Goal: Task Accomplishment & Management: Use online tool/utility

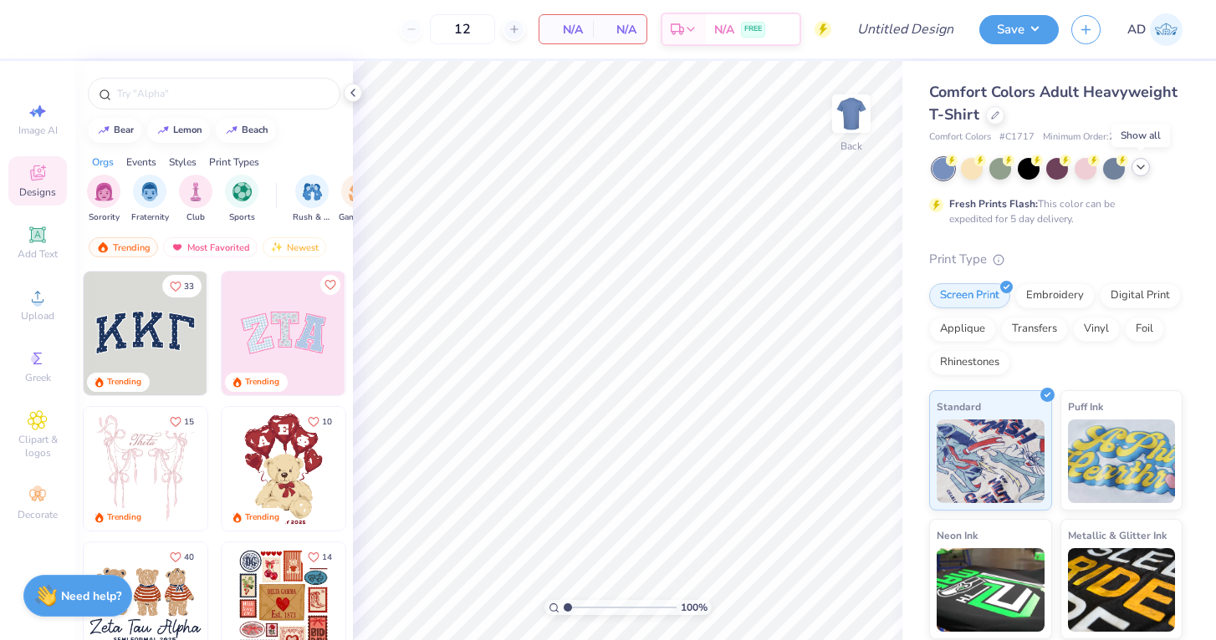
click at [1144, 169] on icon at bounding box center [1140, 167] width 13 height 13
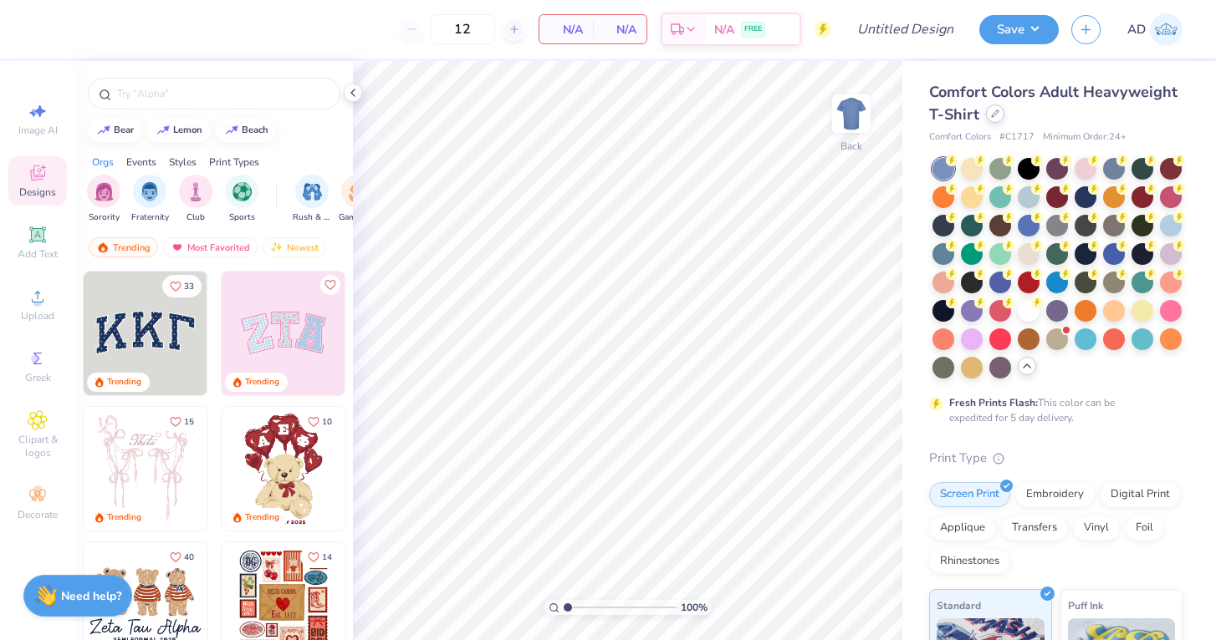
click at [992, 118] on div at bounding box center [995, 113] width 18 height 18
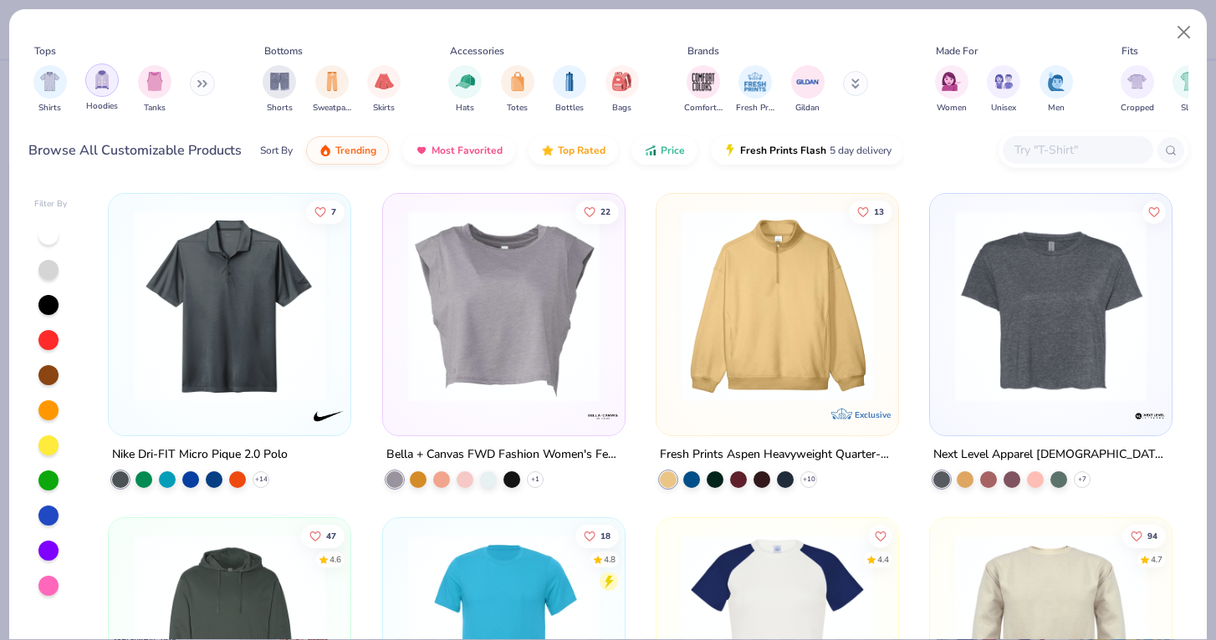
click at [99, 84] on img "filter for Hoodies" at bounding box center [102, 79] width 18 height 19
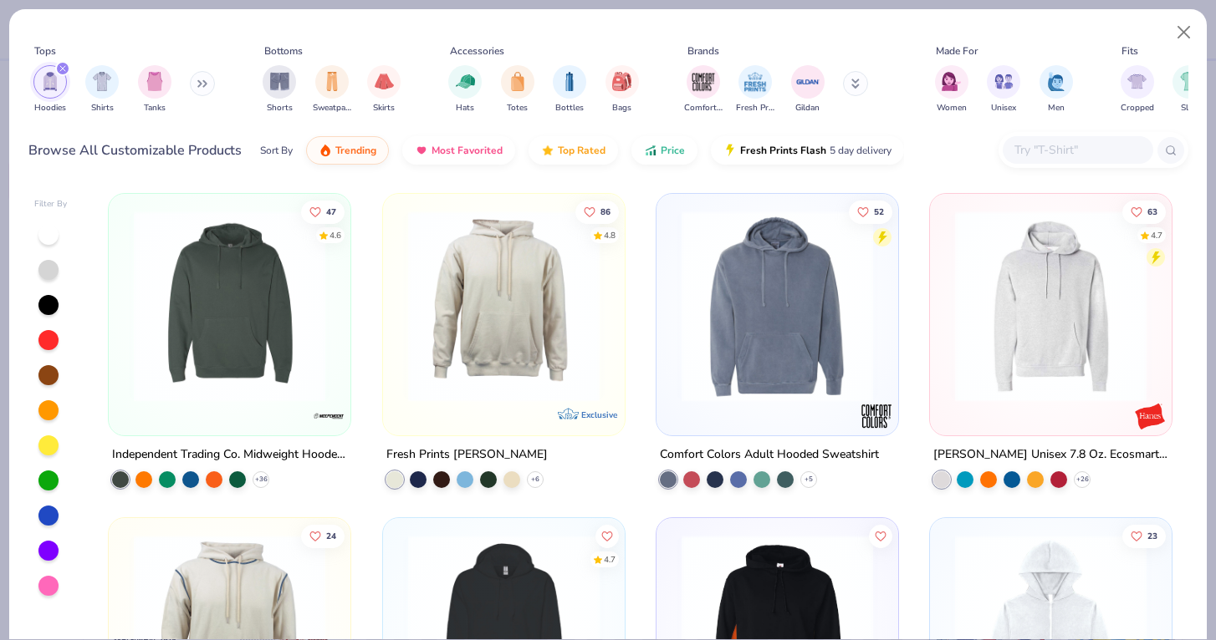
click at [191, 82] on div "Hoodies Shirts Tanks" at bounding box center [124, 90] width 192 height 62
click at [213, 81] on button at bounding box center [202, 83] width 25 height 25
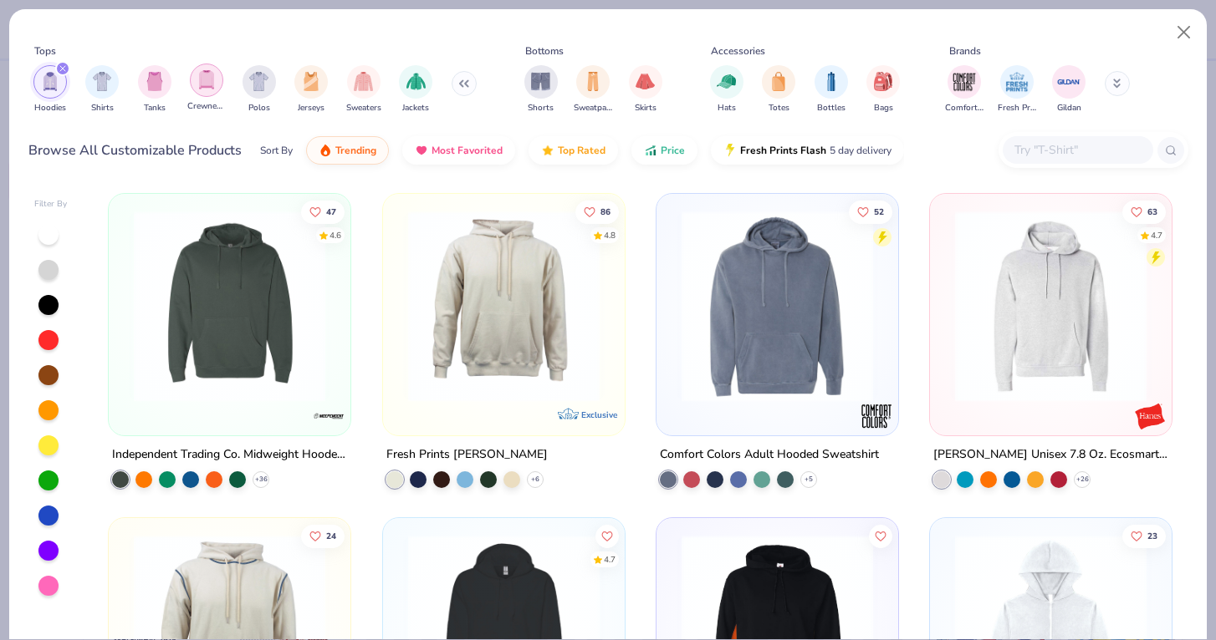
click at [212, 82] on img "filter for Crewnecks" at bounding box center [206, 79] width 18 height 19
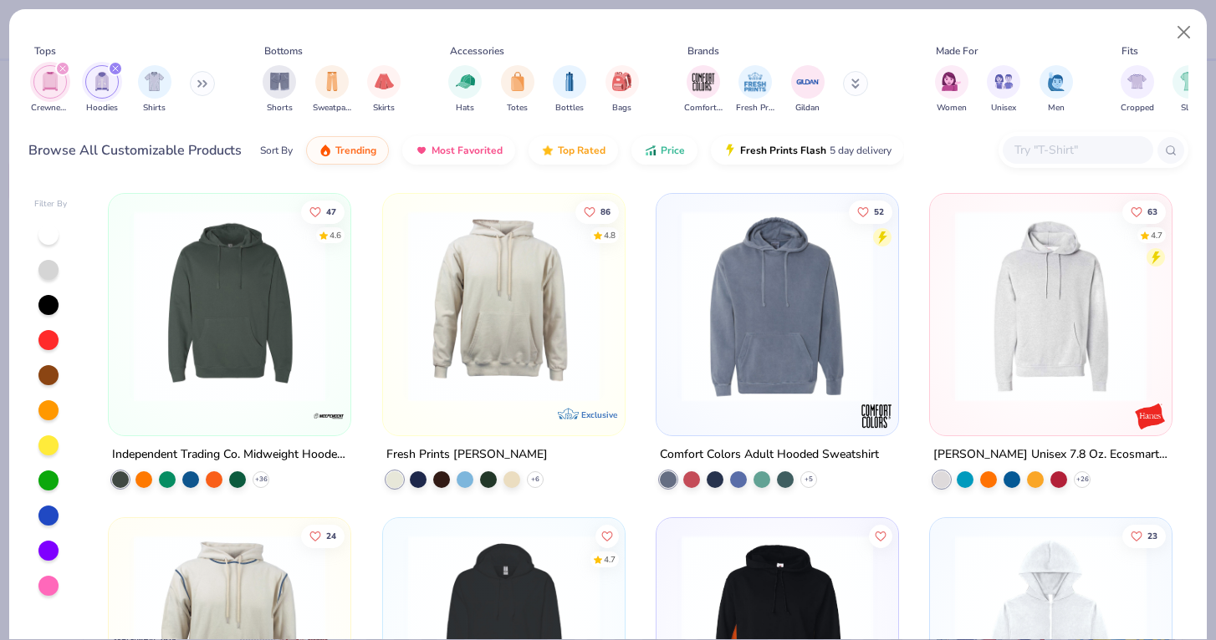
click at [99, 81] on img "filter for Hoodies" at bounding box center [102, 81] width 18 height 19
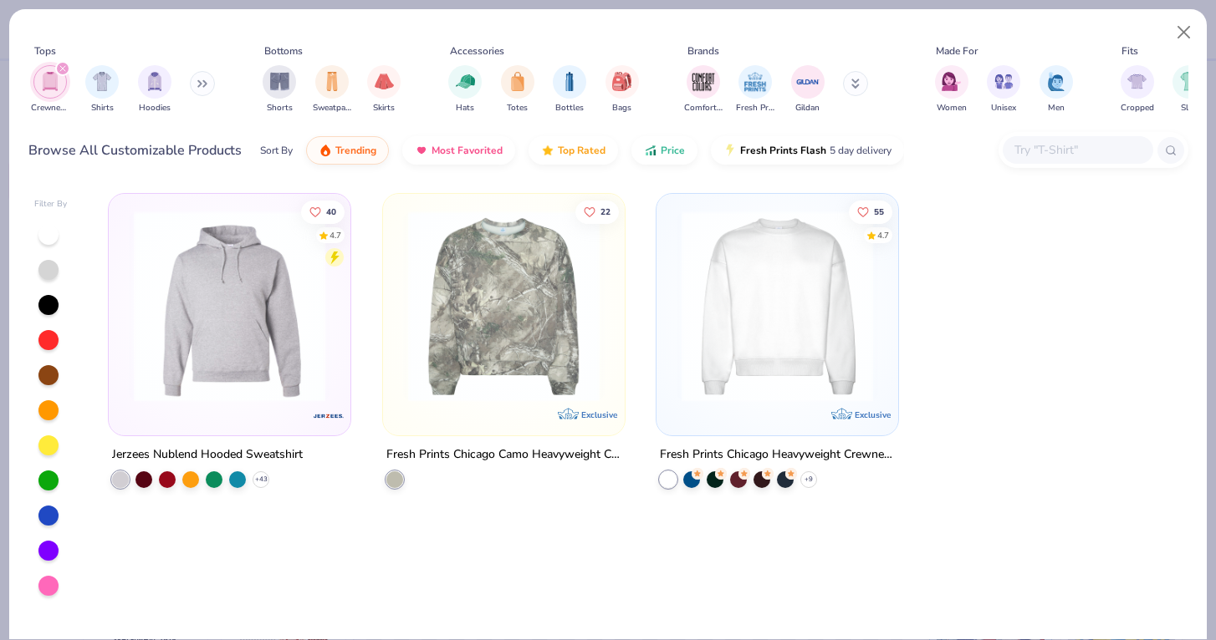
click at [762, 450] on div "Fresh Prints Chicago Heavyweight Crewneck" at bounding box center [777, 455] width 235 height 21
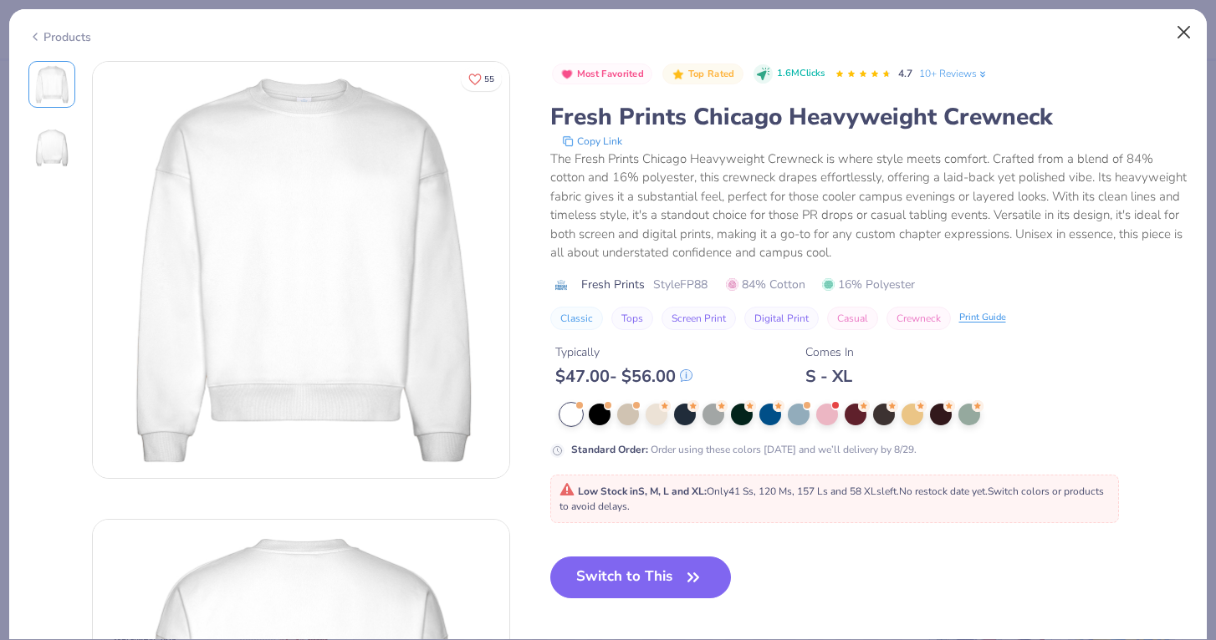
click at [1180, 28] on button "Close" at bounding box center [1184, 33] width 32 height 32
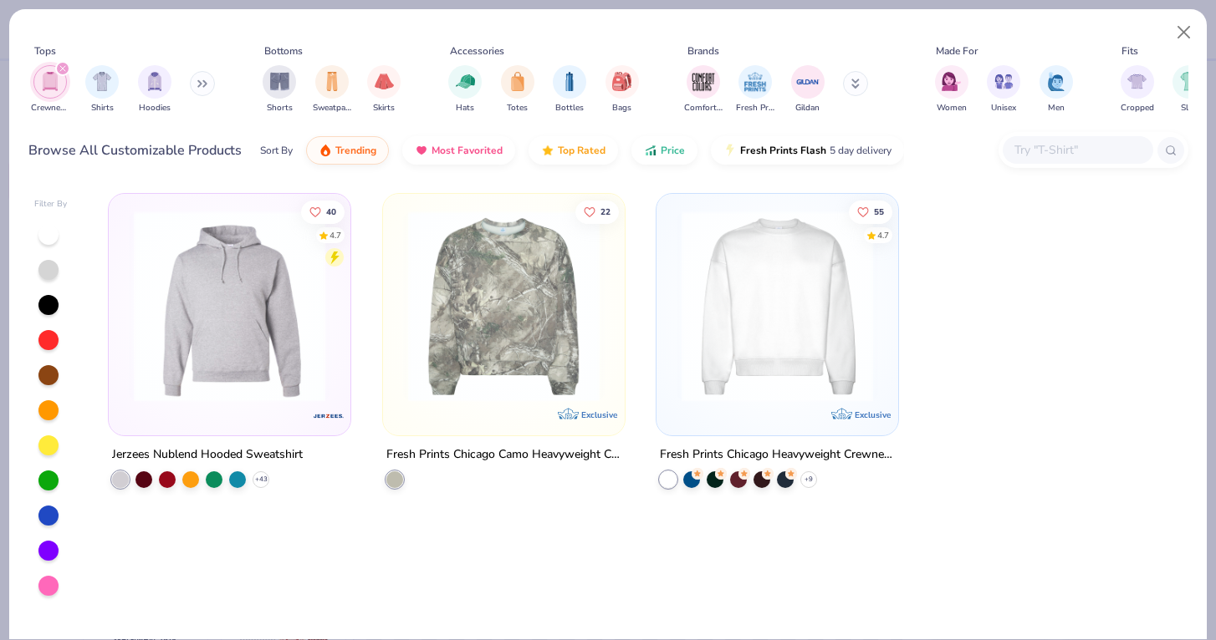
click at [43, 81] on img "filter for Crewnecks" at bounding box center [50, 81] width 18 height 19
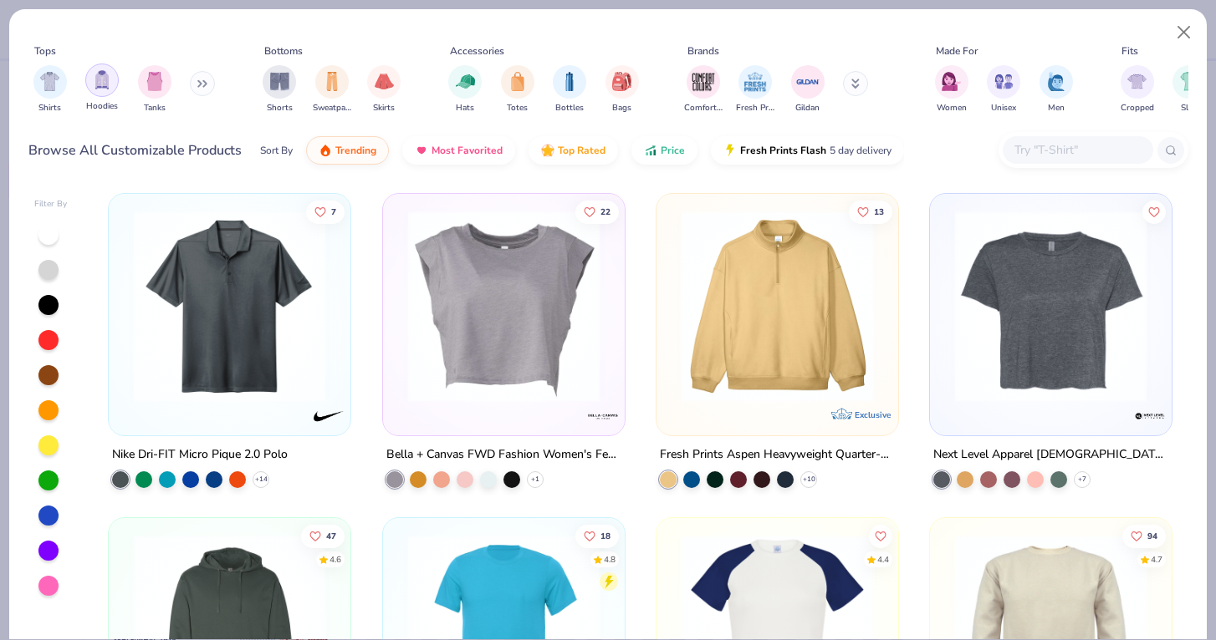
click at [104, 74] on img "filter for Hoodies" at bounding box center [102, 79] width 18 height 19
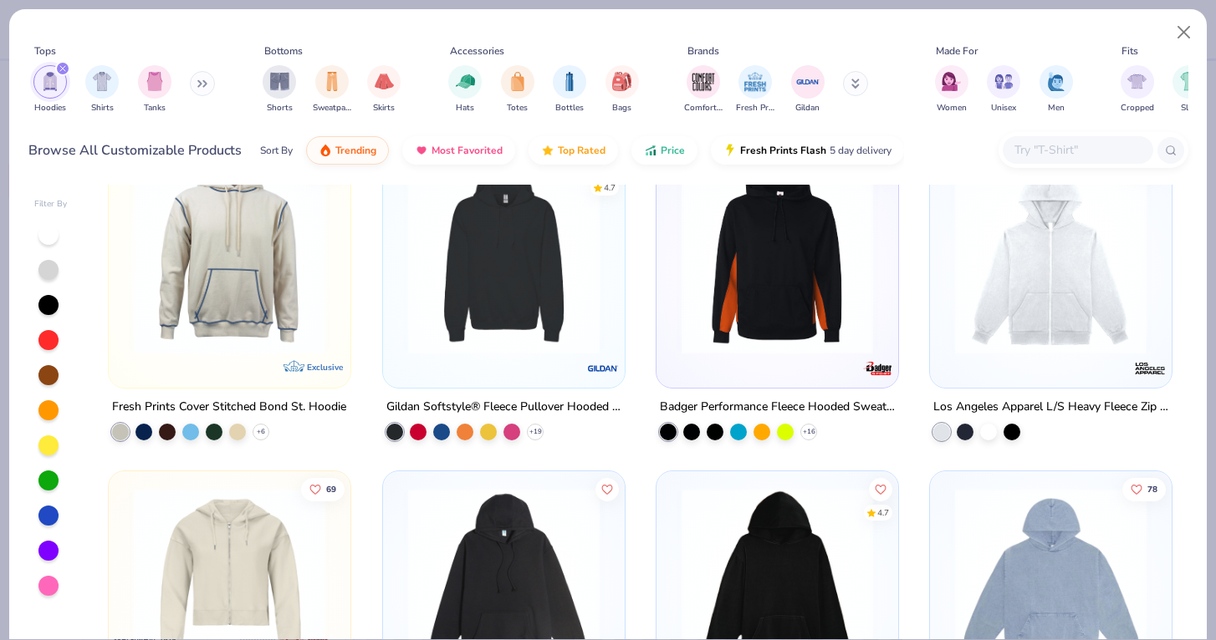
scroll to position [370, 0]
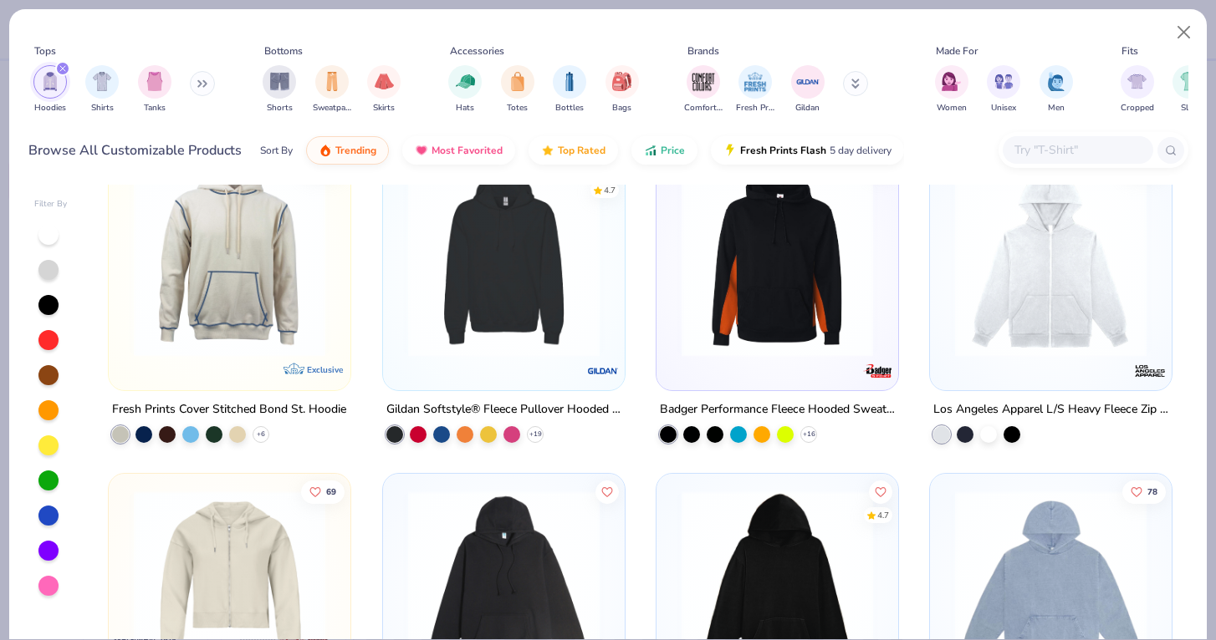
click at [541, 411] on div "Gildan Softstyle® Fleece Pullover Hooded Sweatshirt" at bounding box center [503, 410] width 235 height 21
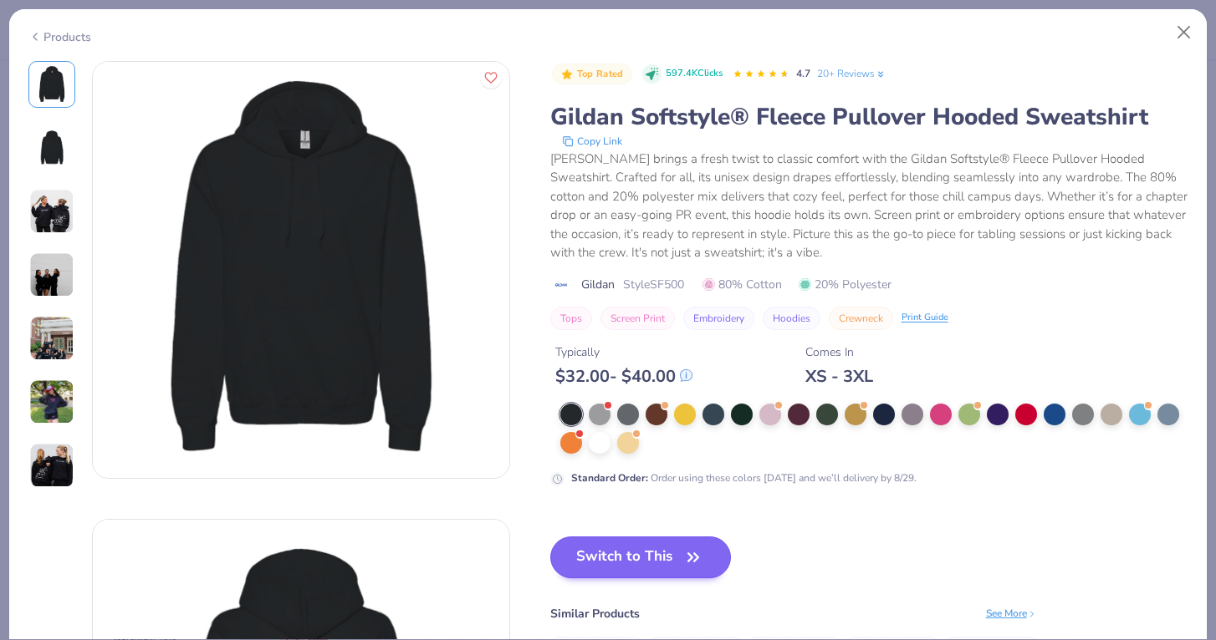
click at [646, 568] on button "Switch to This" at bounding box center [640, 558] width 181 height 42
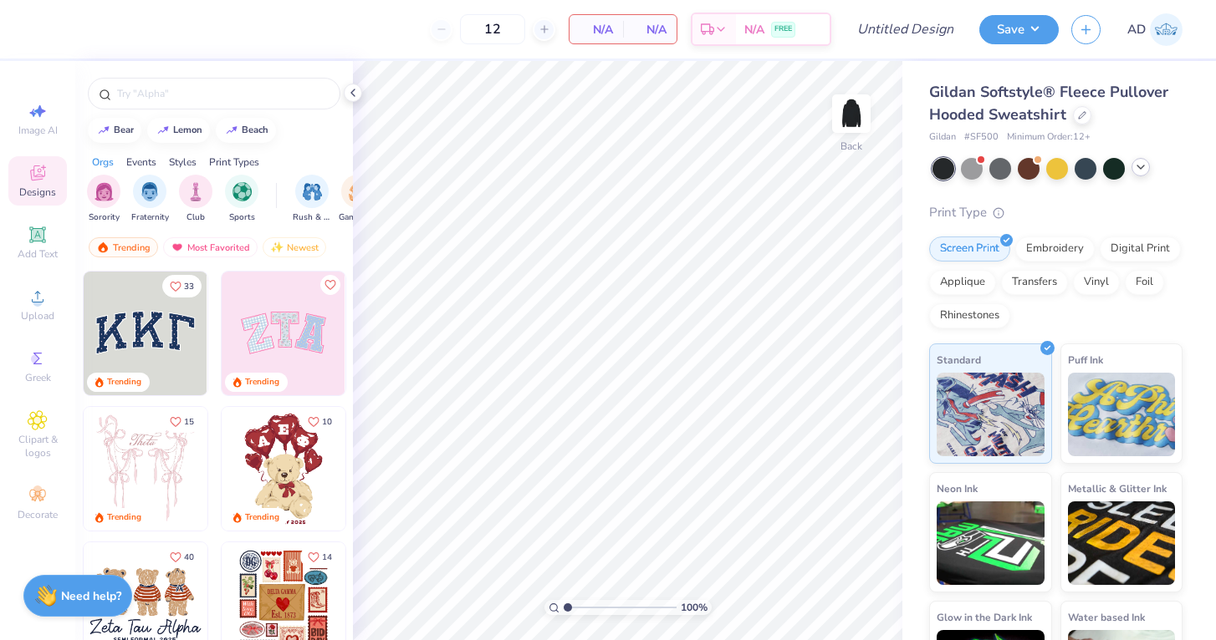
click at [1136, 168] on icon at bounding box center [1140, 167] width 13 height 13
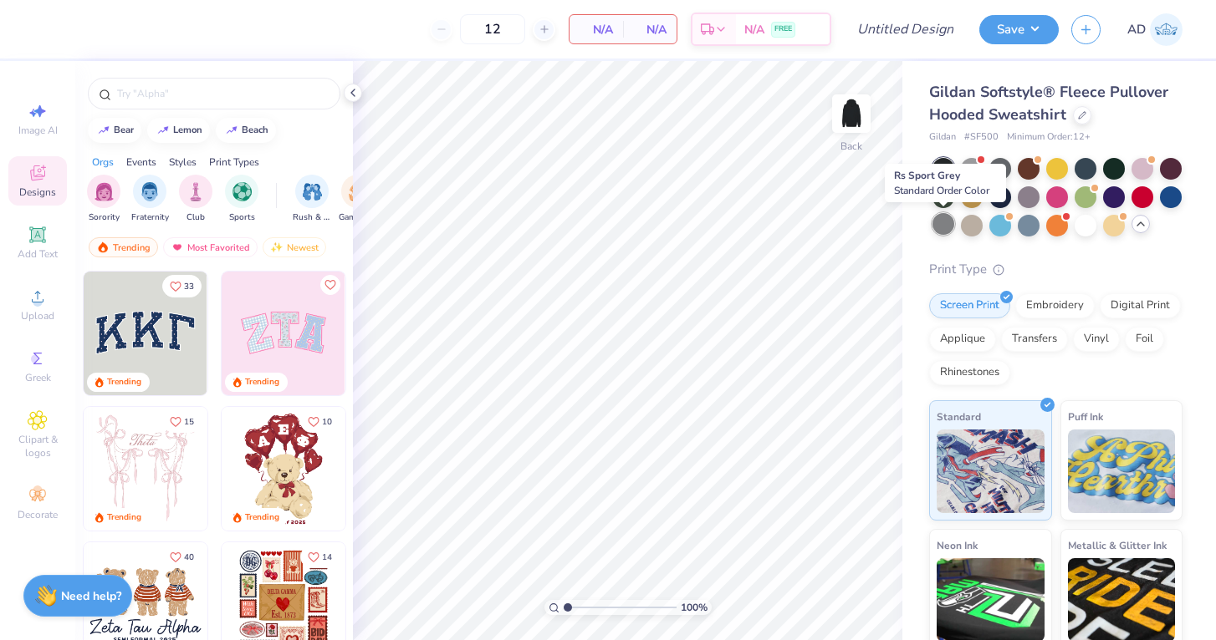
click at [946, 223] on div at bounding box center [943, 224] width 22 height 22
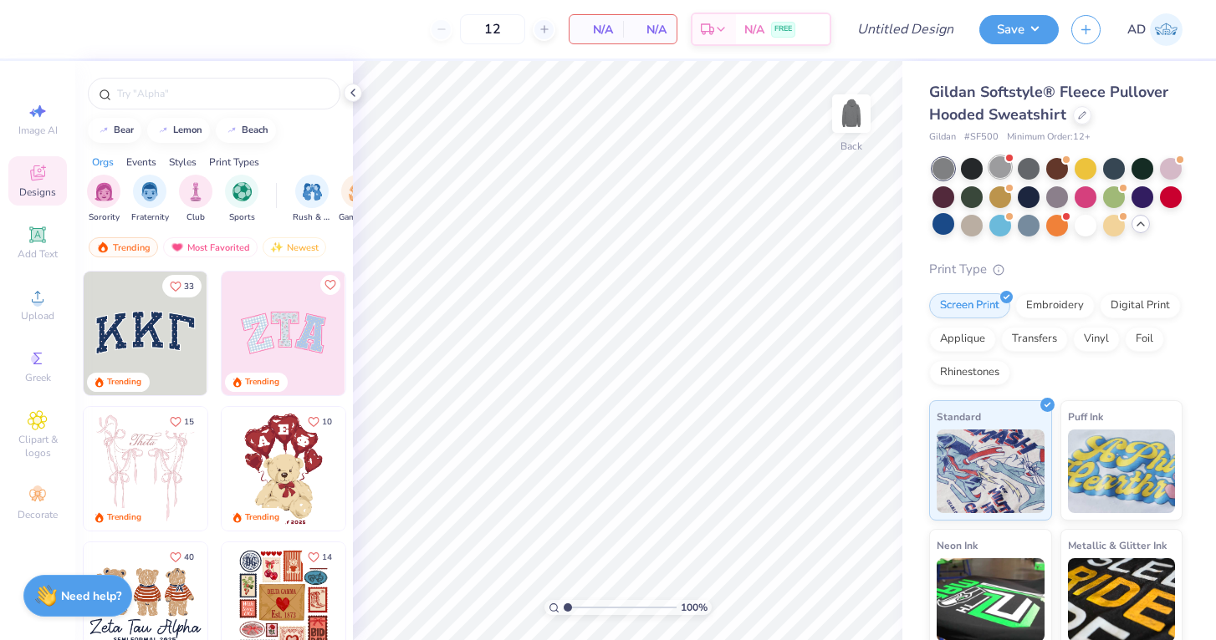
click at [998, 162] on div at bounding box center [1000, 167] width 22 height 22
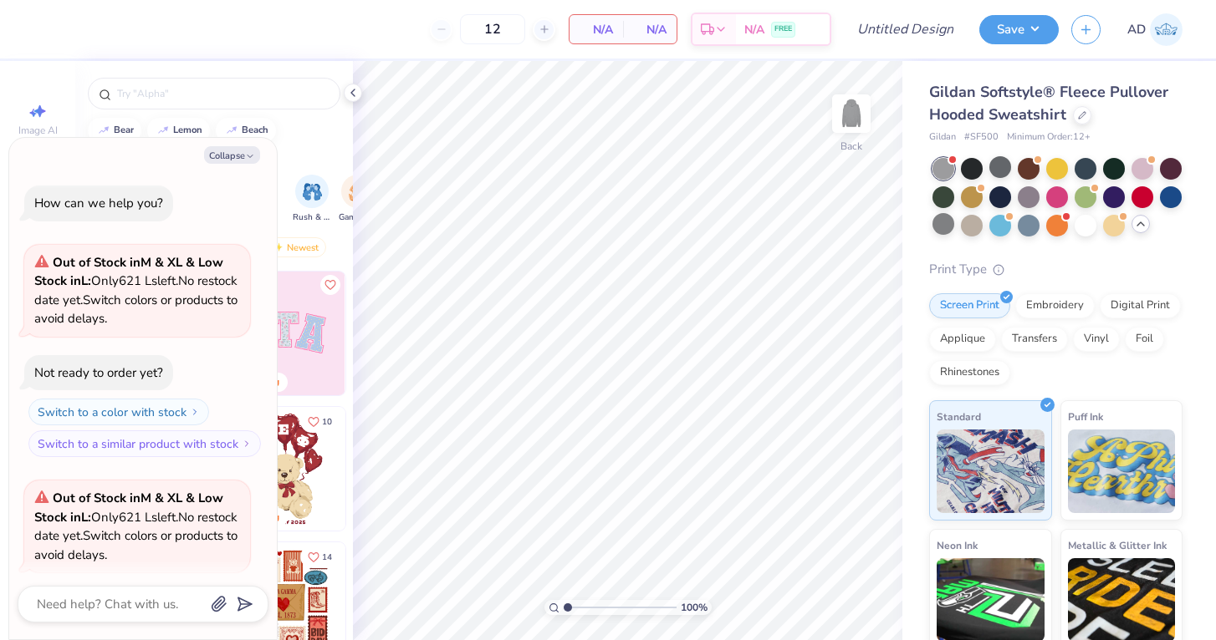
scroll to position [125, 0]
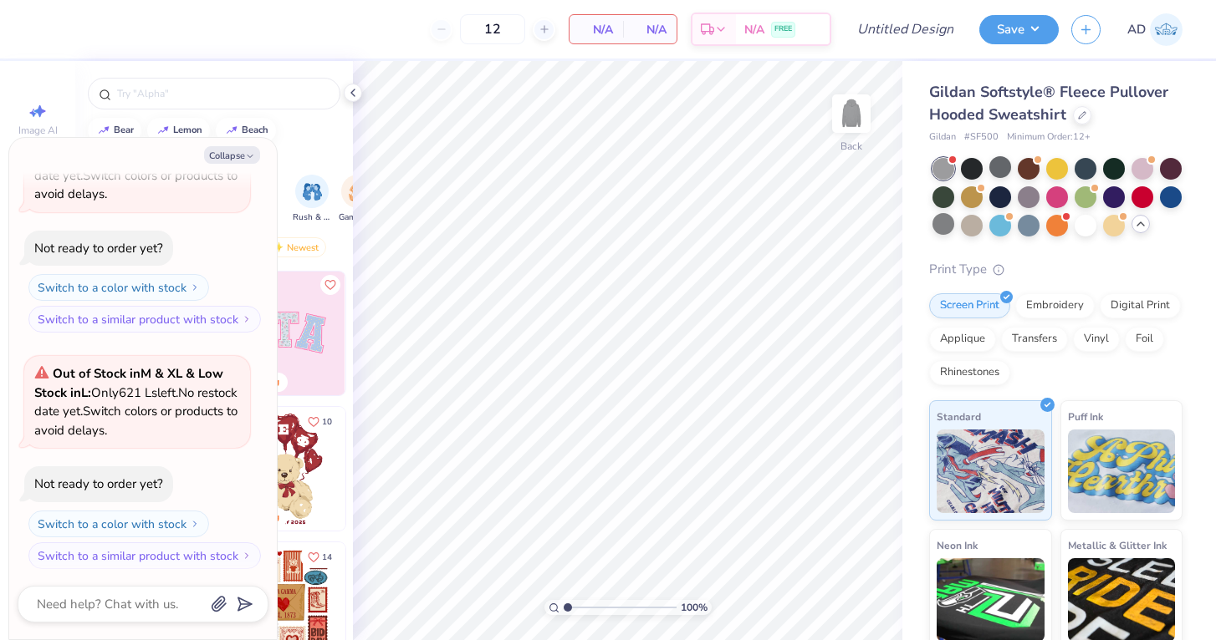
type textarea "x"
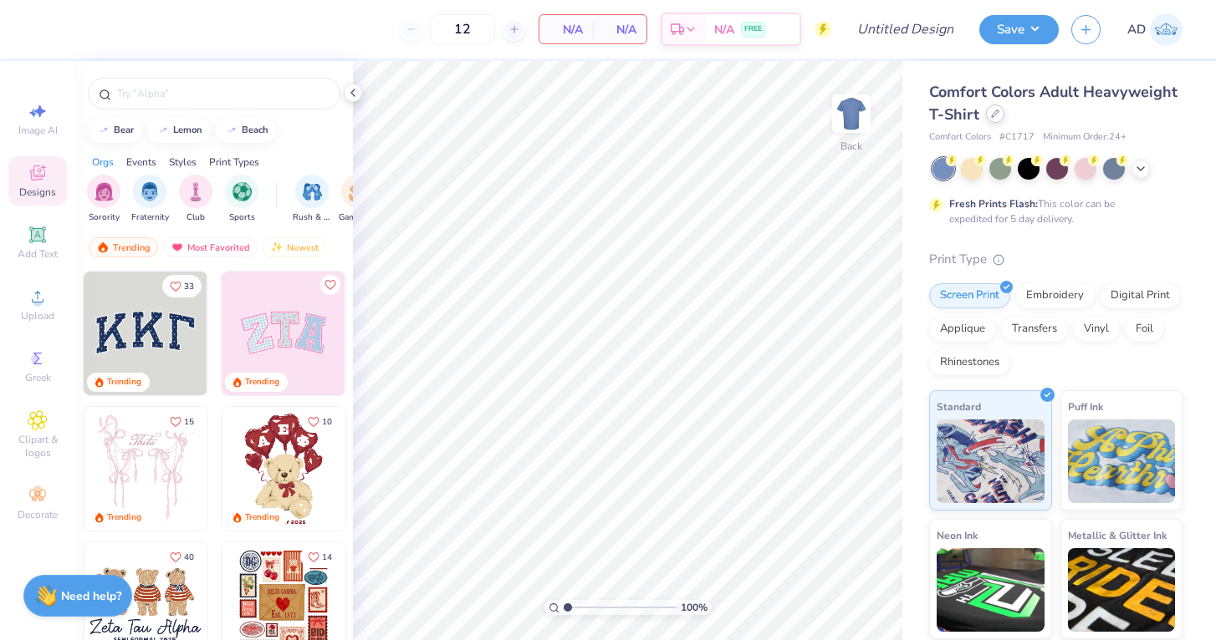
click at [991, 115] on icon at bounding box center [995, 114] width 8 height 8
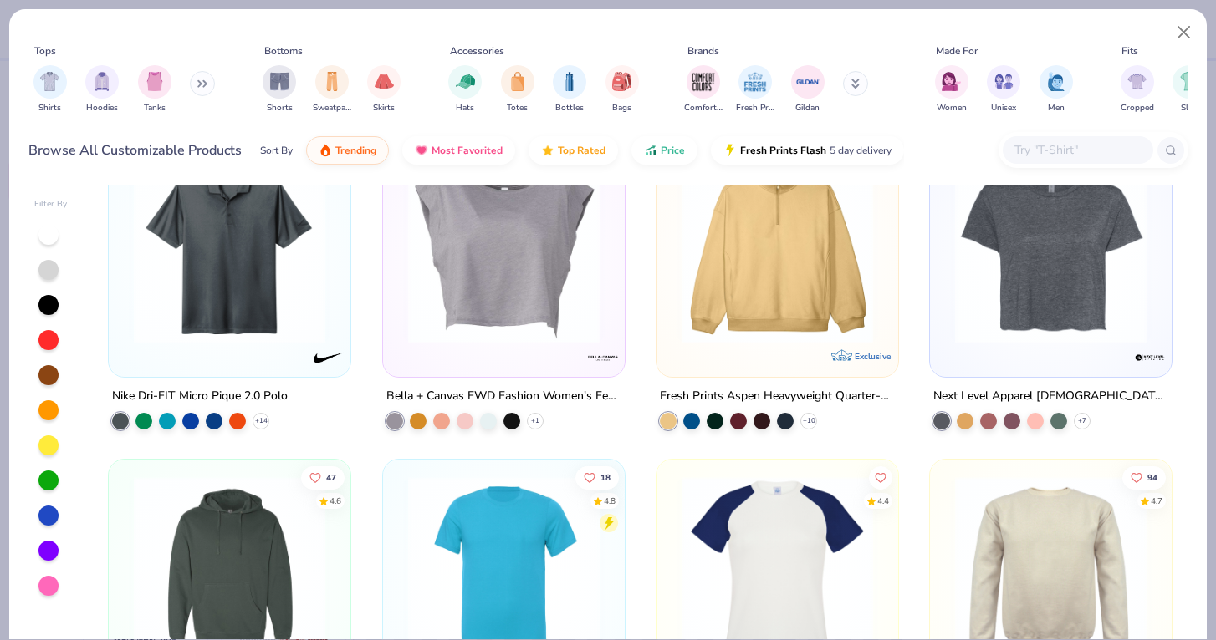
scroll to position [23, 0]
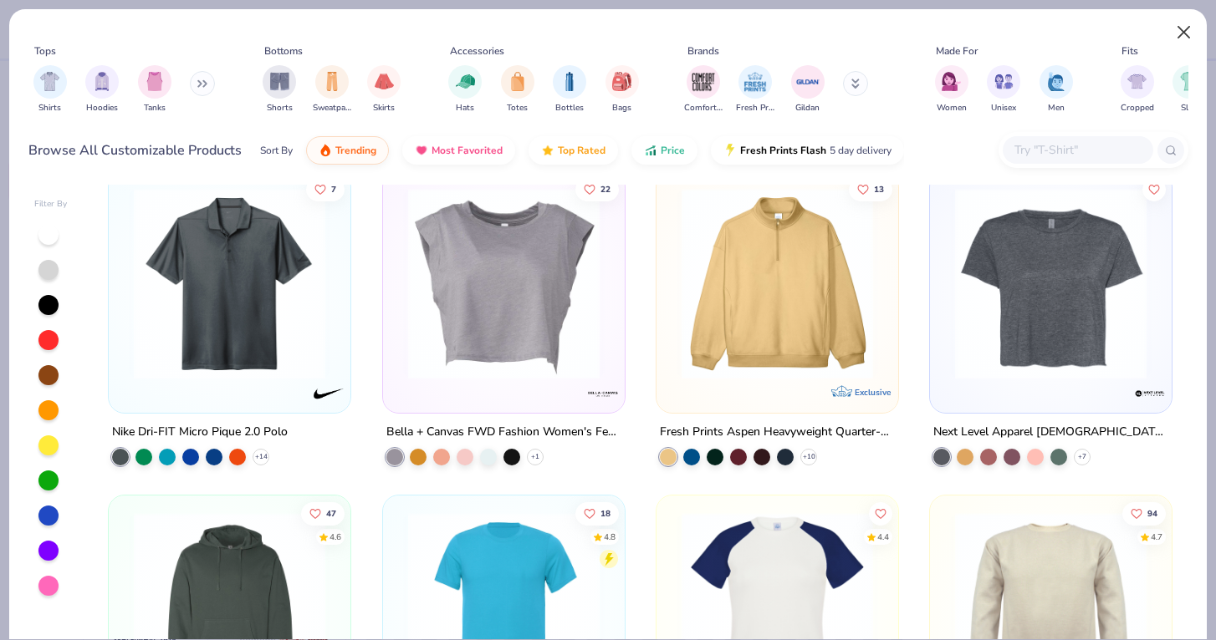
click at [1176, 31] on button "Close" at bounding box center [1184, 33] width 32 height 32
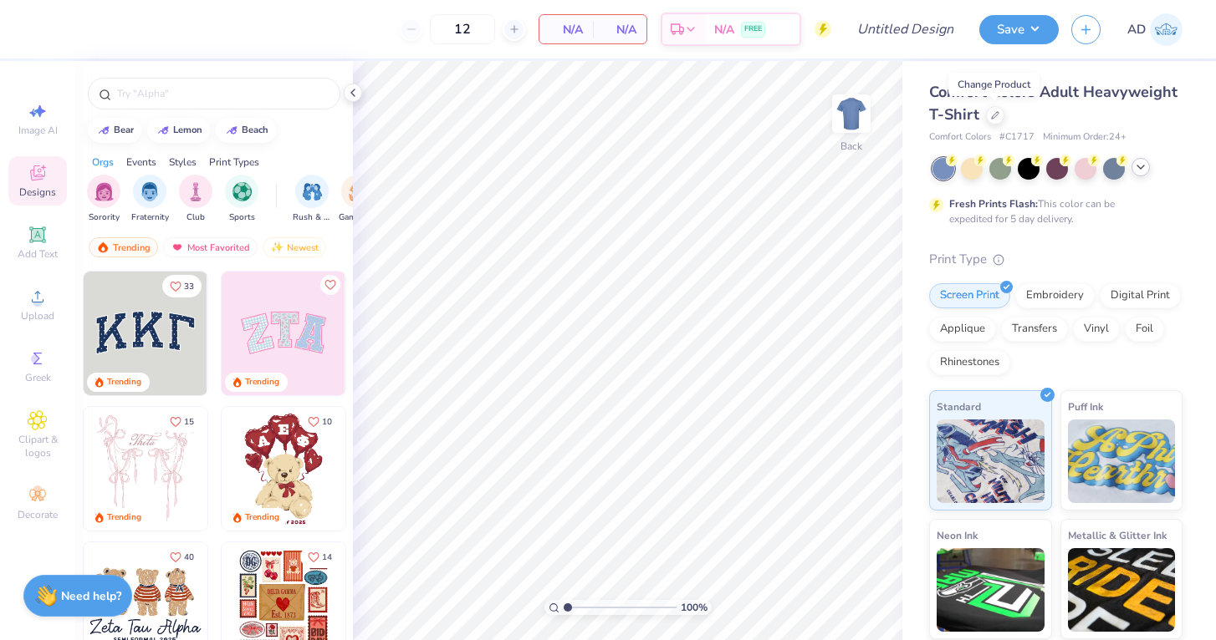
click at [1137, 166] on polyline at bounding box center [1140, 167] width 7 height 3
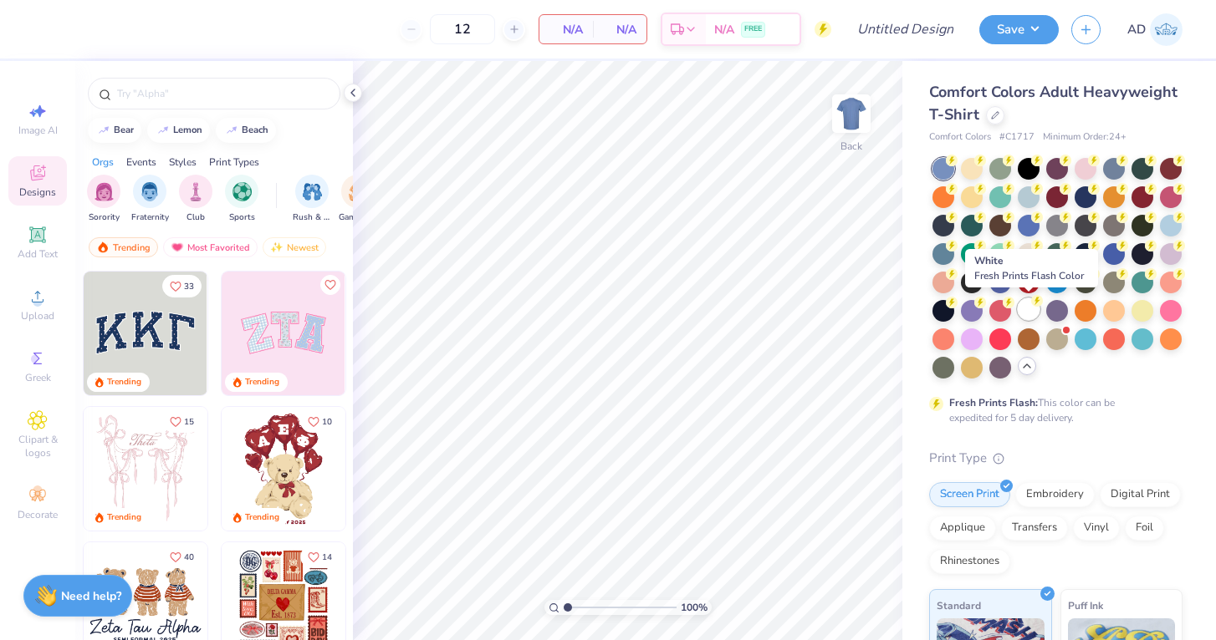
click at [1027, 307] on div at bounding box center [1028, 309] width 22 height 22
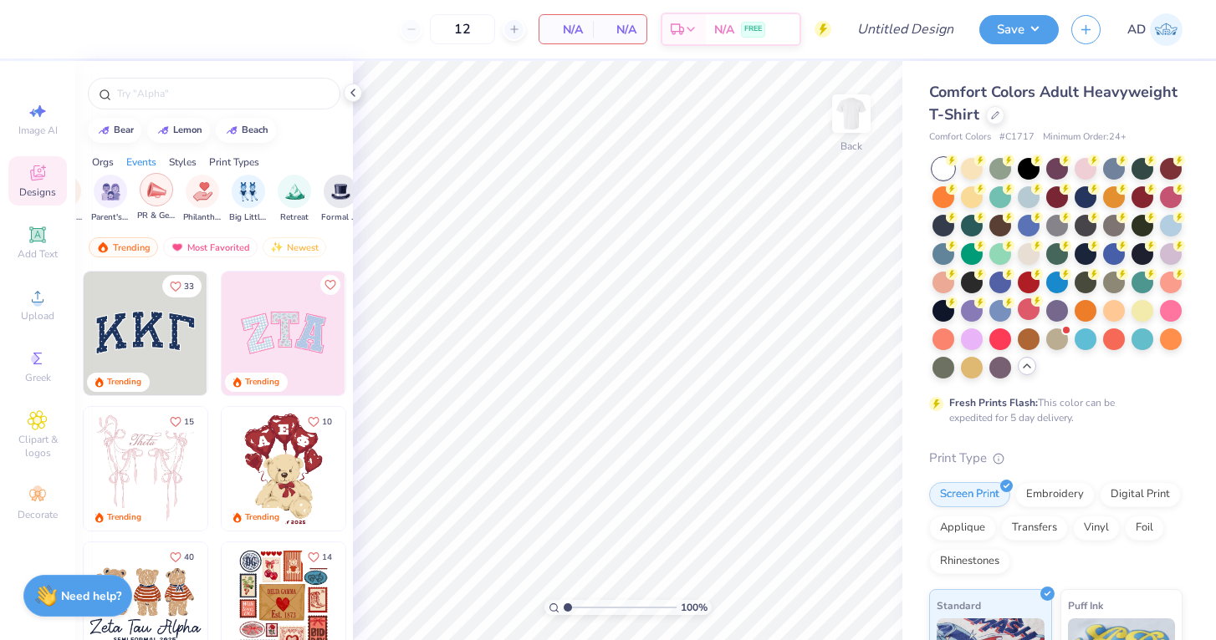
scroll to position [0, 300]
click at [156, 189] on img "filter for PR & General" at bounding box center [149, 190] width 19 height 19
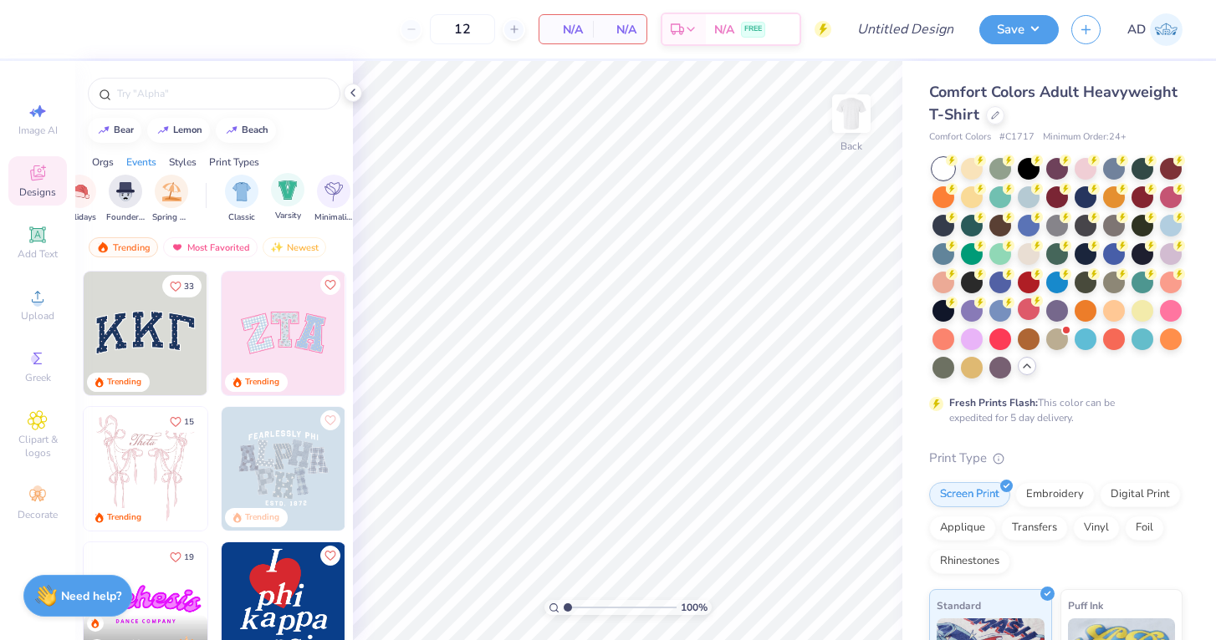
scroll to position [0, 765]
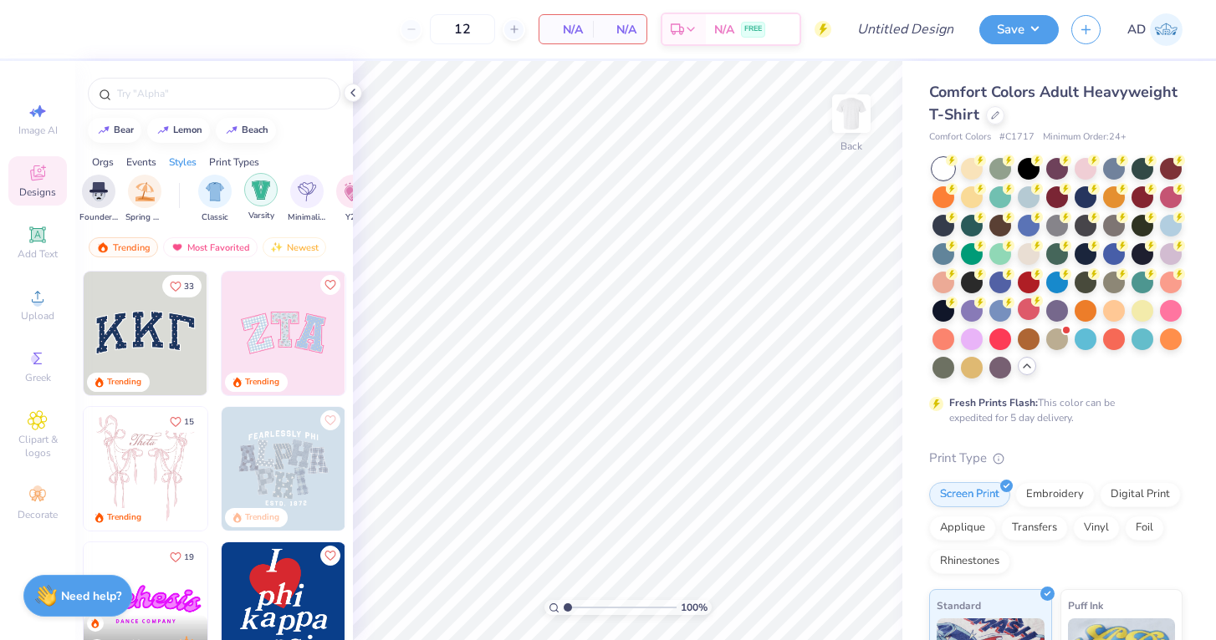
click at [267, 194] on img "filter for Varsity" at bounding box center [261, 190] width 19 height 19
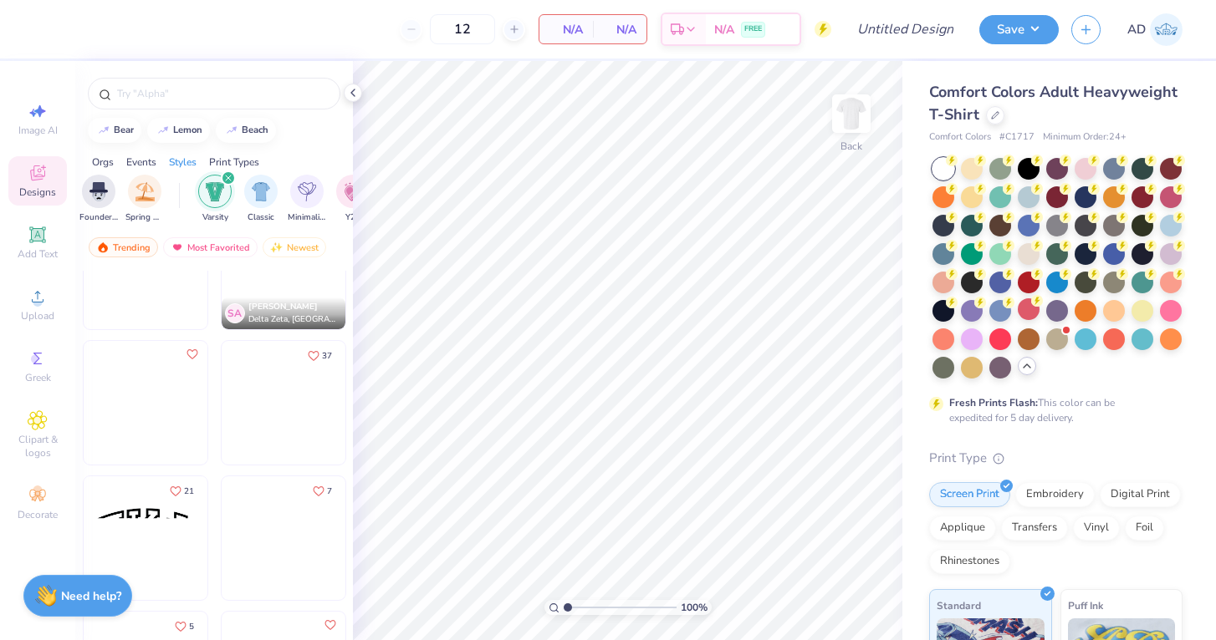
scroll to position [1424, 0]
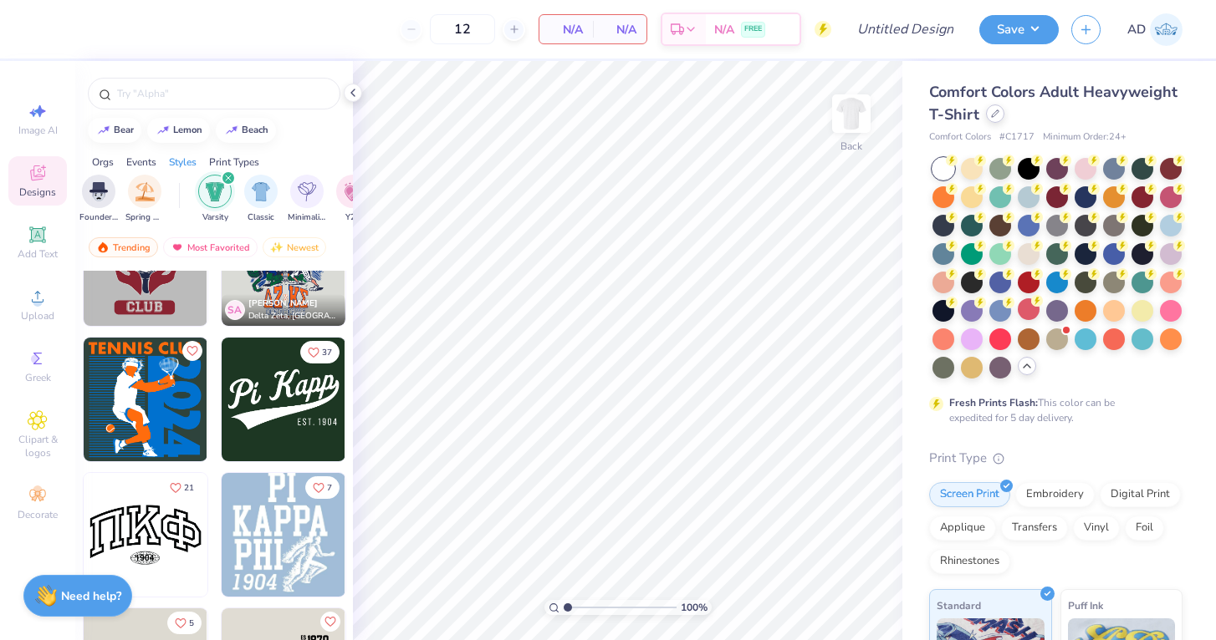
click at [997, 115] on icon at bounding box center [995, 114] width 8 height 8
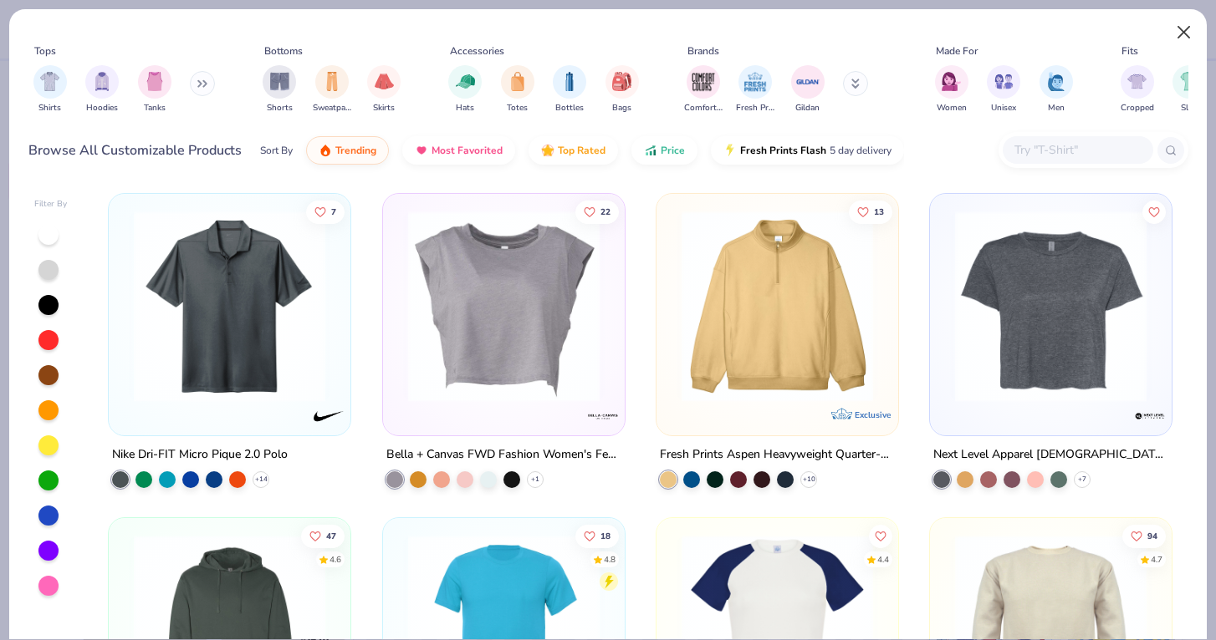
click at [1181, 28] on button "Close" at bounding box center [1184, 33] width 32 height 32
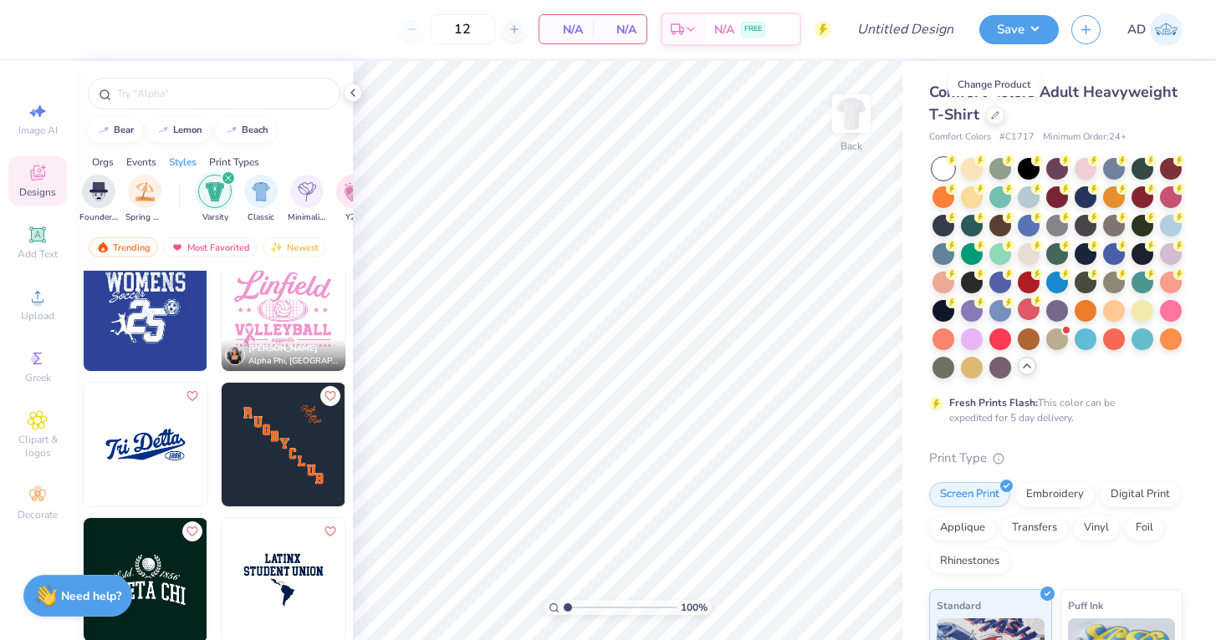
scroll to position [1939, 0]
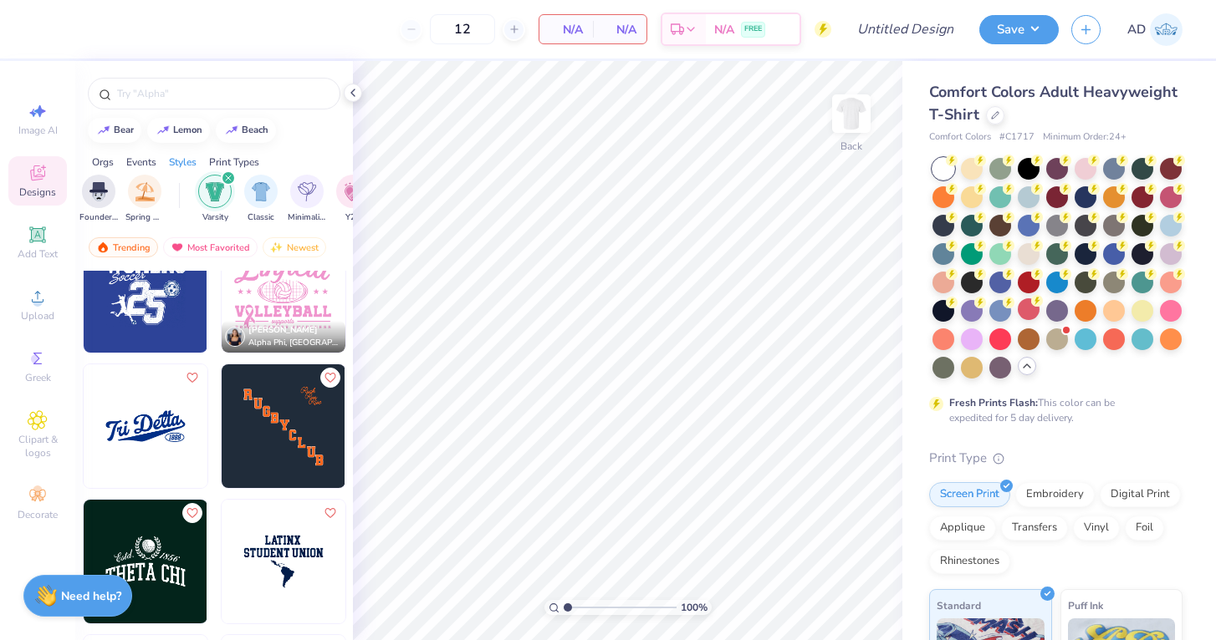
click at [278, 410] on img at bounding box center [284, 426] width 124 height 124
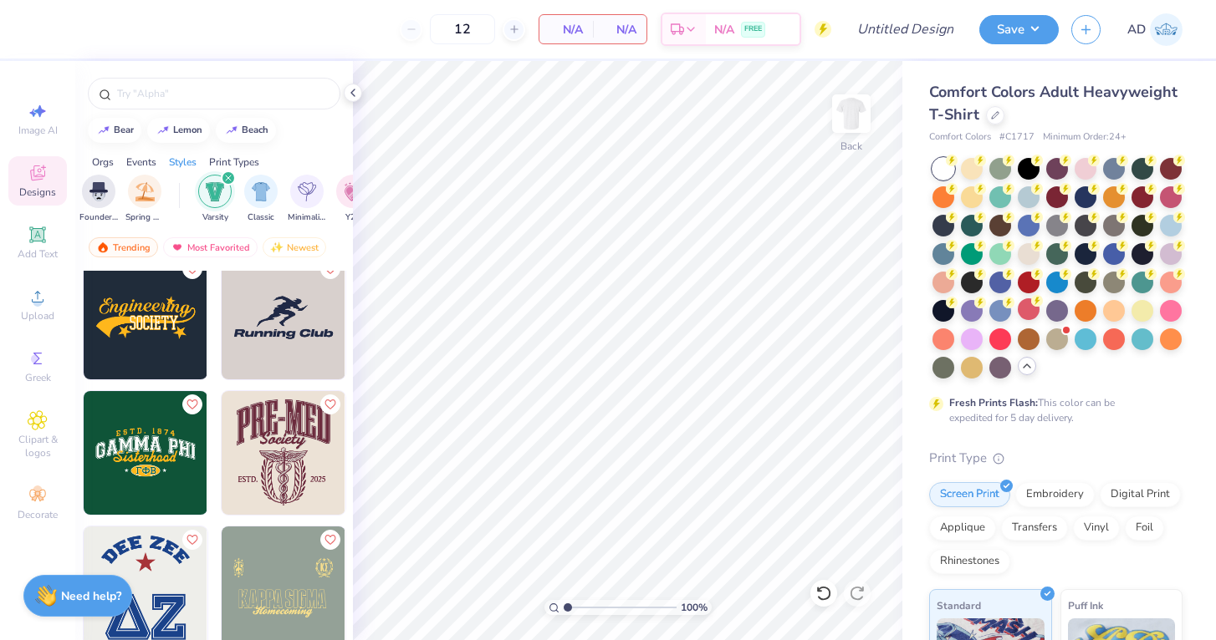
scroll to position [3809, 0]
click at [197, 94] on input "text" at bounding box center [222, 93] width 214 height 17
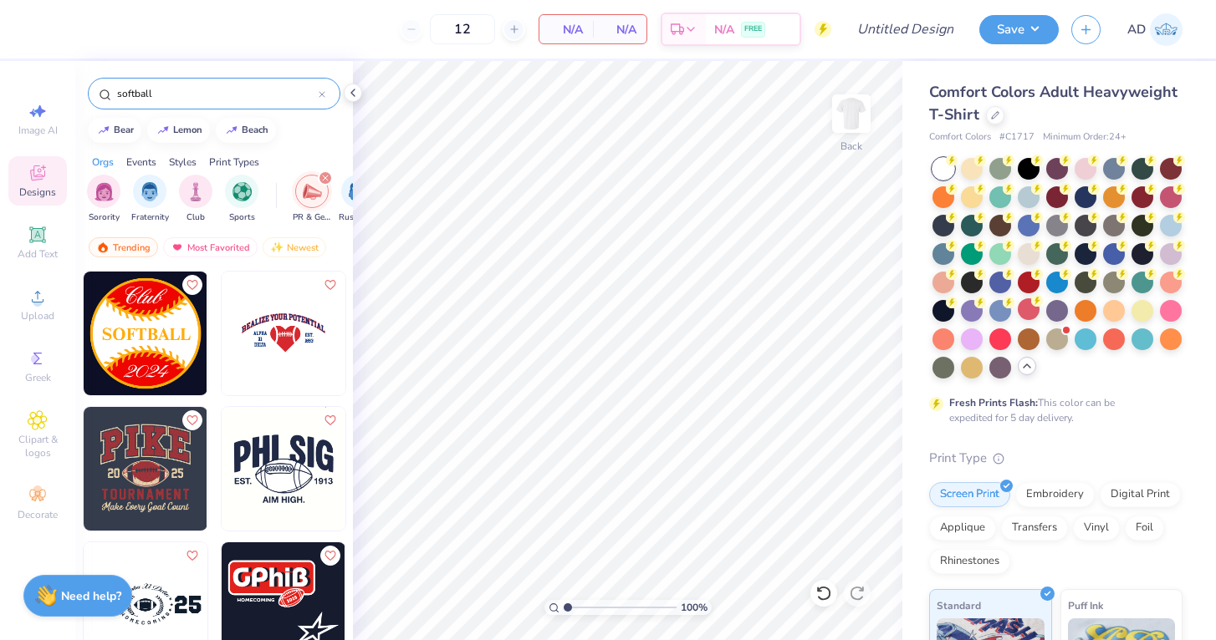
scroll to position [0, 0]
type input "softball"
click at [48, 427] on div "Clipart & logos" at bounding box center [37, 435] width 59 height 63
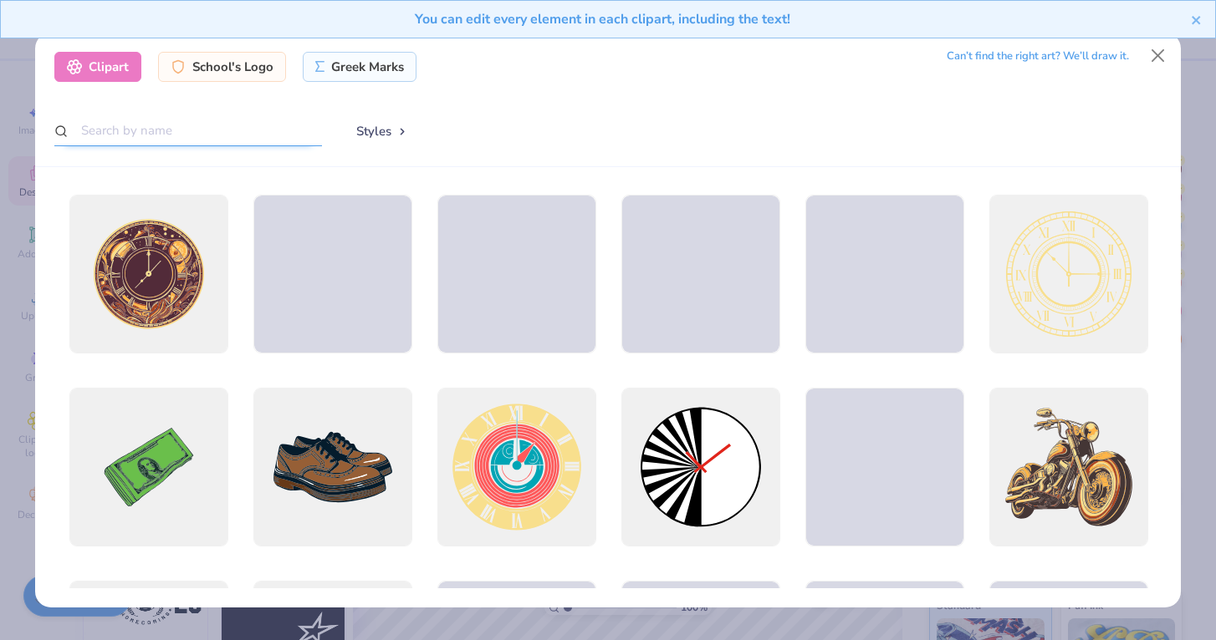
click at [224, 120] on input "text" at bounding box center [188, 130] width 268 height 31
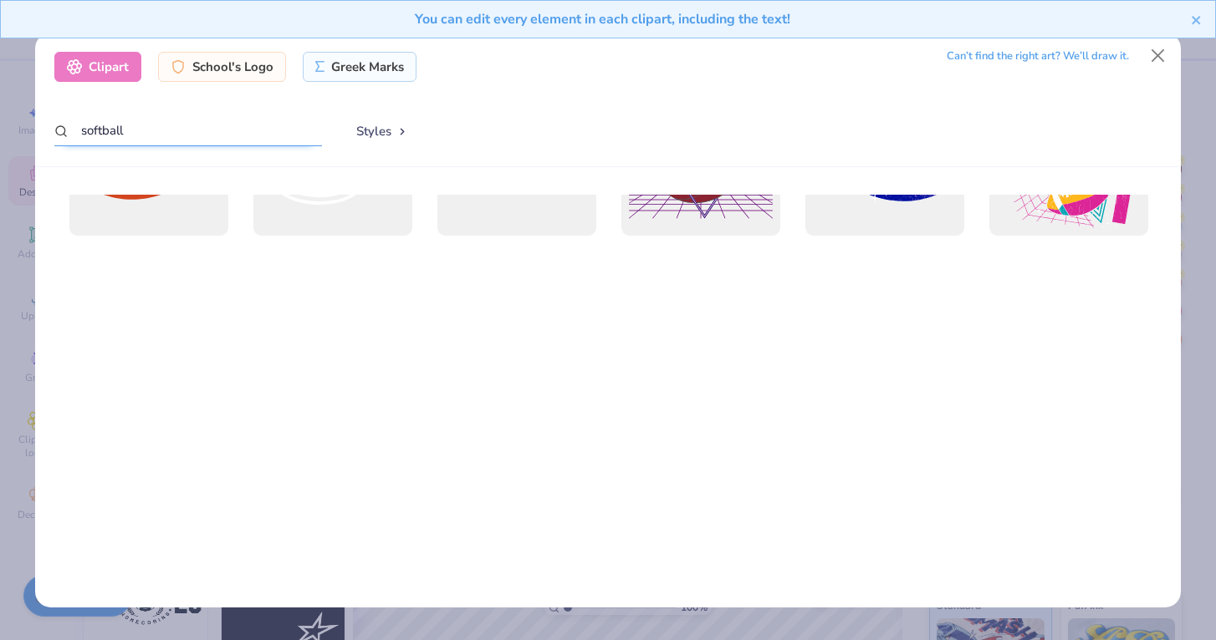
scroll to position [472, 0]
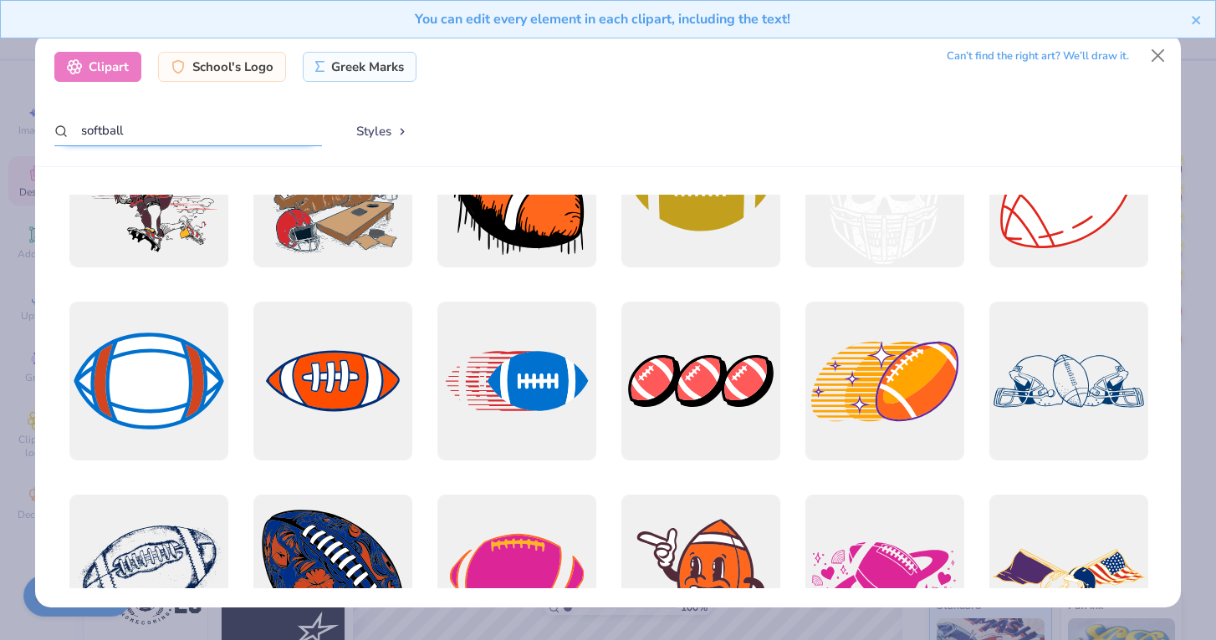
drag, startPoint x: 204, startPoint y: 130, endPoint x: 36, endPoint y: 135, distance: 168.1
click at [36, 135] on div "Clipart School's Logo Greek Marks Can’t find the right art? We’ll draw it. soft…" at bounding box center [607, 100] width 1145 height 135
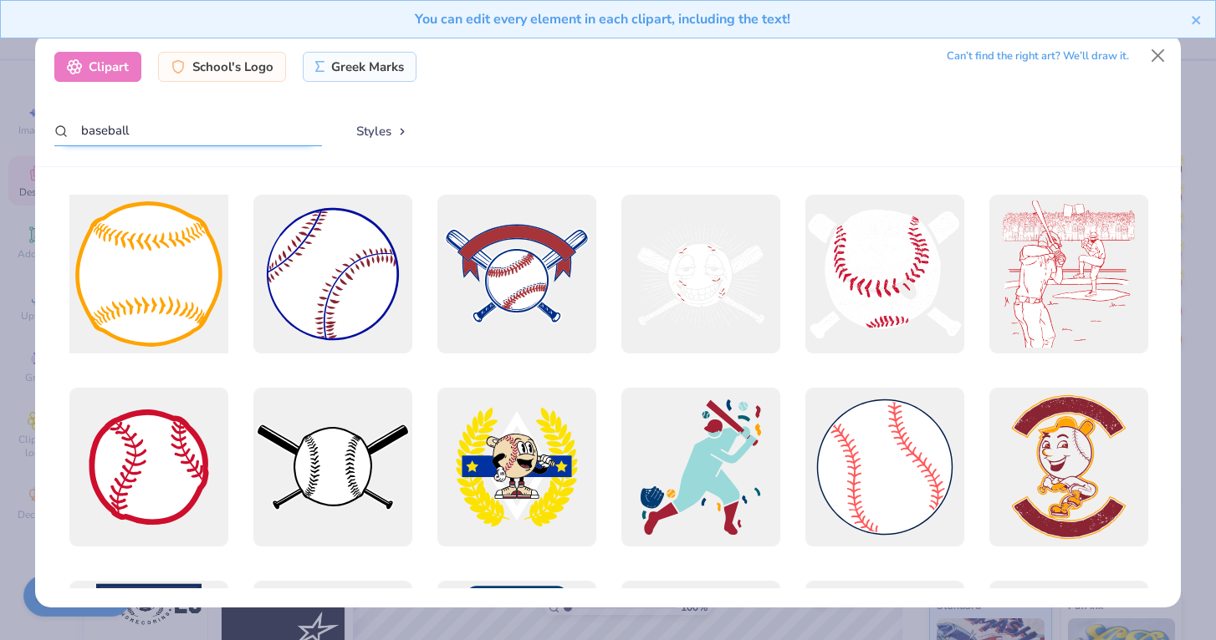
type input "baseball"
click at [170, 282] on div at bounding box center [148, 273] width 175 height 175
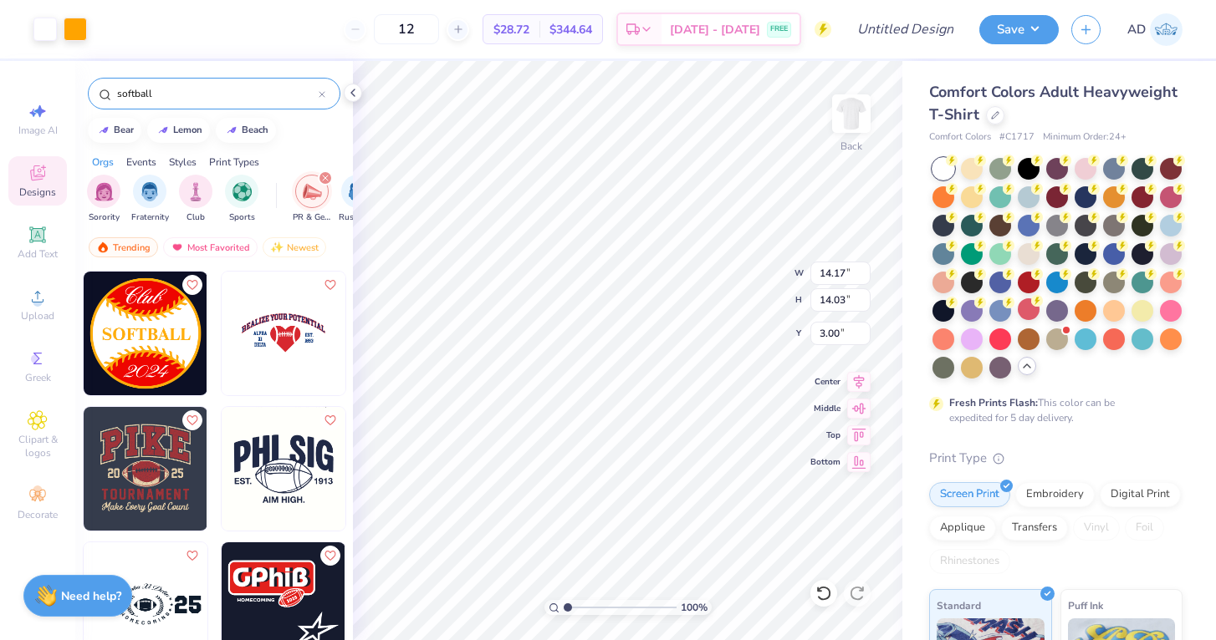
type input "4.02"
type input "3.98"
type input "3.74"
type input "3.65"
type input "3.61"
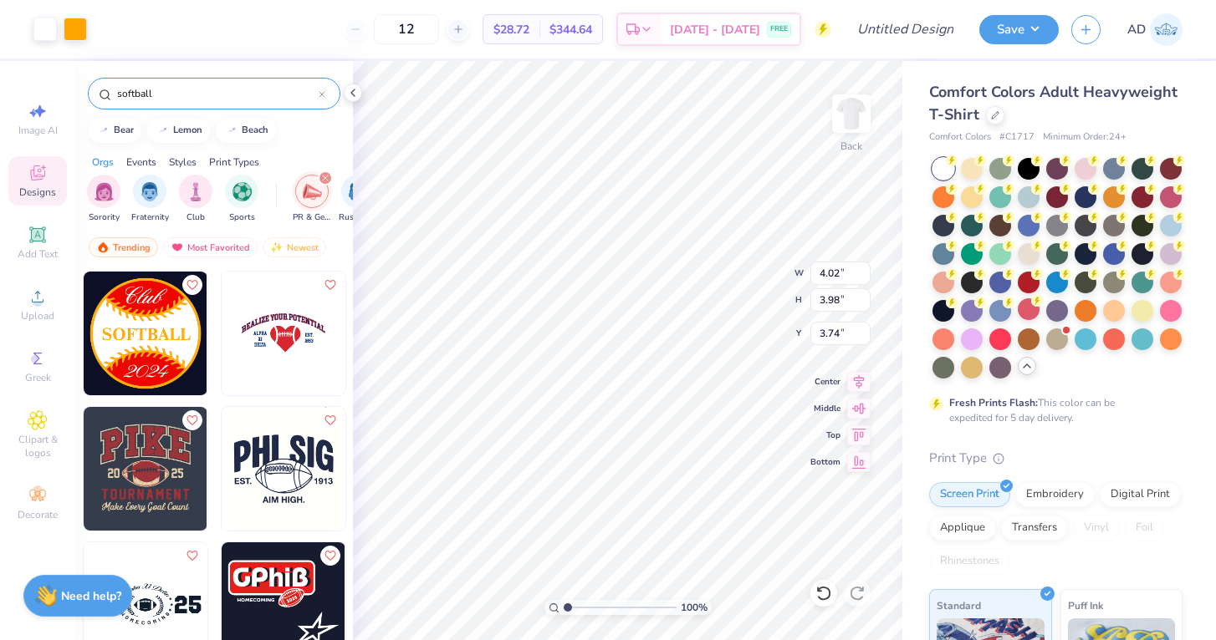
type input "4.11"
click at [31, 438] on span "Clipart & logos" at bounding box center [37, 446] width 59 height 27
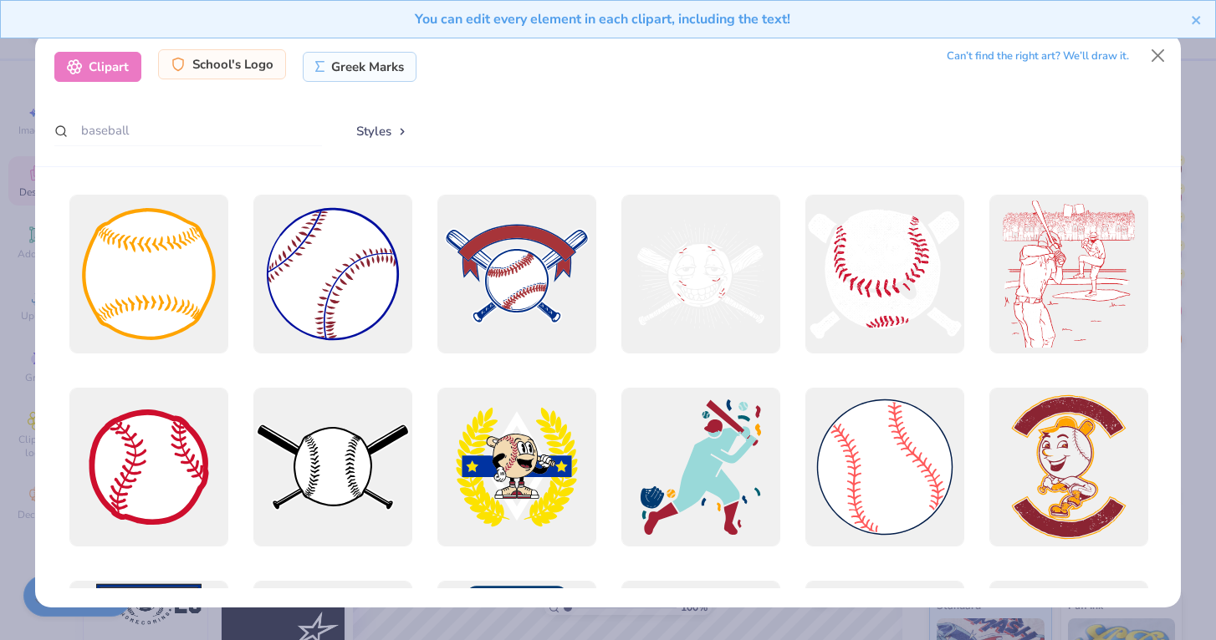
click at [245, 60] on div "School's Logo" at bounding box center [222, 64] width 128 height 30
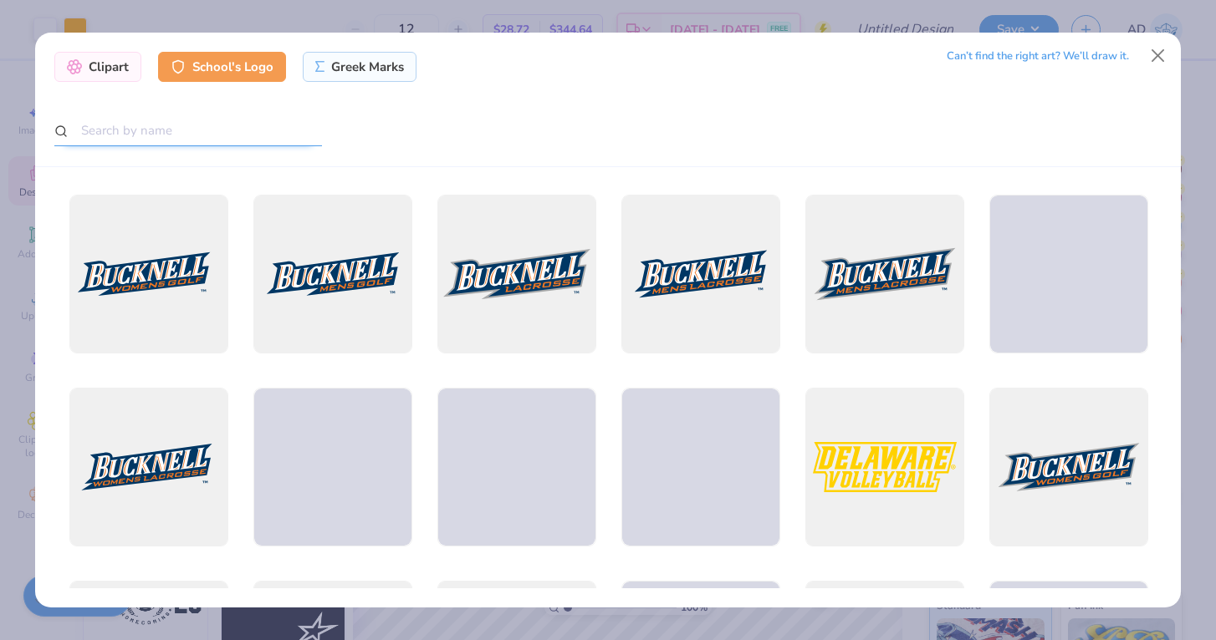
click at [193, 134] on input "text" at bounding box center [188, 130] width 268 height 31
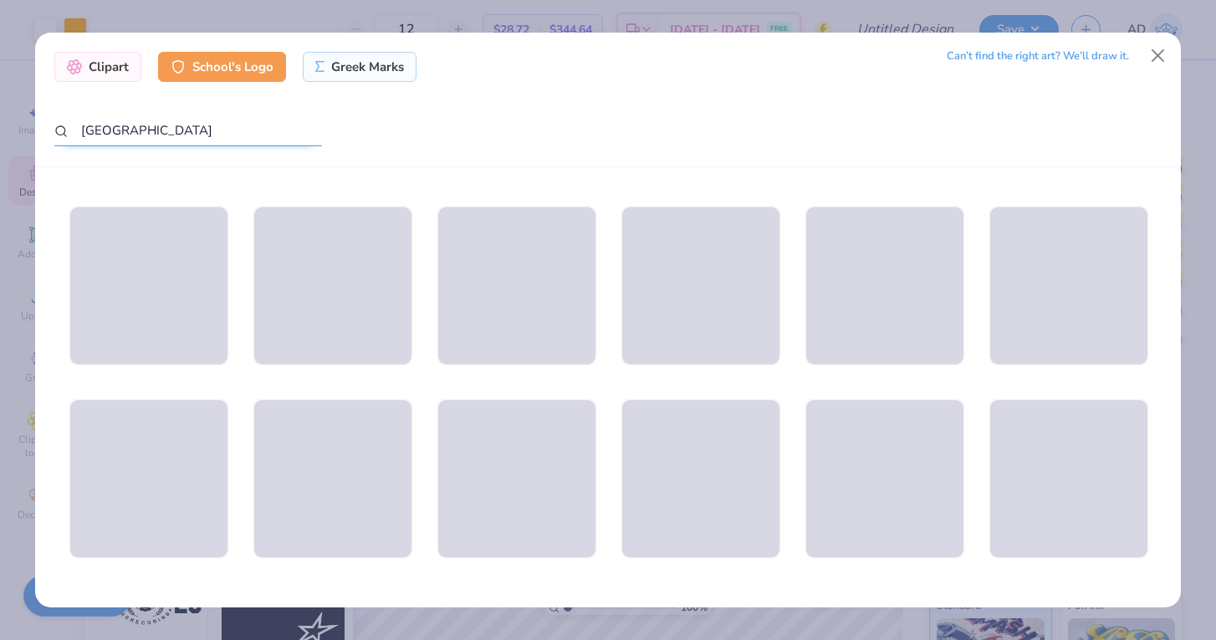
scroll to position [2505, 0]
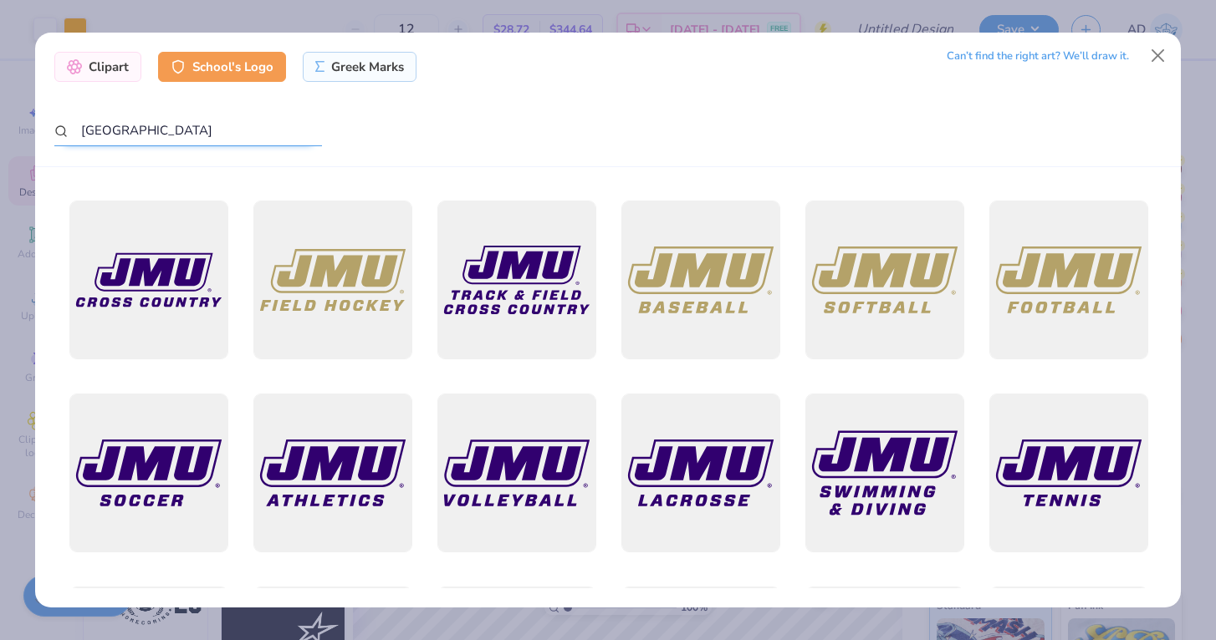
drag, startPoint x: 159, startPoint y: 121, endPoint x: 191, endPoint y: 124, distance: 32.7
click at [191, 125] on input "Madison" at bounding box center [188, 130] width 268 height 31
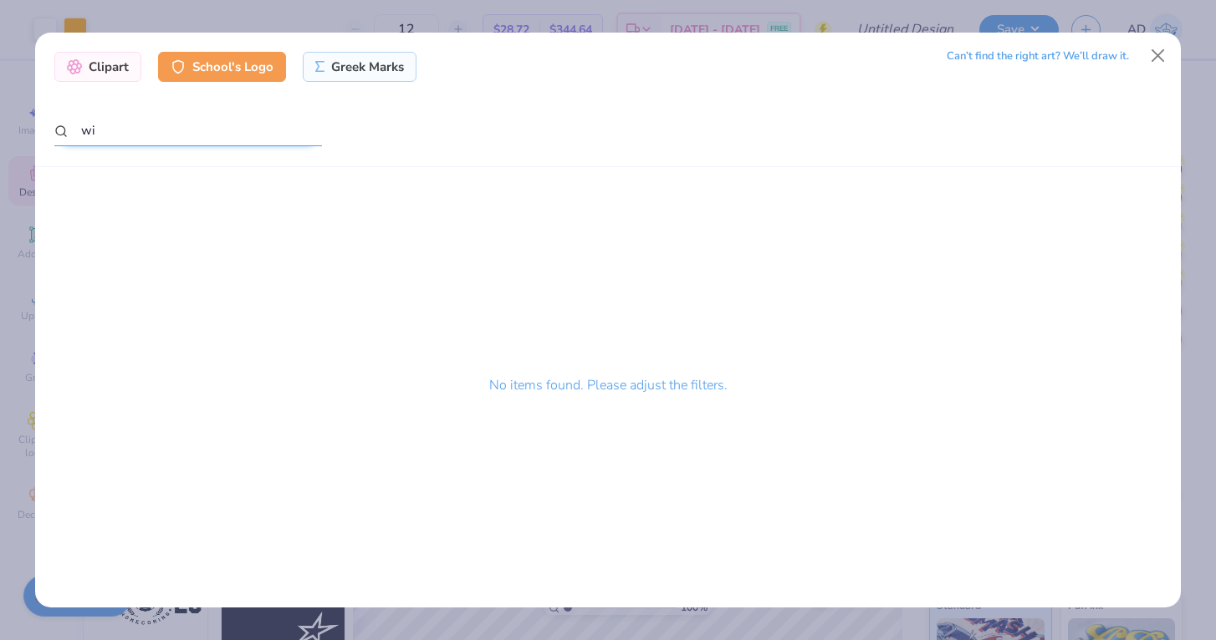
type input "w"
type input "u"
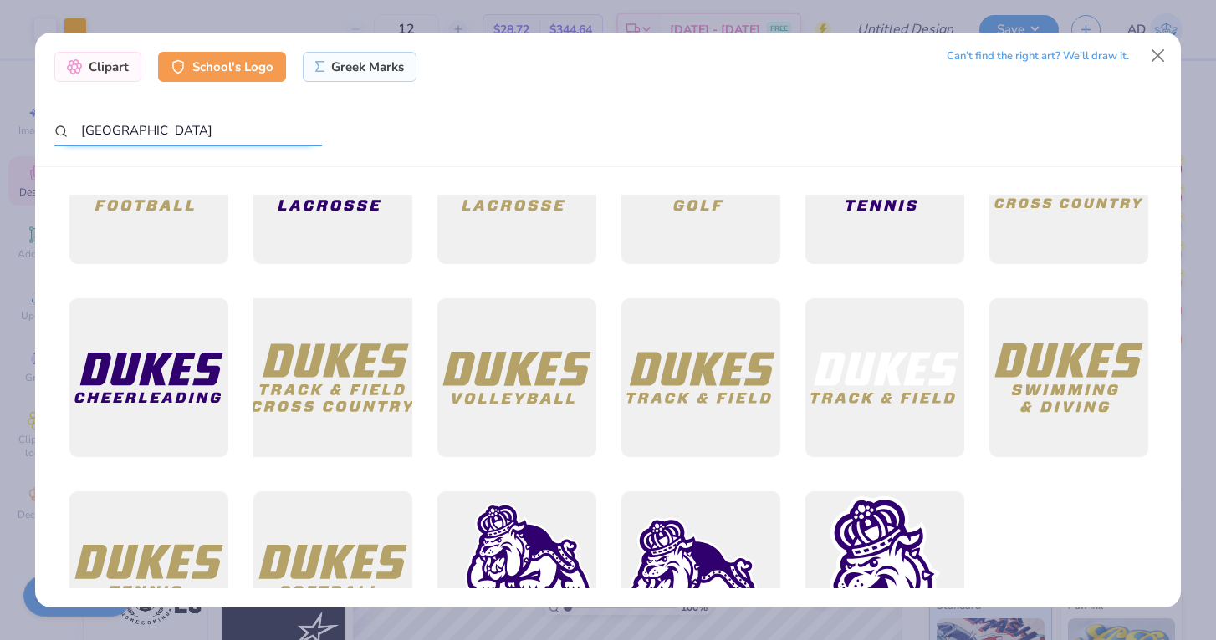
scroll to position [8714, 0]
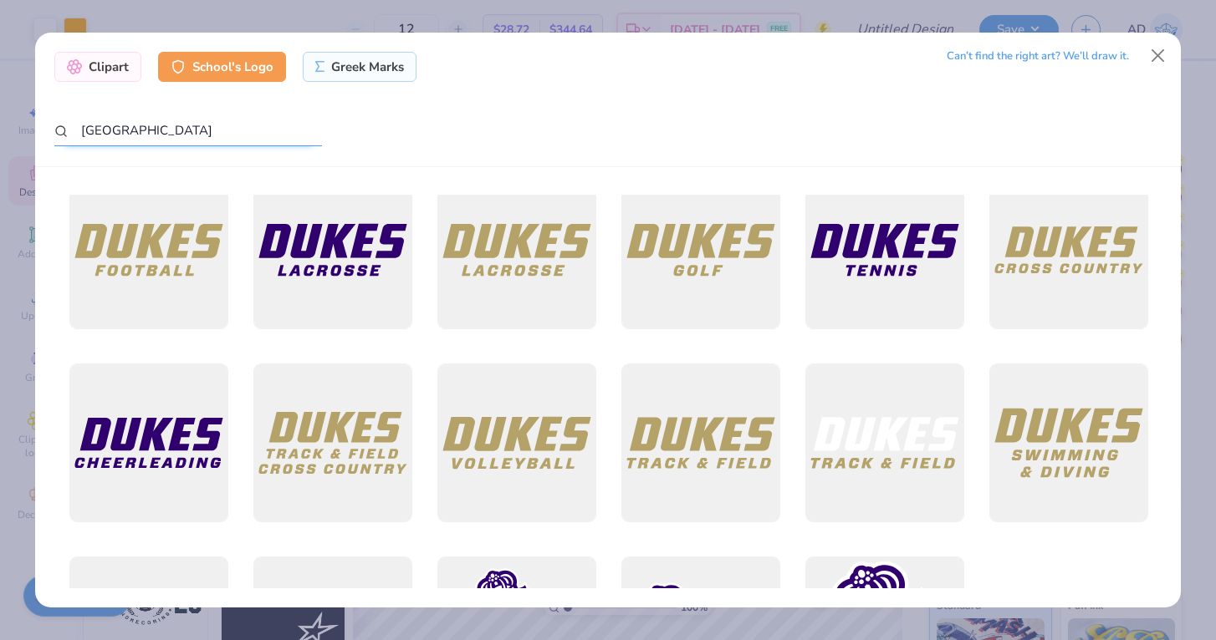
drag, startPoint x: 155, startPoint y: 137, endPoint x: 16, endPoint y: 143, distance: 139.7
click at [16, 143] on div "Clipart School's Logo Greek Marks Can’t find the right art? We’ll draw it. Madi…" at bounding box center [608, 320] width 1216 height 640
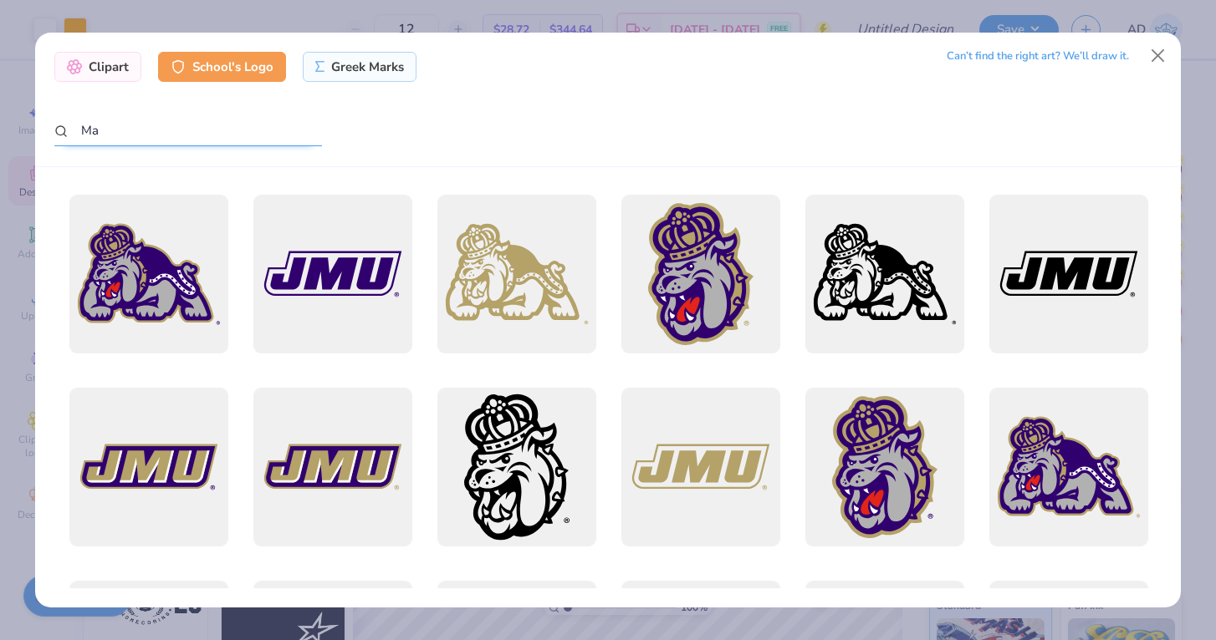
type input "M"
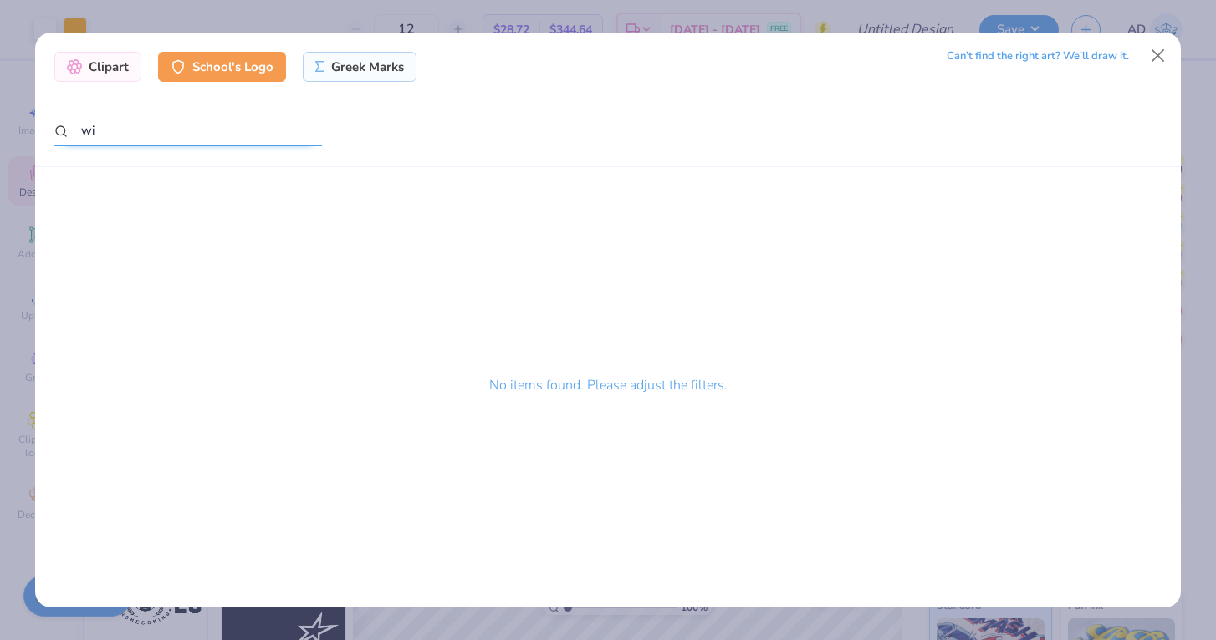
type input "w"
type input "badger"
click at [1079, 51] on div "Can’t find the right art? We’ll draw it." at bounding box center [1037, 56] width 182 height 29
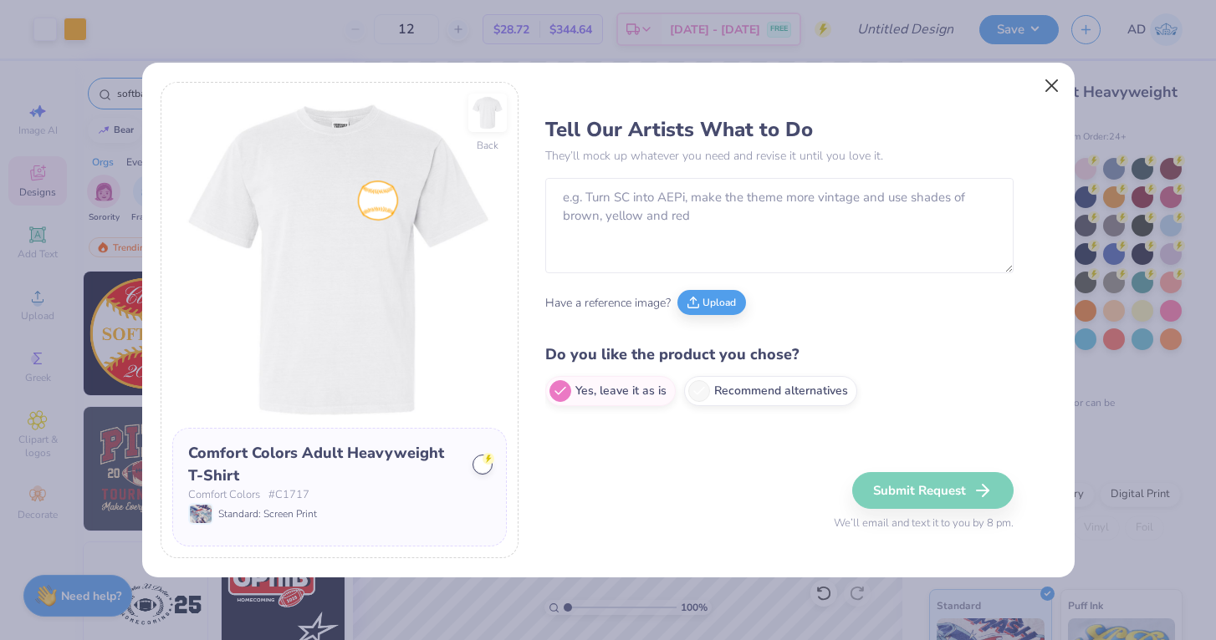
click at [1056, 85] on button "Close" at bounding box center [1051, 86] width 32 height 32
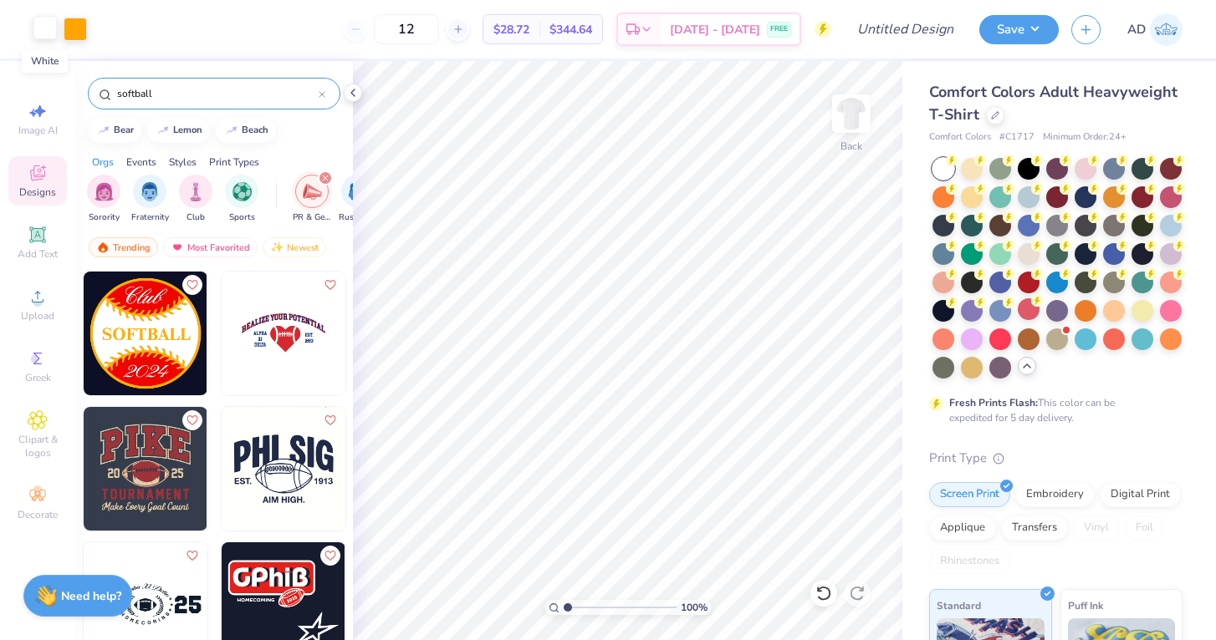
click at [48, 31] on div at bounding box center [44, 27] width 23 height 23
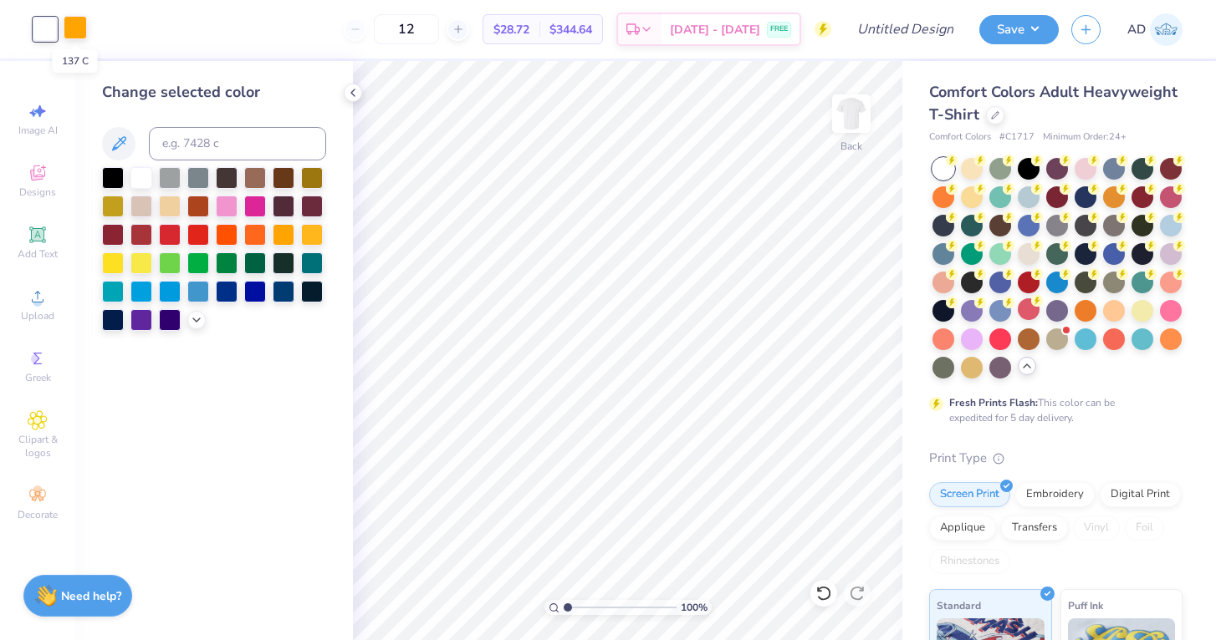
click at [76, 23] on div at bounding box center [75, 27] width 23 height 23
click at [171, 235] on div at bounding box center [170, 233] width 22 height 22
click at [30, 242] on icon at bounding box center [37, 235] width 16 height 16
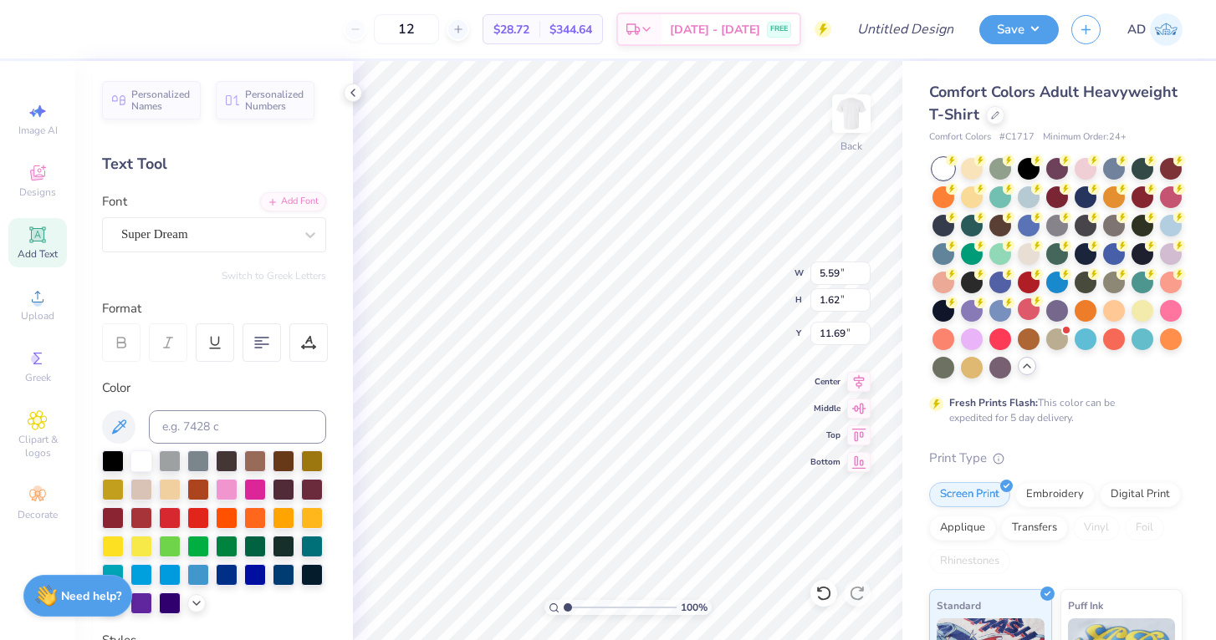
scroll to position [0, 3]
type textarea "Wisconsin"
click at [232, 244] on div at bounding box center [207, 234] width 172 height 23
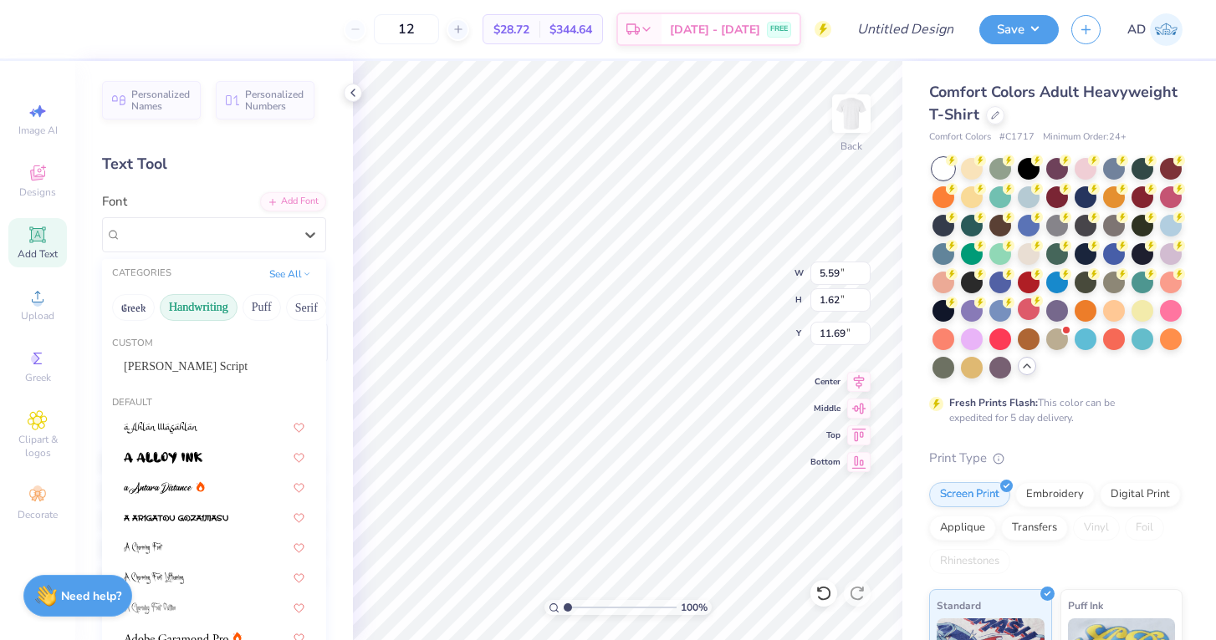
click at [206, 310] on button "Handwriting" at bounding box center [199, 307] width 78 height 27
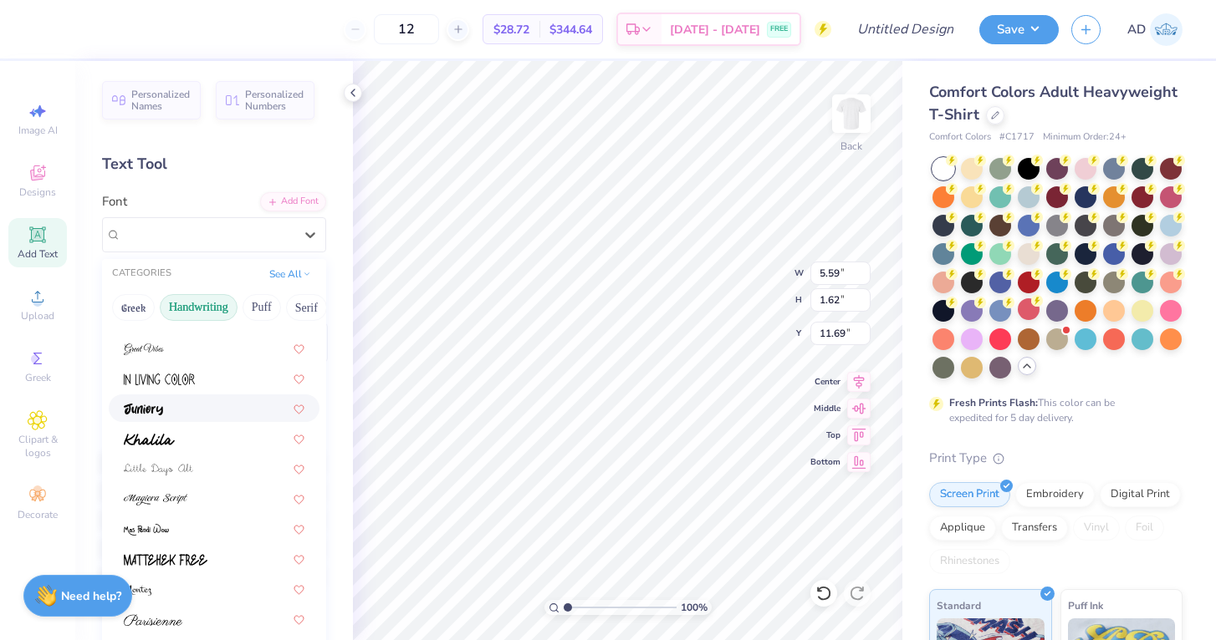
scroll to position [261, 0]
click at [161, 428] on div at bounding box center [214, 437] width 211 height 28
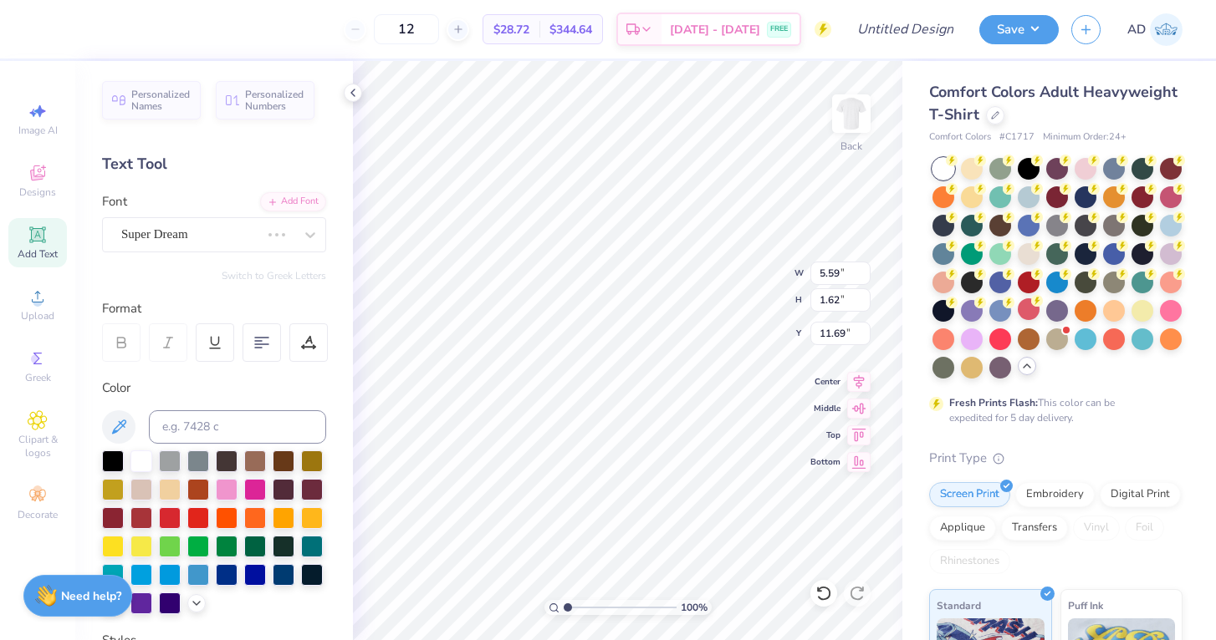
scroll to position [0, 3]
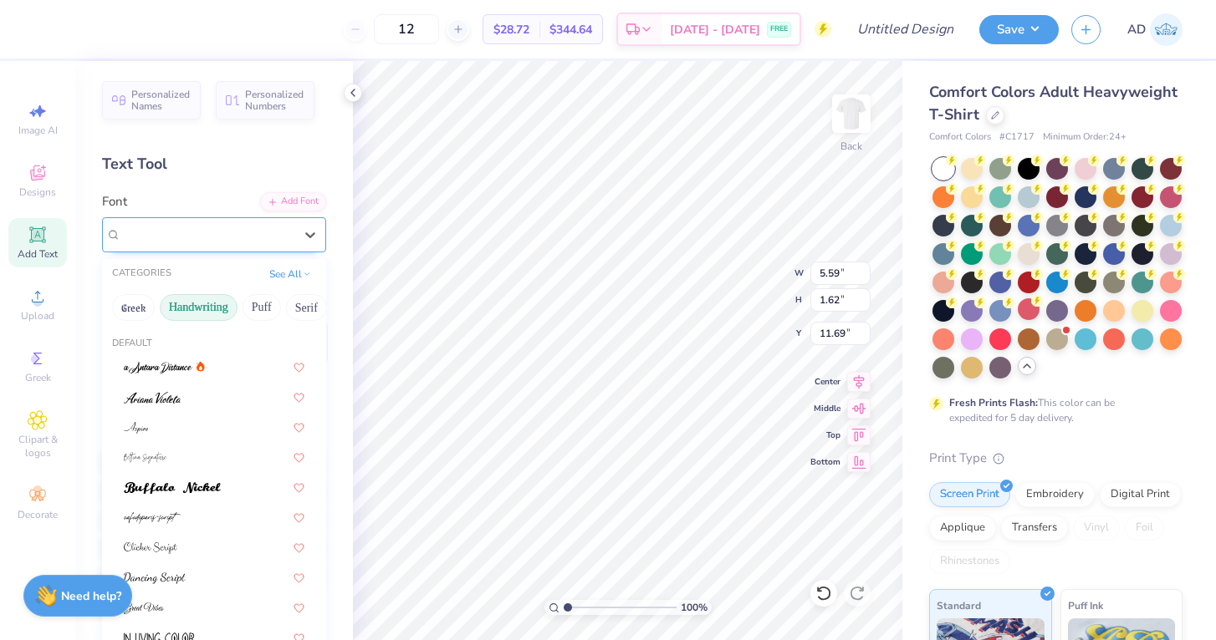
click at [261, 229] on div "Khalila" at bounding box center [208, 235] width 176 height 26
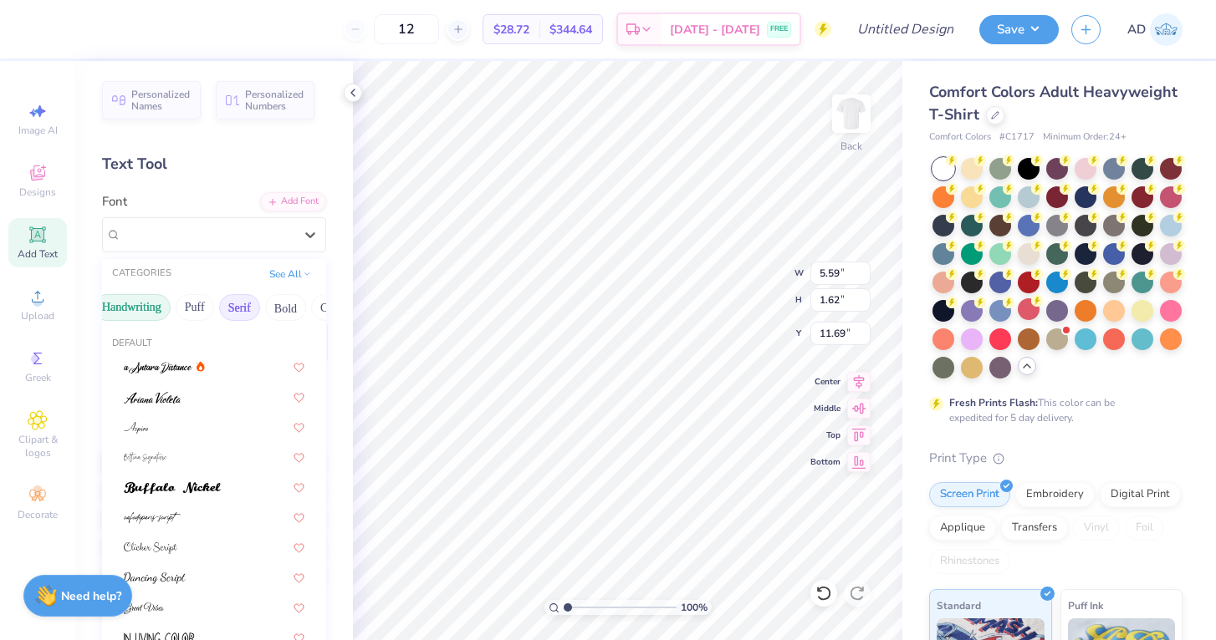
scroll to position [0, 79]
click at [275, 313] on button "Bold" at bounding box center [272, 307] width 41 height 27
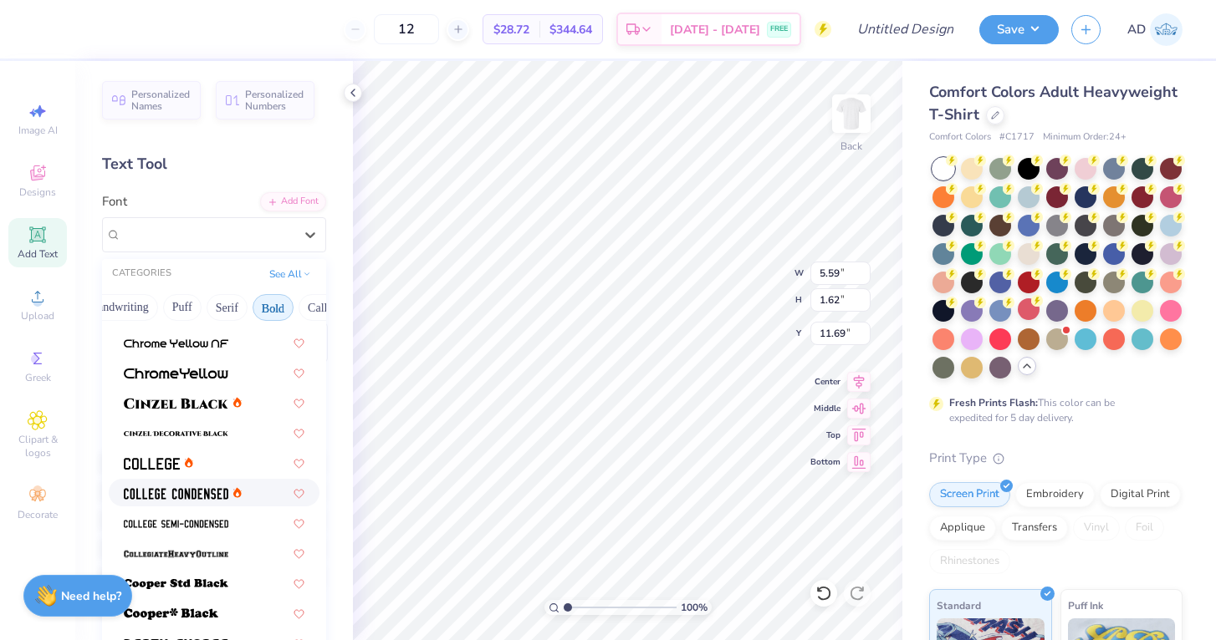
scroll to position [58, 0]
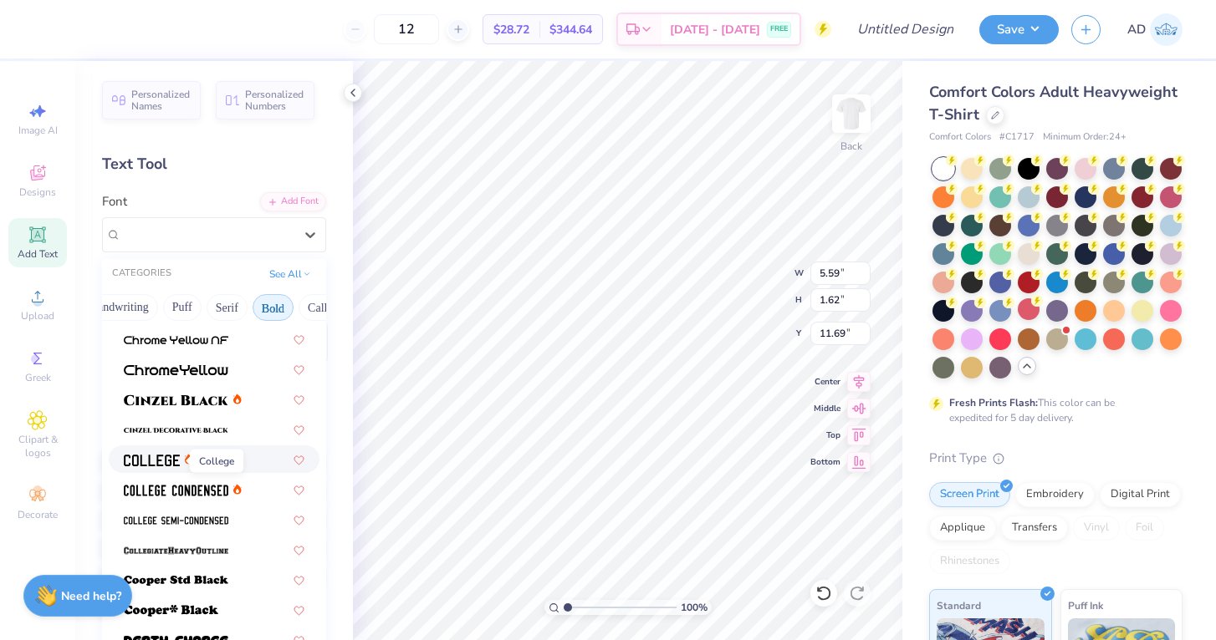
click at [153, 462] on img at bounding box center [152, 461] width 56 height 12
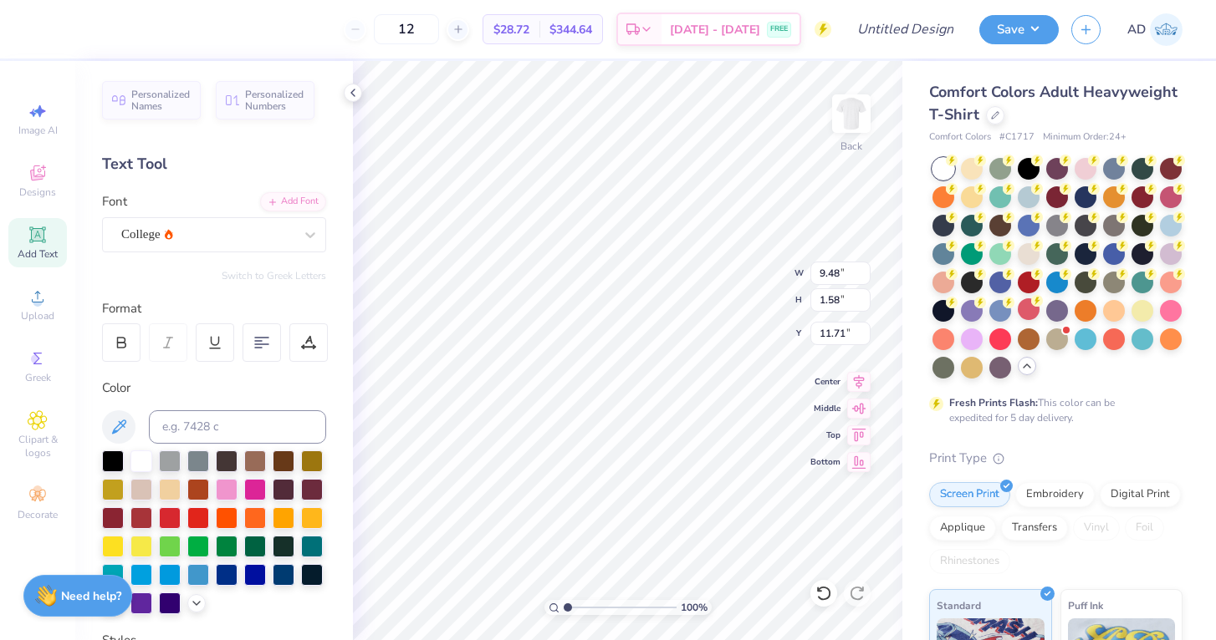
scroll to position [0, 1]
click at [41, 26] on div "12 $28.72 Per Item $344.64 Total Est. Delivery Aug 26 - 29 FREE Design Title Sa…" at bounding box center [608, 29] width 1216 height 59
click at [28, 28] on div at bounding box center [16, 29] width 33 height 59
click at [28, 30] on div at bounding box center [16, 29] width 33 height 59
click at [42, 37] on div "12 $28.72 Per Item $344.64 Total Est. Delivery Aug 26 - 29 FREE Design Title Sa…" at bounding box center [608, 29] width 1216 height 59
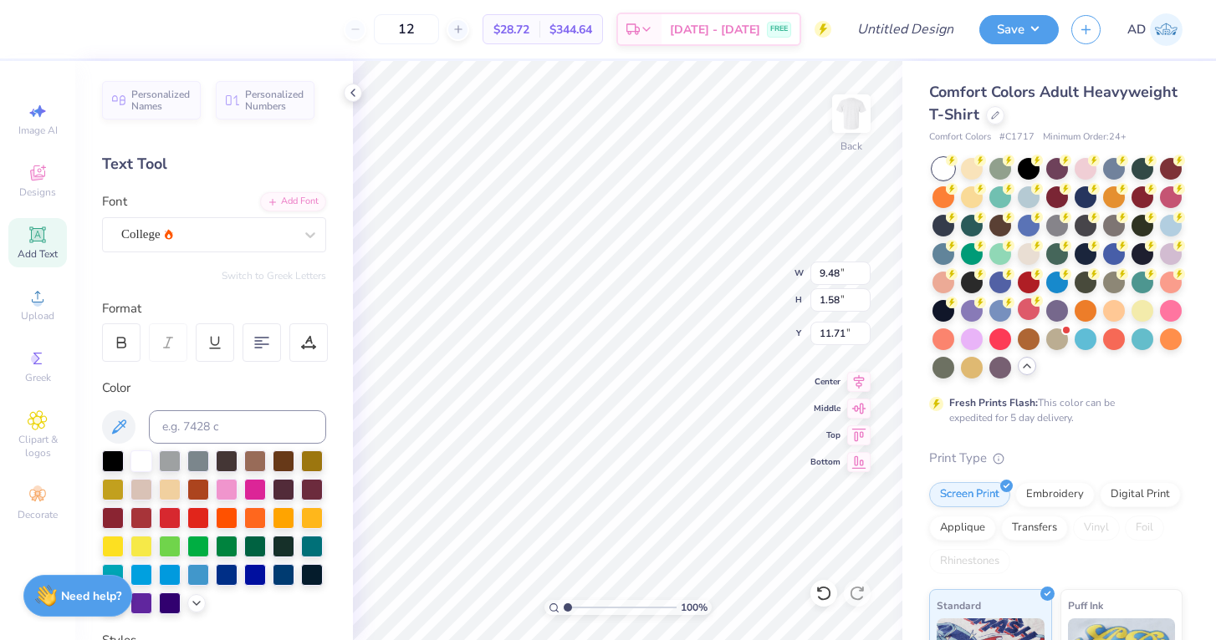
click at [51, 30] on div "12 $28.72 Per Item $344.64 Total Est. Delivery Aug 26 - 29 FREE" at bounding box center [438, 29] width 785 height 59
click at [159, 517] on div at bounding box center [170, 517] width 22 height 22
click at [261, 238] on div "College" at bounding box center [208, 235] width 176 height 26
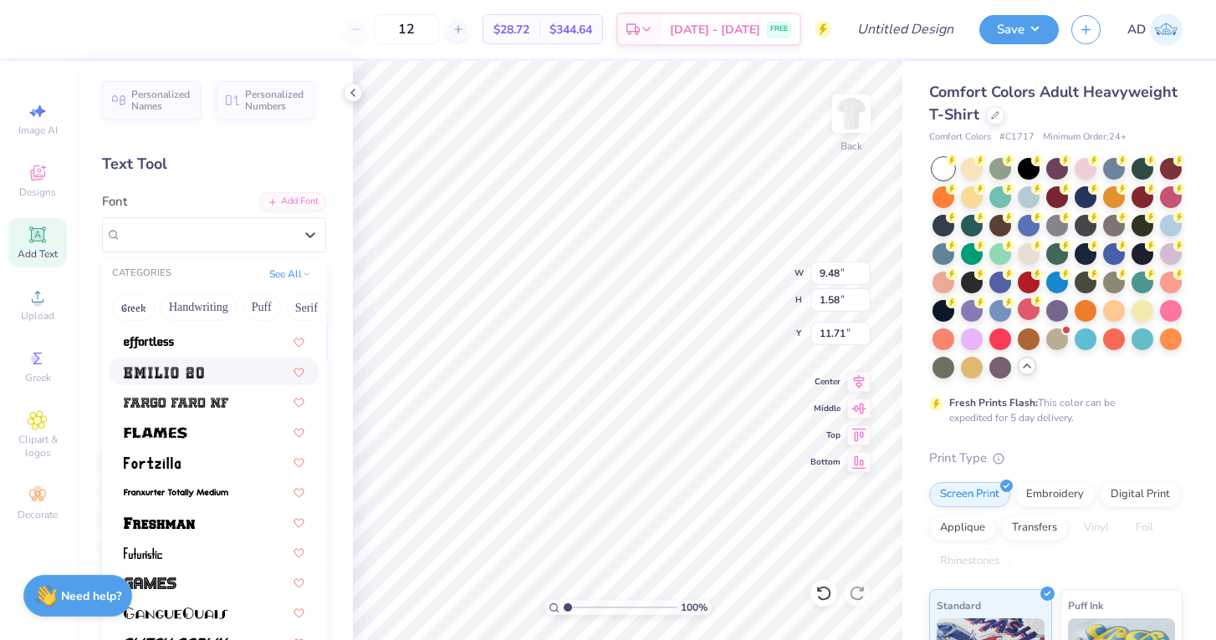
scroll to position [455, 0]
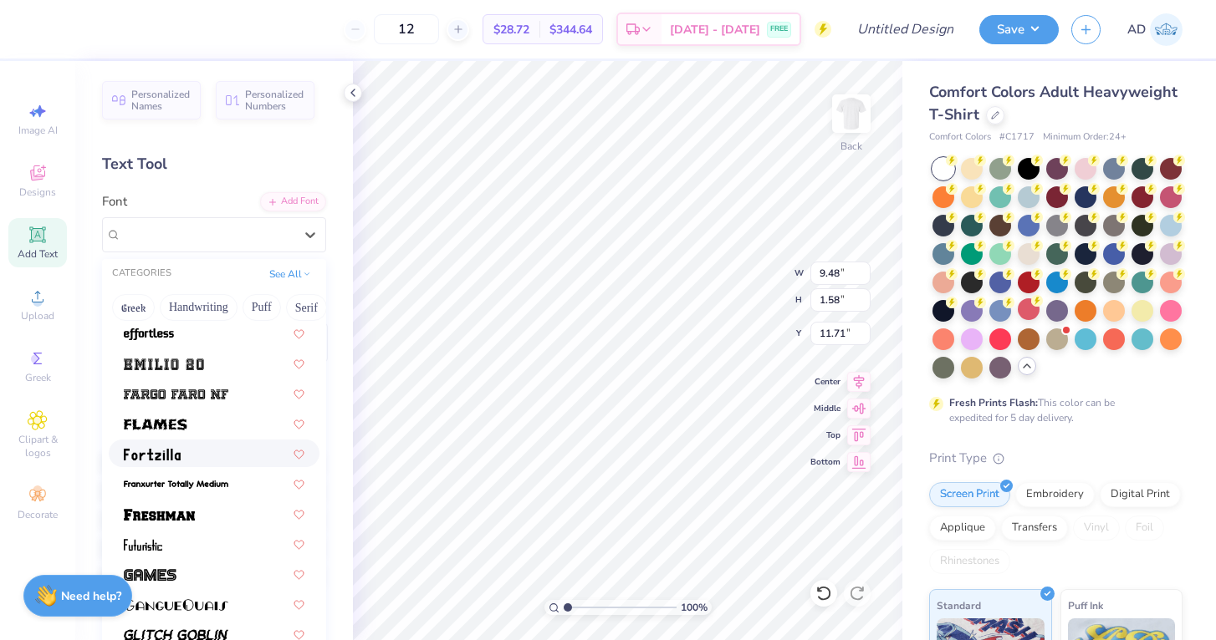
click at [176, 451] on img at bounding box center [152, 455] width 57 height 12
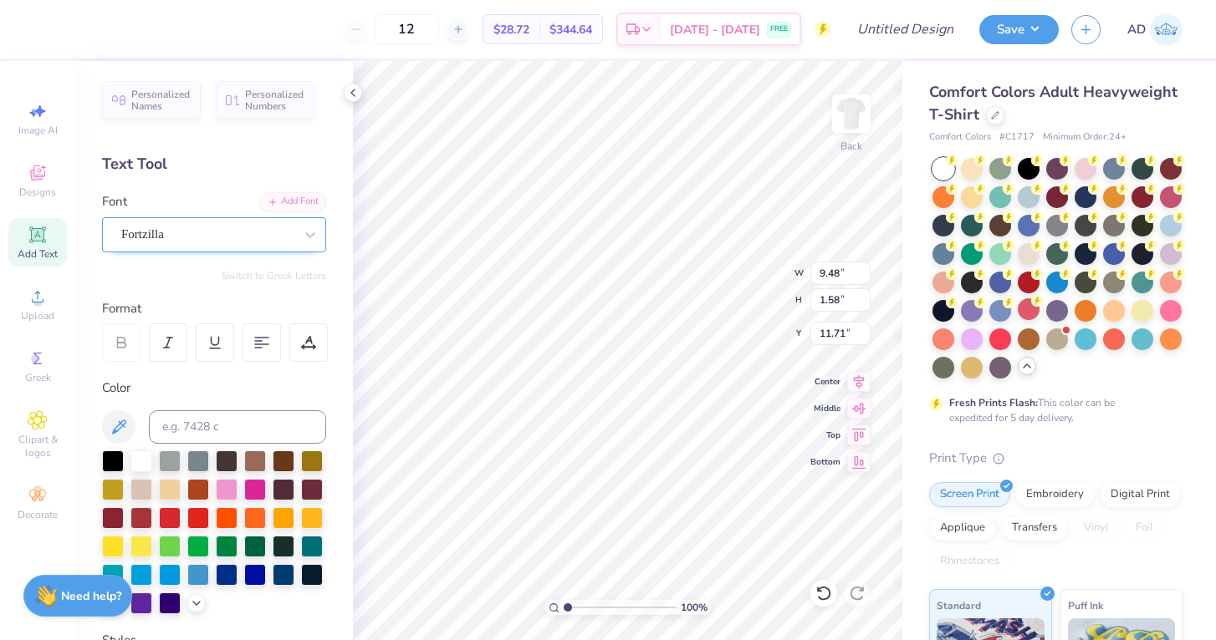
type input "10.90"
type input "1.98"
type input "11.51"
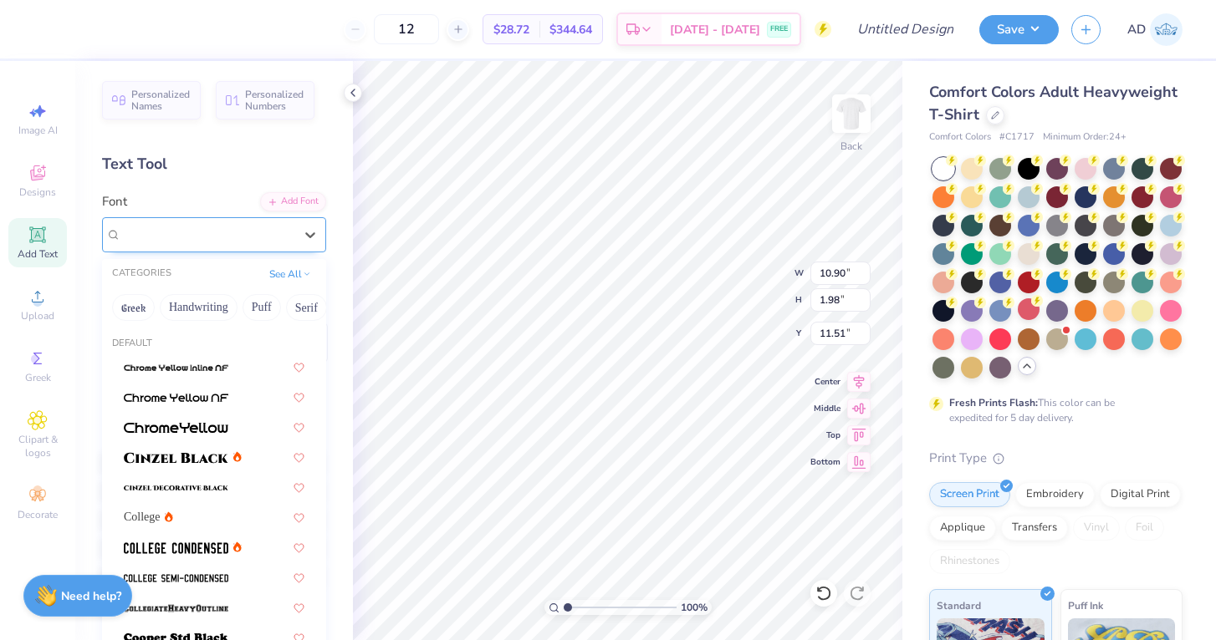
click at [257, 238] on div "Fortzilla" at bounding box center [208, 235] width 176 height 26
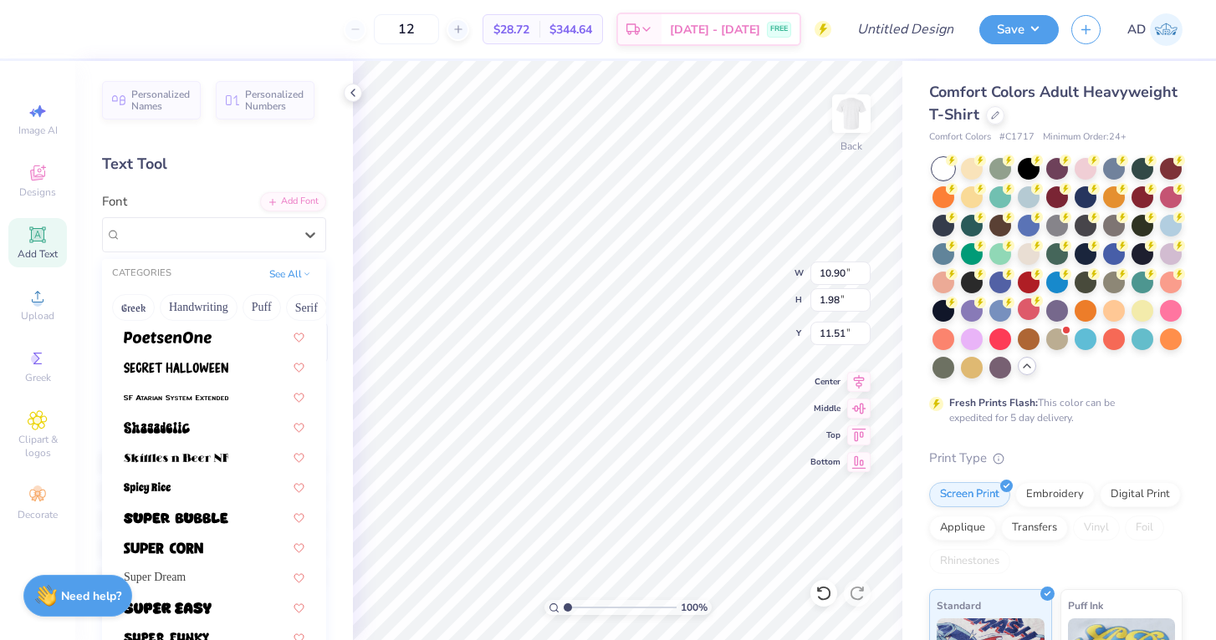
scroll to position [1659, 0]
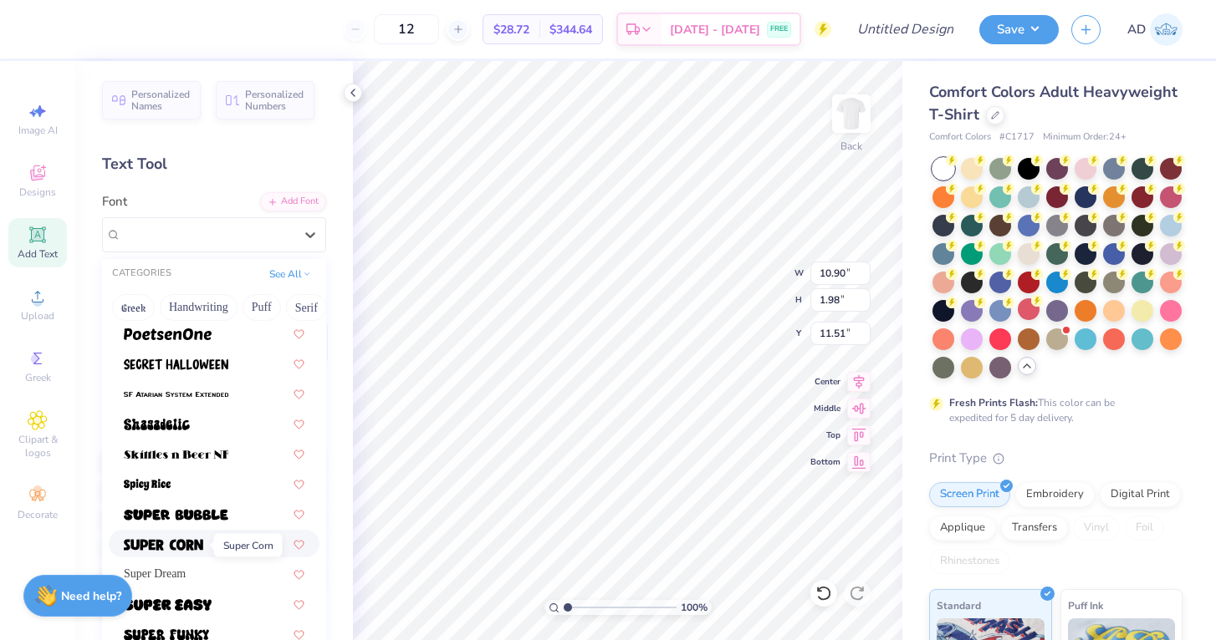
click at [168, 550] on img at bounding box center [163, 545] width 79 height 12
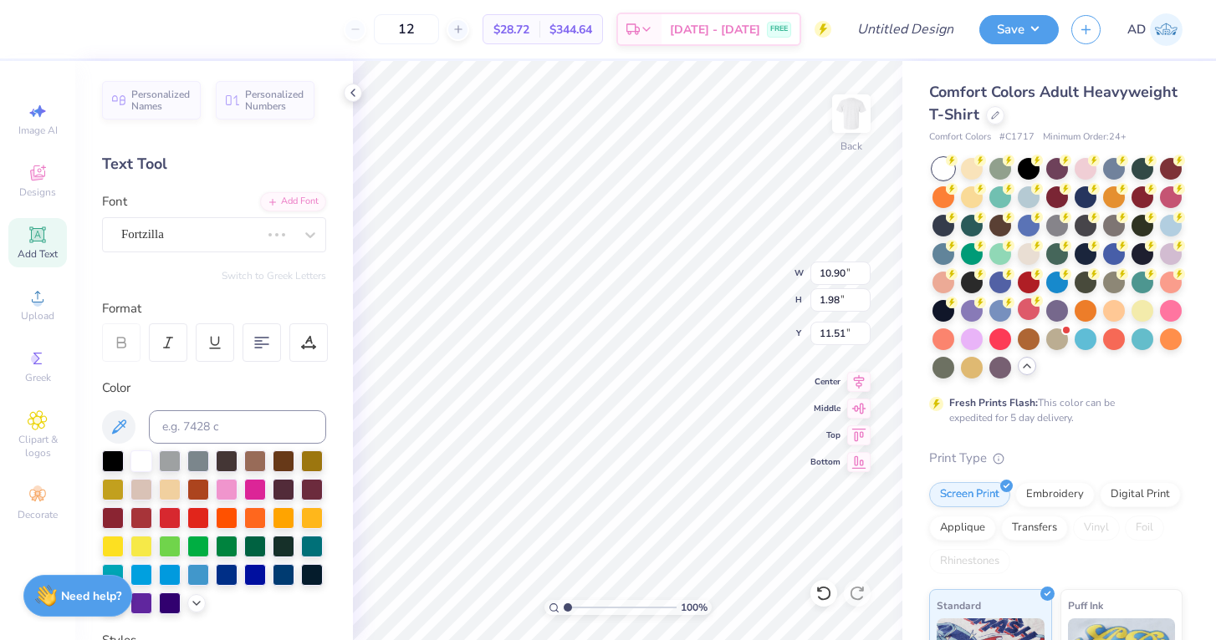
type input "9.88"
type input "1.54"
type input "11.73"
click at [176, 235] on span "Super Corn" at bounding box center [150, 234] width 58 height 19
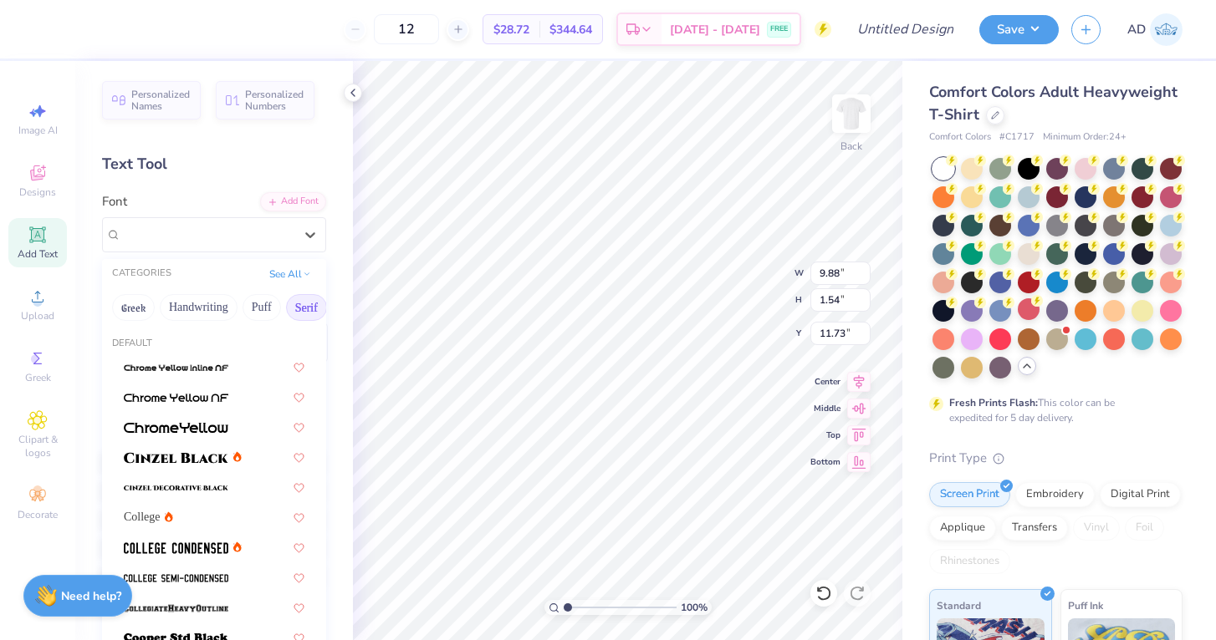
click at [299, 310] on button "Serif" at bounding box center [306, 307] width 41 height 27
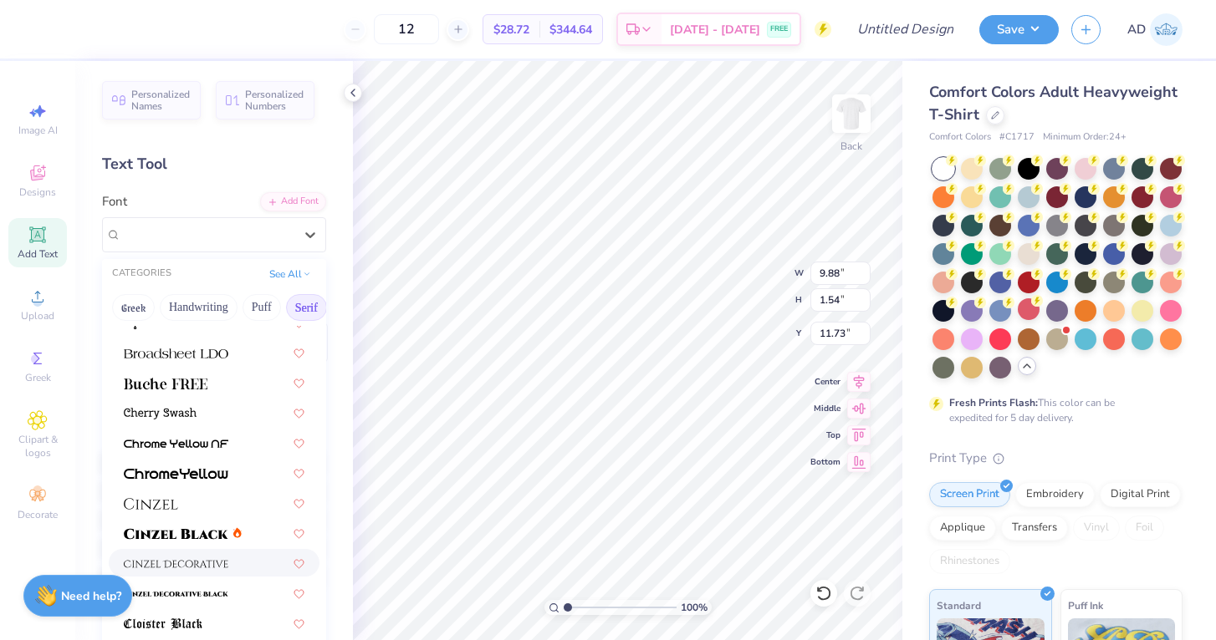
scroll to position [224, 0]
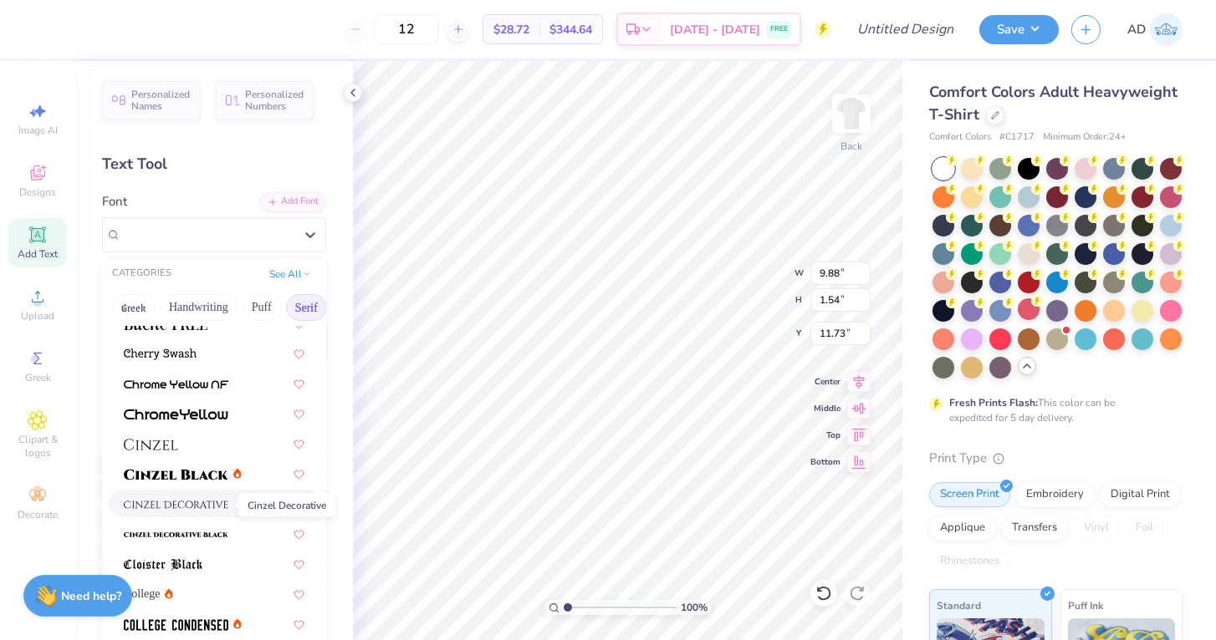
click at [196, 499] on span at bounding box center [176, 504] width 104 height 18
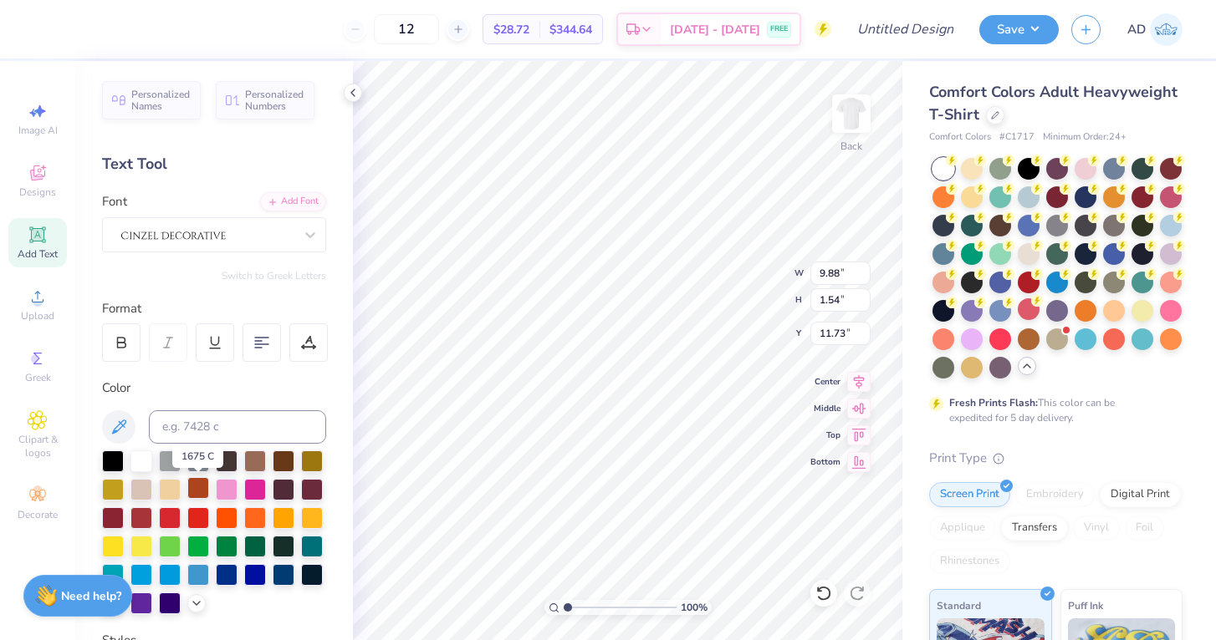
type input "13.49"
type input "2.57"
type input "11.21"
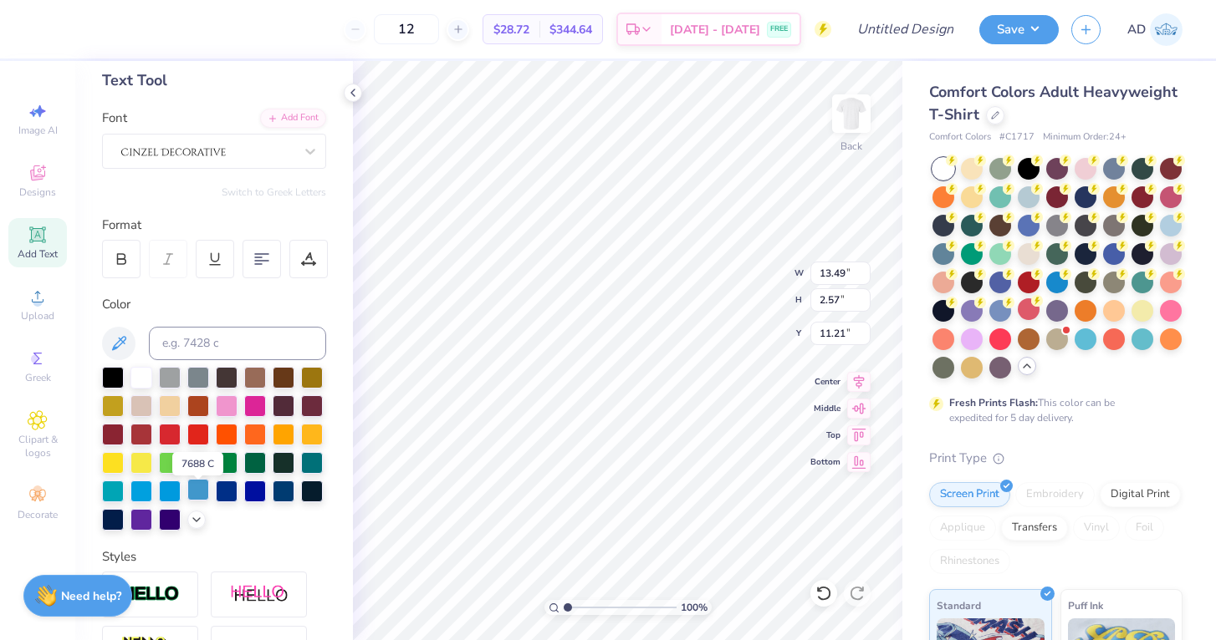
scroll to position [78, 0]
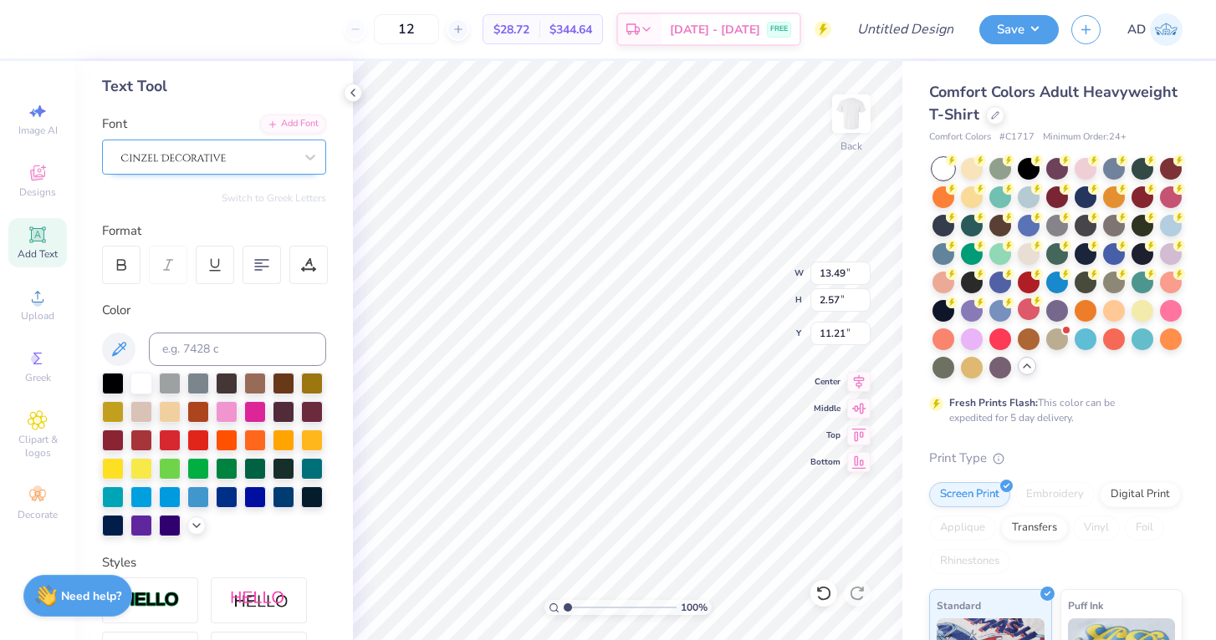
click at [233, 170] on div at bounding box center [214, 157] width 224 height 35
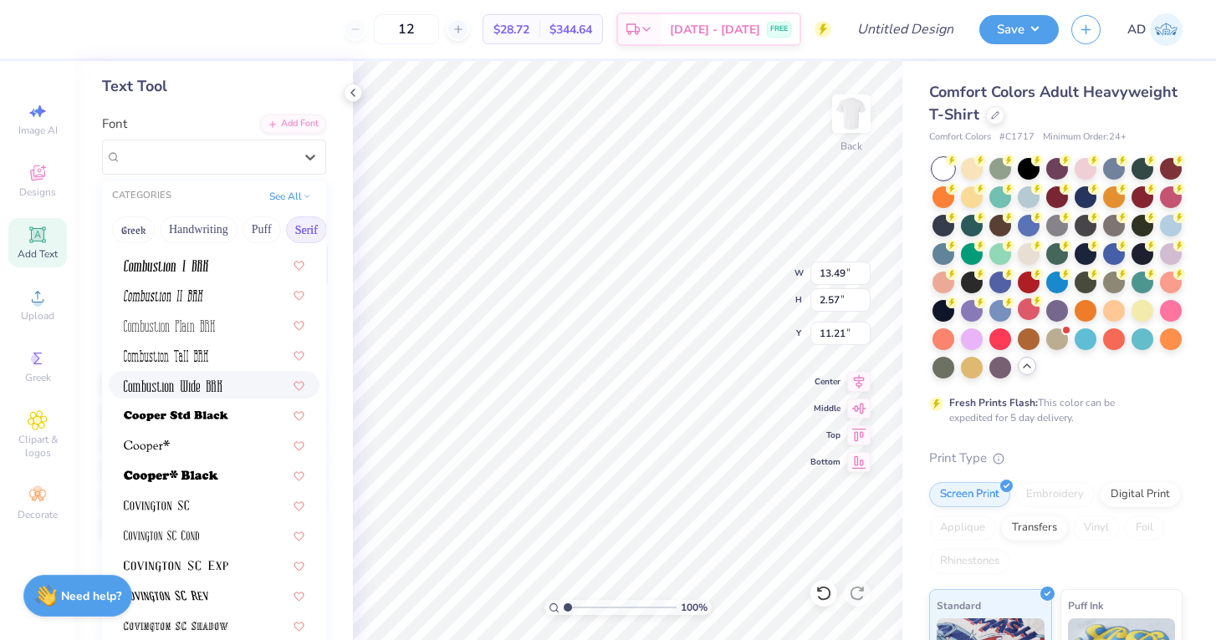
scroll to position [608, 0]
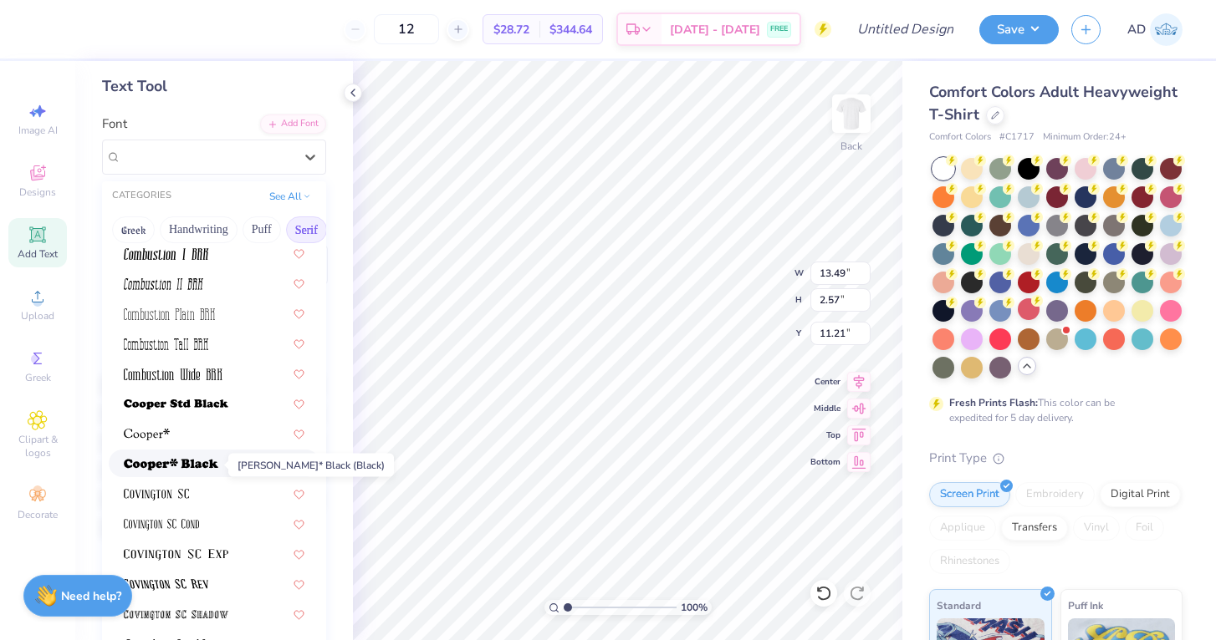
click at [178, 458] on span at bounding box center [171, 464] width 94 height 18
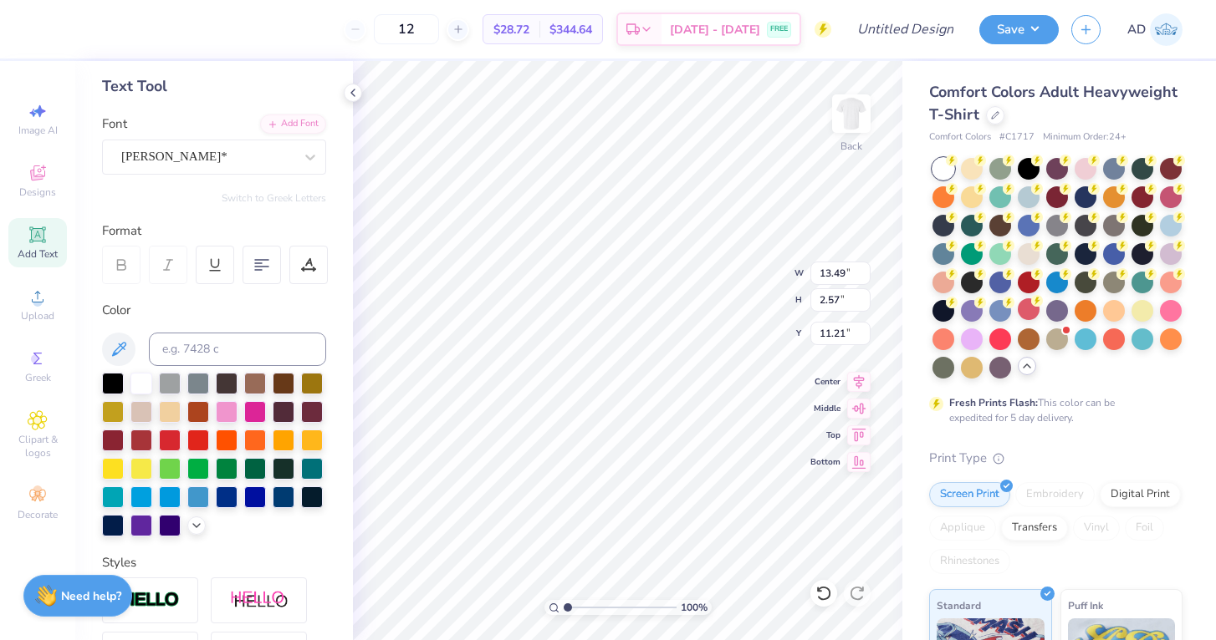
type input "12.45"
type input "1.75"
type input "11.63"
type input "6.83"
type input "0.96"
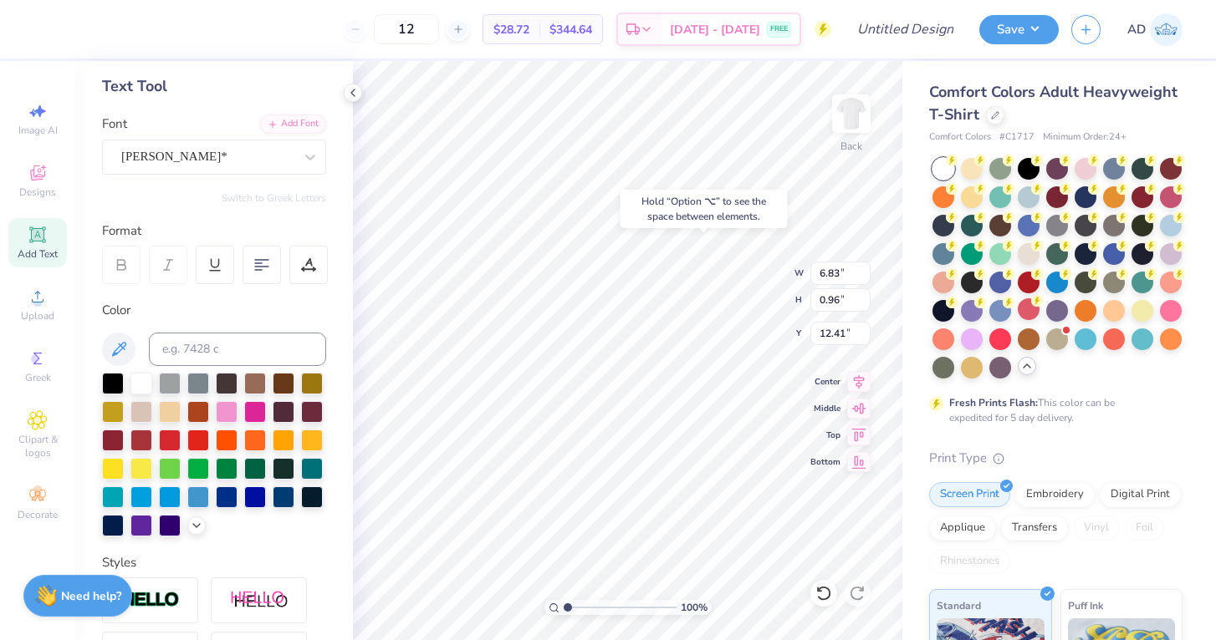
type input "5.92"
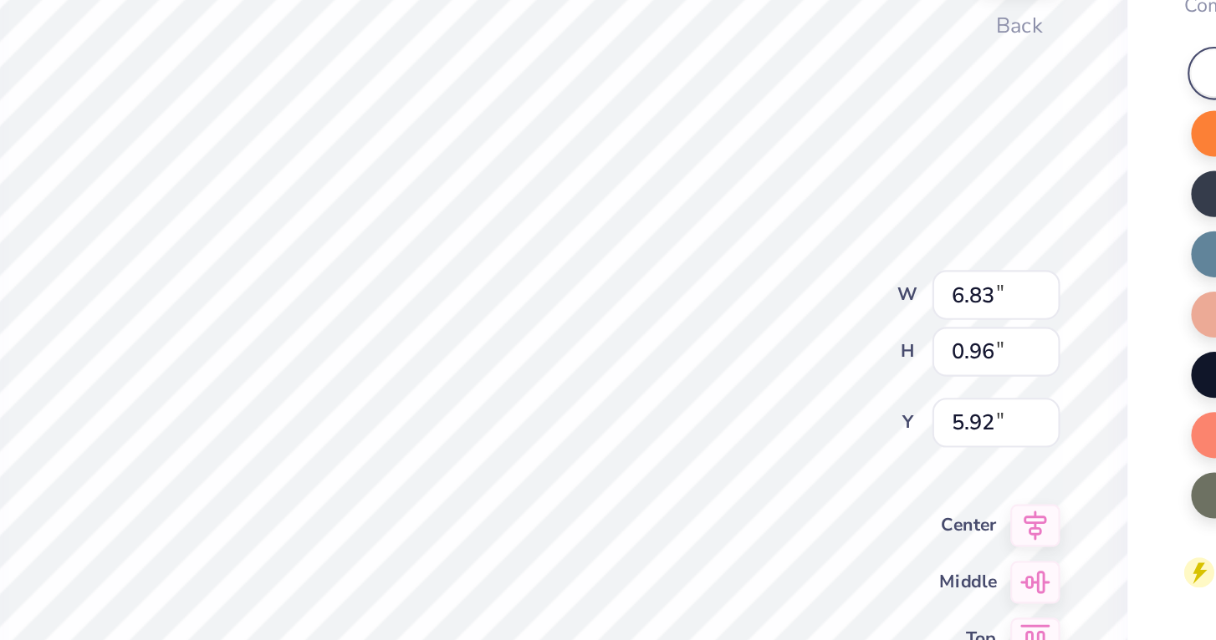
type input "3.81"
type input "0.53"
type input "5.65"
type input "3.20"
type input "0.45"
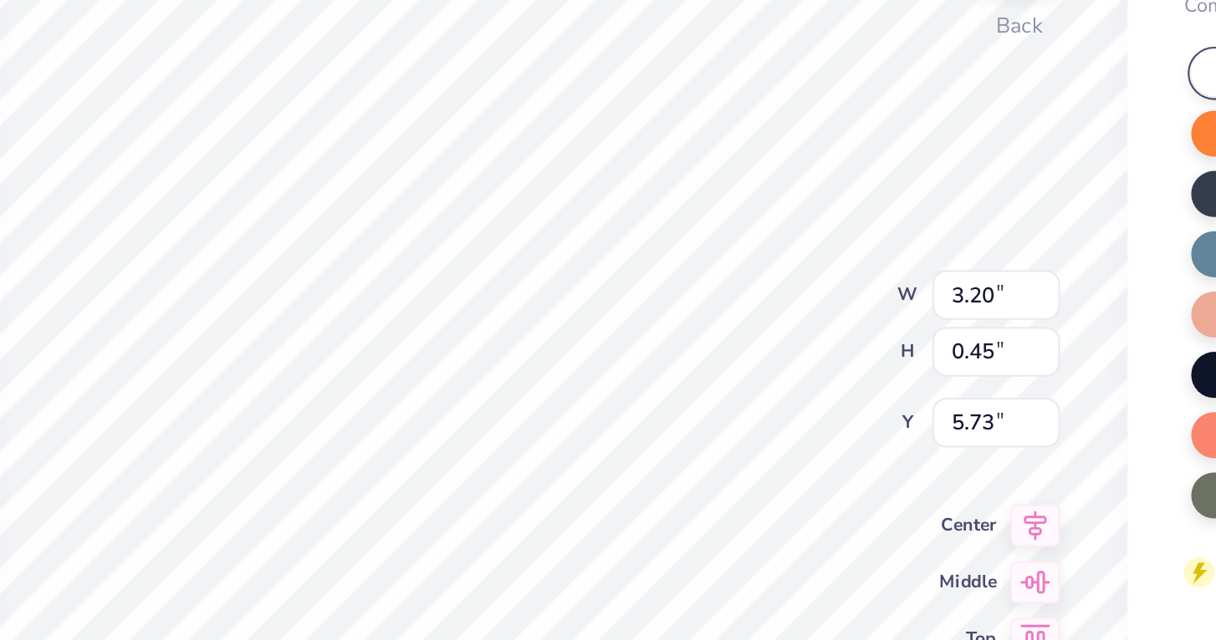
type input "5.69"
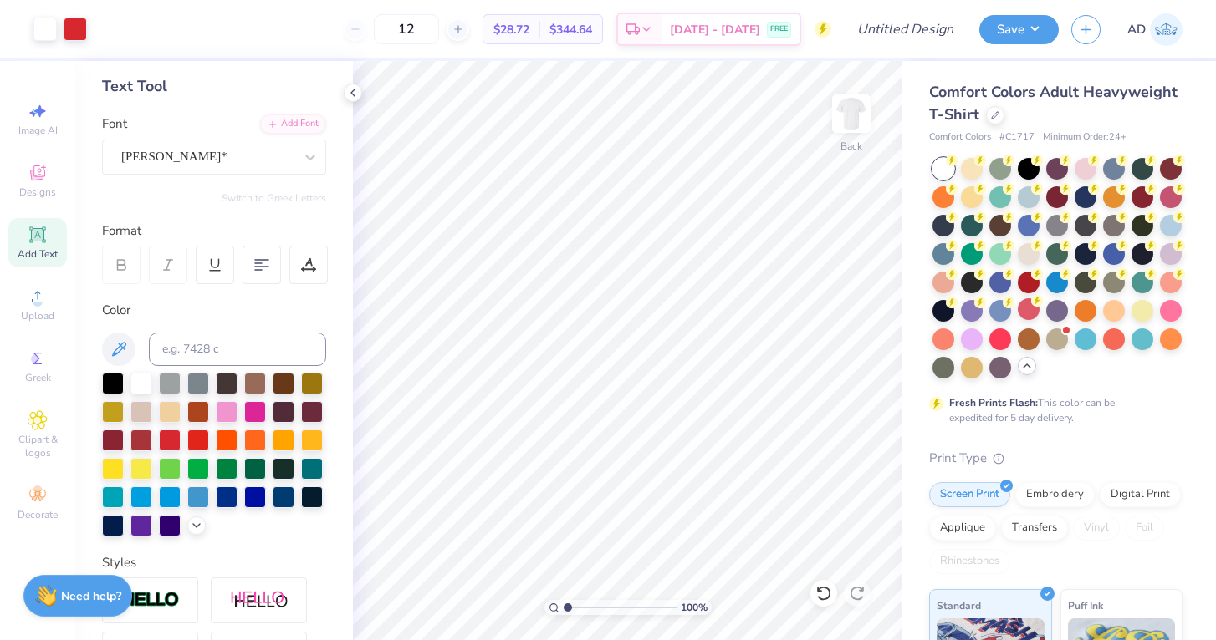
click at [41, 244] on icon at bounding box center [38, 235] width 20 height 20
type textarea "Club Softball"
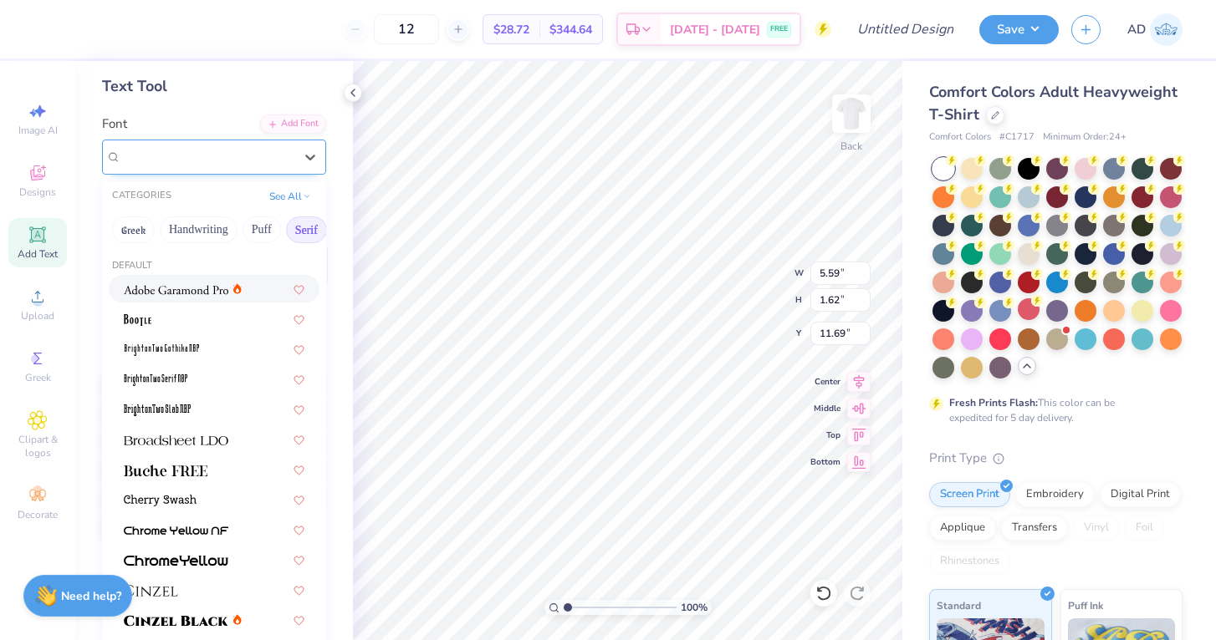
click at [246, 160] on div "Super Dream" at bounding box center [208, 157] width 176 height 26
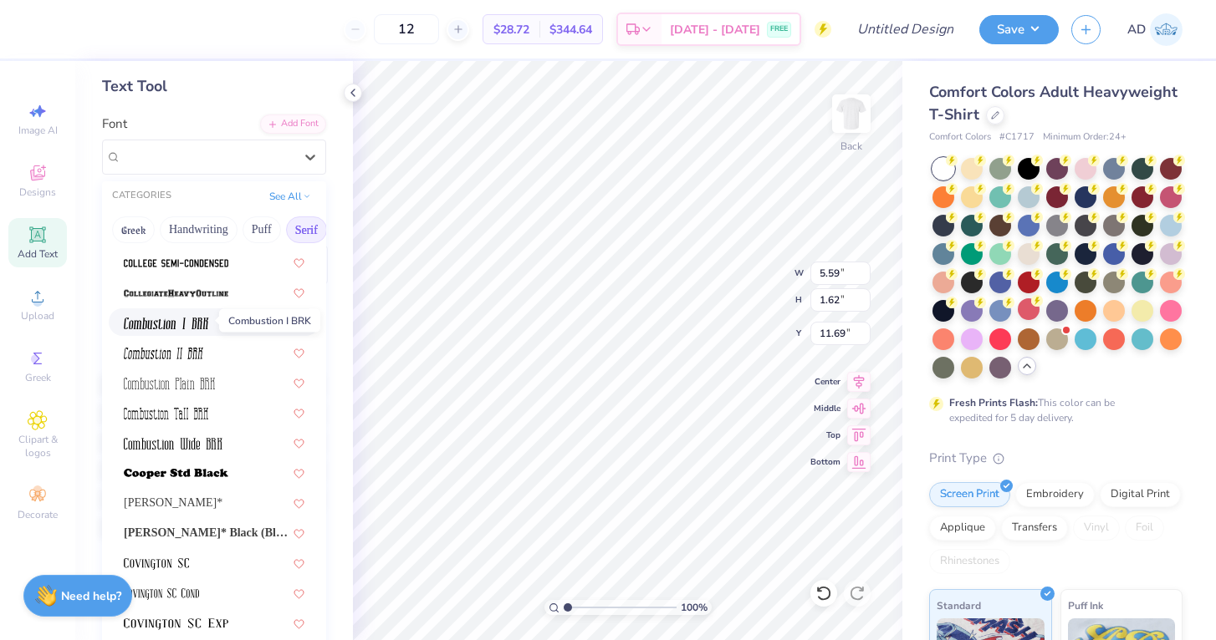
scroll to position [542, 0]
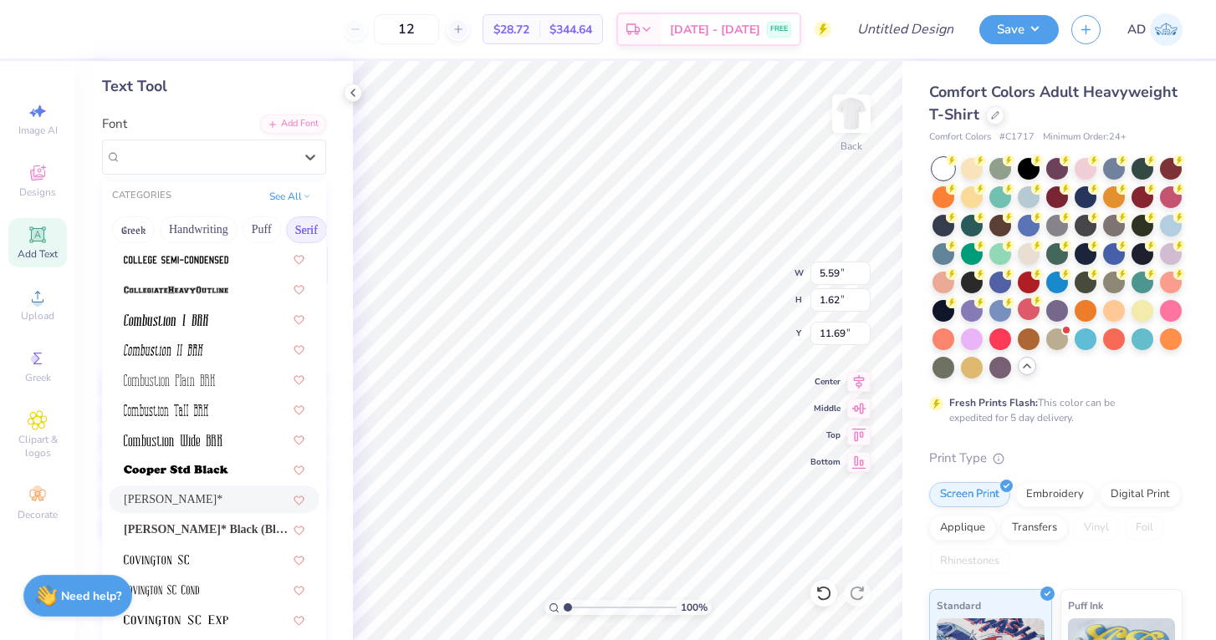
click at [161, 496] on span "Cooper*" at bounding box center [173, 500] width 99 height 18
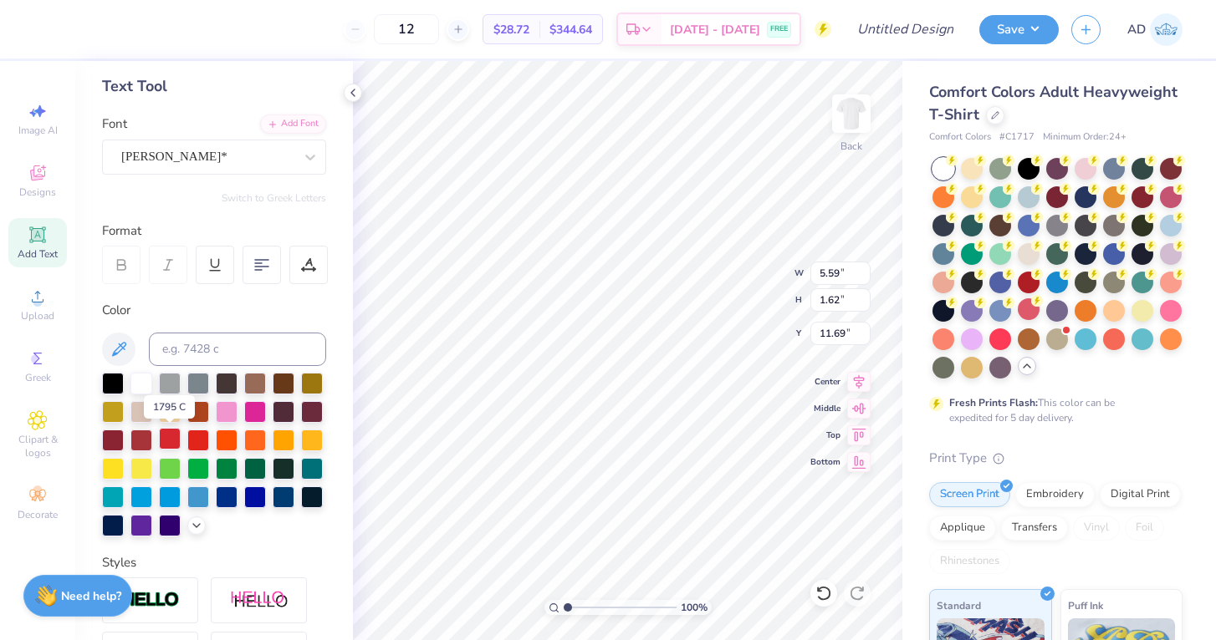
click at [171, 441] on div at bounding box center [170, 439] width 22 height 22
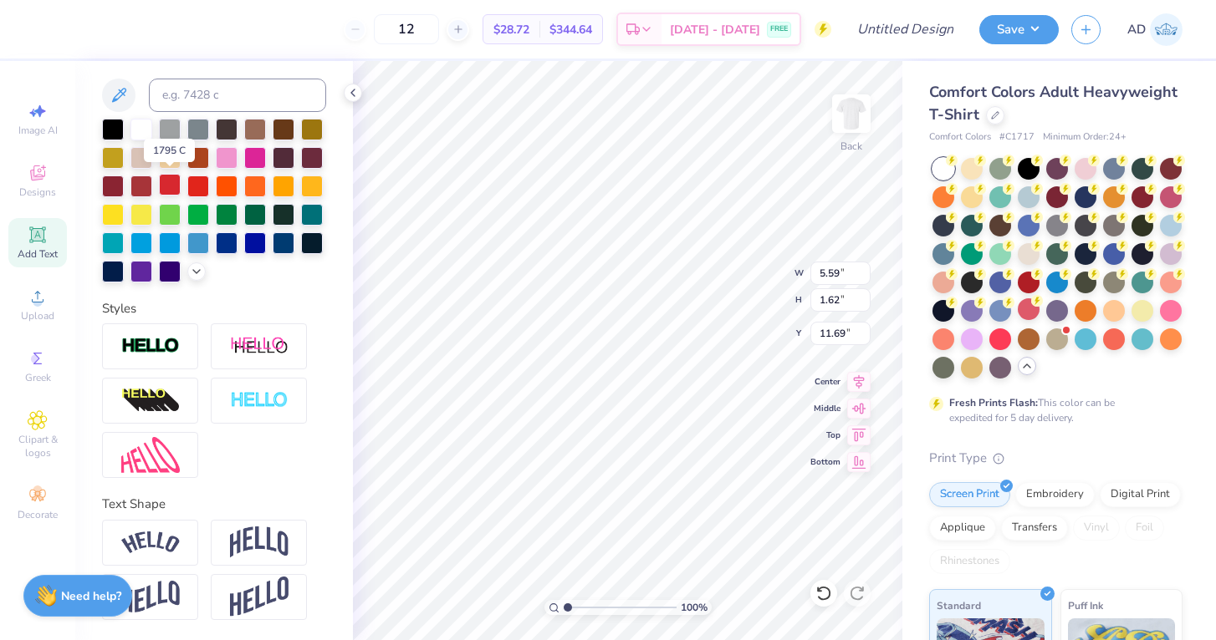
scroll to position [332, 0]
click at [154, 538] on img at bounding box center [150, 543] width 59 height 23
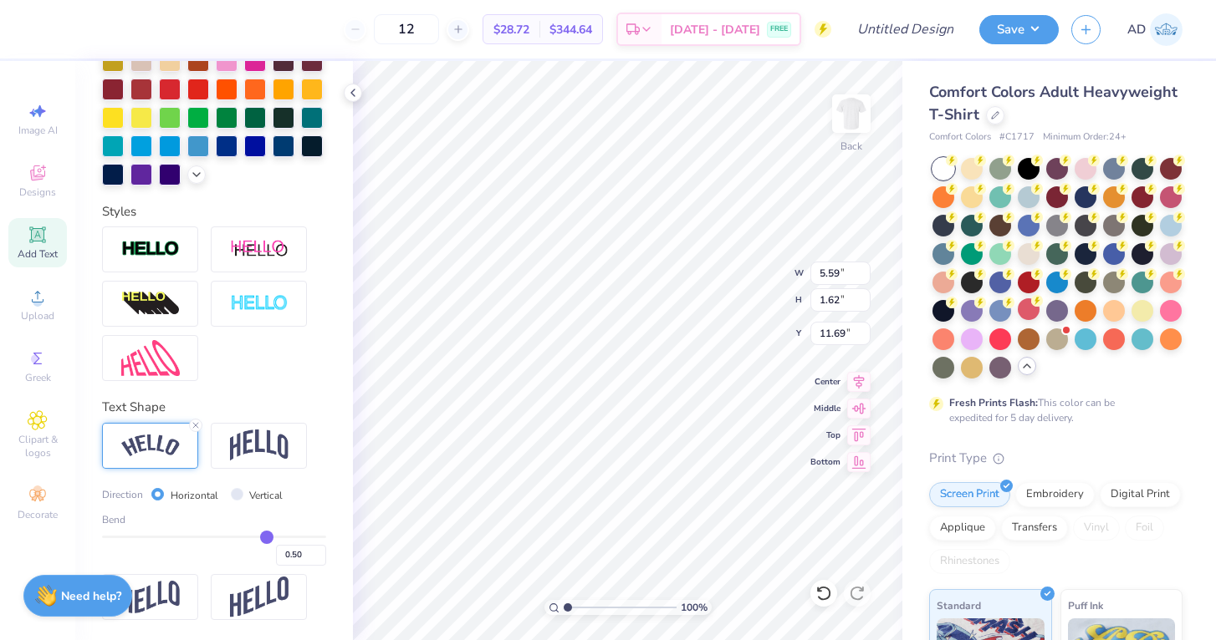
scroll to position [430, 0]
type input "0.48"
type input "0.46"
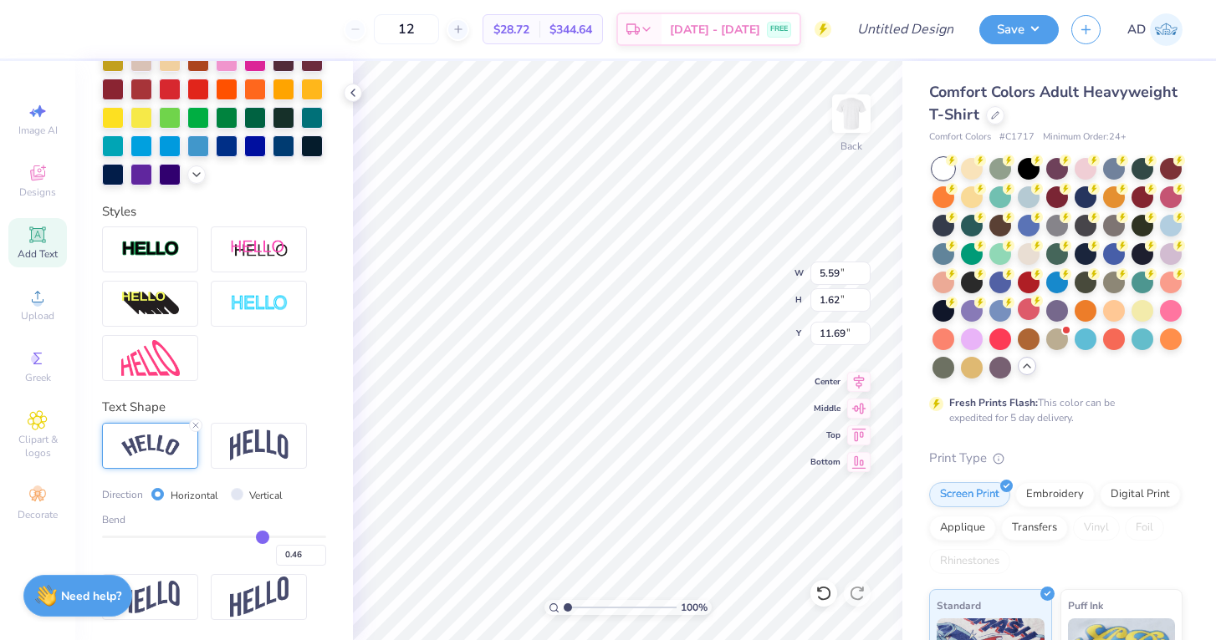
type input "0.44"
type input "0.4"
type input "0.40"
type input "0.37"
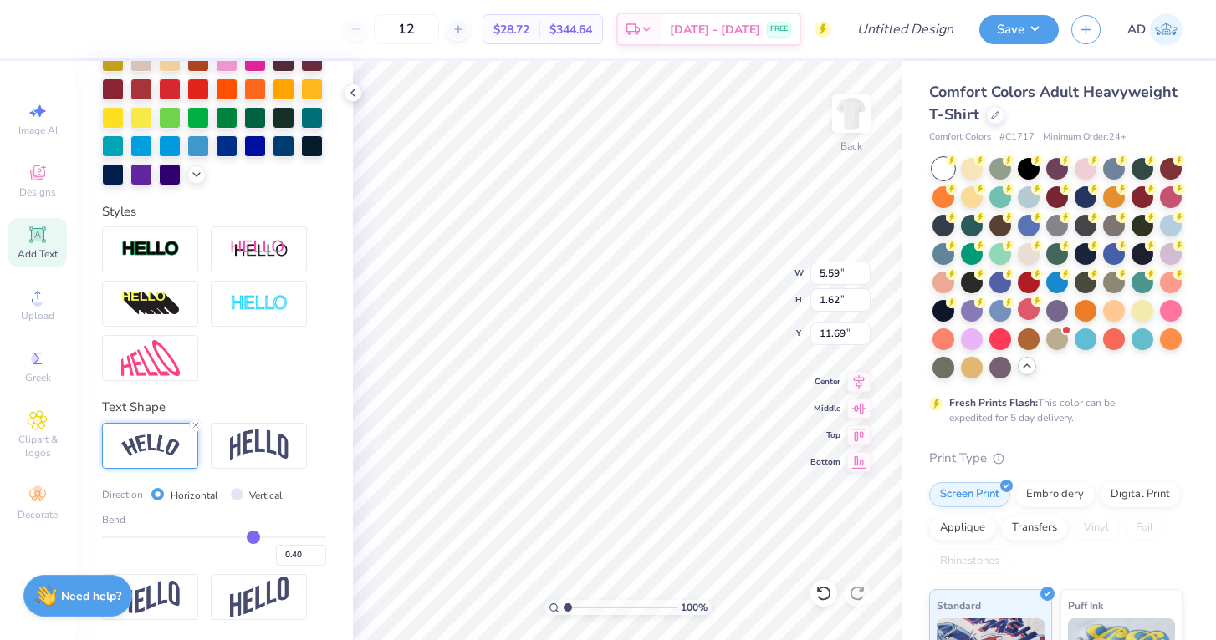
type input "0.37"
type input "0.35"
type input "0.33"
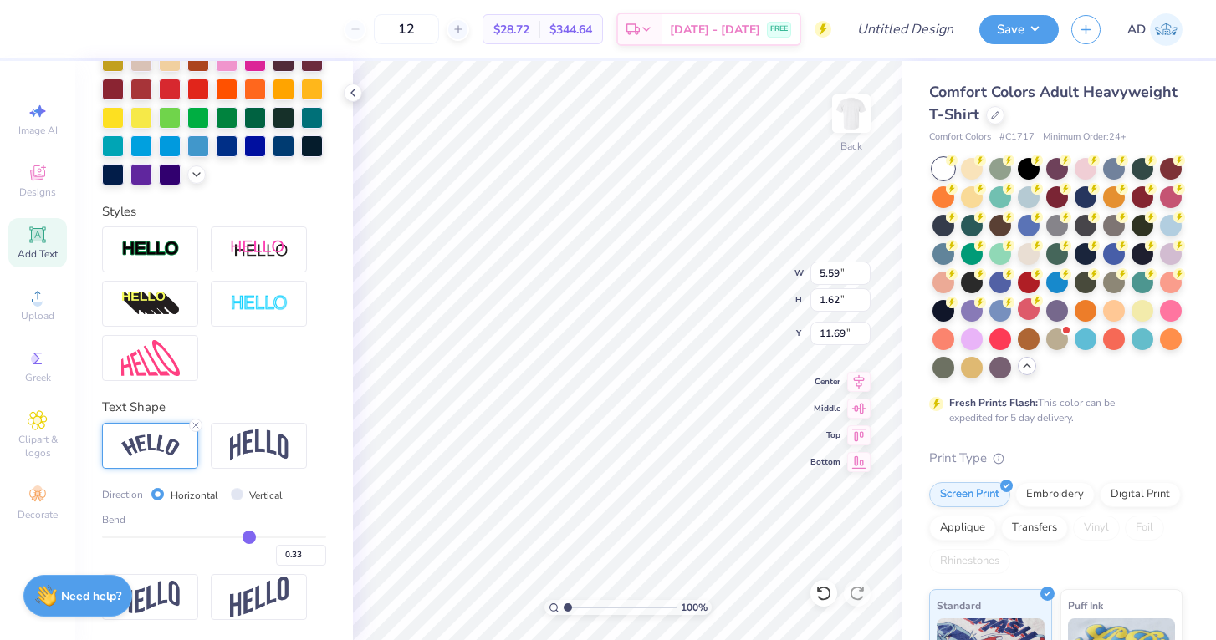
type input "0.29"
type input "0.27"
type input "0.24"
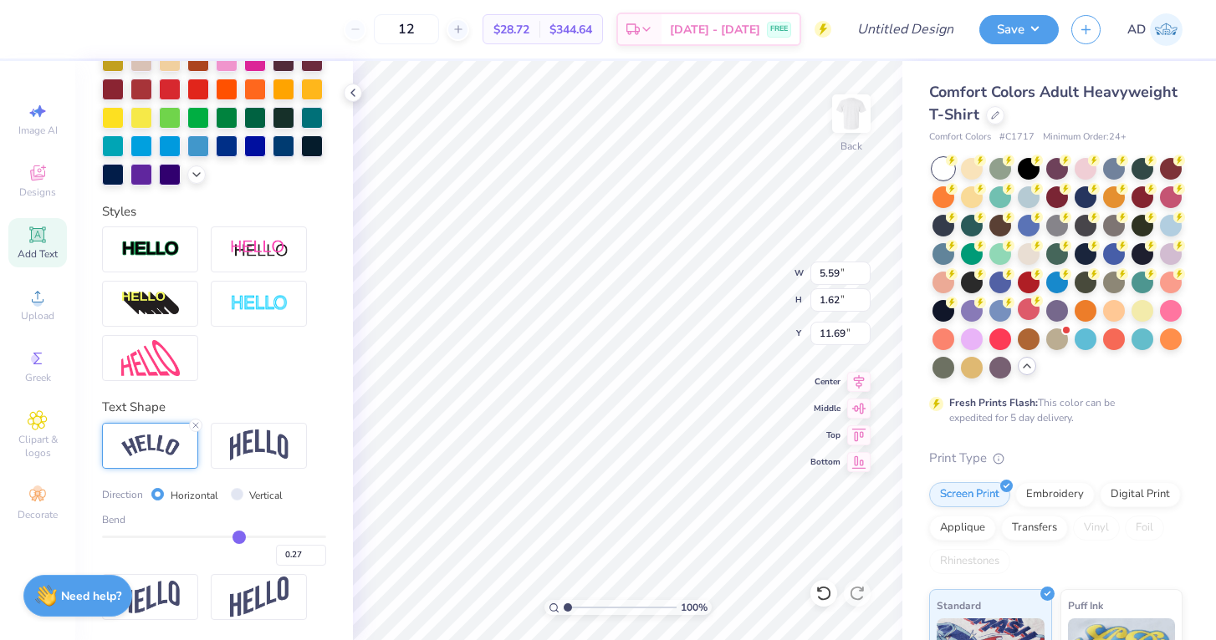
type input "0.24"
type input "0.21"
type input "0.17"
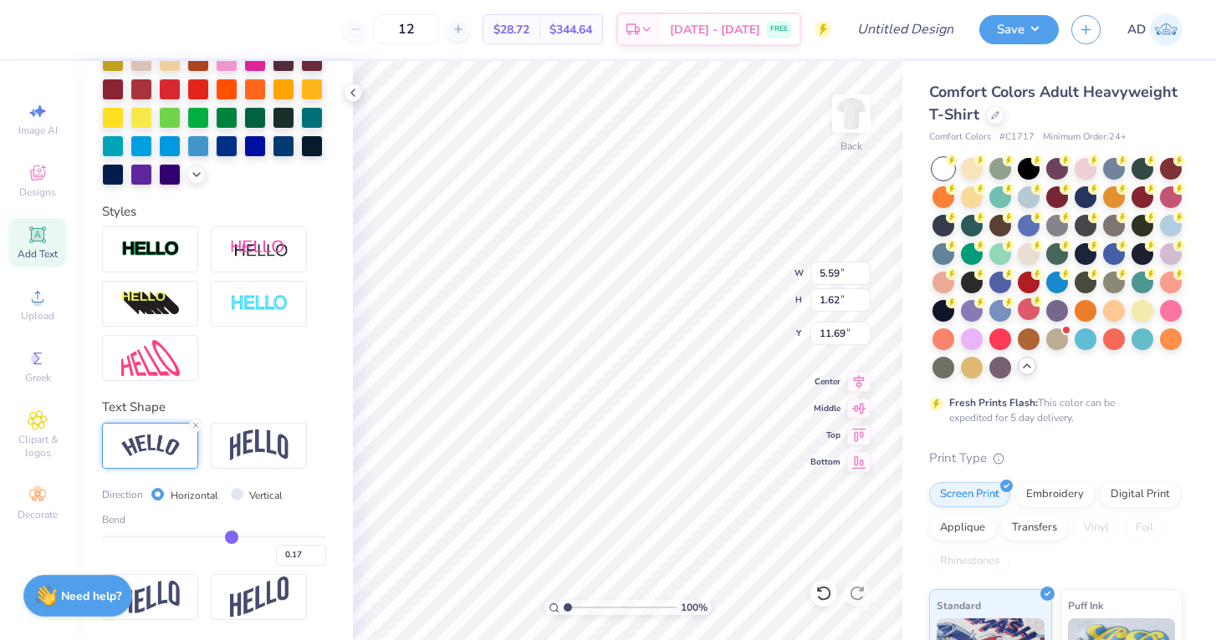
type input "0.13"
type input "0.09"
type input "0.06"
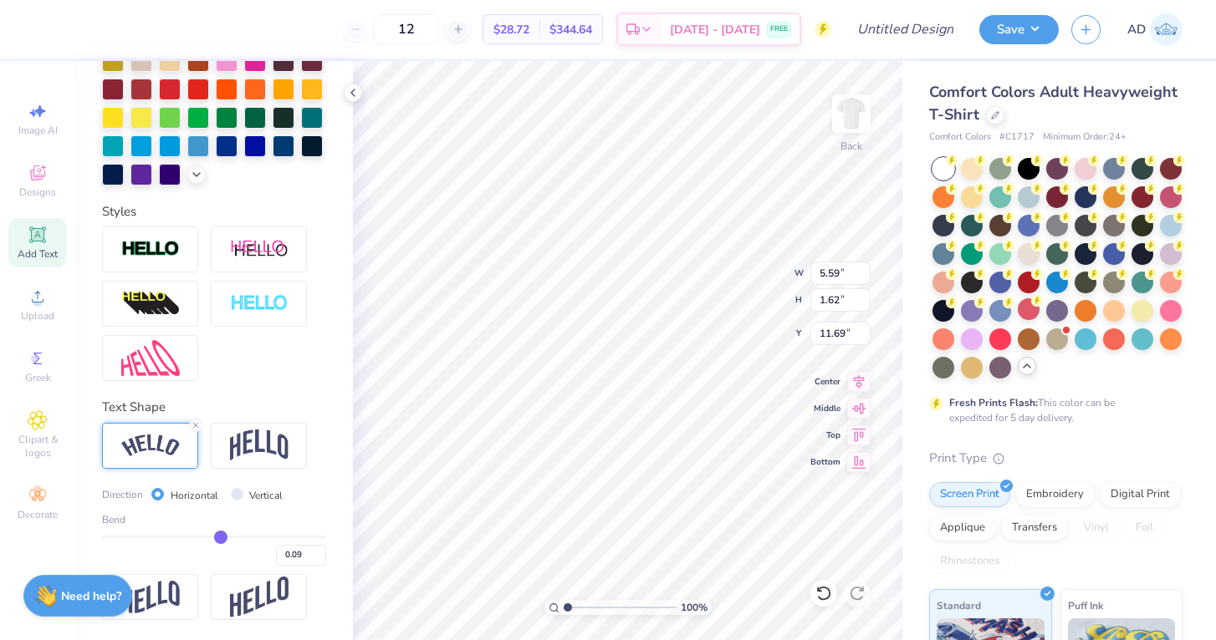
type input "0.06"
type input "0.02"
type input "-0.01"
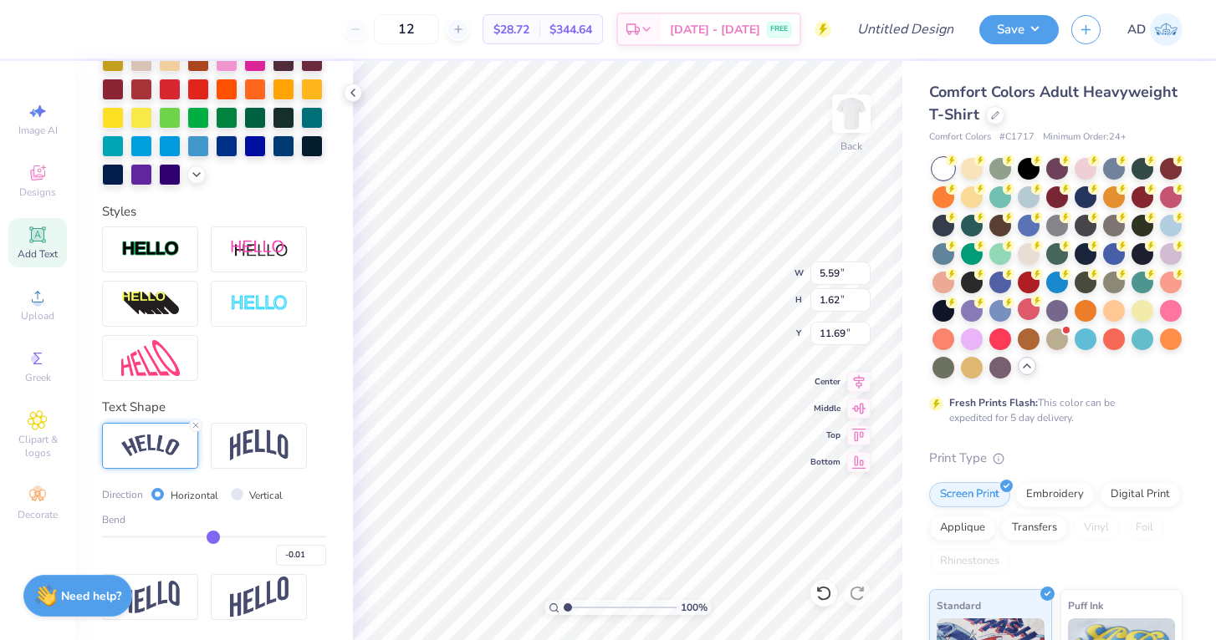
type input "-0.04"
type input "-0.06"
type input "-0.09"
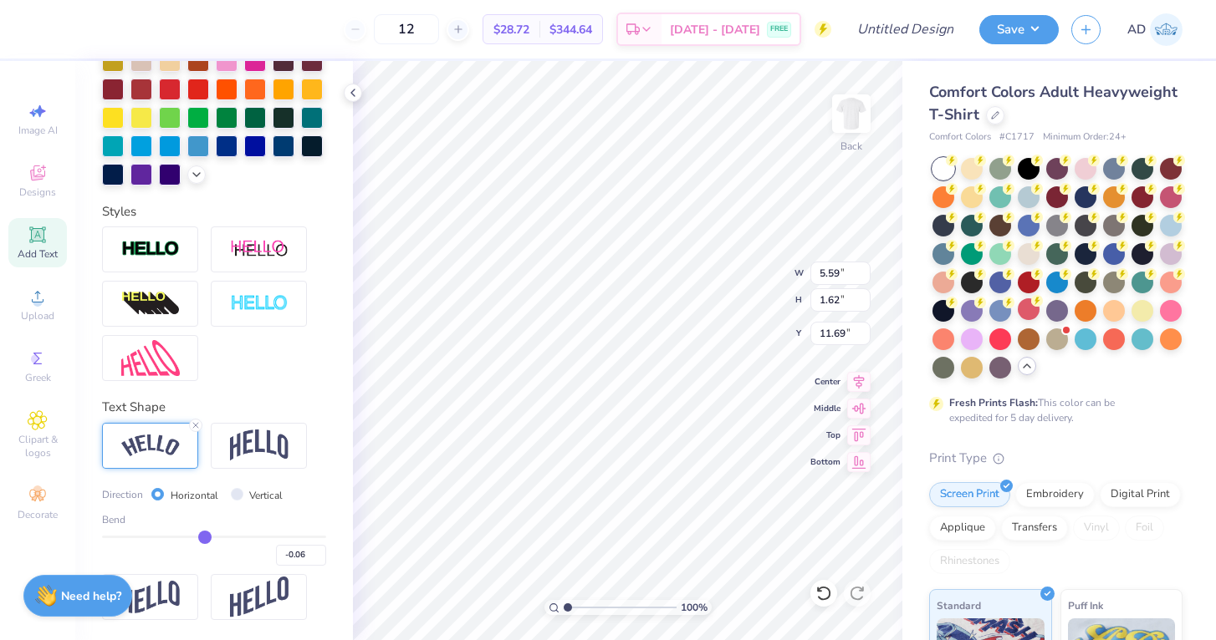
type input "-0.09"
type input "-0.1"
type input "-0.10"
type input "-0.12"
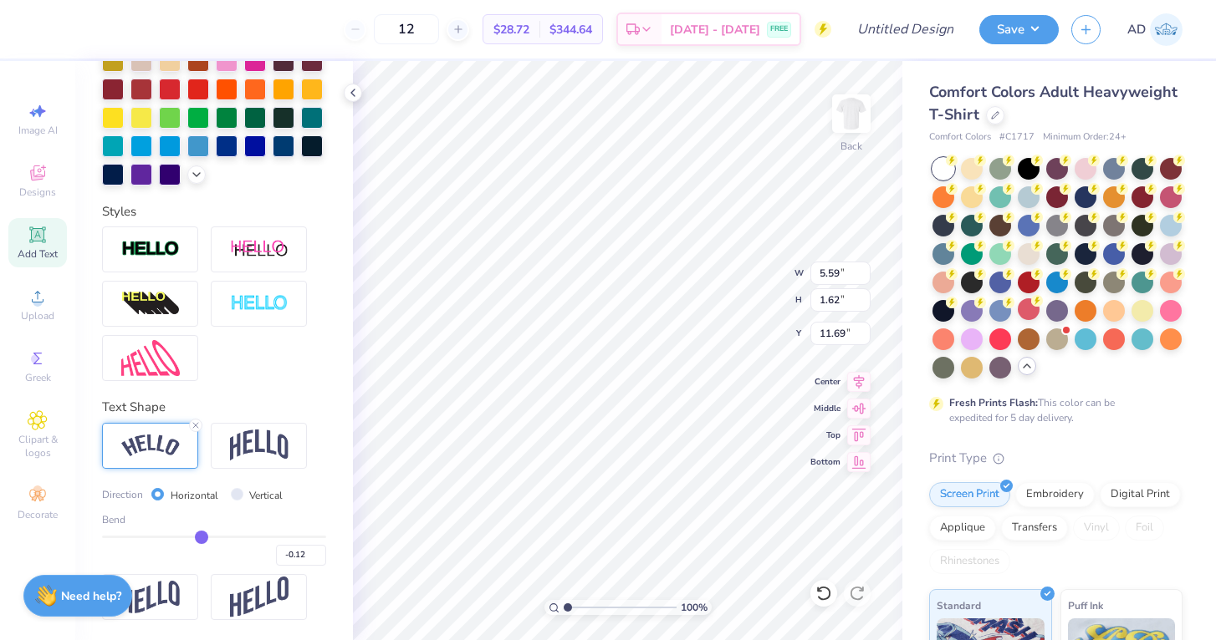
type input "-0.13"
type input "-0.14"
type input "-0.15"
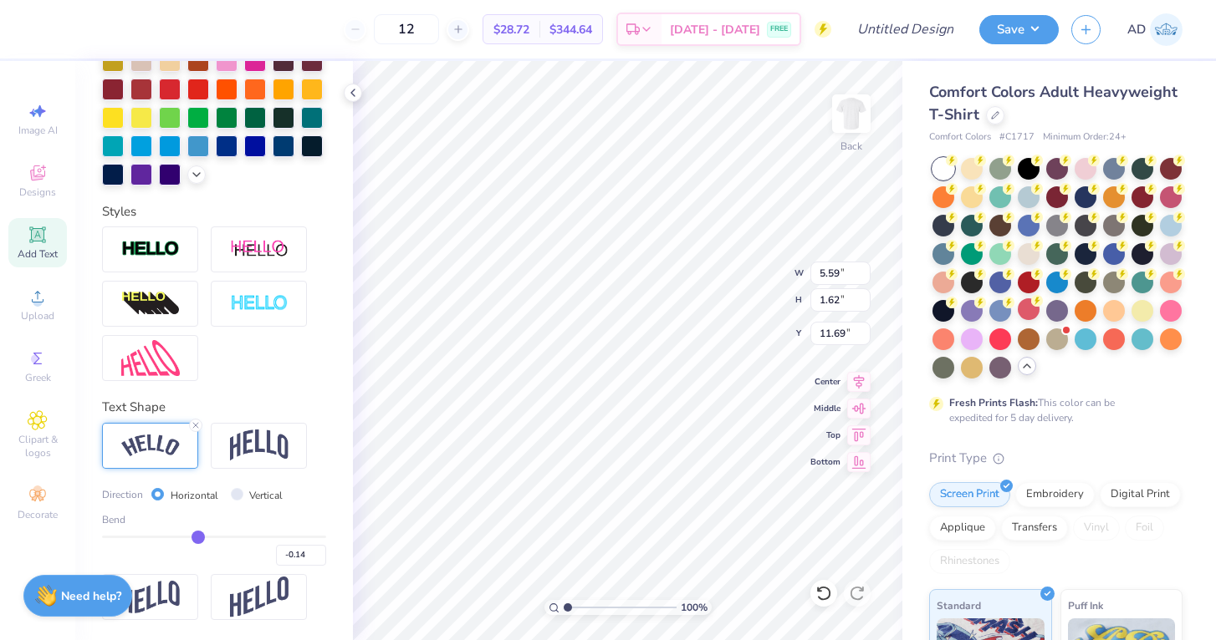
type input "-0.15"
type input "-0.16"
type input "-0.17"
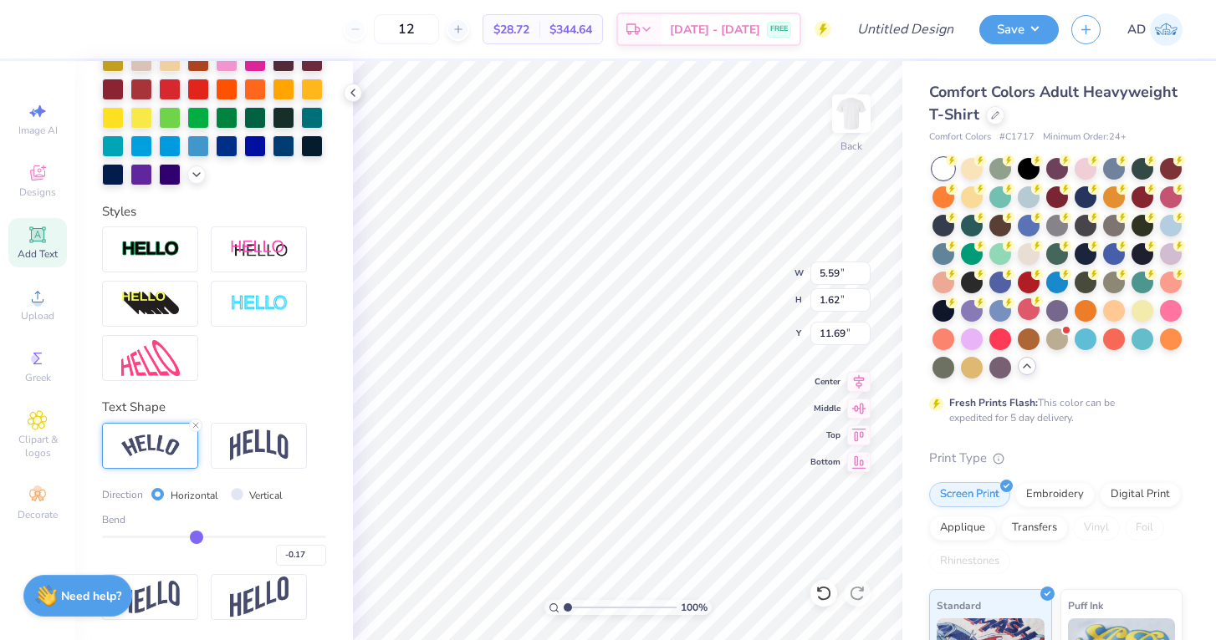
type input "-0.18"
type input "-0.19"
type input "-0.21"
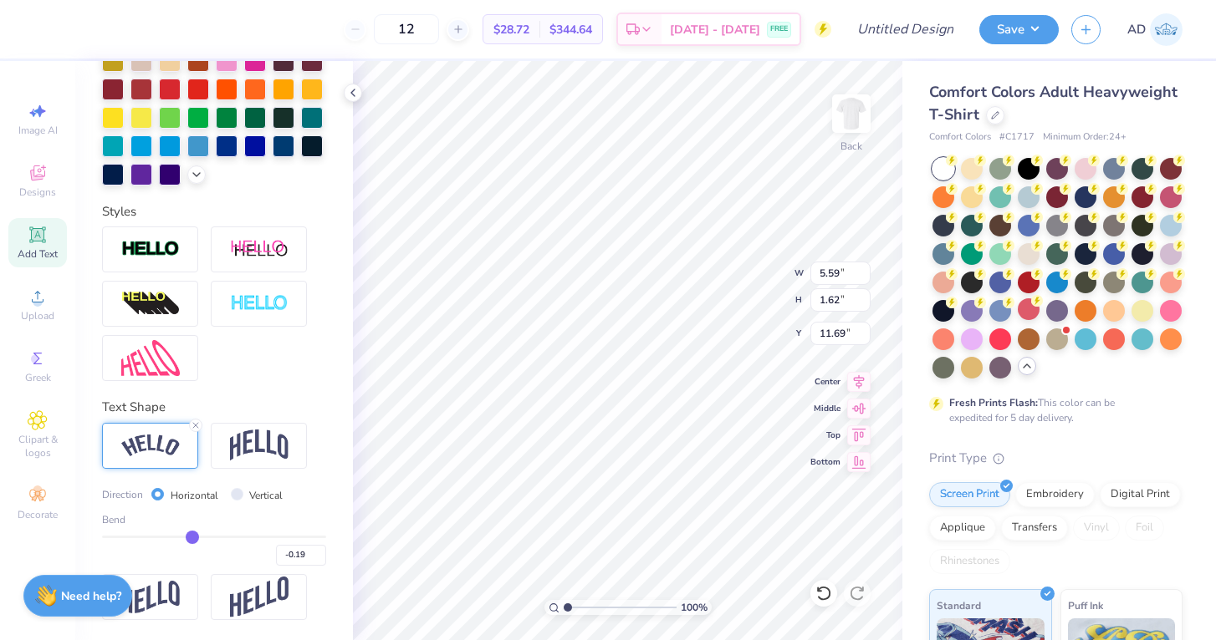
type input "-0.21"
type input "-0.22"
type input "-0.25"
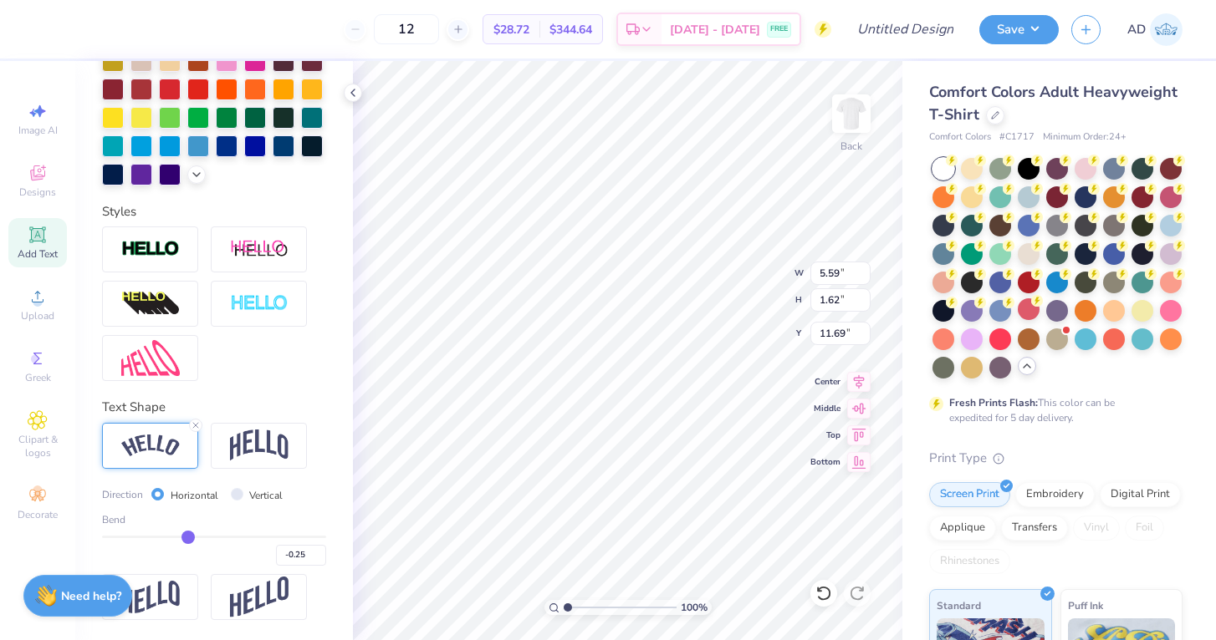
type input "-0.26"
type input "-0.29"
type input "-0.3"
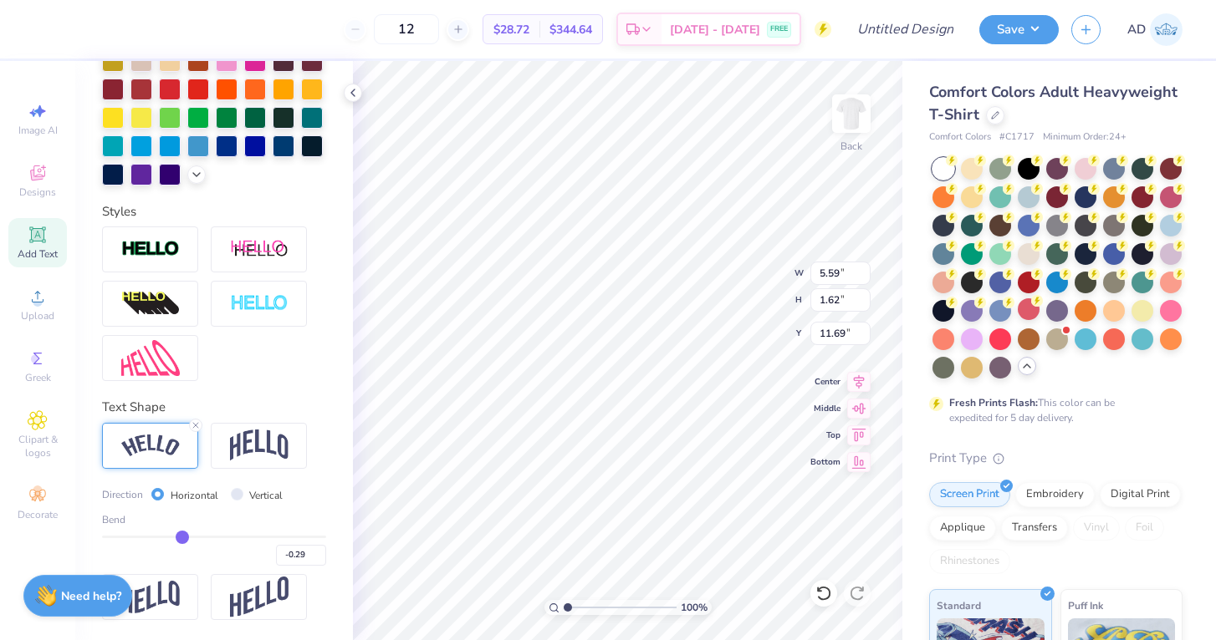
type input "-0.30"
type input "-0.33"
type input "-0.35"
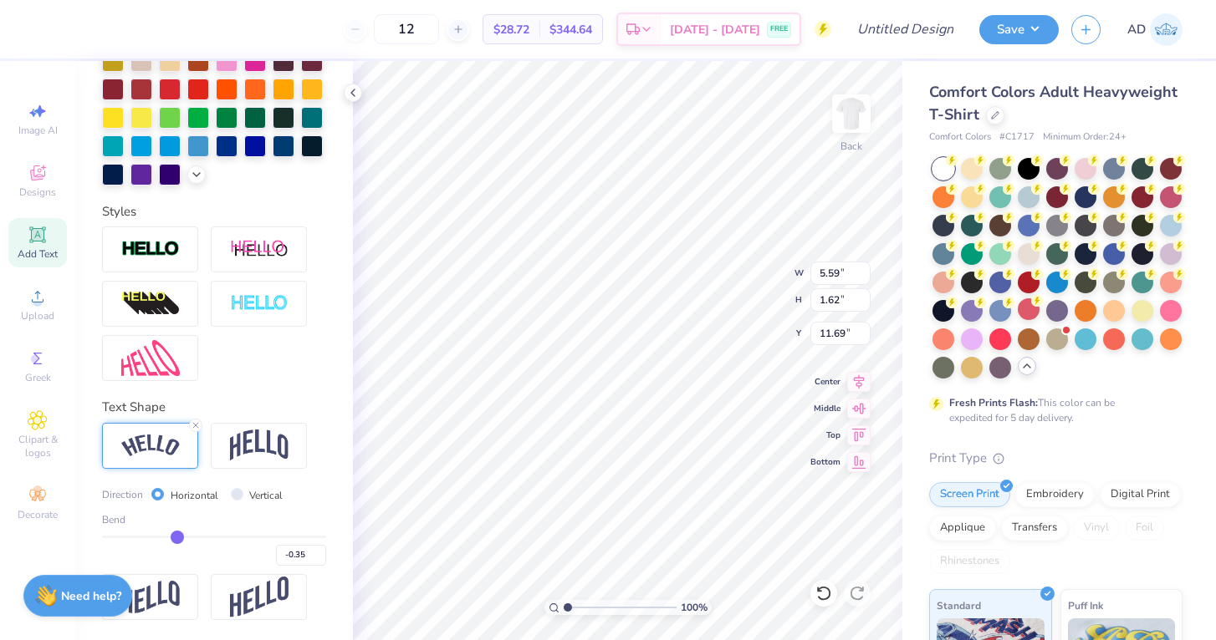
type input "-0.37"
type input "-0.39"
type input "-0.4"
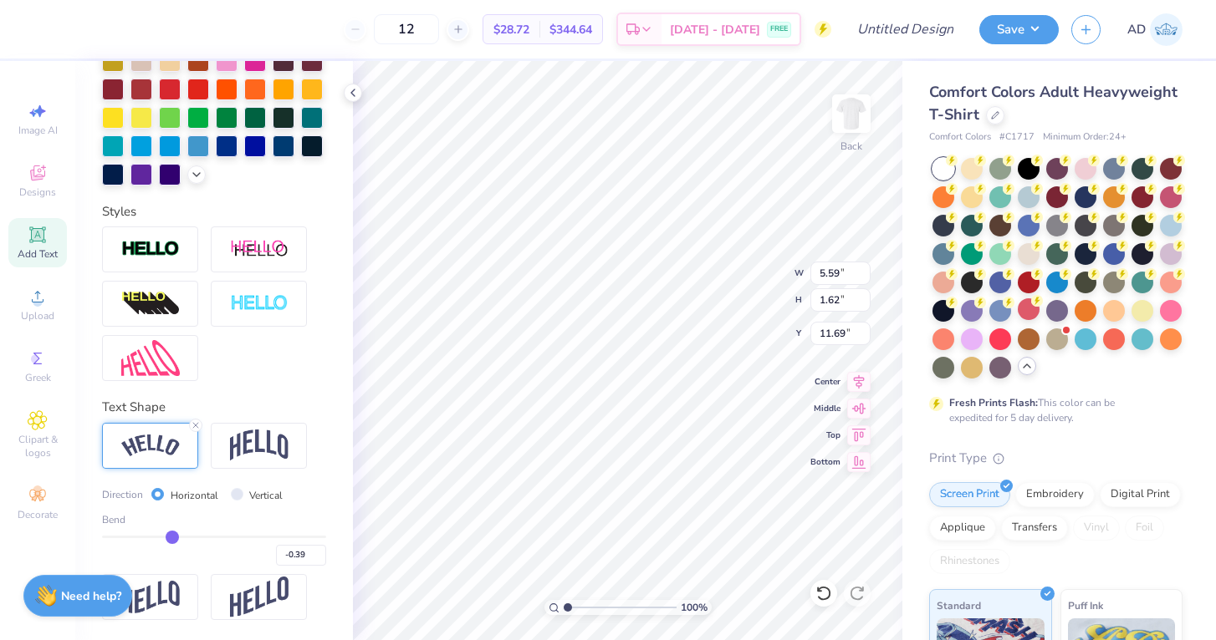
type input "-0.40"
type input "-0.42"
type input "-0.44"
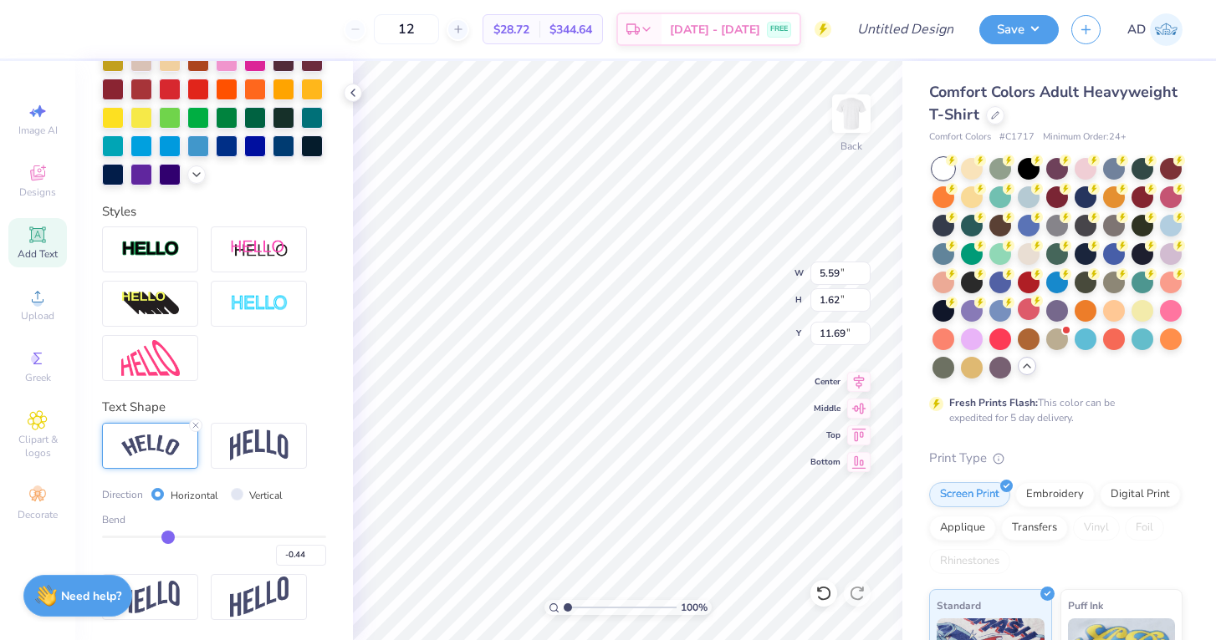
type input "-0.45"
type input "-0.46"
drag, startPoint x: 265, startPoint y: 534, endPoint x: 166, endPoint y: 539, distance: 98.8
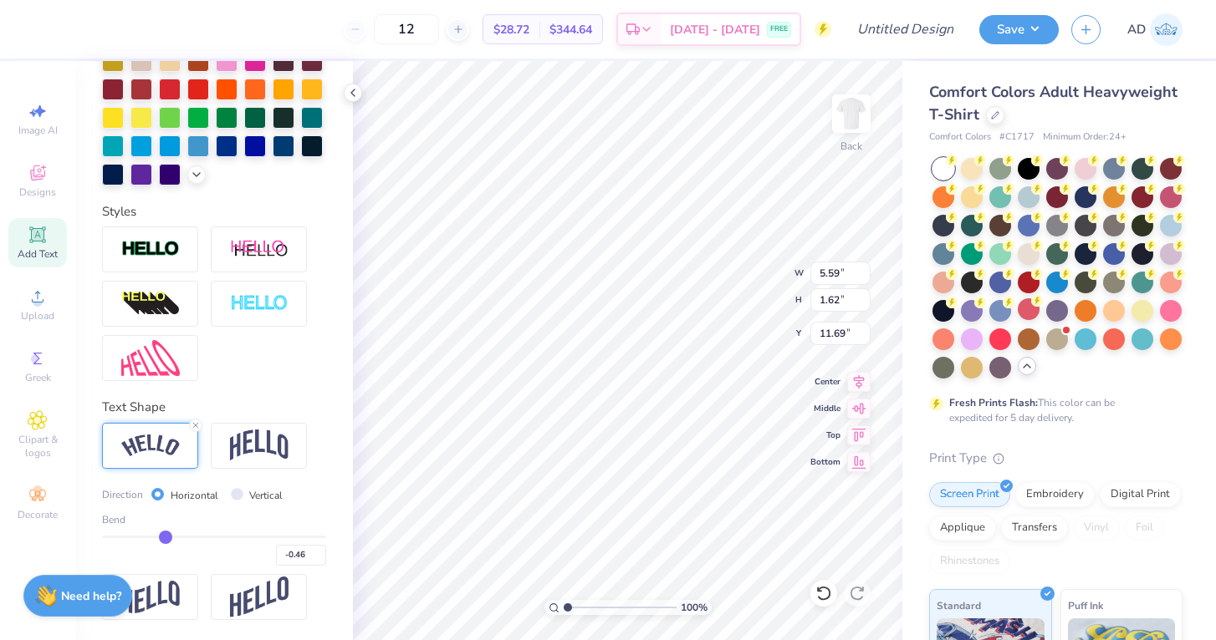
type input "-0.46"
click at [166, 538] on input "range" at bounding box center [214, 537] width 224 height 3
type input "5.39"
type input "1.19"
type input "7.72"
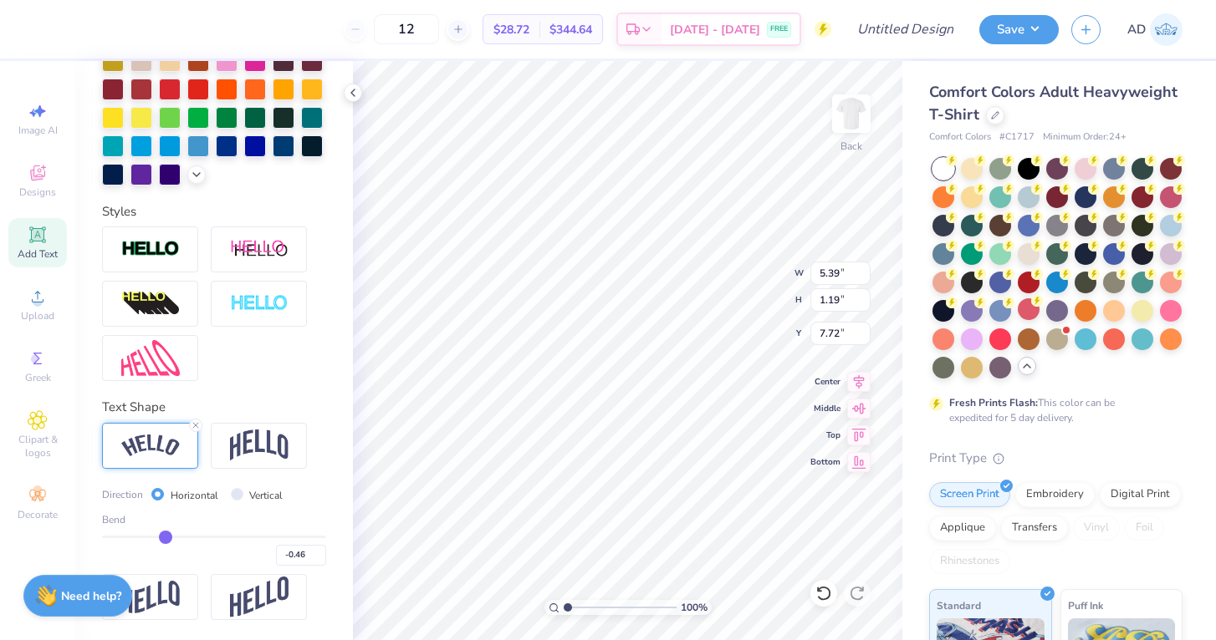
type input "-0.48"
type input "-0.47"
type input "-0.45"
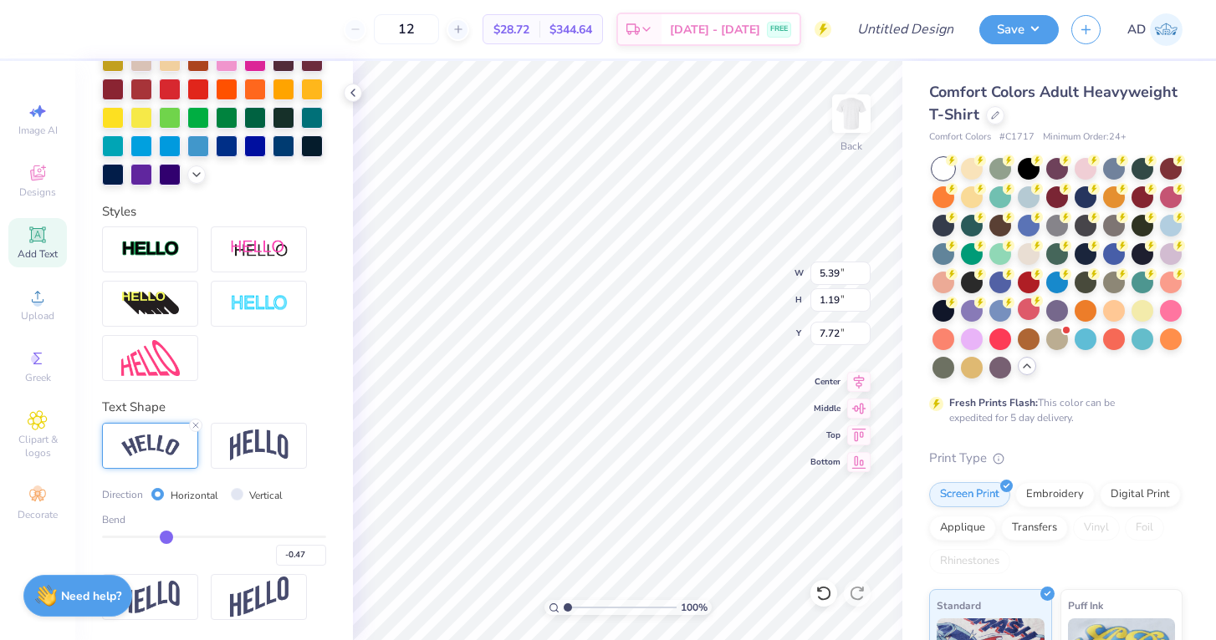
type input "-0.45"
type input "-0.43"
type input "-0.41"
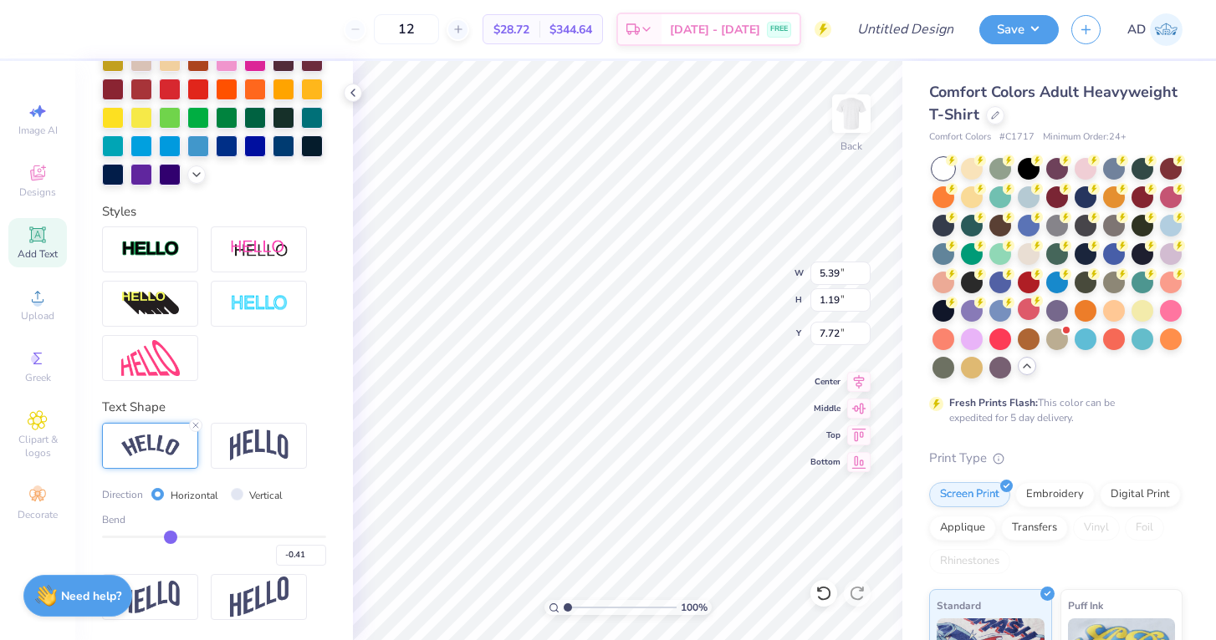
type input "-0.4"
type input "-0.40"
type input "-0.39"
type input "-0.38"
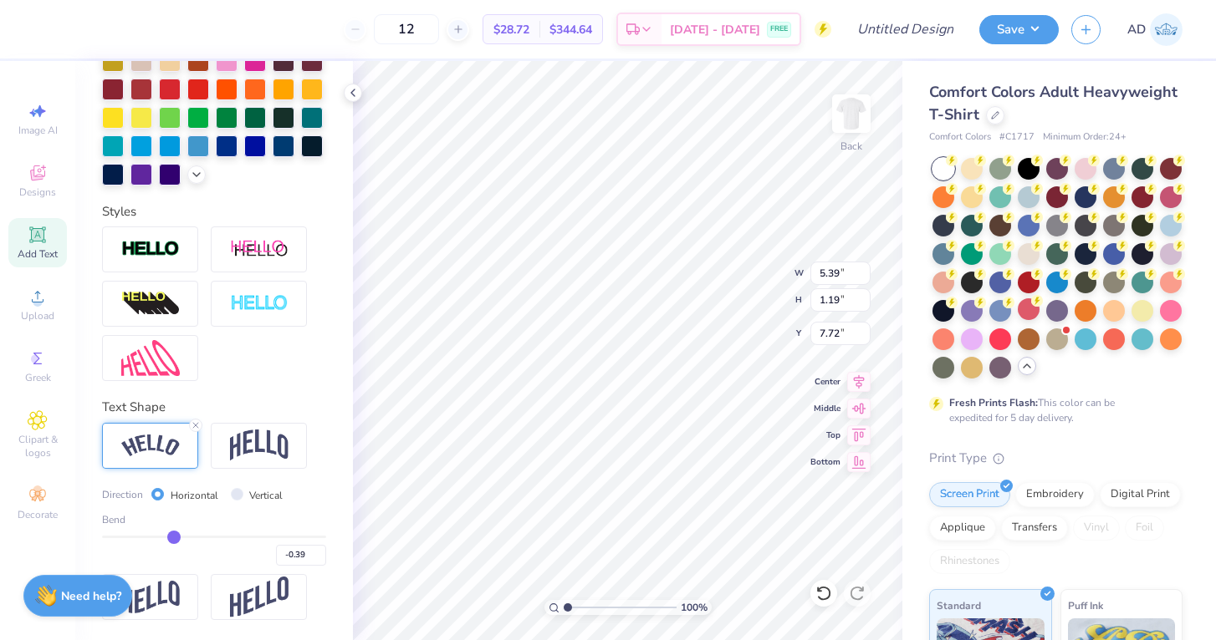
type input "-0.38"
type input "-0.37"
type input "-0.36"
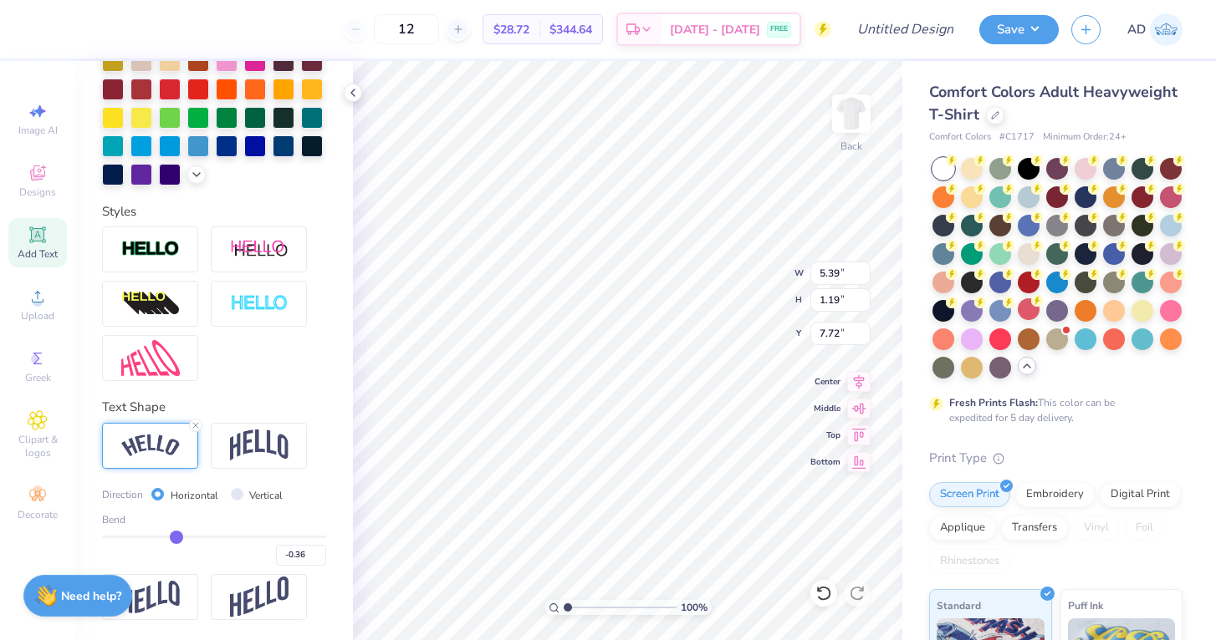
type input "-0.35"
type input "-0.34"
type input "-0.33"
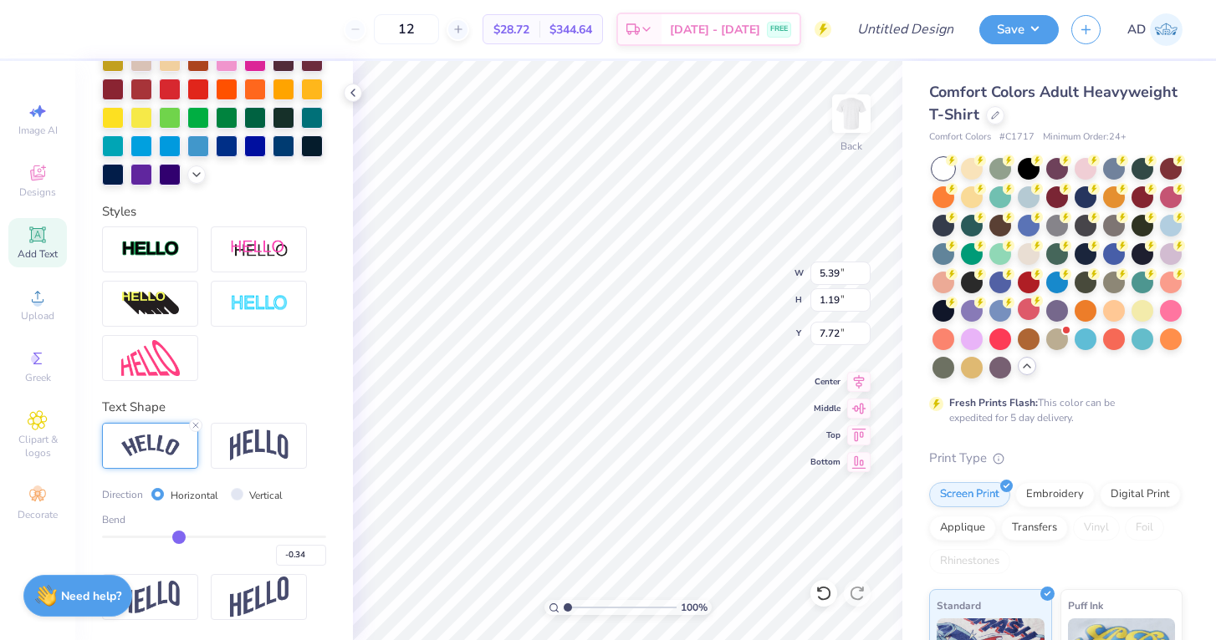
type input "-0.33"
drag, startPoint x: 163, startPoint y: 533, endPoint x: 180, endPoint y: 534, distance: 16.8
type input "-0.33"
click at [180, 536] on input "range" at bounding box center [214, 537] width 224 height 3
type input "5.21"
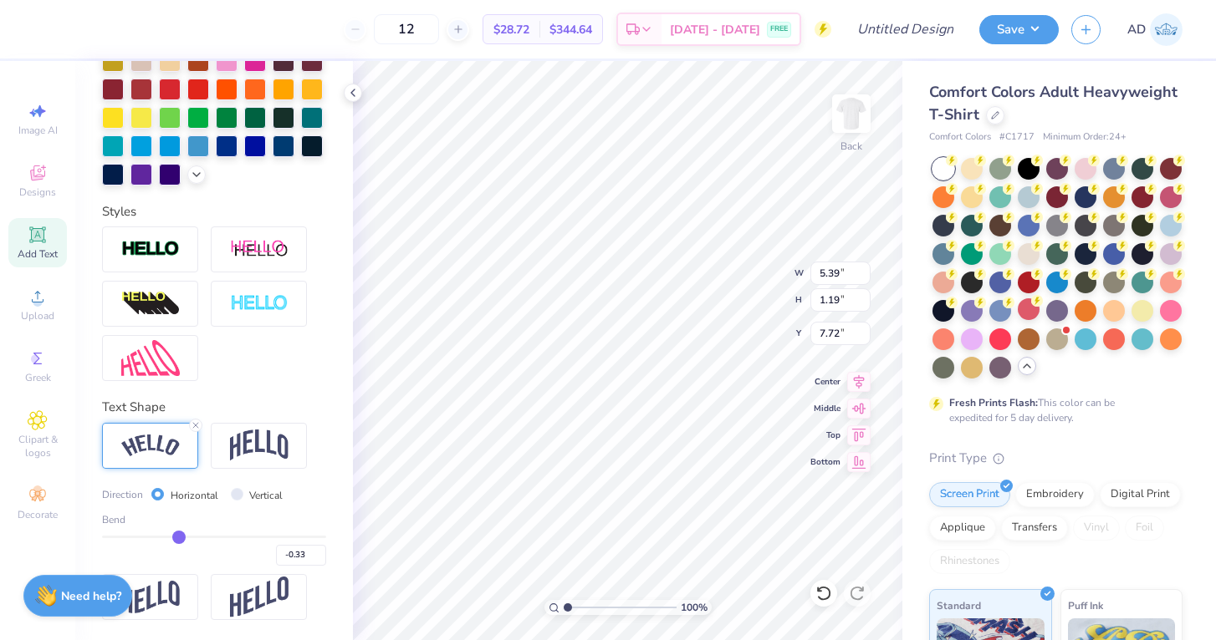
type input "0.93"
type input "7.85"
type input "3.92"
type input "0.70"
type input "7.95"
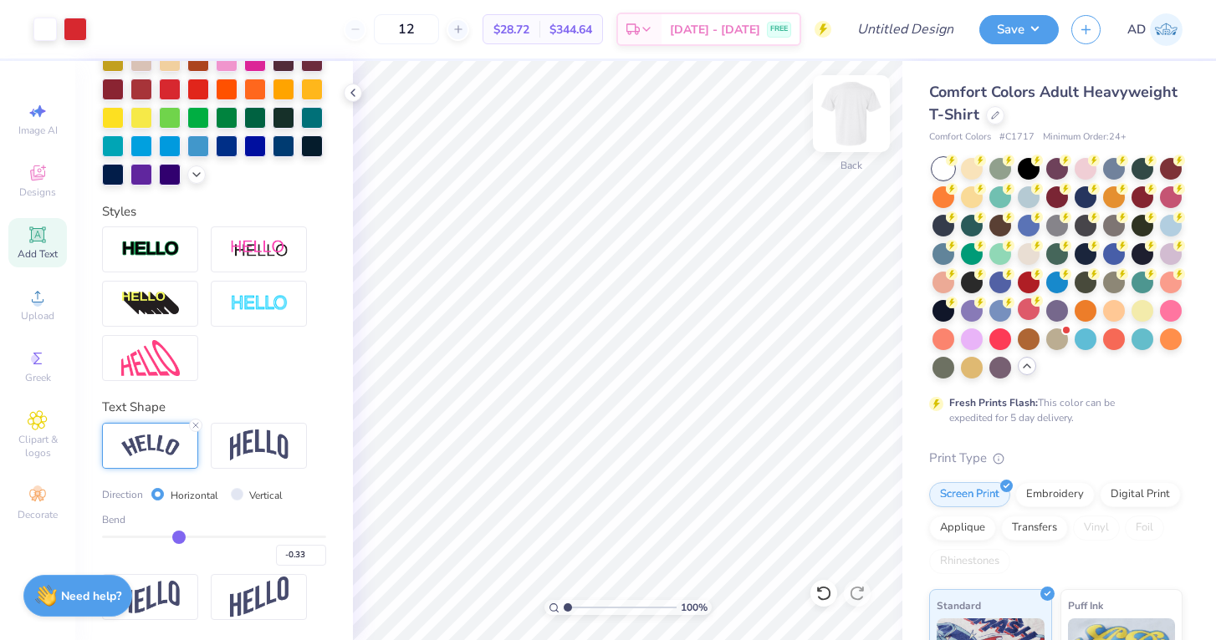
click at [854, 118] on img at bounding box center [851, 113] width 67 height 67
click at [39, 242] on icon at bounding box center [38, 235] width 20 height 20
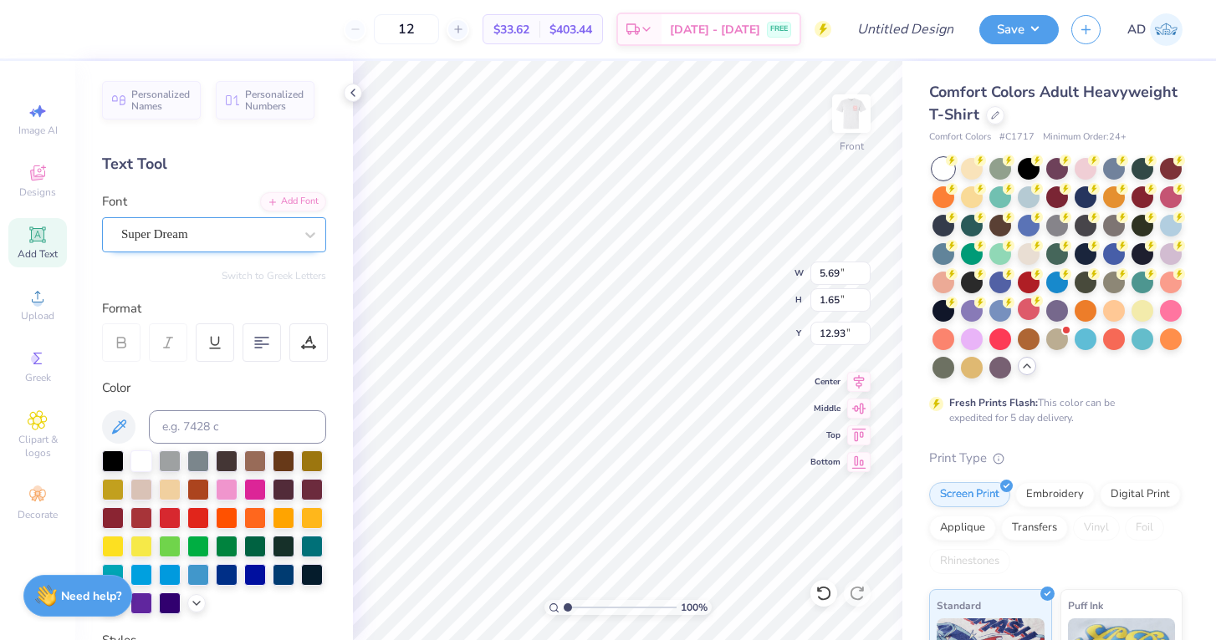
scroll to position [0, 0]
type textarea "On, Wisconsin!"
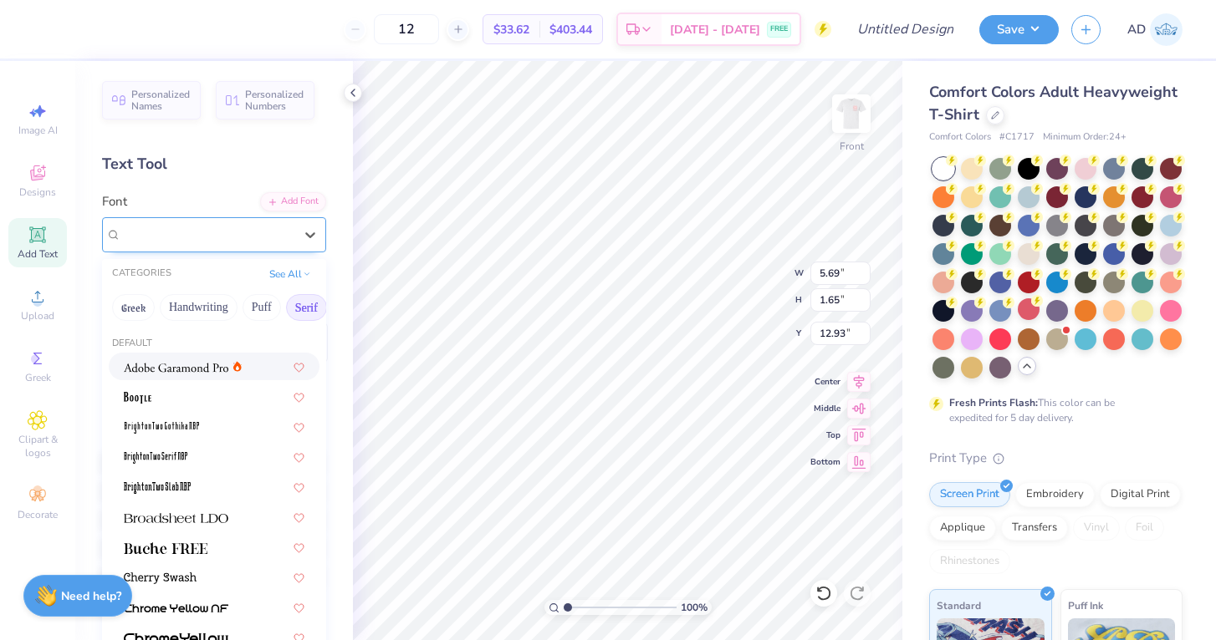
click at [219, 242] on div "Super Dream" at bounding box center [208, 235] width 176 height 26
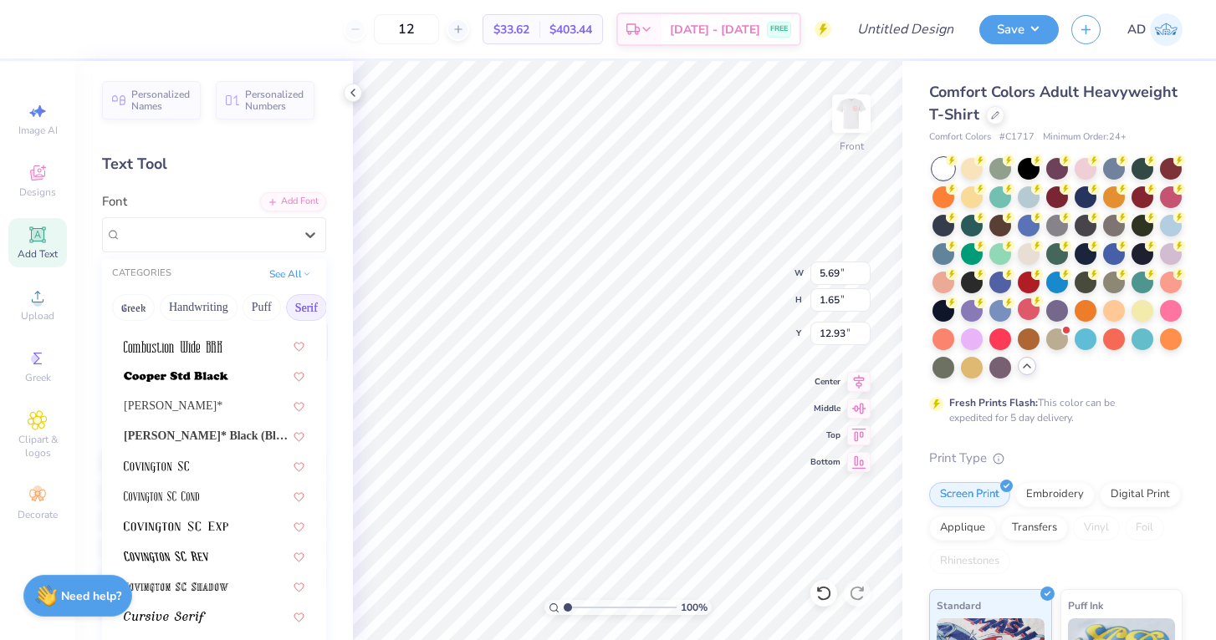
scroll to position [714, 0]
click at [200, 436] on span "Cooper* Black (Black)" at bounding box center [206, 435] width 165 height 18
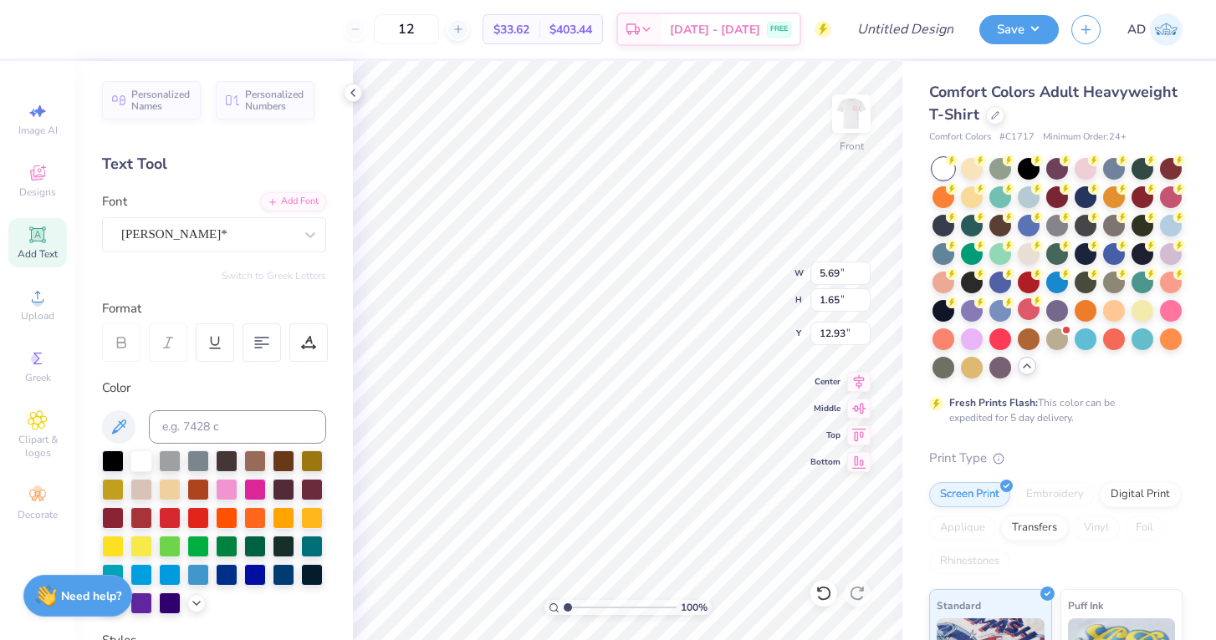
click at [27, 28] on div at bounding box center [16, 29] width 33 height 59
type input "14.53"
type input "1.73"
type input "12.88"
click at [166, 515] on div at bounding box center [170, 517] width 22 height 22
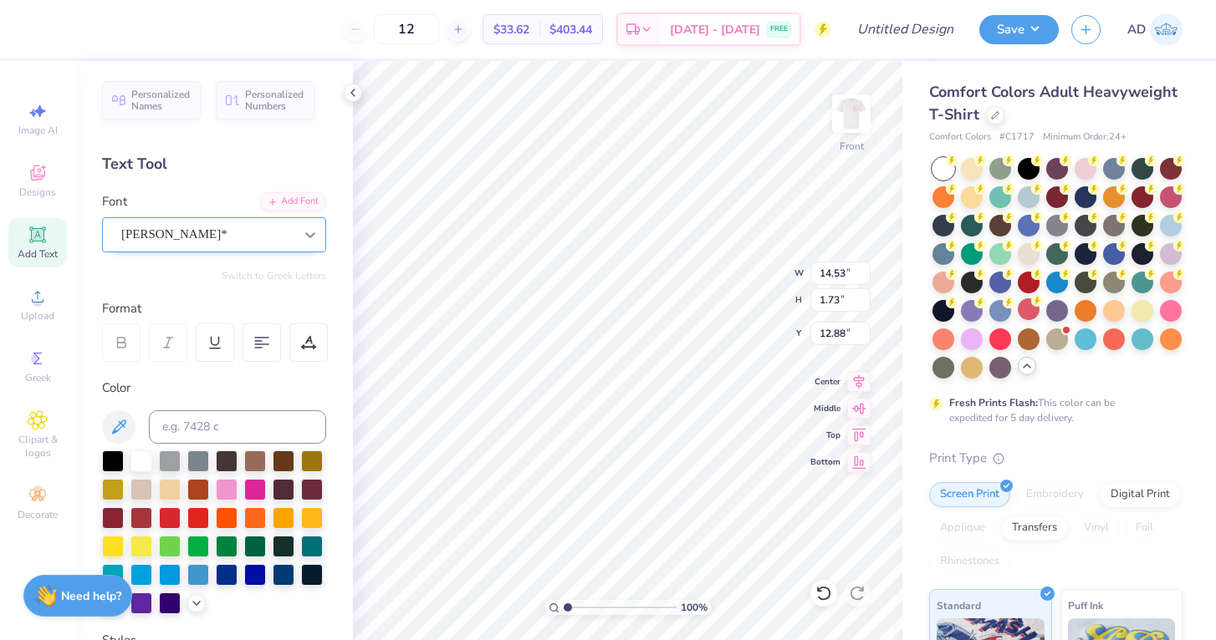
scroll to position [0, 3]
type input "4.50"
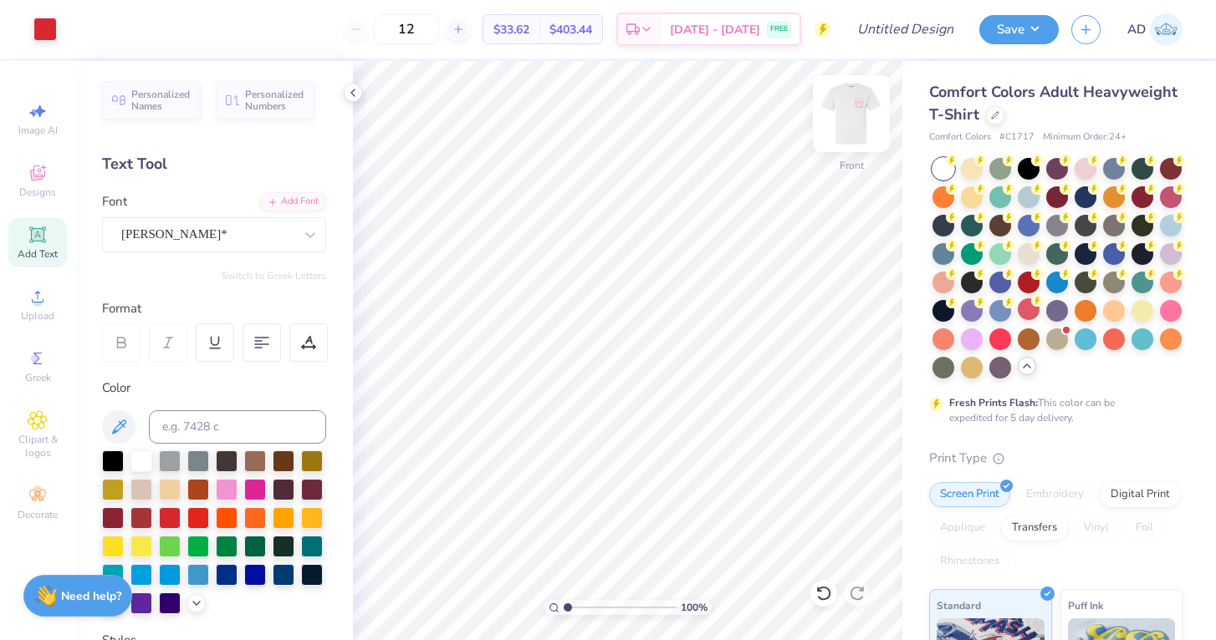
click at [853, 113] on img at bounding box center [851, 113] width 67 height 67
click at [855, 106] on img at bounding box center [851, 113] width 67 height 67
click at [1015, 29] on button "Save" at bounding box center [1018, 27] width 79 height 29
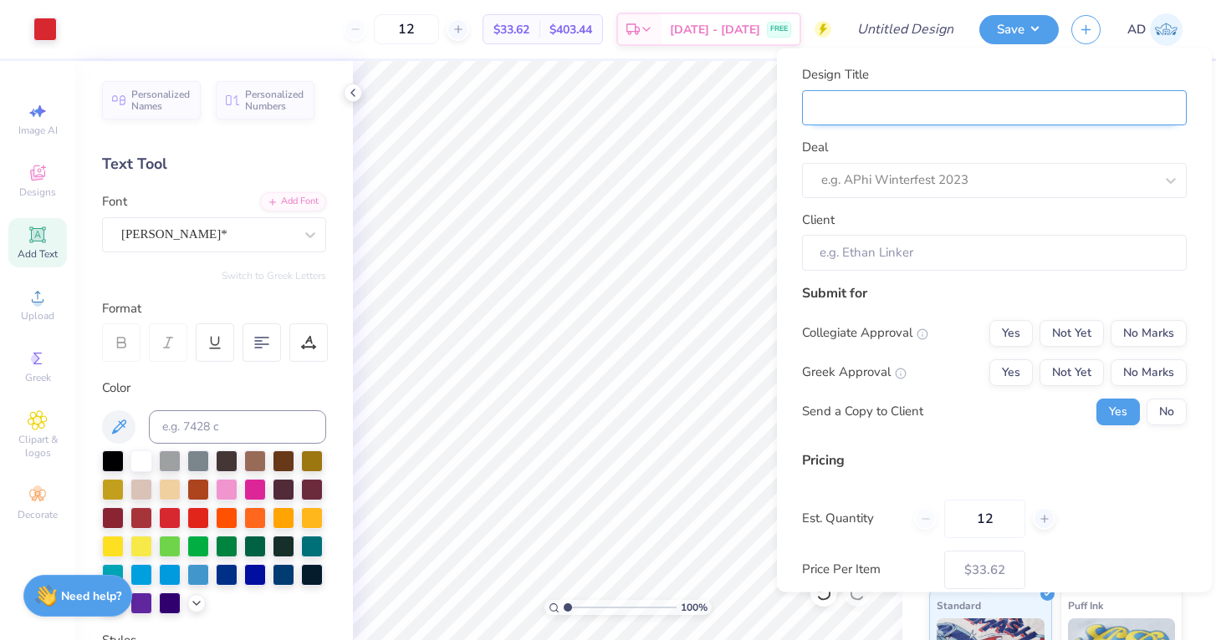
click at [931, 124] on input "Design Title" at bounding box center [994, 107] width 385 height 36
type input "S"
type input "So"
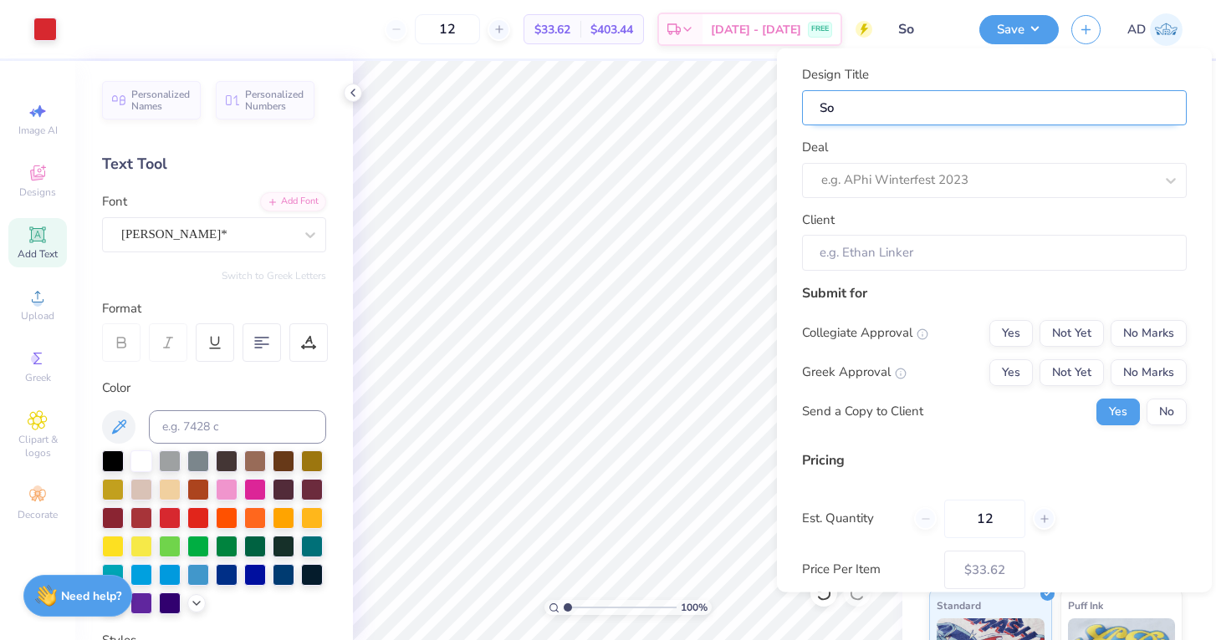
type input "Sof"
type input "Soft"
type input "Softb"
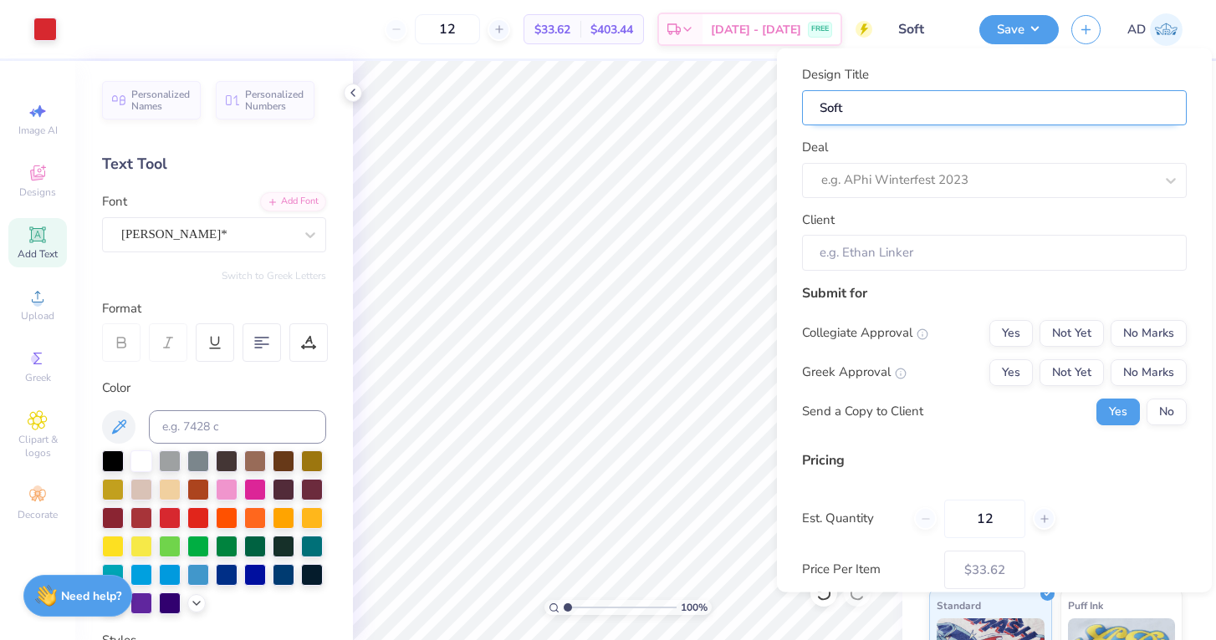
type input "Softb"
type input "Softba"
type input "Softbal"
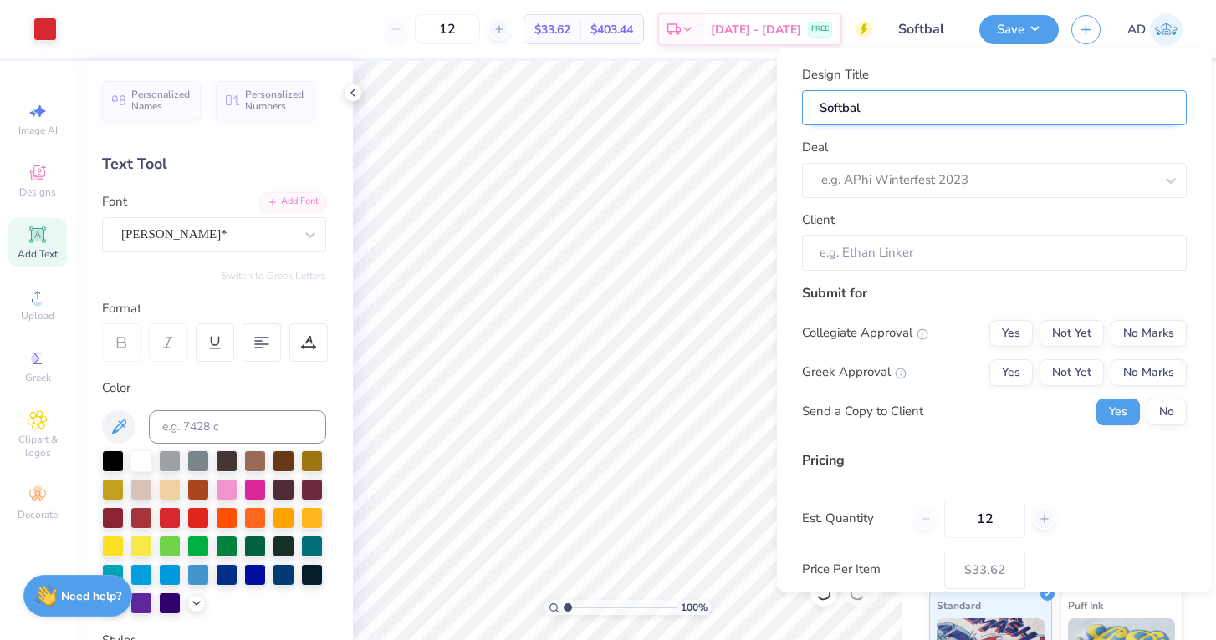
type input "Softball"
type input "Softball-"
type input "Softball-O"
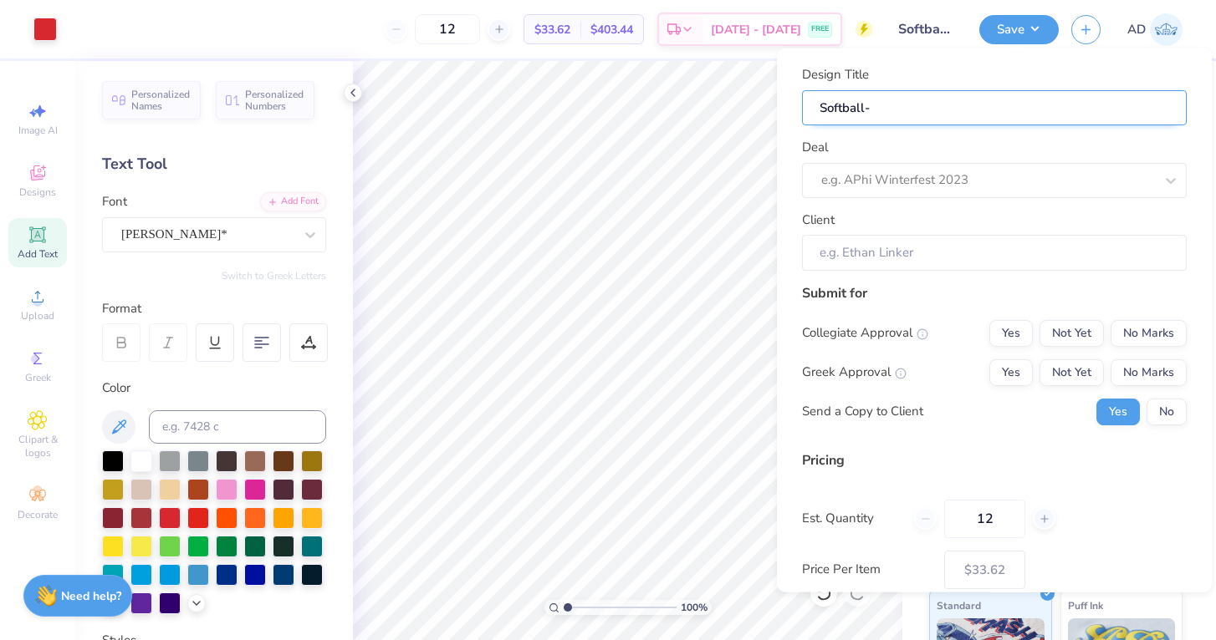
type input "Softball-O"
type input "Softball-OW"
type input "Softball-O"
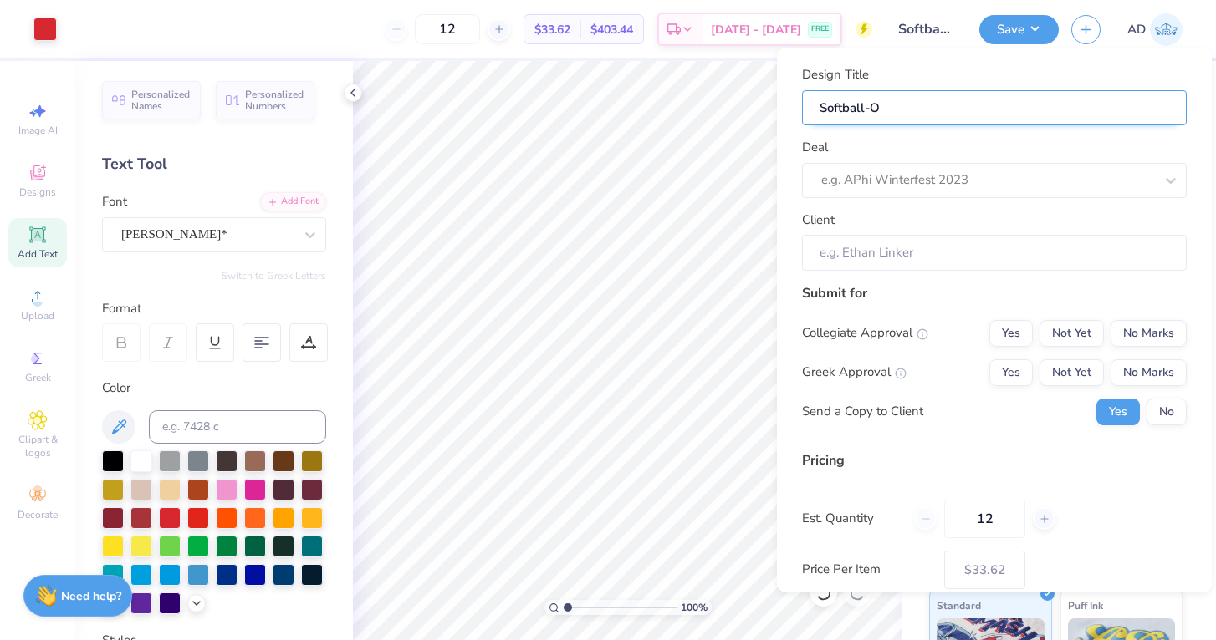
type input "Softball-On"
type input "Softball-OnW"
type input "Softball-OnWi"
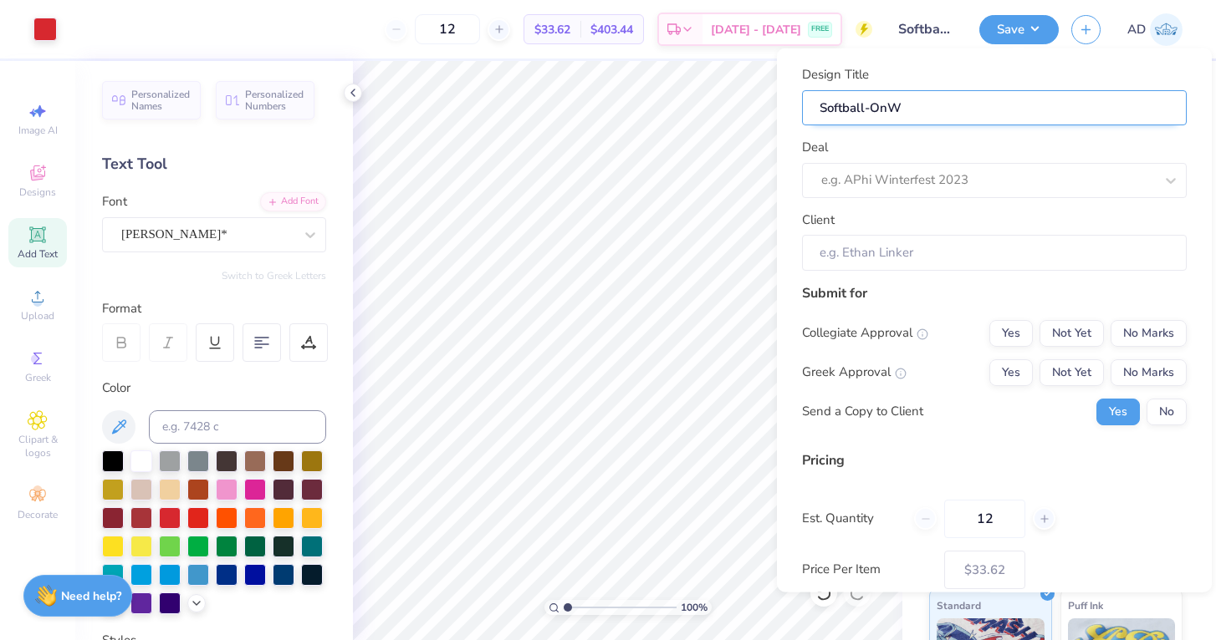
type input "Softball-OnWi"
type input "Softball-OnWis"
type input "Softball-OnWisc"
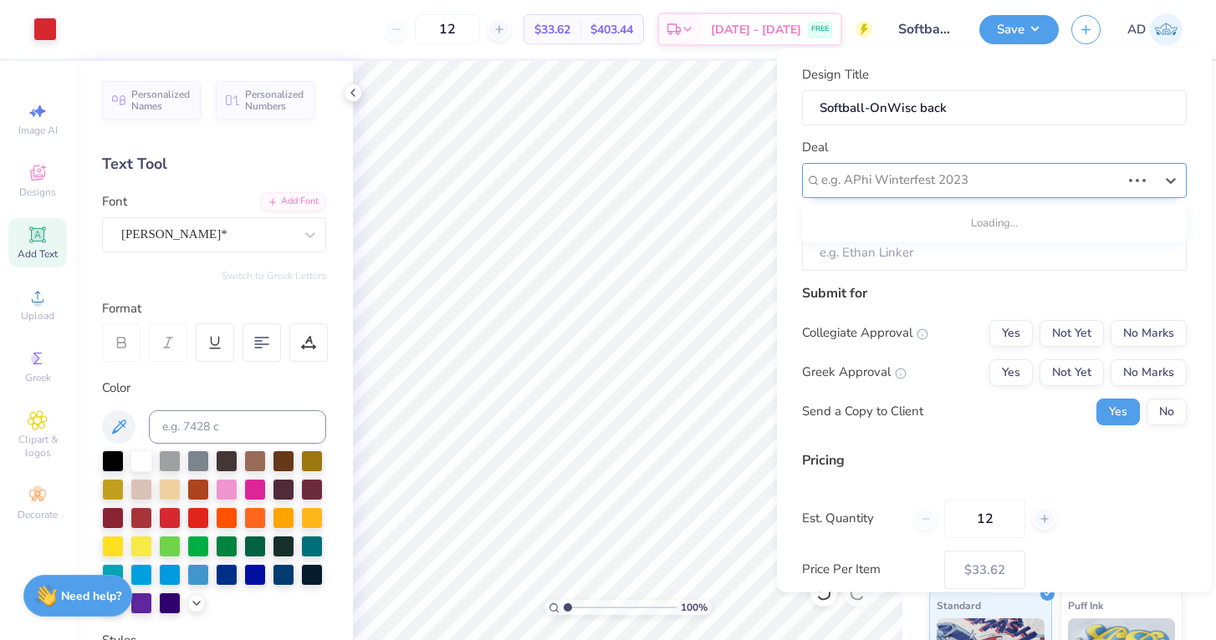
click at [931, 188] on div at bounding box center [970, 180] width 299 height 23
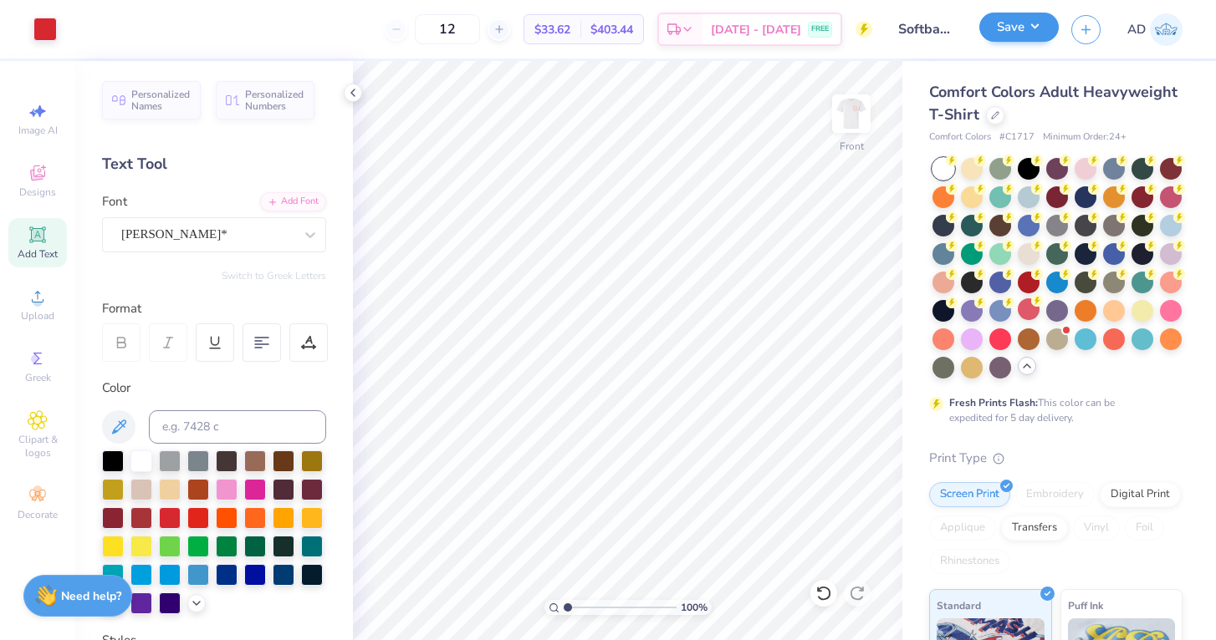
click at [1031, 22] on button "Save" at bounding box center [1018, 27] width 79 height 29
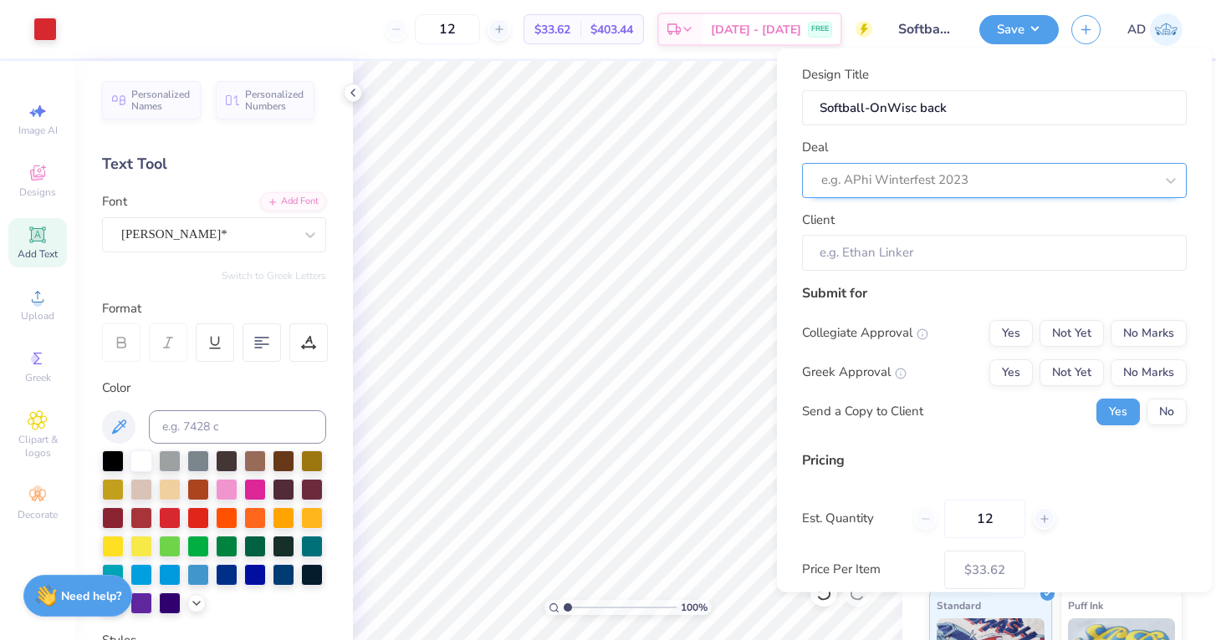
click at [917, 178] on div "e.g. APhi Winterfest 2023" at bounding box center [987, 180] width 333 height 19
click at [874, 253] on div "fall merch" at bounding box center [993, 255] width 371 height 28
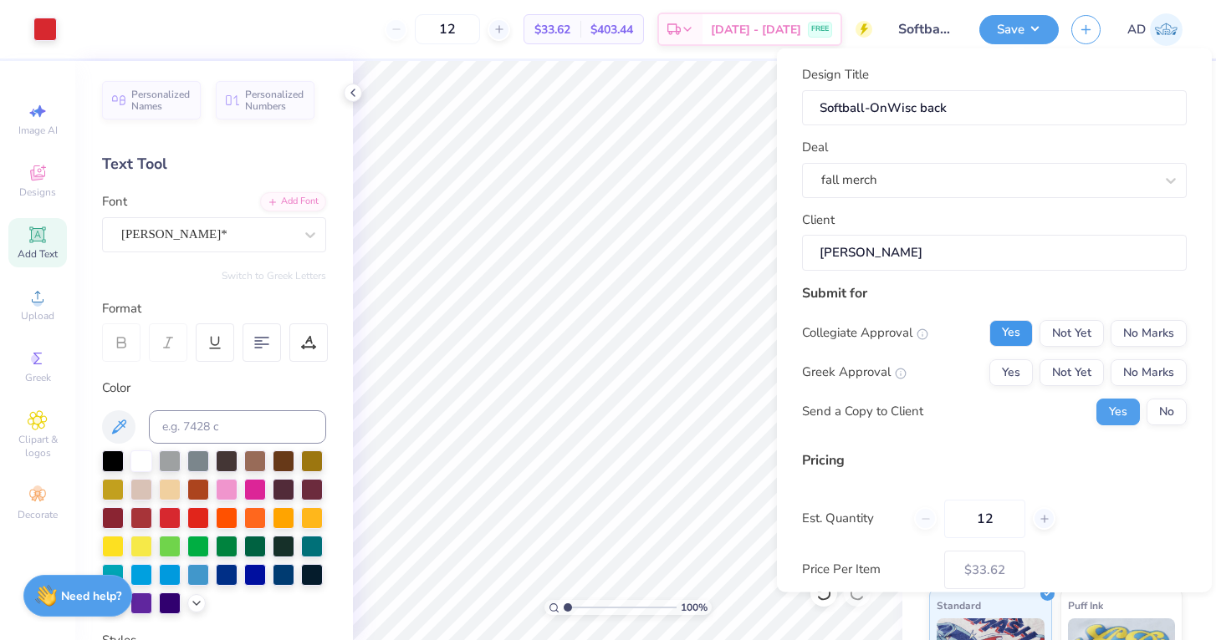
click at [1021, 332] on button "Yes" at bounding box center [1010, 332] width 43 height 27
click at [1165, 369] on button "No Marks" at bounding box center [1148, 372] width 76 height 27
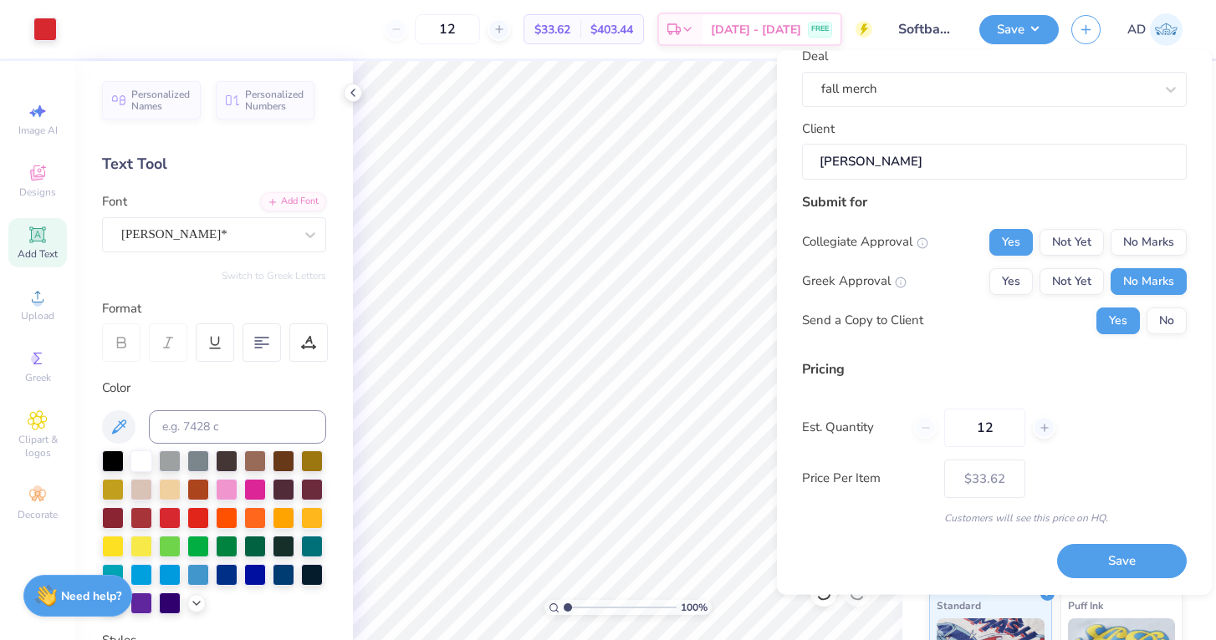
scroll to position [92, 0]
click at [1042, 429] on icon at bounding box center [1044, 429] width 12 height 12
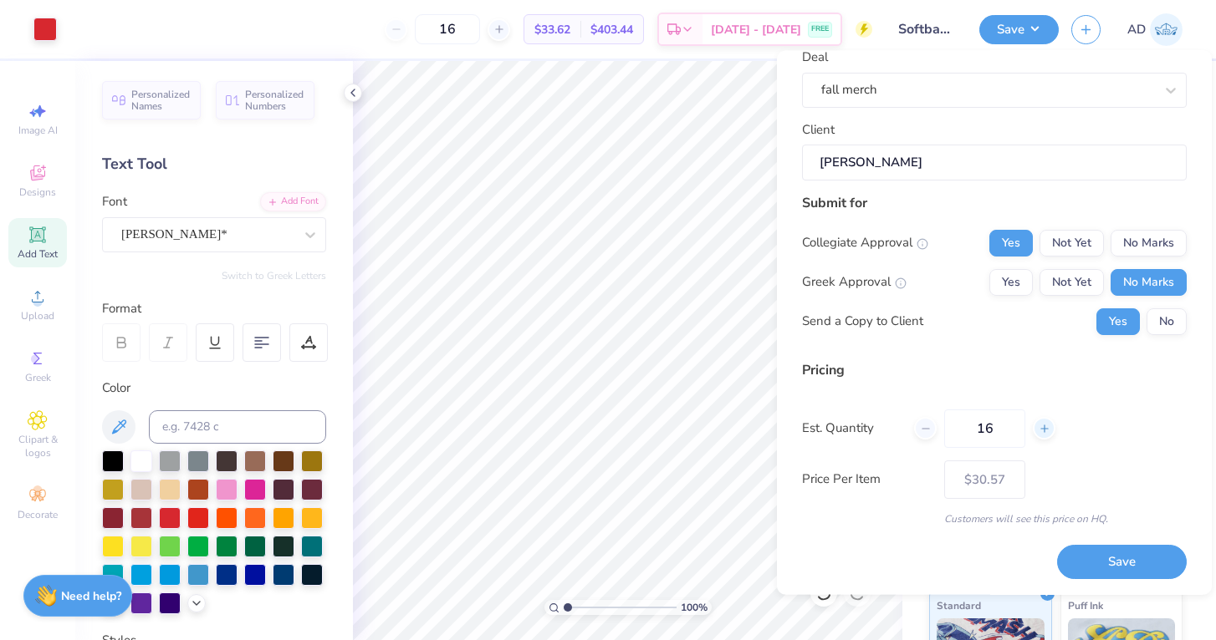
click at [1042, 429] on icon at bounding box center [1044, 429] width 12 height 12
click at [926, 433] on icon at bounding box center [926, 429] width 12 height 12
click at [1115, 564] on button "Save" at bounding box center [1122, 563] width 130 height 34
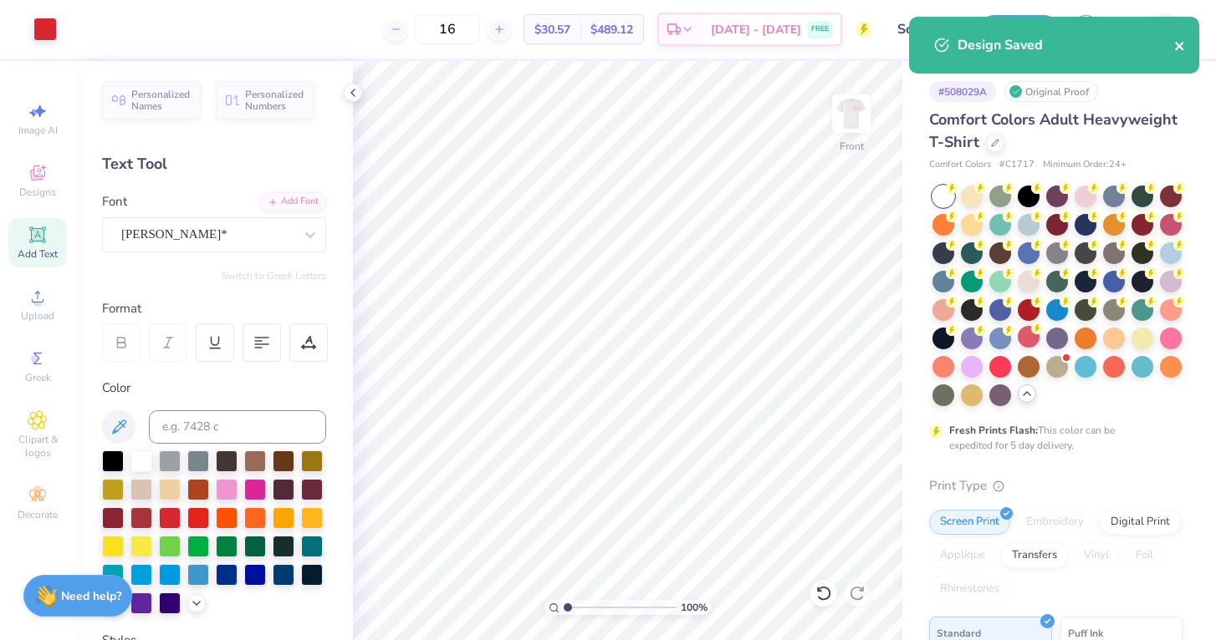
click at [1184, 53] on icon "close" at bounding box center [1180, 45] width 12 height 13
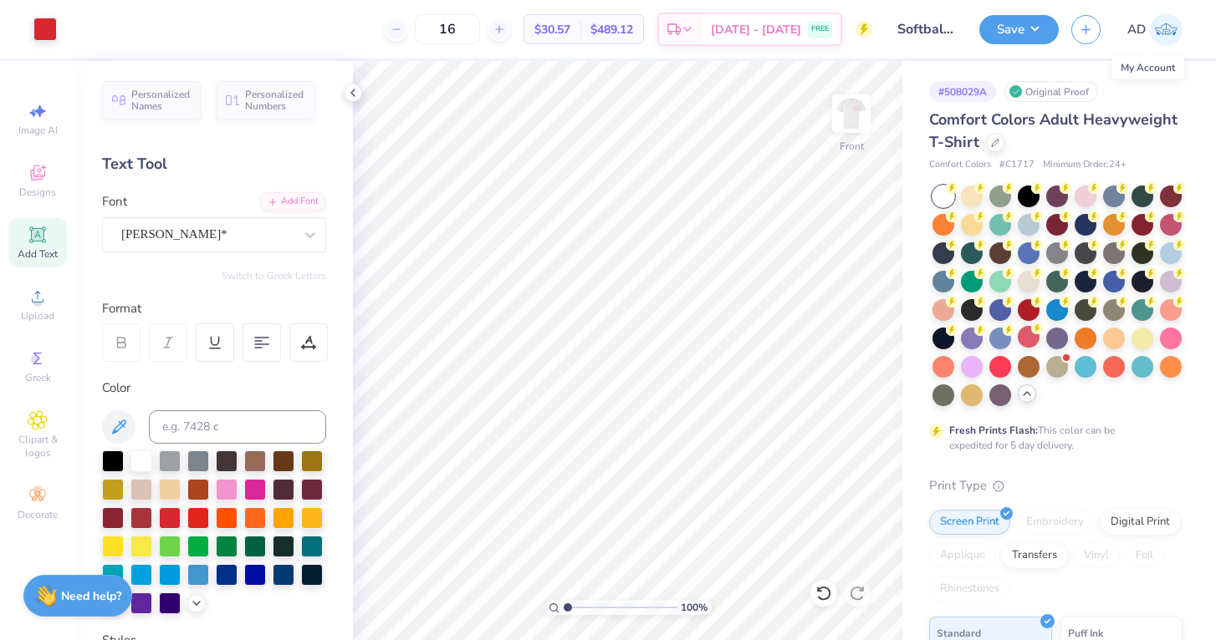
click at [1170, 25] on img at bounding box center [1165, 29] width 33 height 33
click at [1022, 25] on button "Save" at bounding box center [1018, 27] width 79 height 29
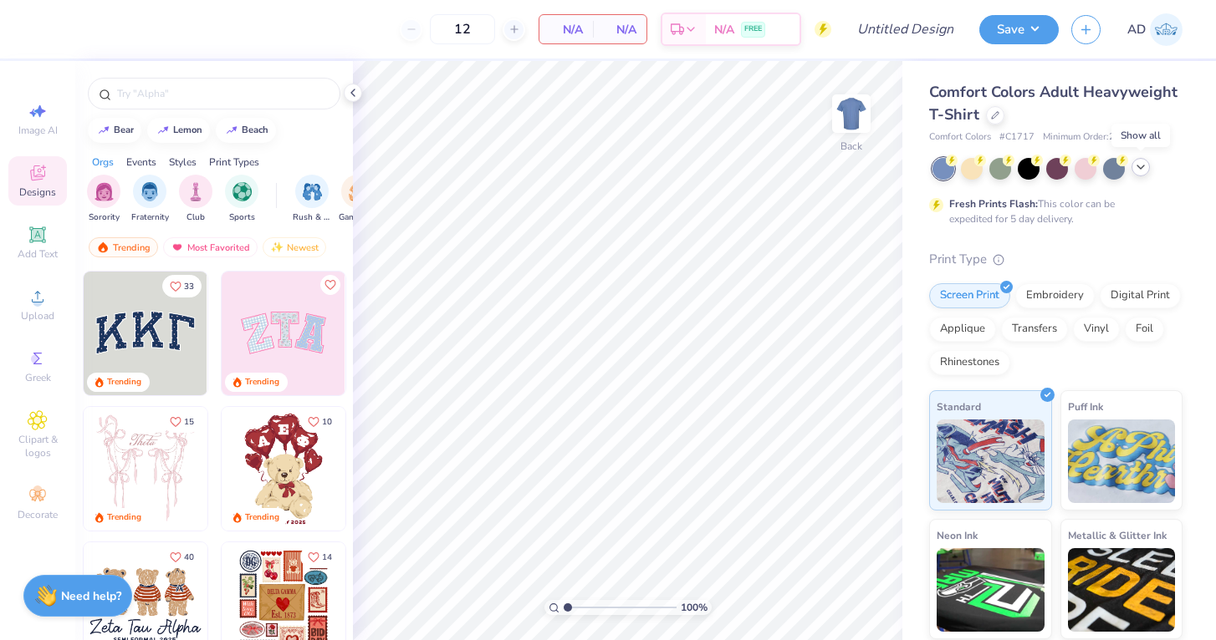
click at [1141, 169] on icon at bounding box center [1140, 167] width 13 height 13
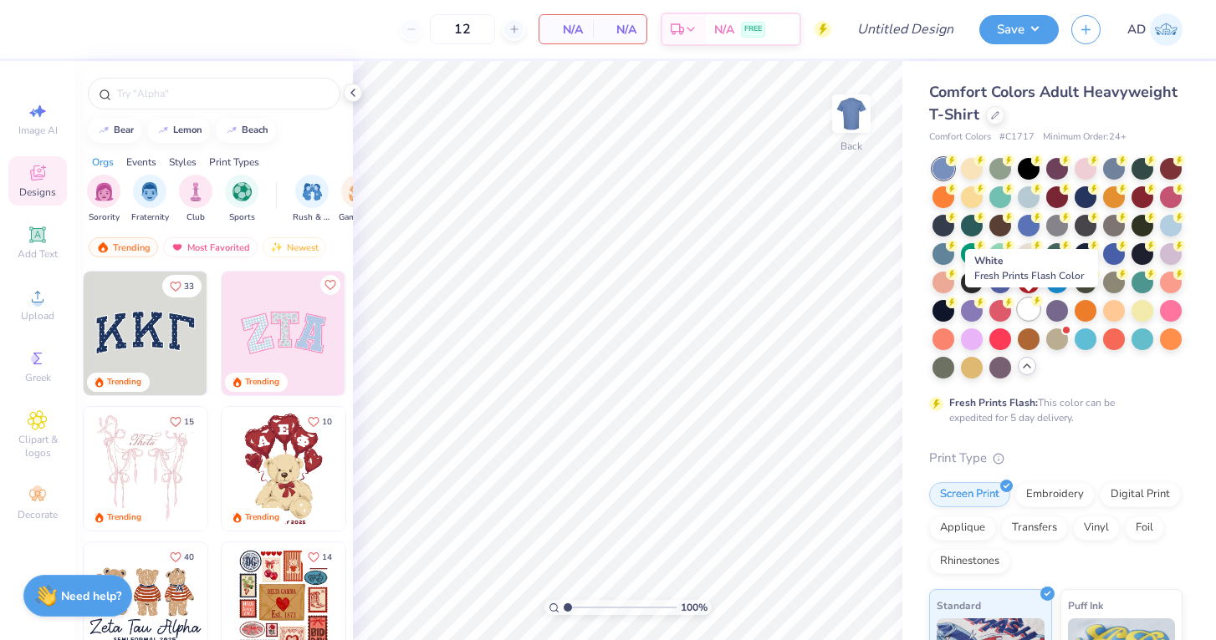
click at [1030, 309] on div at bounding box center [1028, 309] width 22 height 22
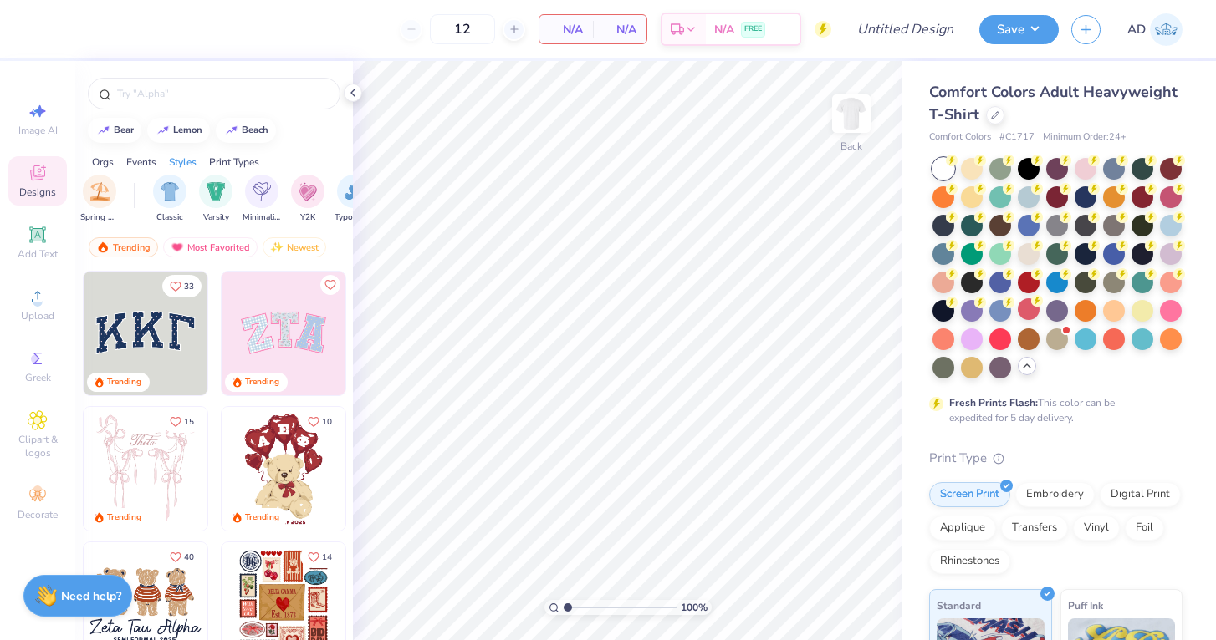
scroll to position [0, 808]
click at [212, 195] on img "filter for Varsity" at bounding box center [218, 190] width 19 height 19
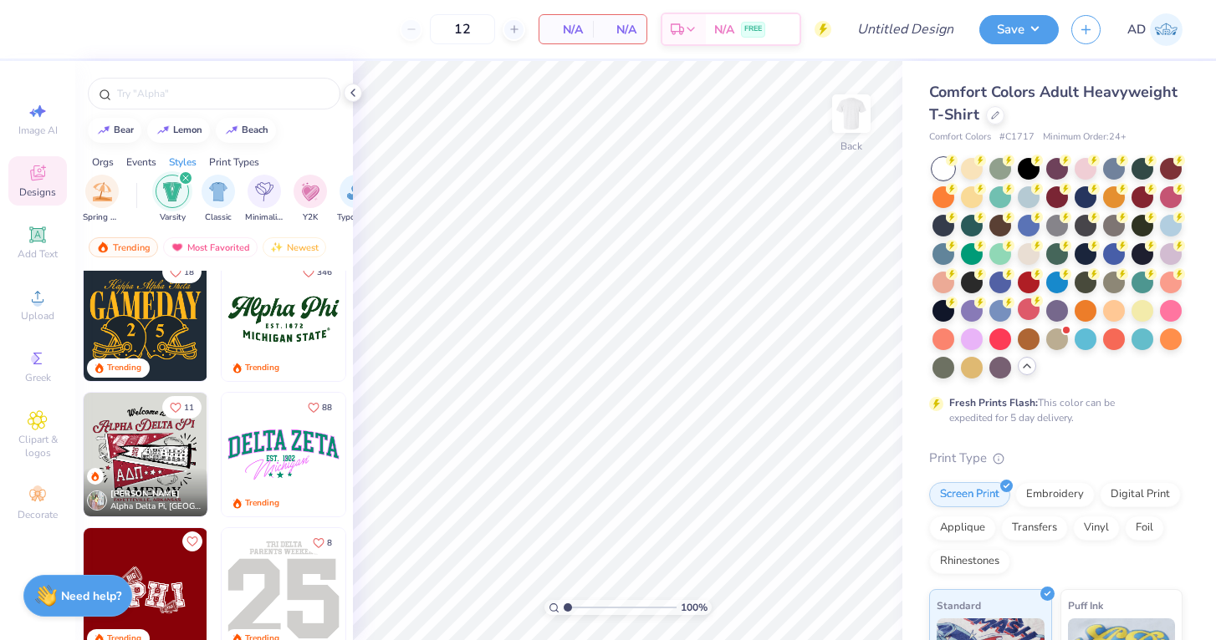
scroll to position [14, 0]
click at [281, 464] on img at bounding box center [283, 455] width 124 height 124
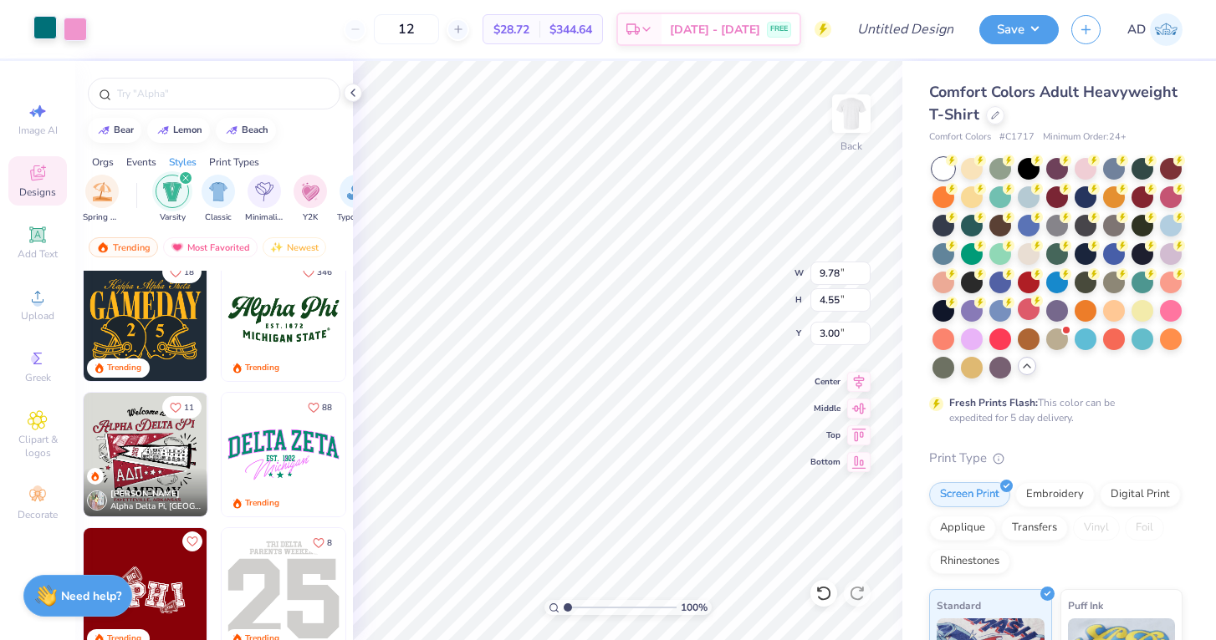
click at [43, 34] on div at bounding box center [44, 27] width 23 height 23
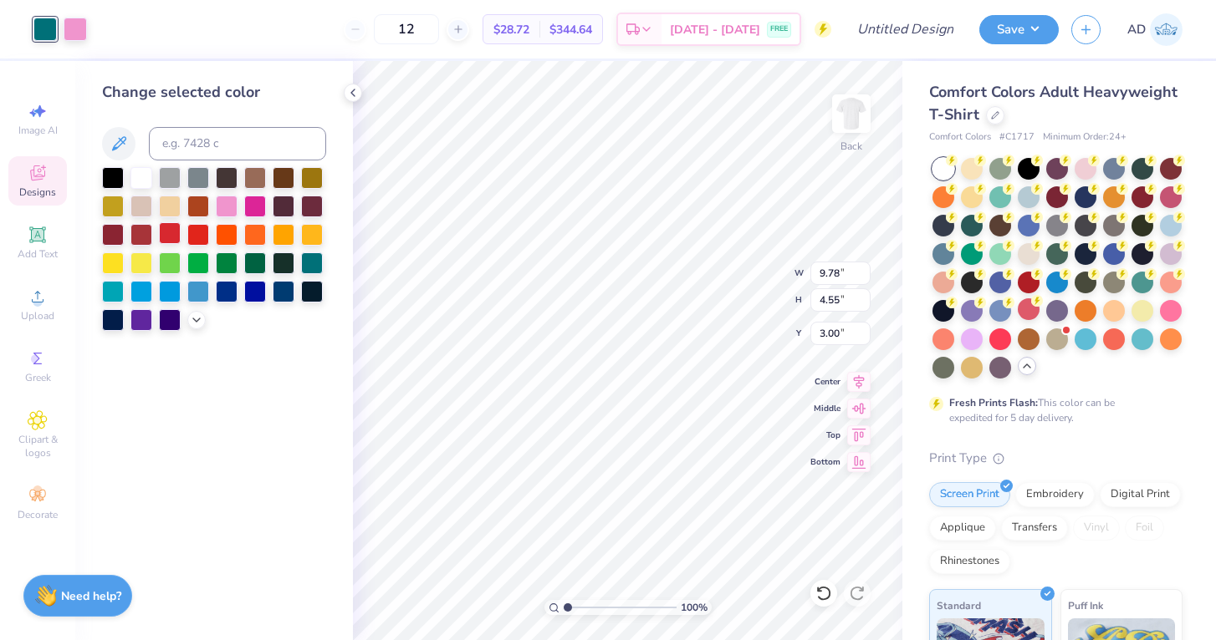
click at [175, 231] on div at bounding box center [170, 233] width 22 height 22
click at [74, 27] on div at bounding box center [75, 27] width 23 height 23
click at [118, 237] on div at bounding box center [113, 233] width 22 height 22
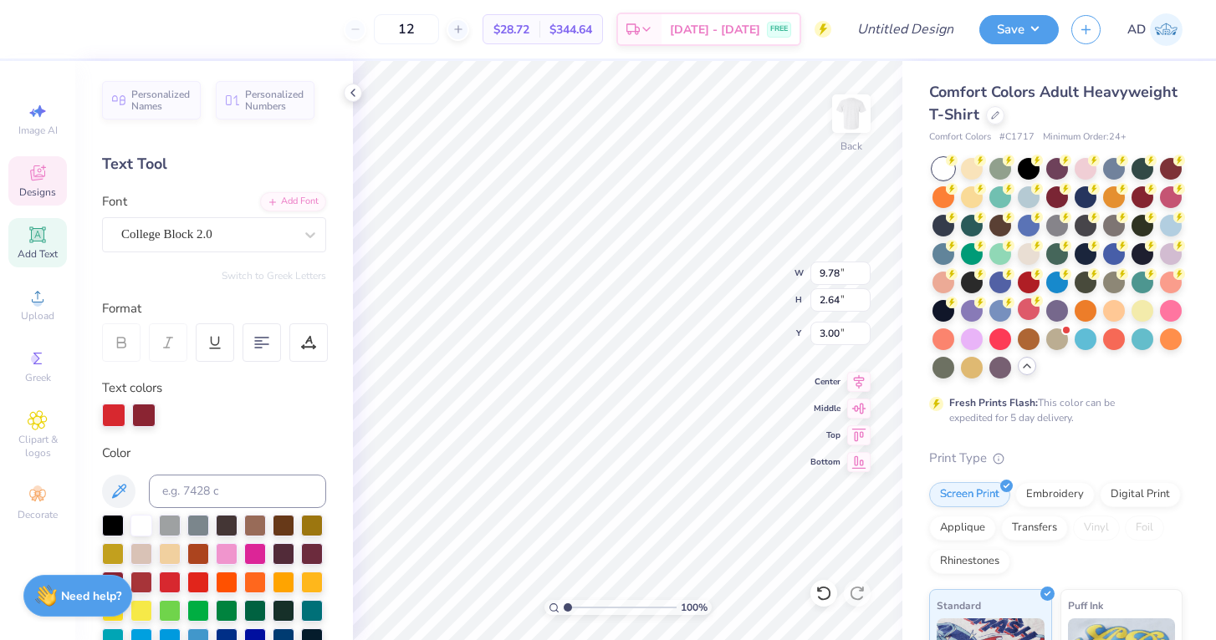
scroll to position [0, 0]
type textarea "D"
type textarea "Club Softball"
type input "5.76"
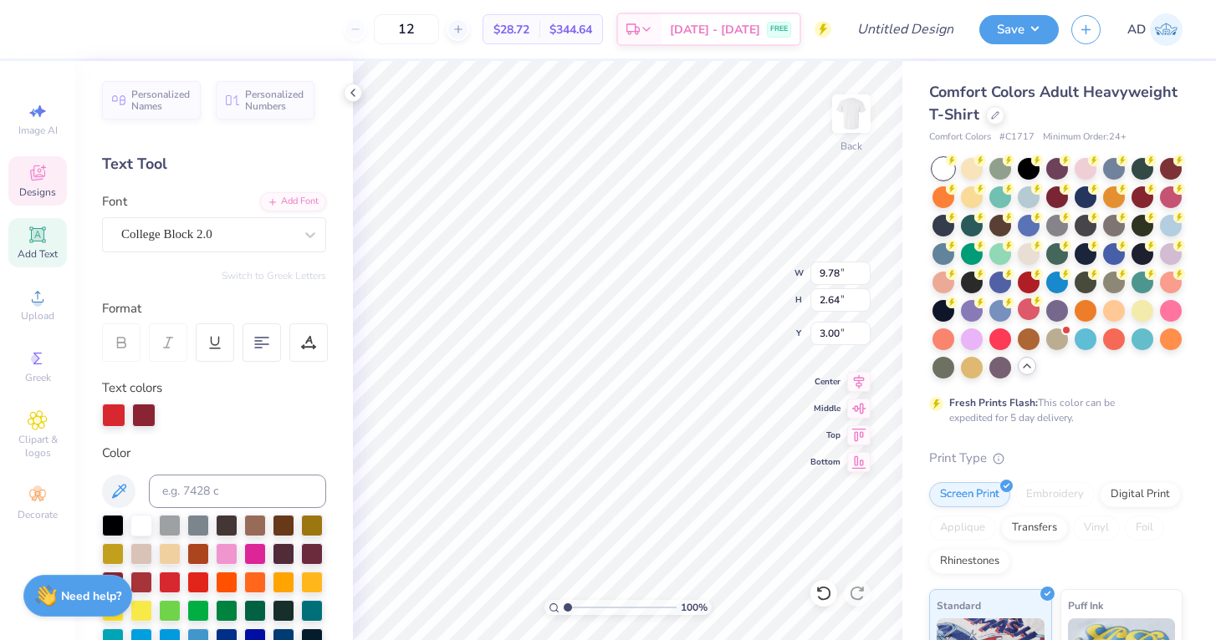
type input "2.25"
type input "5.30"
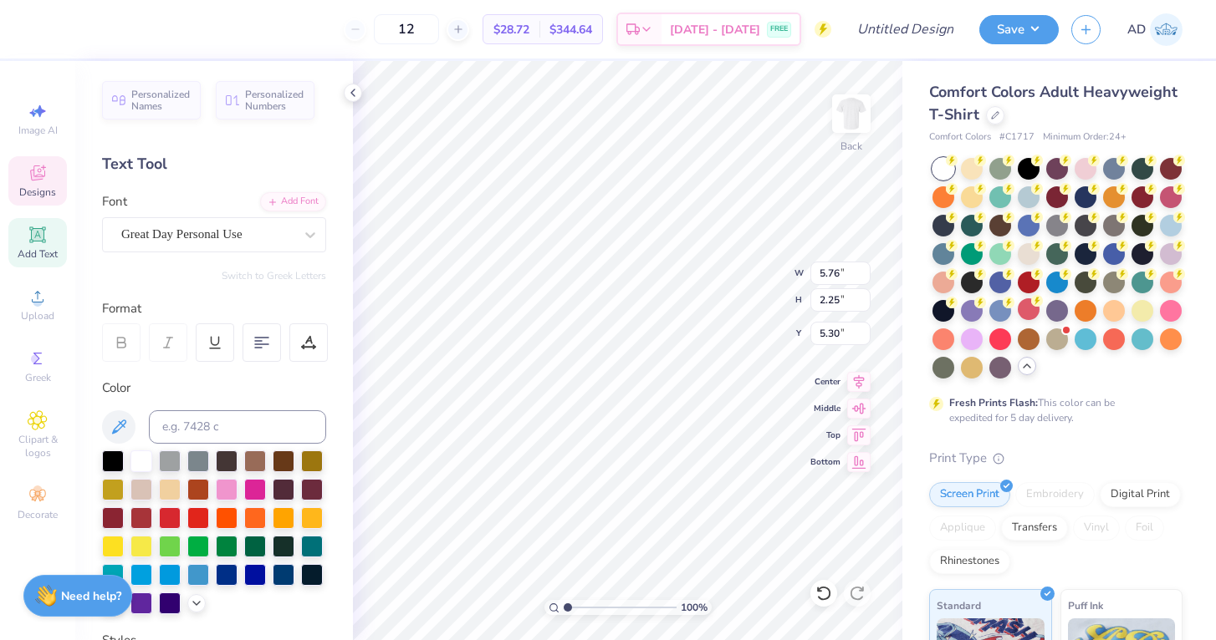
scroll to position [0, 3]
type textarea "Wisconsin"
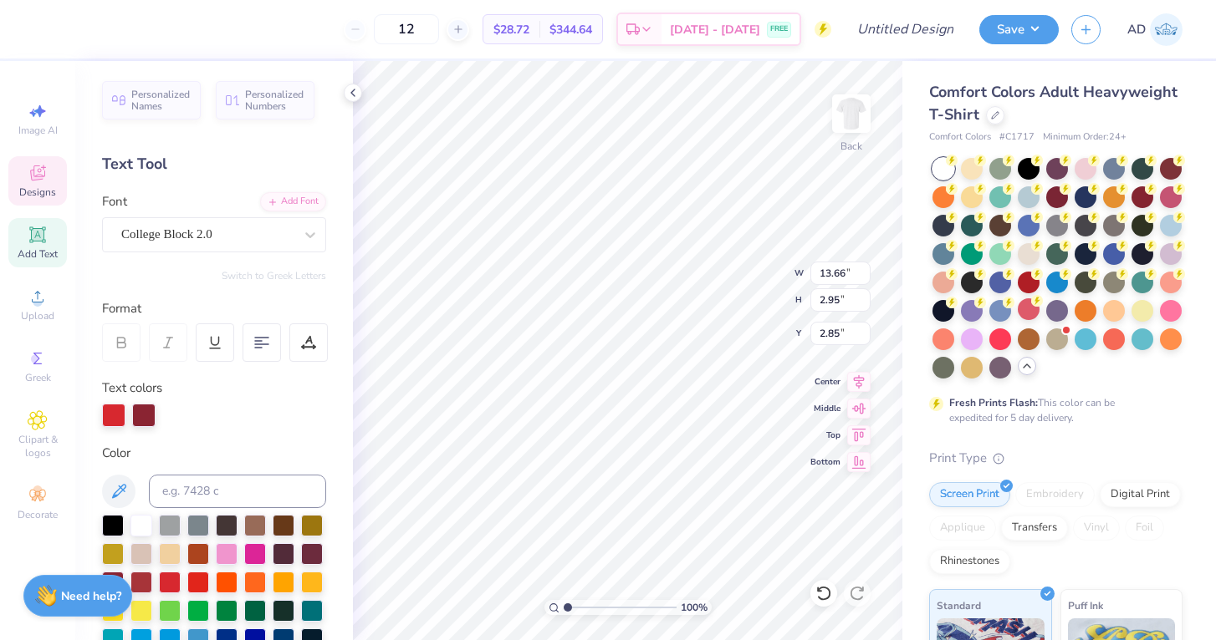
type textarea "C"
type textarea "Wisconsin"
type input "2.13"
type input "0.61"
type input "6.75"
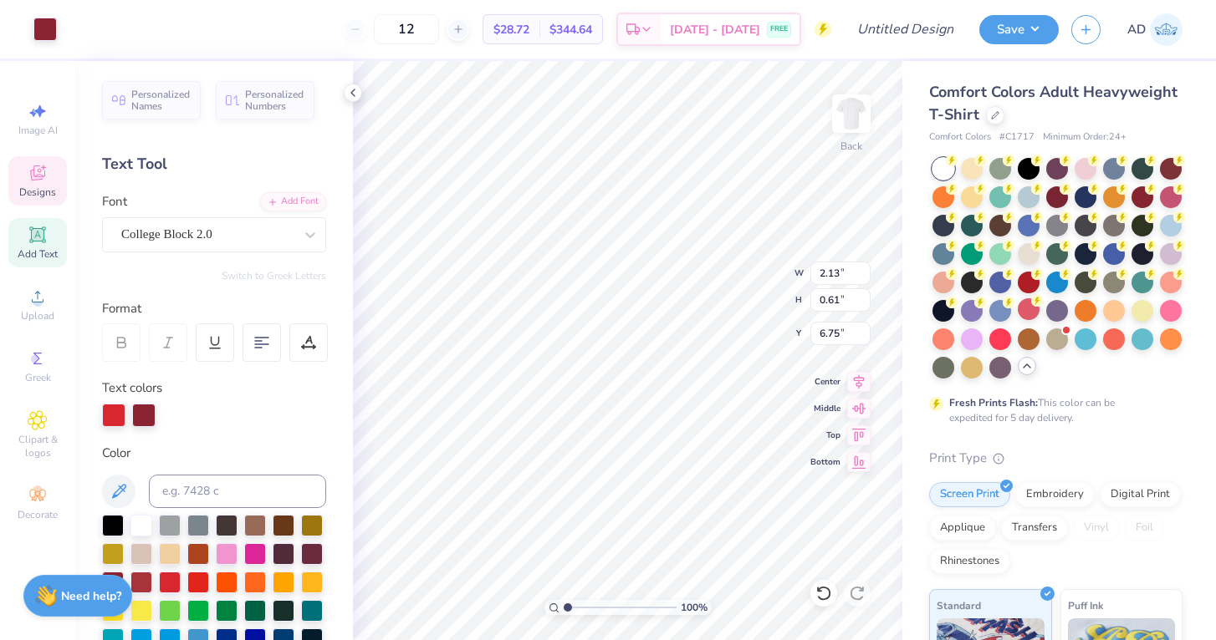
type input "6.33"
type input "2.25"
type input "5.32"
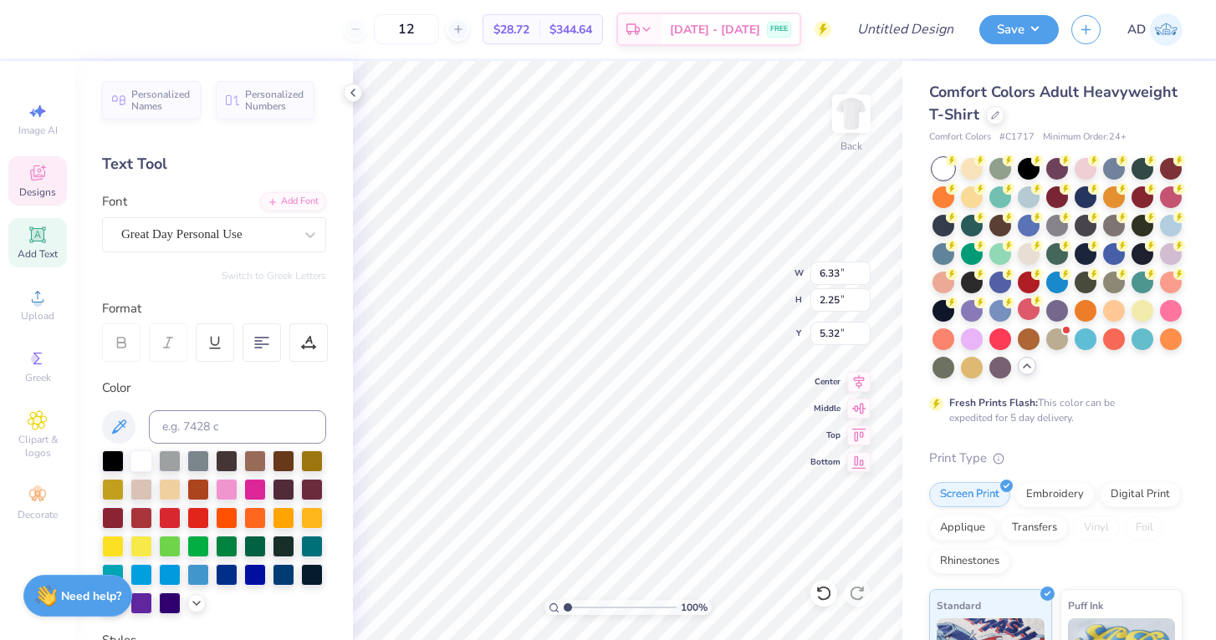
type textarea "Softball"
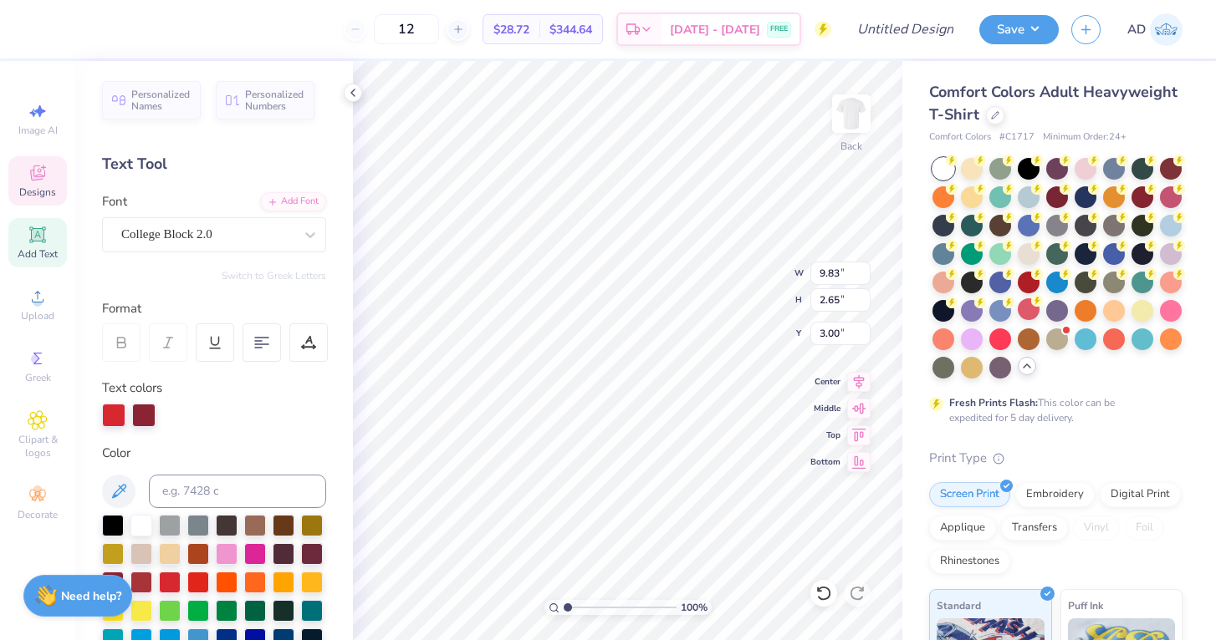
type textarea "SOftball"
type input "3.84"
type input "2.37"
type input "5.19"
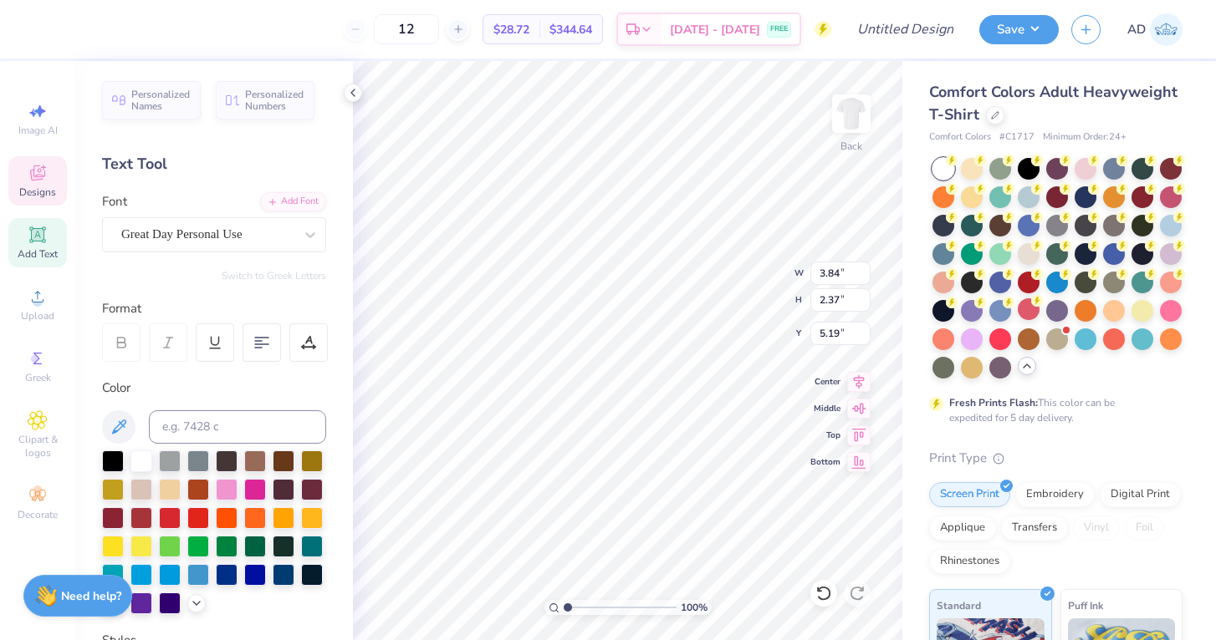
scroll to position [0, 3]
type textarea "Wisconsin"
type input "8.81"
type input "2.57"
type input "3.04"
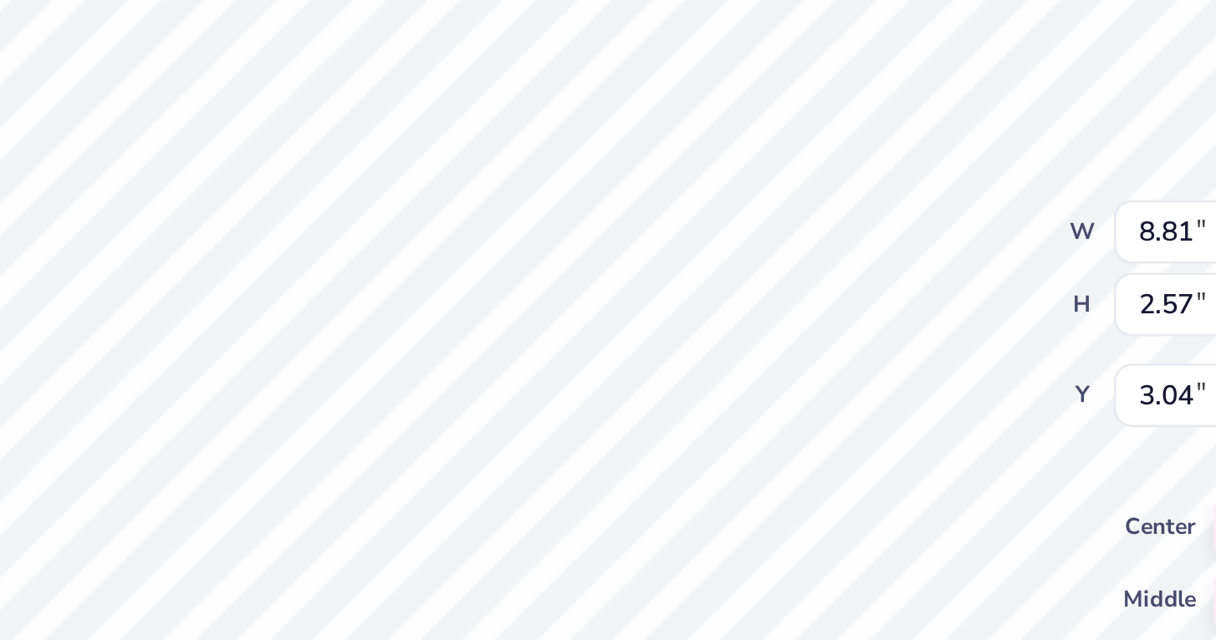
type input "6.33"
type input "2.25"
type input "5.32"
type input "8.81"
type input "2.57"
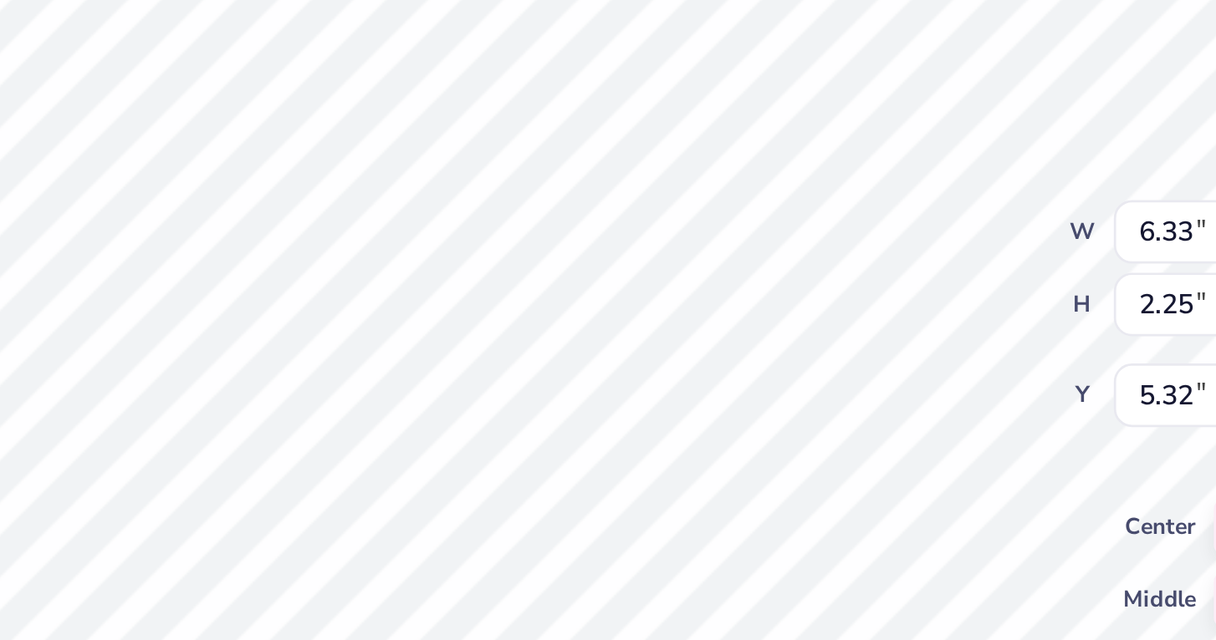
type input "3.04"
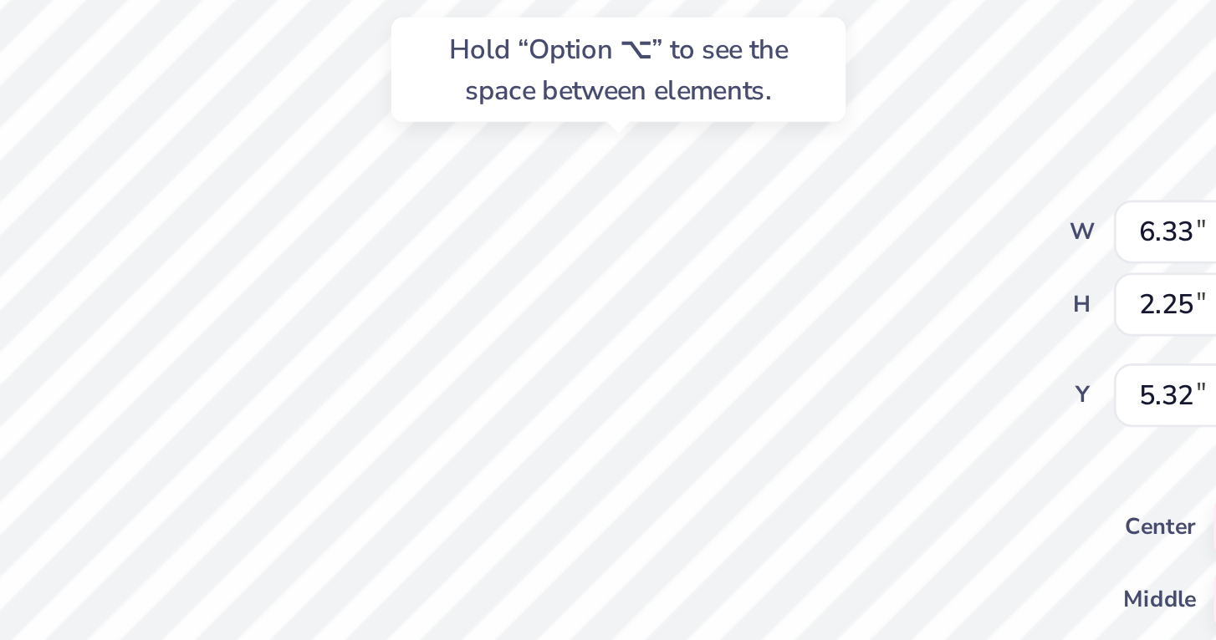
type input "6.75"
type input "2.54"
type input "0.50"
type input "5.36"
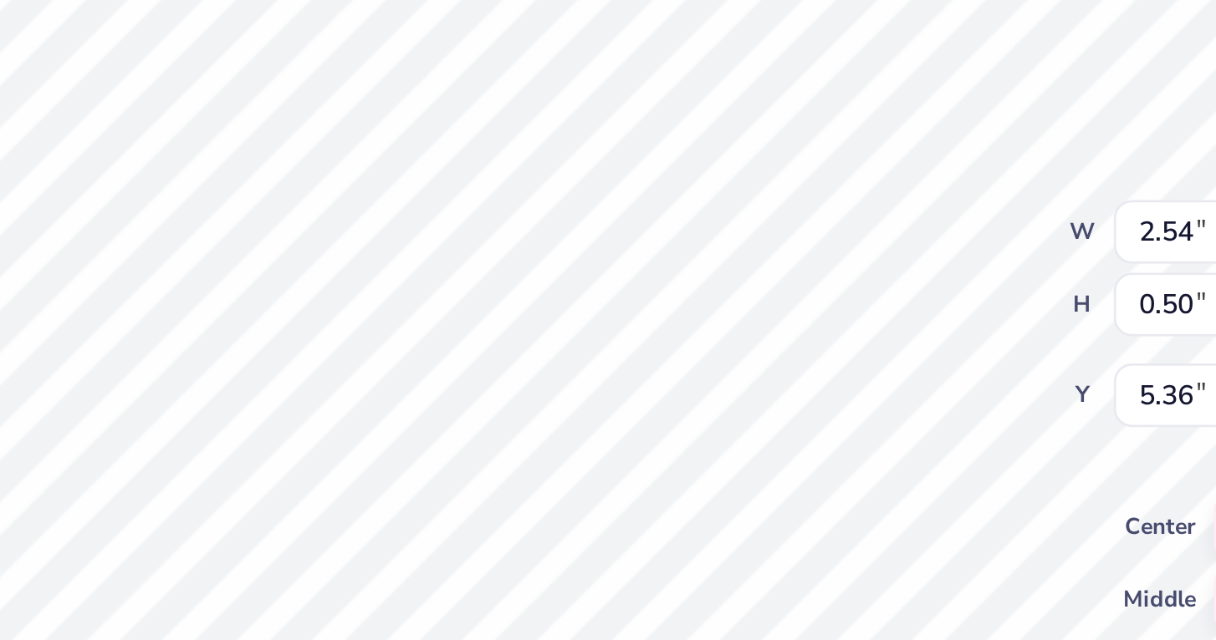
type textarea "EST. !1848"
type input "6.33"
type input "2.25"
type input "5.33"
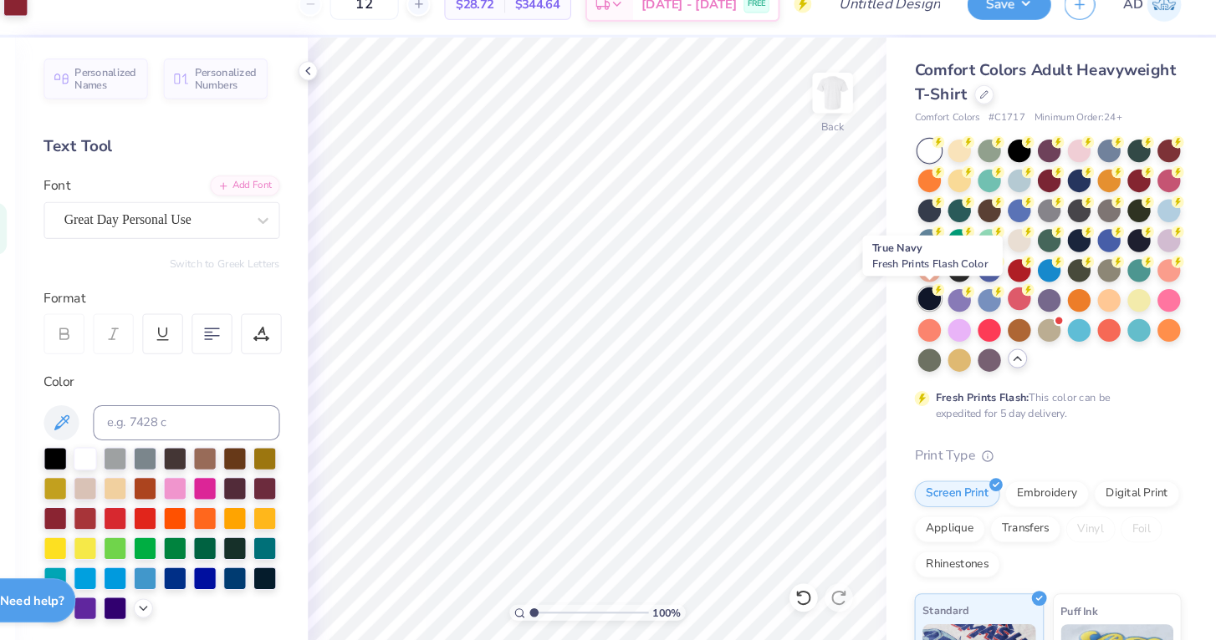
click at [945, 295] on icon at bounding box center [951, 301] width 12 height 12
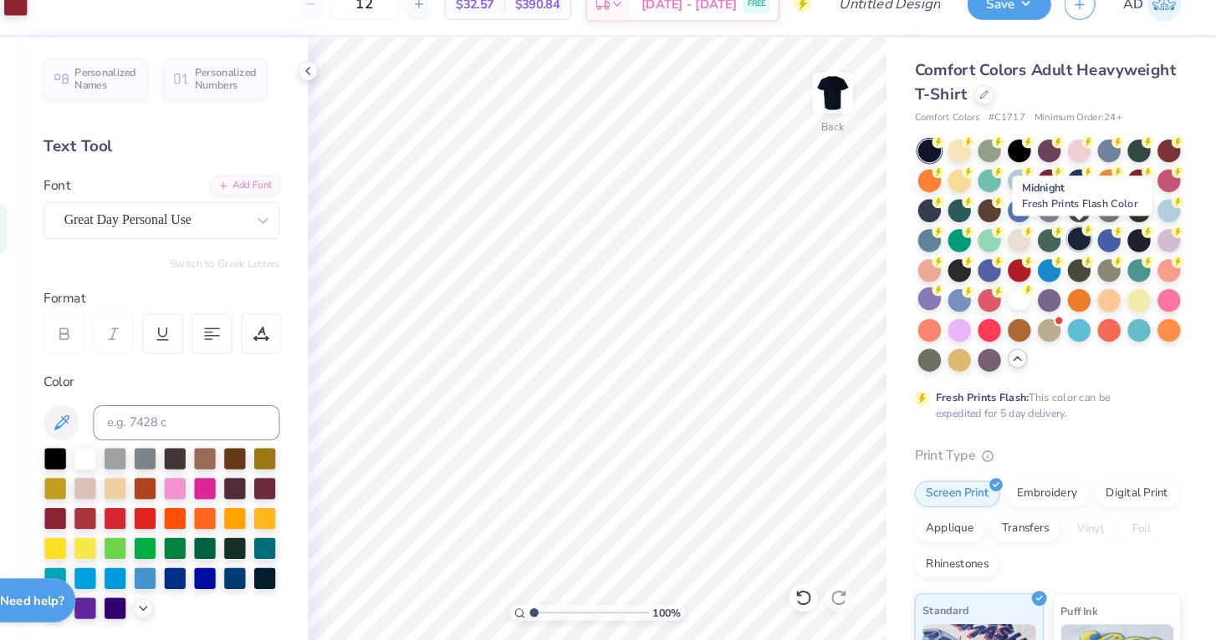
click at [1074, 242] on div at bounding box center [1085, 253] width 22 height 22
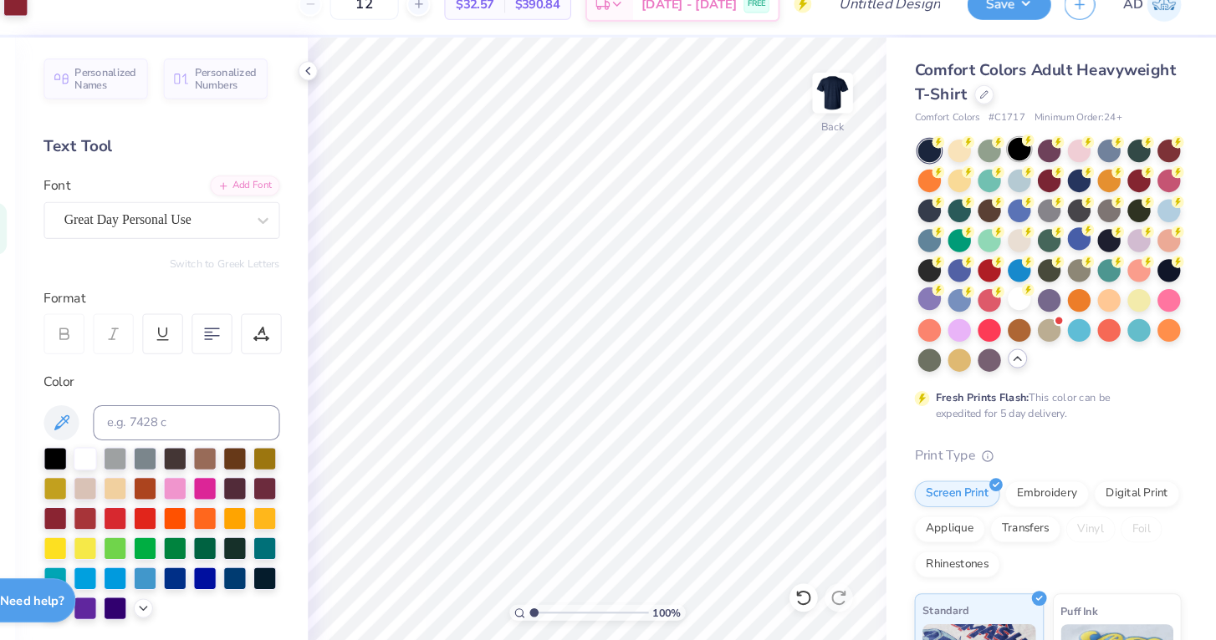
click at [1017, 156] on div at bounding box center [1028, 167] width 22 height 22
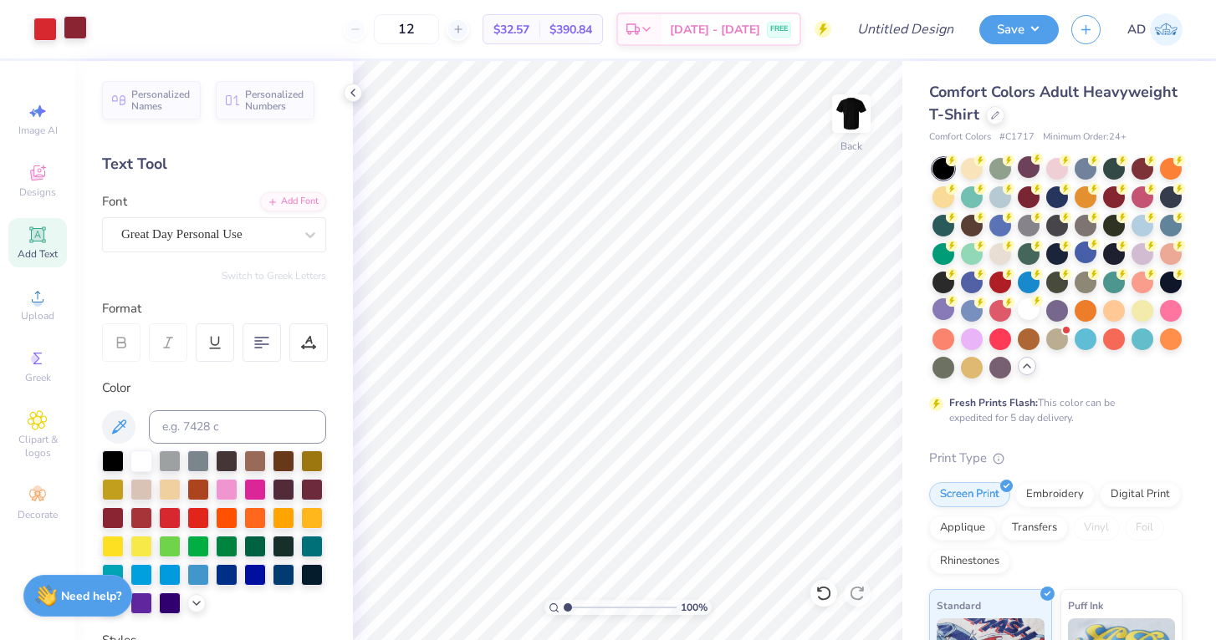
click at [70, 24] on div at bounding box center [75, 27] width 23 height 23
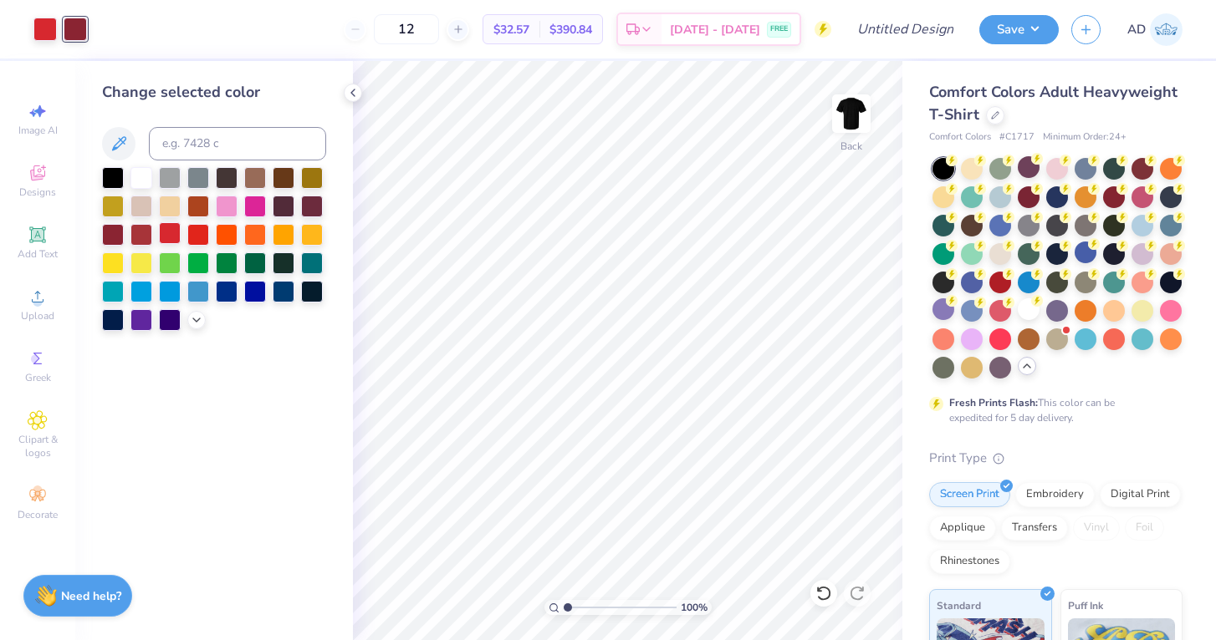
click at [166, 239] on div at bounding box center [170, 233] width 22 height 22
click at [829, 592] on icon at bounding box center [823, 593] width 14 height 15
click at [171, 186] on div at bounding box center [170, 177] width 22 height 22
click at [75, 35] on div at bounding box center [75, 27] width 23 height 23
click at [169, 241] on div at bounding box center [170, 233] width 22 height 22
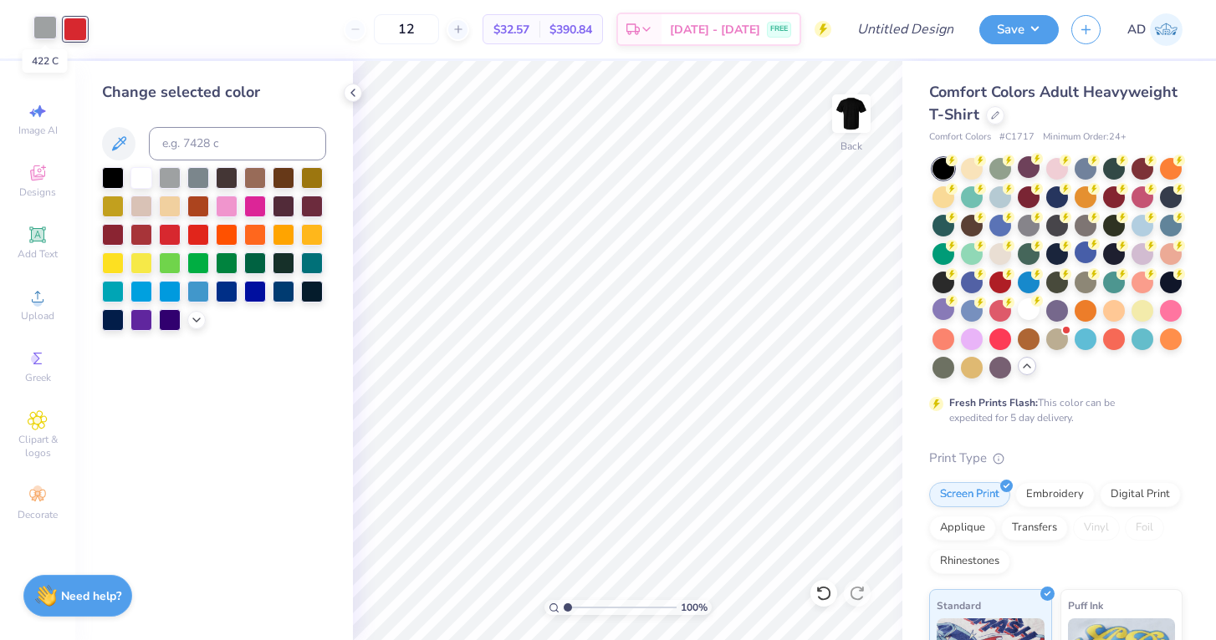
click at [46, 18] on div at bounding box center [44, 27] width 23 height 23
click at [109, 236] on div at bounding box center [113, 233] width 22 height 22
click at [117, 235] on div at bounding box center [113, 233] width 22 height 22
click at [148, 181] on div at bounding box center [141, 177] width 22 height 22
click at [173, 234] on div at bounding box center [170, 233] width 22 height 22
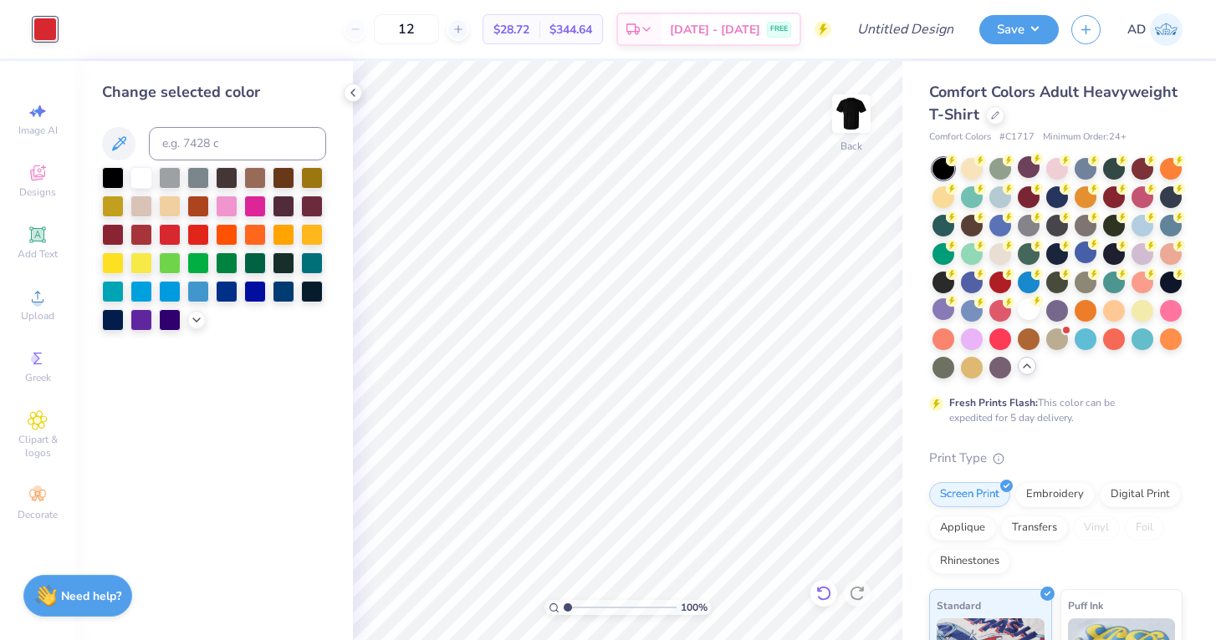
click at [823, 599] on icon at bounding box center [823, 593] width 17 height 17
click at [226, 173] on div at bounding box center [227, 177] width 22 height 22
click at [43, 27] on div at bounding box center [44, 27] width 23 height 23
click at [167, 237] on div at bounding box center [170, 233] width 22 height 22
click at [75, 38] on div at bounding box center [75, 27] width 23 height 23
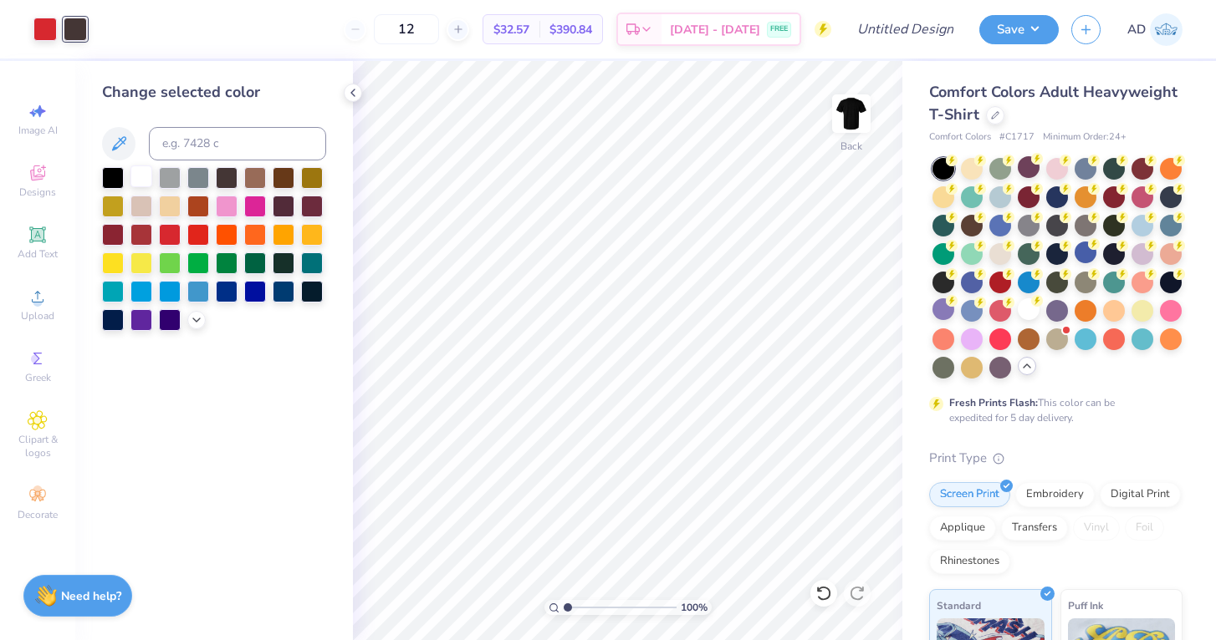
click at [143, 175] on div at bounding box center [141, 177] width 22 height 22
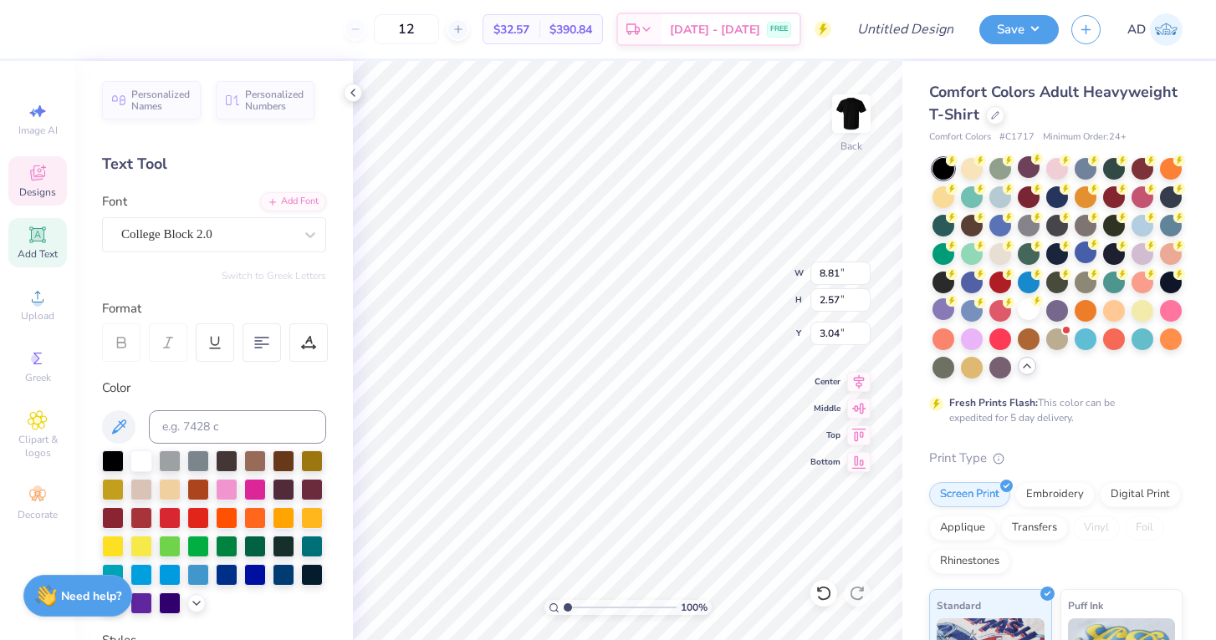
type textarea "[US_STATE]"
type input "6.33"
type input "2.25"
type input "5.33"
type textarea "Softball"
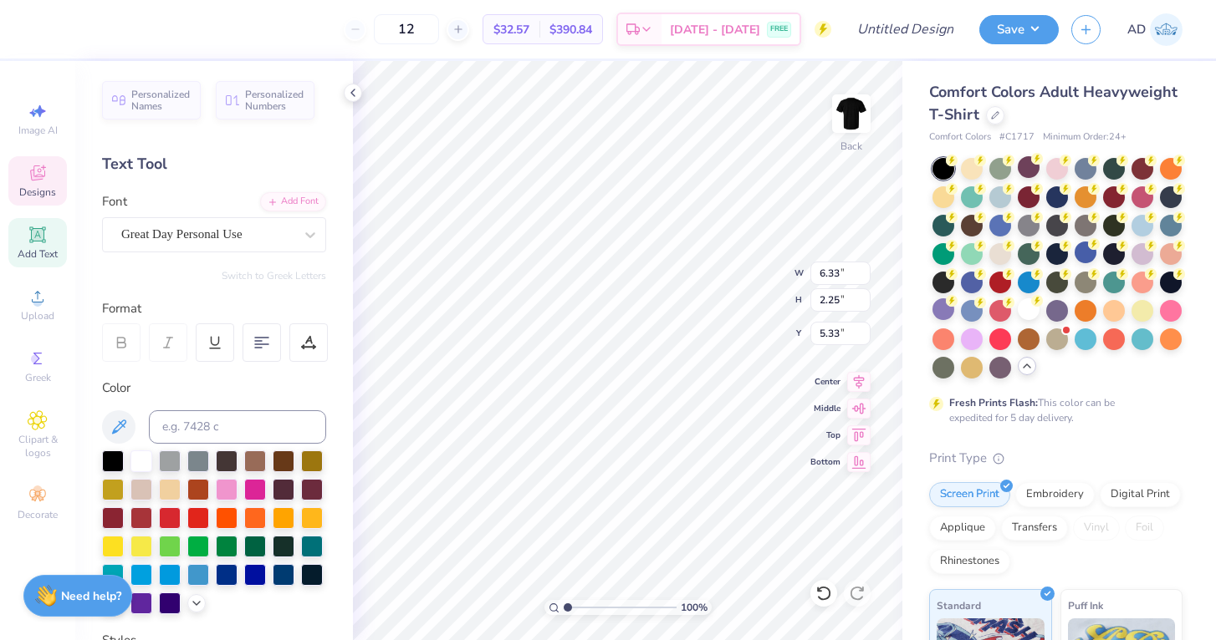
scroll to position [0, 2]
type textarea "Softball"
type input "3.84"
type input "2.37"
type input "5.21"
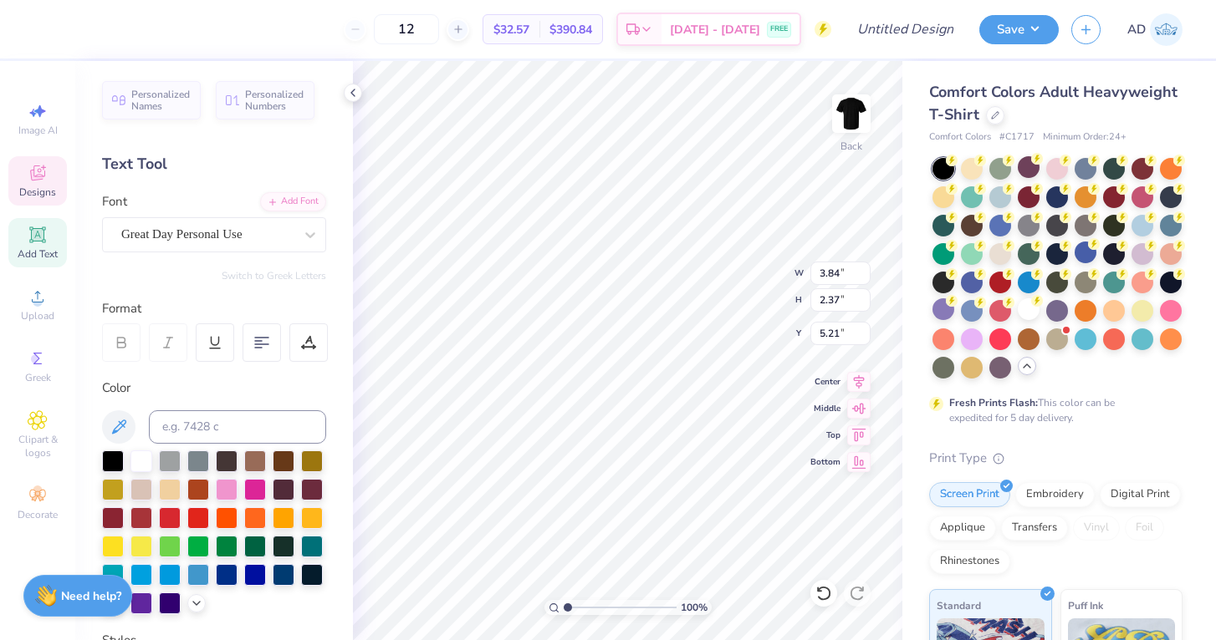
type textarea "[US_STATE]"
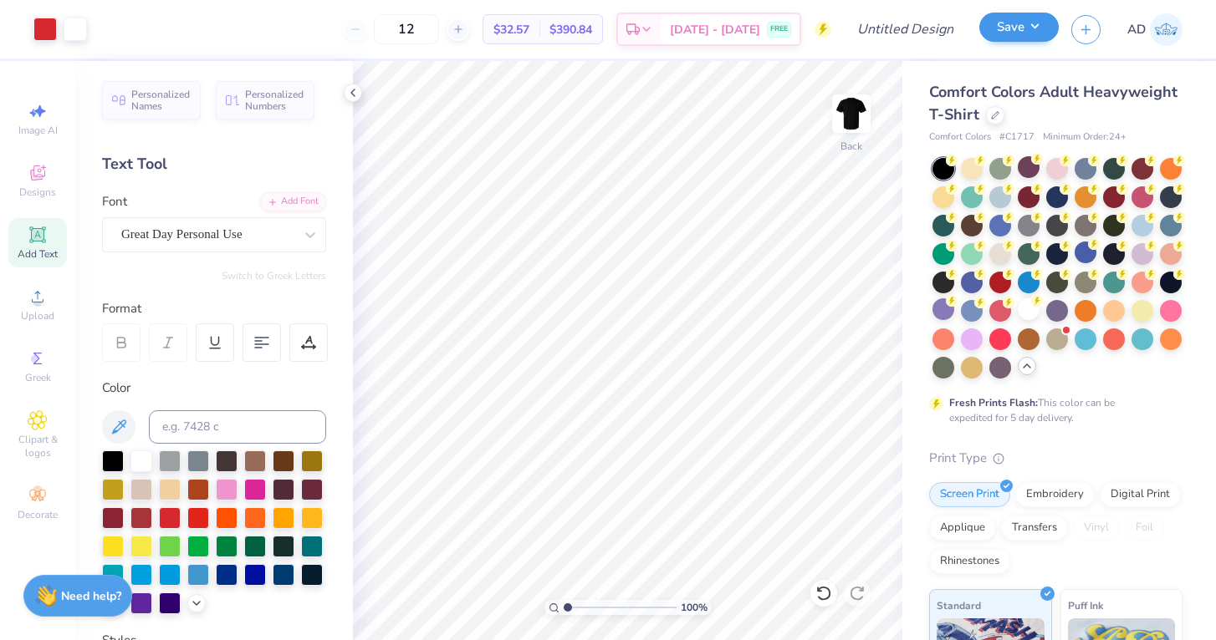
click at [996, 29] on button "Save" at bounding box center [1018, 27] width 79 height 29
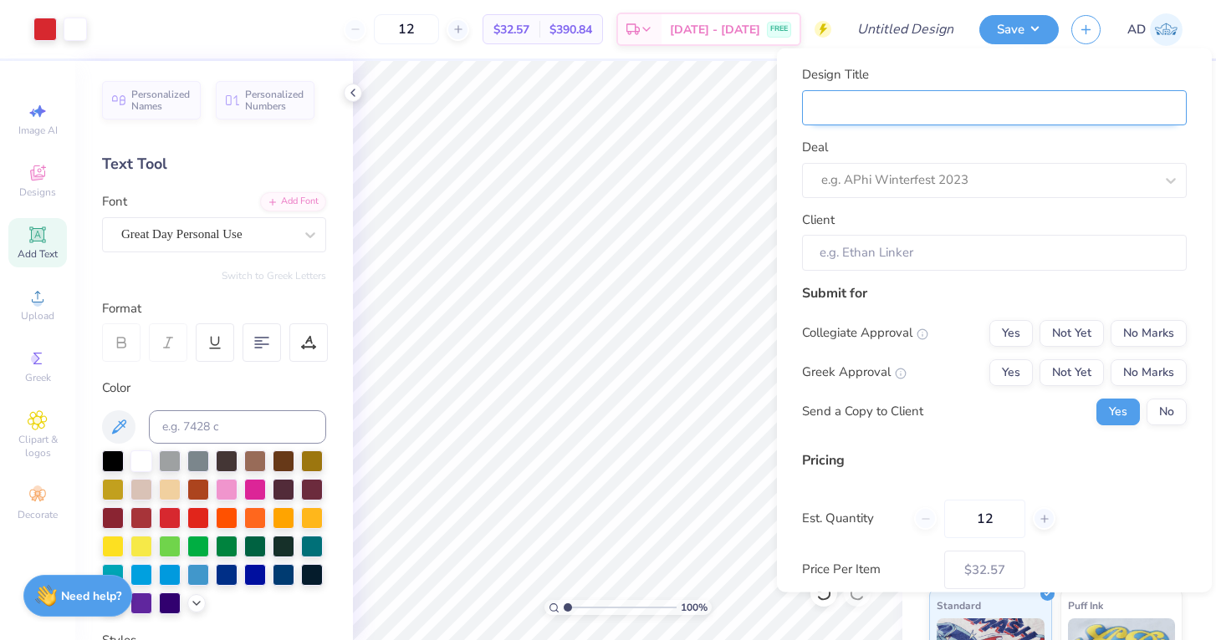
click at [859, 118] on input "Design Title" at bounding box center [994, 107] width 385 height 36
type input "S"
type input "So"
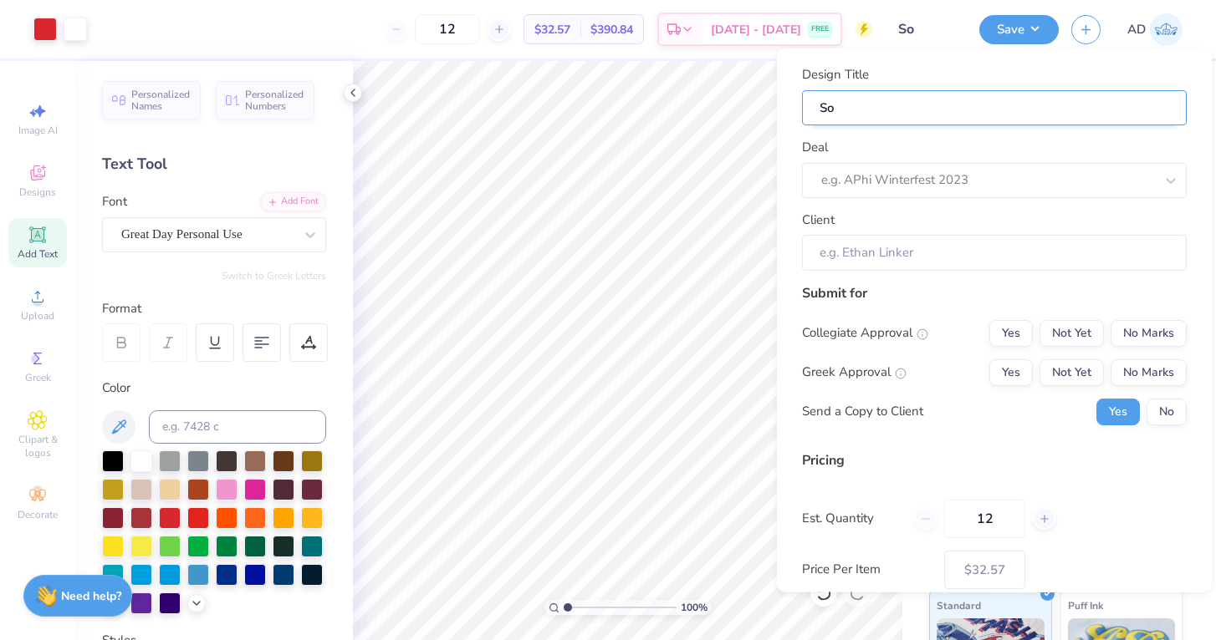
type input "S"
type input "B"
type input "Bl"
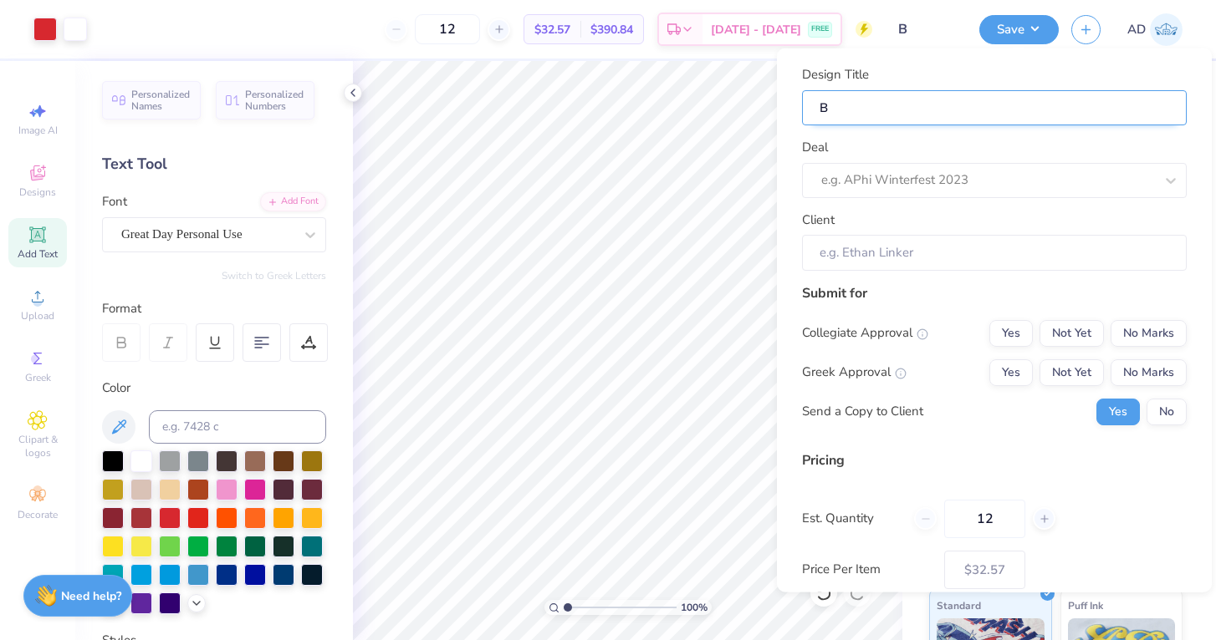
type input "Bl"
type input "Bla"
type input "Blac"
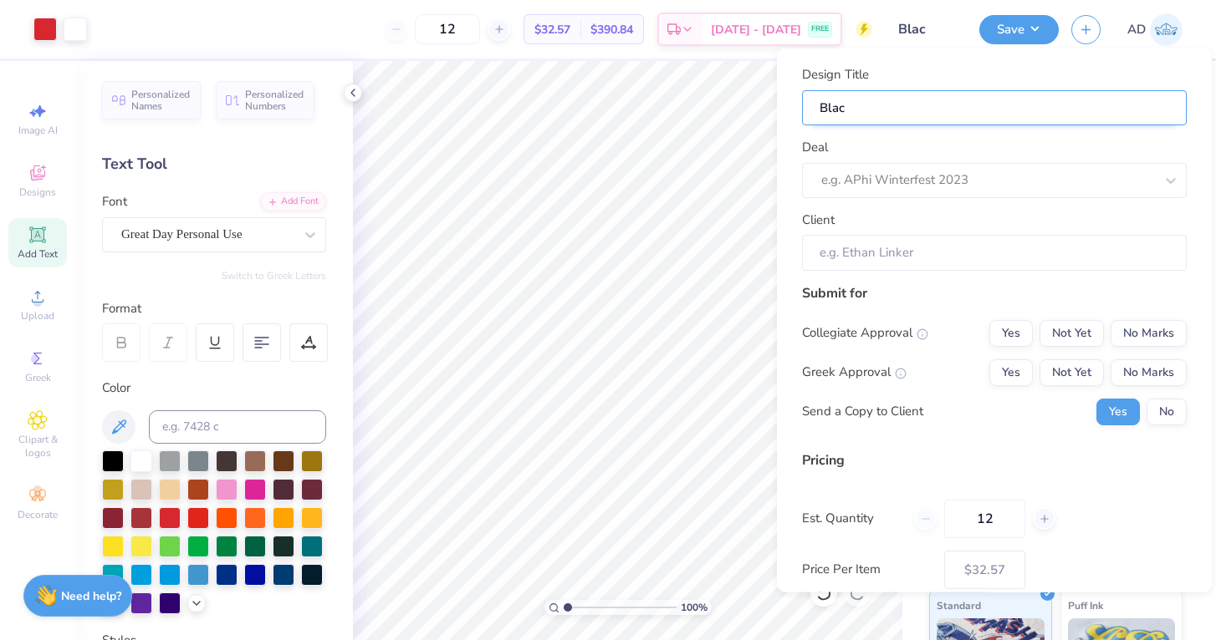
type input "Black"
type input "Black0"
type input "Black"
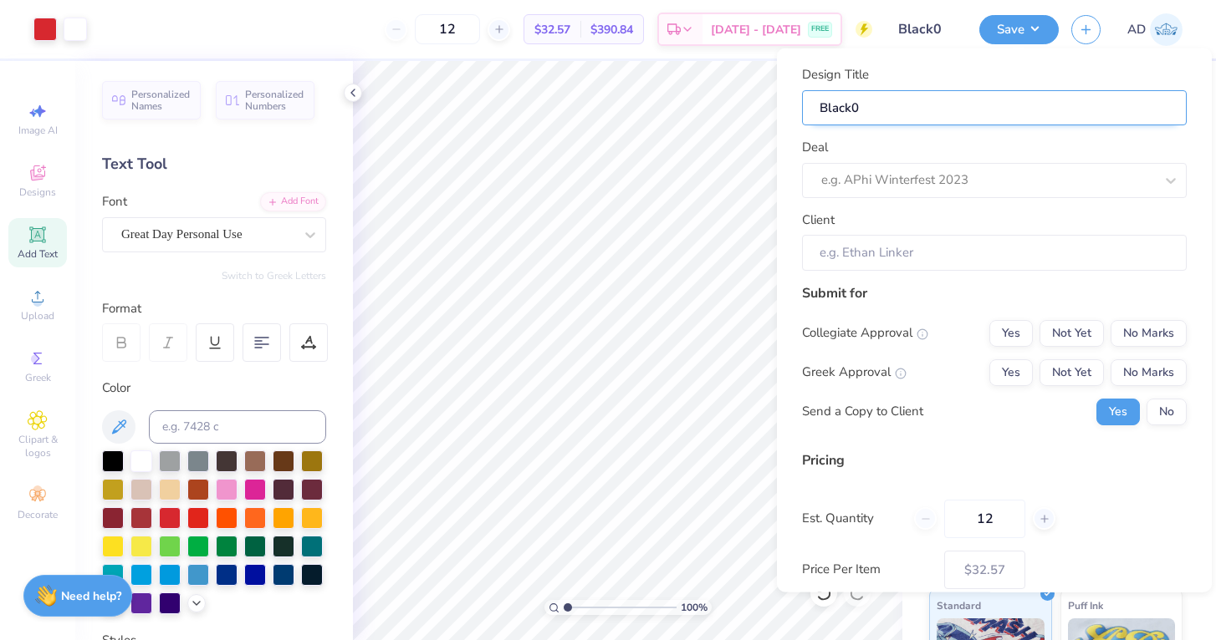
type input "Black"
type input "Black-"
type input "Black-s"
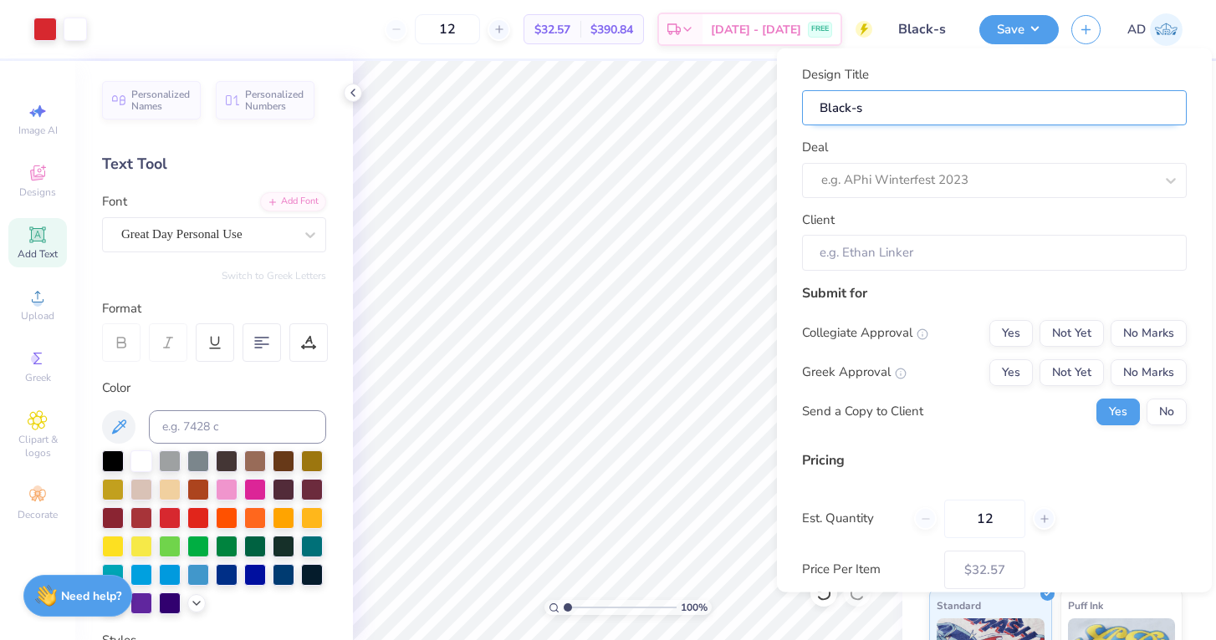
type input "Black-"
type input "Black-s"
type input "Black-"
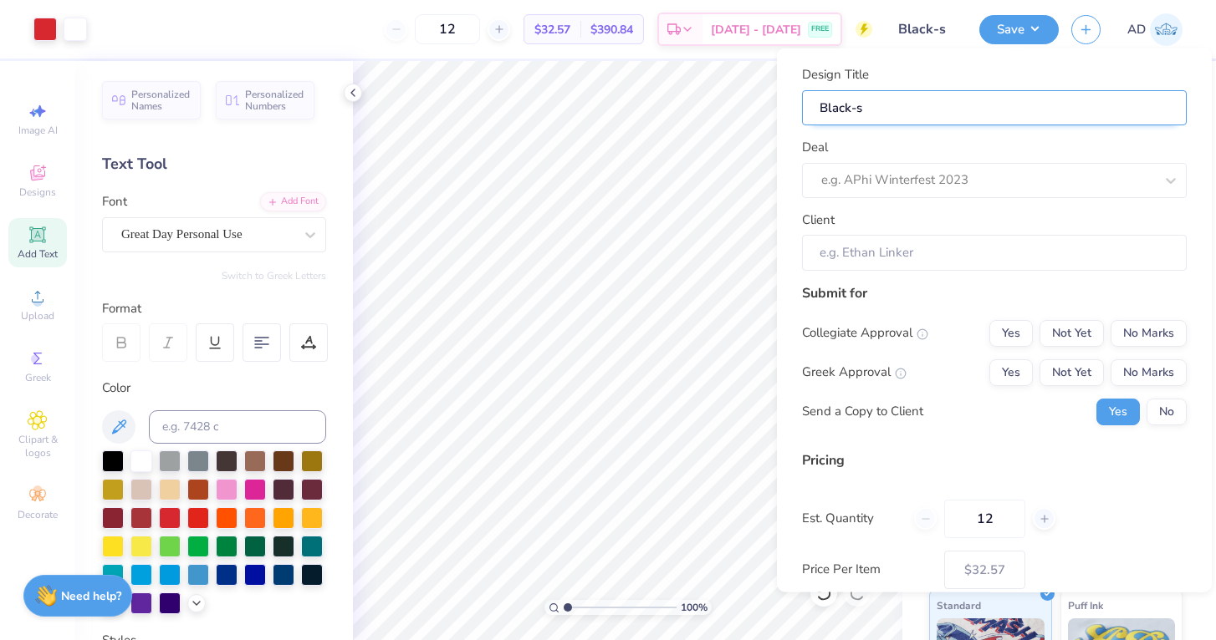
type input "Black-"
type input "Black-S"
type input "Black-So"
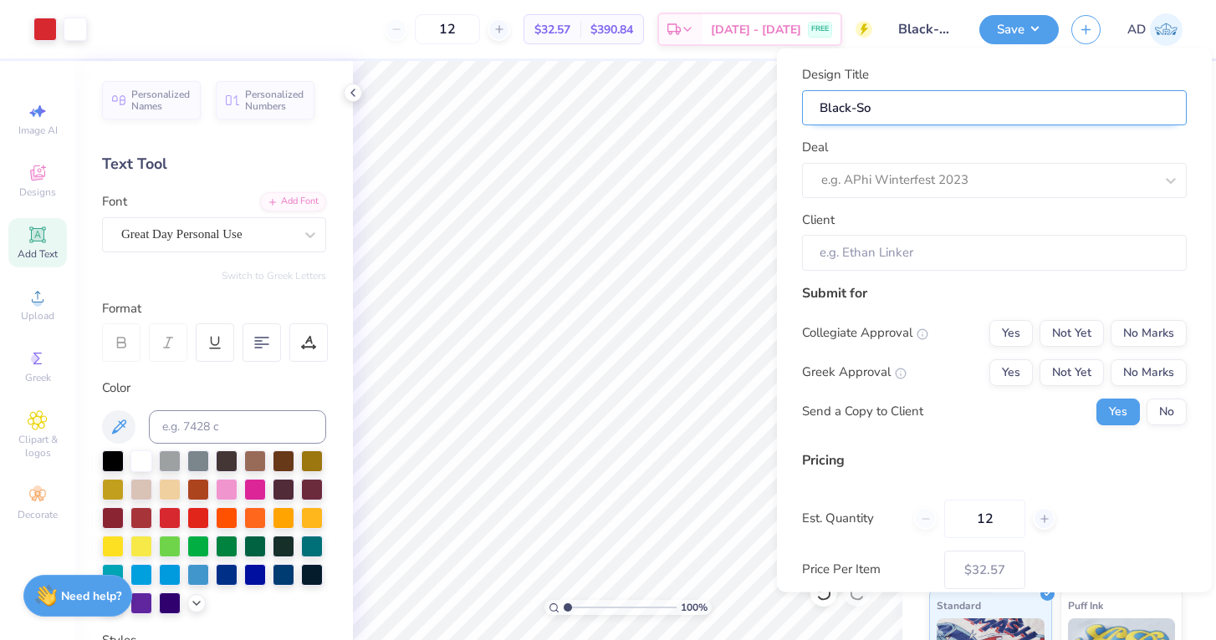
type input "Black-Sof"
type input "Black-Soft"
type input "Black-Softb"
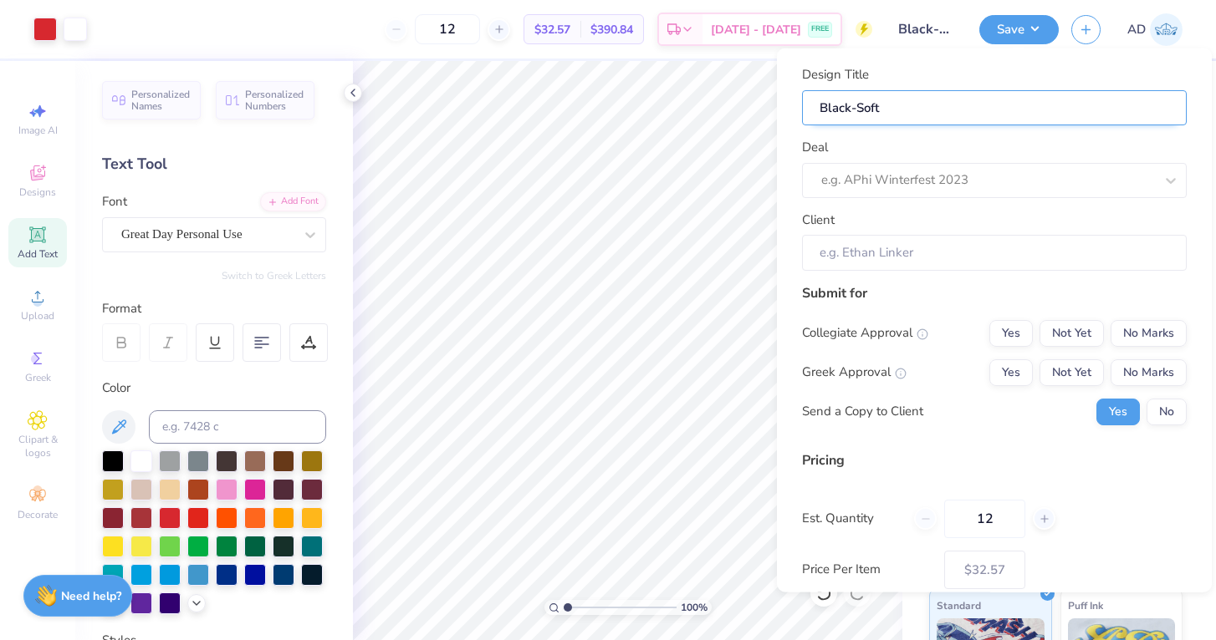
type input "Black-Softb"
type input "Black-Softba"
type input "Black-Softbal"
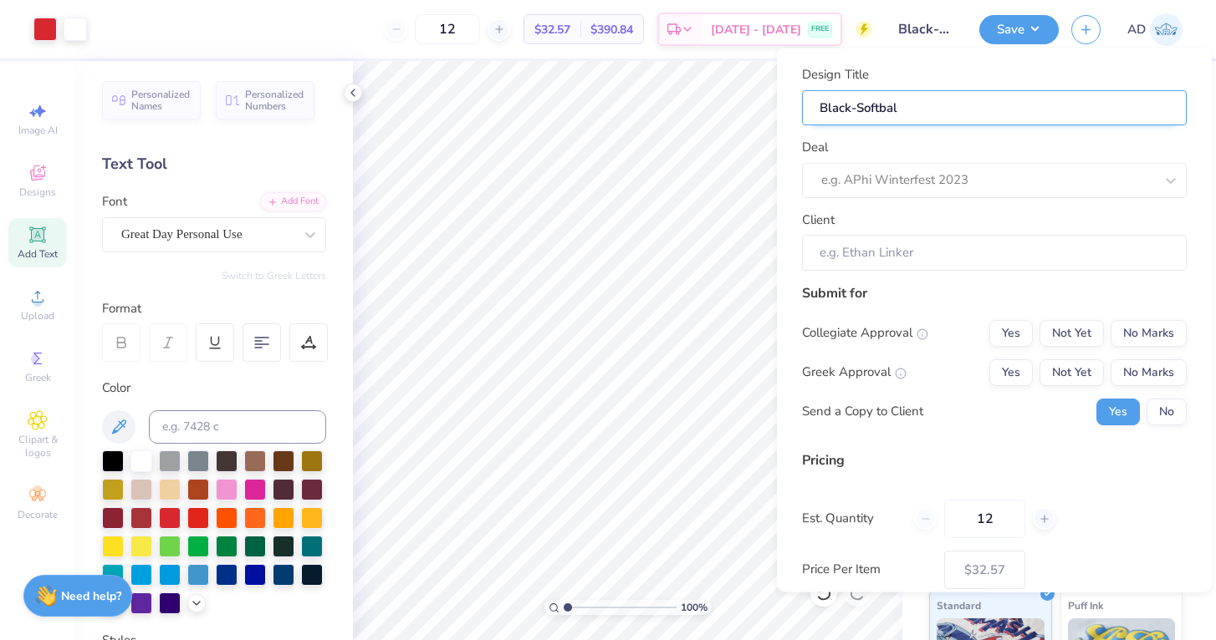
type input "Black-Softball"
type input "Black-Softball e"
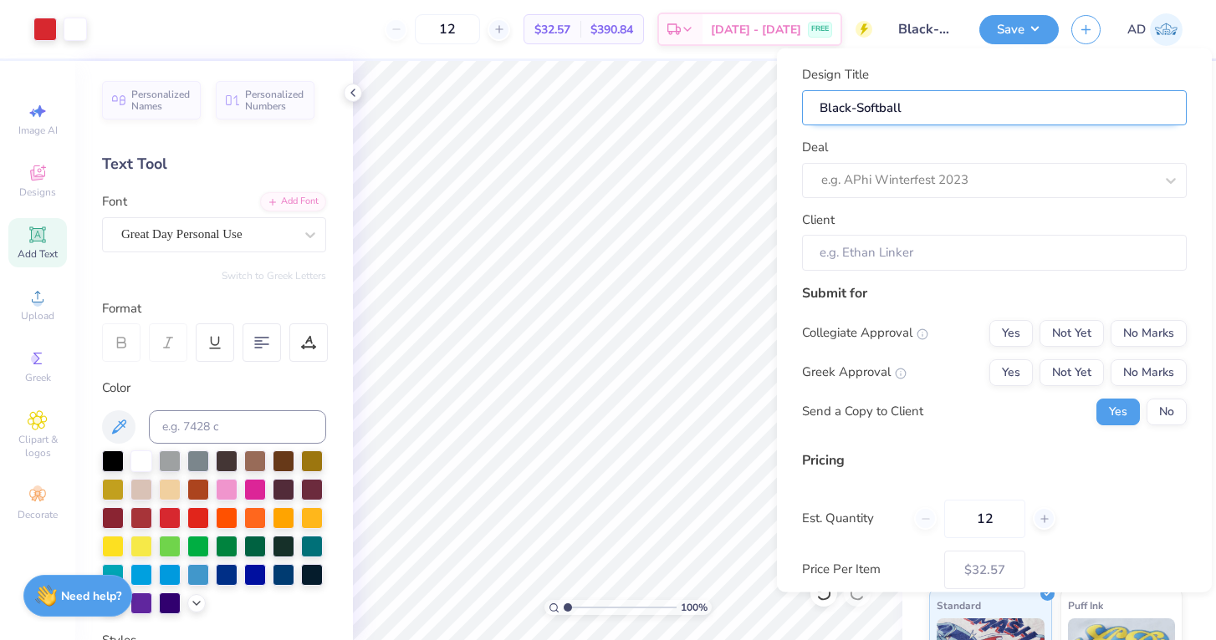
type input "Black-Softball e"
type input "Black-Softball es"
type input "Black-Softball est"
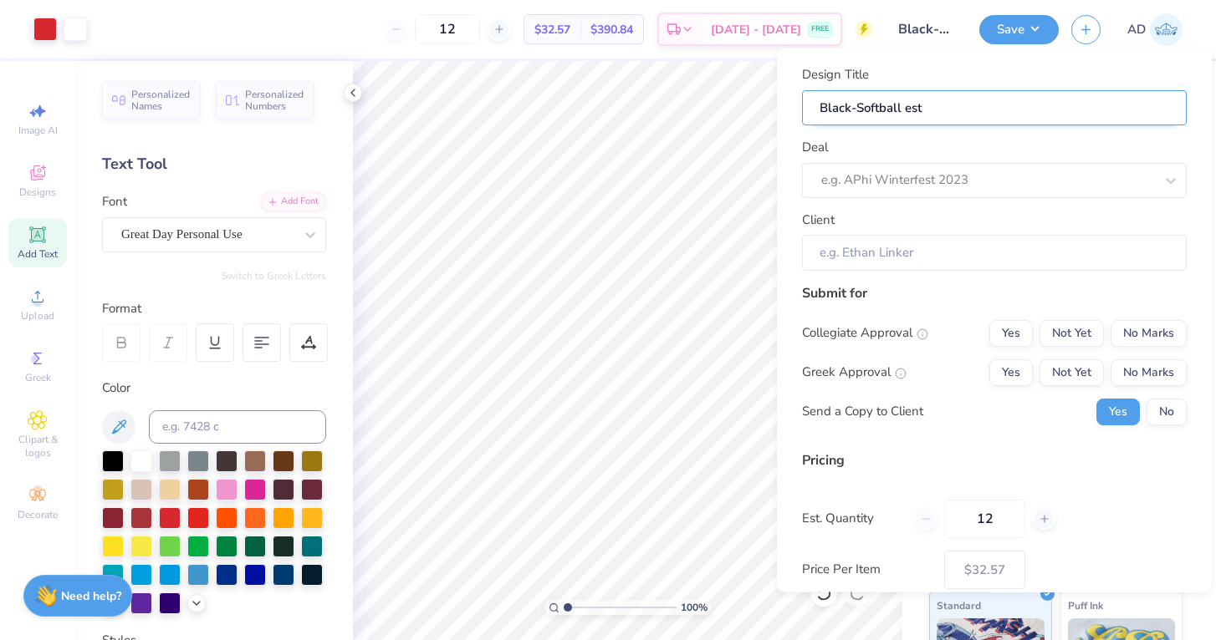
type input "Black-Softball est"
type input "Black-Softball est 1"
type input "Black-Softball est 18"
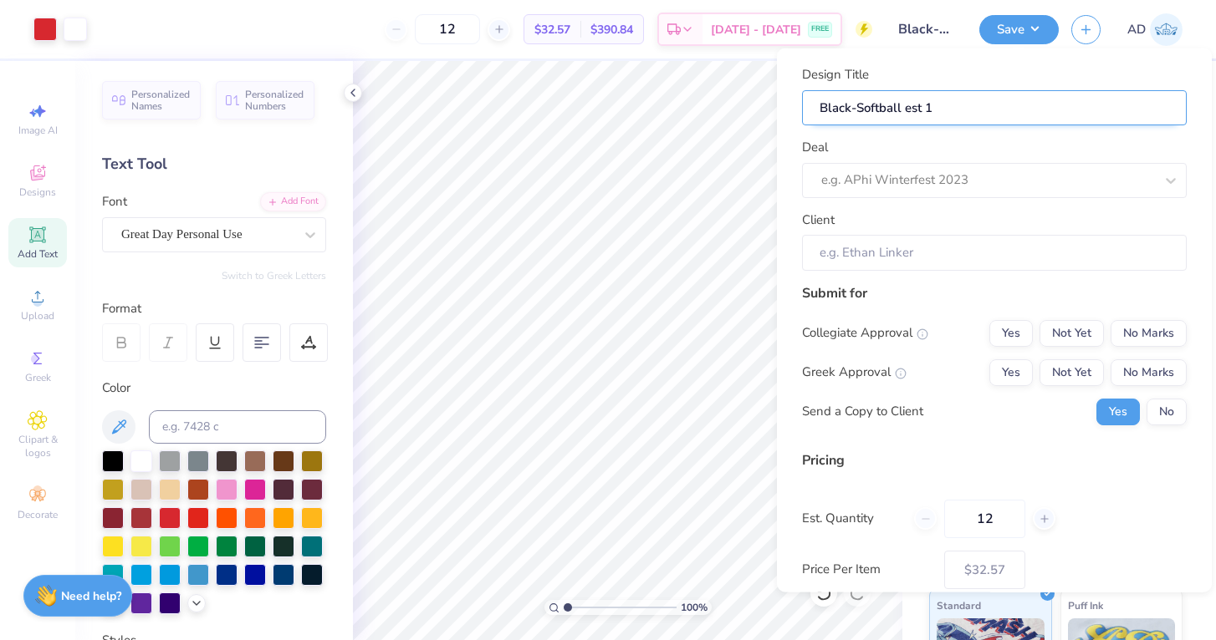
type input "Black-Softball est 18"
type input "Black-Softball est 181"
type input "Black-Softball est 18"
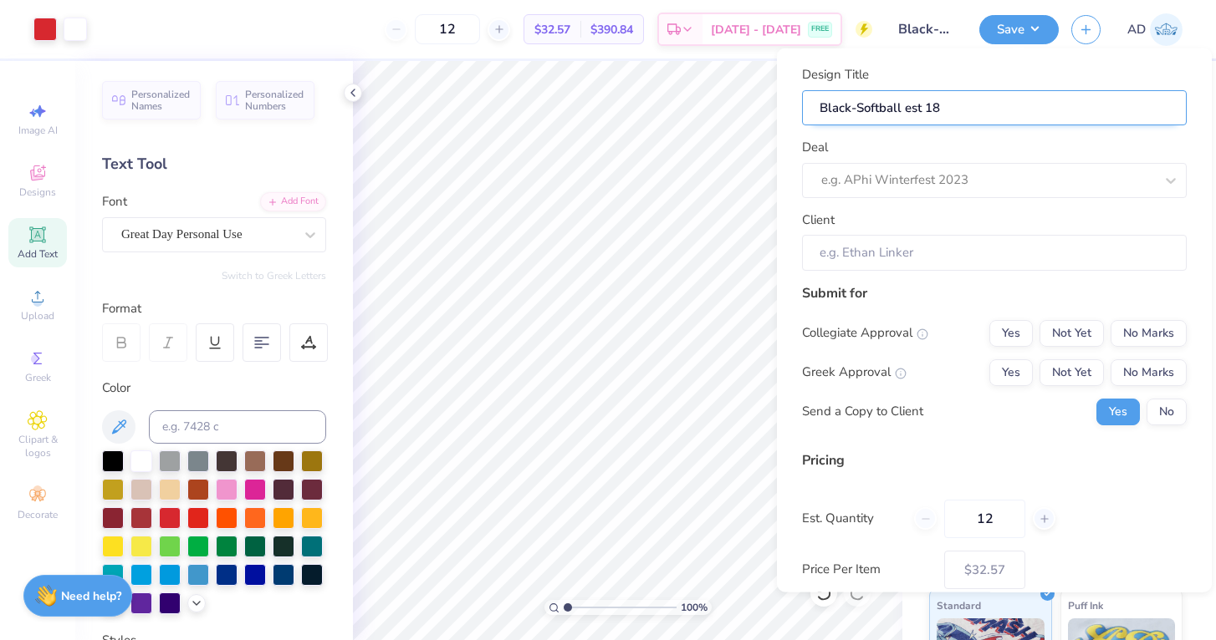
type input "Black-Softball est 184"
type input "Black-Softball est 1848"
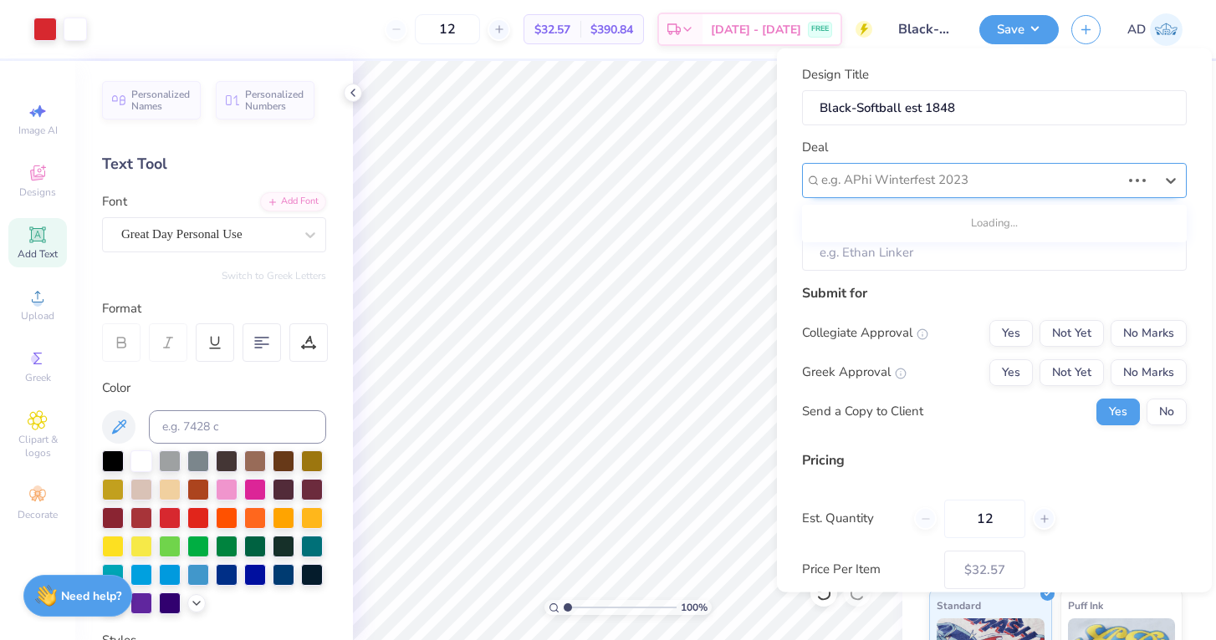
click at [905, 189] on div at bounding box center [970, 180] width 299 height 23
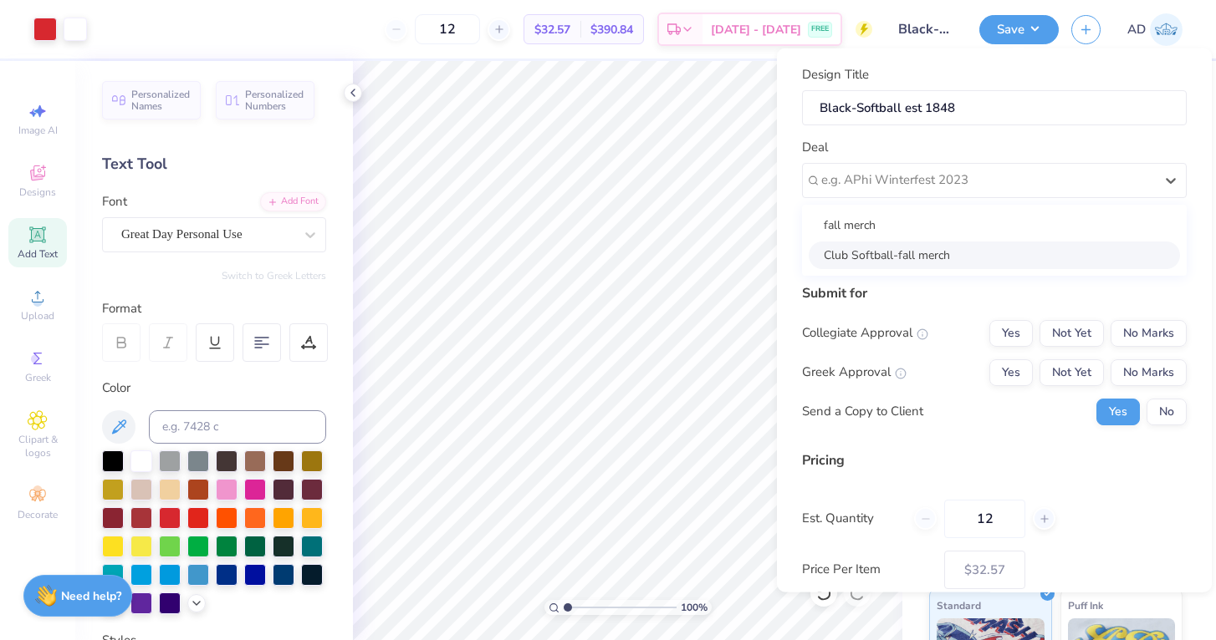
click at [895, 259] on div "Club Softball-fall merch" at bounding box center [993, 255] width 371 height 28
type input "[PERSON_NAME]"
click at [1013, 338] on button "Yes" at bounding box center [1010, 332] width 43 height 27
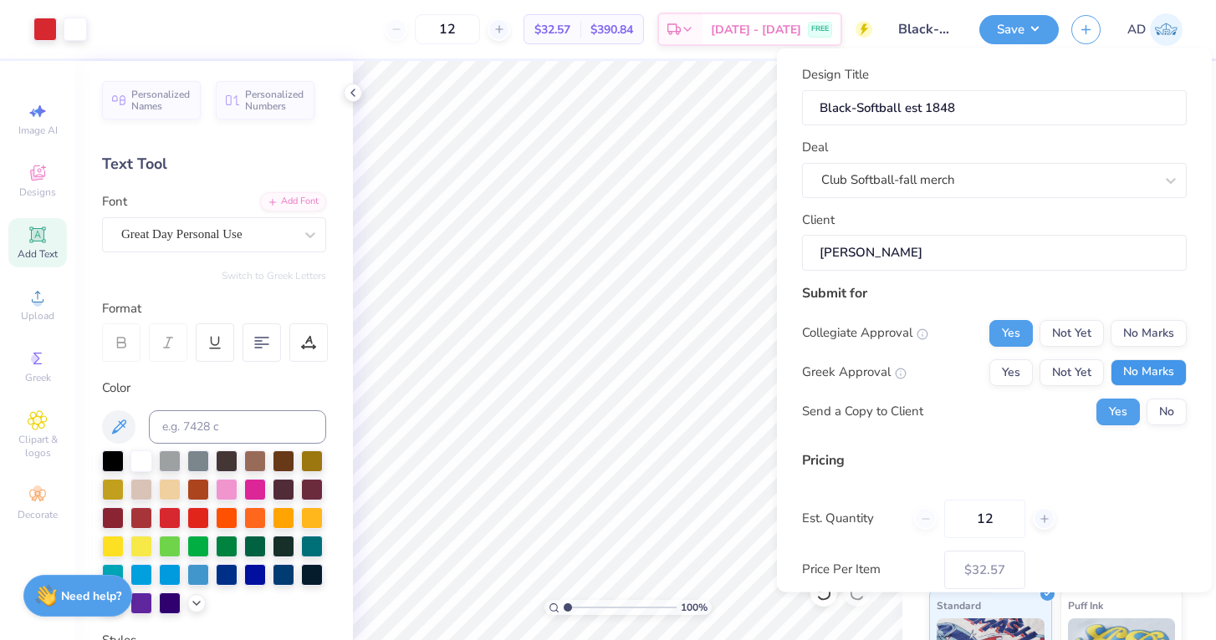
click at [1149, 370] on button "No Marks" at bounding box center [1148, 372] width 76 height 27
type input "$32.57"
click at [1158, 410] on button "No" at bounding box center [1166, 411] width 40 height 27
click at [1010, 30] on button "Save" at bounding box center [1018, 27] width 79 height 29
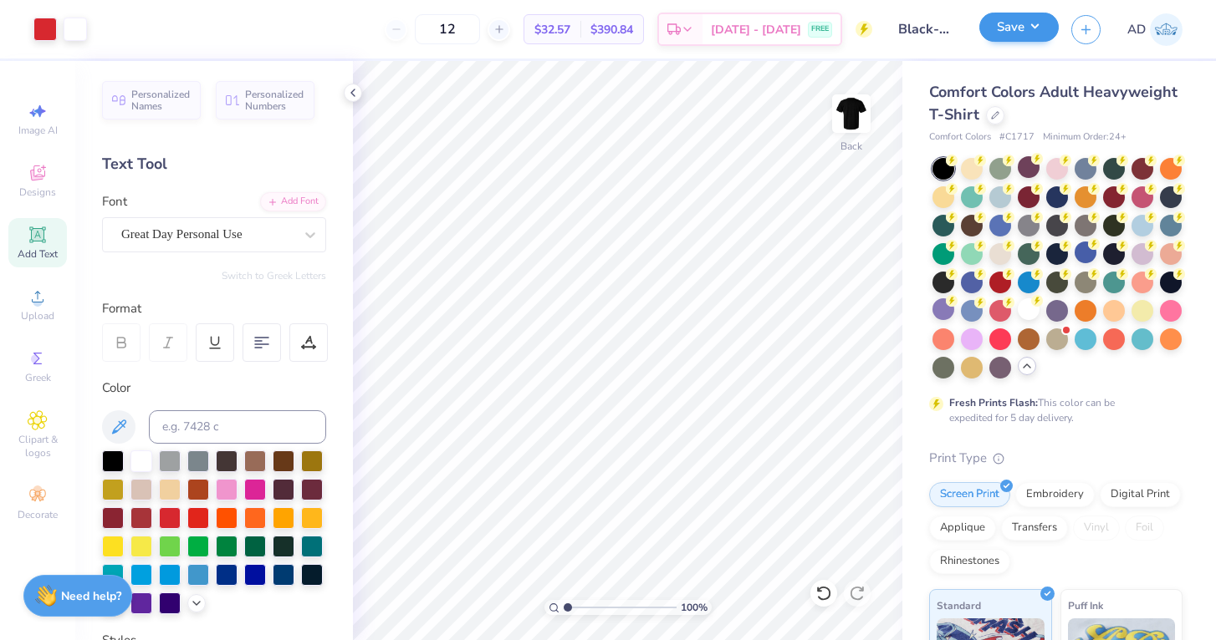
click at [1002, 32] on button "Save" at bounding box center [1018, 27] width 79 height 29
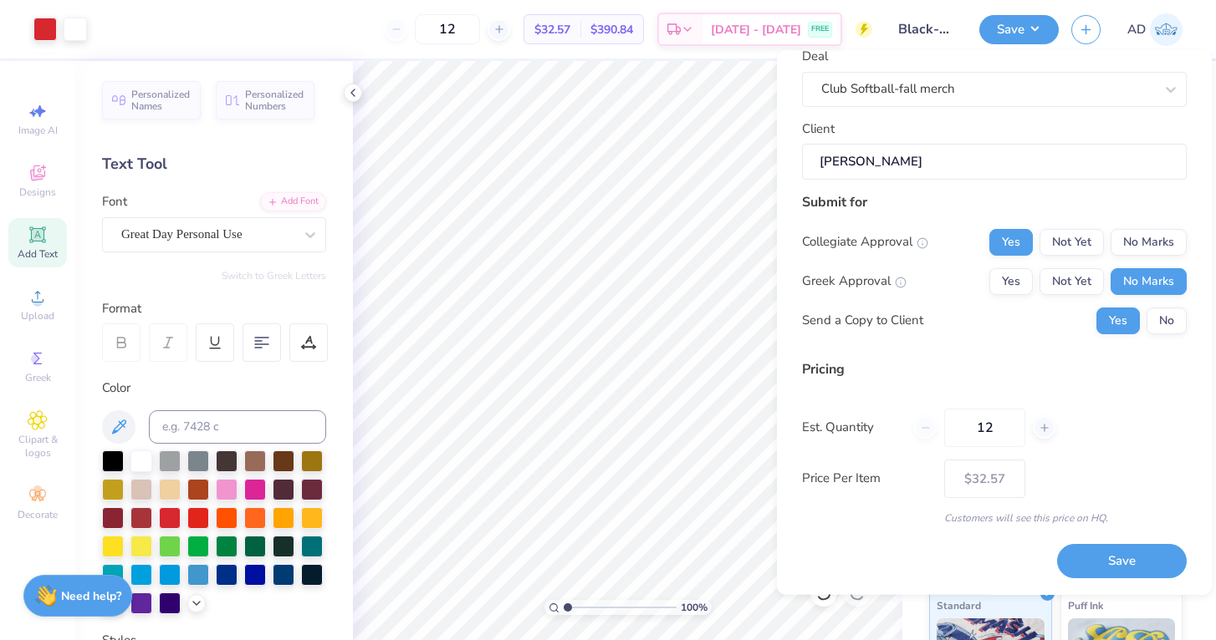
scroll to position [92, 0]
click at [1112, 559] on button "Save" at bounding box center [1122, 563] width 130 height 34
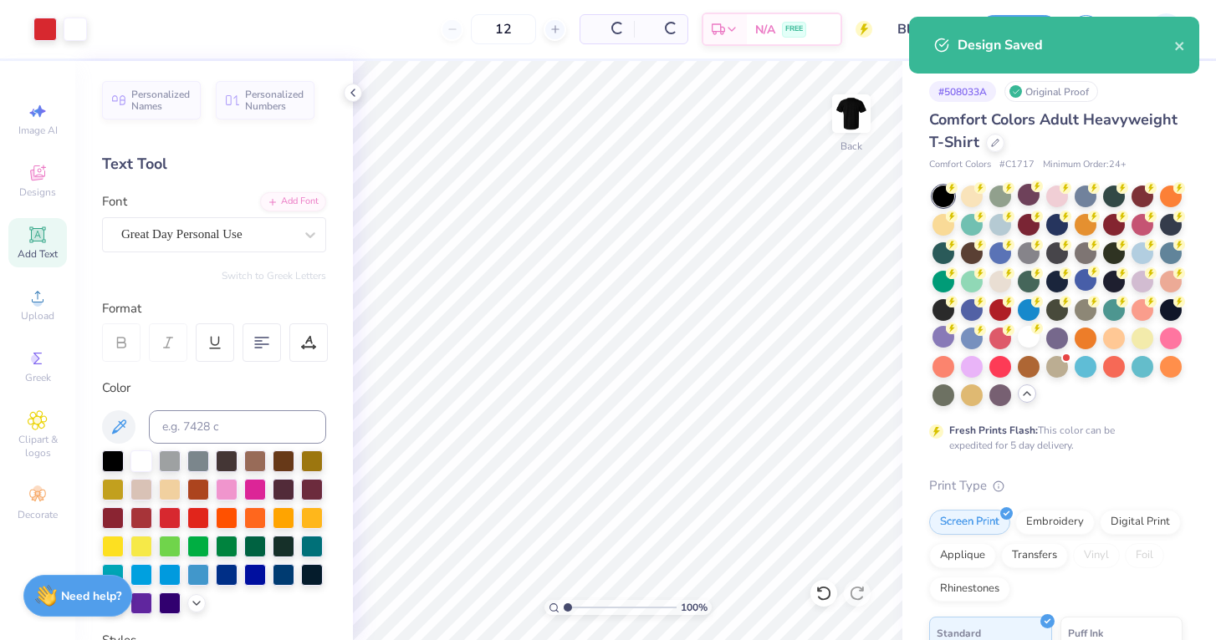
type input "$32.57"
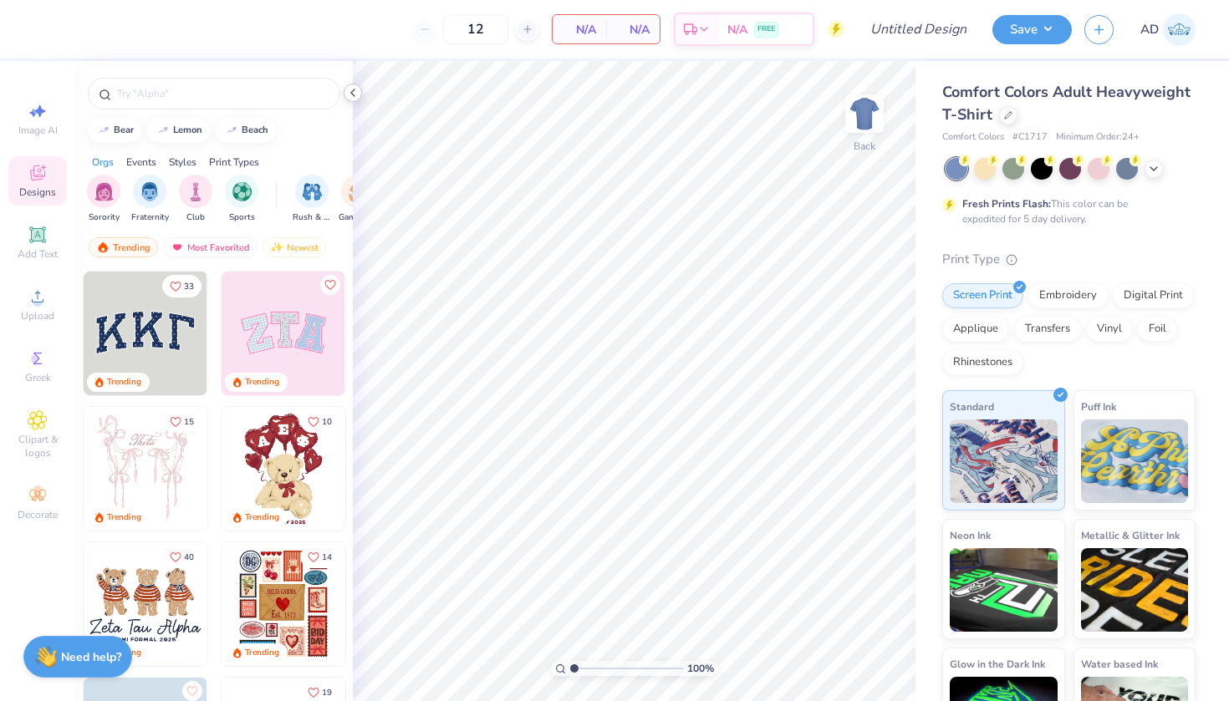
click at [356, 91] on icon at bounding box center [352, 92] width 13 height 13
click at [349, 93] on icon at bounding box center [352, 92] width 13 height 13
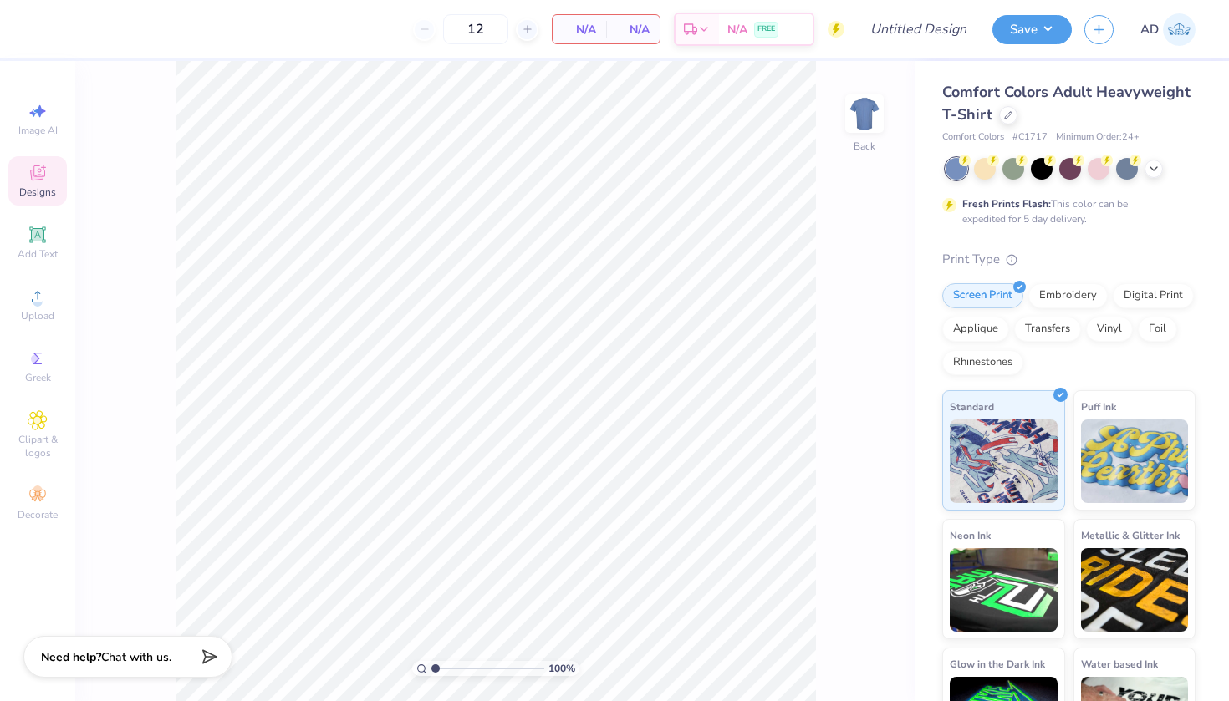
click at [34, 185] on div "Designs" at bounding box center [37, 180] width 59 height 49
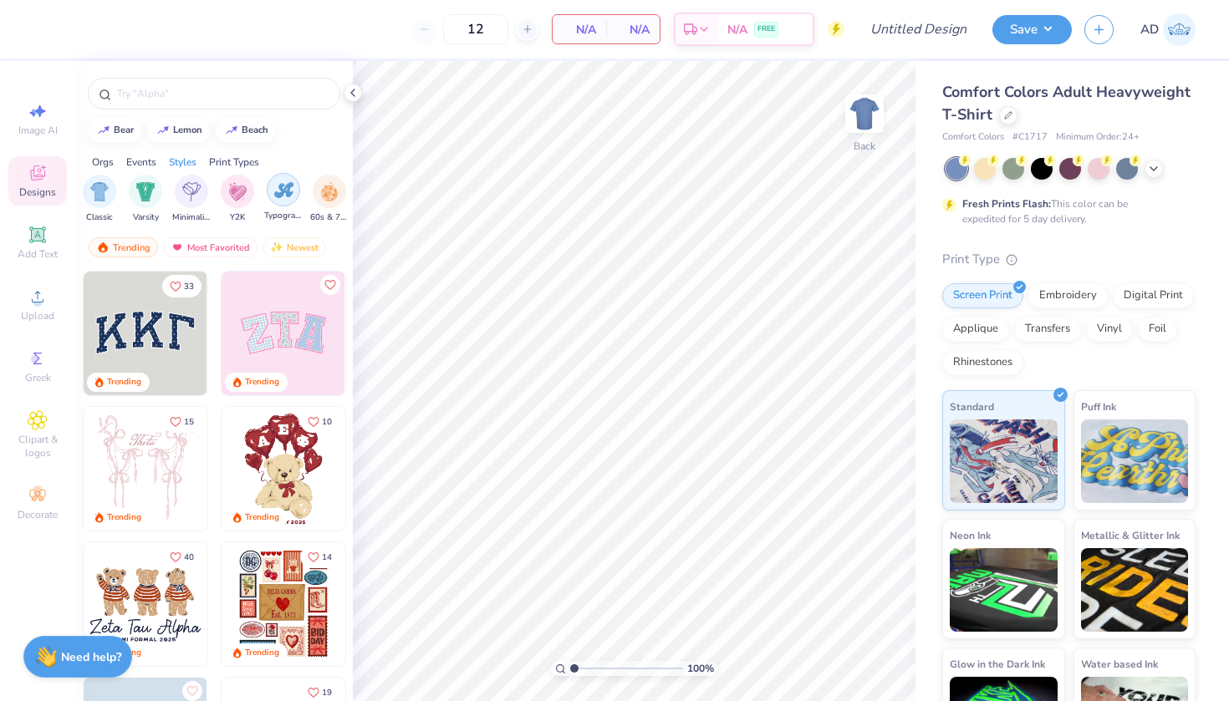
scroll to position [0, 889]
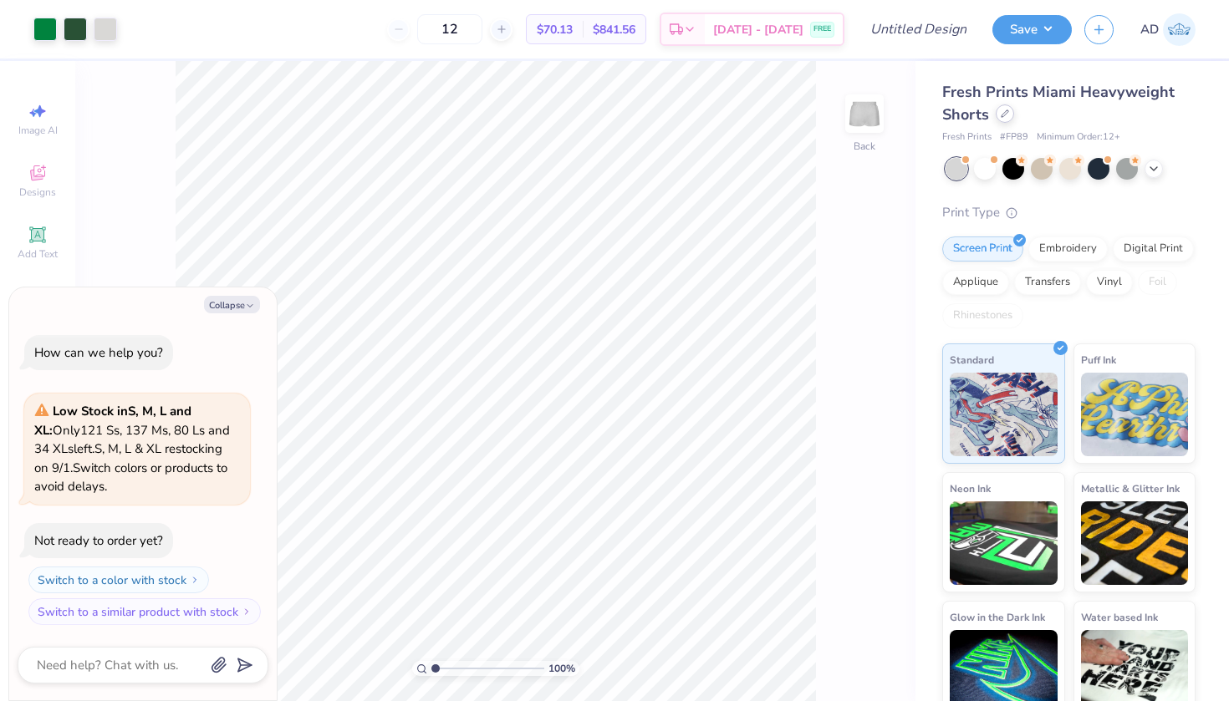
click at [1003, 112] on icon at bounding box center [1005, 114] width 8 height 8
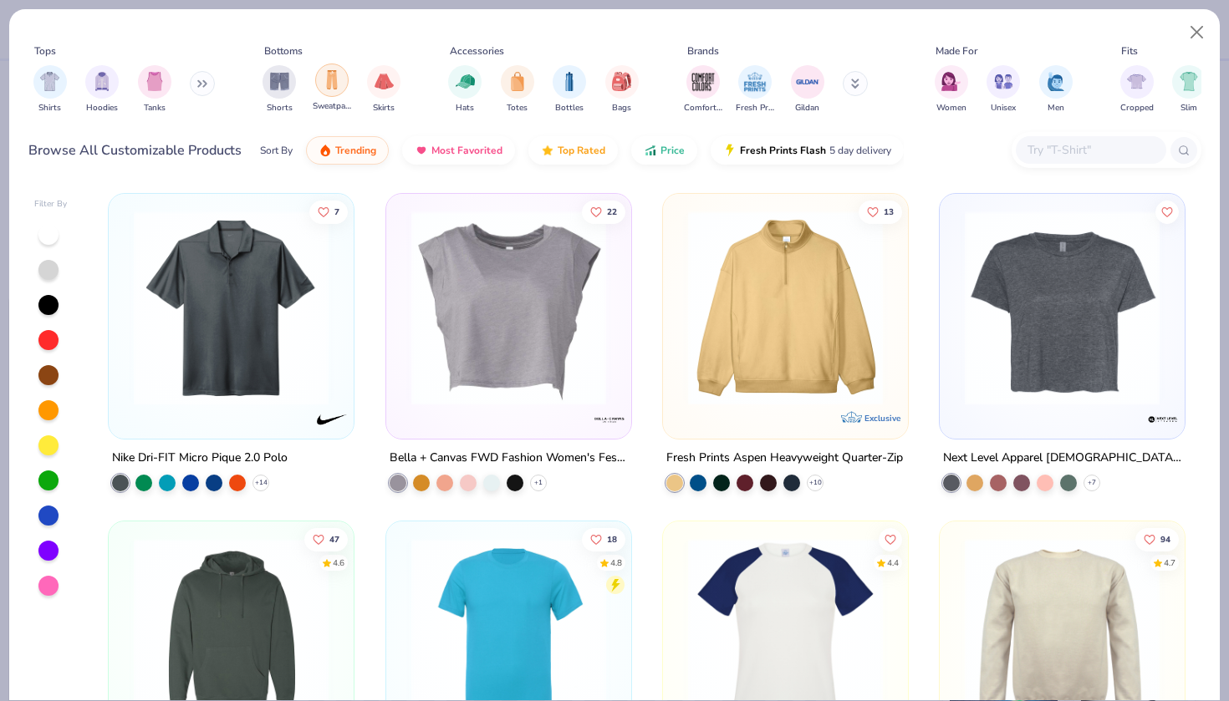
click at [335, 77] on img "filter for Sweatpants" at bounding box center [332, 79] width 18 height 19
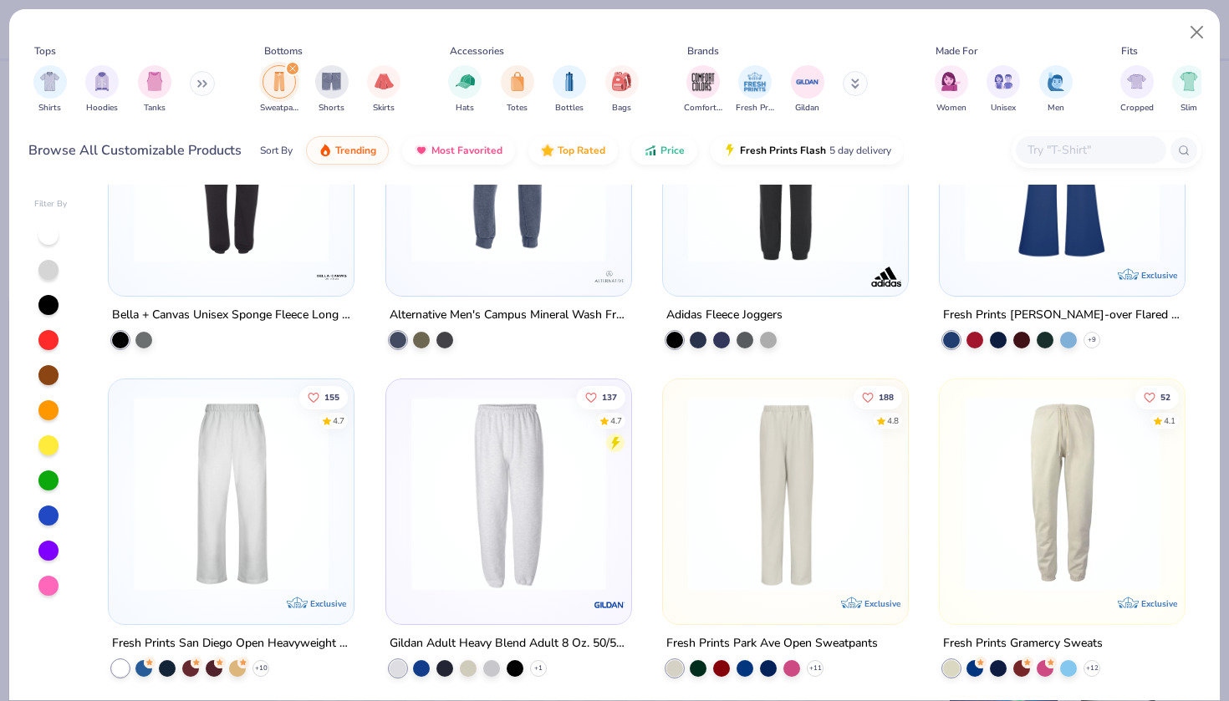
scroll to position [1779, 0]
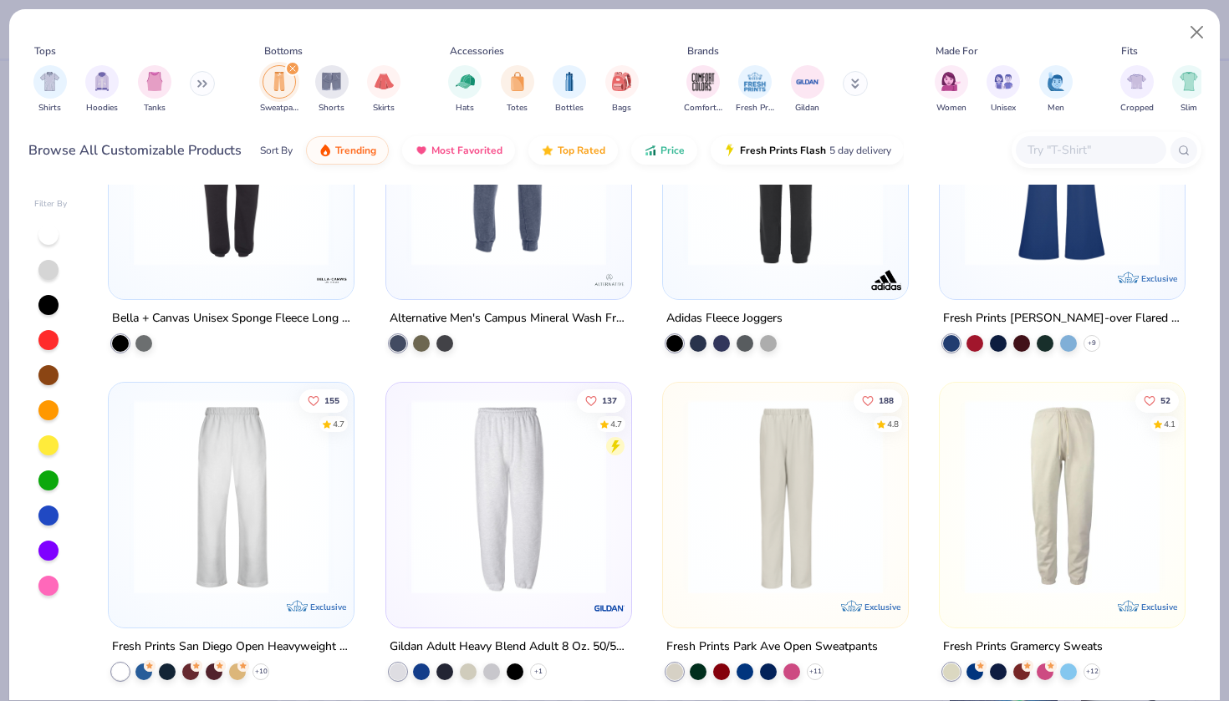
click at [255, 640] on div "Fresh Prints San Diego Open Heavyweight Sweatpants" at bounding box center [231, 647] width 238 height 21
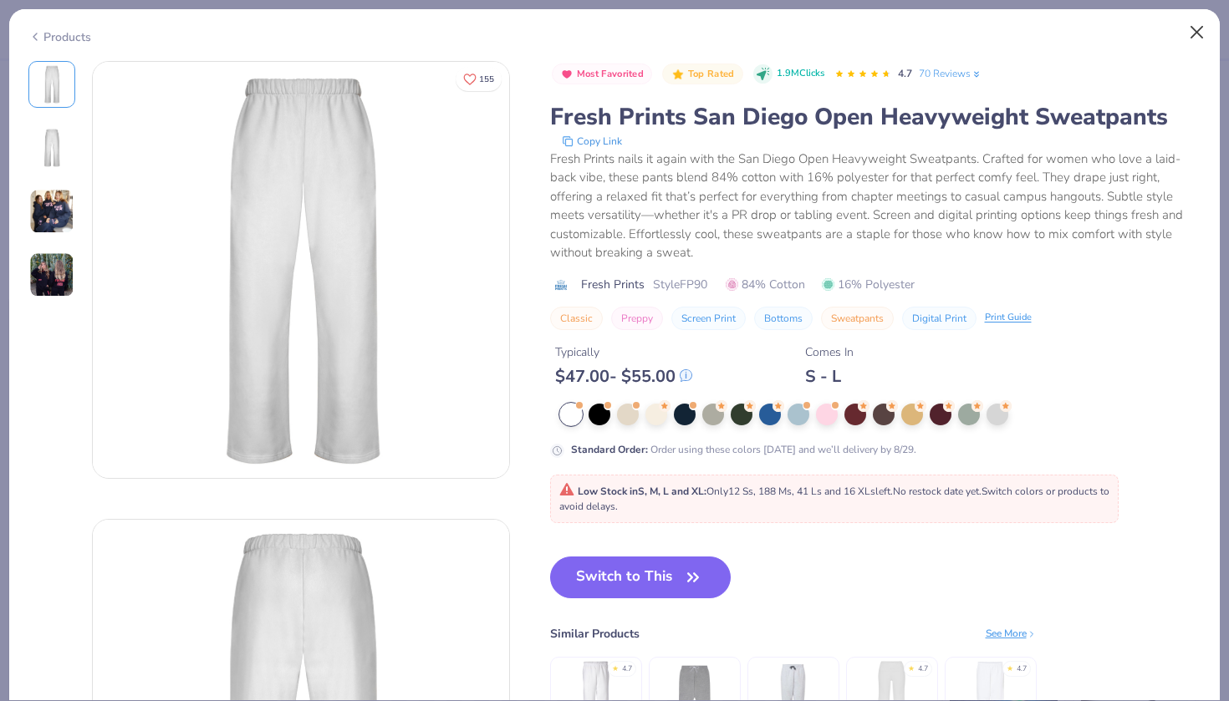
click at [1197, 37] on button "Close" at bounding box center [1197, 33] width 32 height 32
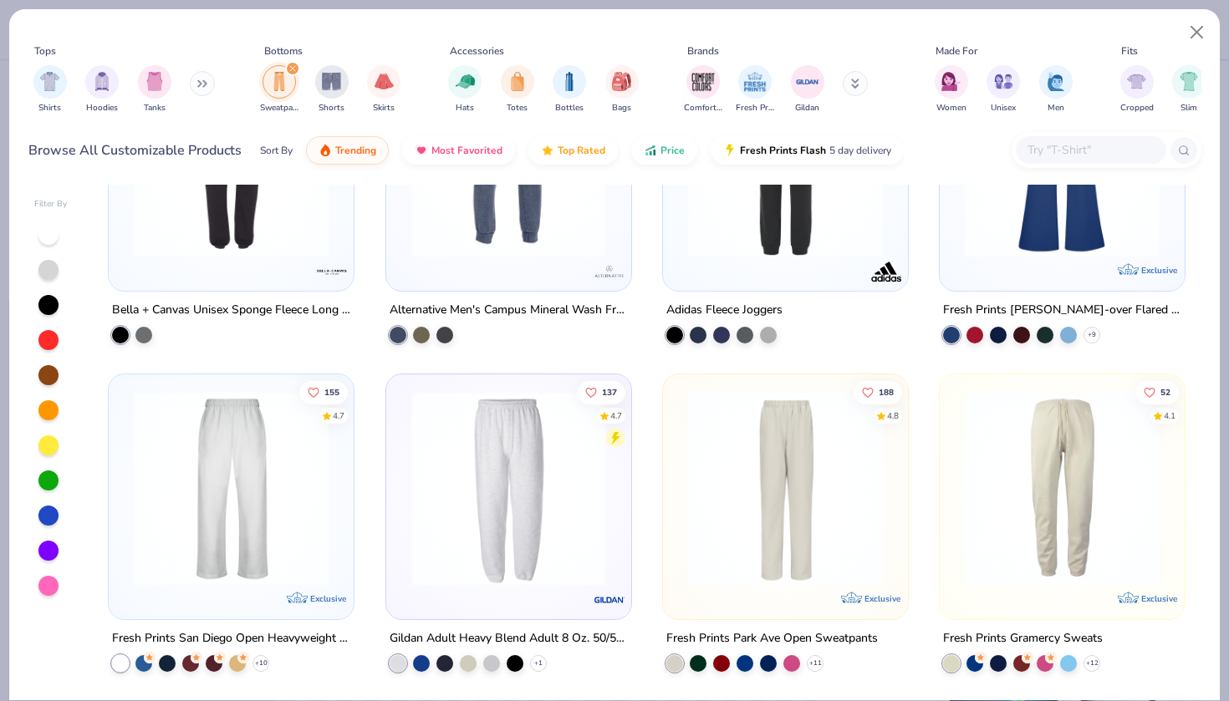
scroll to position [1787, 0]
click at [248, 631] on div "Fresh Prints San Diego Open Heavyweight Sweatpants" at bounding box center [231, 639] width 238 height 21
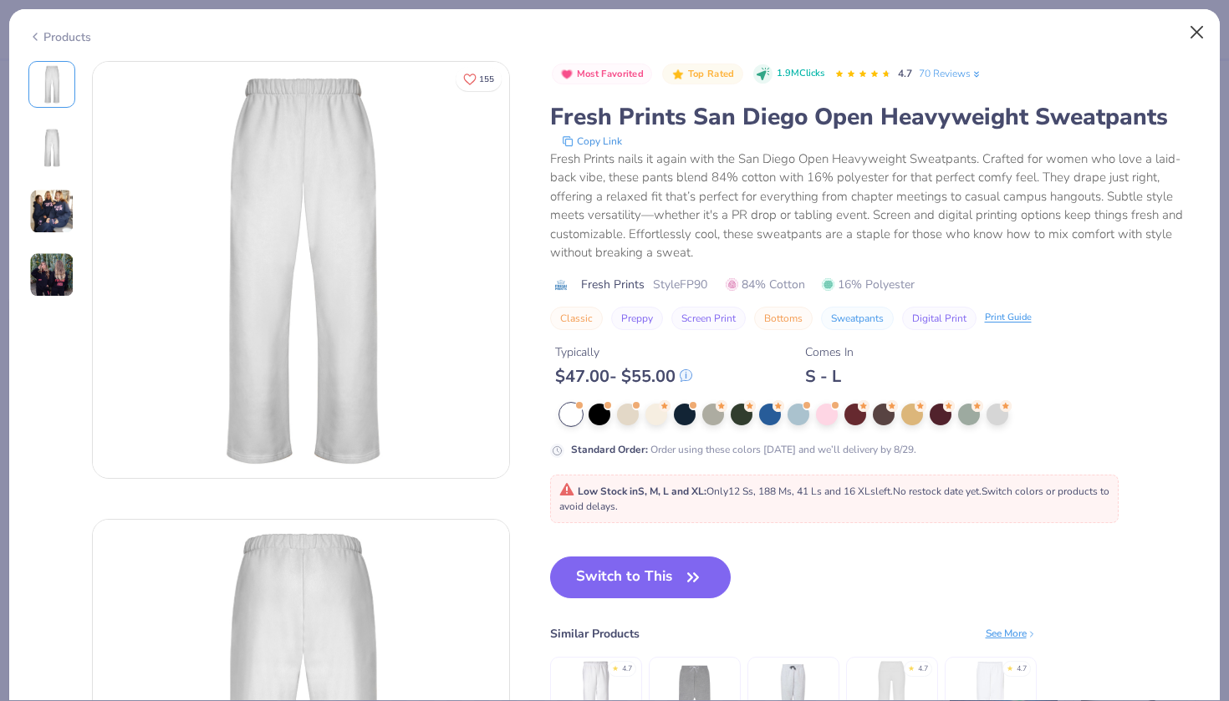
click at [1195, 28] on button "Close" at bounding box center [1197, 33] width 32 height 32
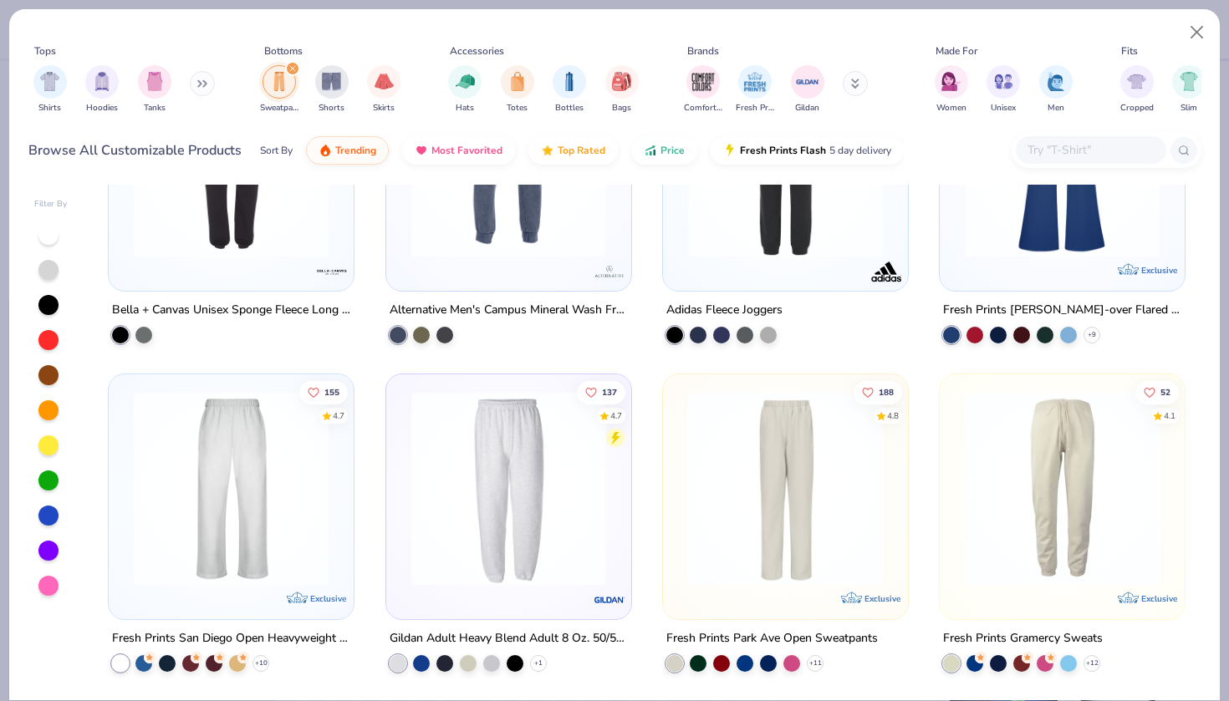
click at [773, 633] on div "Fresh Prints Park Ave Open Sweatpants" at bounding box center [772, 639] width 212 height 21
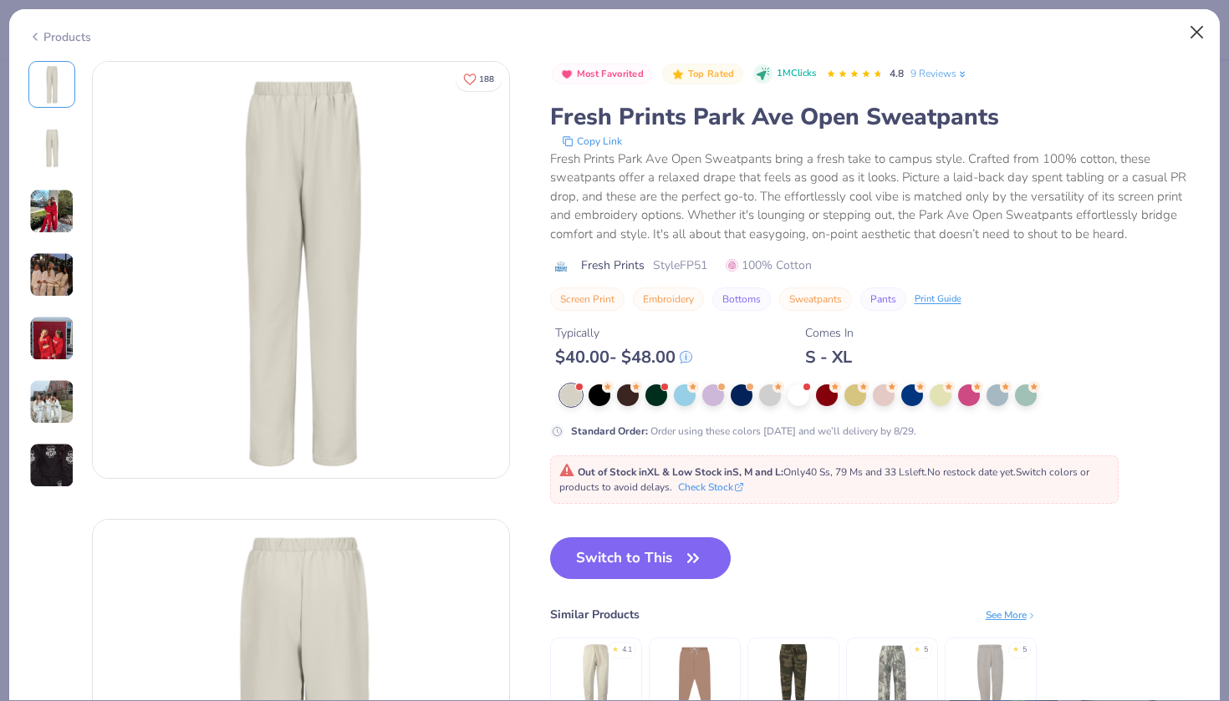
click at [1193, 39] on button "Close" at bounding box center [1197, 33] width 32 height 32
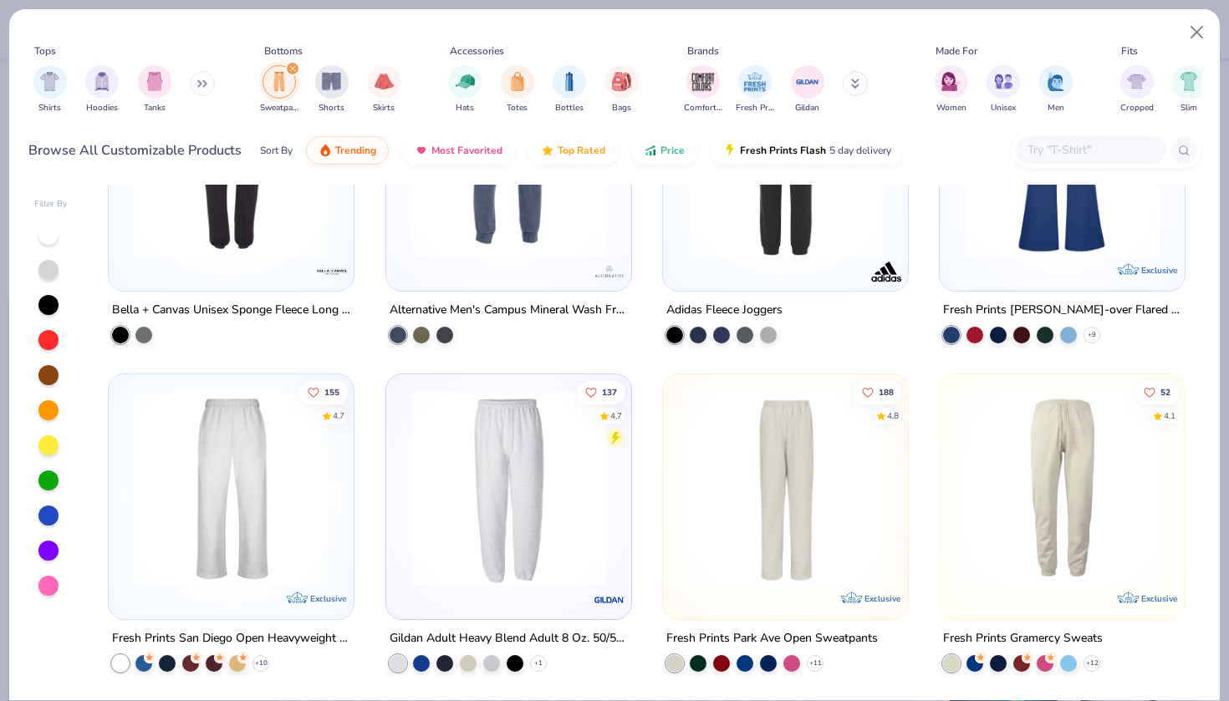
scroll to position [1787, 0]
click at [477, 638] on div "Gildan Adult Heavy Blend Adult 8 Oz. 50/50 Sweatpants" at bounding box center [509, 639] width 238 height 21
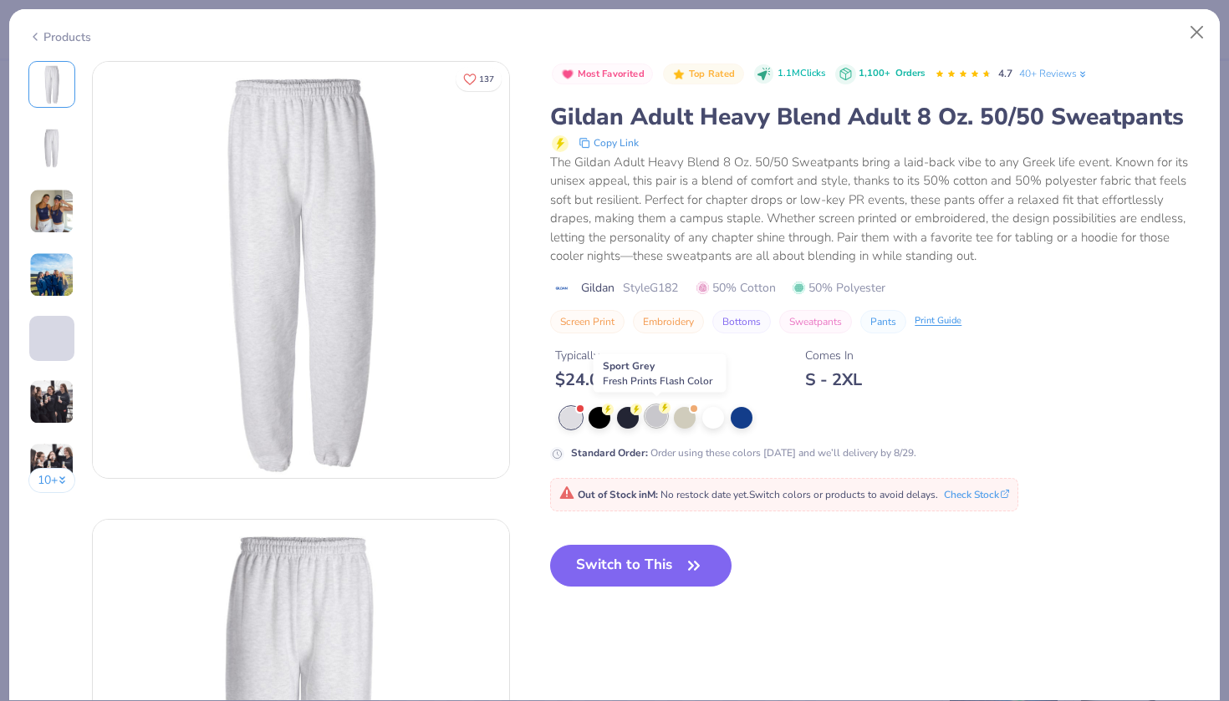
click at [658, 411] on div at bounding box center [656, 416] width 22 height 22
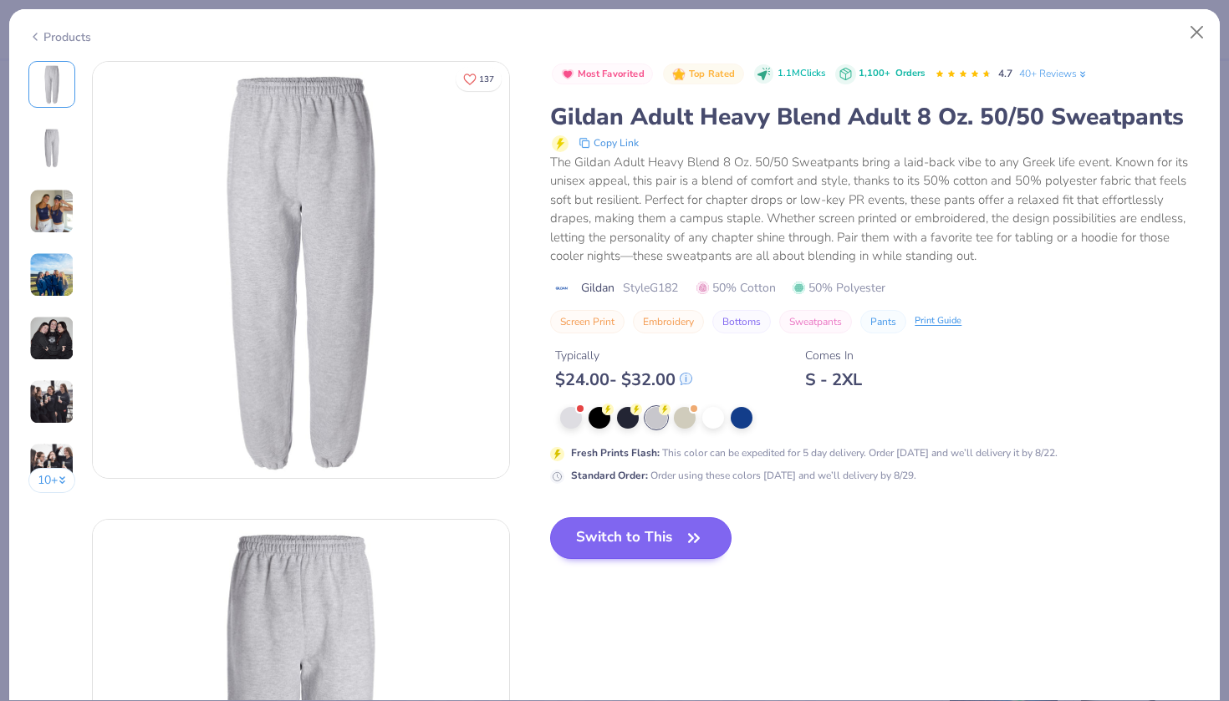
click at [626, 539] on button "Switch to This" at bounding box center [640, 538] width 181 height 42
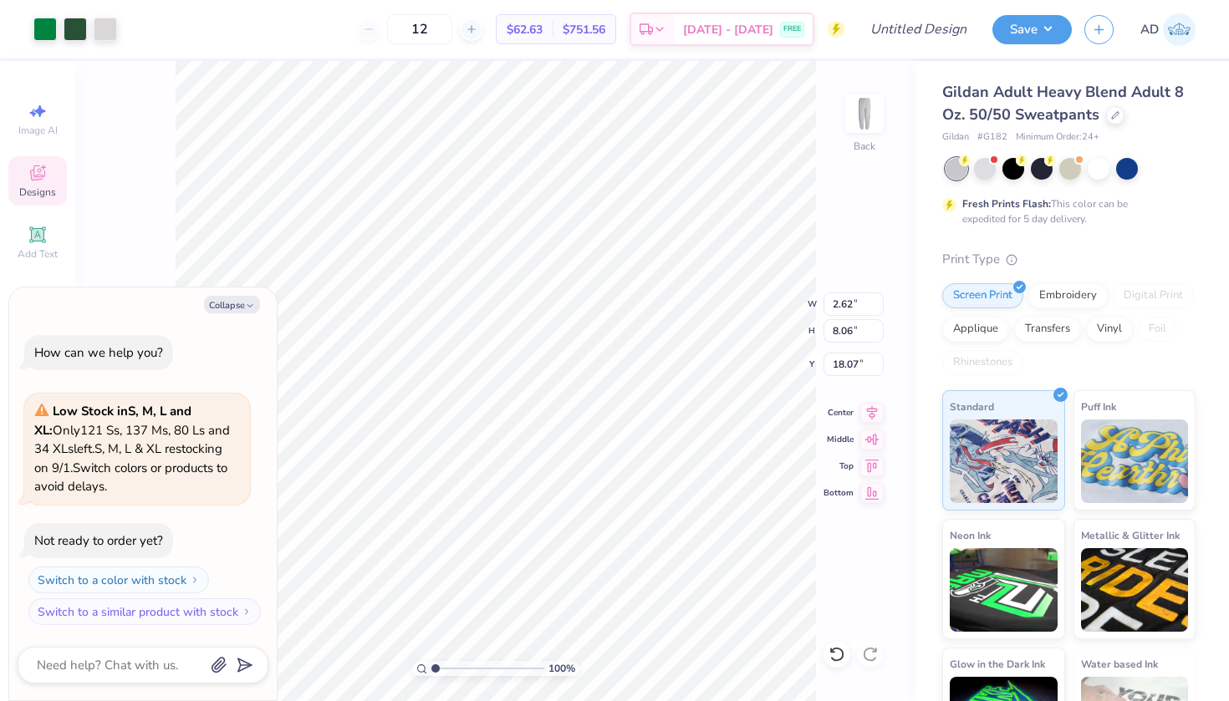
type textarea "x"
type input "7.91"
type textarea "x"
type input "1.71"
type input "8.01"
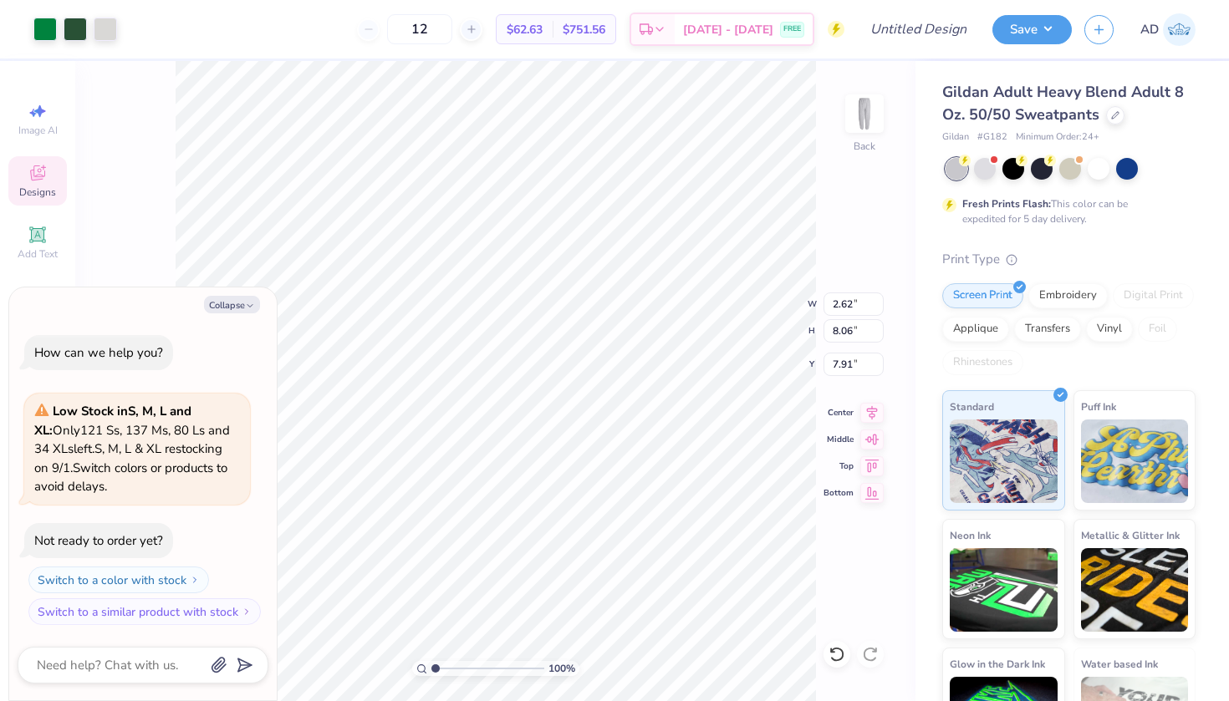
type input "7.93"
type textarea "x"
type input "2.33"
type input "10.87"
type input "8.00"
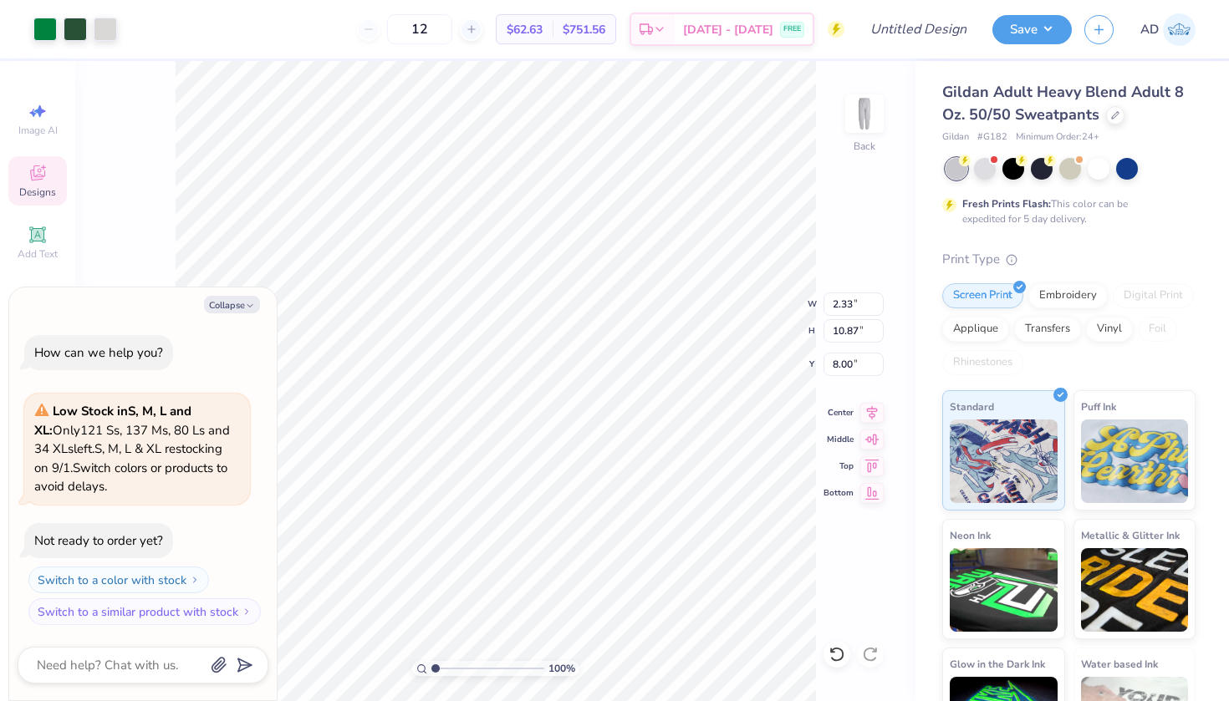
type textarea "x"
type input "6.25"
type textarea "x"
type input "1.89"
type input "1.29"
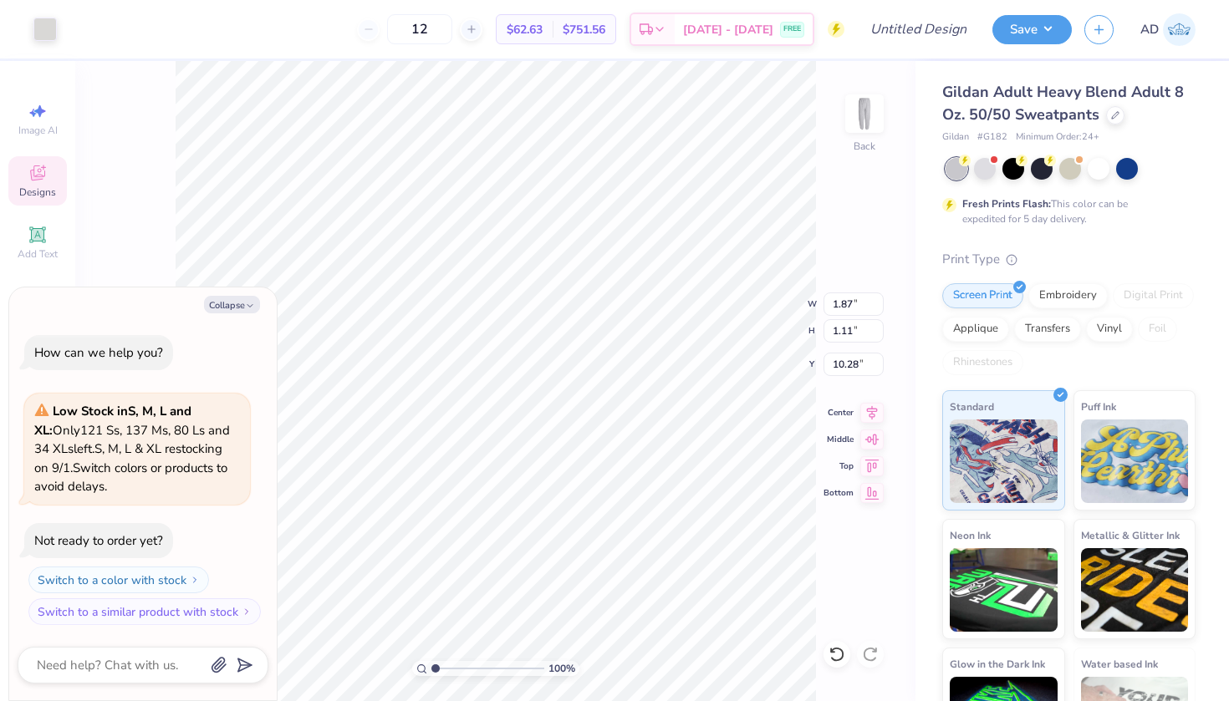
type input "7.64"
type textarea "x"
type input "0.04"
type input "0.03"
type input "6.28"
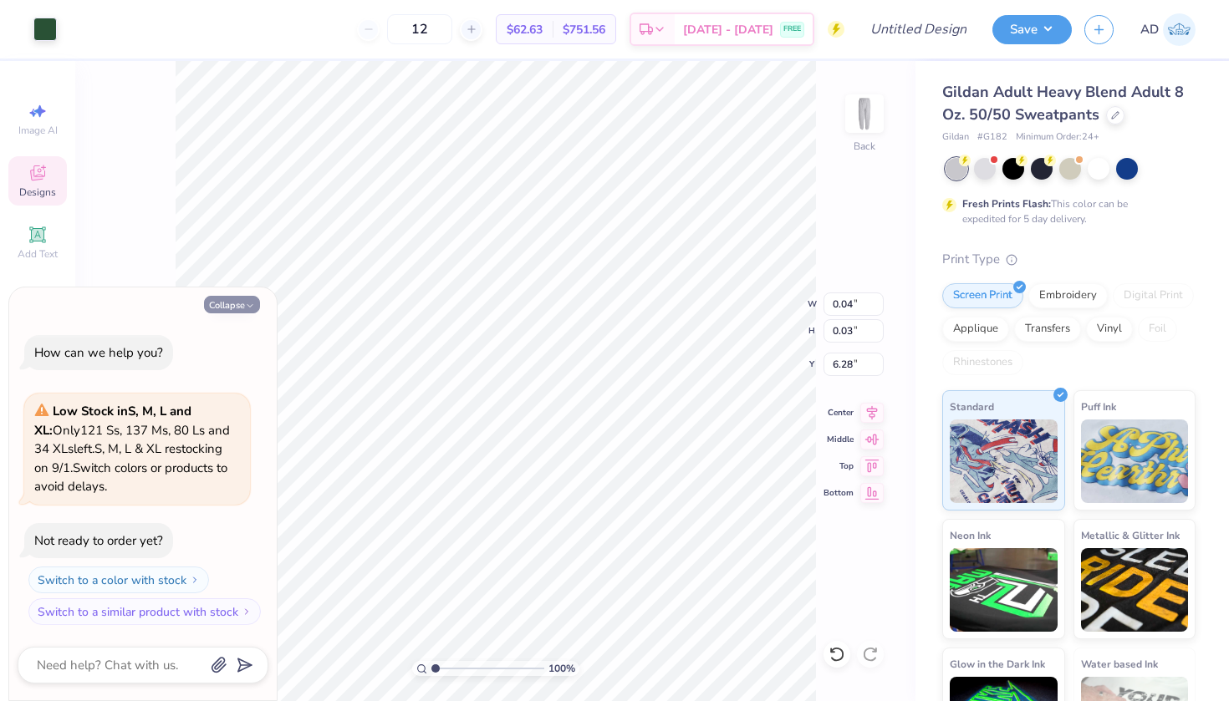
click at [242, 303] on button "Collapse" at bounding box center [232, 305] width 56 height 18
type textarea "x"
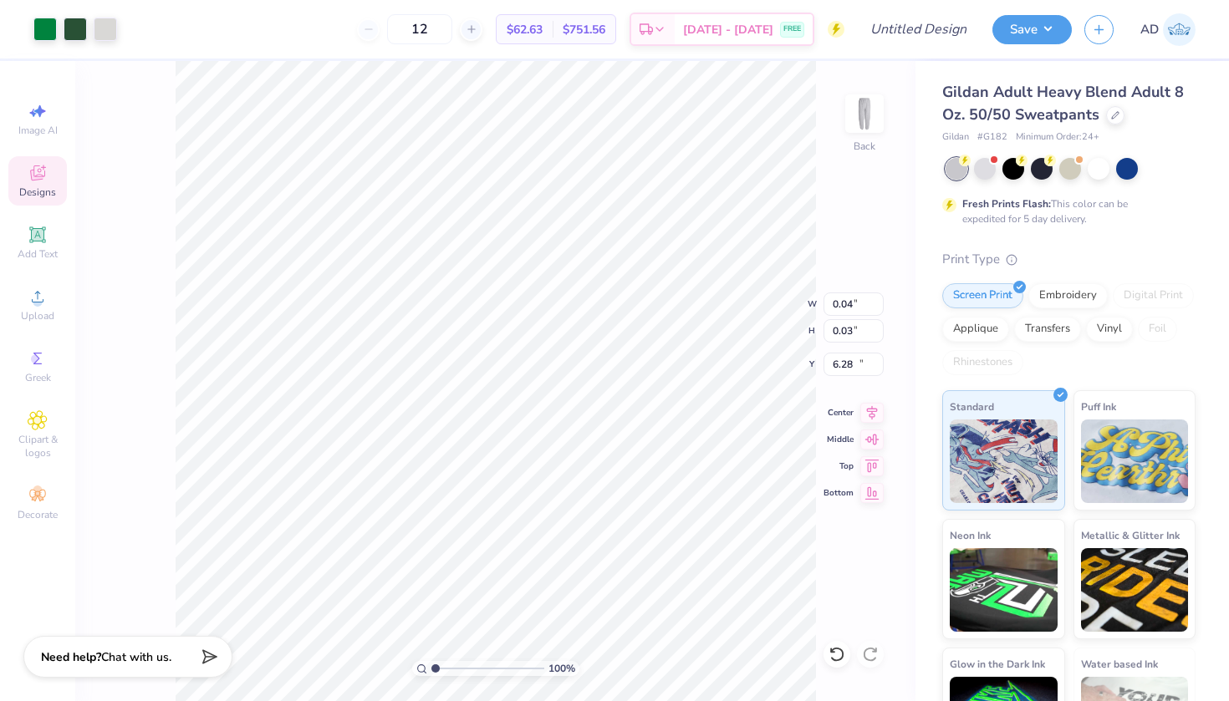
type input "2.18"
type input "3.62"
type input "1.84"
click at [30, 181] on icon at bounding box center [38, 173] width 20 height 20
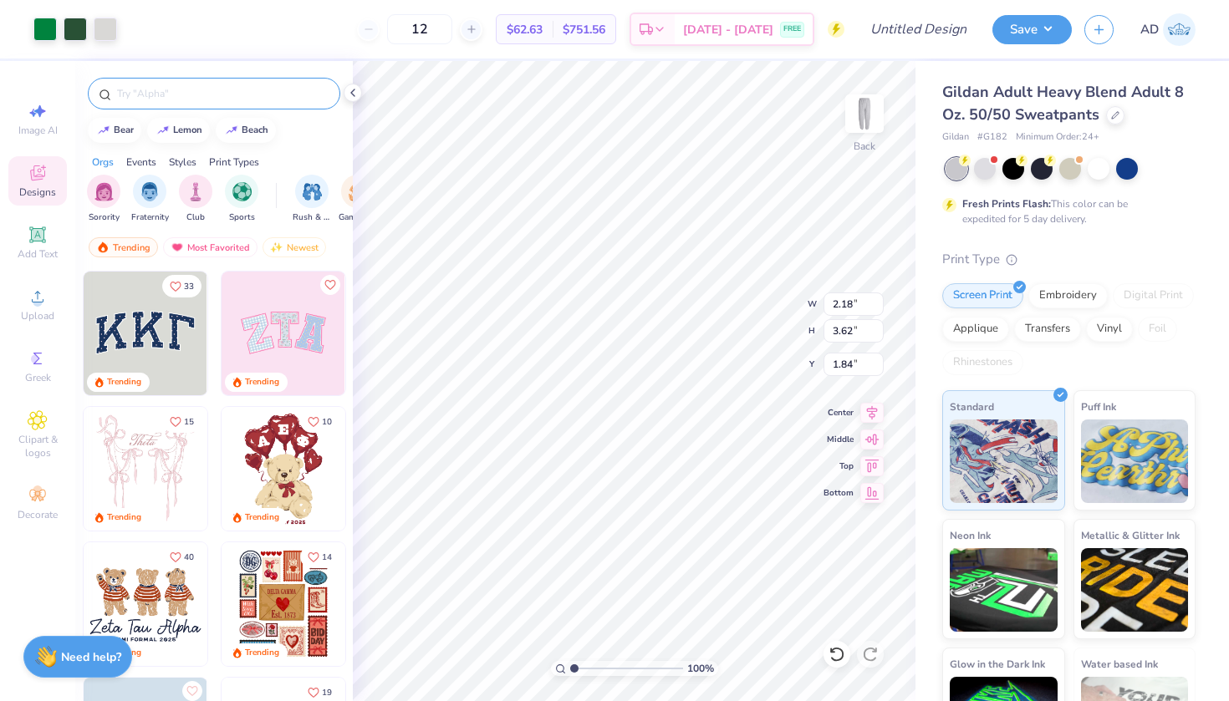
click at [160, 92] on input "text" at bounding box center [222, 93] width 214 height 17
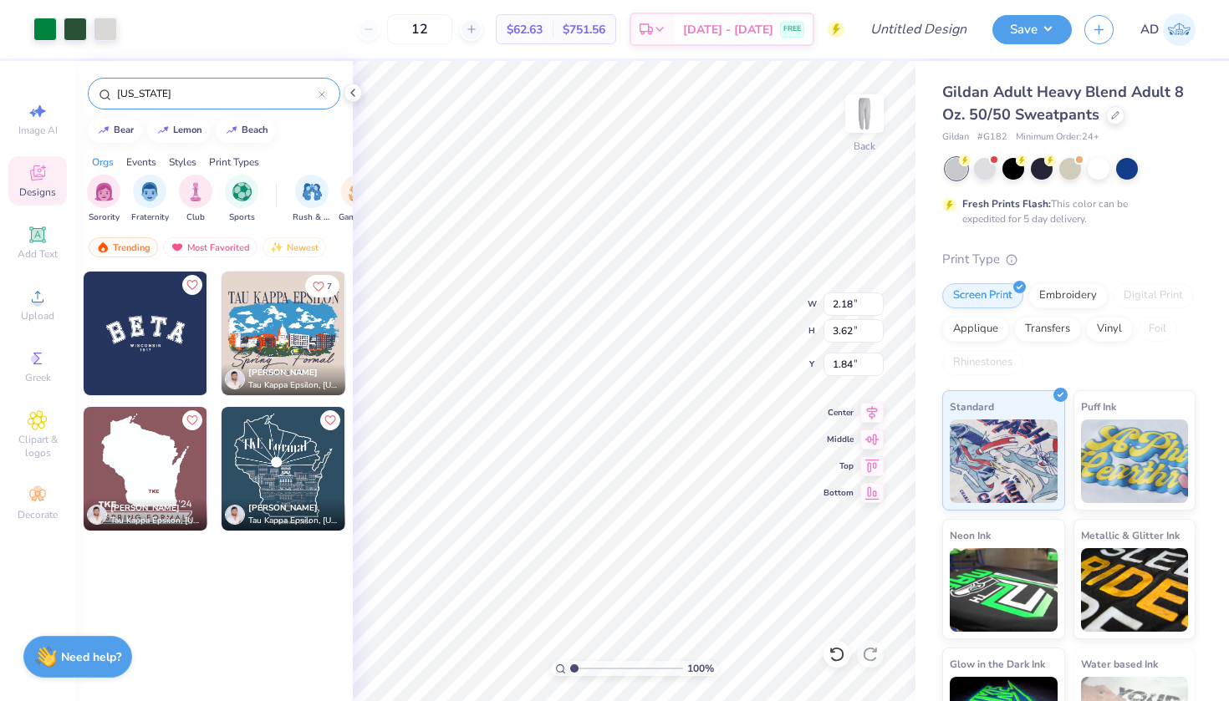
type input "wisconsin"
click at [163, 453] on img at bounding box center [146, 469] width 124 height 124
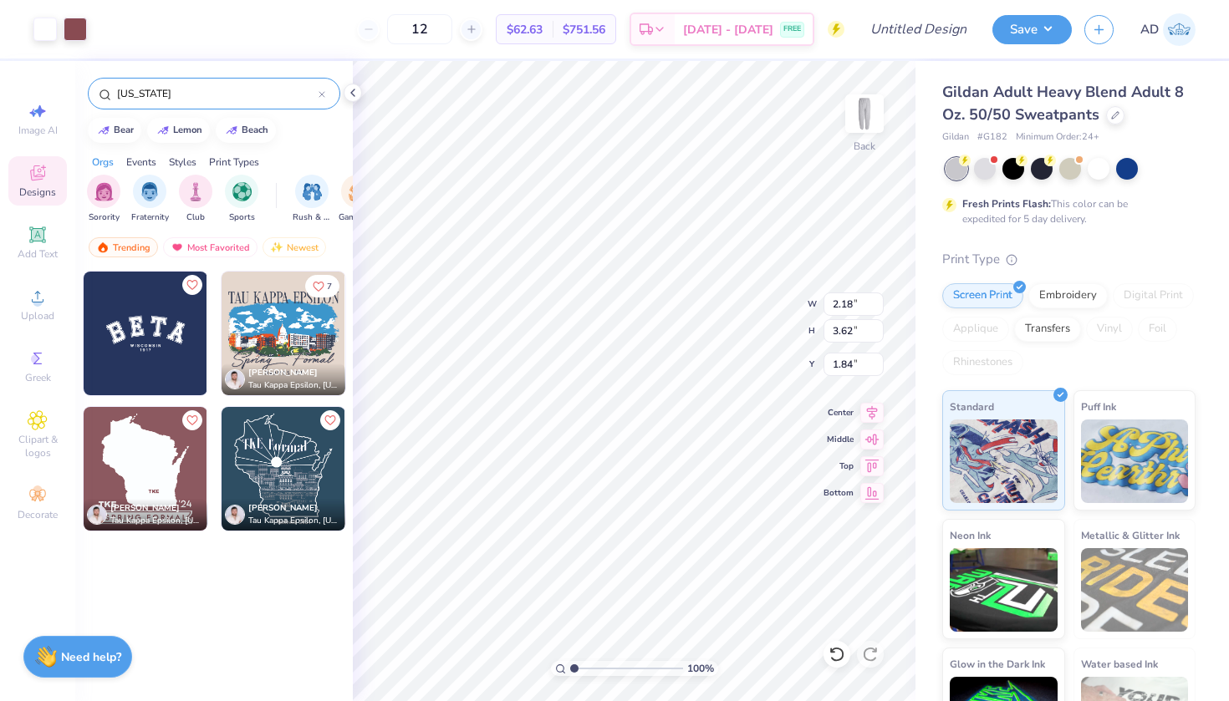
type input "7.64"
type input "9.03"
type input "16.49"
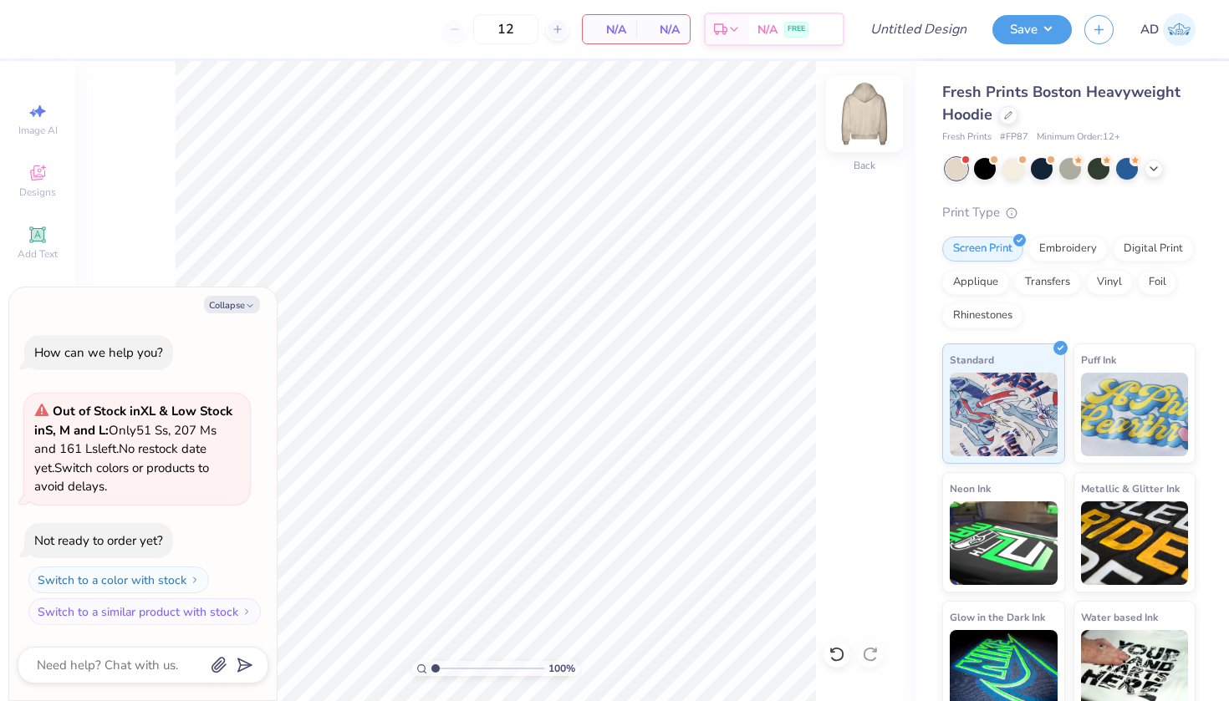
click at [879, 115] on img at bounding box center [864, 113] width 67 height 67
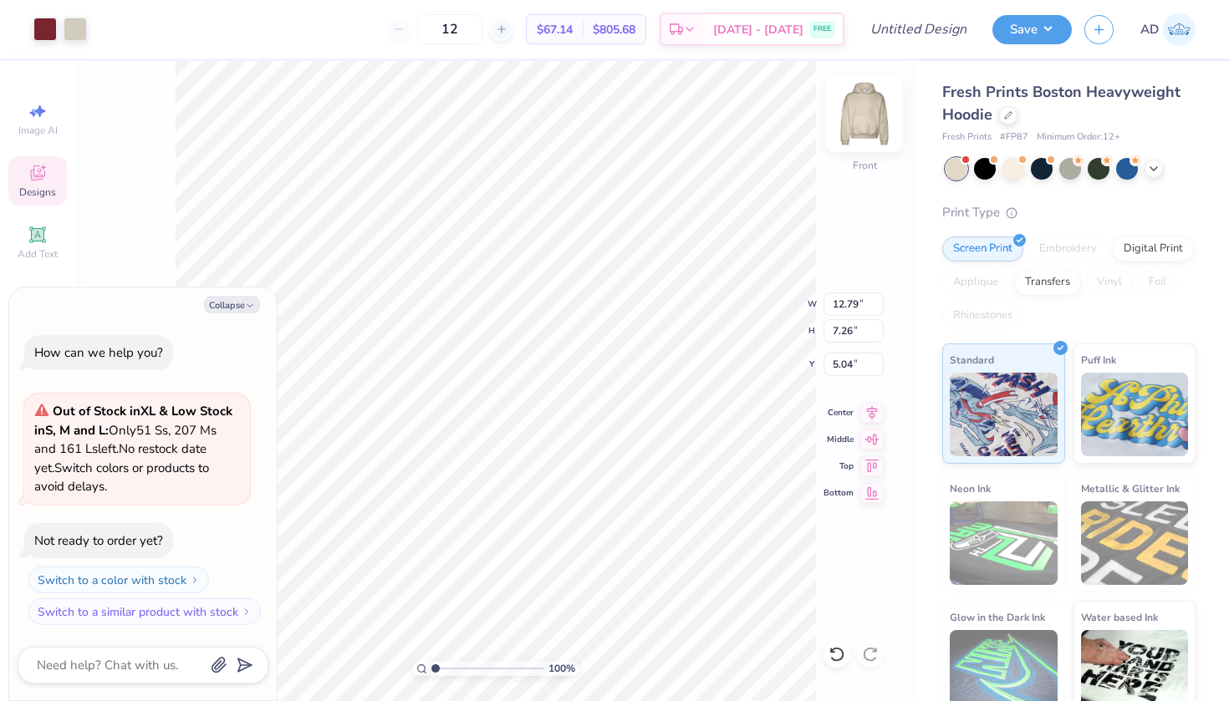
type textarea "x"
type input "5.91"
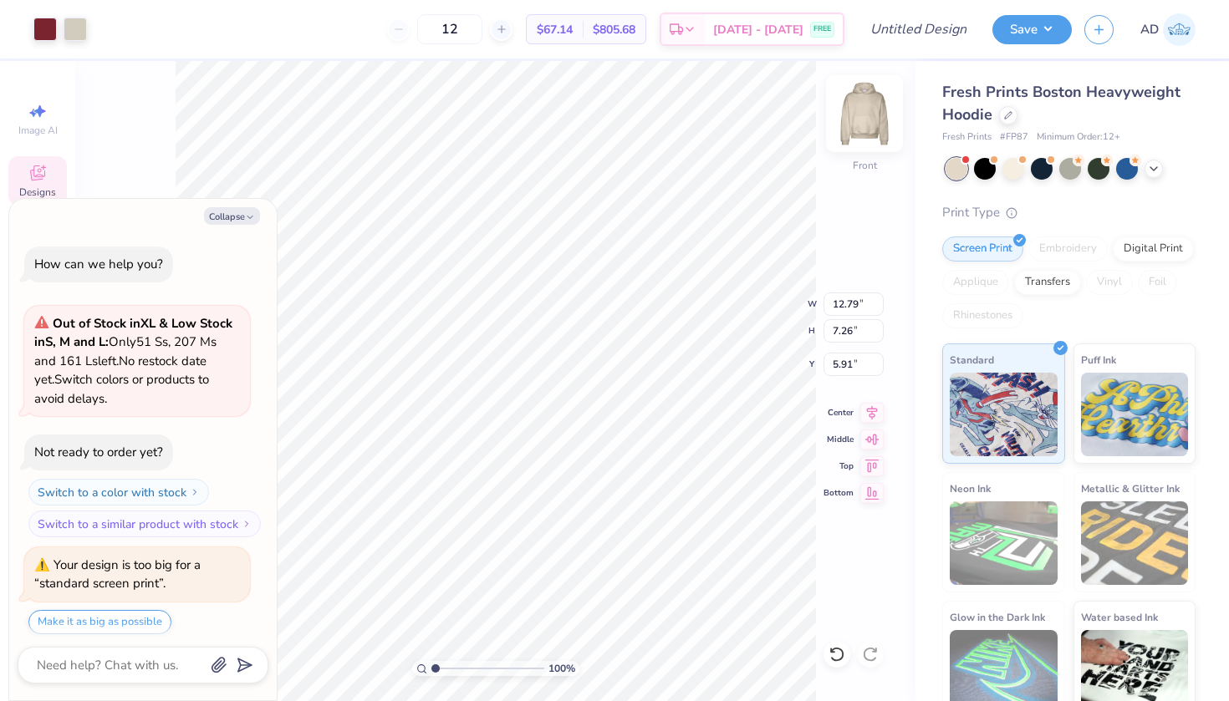
scroll to position [5, 0]
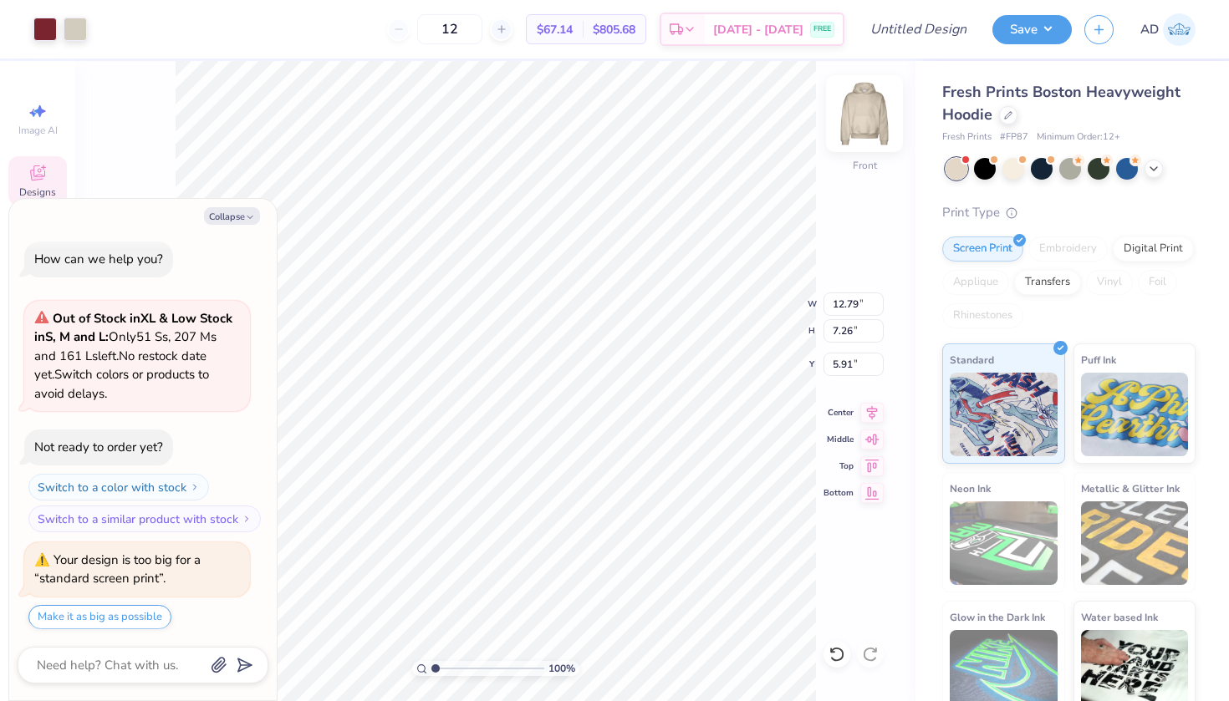
type textarea "x"
type input "5.96"
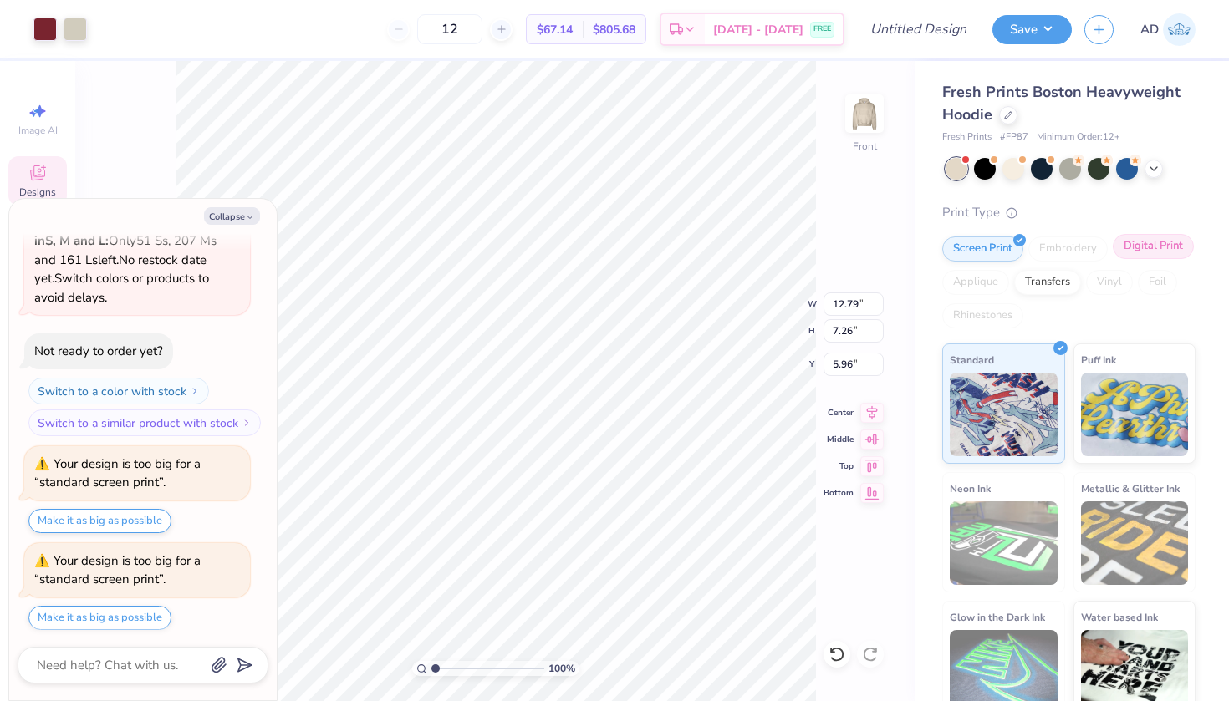
click at [1129, 242] on div "Digital Print" at bounding box center [1153, 246] width 81 height 25
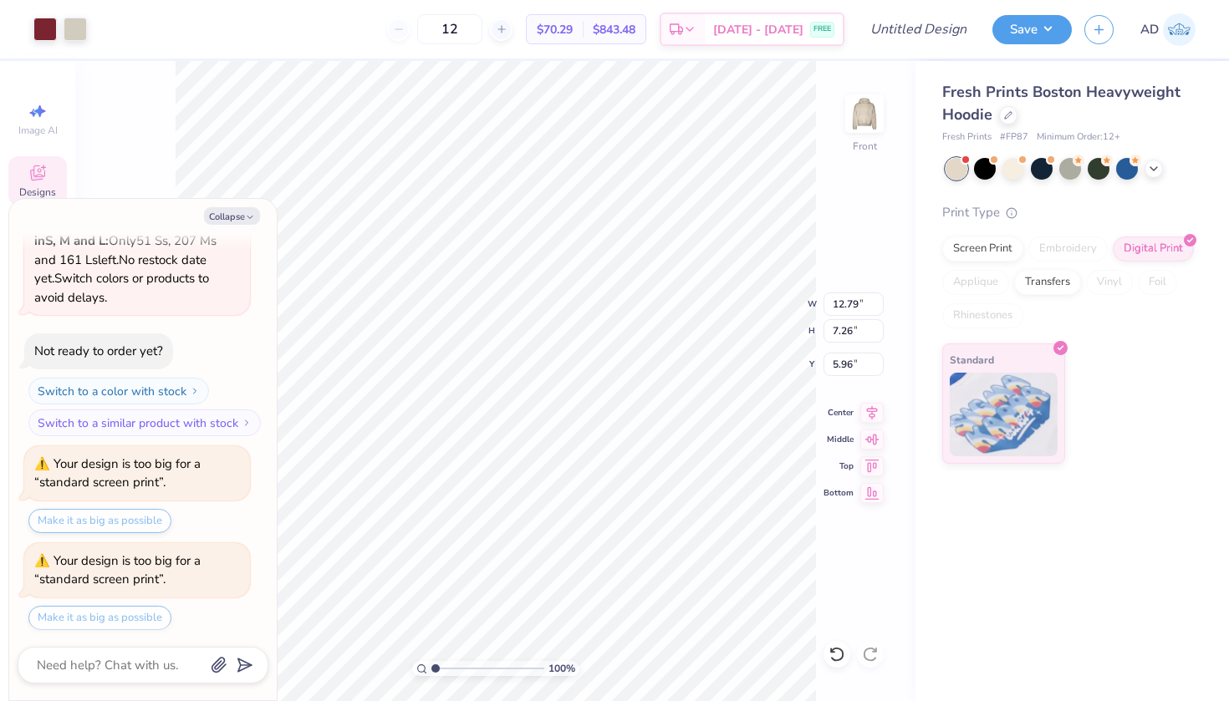
scroll to position [197, 0]
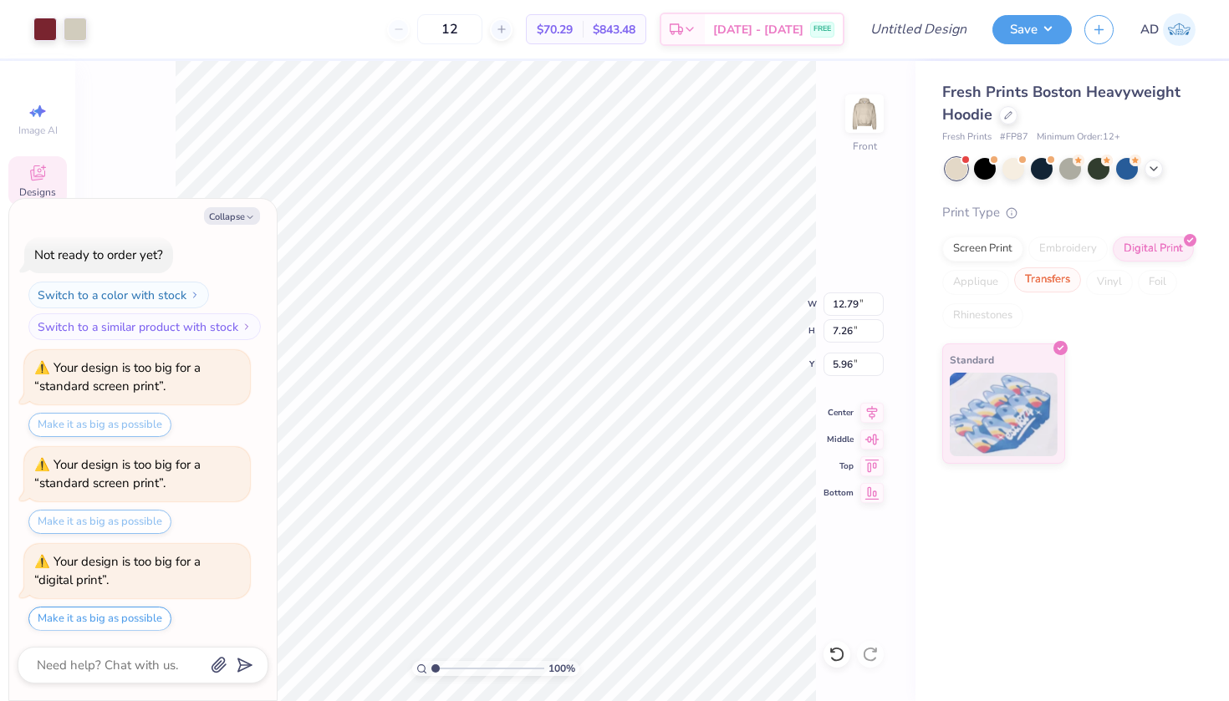
click at [1055, 281] on div "Transfers" at bounding box center [1047, 280] width 67 height 25
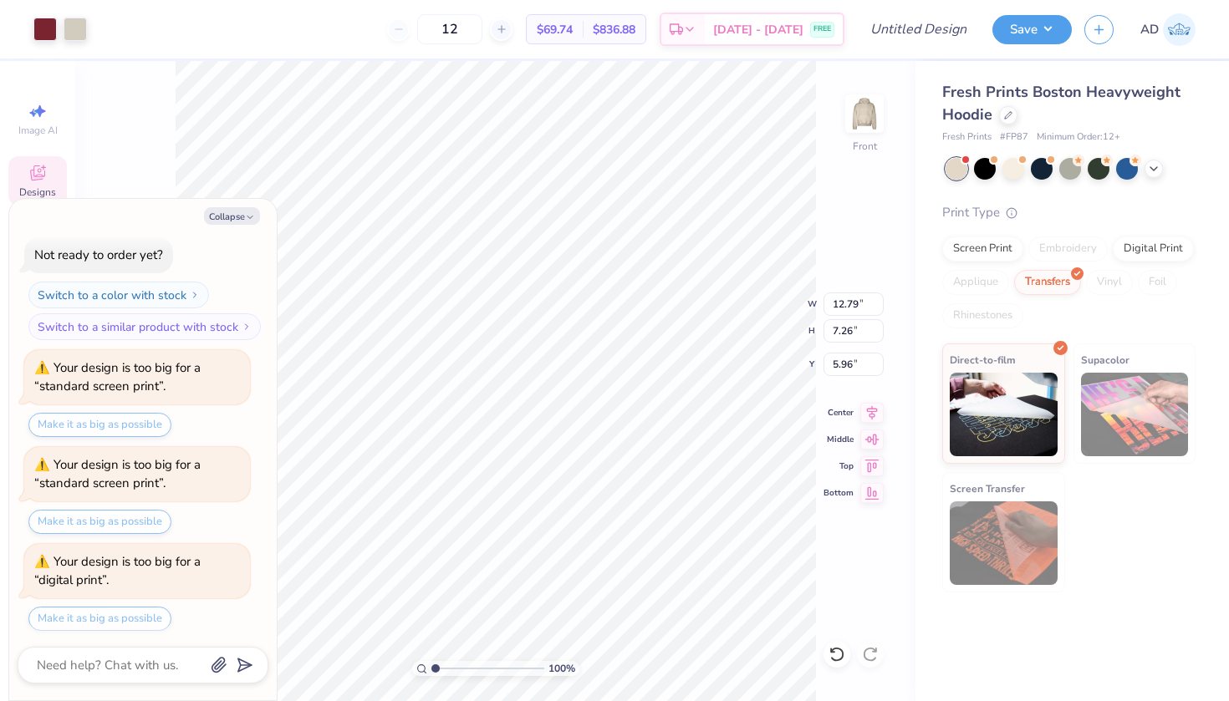
scroll to position [293, 0]
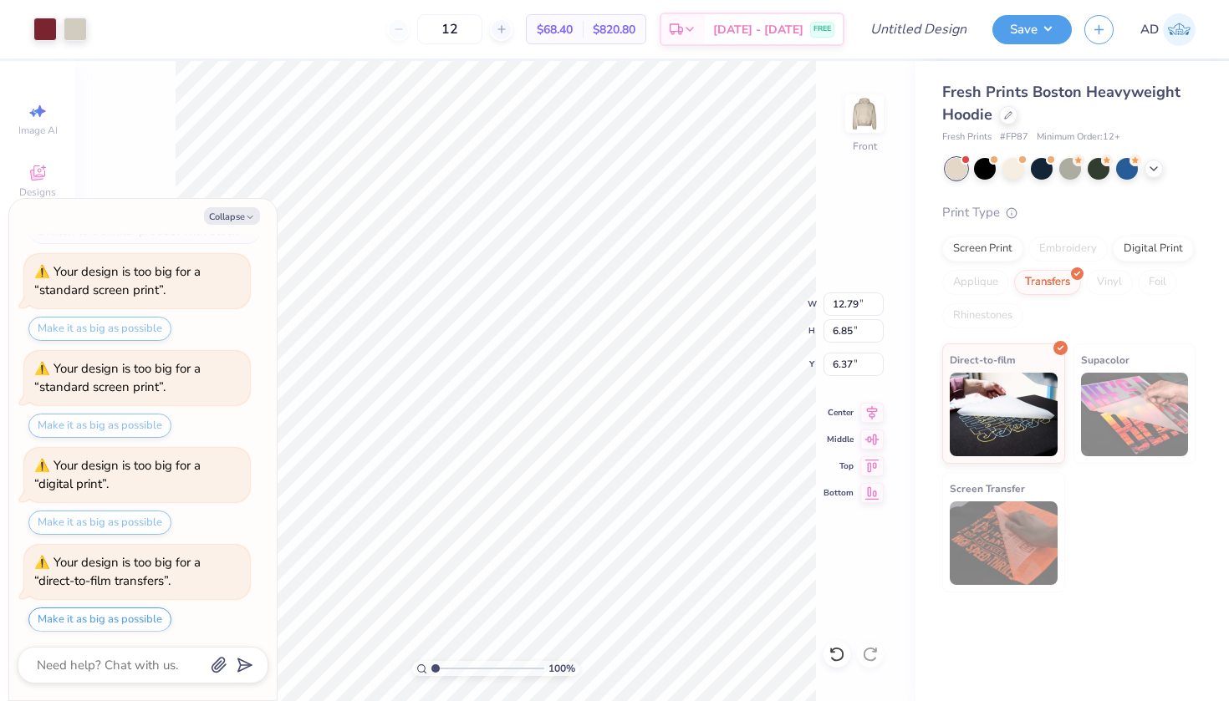
type textarea "x"
type input "5.66"
type textarea "x"
type input "7.90"
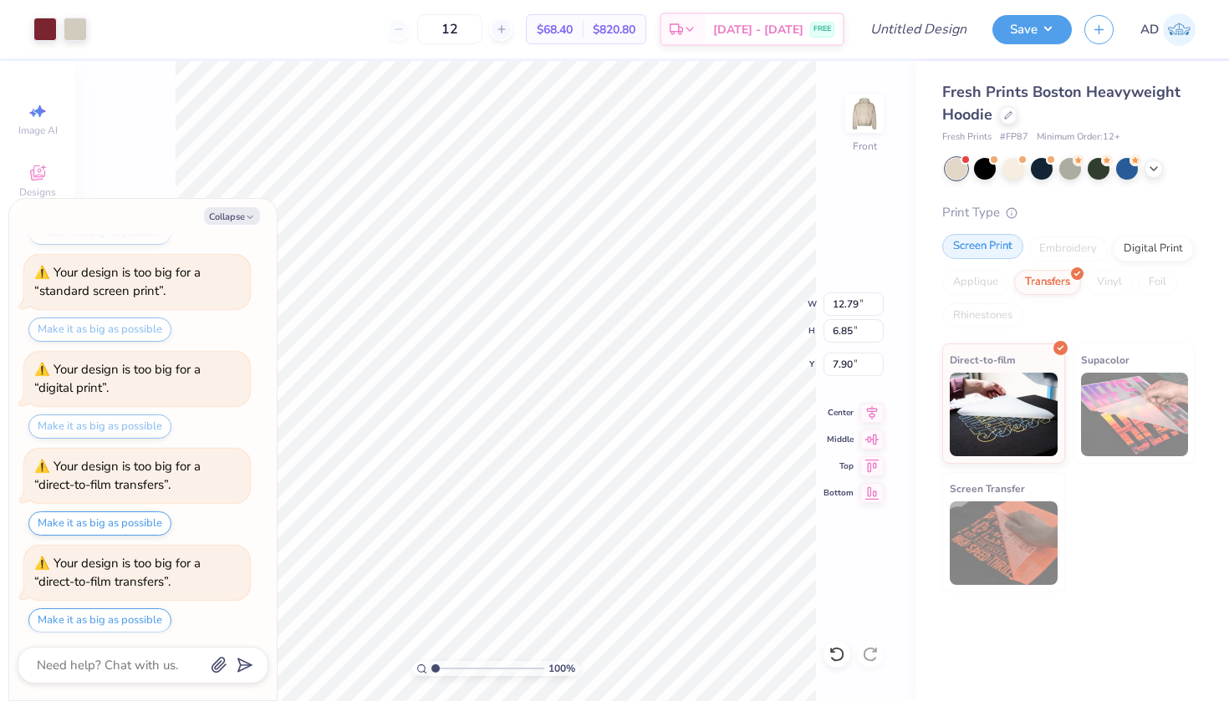
click at [991, 240] on div "Screen Print" at bounding box center [982, 246] width 81 height 25
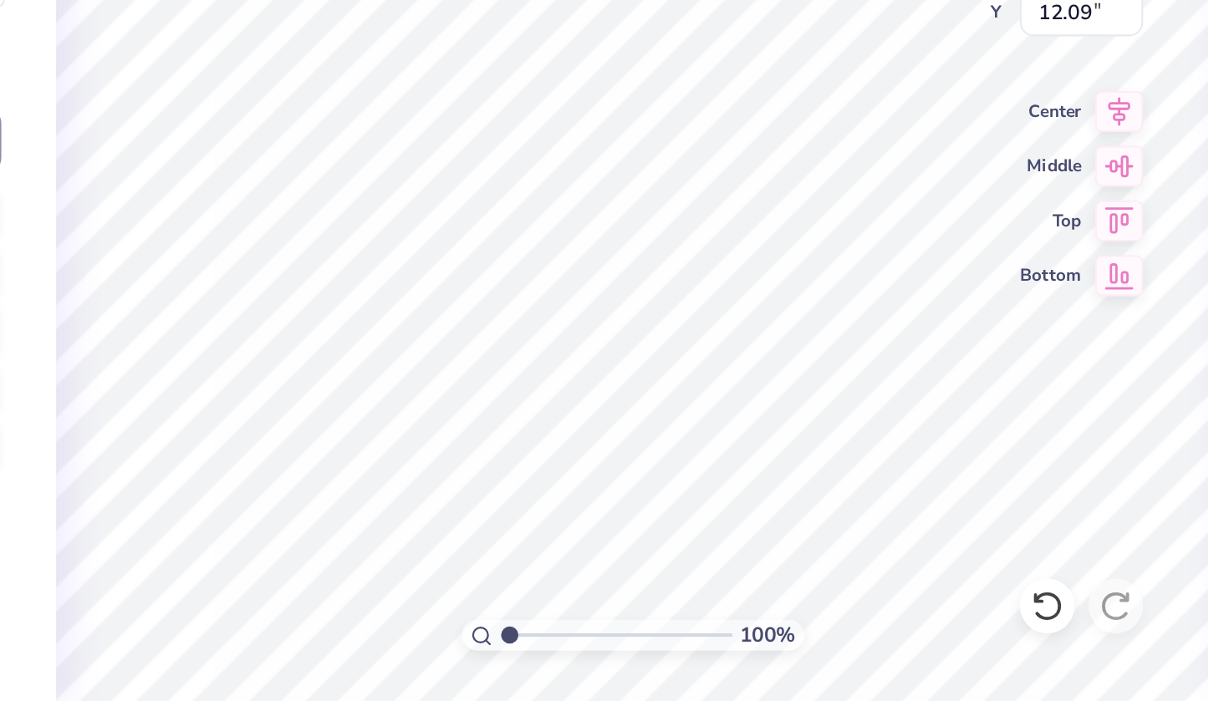
scroll to position [0, 5]
type textarea "x"
type input "12.14"
type textarea "x"
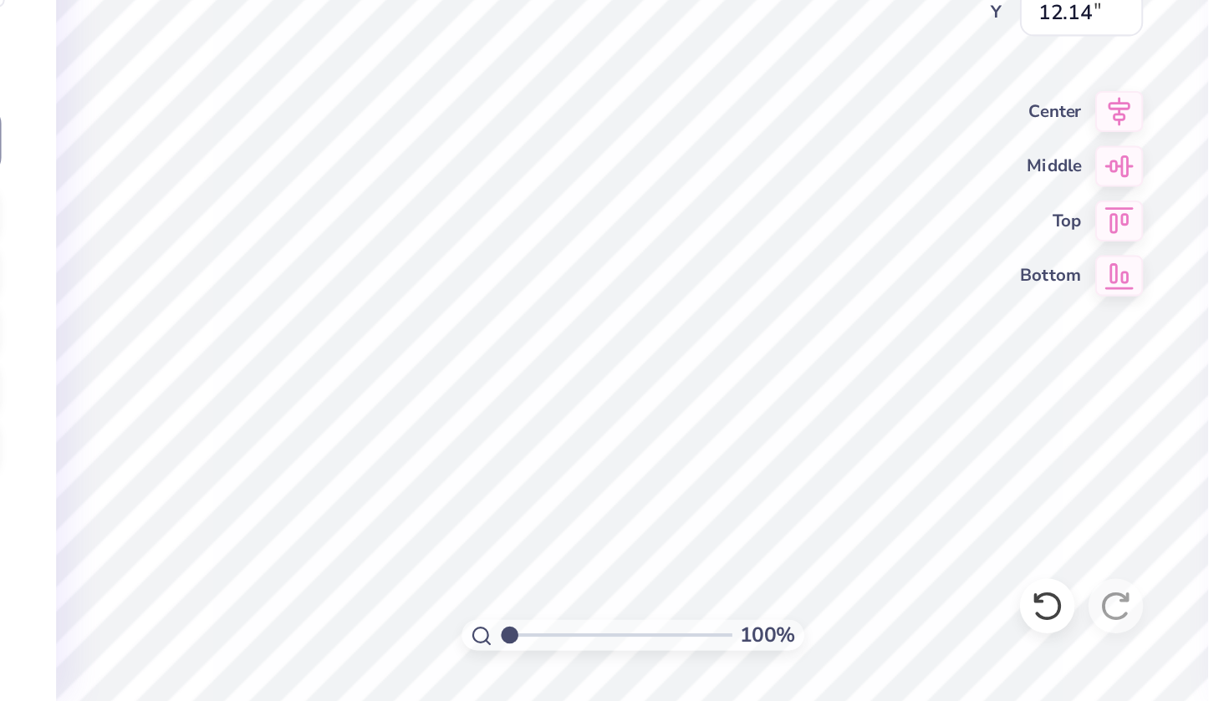
type textarea "D"
type textarea "x"
type textarea "W"
type textarea "x"
type textarea "Wi"
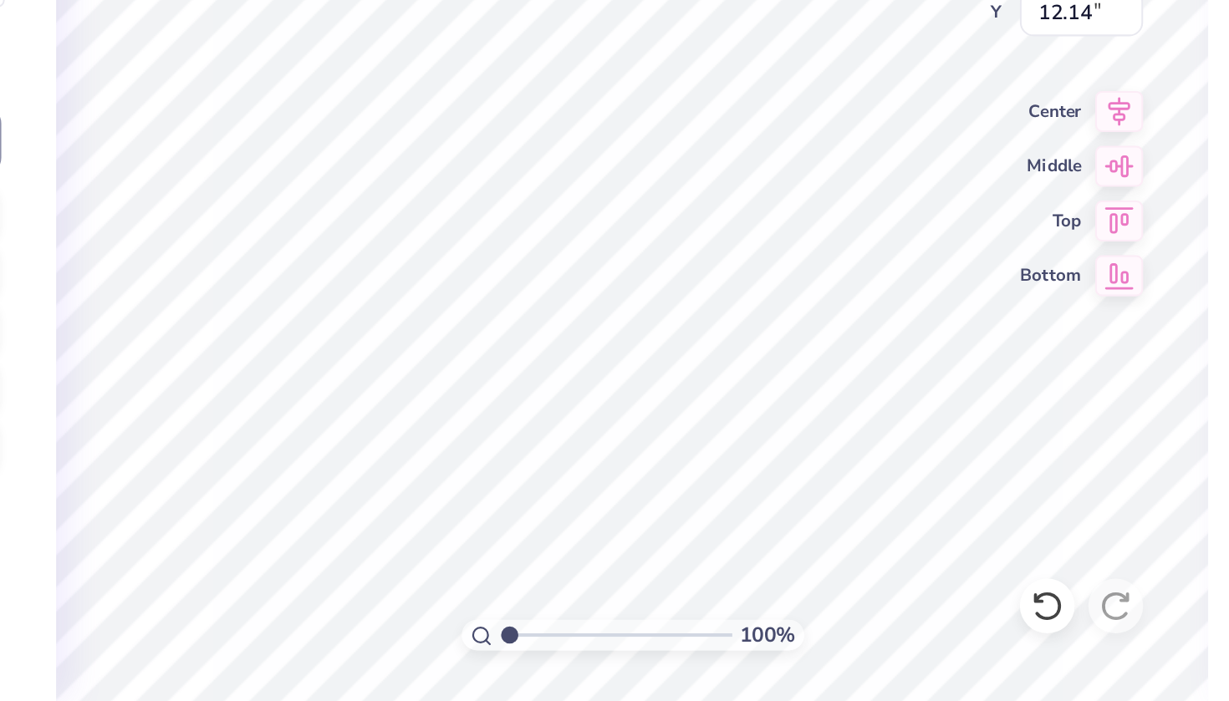
type textarea "x"
type textarea "Wis"
type textarea "x"
type textarea "Wisc"
type textarea "x"
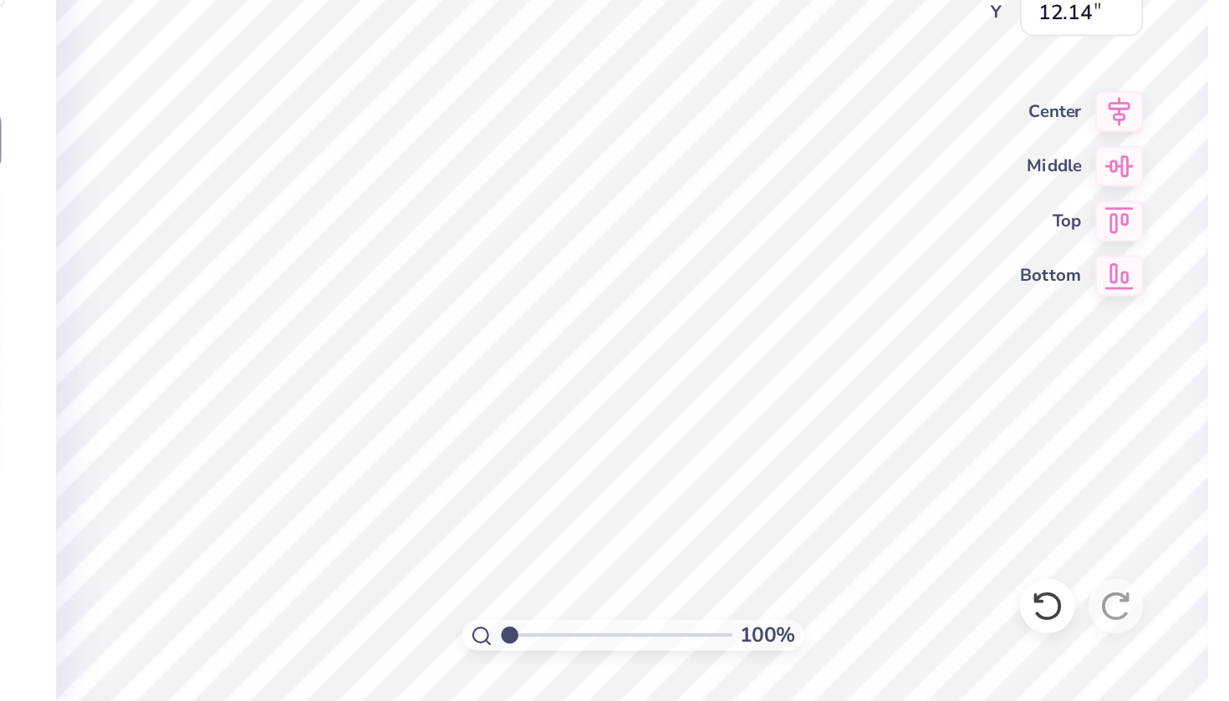
type textarea "Wisco"
type textarea "x"
type textarea "Wiscon"
type textarea "x"
type textarea "[DEMOGRAPHIC_DATA]"
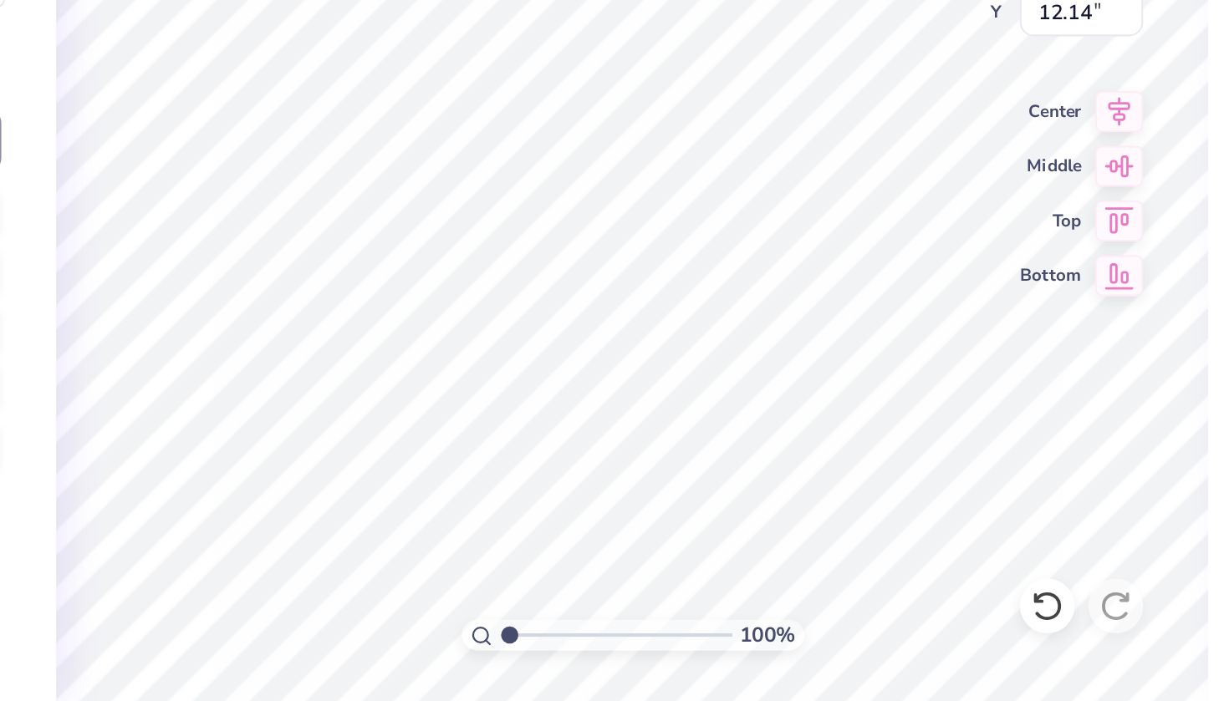
type textarea "x"
type textarea "Wisconsi"
type textarea "x"
type textarea "[US_STATE]"
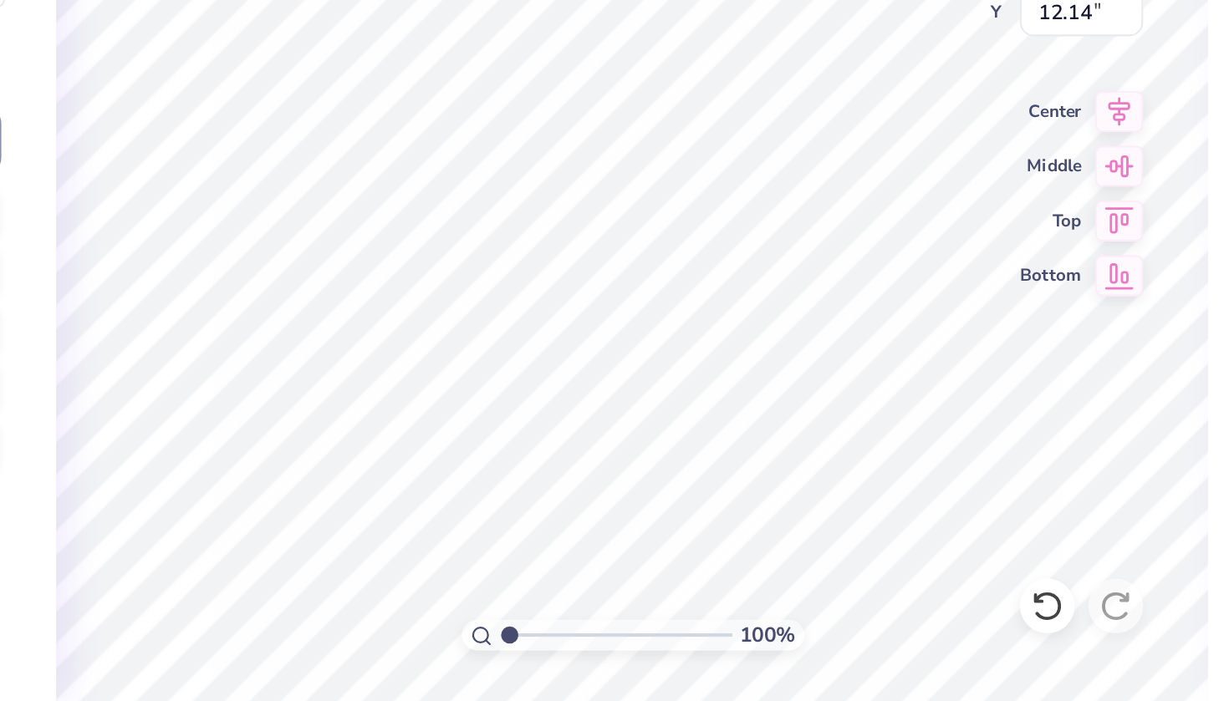
type textarea "x"
type input "10.49"
type input "1.24"
type input "13.51"
type textarea "x"
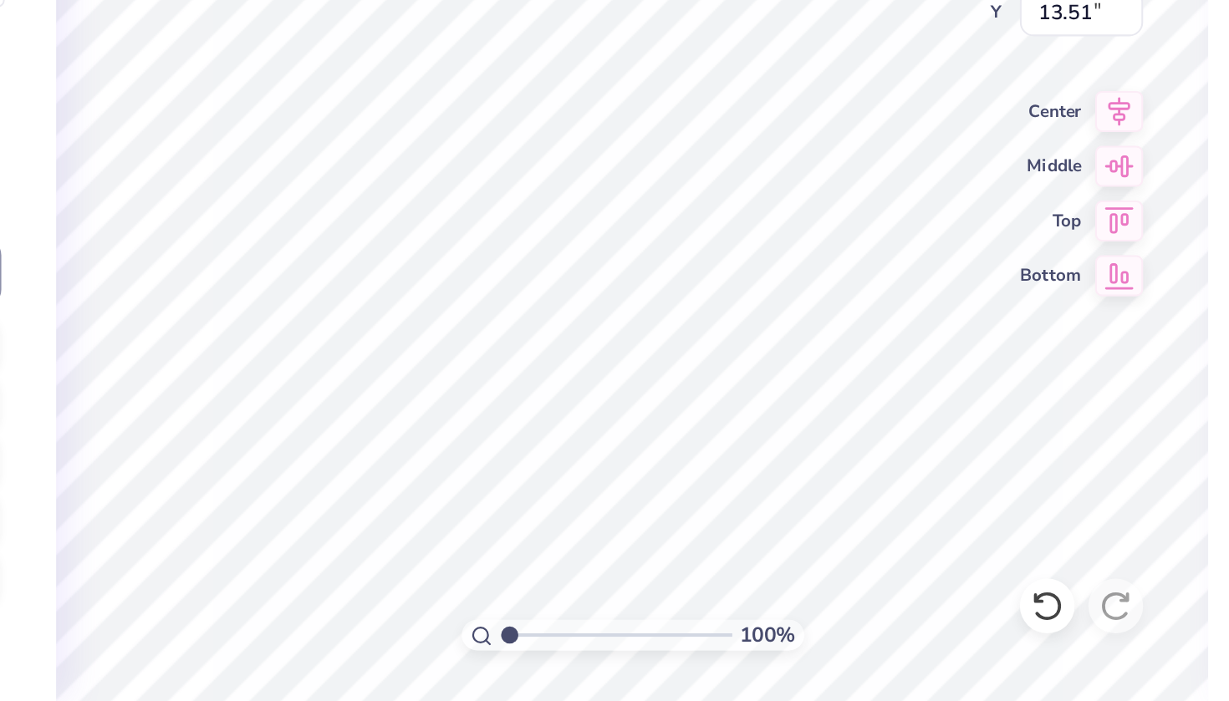
type textarea "Touchdowns for a"
type textarea "x"
type textarea "T"
type textarea "x"
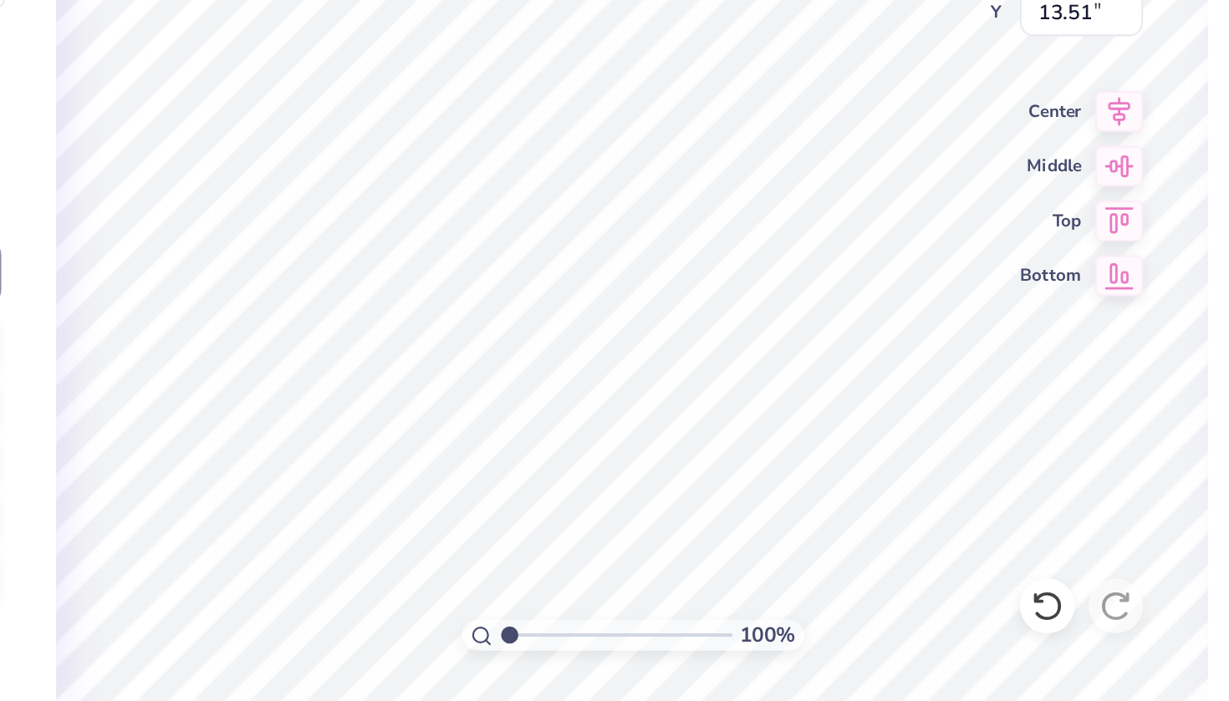
type textarea "C"
type textarea "x"
type textarea "Cl"
type textarea "x"
type textarea "Clu"
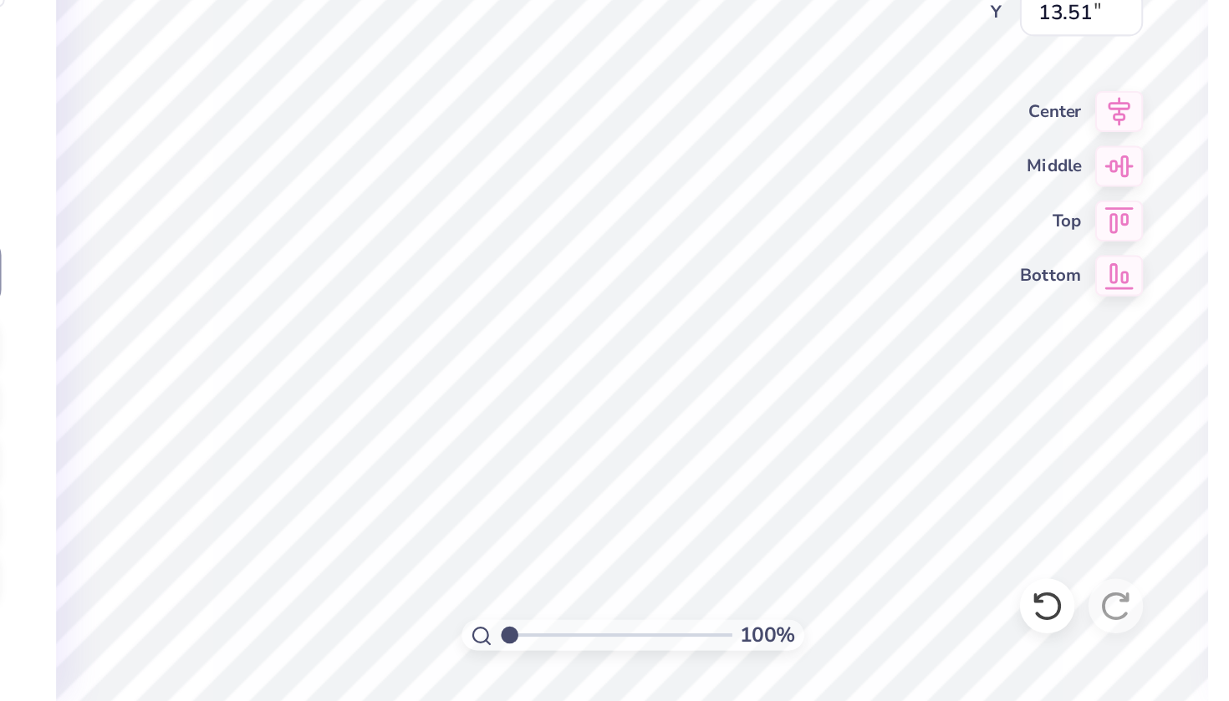
type textarea "x"
type textarea "Club"
type textarea "x"
type textarea "Club"
type textarea "x"
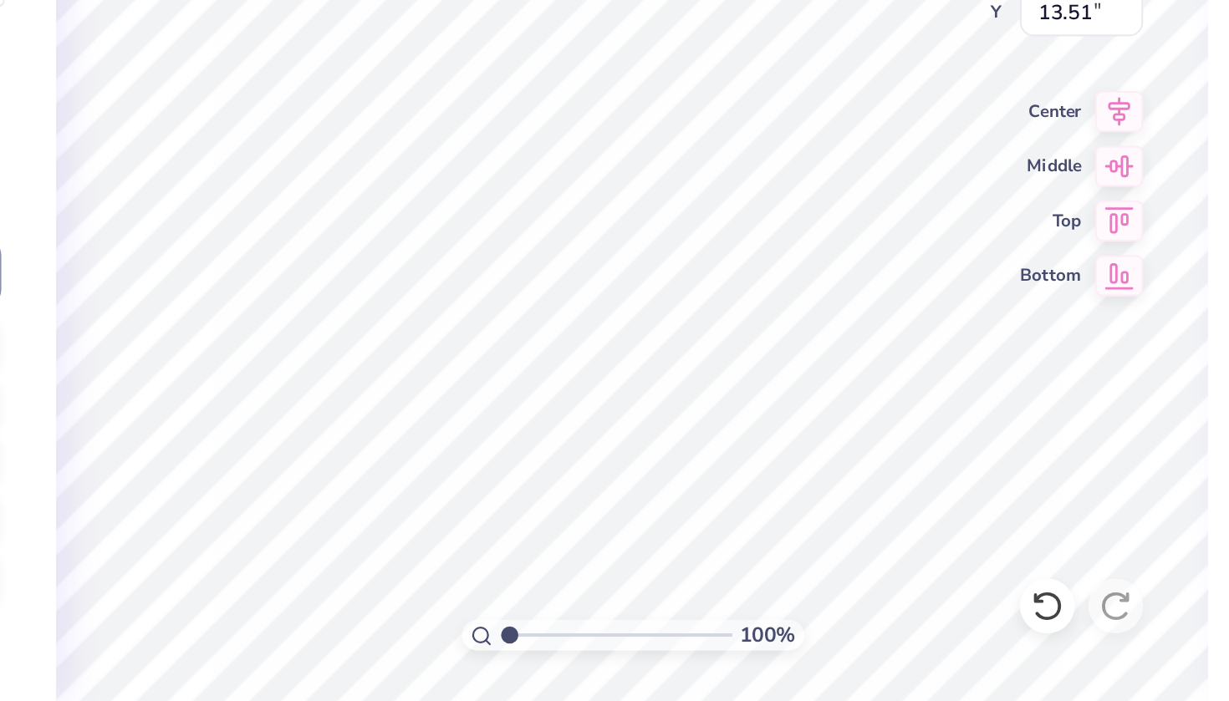
type textarea "Club S"
type textarea "x"
type textarea "Club So"
type textarea "x"
type textarea "Club Sof"
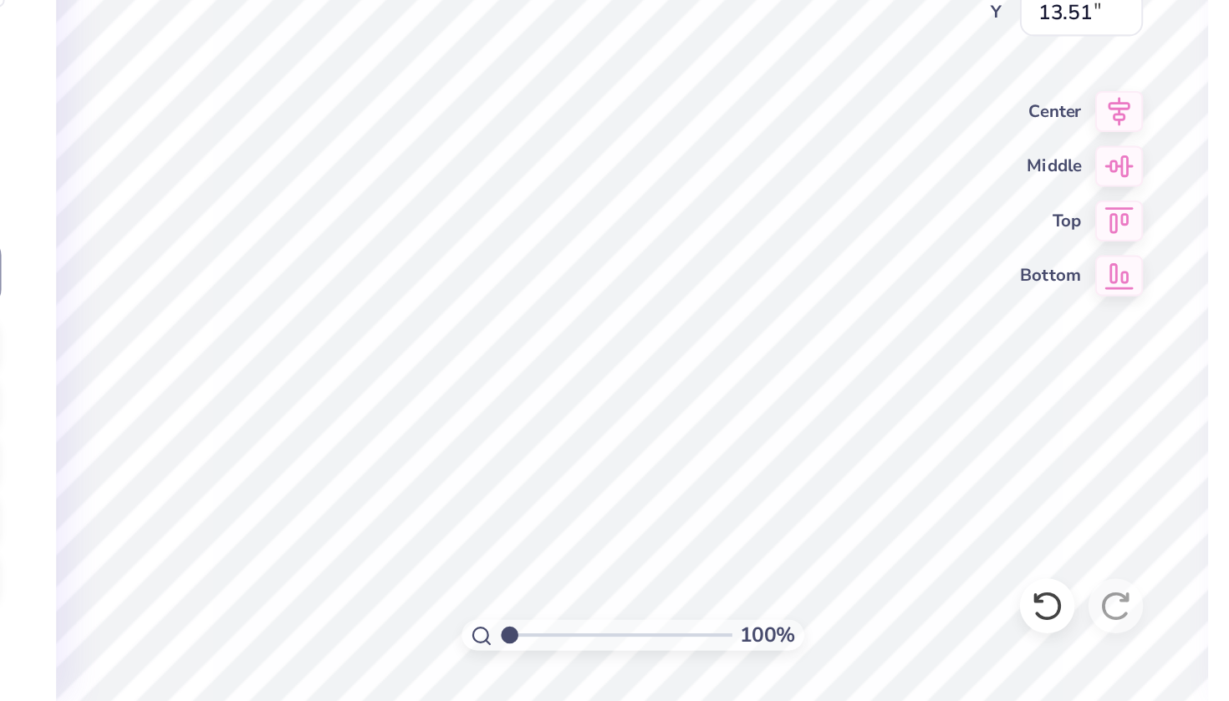
type textarea "x"
type textarea "Club Soft"
type textarea "x"
type textarea "Club Softb"
type textarea "x"
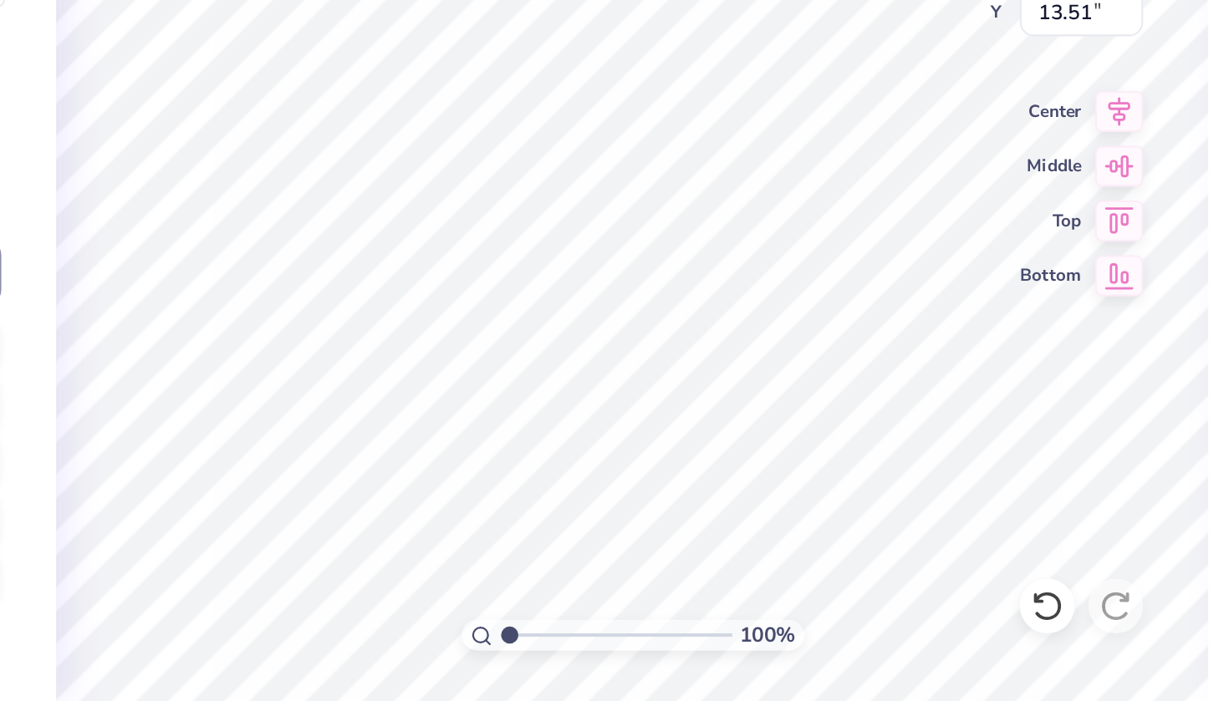
type textarea "Club Softba"
type textarea "x"
type textarea "Club Softbal"
type textarea "x"
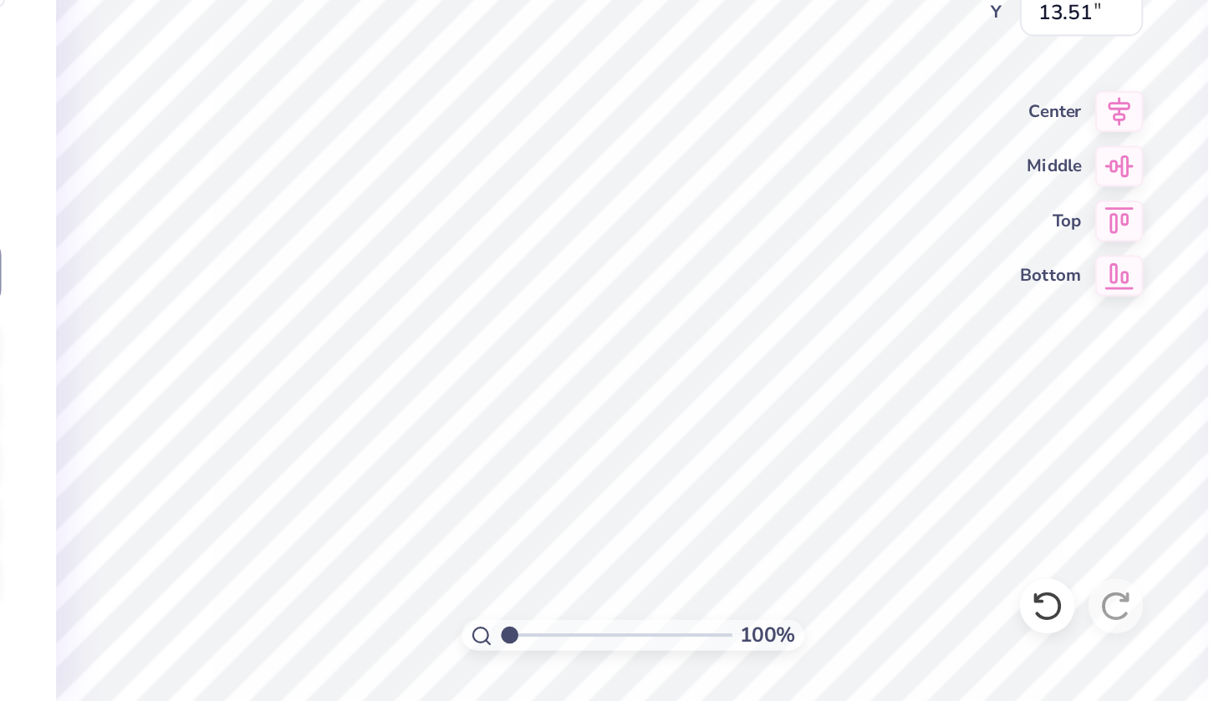
type textarea "Club Softbal;"
type textarea "x"
type textarea "Club Softbal"
type textarea "x"
type textarea "Club Softball"
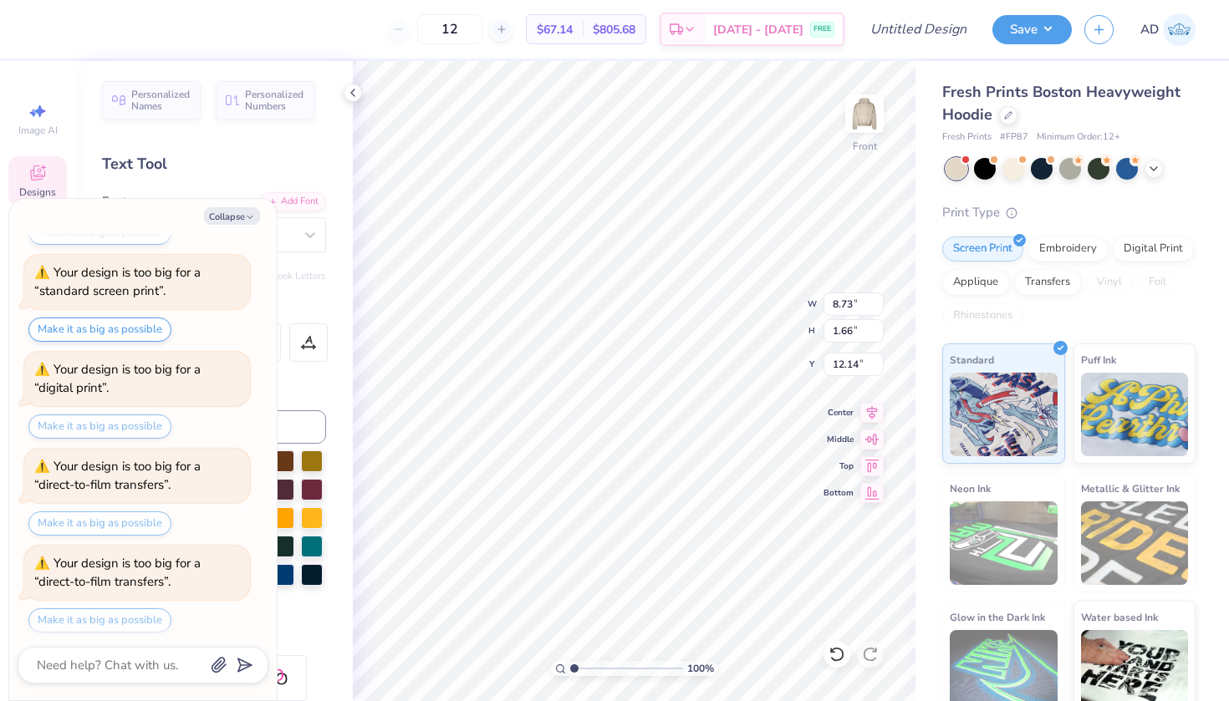
type textarea "x"
type input "2.56"
type input "1.74"
type input "7.90"
type textarea "x"
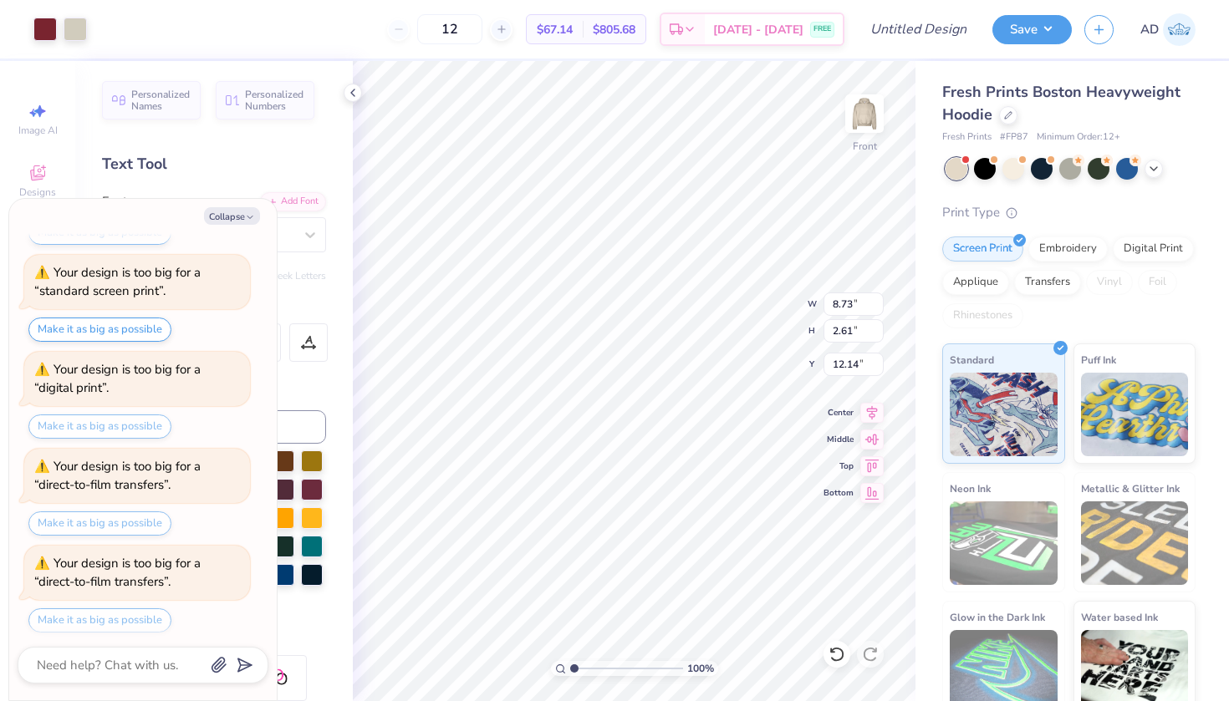
type input "12.35"
type input "3.69"
type textarea "x"
type input "11.48"
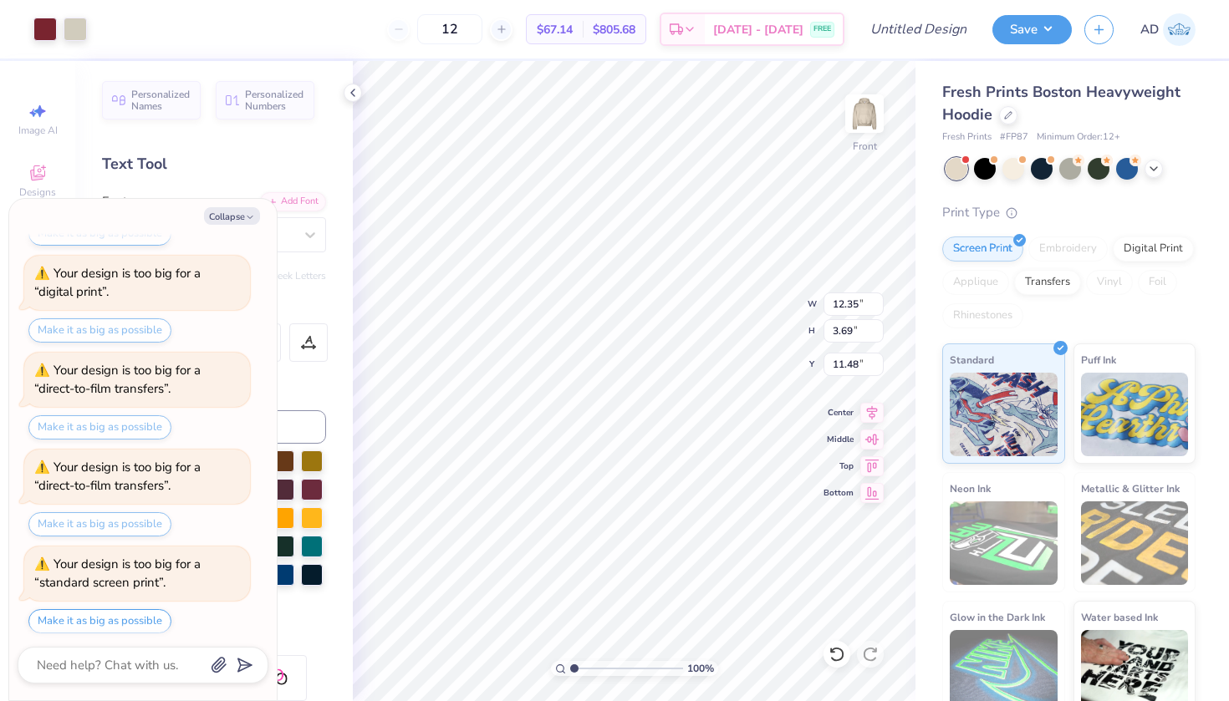
type textarea "x"
type input "10.76"
type textarea "x"
type input "13.46"
type input "4.03"
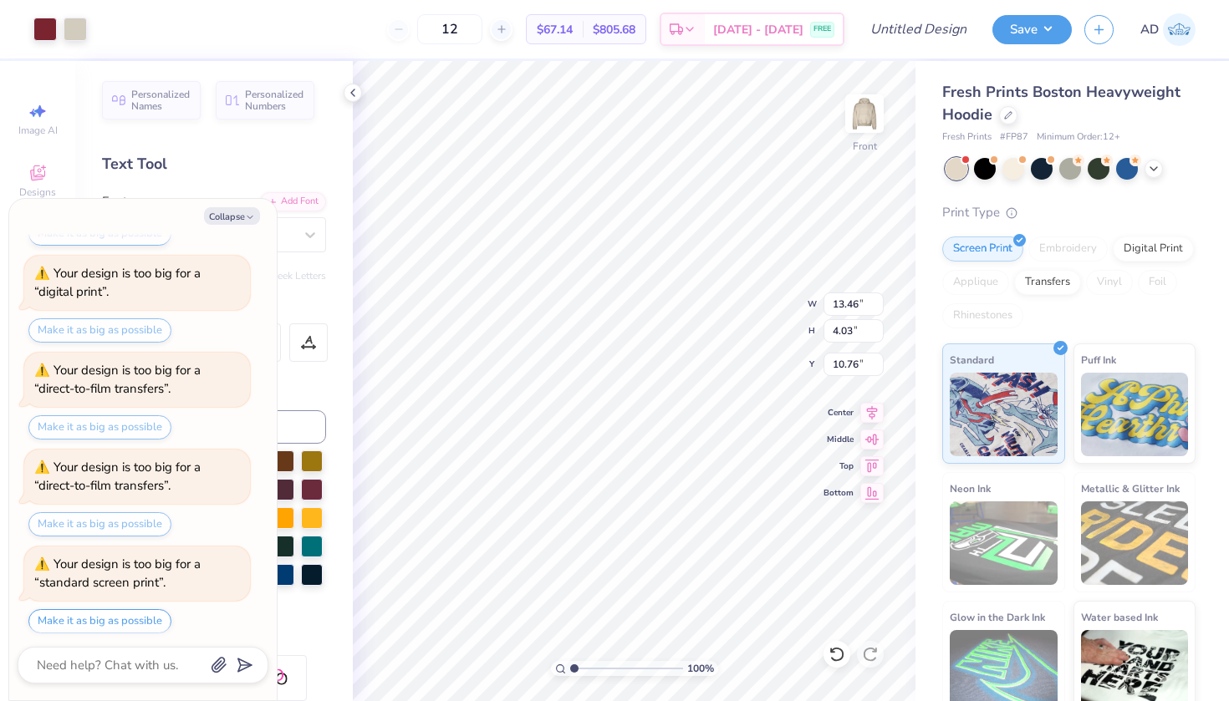
type textarea "x"
type input "14.72"
type input "4.41"
type textarea "x"
type input "2.56"
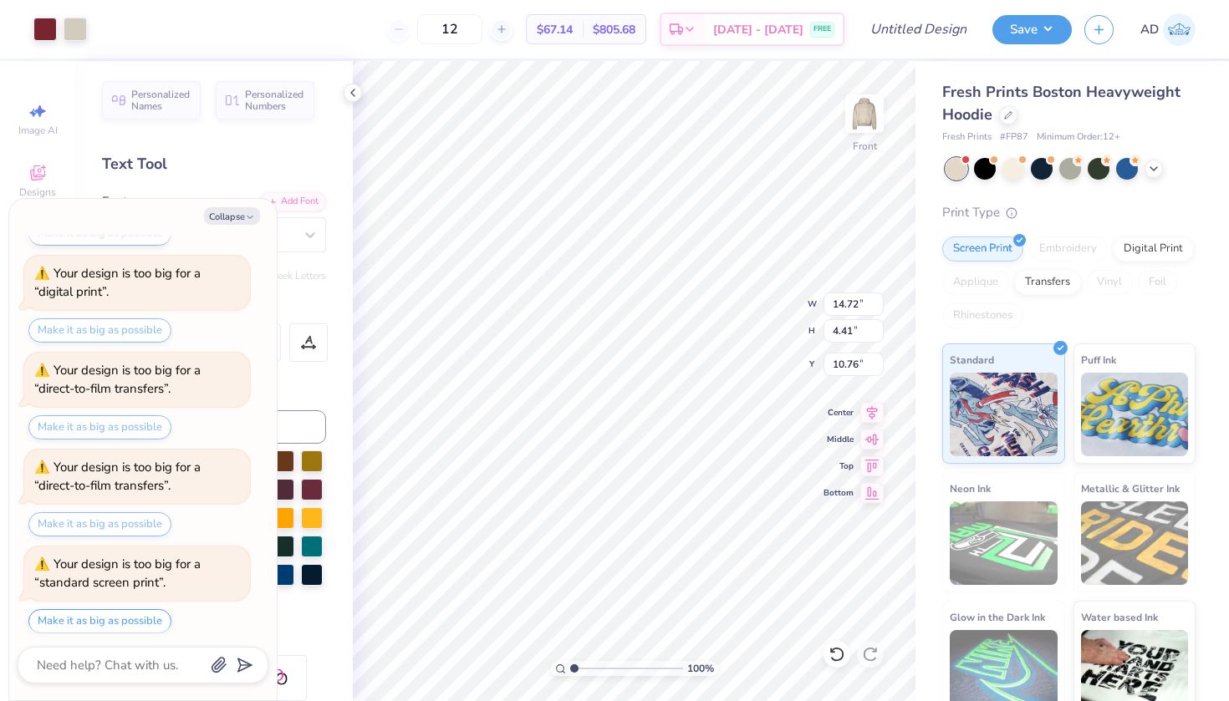
type input "1.74"
type input "7.90"
type textarea "x"
type input "6.42"
click at [867, 122] on img at bounding box center [864, 113] width 67 height 67
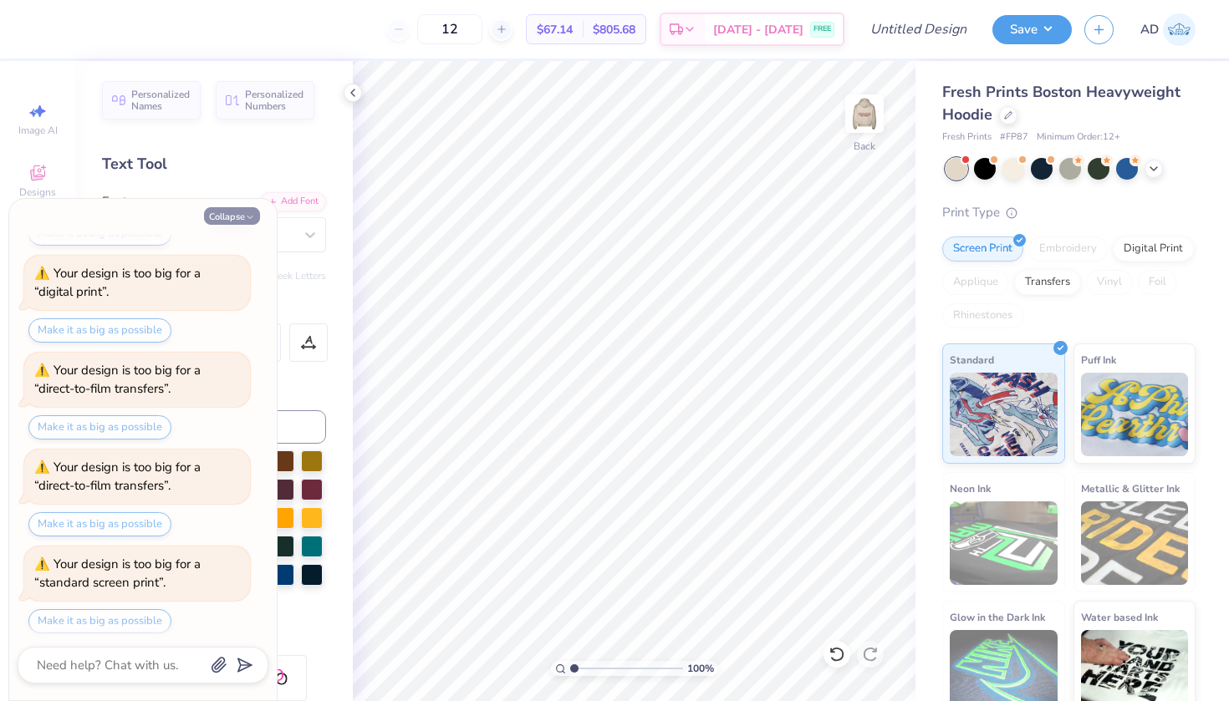
click at [243, 212] on button "Collapse" at bounding box center [232, 216] width 56 height 18
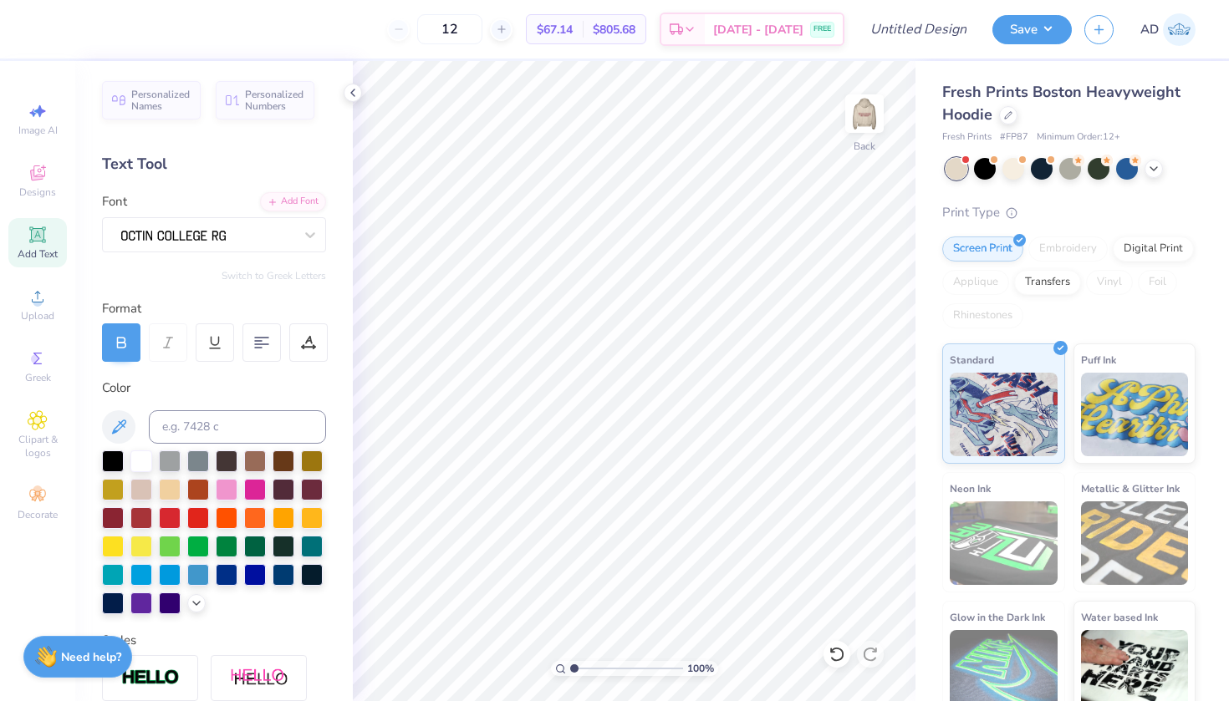
type textarea "x"
click at [42, 175] on icon at bounding box center [38, 173] width 20 height 20
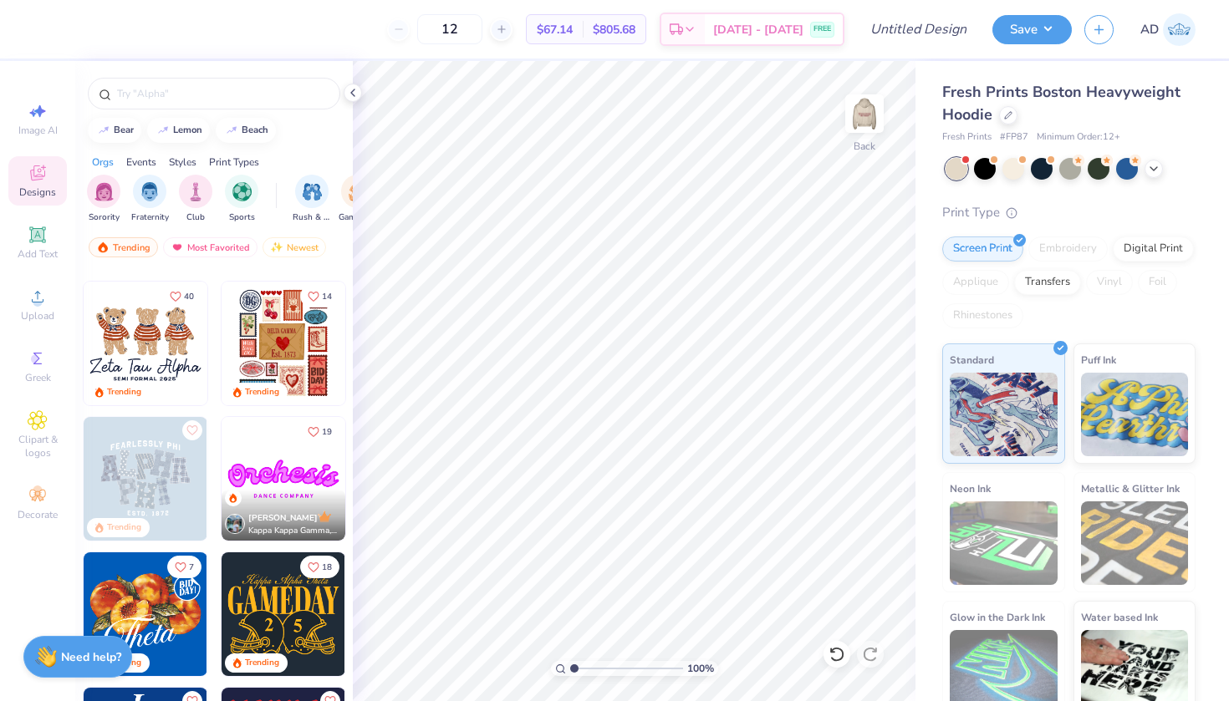
scroll to position [0, 0]
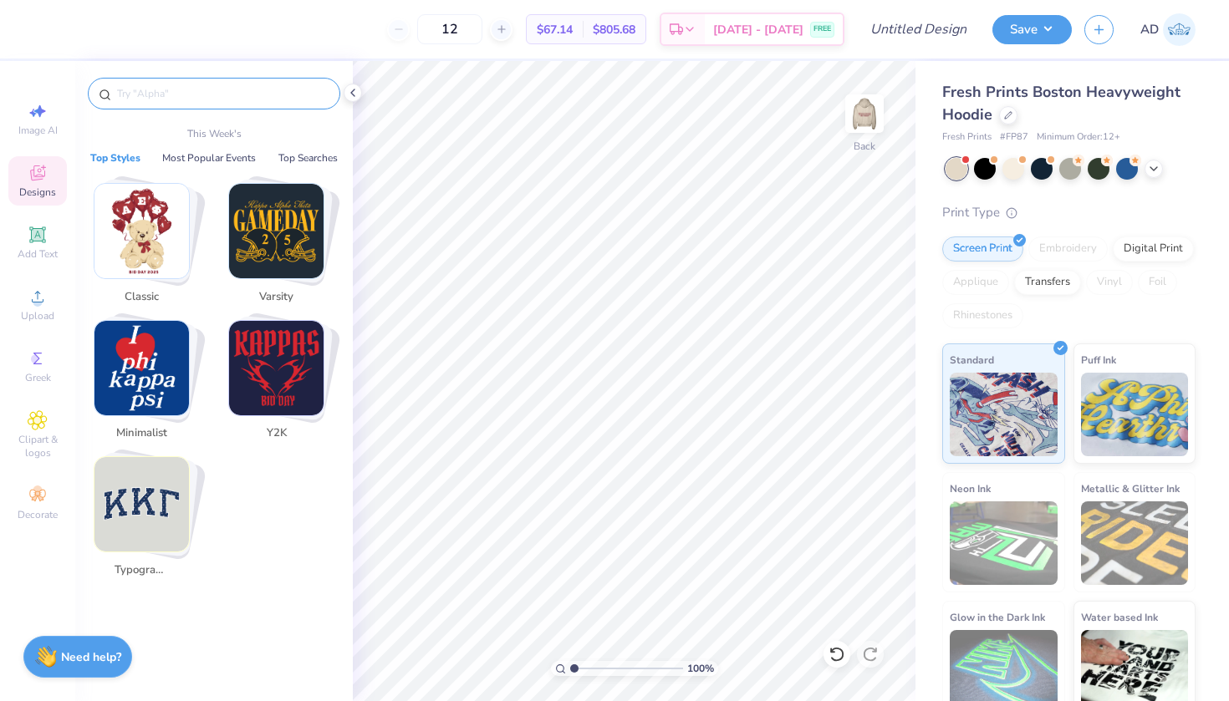
click at [191, 91] on input "text" at bounding box center [222, 93] width 214 height 17
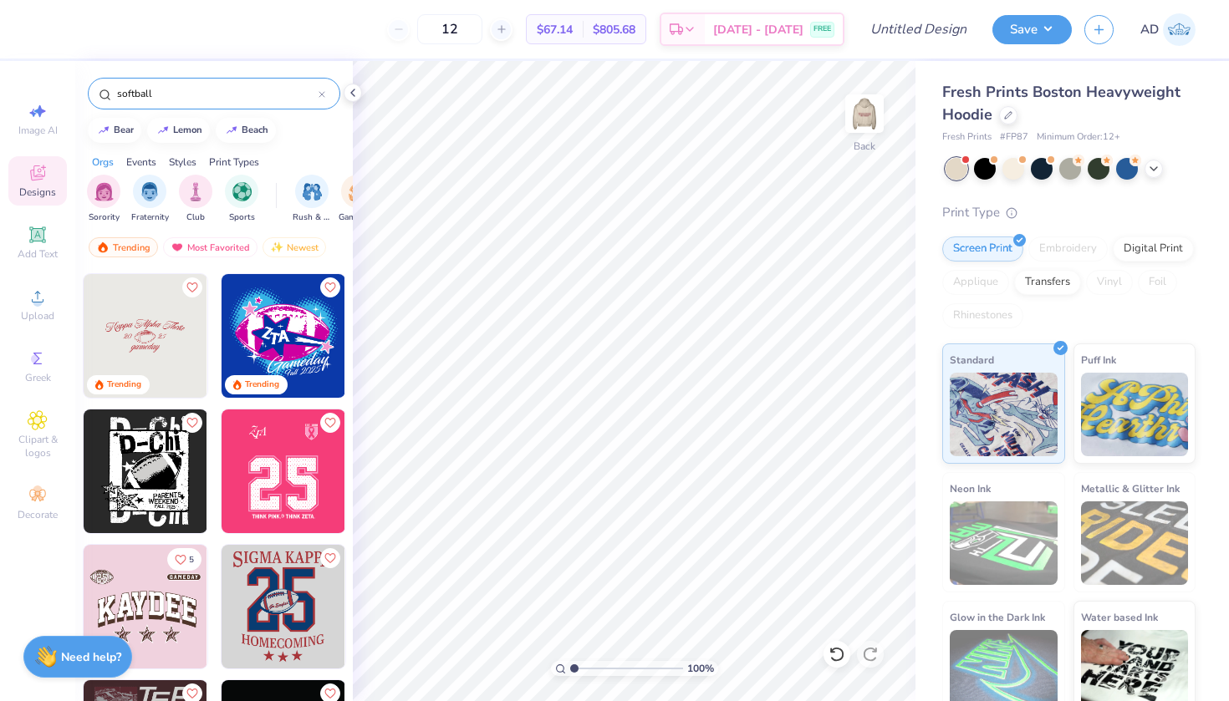
scroll to position [273, 0]
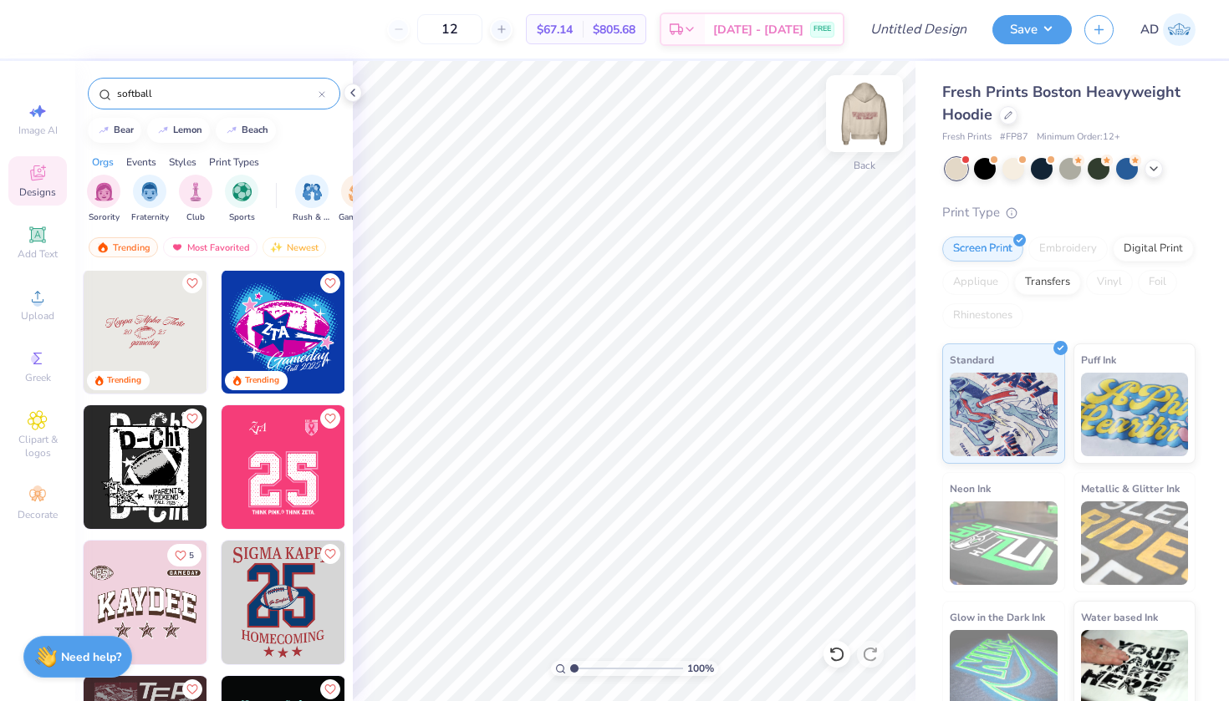
type input "softball"
click at [876, 107] on img at bounding box center [864, 113] width 67 height 67
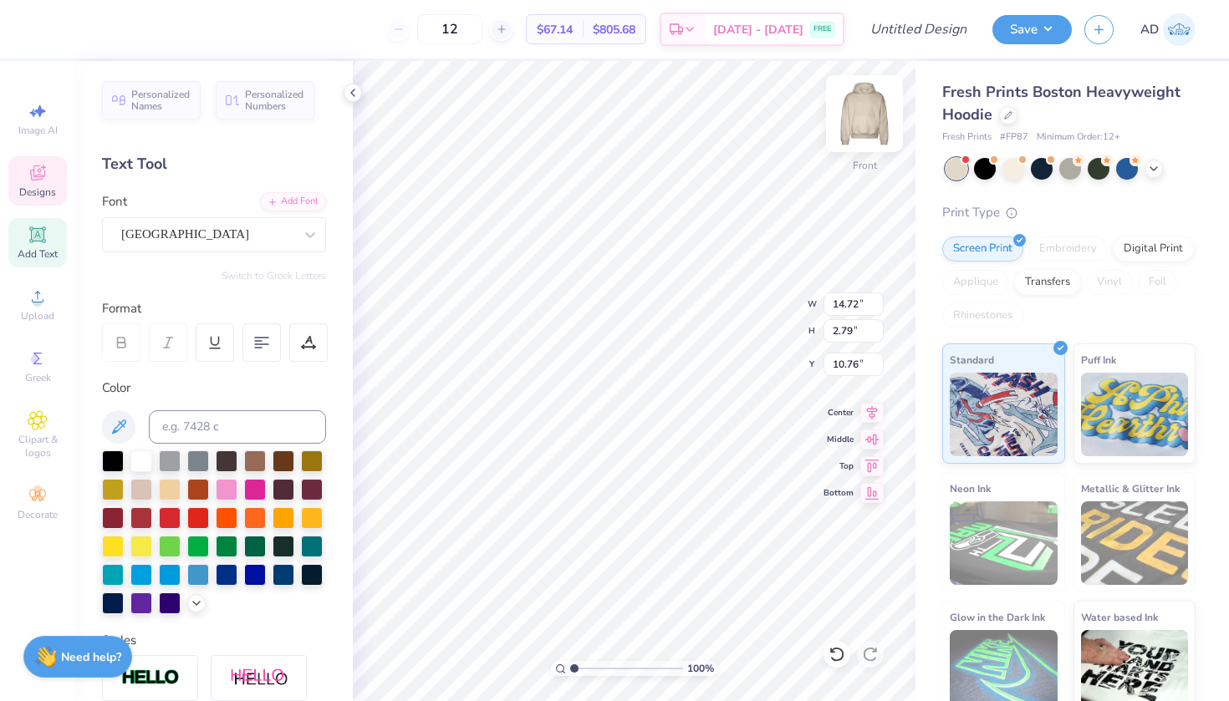
type input "8.97"
type input "9.95"
type input "2.10"
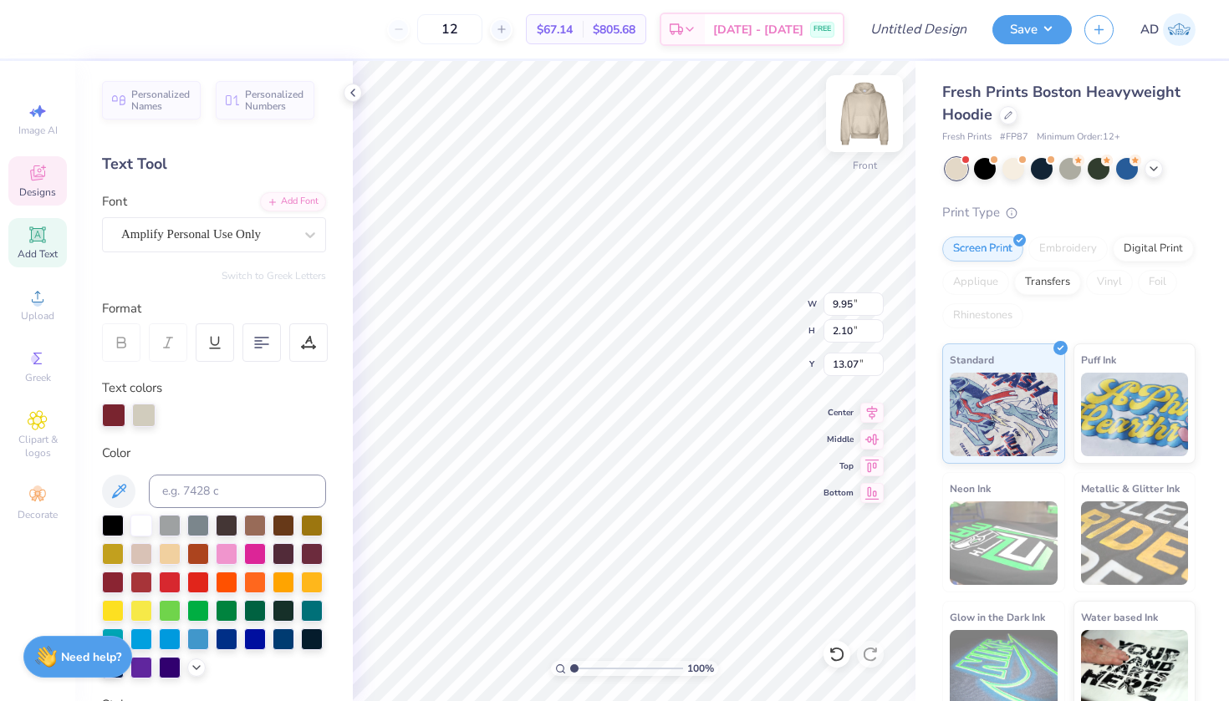
type input "11.76"
type input "11.09"
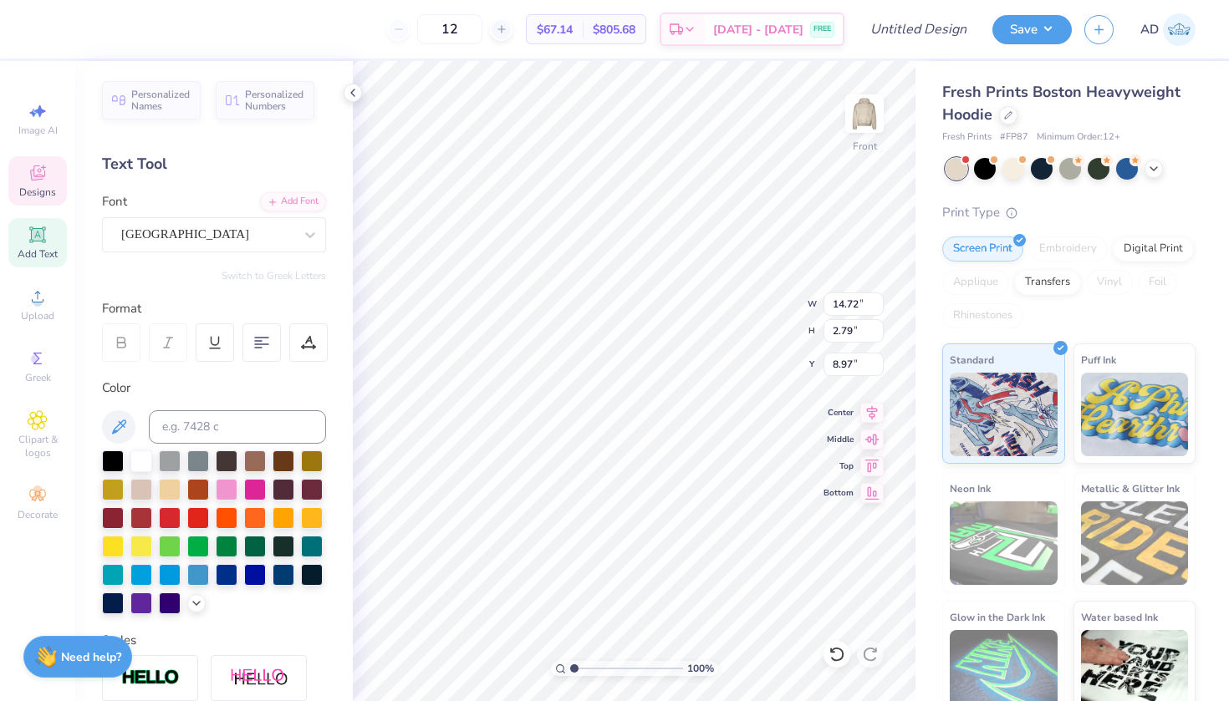
type input "8.86"
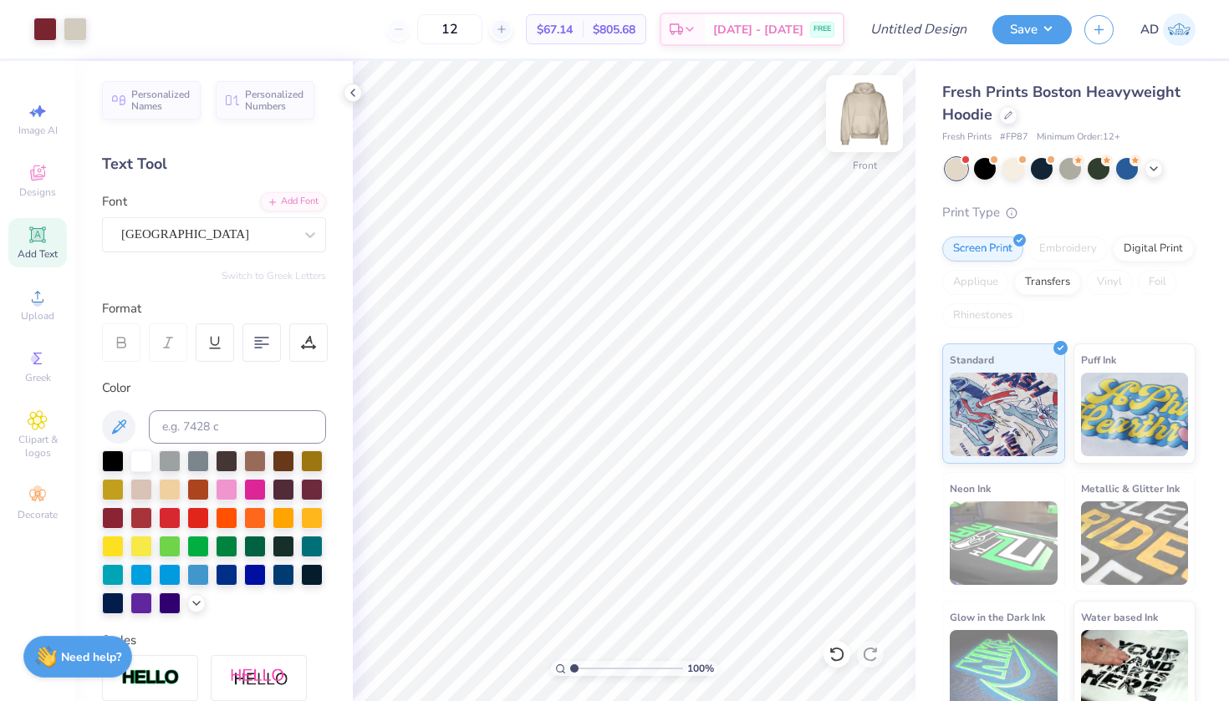
click at [872, 102] on img at bounding box center [864, 113] width 67 height 67
click at [874, 104] on img at bounding box center [864, 113] width 67 height 67
click at [872, 89] on img at bounding box center [864, 113] width 67 height 67
click at [864, 134] on img at bounding box center [864, 113] width 67 height 67
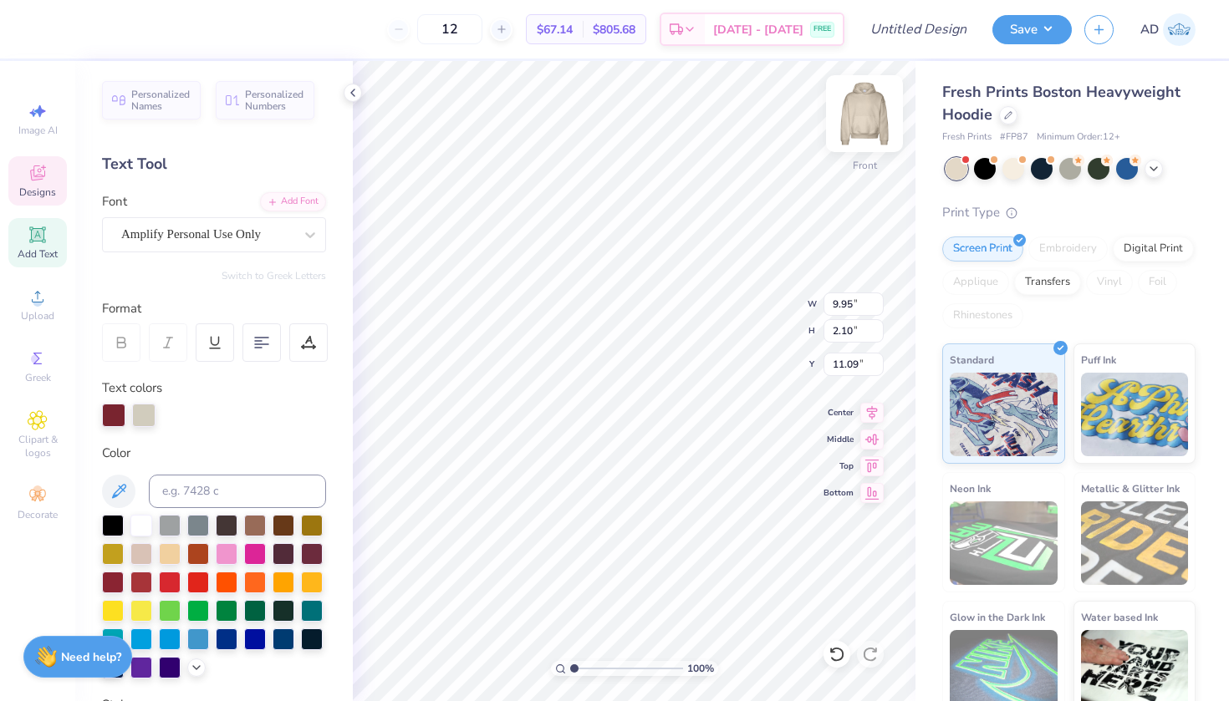
type input "11.25"
click at [867, 107] on img at bounding box center [864, 113] width 67 height 67
click at [27, 187] on span "Designs" at bounding box center [37, 192] width 37 height 13
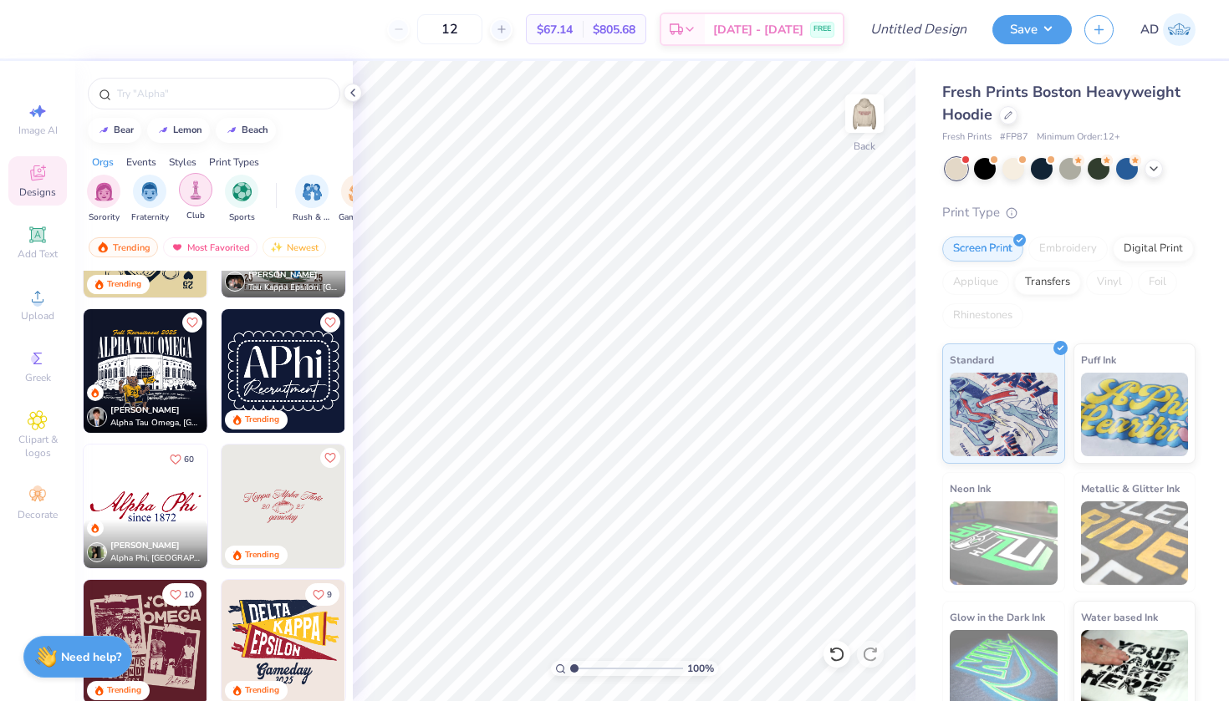
scroll to position [0, 0]
click at [236, 190] on img "filter for Sports" at bounding box center [241, 190] width 19 height 19
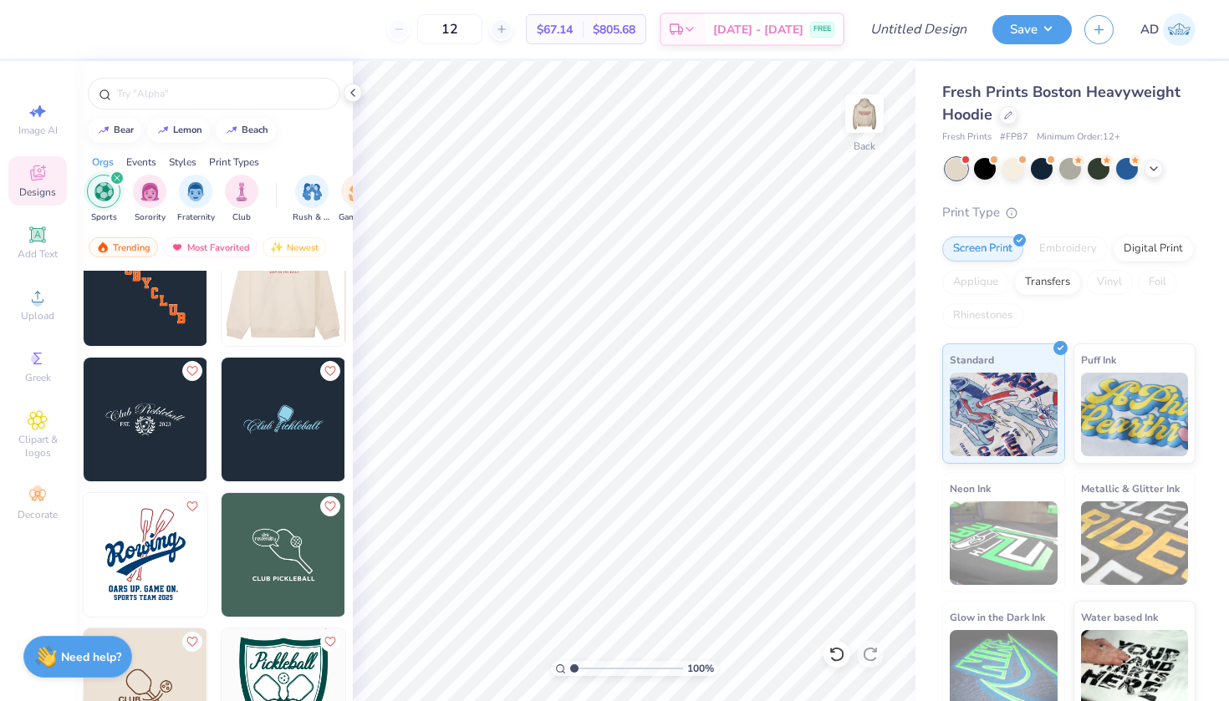
scroll to position [864, 0]
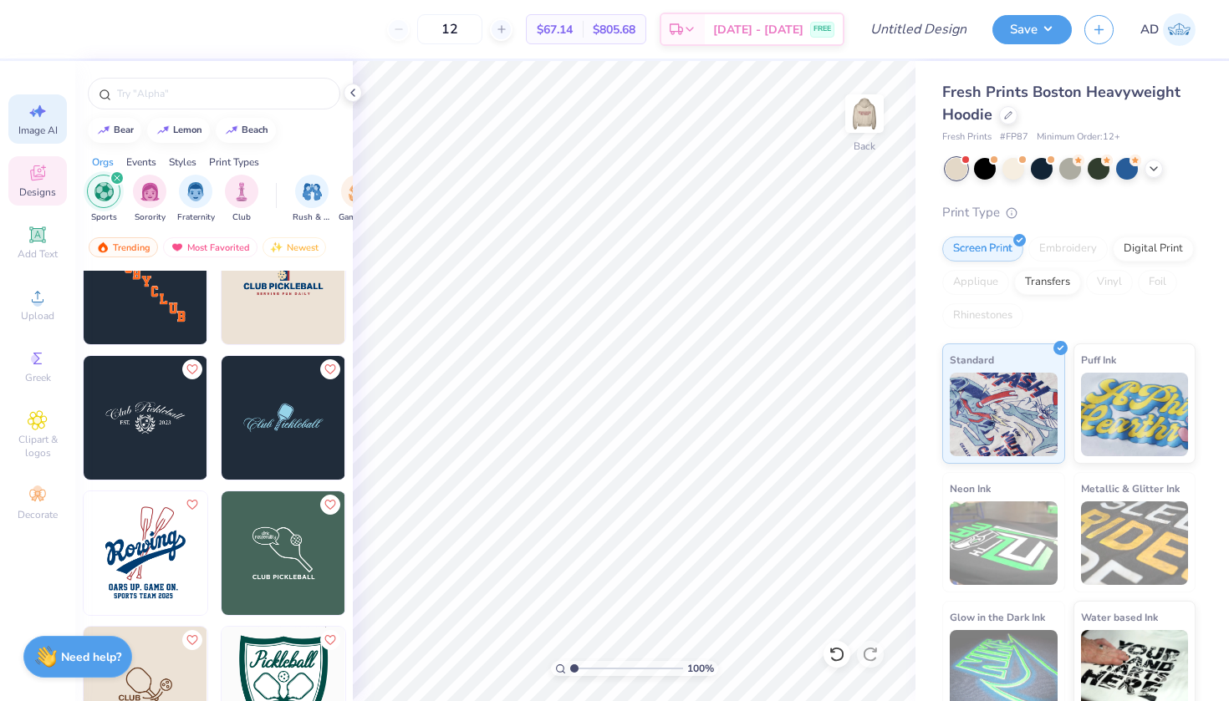
click at [42, 124] on span "Image AI" at bounding box center [37, 130] width 39 height 13
select select "4"
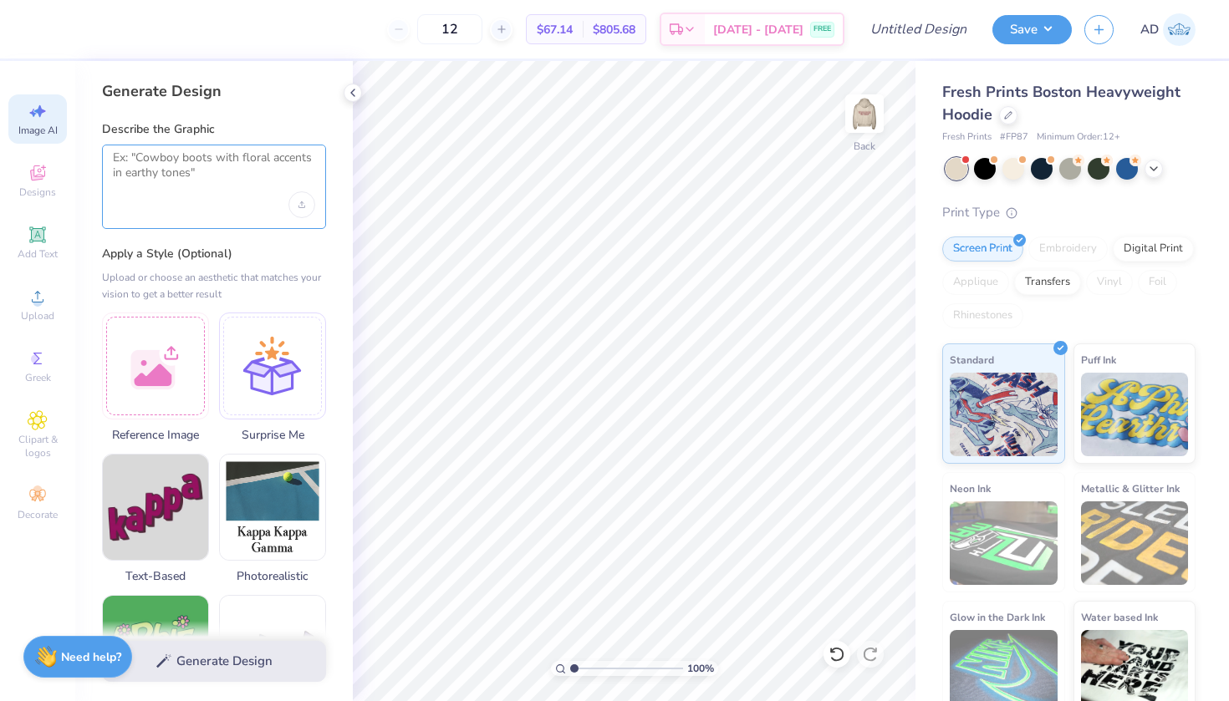
click at [192, 182] on textarea at bounding box center [214, 171] width 202 height 42
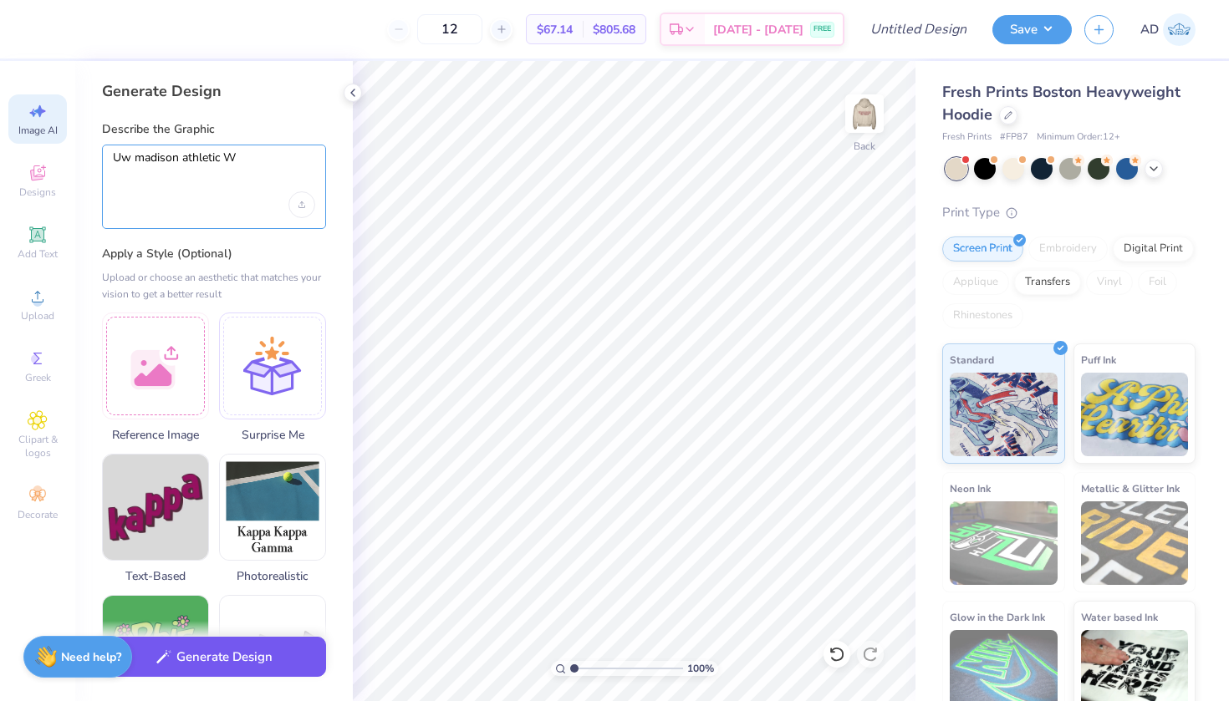
type textarea "Uw madison athletic W"
click at [210, 658] on button "Generate Design" at bounding box center [214, 657] width 224 height 41
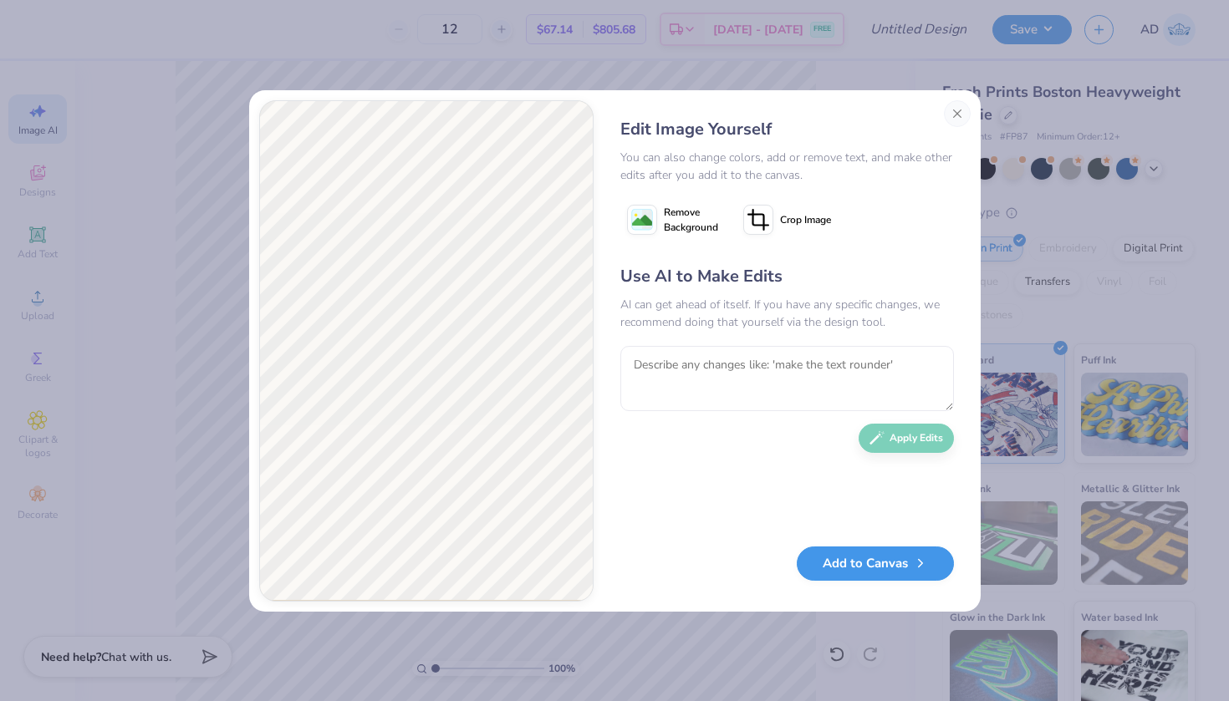
click at [859, 563] on button "Add to Canvas" at bounding box center [875, 564] width 157 height 34
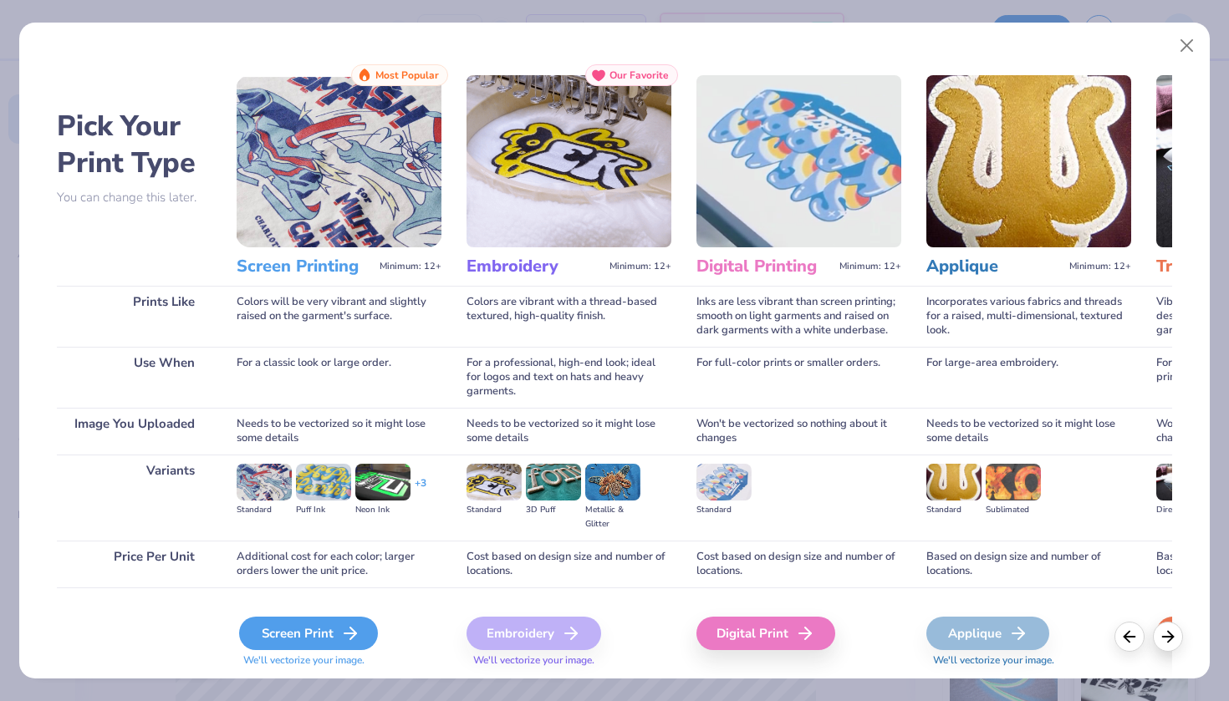
click at [289, 639] on div "Screen Print" at bounding box center [308, 633] width 139 height 33
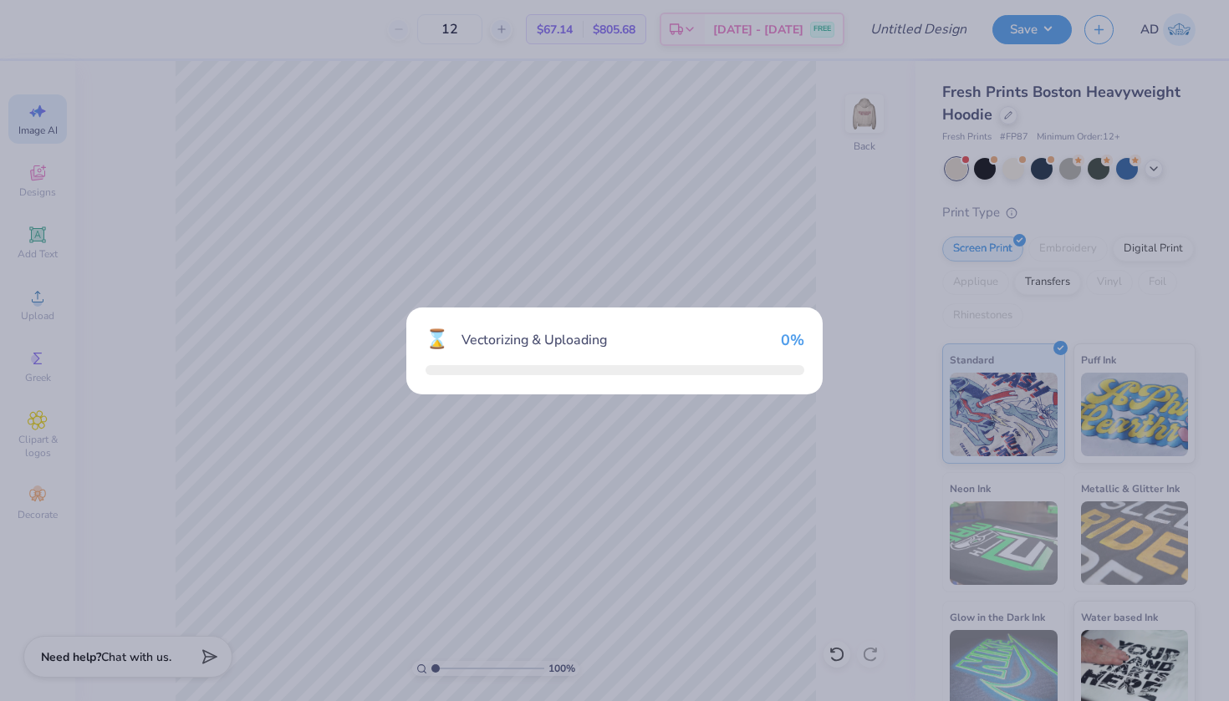
click at [289, 634] on div "⌛ Vectorizing & Uploading 0 %" at bounding box center [614, 350] width 1229 height 701
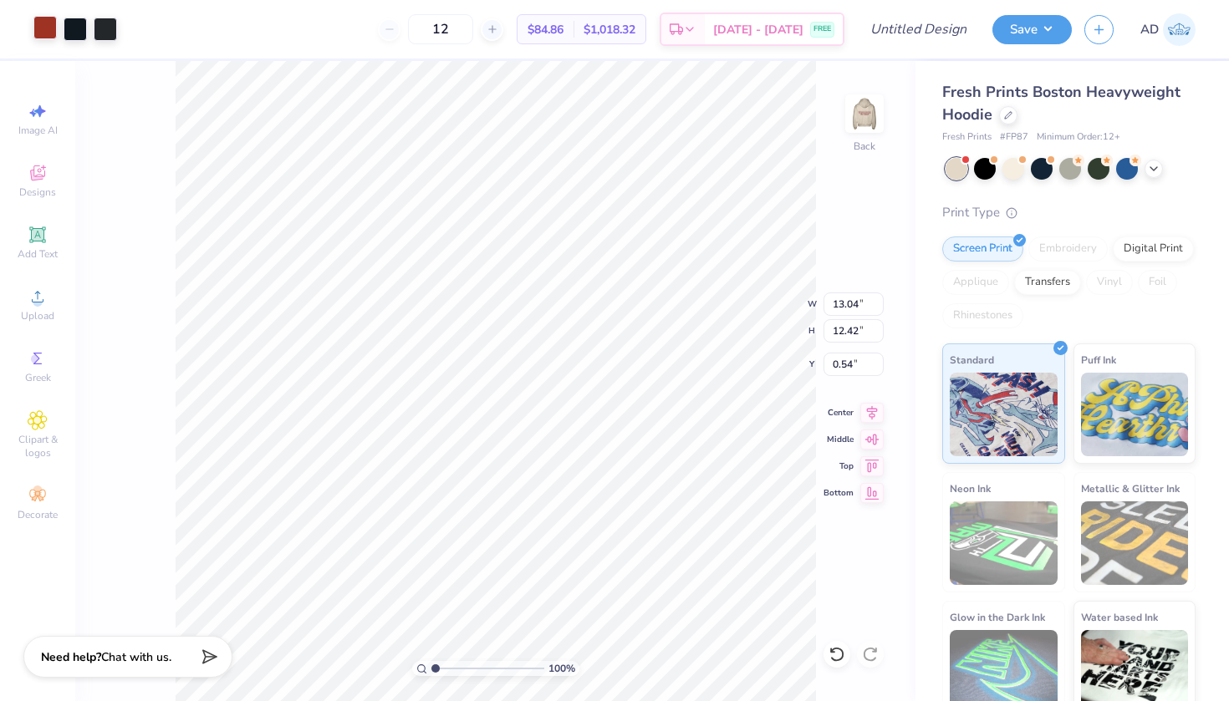
click at [34, 19] on div at bounding box center [44, 27] width 23 height 23
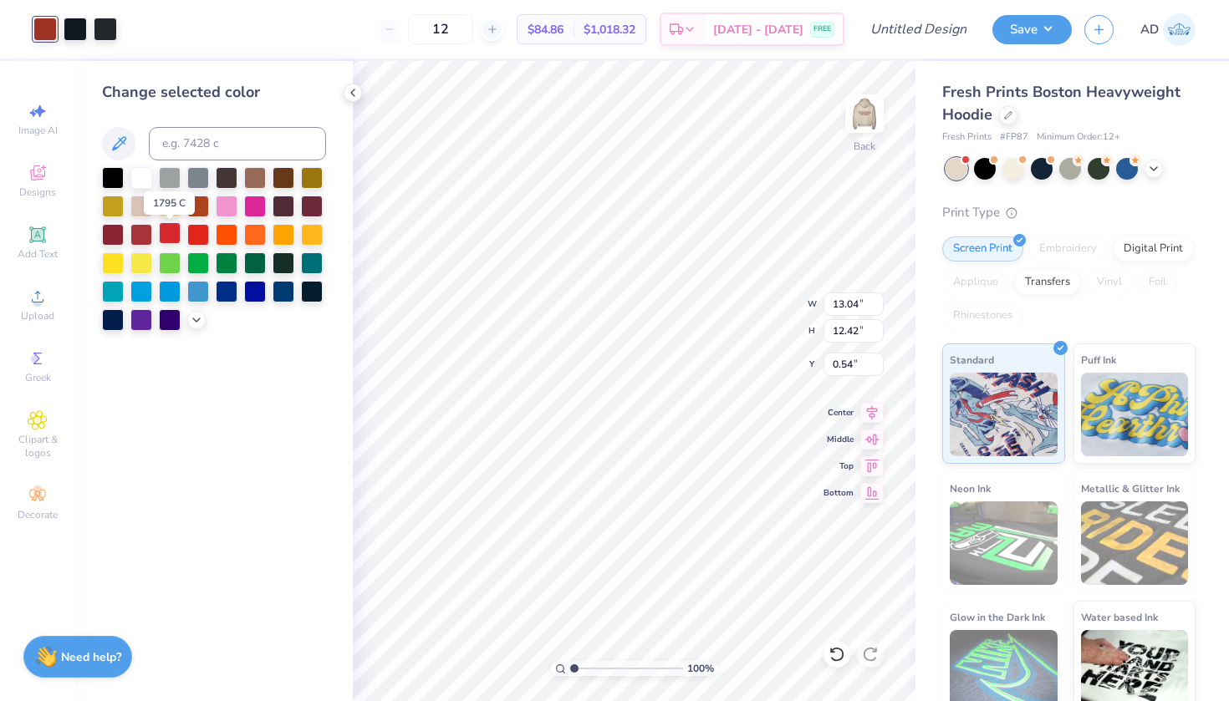
click at [171, 231] on div at bounding box center [170, 233] width 22 height 22
type input "3.00"
type input "2.86"
type input "3.00"
click at [38, 426] on icon at bounding box center [37, 420] width 18 height 18
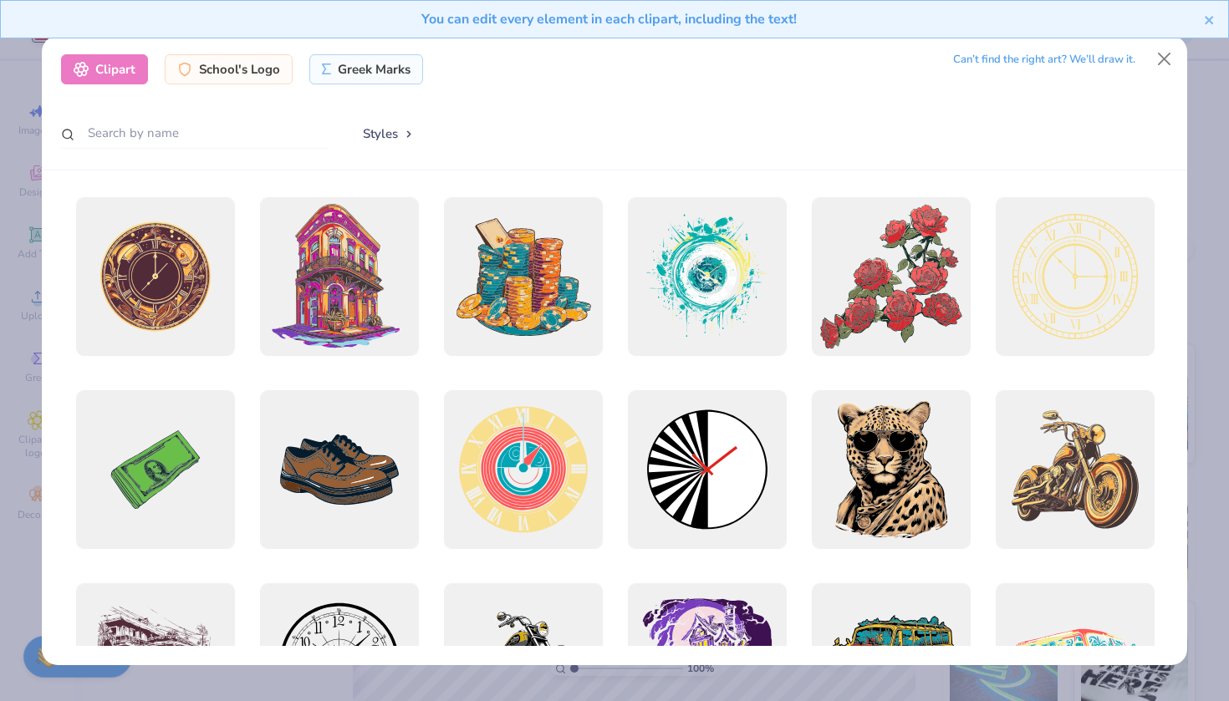
click at [198, 157] on div "Clipart School's Logo Greek Marks Can’t find the right art? We’ll draw it. Styl…" at bounding box center [614, 103] width 1145 height 135
click at [190, 140] on input "text" at bounding box center [195, 133] width 268 height 31
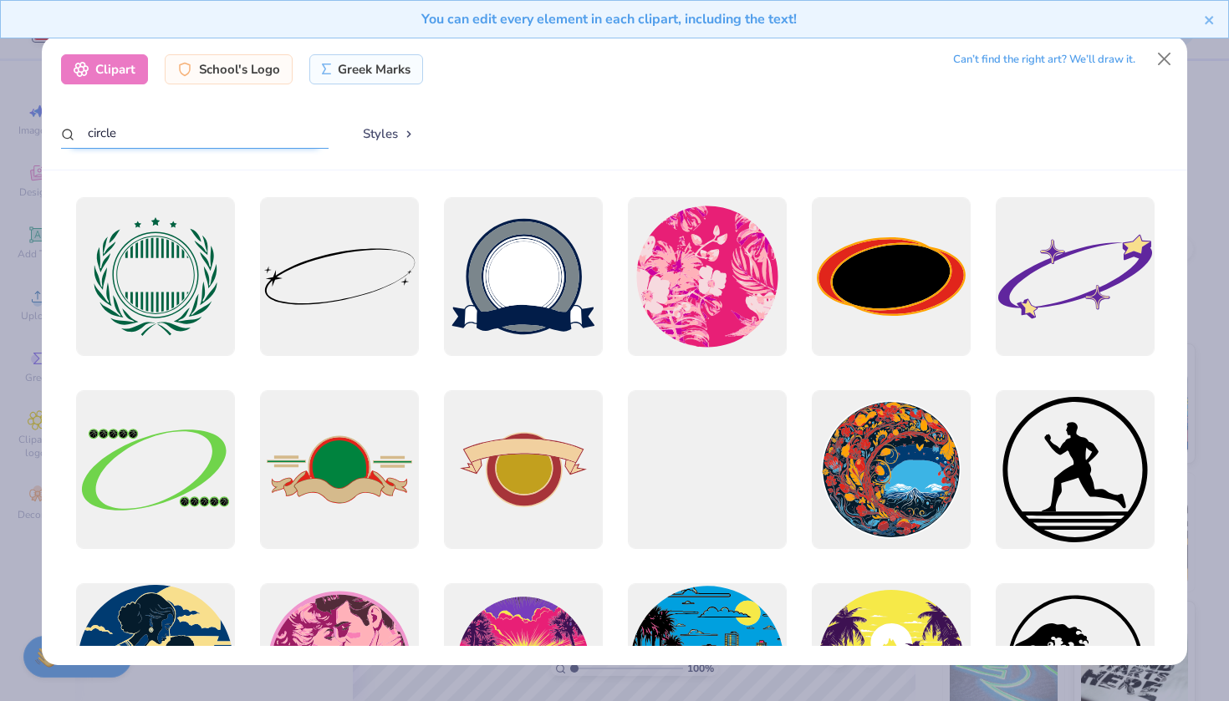
scroll to position [0, 0]
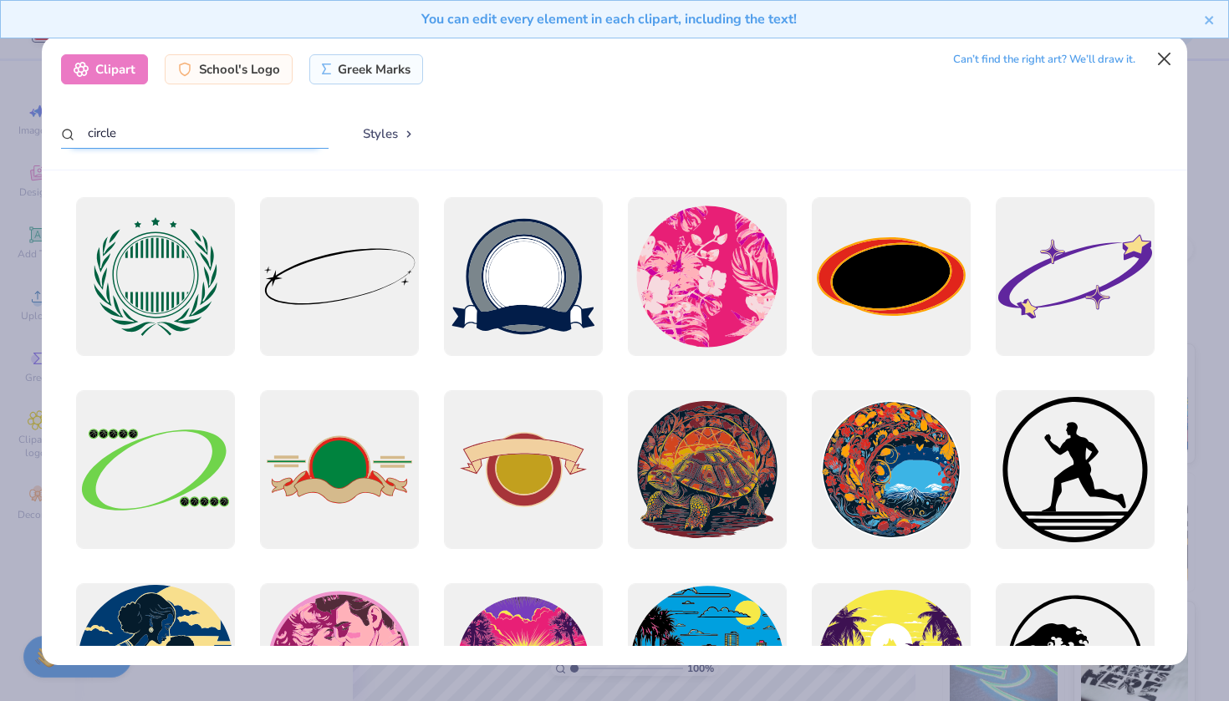
type input "circle"
click at [1162, 56] on button "Close" at bounding box center [1165, 59] width 32 height 32
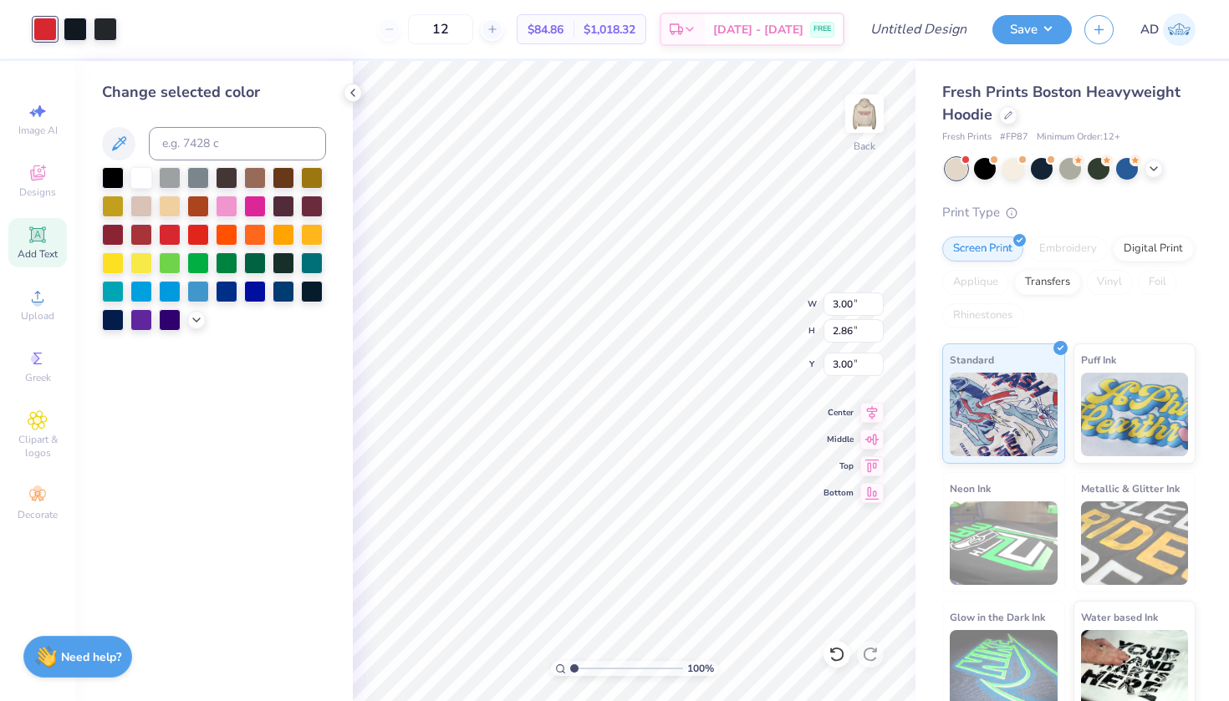
click at [36, 235] on icon at bounding box center [37, 235] width 16 height 16
type input "7.05"
type input "2.04"
type input "5.73"
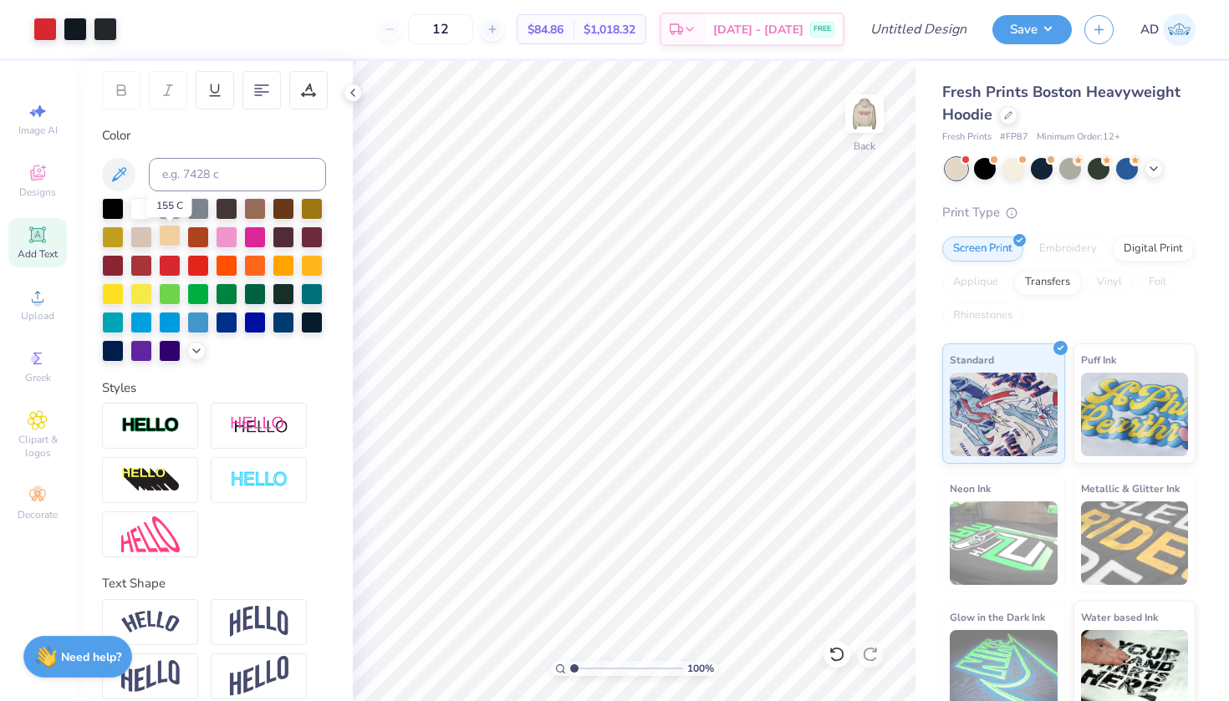
scroll to position [248, 0]
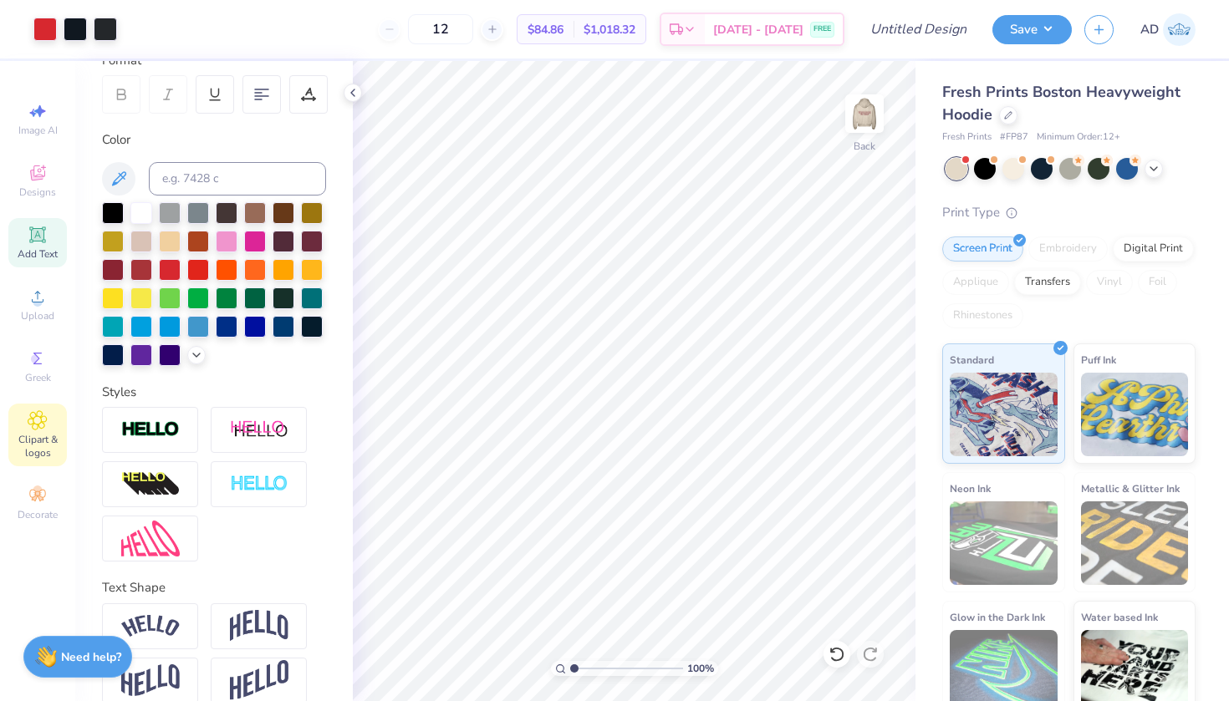
click at [36, 435] on span "Clipart & logos" at bounding box center [37, 446] width 59 height 27
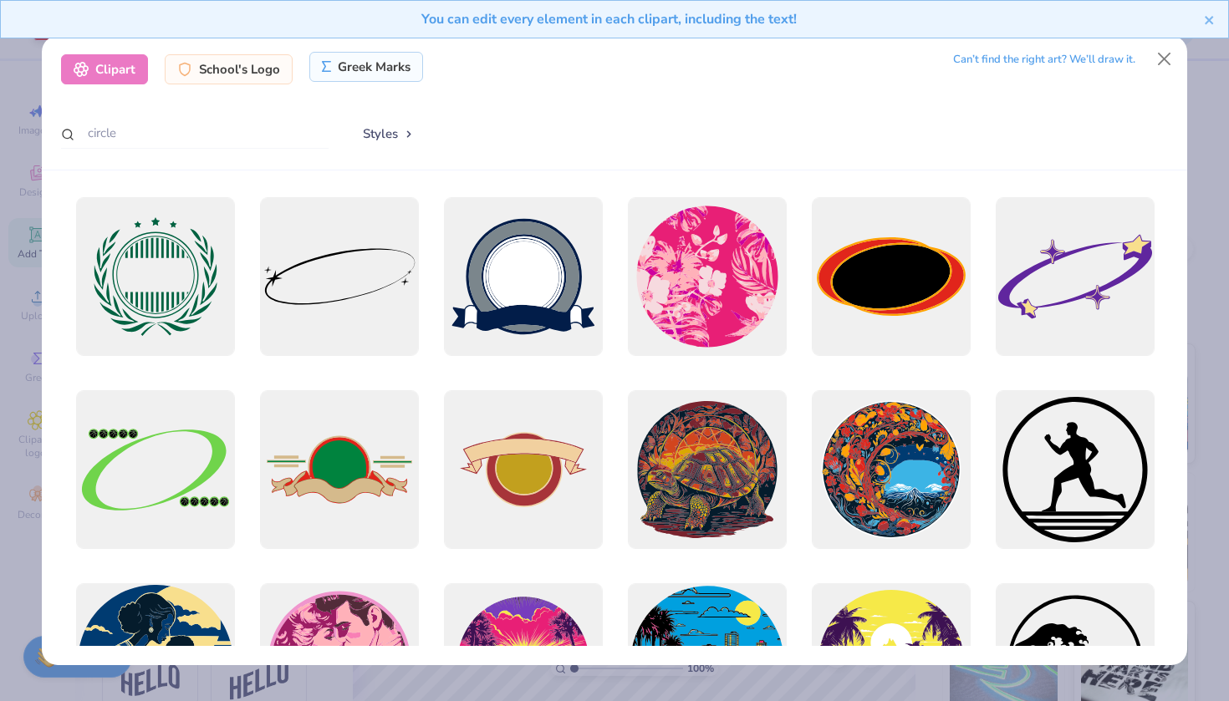
click at [386, 66] on div "Greek Marks" at bounding box center [366, 67] width 115 height 30
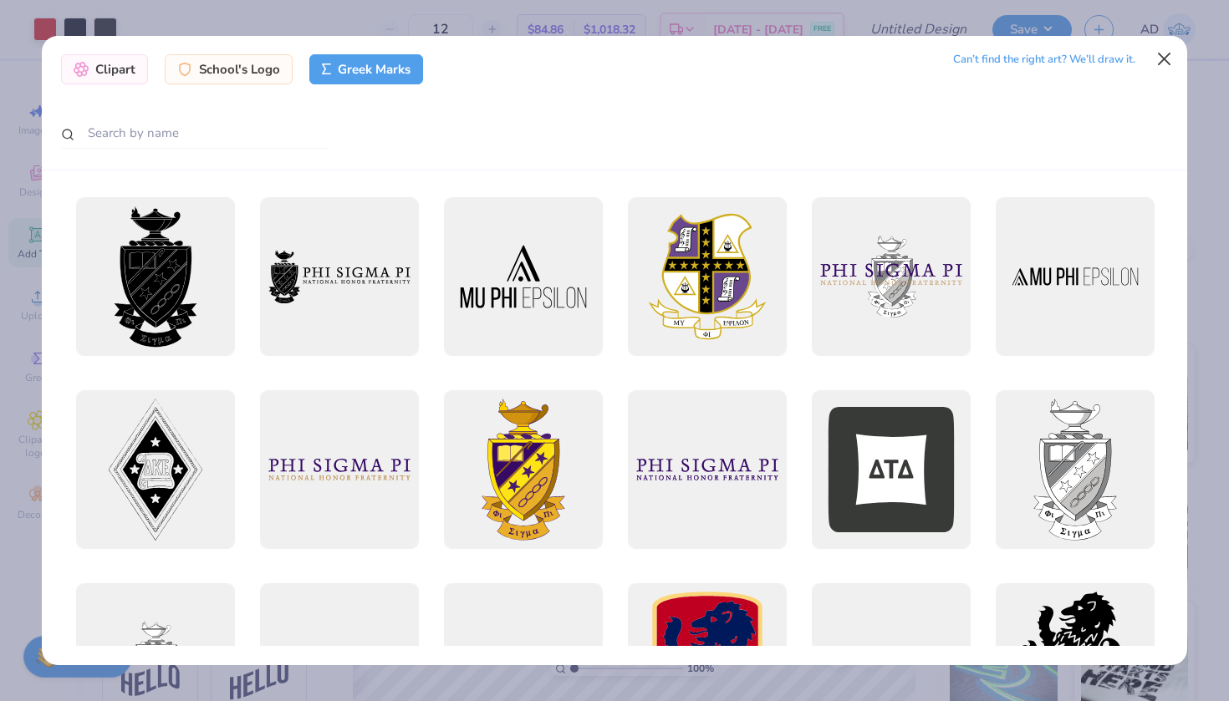
click at [1166, 57] on button "Close" at bounding box center [1165, 59] width 32 height 32
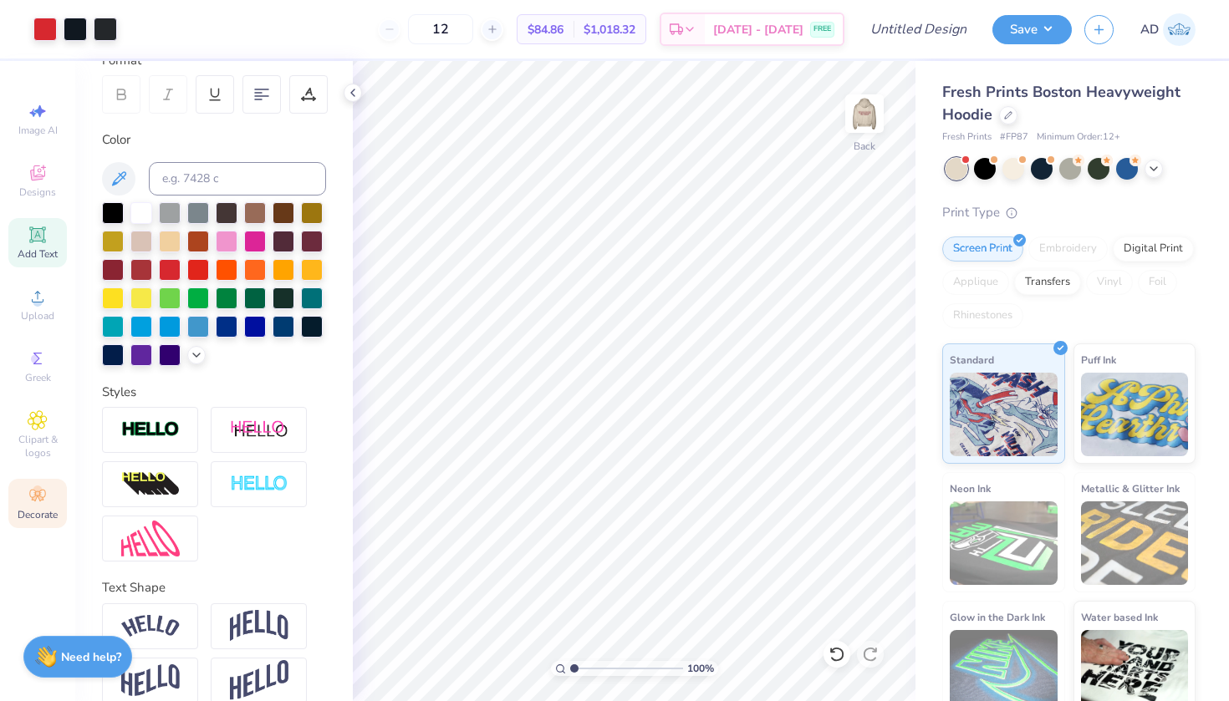
click at [38, 492] on icon at bounding box center [37, 496] width 16 height 12
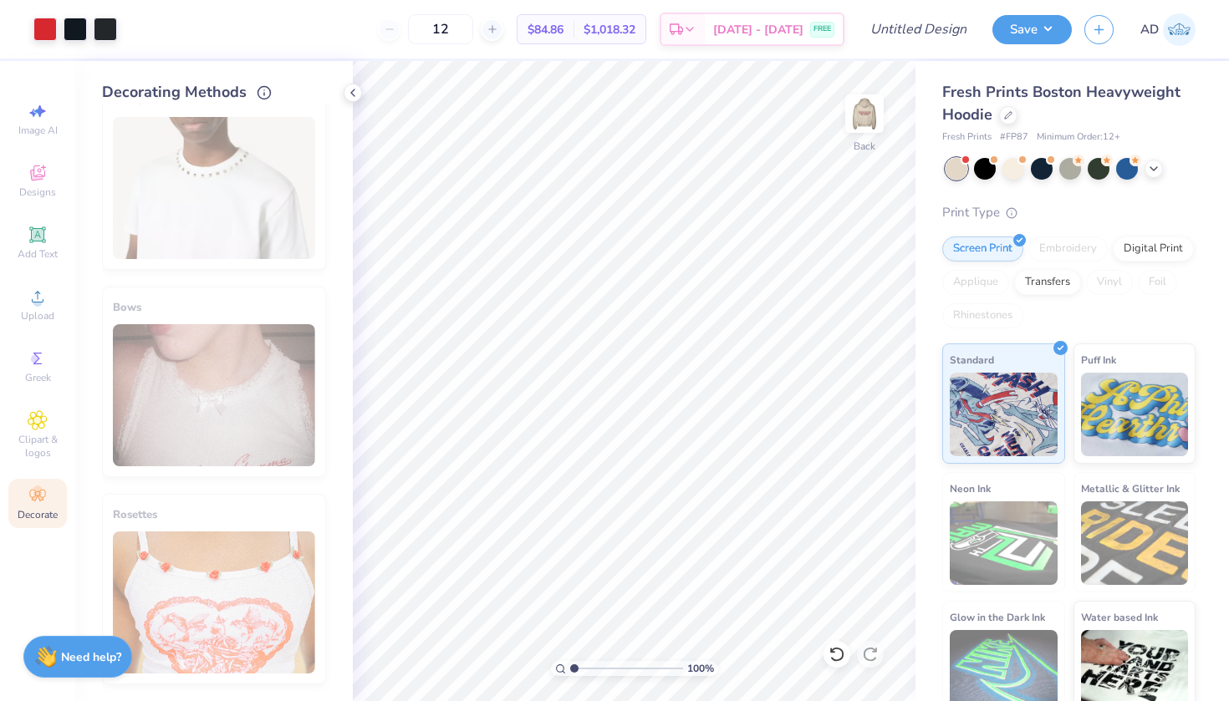
scroll to position [867, 0]
click at [45, 430] on icon at bounding box center [37, 420] width 19 height 20
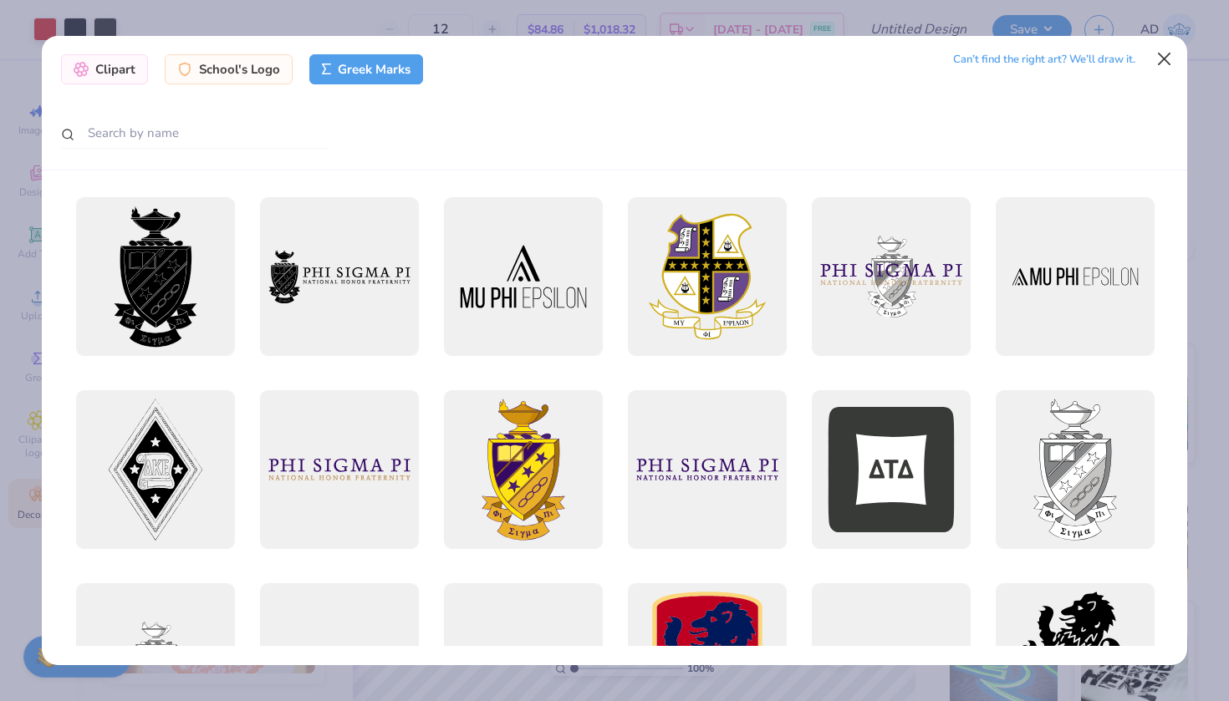
click at [1156, 62] on button "Close" at bounding box center [1165, 59] width 32 height 32
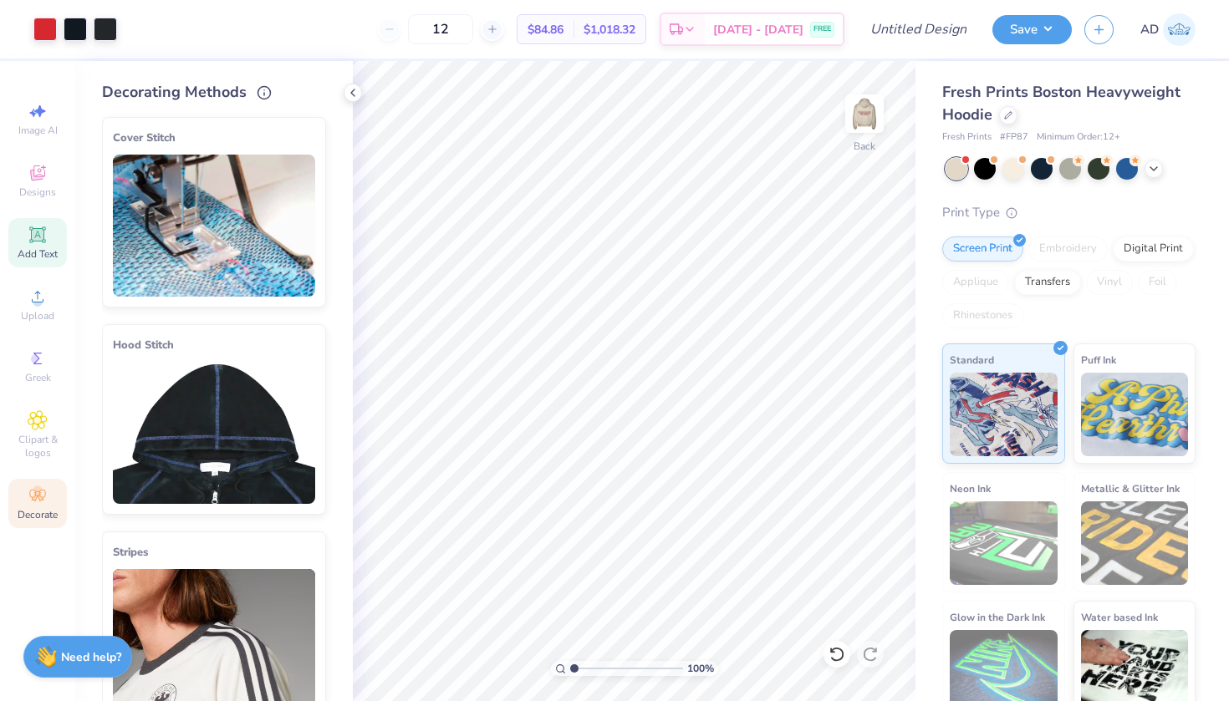
scroll to position [0, 0]
click at [40, 407] on div "Clipart & logos" at bounding box center [37, 435] width 59 height 63
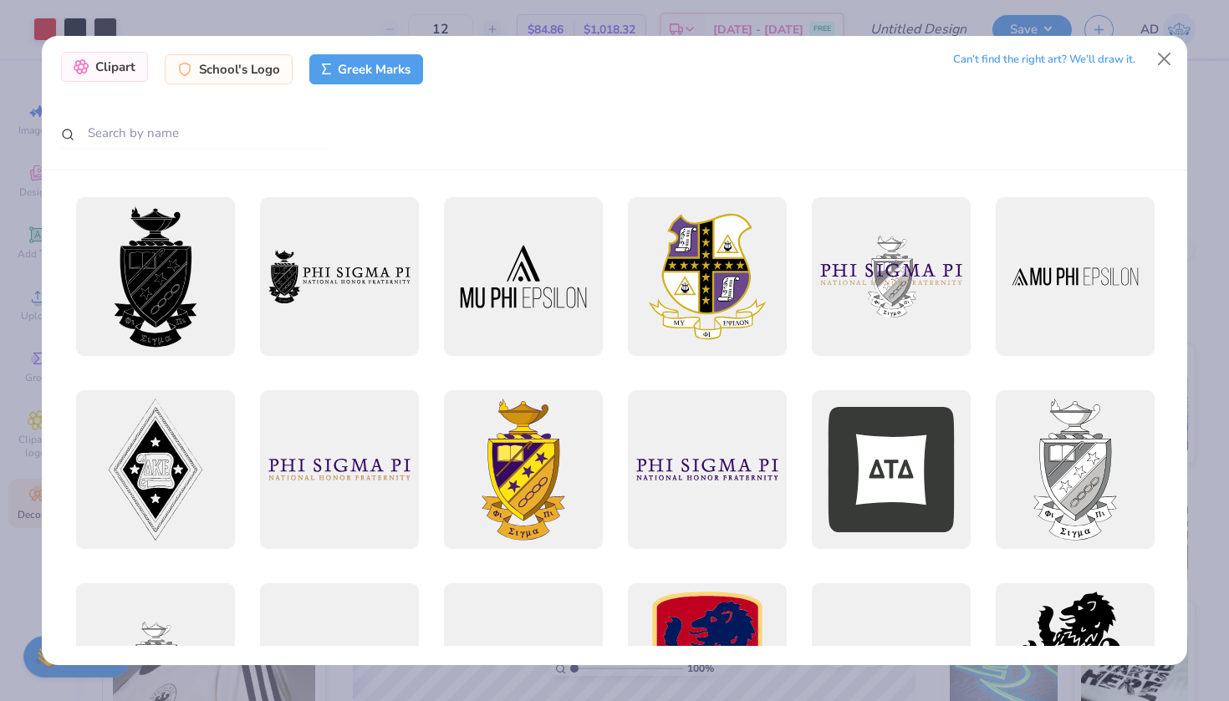
click at [119, 64] on div "Clipart" at bounding box center [104, 67] width 87 height 30
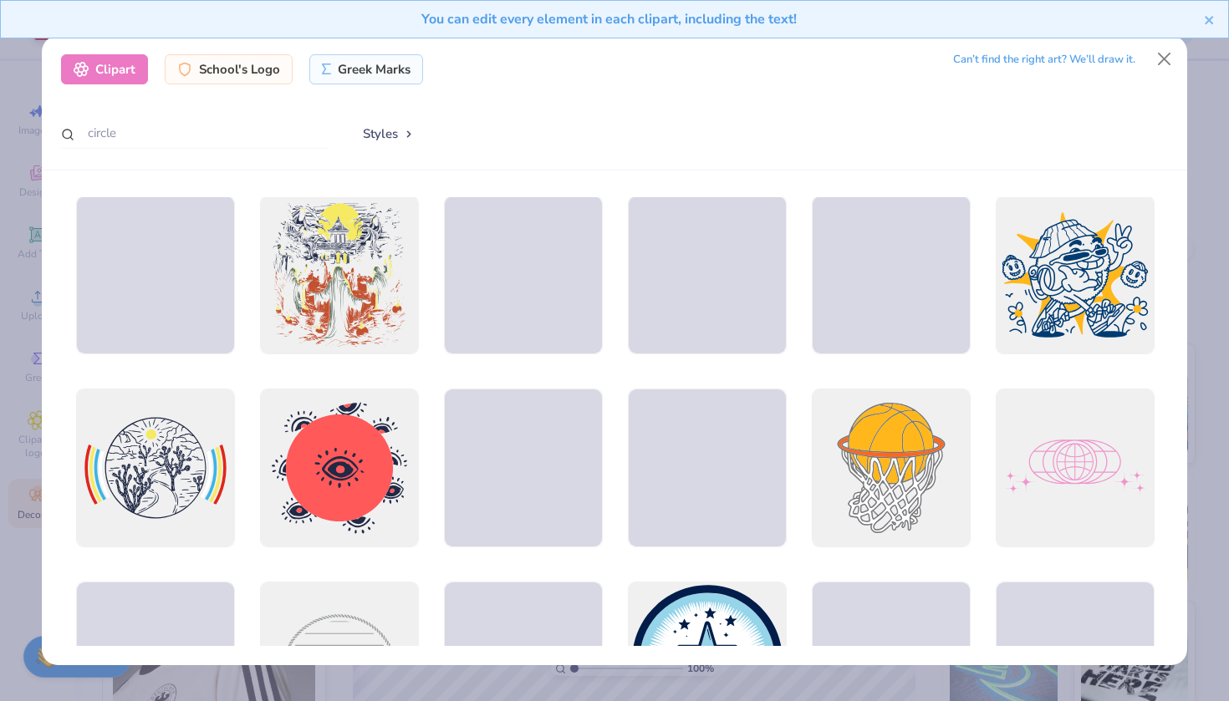
scroll to position [3270, 0]
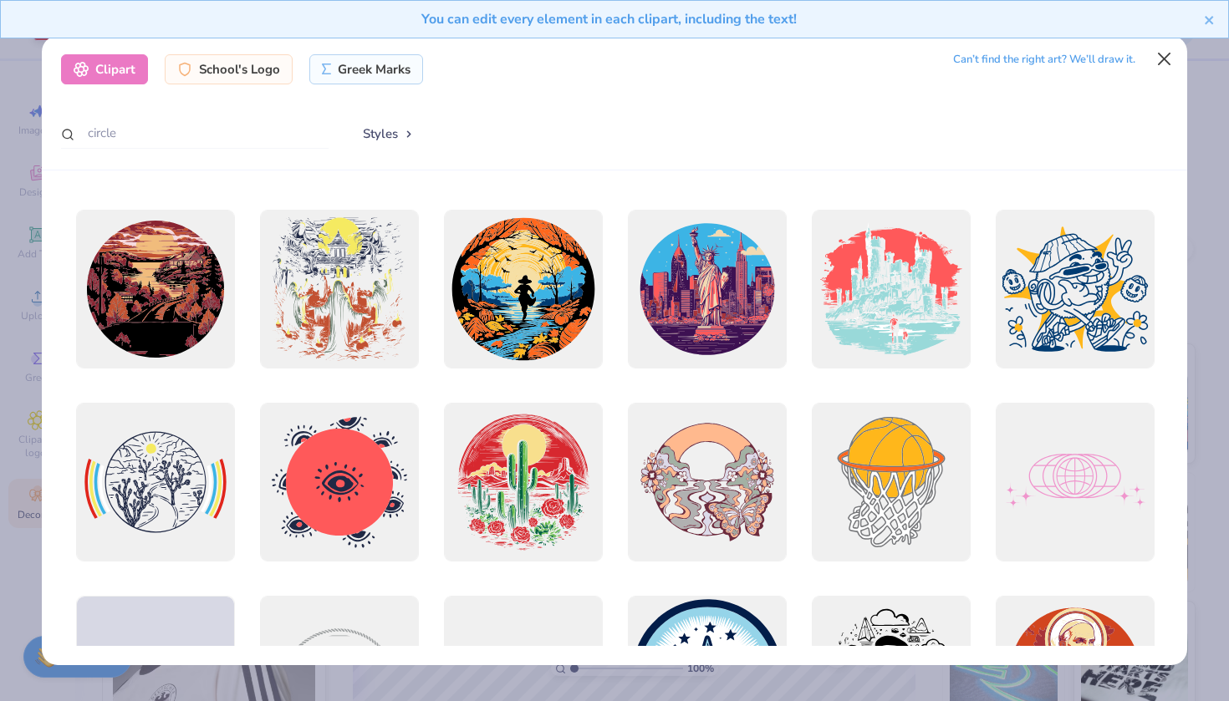
click at [1160, 60] on button "Close" at bounding box center [1165, 59] width 32 height 32
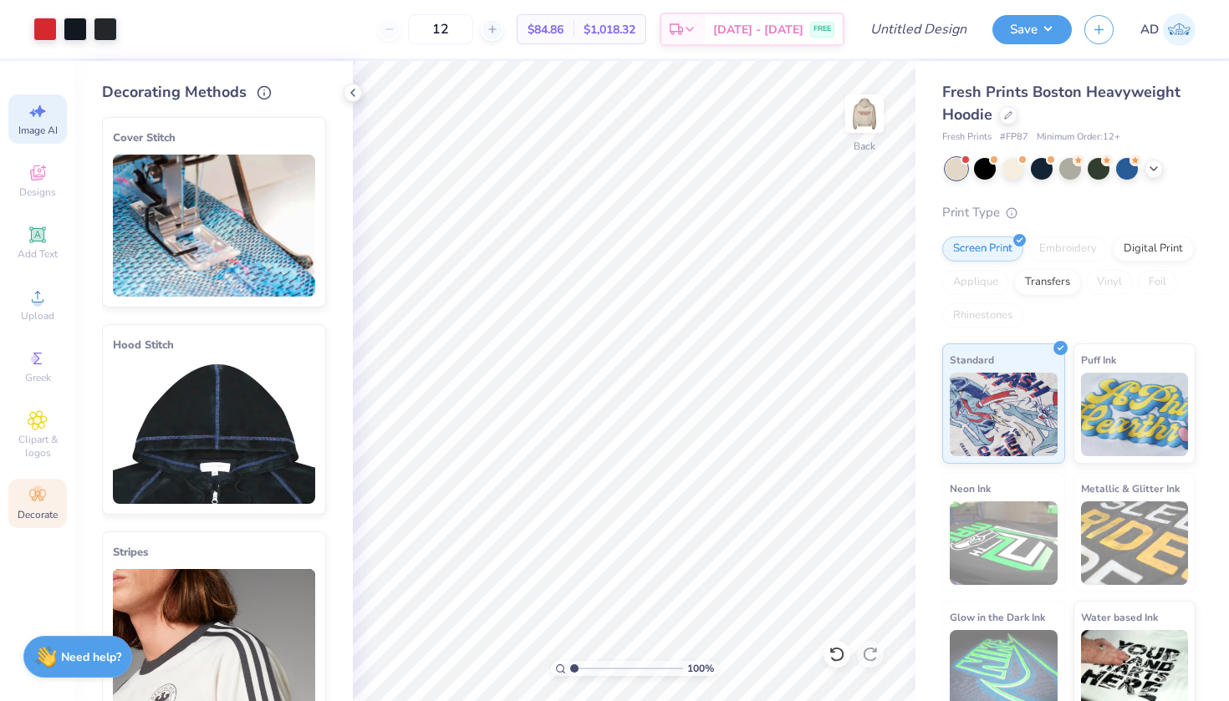
click at [38, 139] on div "Image AI" at bounding box center [37, 118] width 59 height 49
select select "4"
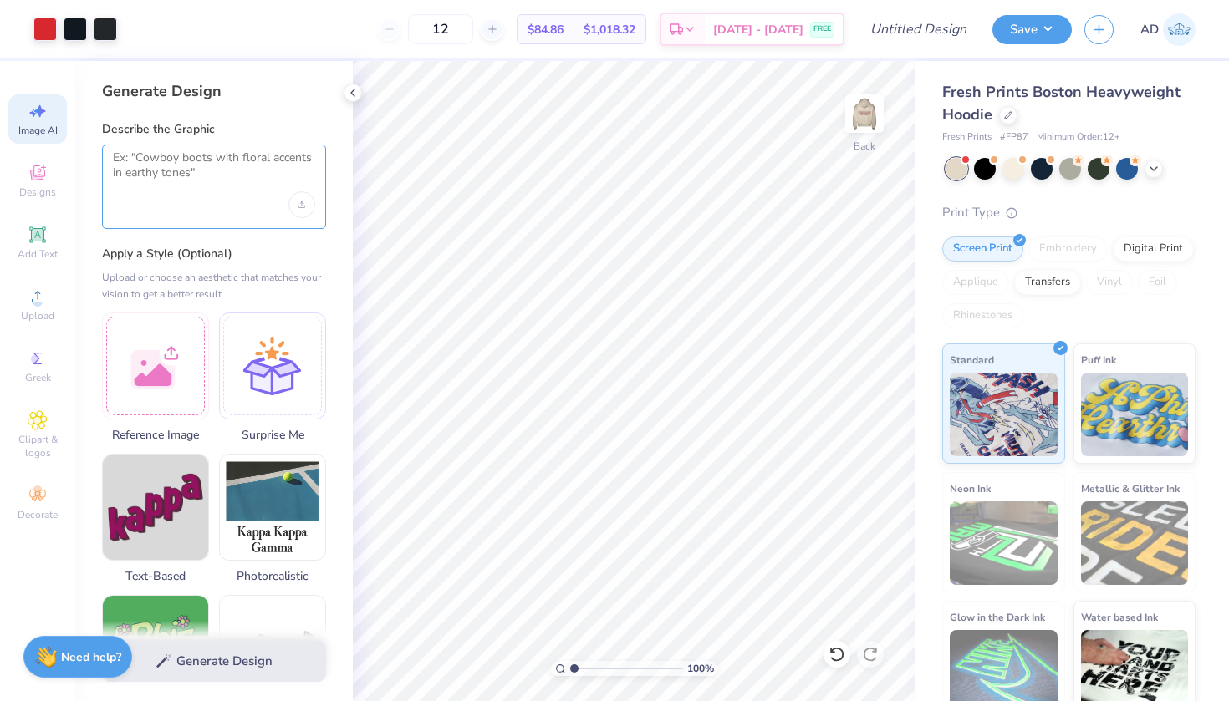
click at [162, 181] on textarea at bounding box center [214, 171] width 202 height 42
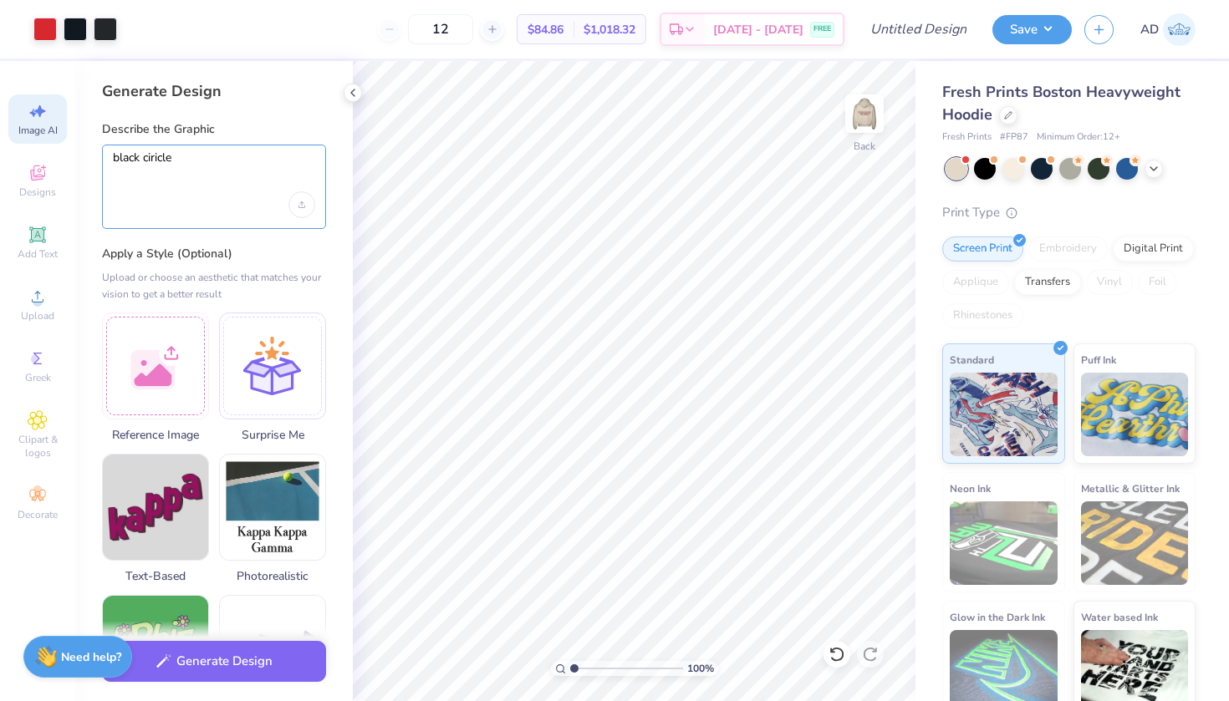
type textarea "black circle"
drag, startPoint x: 162, startPoint y: 188, endPoint x: 237, endPoint y: 645, distance: 463.4
click at [237, 645] on button "Generate Design" at bounding box center [214, 657] width 224 height 41
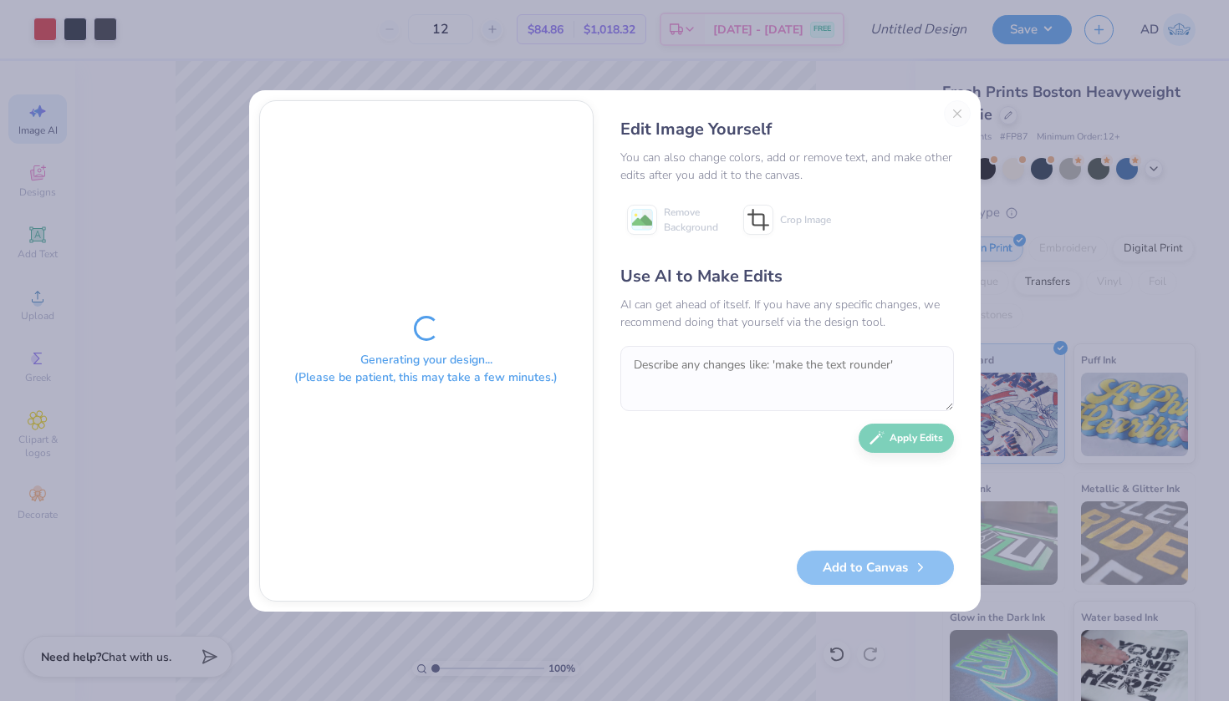
click at [956, 115] on div "Edit Image Yourself You can also change colors, add or remove text, and make ot…" at bounding box center [787, 351] width 367 height 502
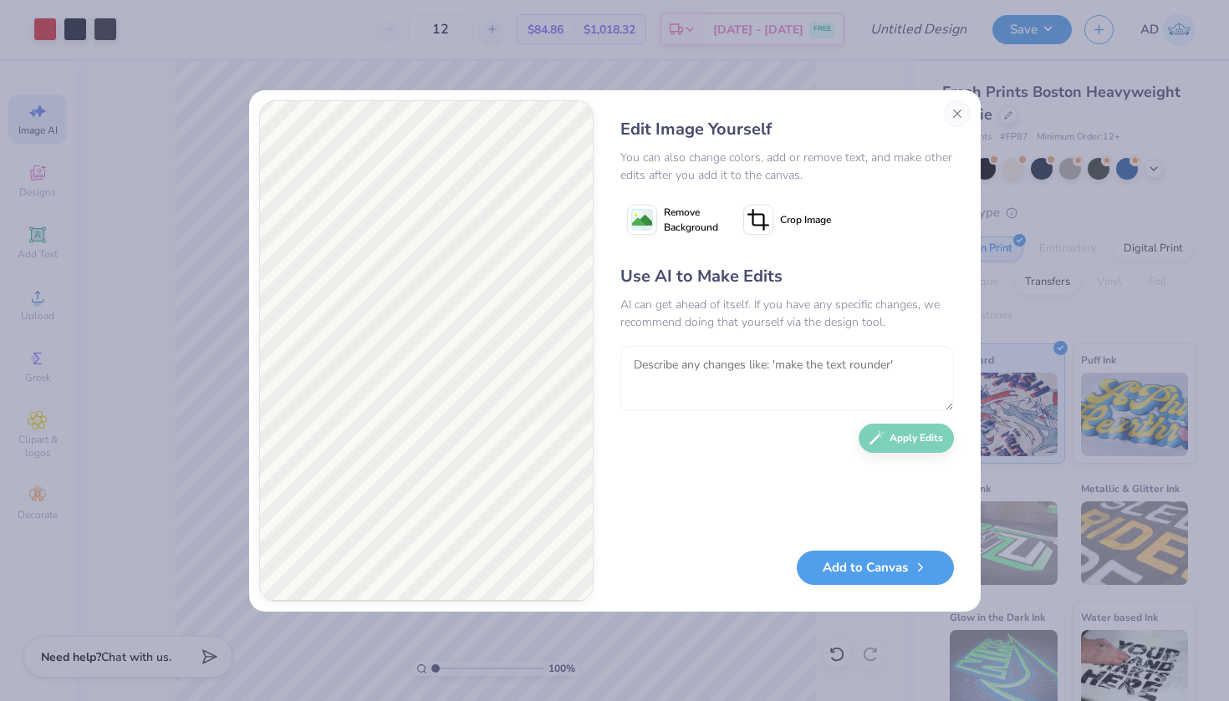
click at [720, 363] on textarea at bounding box center [787, 378] width 334 height 65
type textarea "outline of a circle"
click at [897, 431] on button "Apply Edits" at bounding box center [906, 434] width 95 height 29
click at [896, 568] on button "Add to Canvas" at bounding box center [875, 564] width 157 height 34
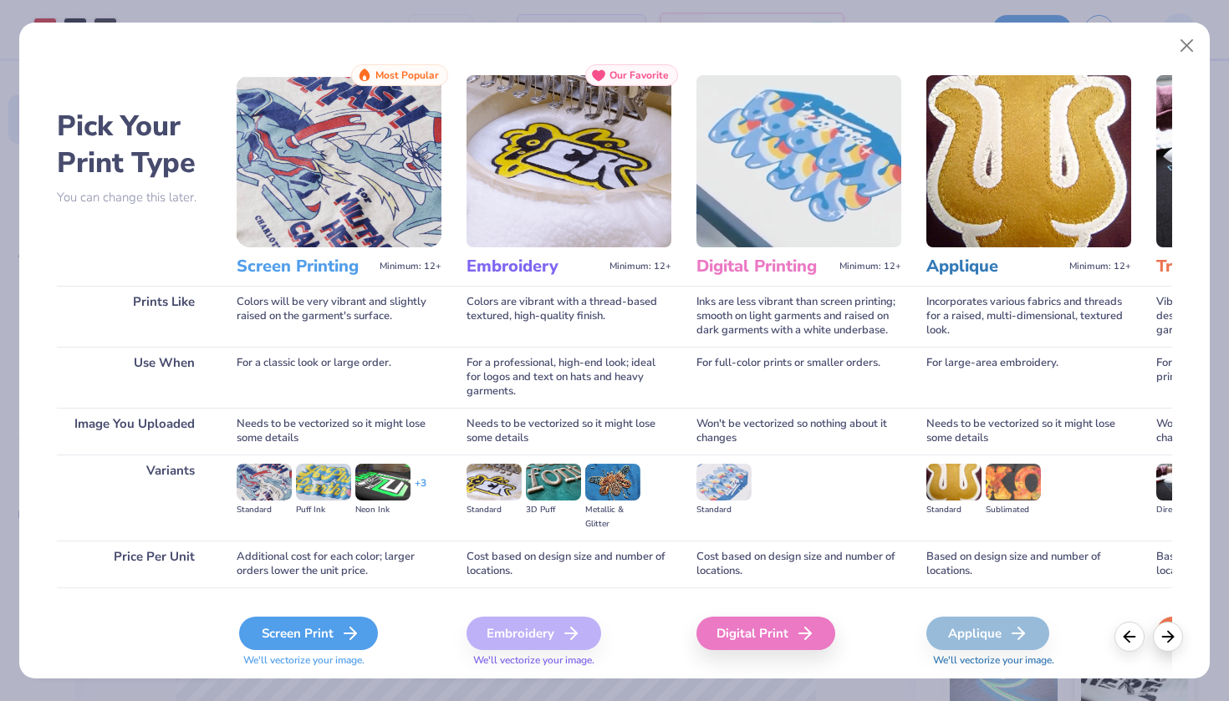
click at [303, 635] on div "Screen Print" at bounding box center [308, 633] width 139 height 33
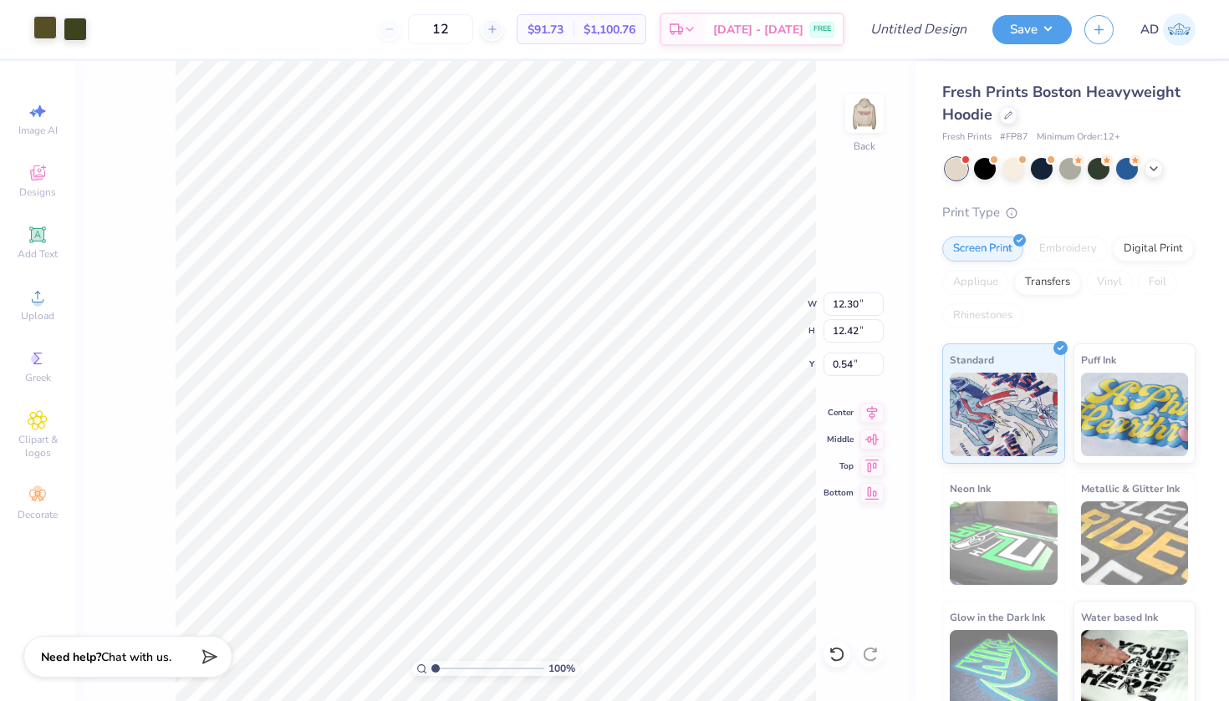
click at [46, 33] on div at bounding box center [44, 27] width 23 height 23
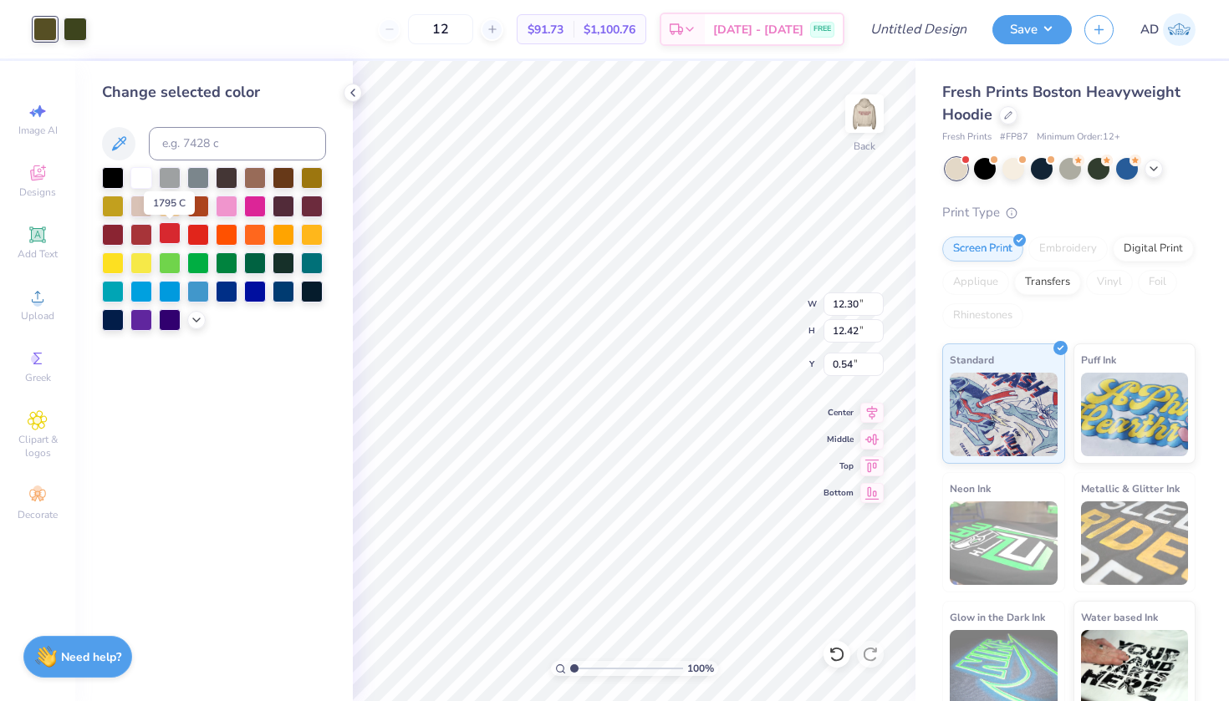
click at [171, 238] on div at bounding box center [170, 233] width 22 height 22
click at [76, 32] on div at bounding box center [75, 27] width 23 height 23
click at [169, 238] on div at bounding box center [170, 233] width 22 height 22
type input "5.22"
type input "5.27"
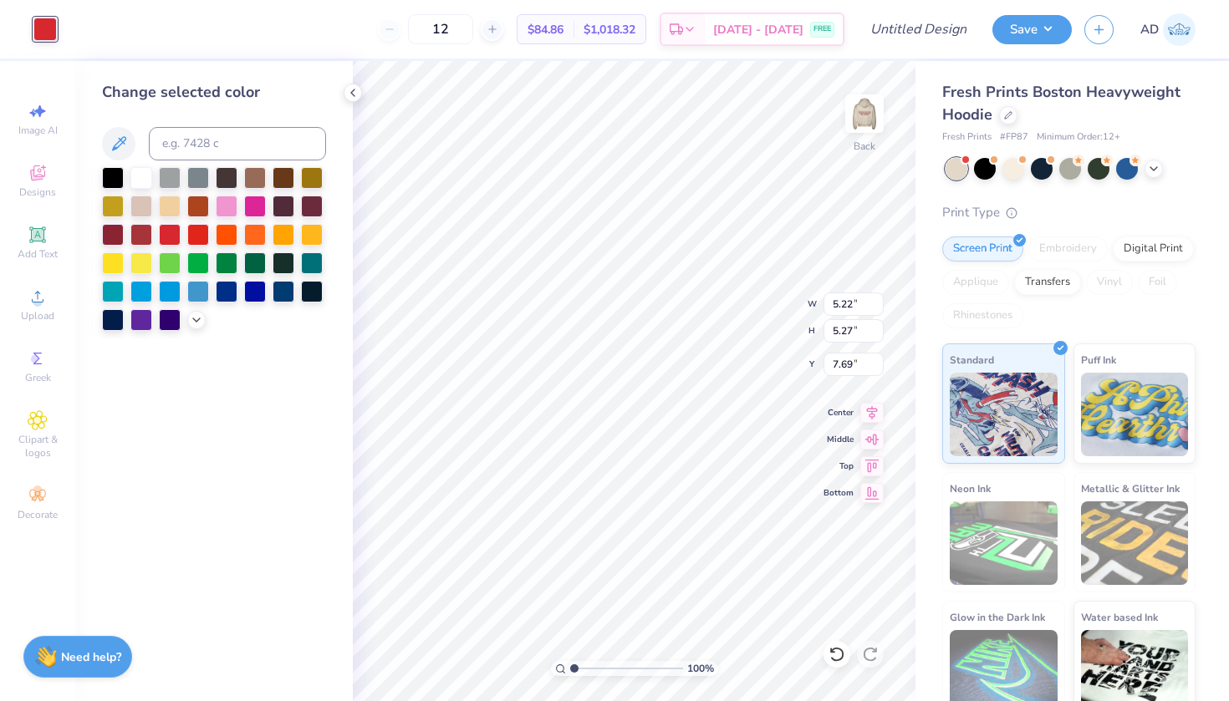
type input "1.79"
type input "4.37"
type input "4.41"
type input "1.95"
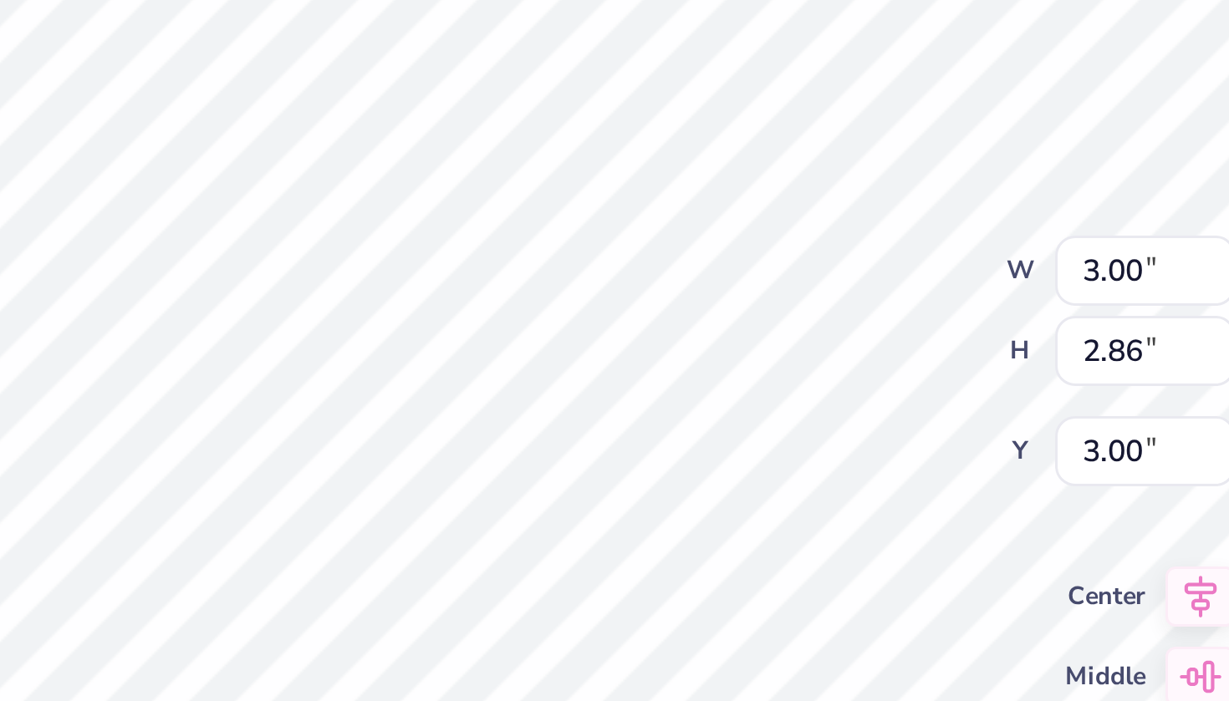
type input "3.01"
type input "2.87"
type input "3.00"
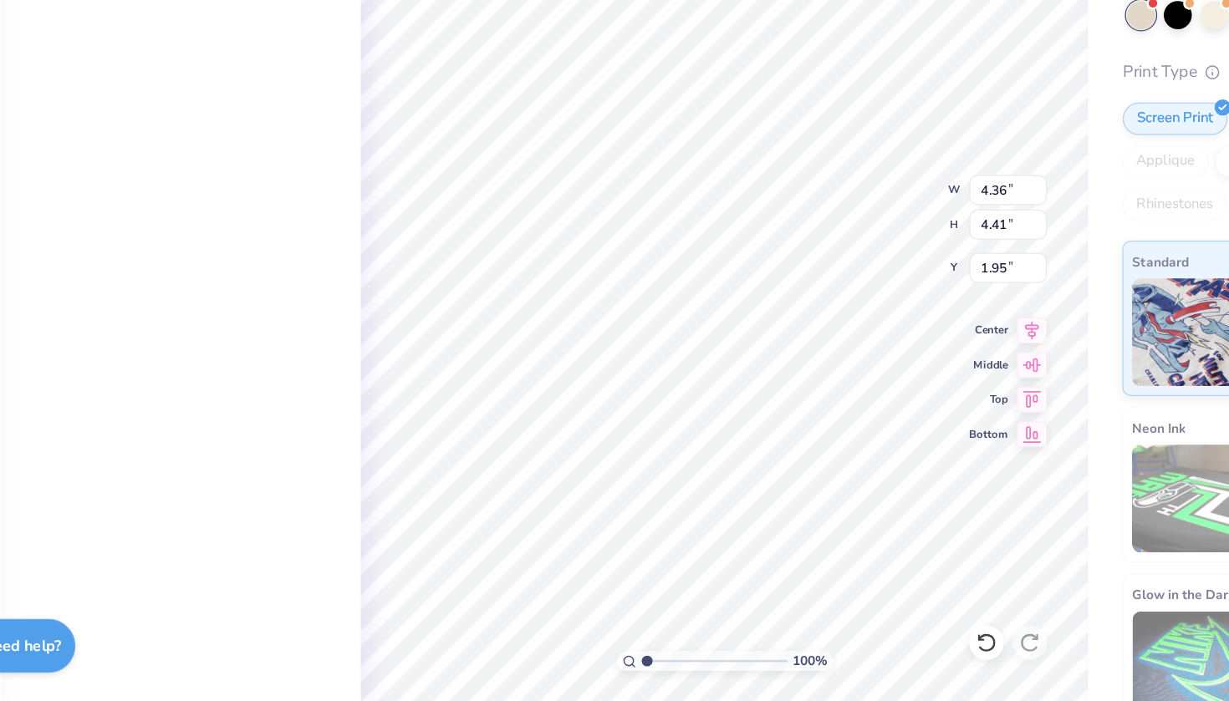
type input "4.16"
type input "4.20"
type input "2.11"
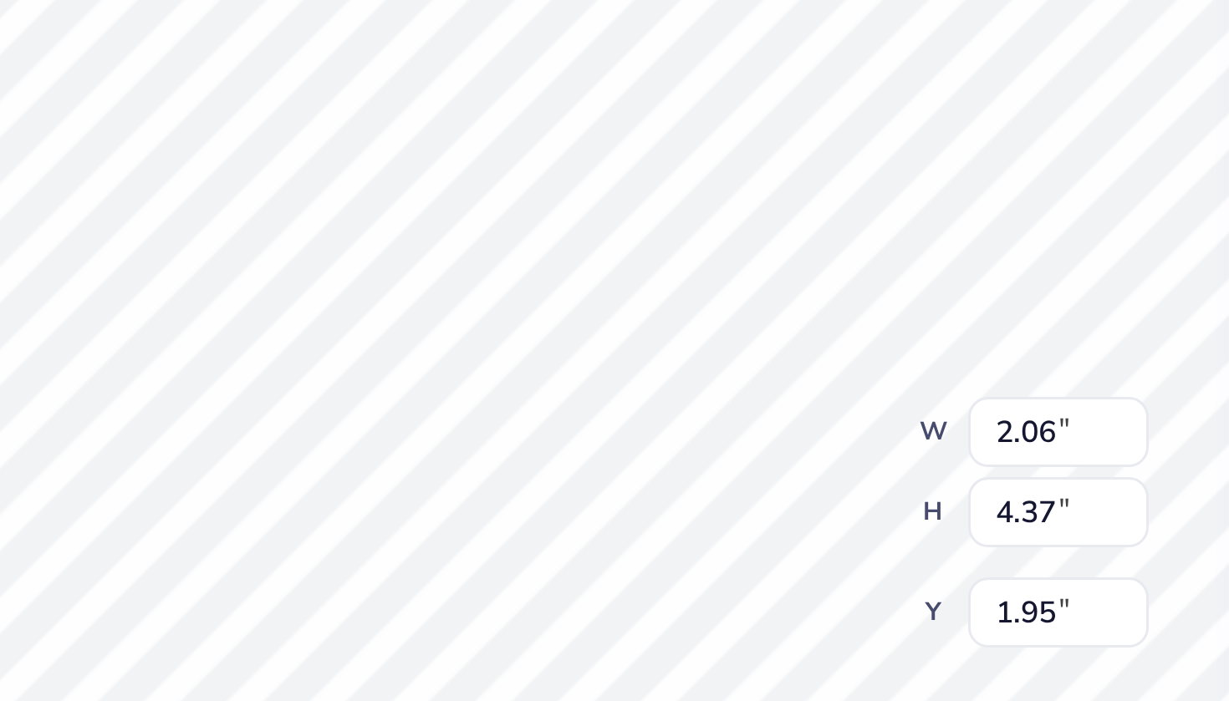
type input "2.38"
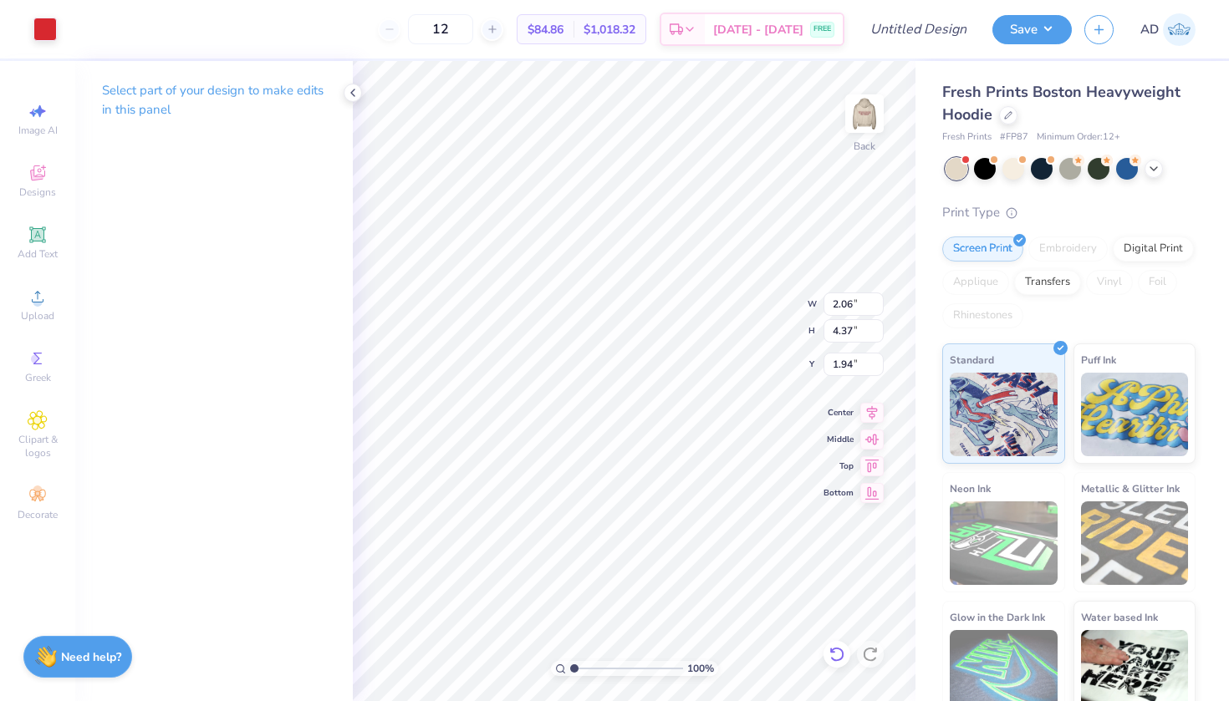
click at [838, 655] on icon at bounding box center [836, 654] width 17 height 17
type input "1.95"
click at [838, 655] on icon at bounding box center [836, 654] width 17 height 17
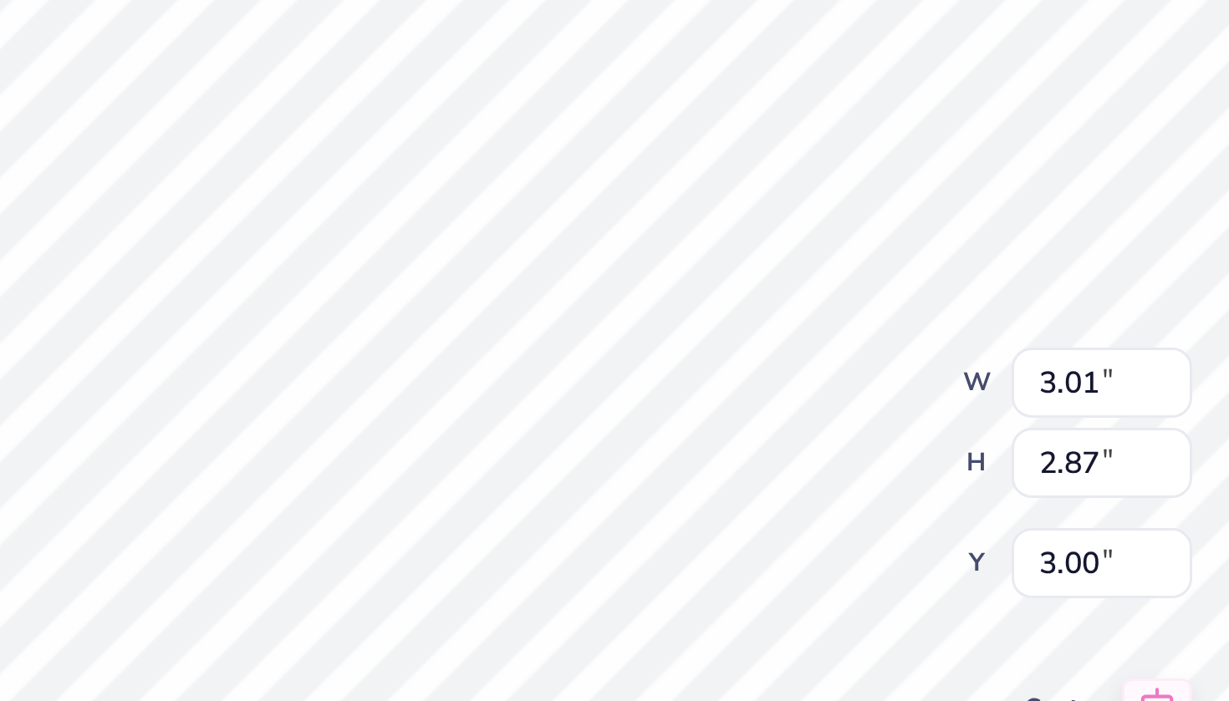
type input "4.88"
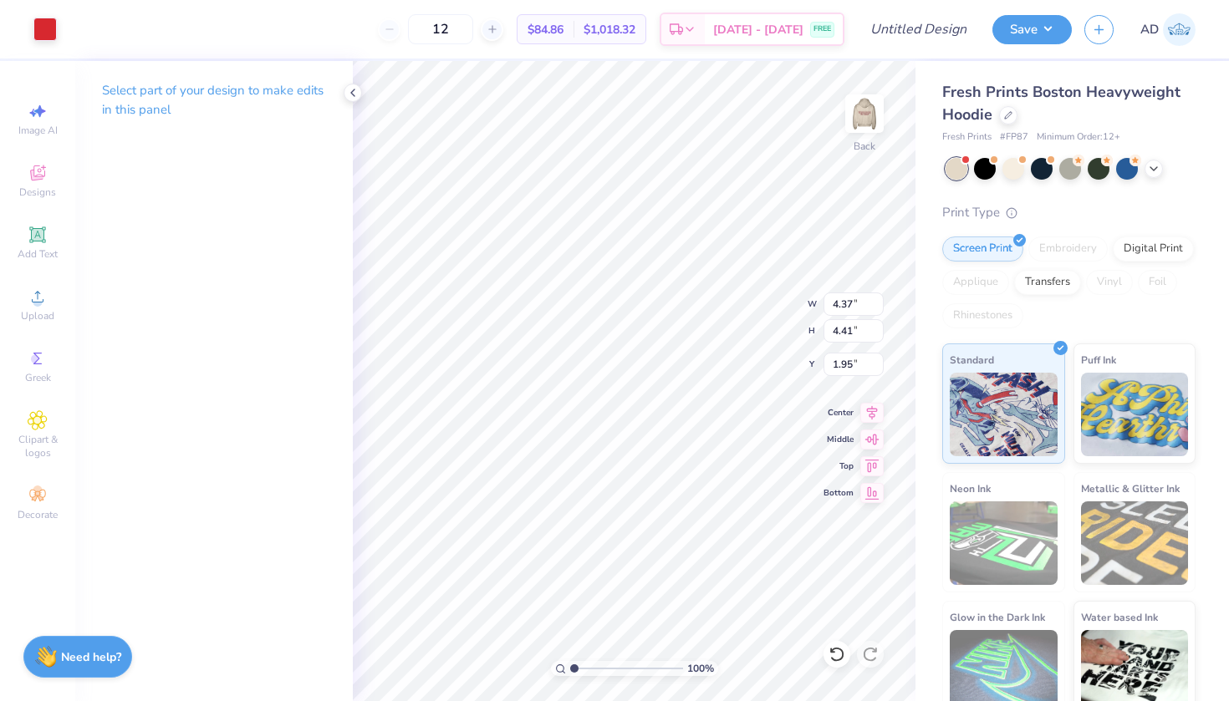
type input "3.56"
type input "3.59"
type input "2.25"
type input "3.01"
type input "2.87"
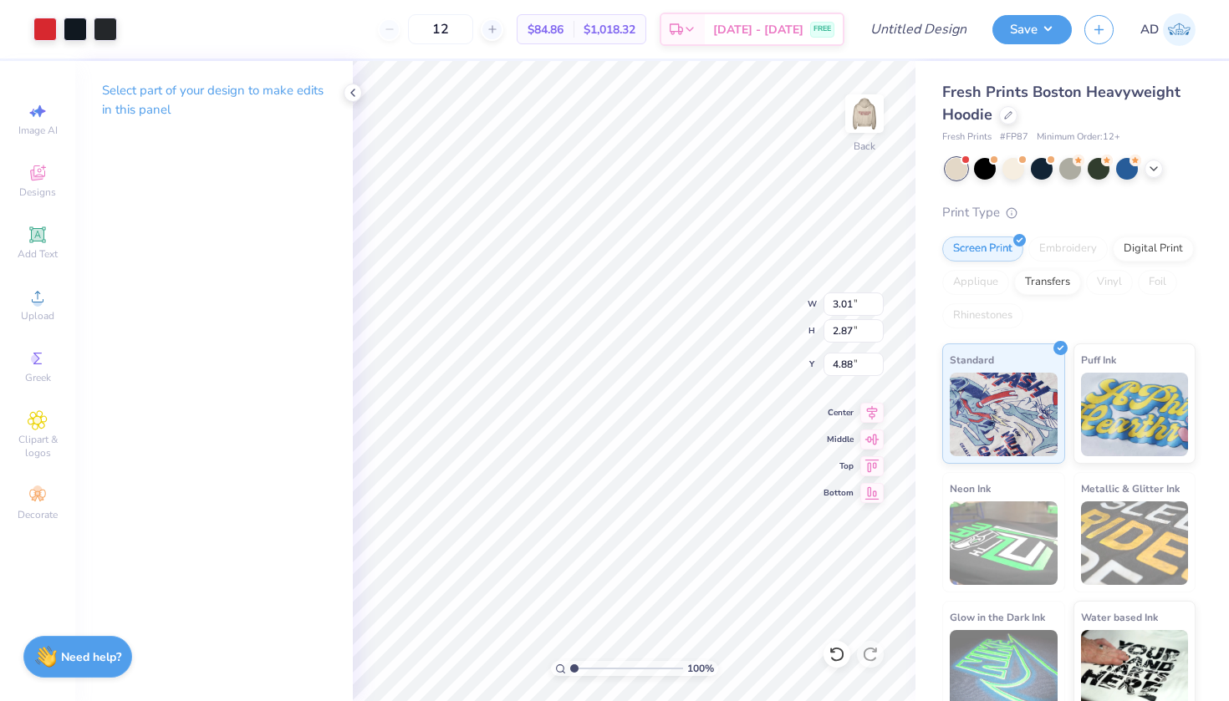
type input "3.57"
type input "4.11"
type input "4.15"
type input "3.01"
type input "2.87"
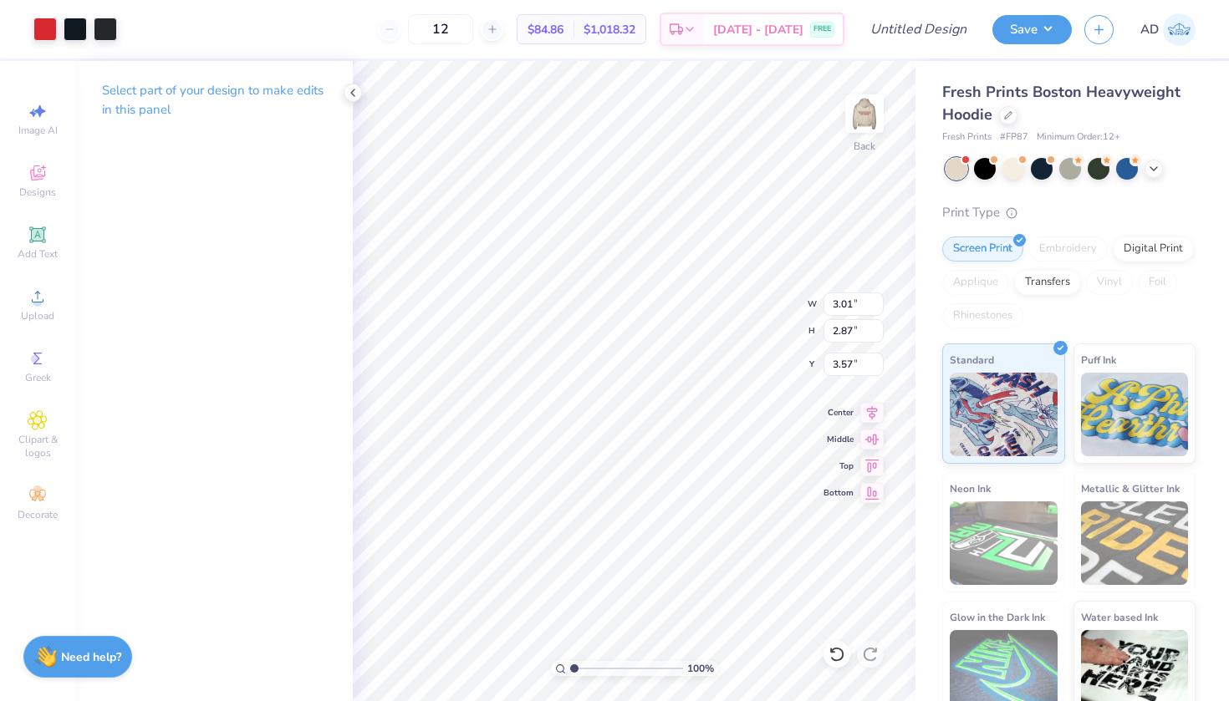
type input "3.00"
click at [859, 116] on img at bounding box center [864, 113] width 67 height 67
click at [45, 28] on div at bounding box center [44, 27] width 23 height 23
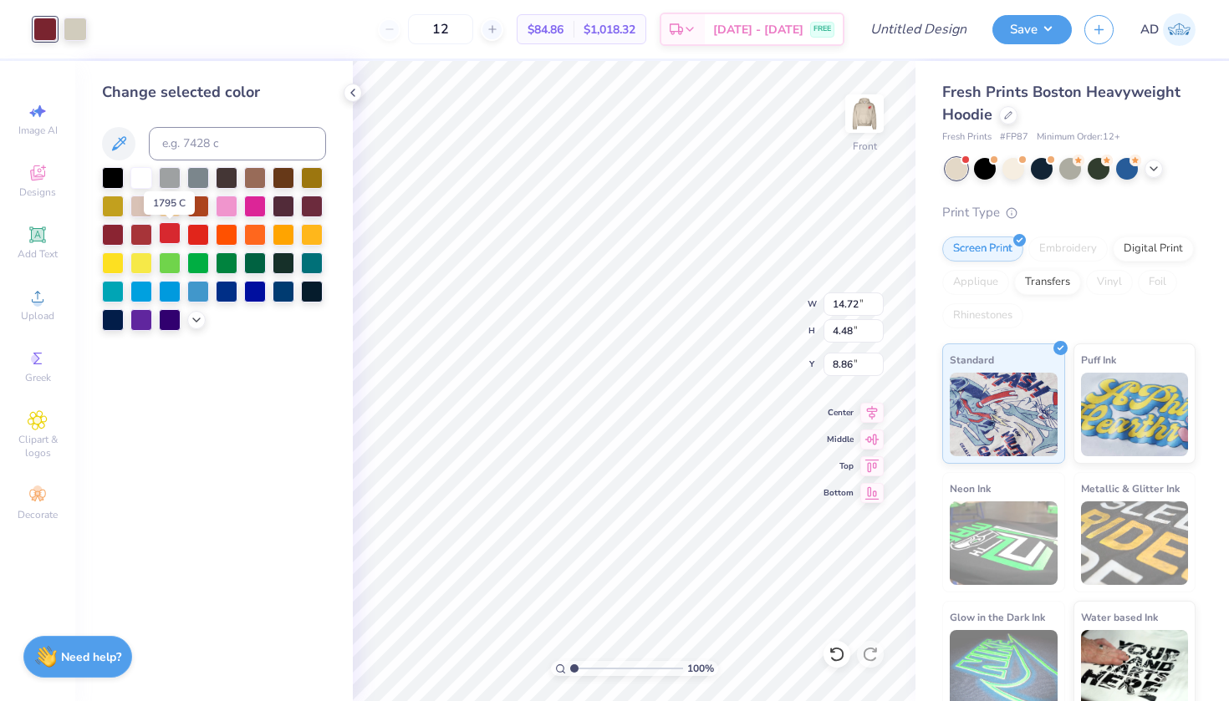
click at [171, 238] on div at bounding box center [170, 233] width 22 height 22
click at [73, 30] on div at bounding box center [75, 27] width 23 height 23
click at [114, 185] on div at bounding box center [113, 177] width 22 height 22
click at [140, 181] on div at bounding box center [141, 177] width 22 height 22
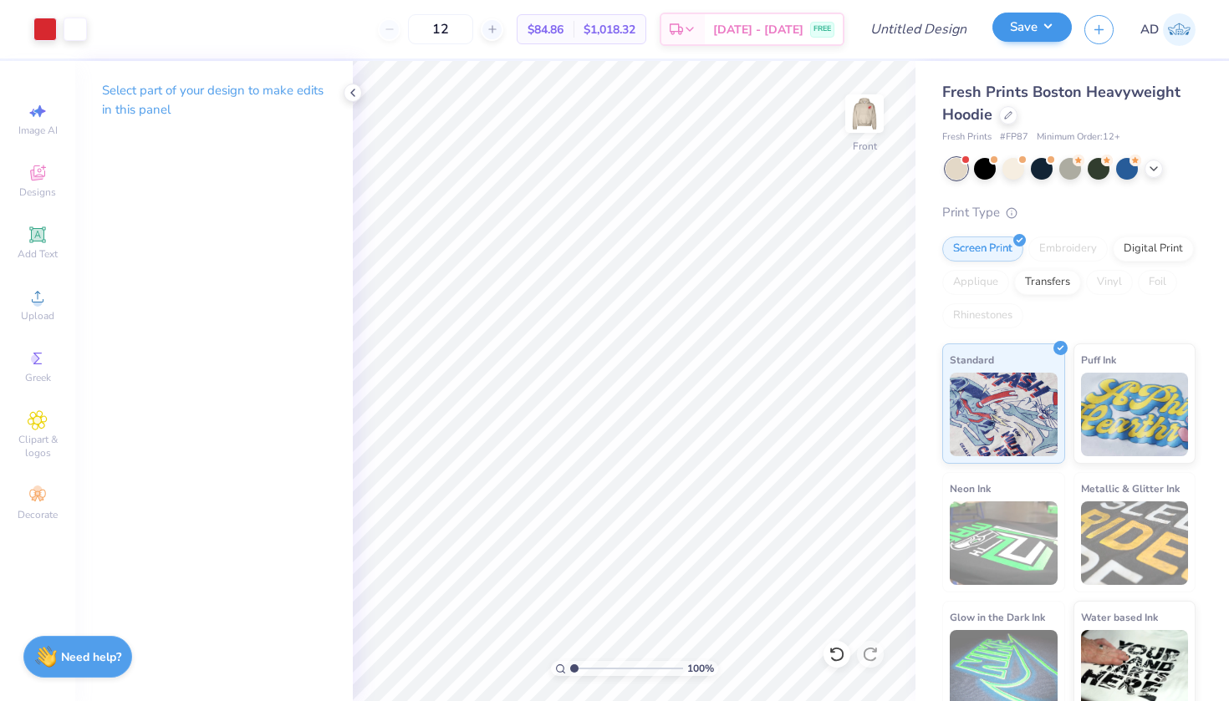
click at [1019, 23] on button "Save" at bounding box center [1031, 27] width 79 height 29
click at [857, 112] on img at bounding box center [864, 113] width 67 height 67
click at [1005, 28] on button "Save" at bounding box center [1031, 27] width 79 height 29
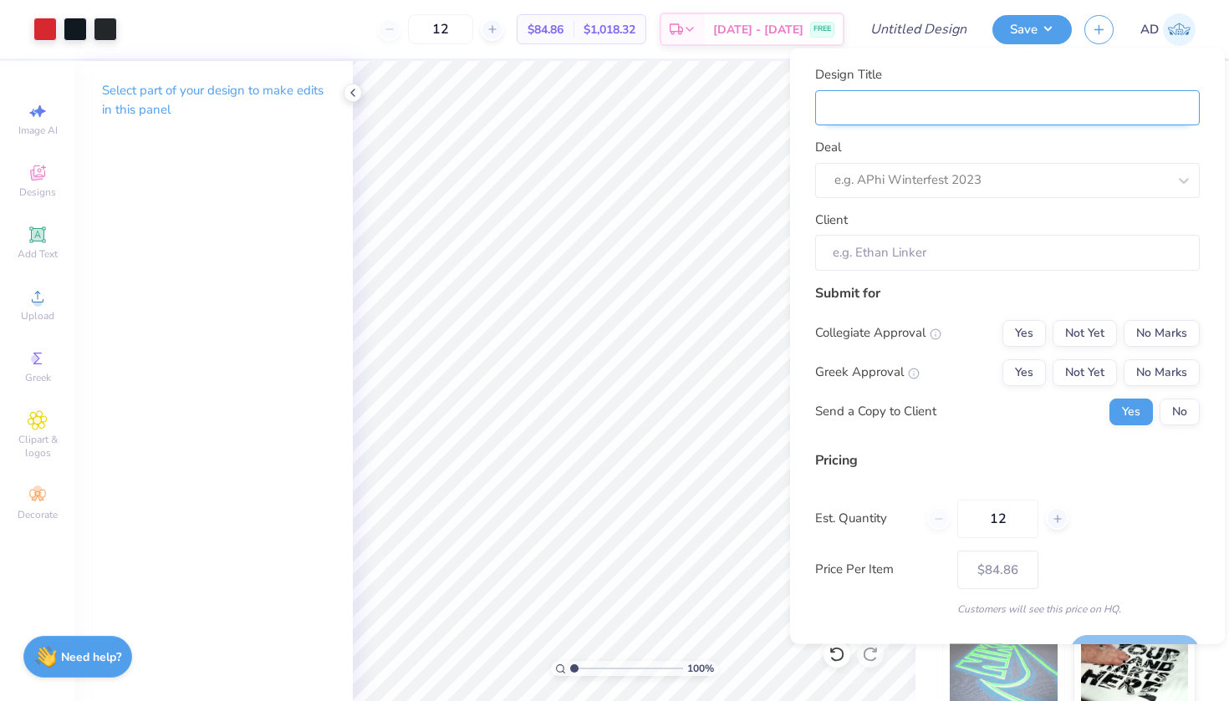
click at [931, 101] on input "Design Title" at bounding box center [1007, 107] width 385 height 36
type input "A"
type input "At"
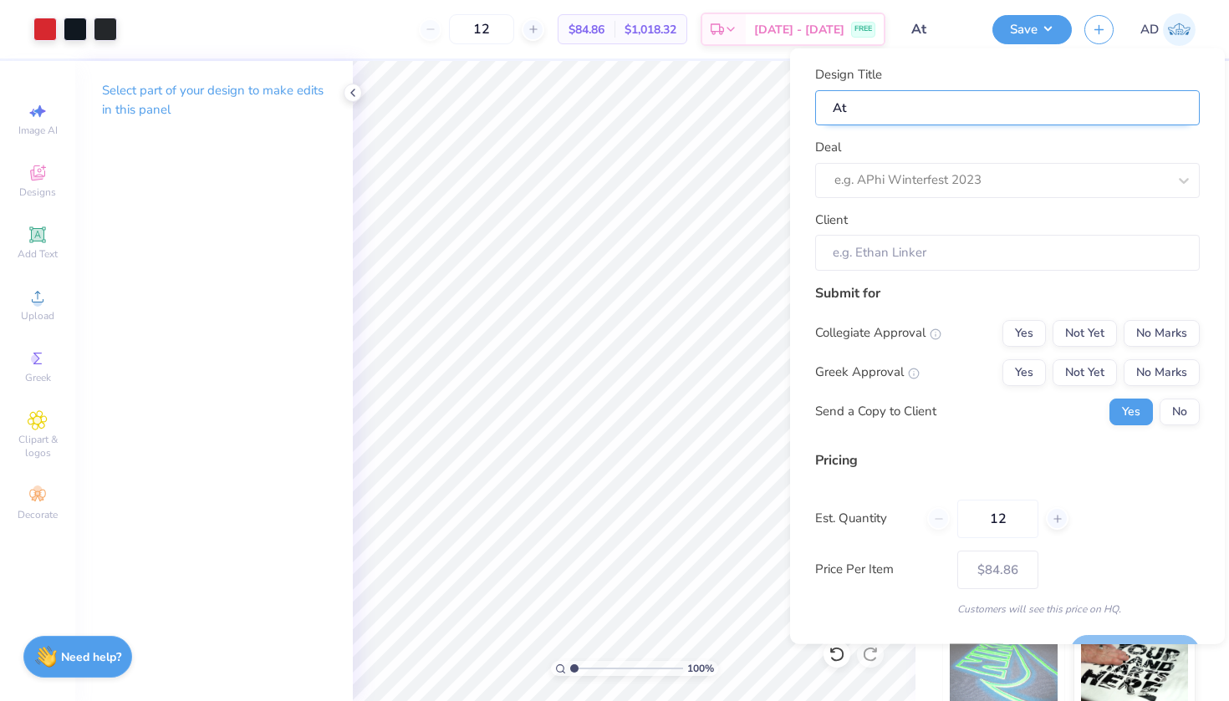
type input "Ath"
type input "Athl"
type input "Athle"
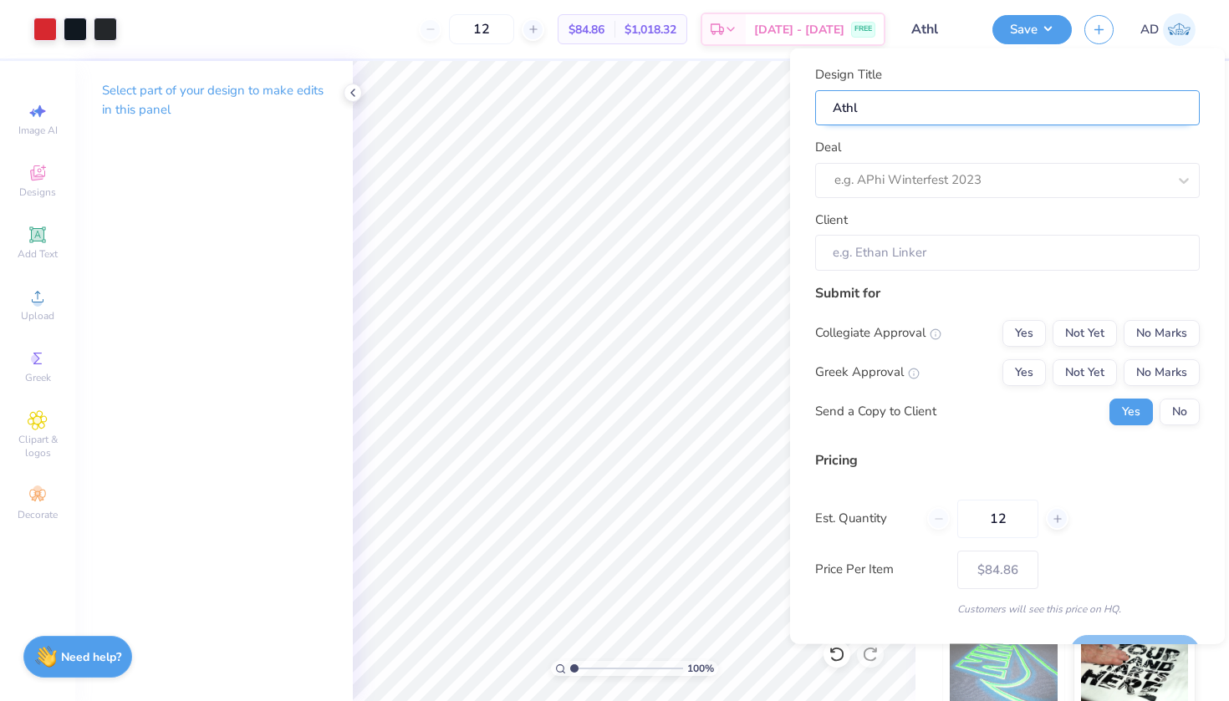
type input "Athle"
type input "Athlet"
type input "Athleti"
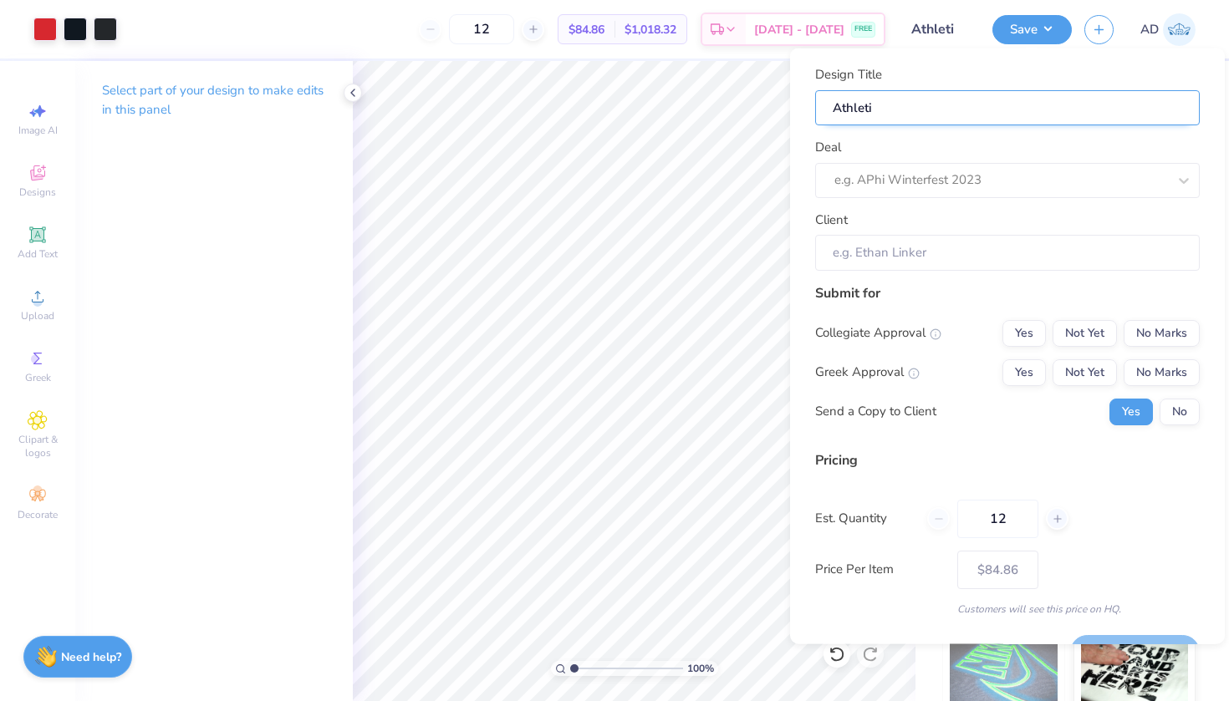
type input "Athletic"
type input "Athletic '"
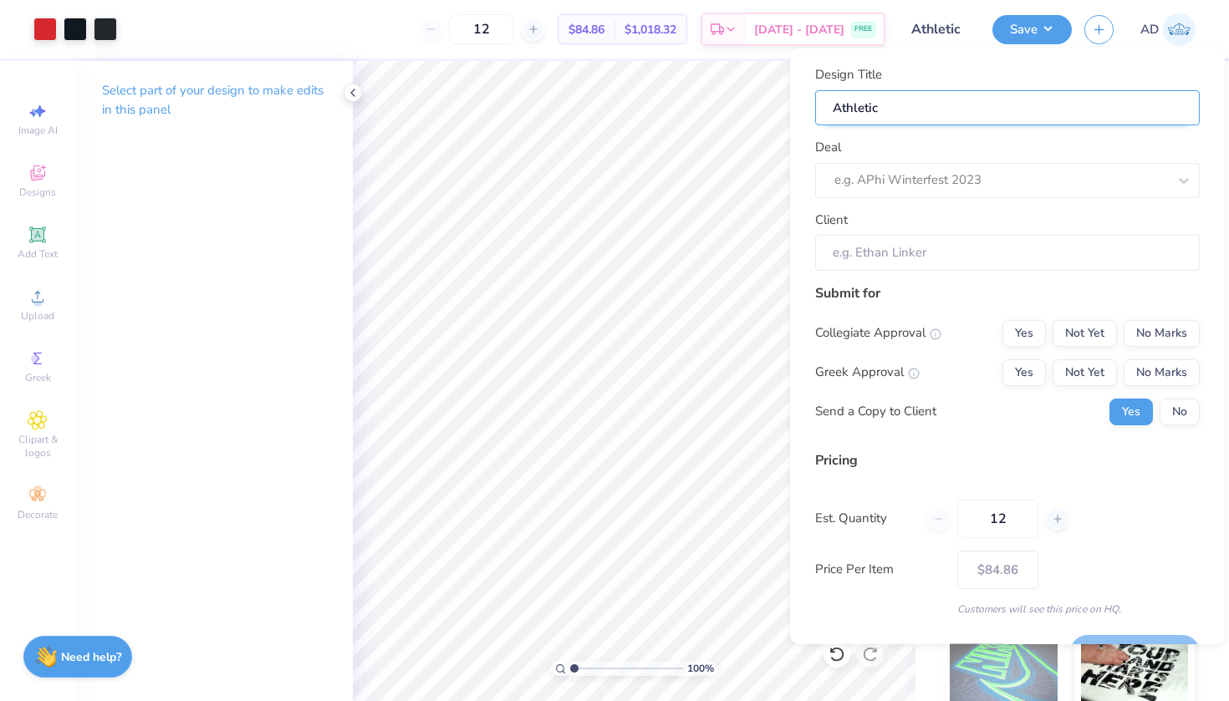
type input "Athletic '"
type input "Athletic 'W"
type input "Athletic 'W'"
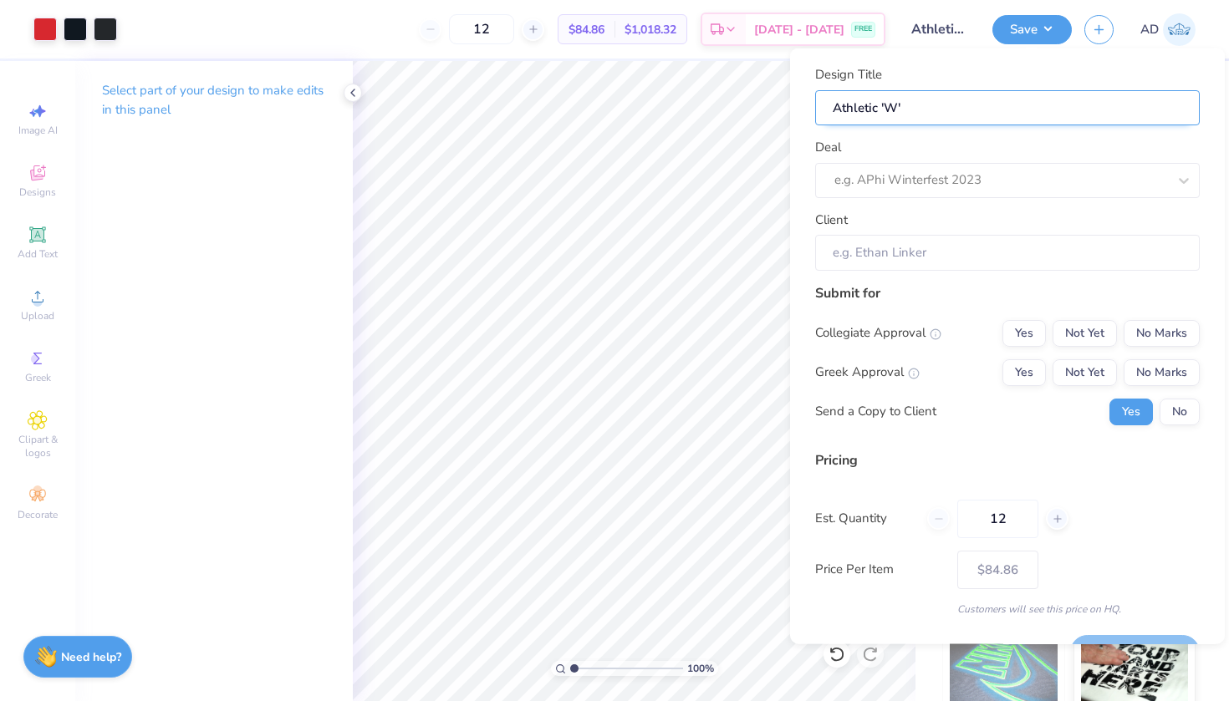
type input "Athletic 'W'"
type input "Athletic 'W' c"
type input "Athletic 'W' ci"
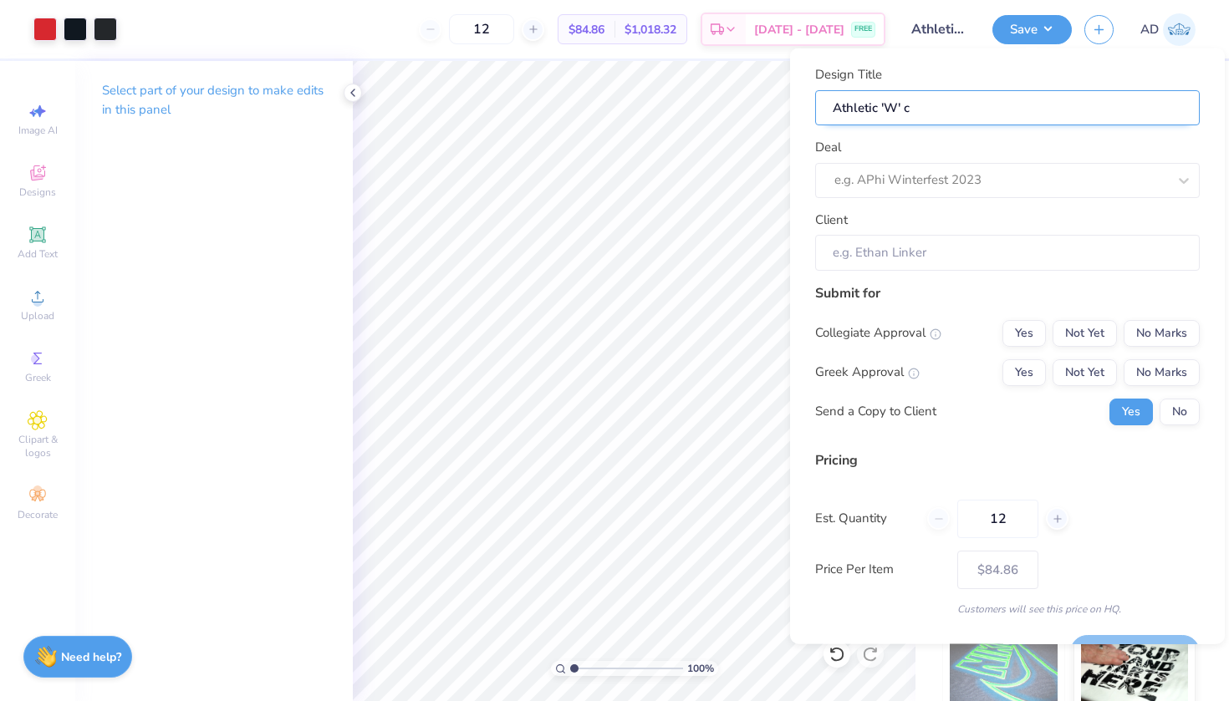
type input "Athletic 'W' ci"
type input "Athletic 'W' cir"
type input "Athletic 'W' circ"
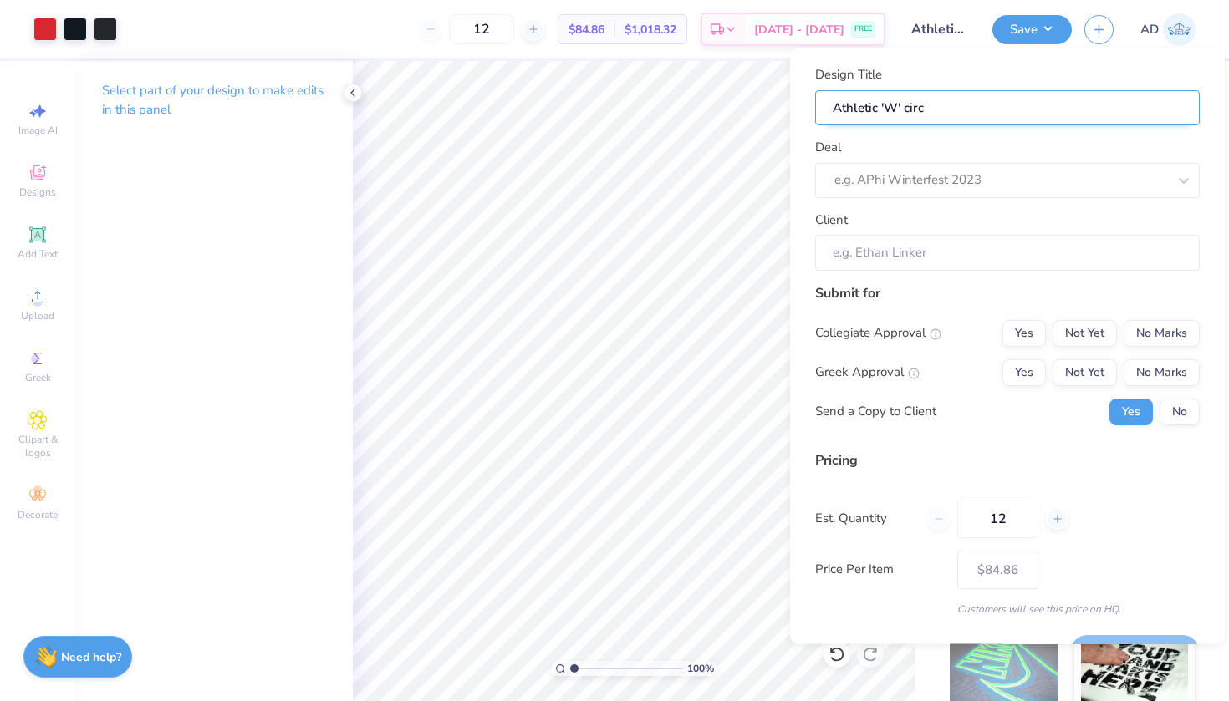
type input "Athletic 'W' circl"
type input "Athletic 'W' circle"
type input "Athletic 'W' circled"
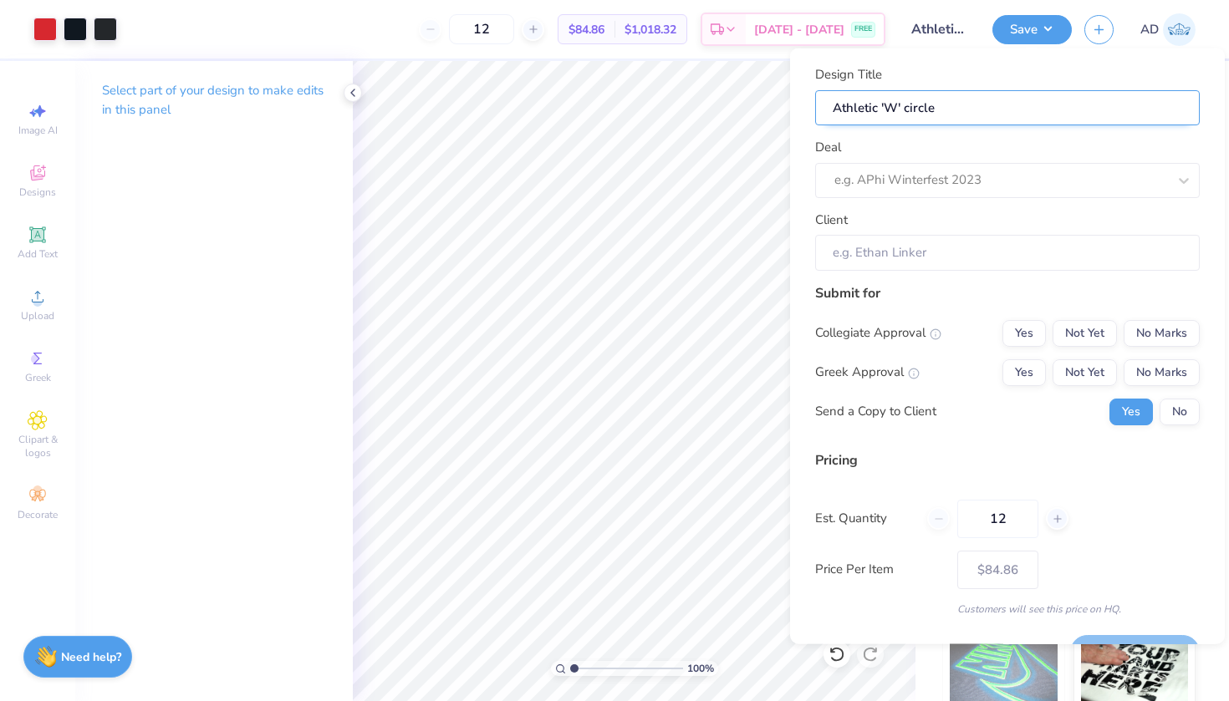
type input "Athletic 'W' circled"
type input "Athletic 'W' circled f"
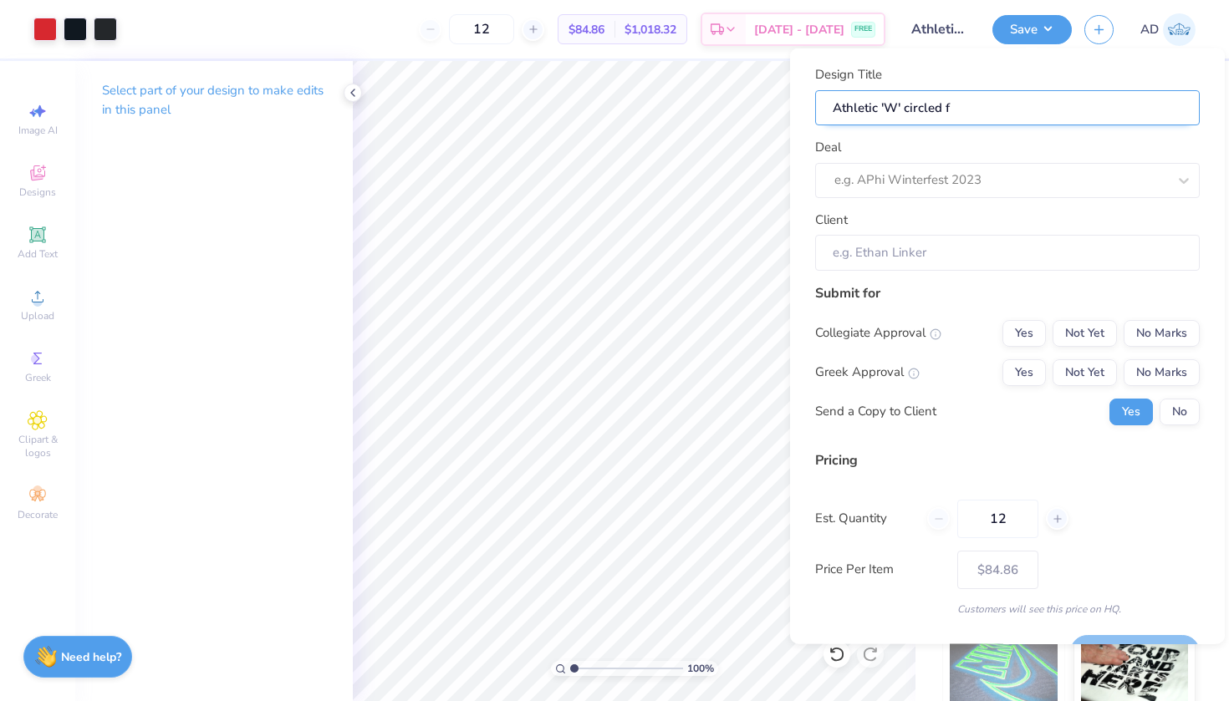
type input "Athletic 'W' circled fr"
type input "Athletic 'W' circled fro"
type input "Athletic 'W' circled fron"
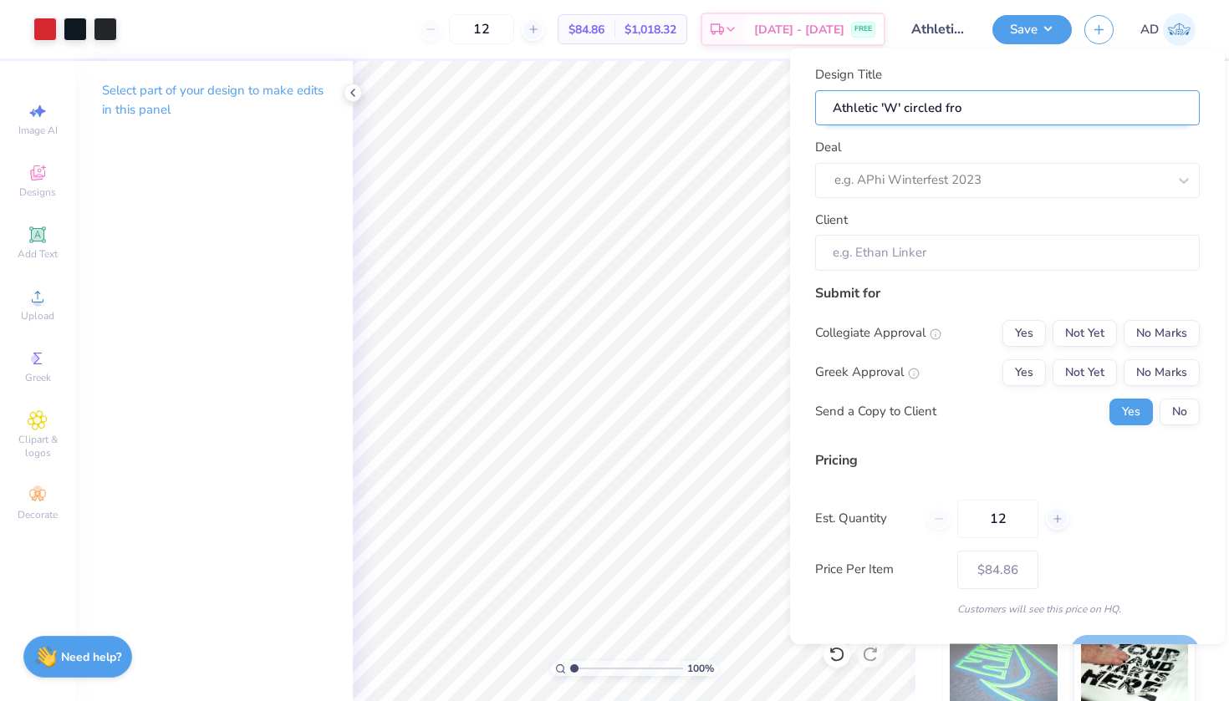
type input "Athletic 'W' circled fron"
type input "Athletic 'W' circled front"
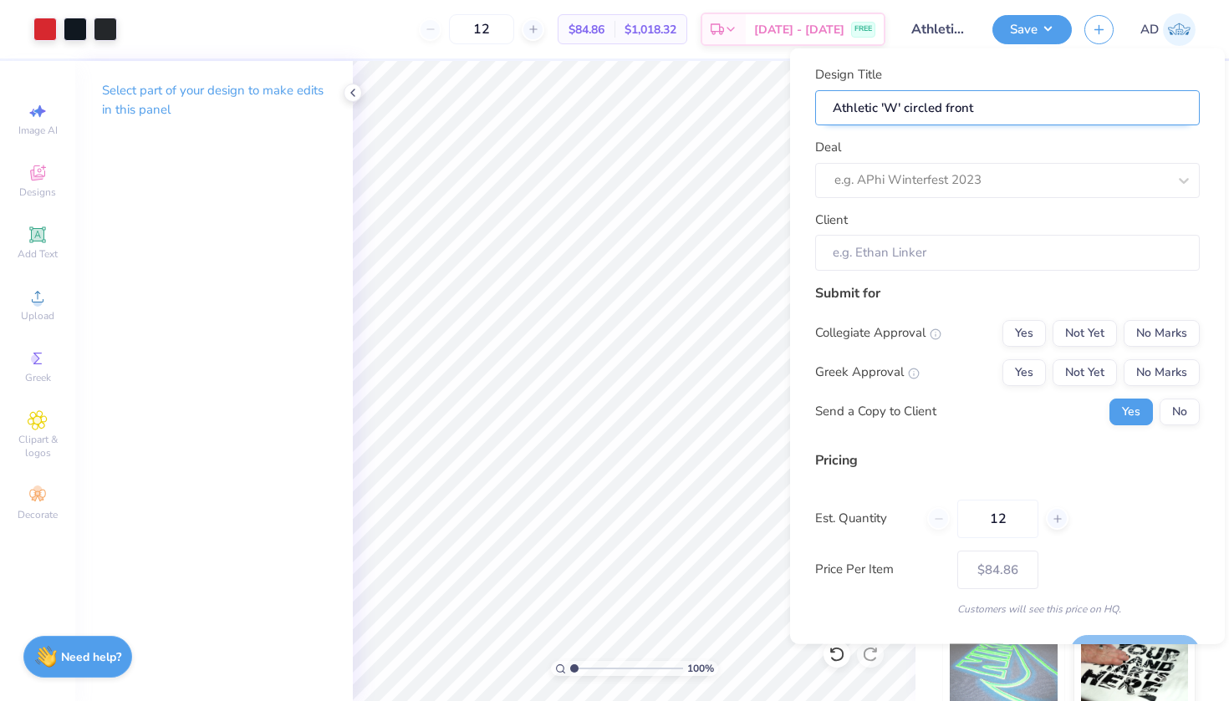
type input "Athletic 'W' circled front h"
type input "Athletic 'W' circled front ho"
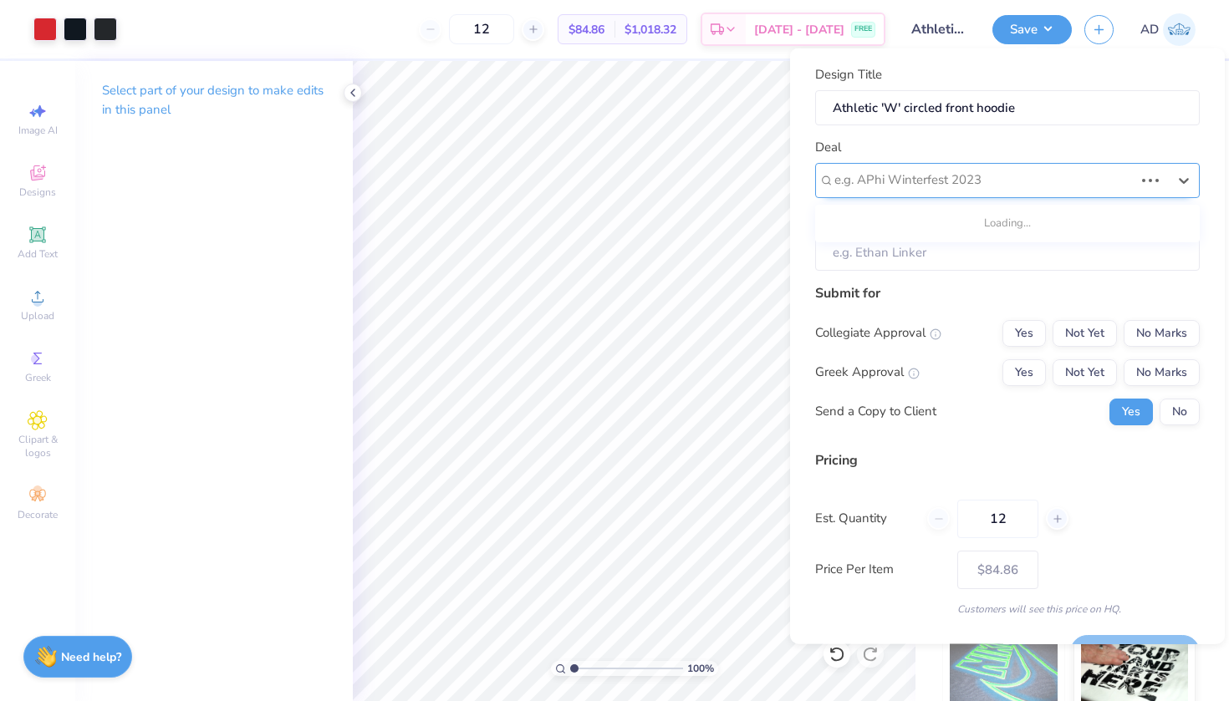
click at [975, 170] on div at bounding box center [983, 180] width 299 height 23
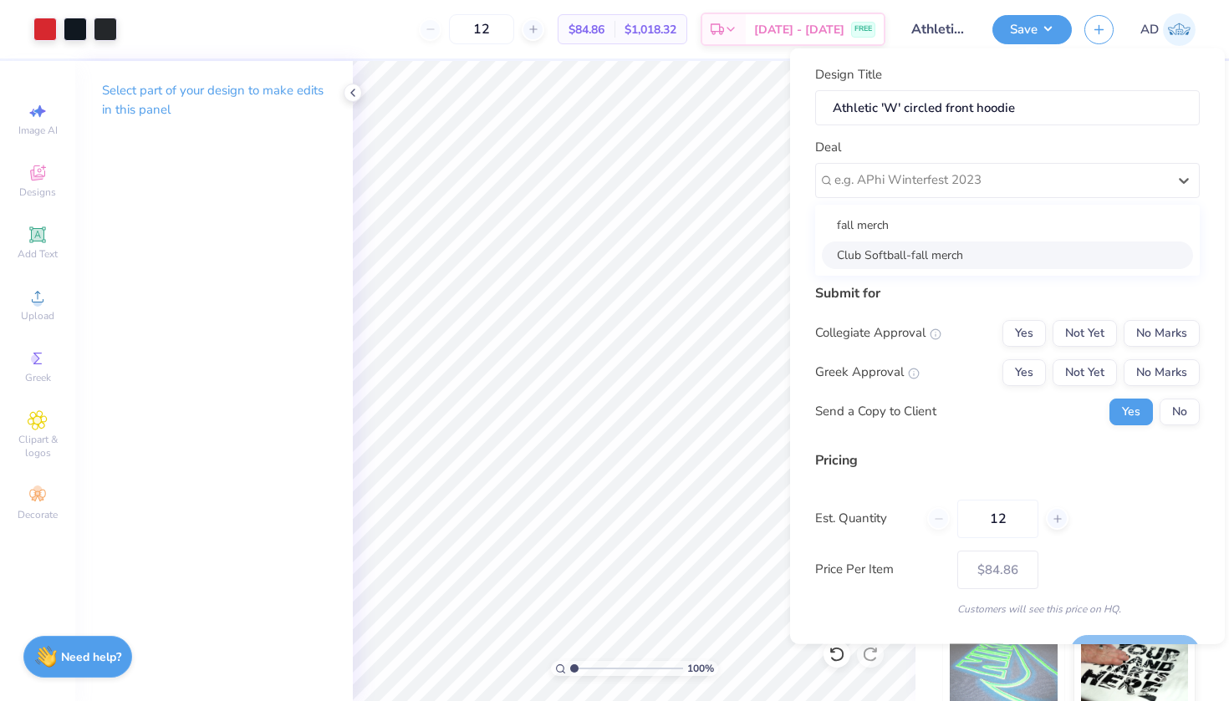
click at [946, 249] on div "Club Softball-fall merch" at bounding box center [1007, 255] width 371 height 28
click at [1034, 322] on button "Yes" at bounding box center [1023, 332] width 43 height 27
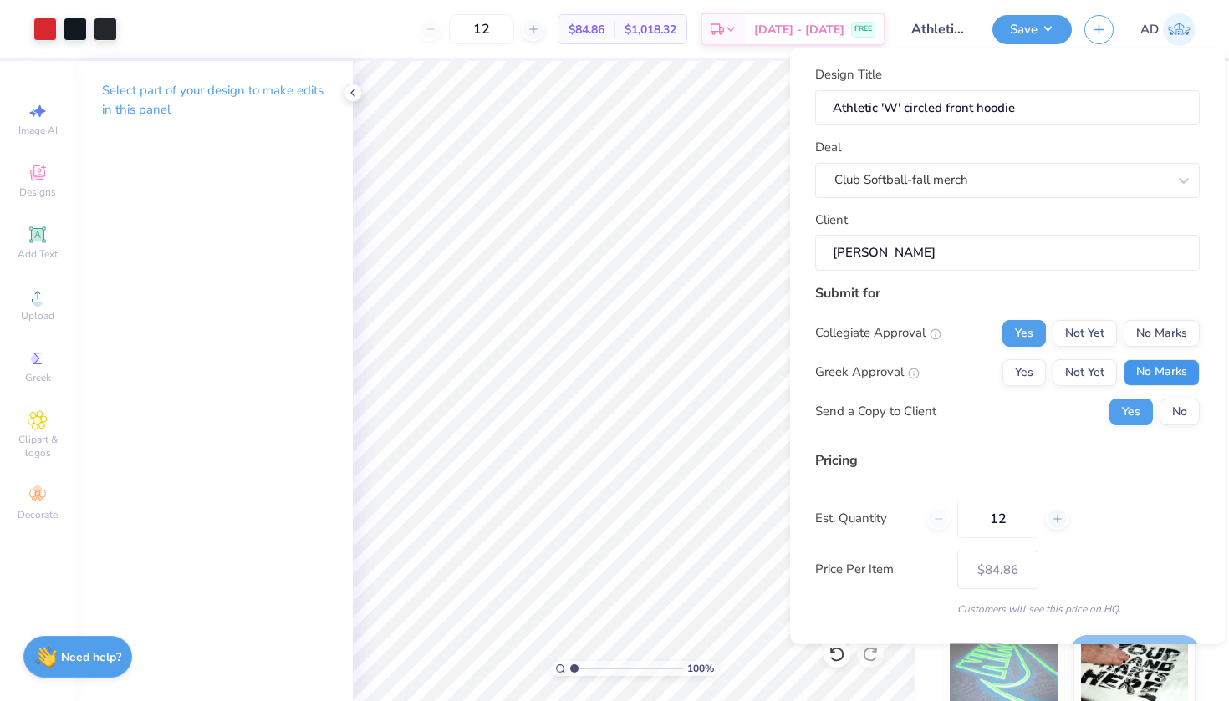
click at [1168, 371] on button "No Marks" at bounding box center [1162, 372] width 76 height 27
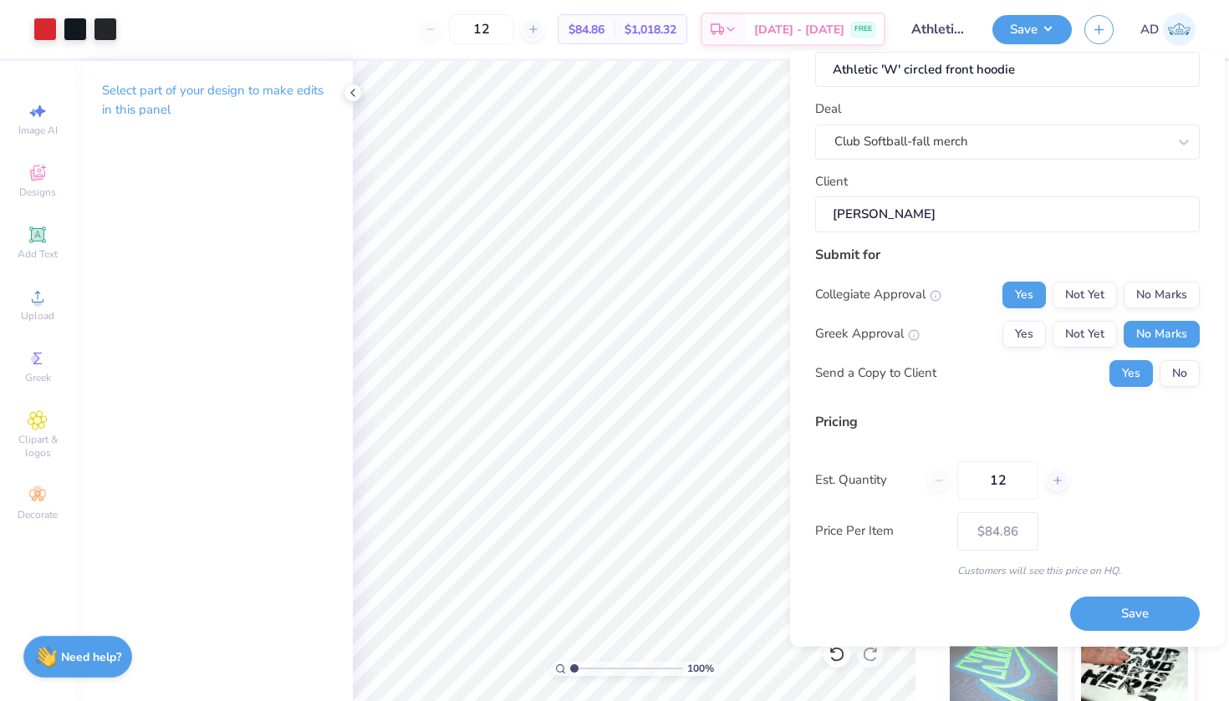
scroll to position [40, 0]
click at [1140, 613] on button "Save" at bounding box center [1135, 615] width 130 height 34
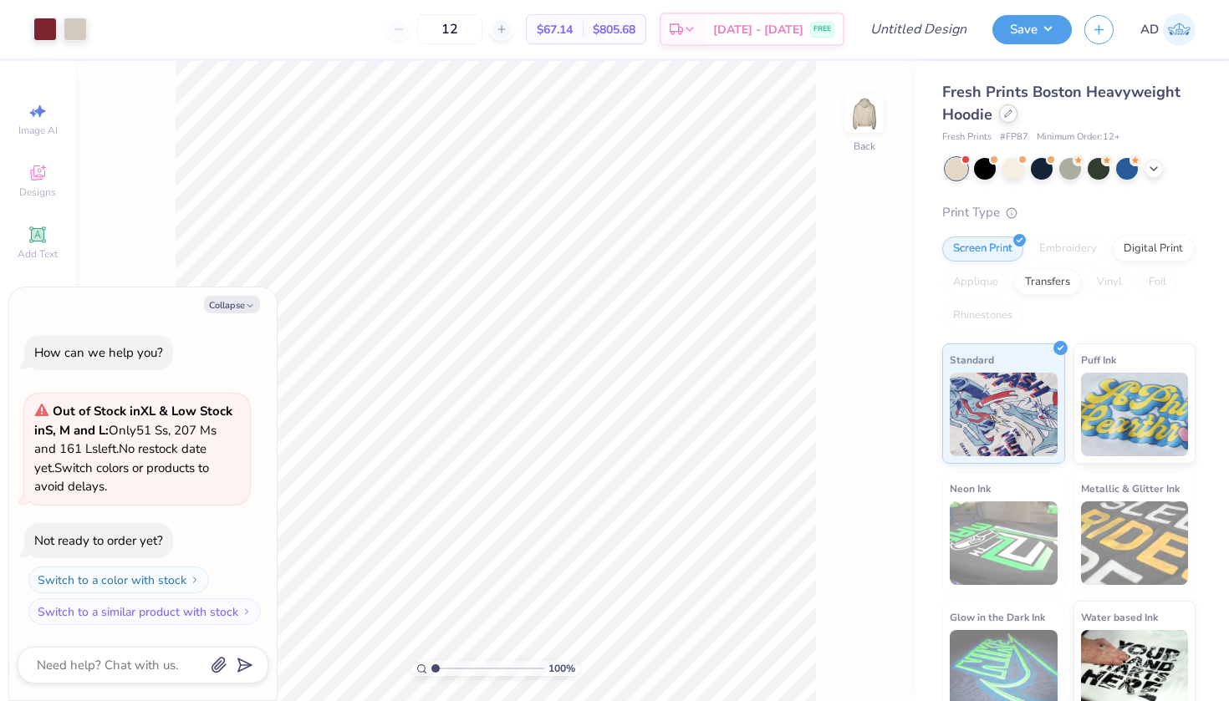
click at [1008, 115] on icon at bounding box center [1008, 113] width 7 height 7
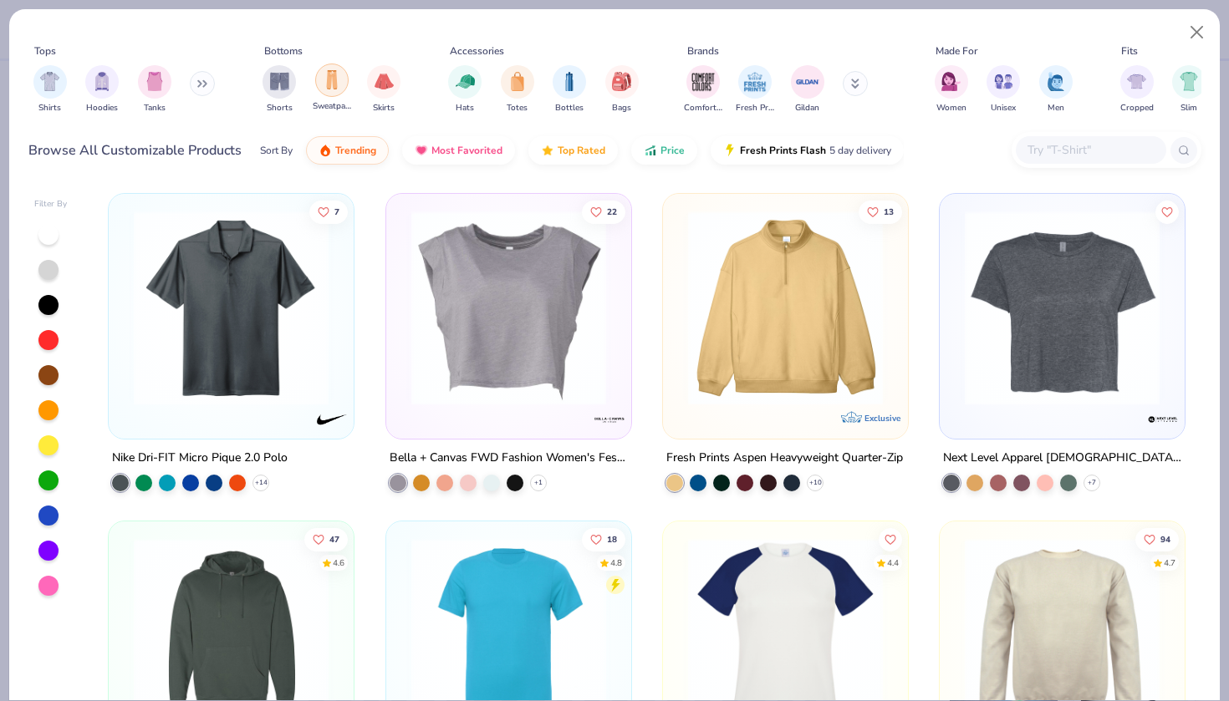
click at [334, 84] on img "filter for Sweatpants" at bounding box center [332, 79] width 18 height 19
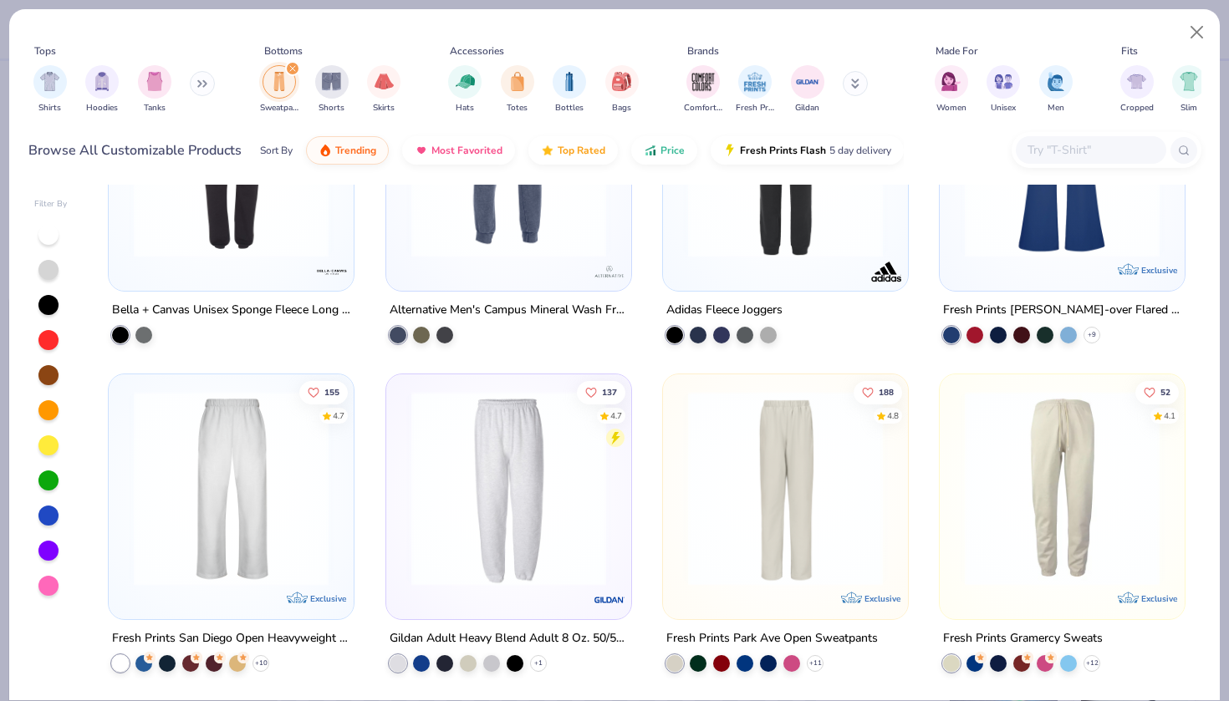
scroll to position [1787, 0]
click at [260, 662] on polyline at bounding box center [260, 663] width 7 height 3
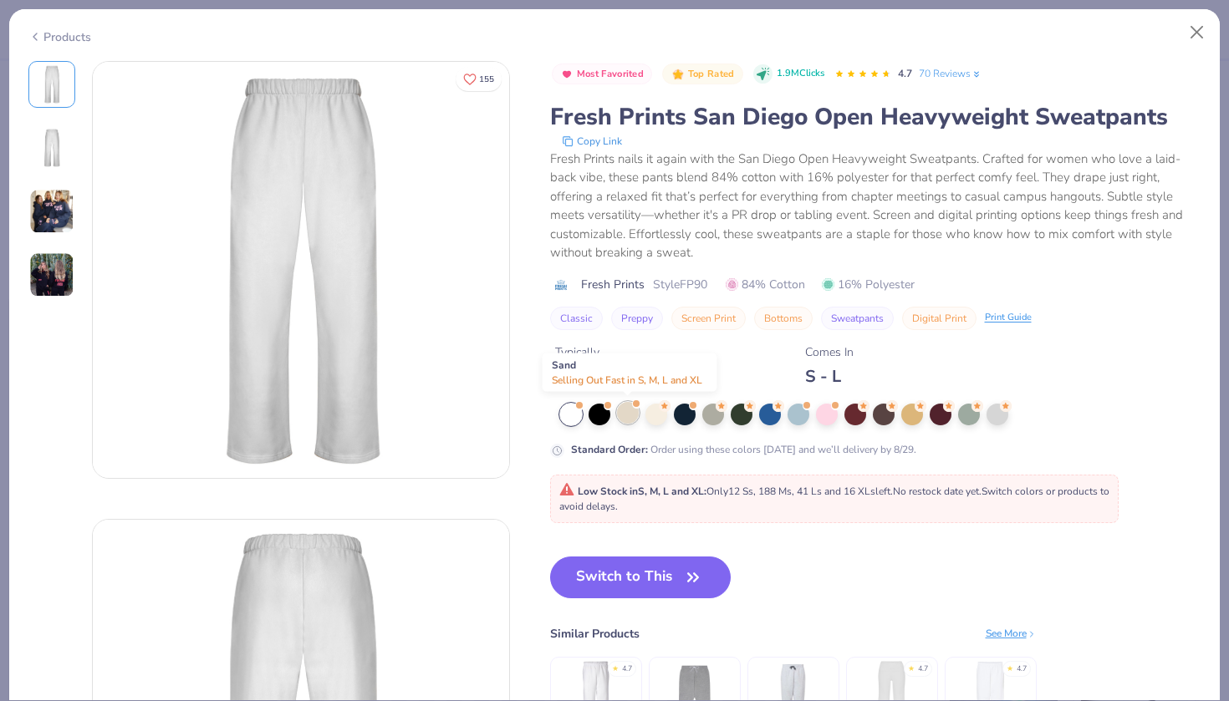
click at [629, 409] on div at bounding box center [628, 413] width 22 height 22
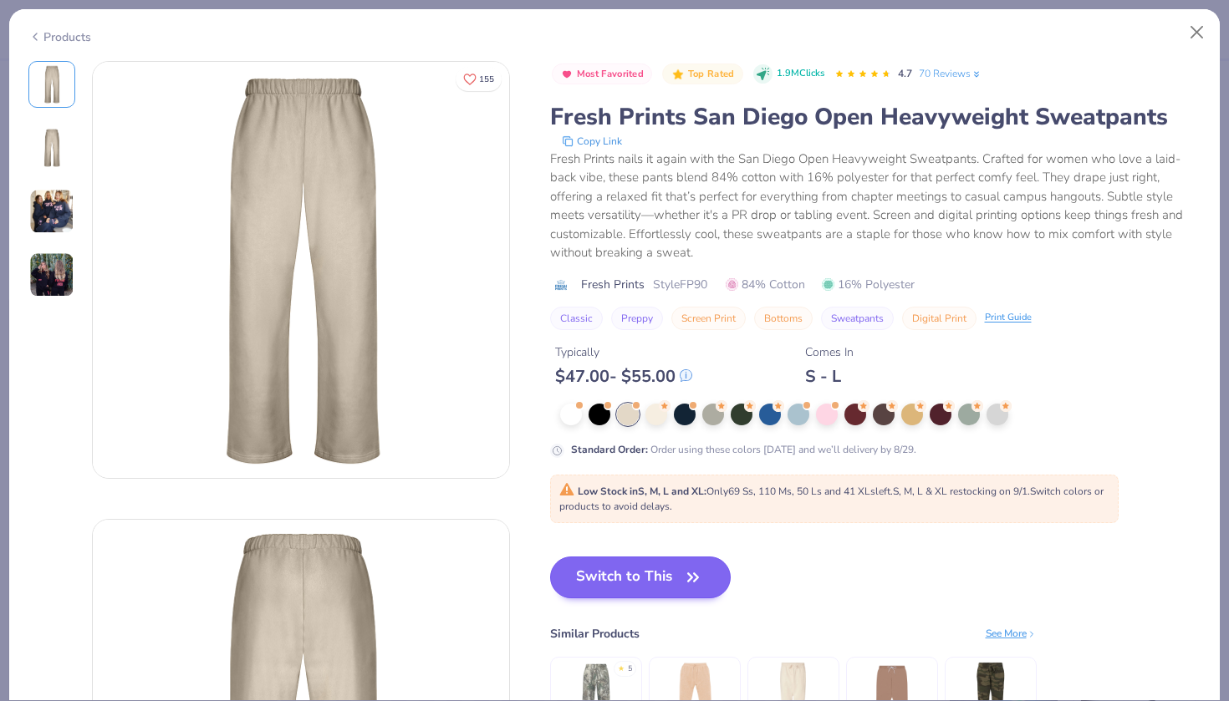
click at [632, 579] on button "Switch to This" at bounding box center [640, 578] width 181 height 42
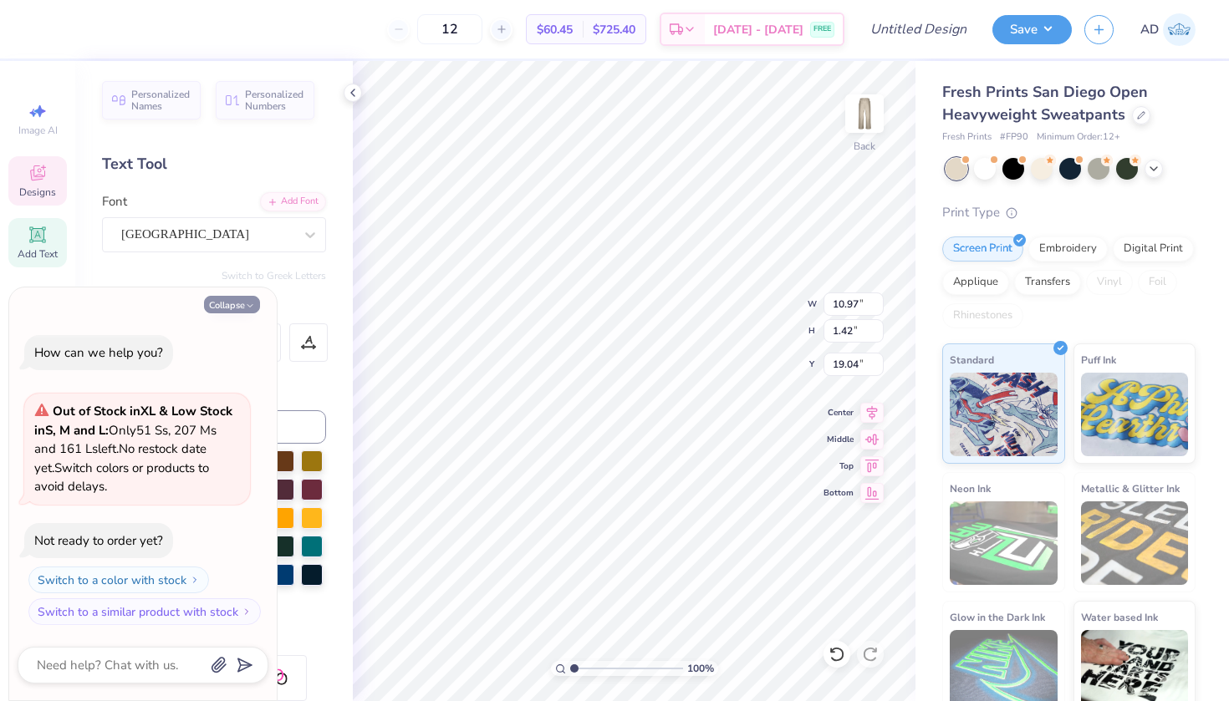
click at [233, 308] on button "Collapse" at bounding box center [232, 305] width 56 height 18
type textarea "x"
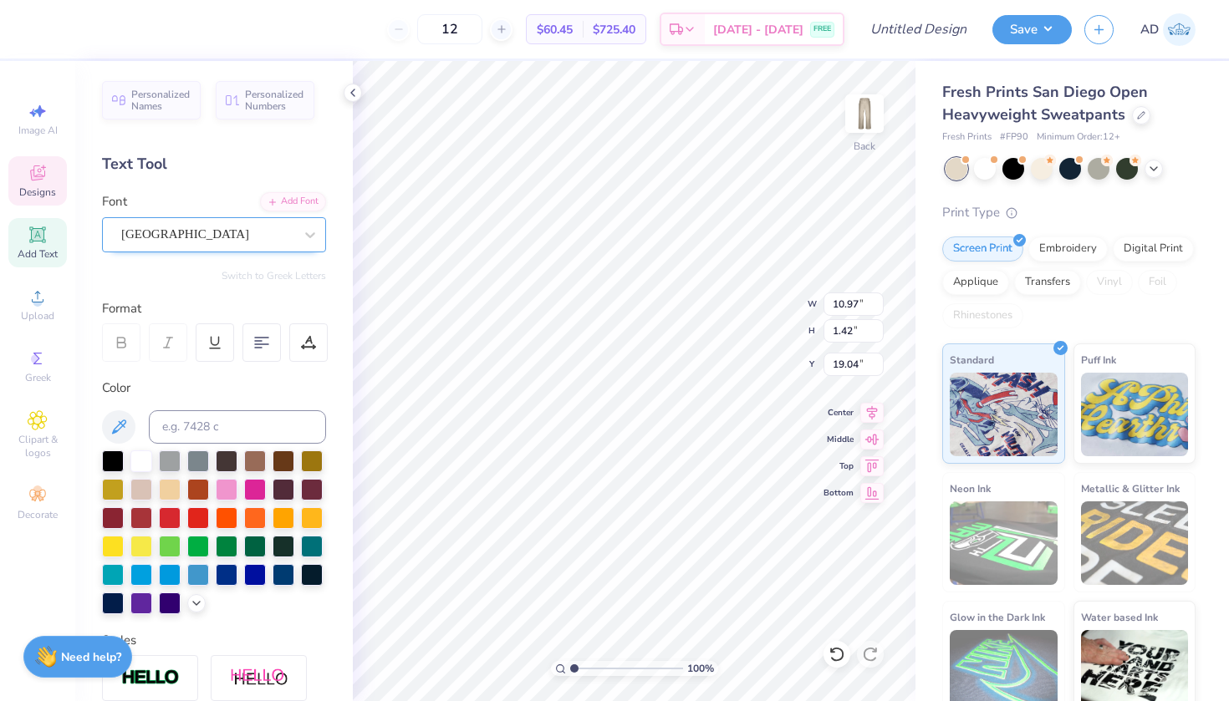
click at [242, 237] on div "Brown College" at bounding box center [208, 235] width 176 height 26
type input "8.93"
type textarea "="
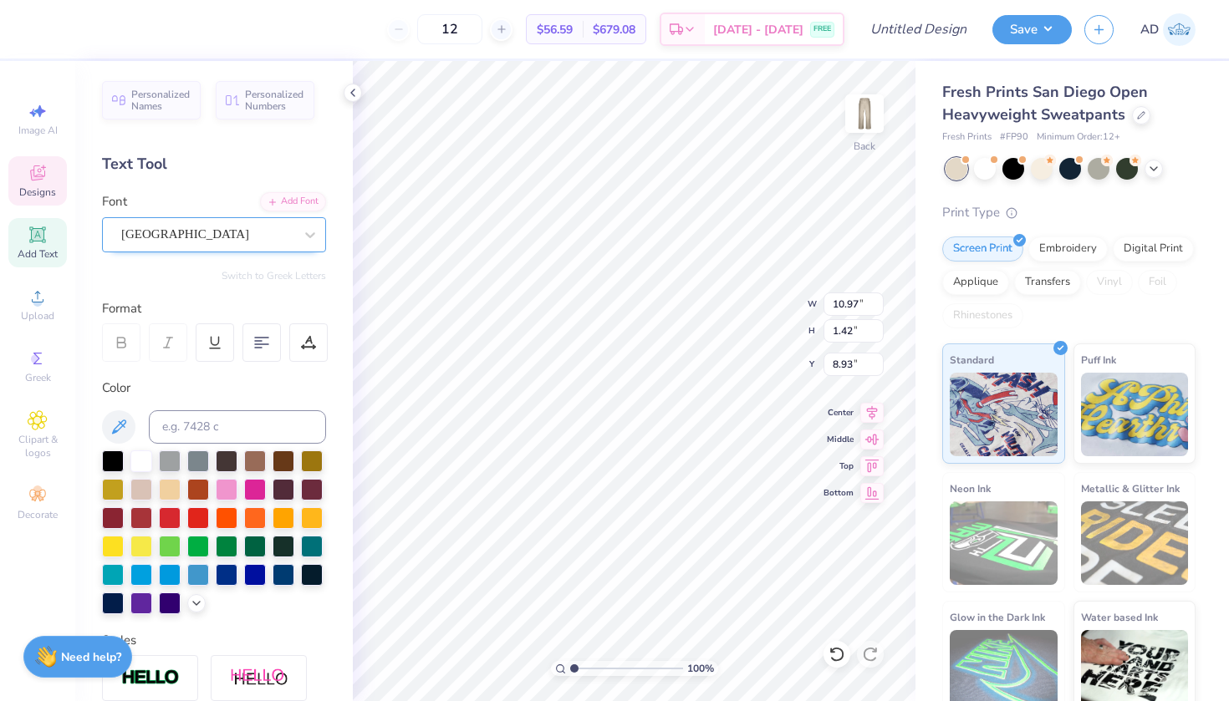
scroll to position [0, 3]
type textarea "[US_STATE]"
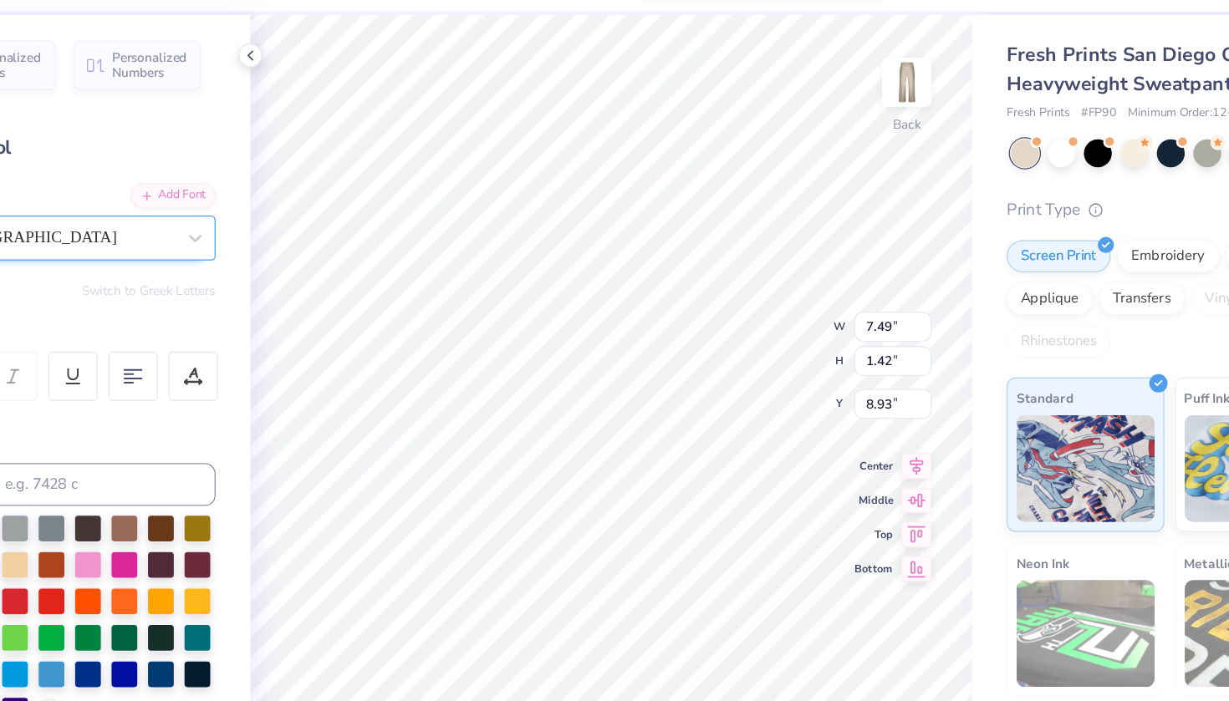
type input "2.05"
type input "7.59"
type input "5.84"
type input "4.85"
type input "17.96"
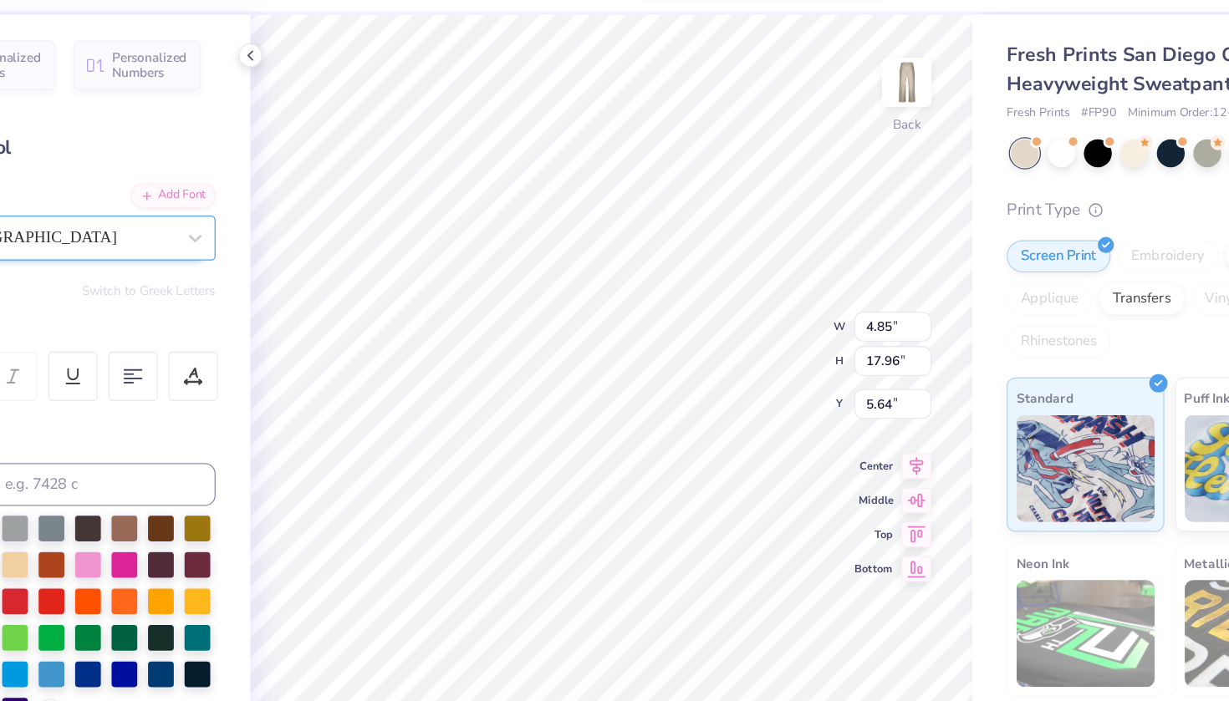
type input "10.41"
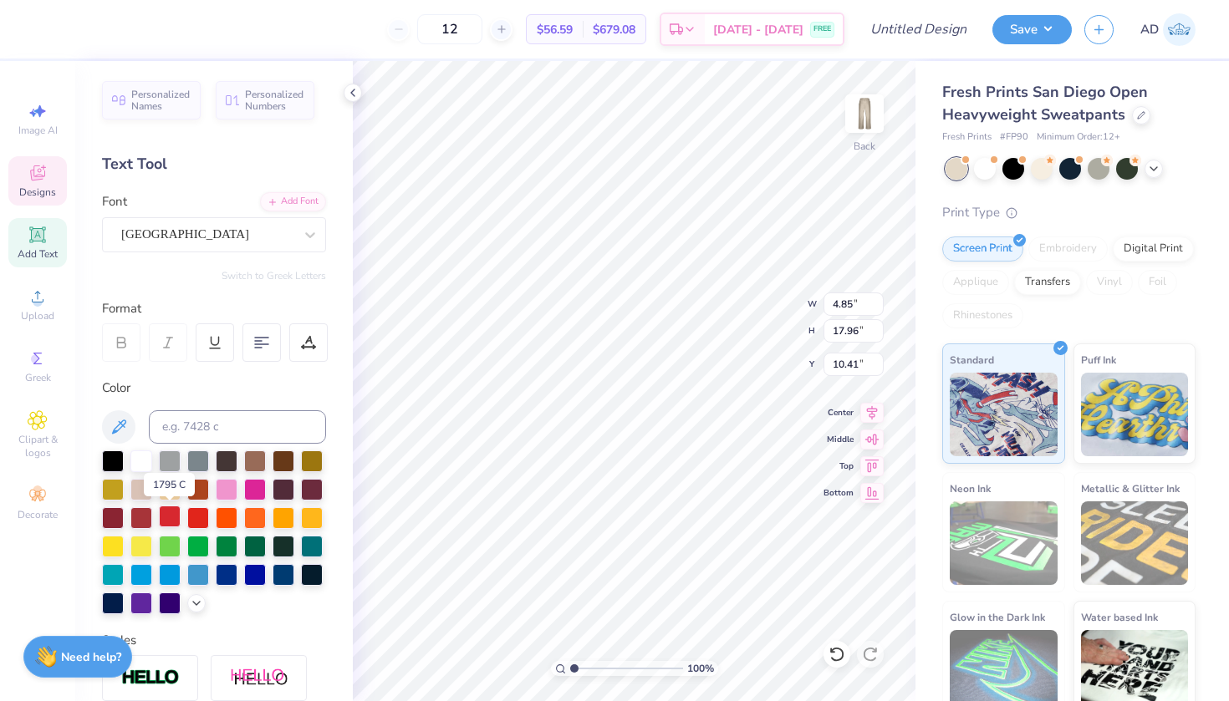
click at [176, 515] on div at bounding box center [170, 517] width 22 height 22
type input "3.82"
type input "17.85"
type input "10.47"
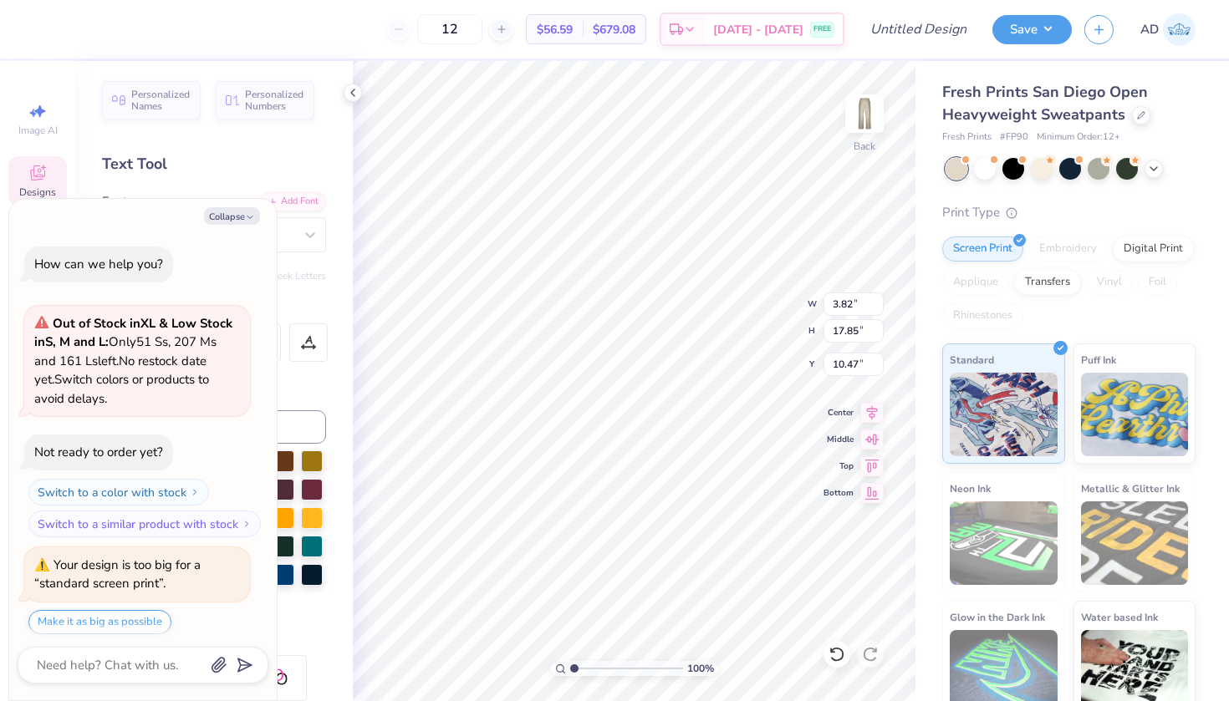
scroll to position [5, 0]
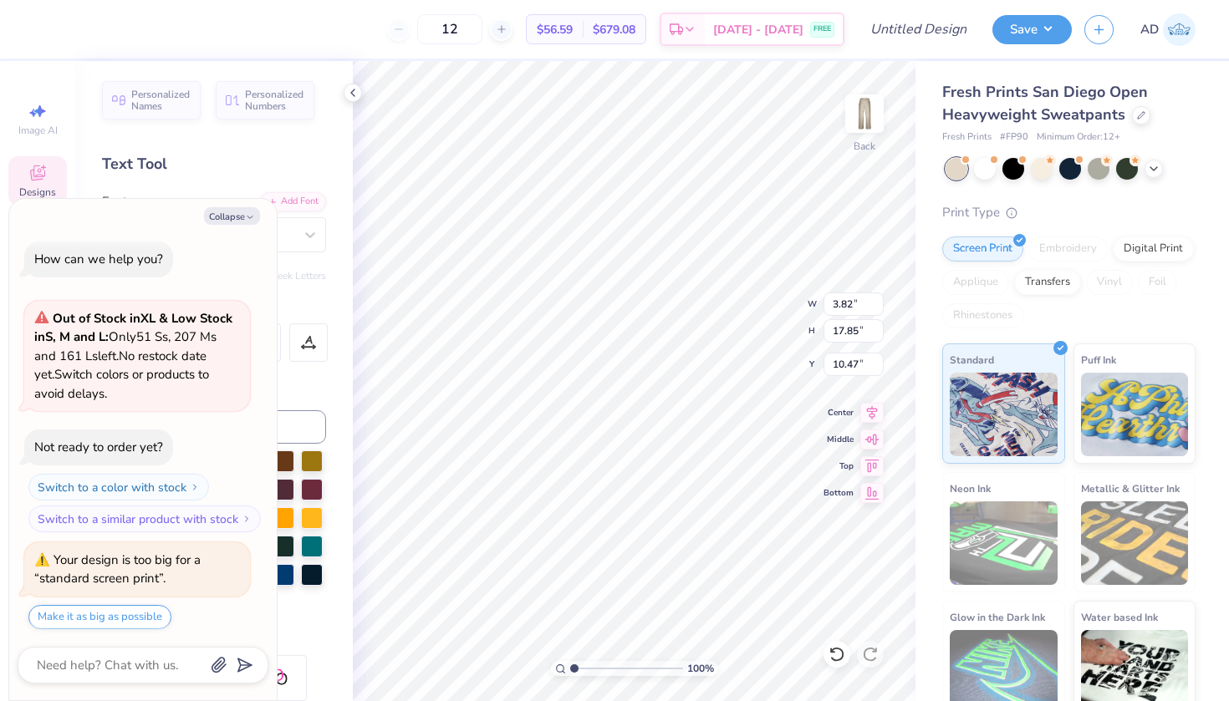
type textarea "x"
type input "10.06"
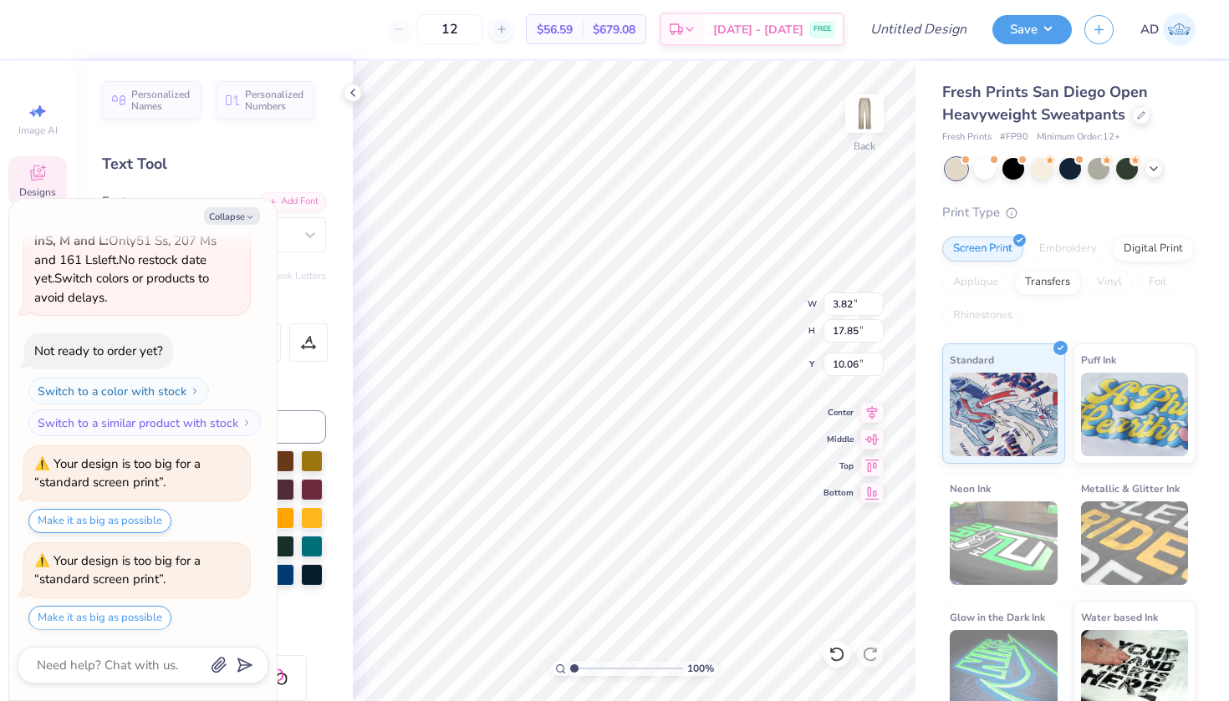
scroll to position [197, 0]
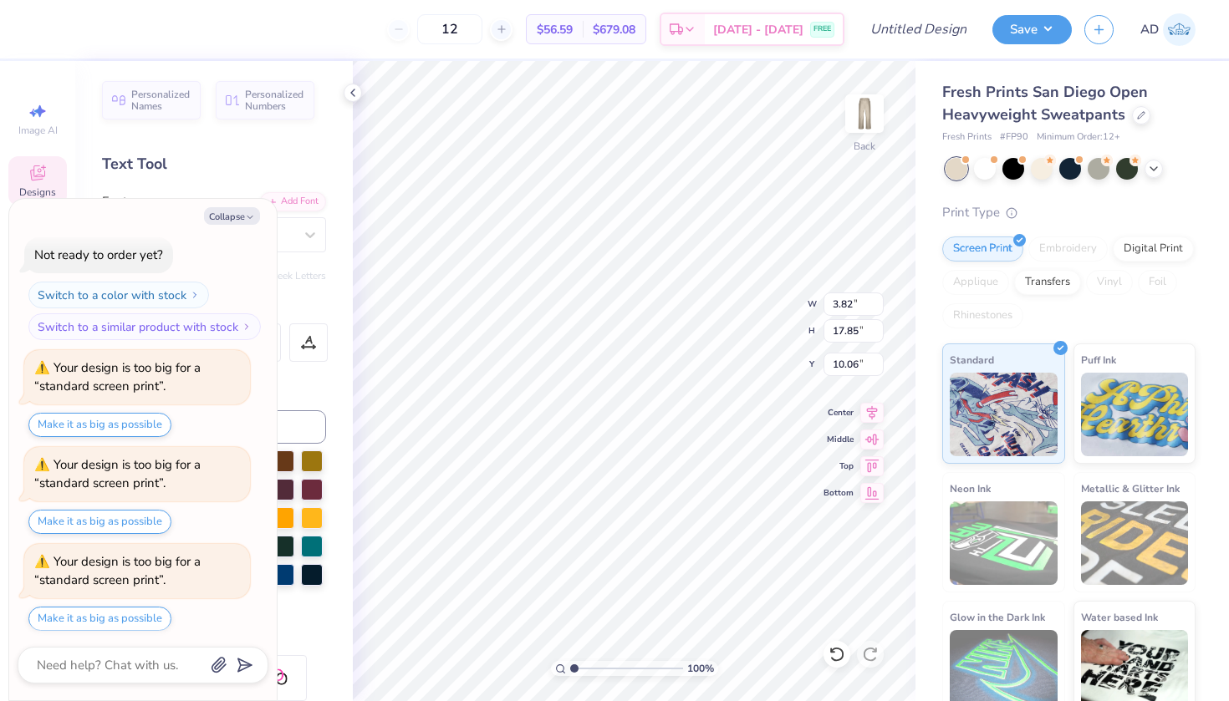
type textarea "x"
type input "9.15"
click at [220, 220] on button "Collapse" at bounding box center [232, 216] width 56 height 18
type textarea "x"
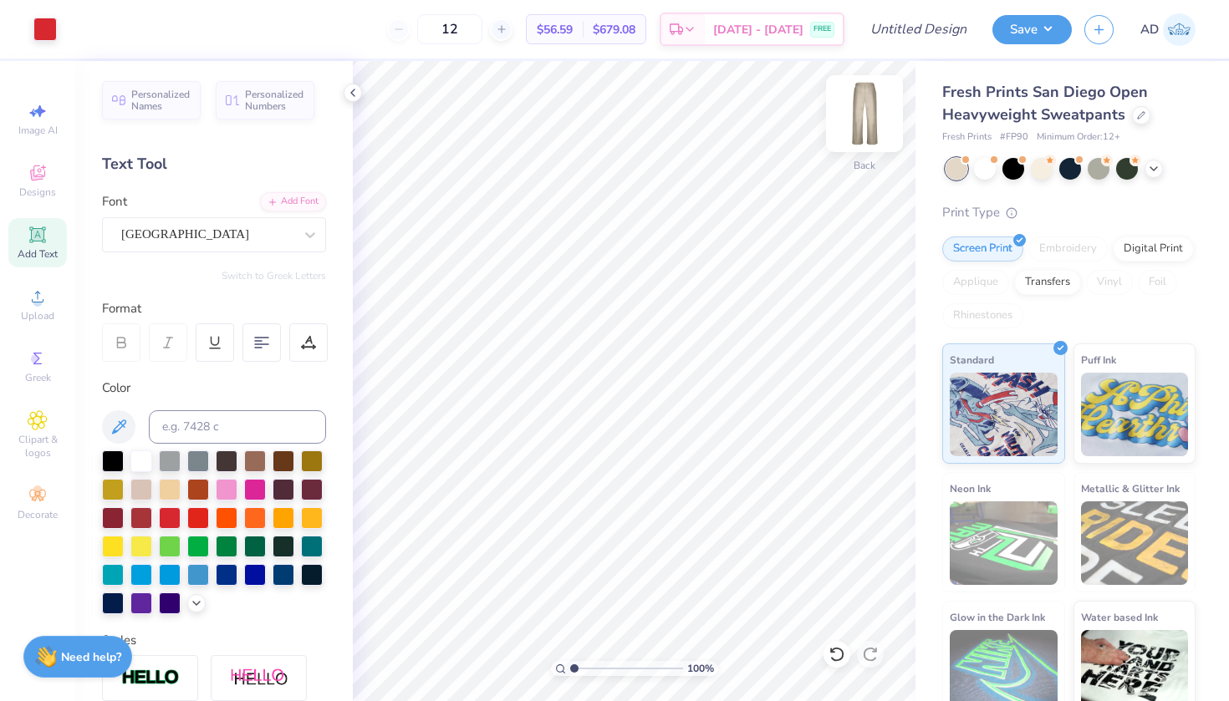
click at [864, 103] on img at bounding box center [864, 113] width 67 height 67
click at [869, 116] on img at bounding box center [864, 113] width 67 height 67
click at [867, 112] on img at bounding box center [864, 113] width 67 height 67
click at [851, 101] on img at bounding box center [864, 113] width 67 height 67
click at [42, 189] on span "Designs" at bounding box center [37, 192] width 37 height 13
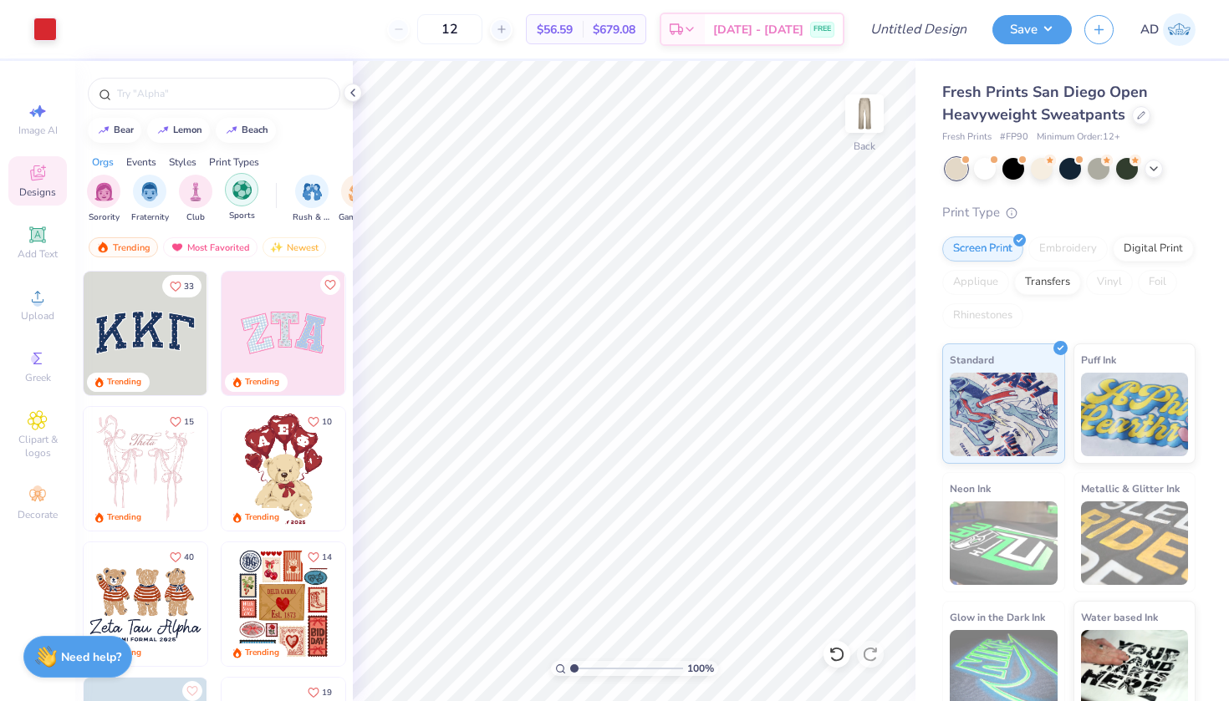
click at [241, 195] on img "filter for Sports" at bounding box center [241, 190] width 19 height 19
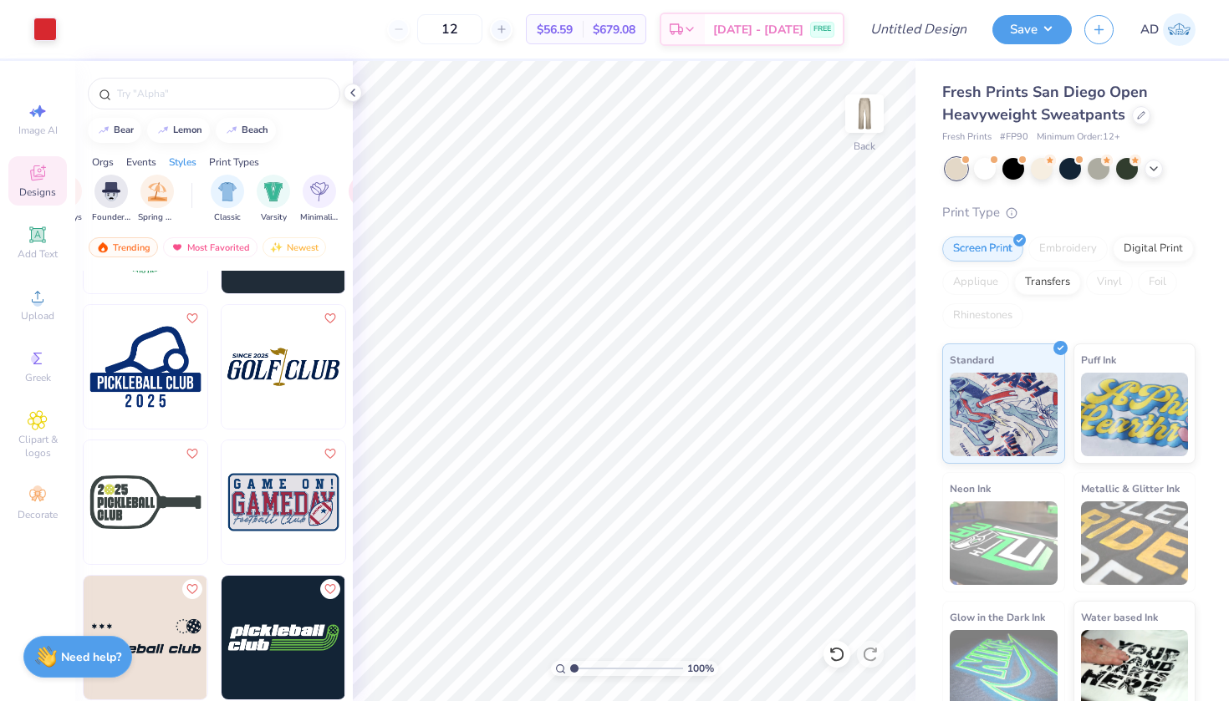
scroll to position [0, 761]
click at [267, 200] on div "filter for Varsity" at bounding box center [264, 189] width 33 height 33
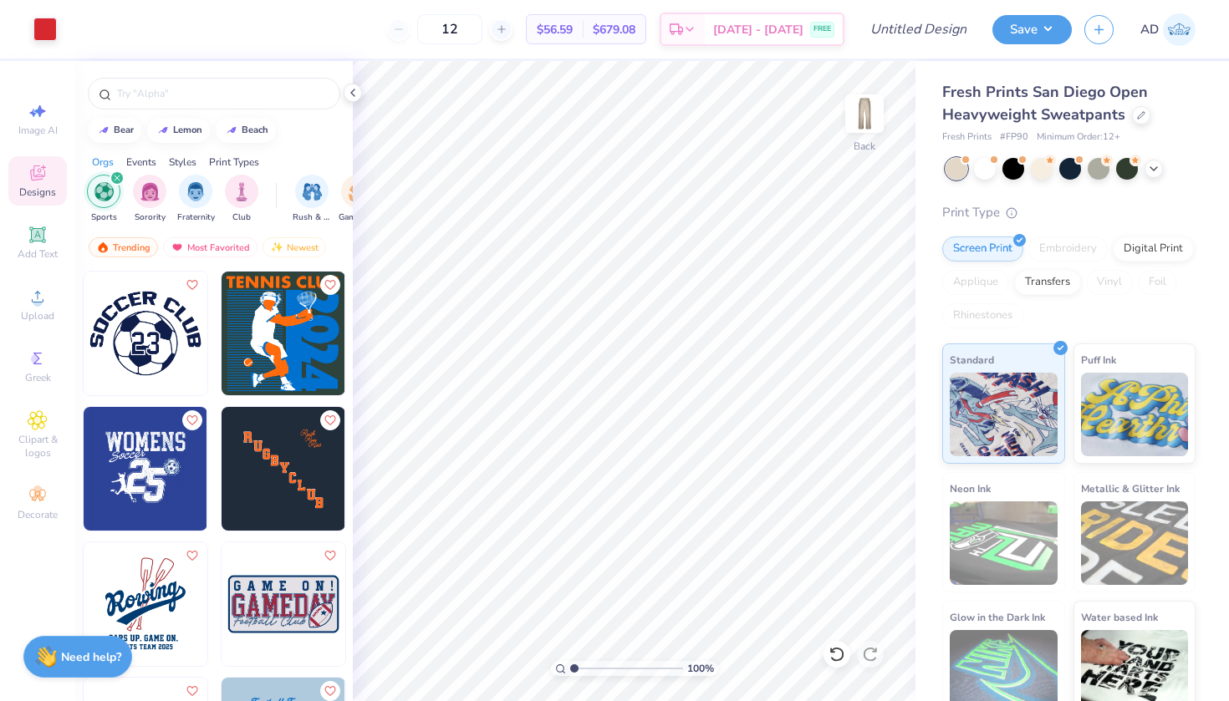
scroll to position [0, 0]
click at [109, 191] on img "filter for Sports" at bounding box center [103, 191] width 19 height 19
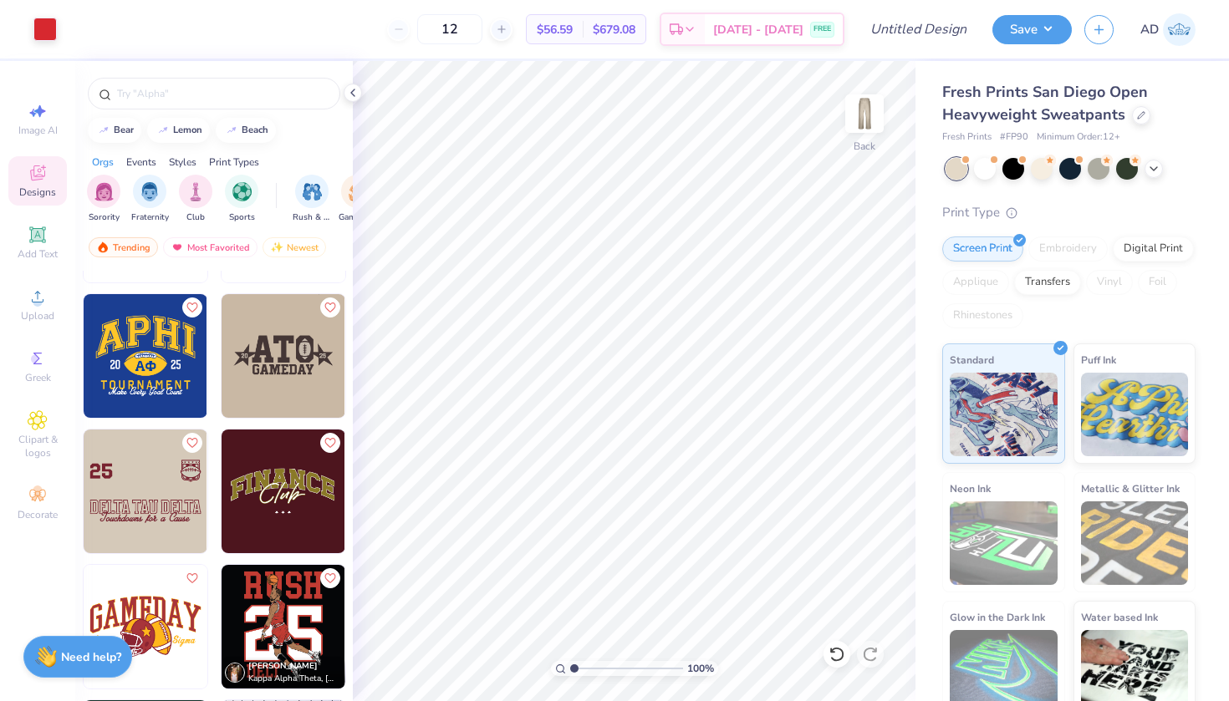
scroll to position [2706, 0]
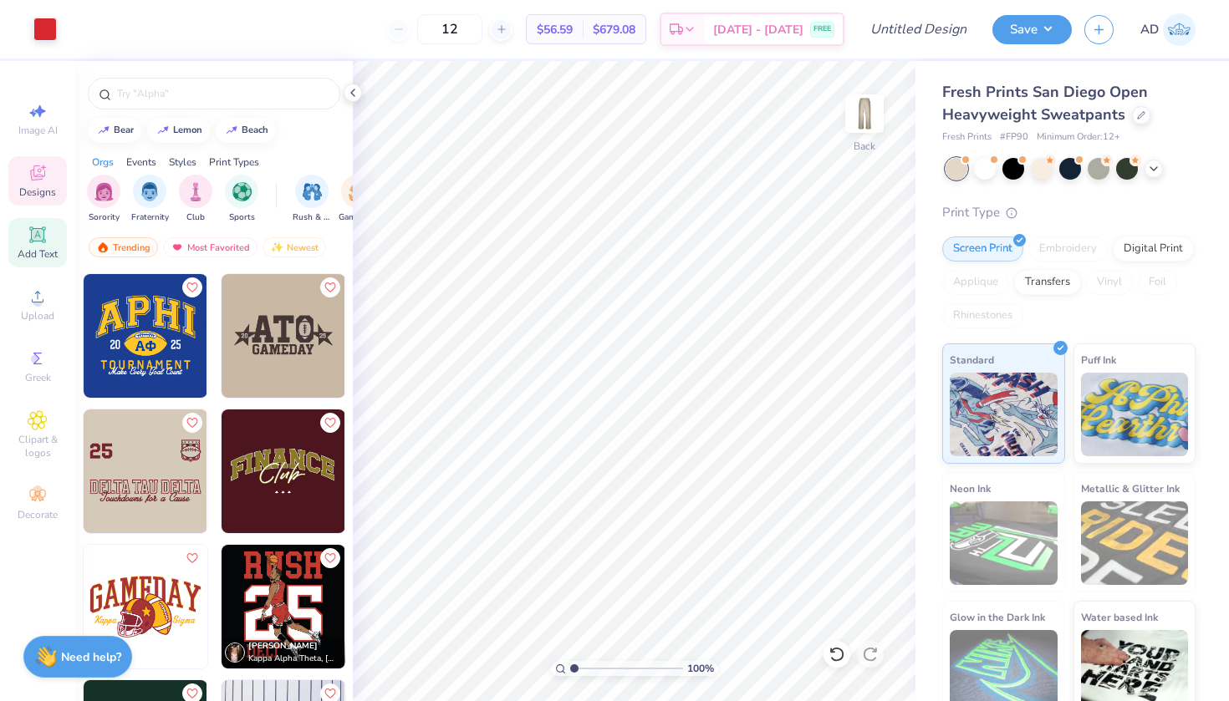
click at [43, 253] on span "Add Text" at bounding box center [38, 253] width 40 height 13
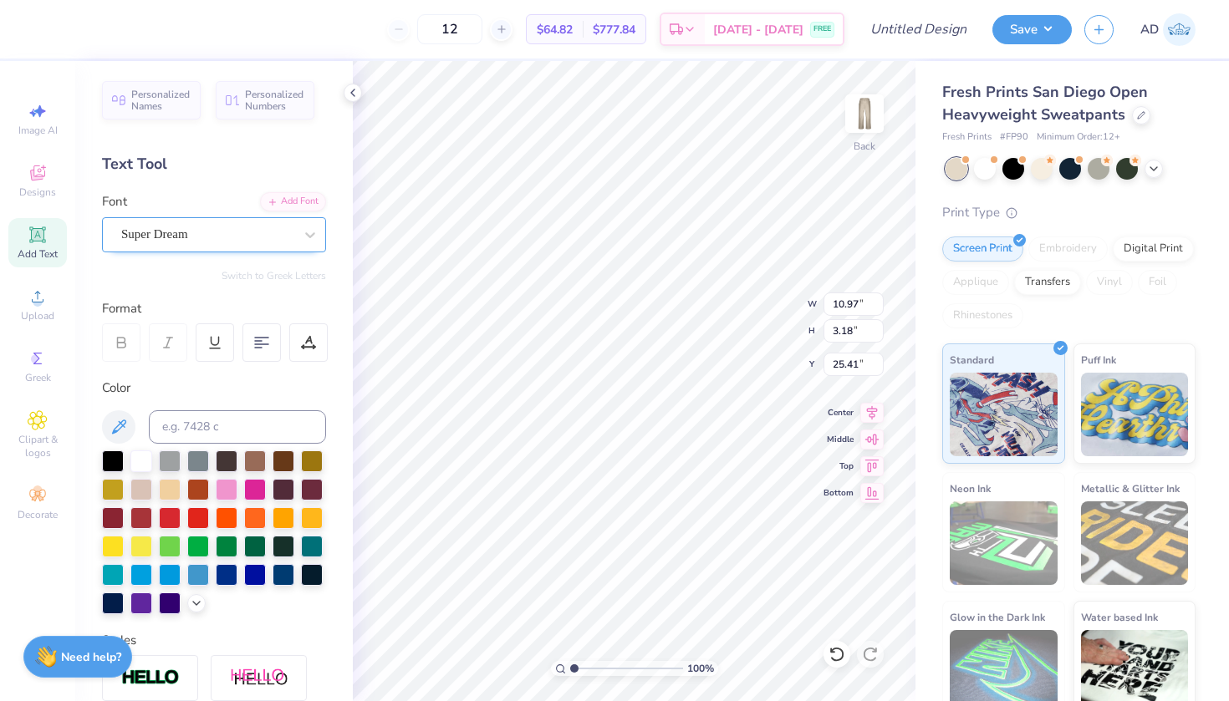
click at [187, 228] on span "Super Dream" at bounding box center [154, 234] width 67 height 19
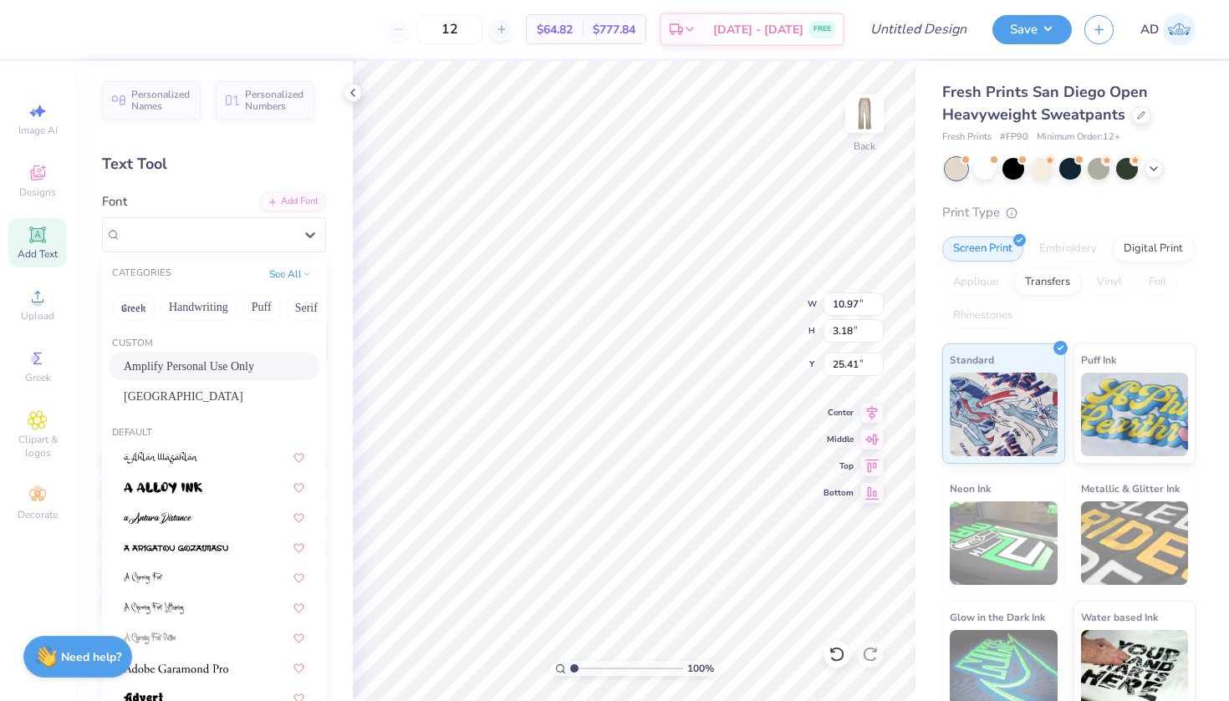
click at [188, 363] on span "Amplify Personal Use Only" at bounding box center [189, 367] width 130 height 18
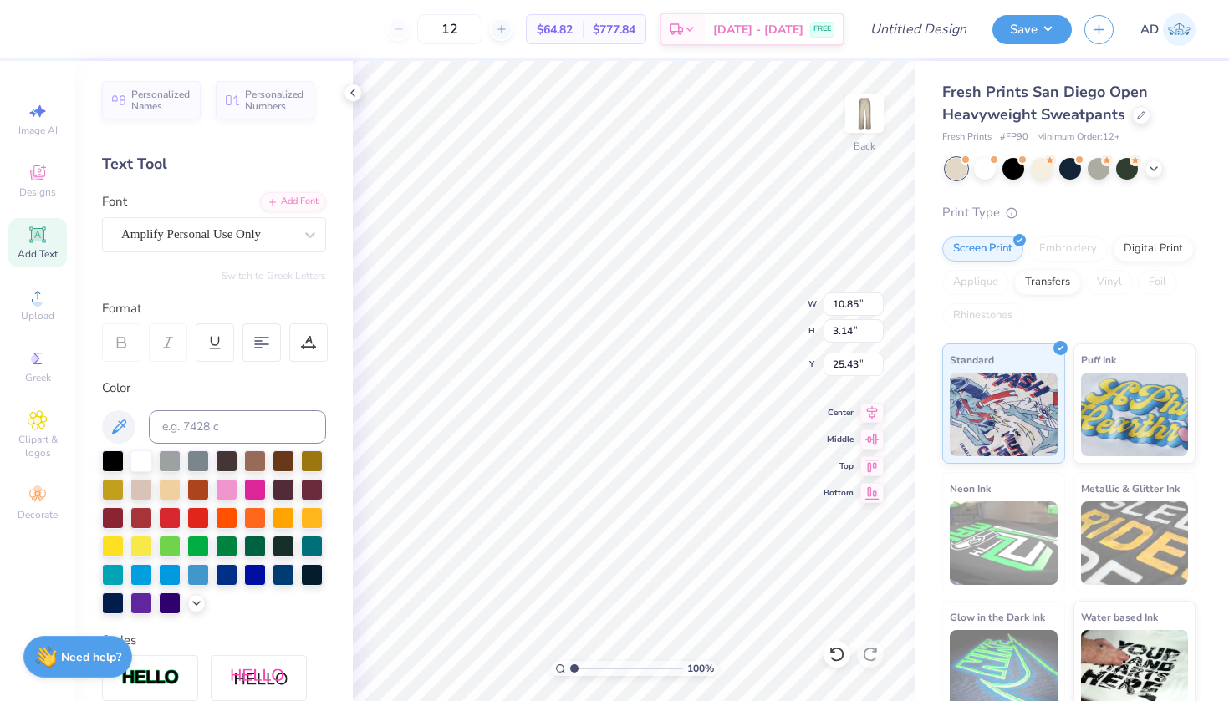
type input "10.85"
type input "3.14"
type input "25.43"
type textarea "Club Softballl"
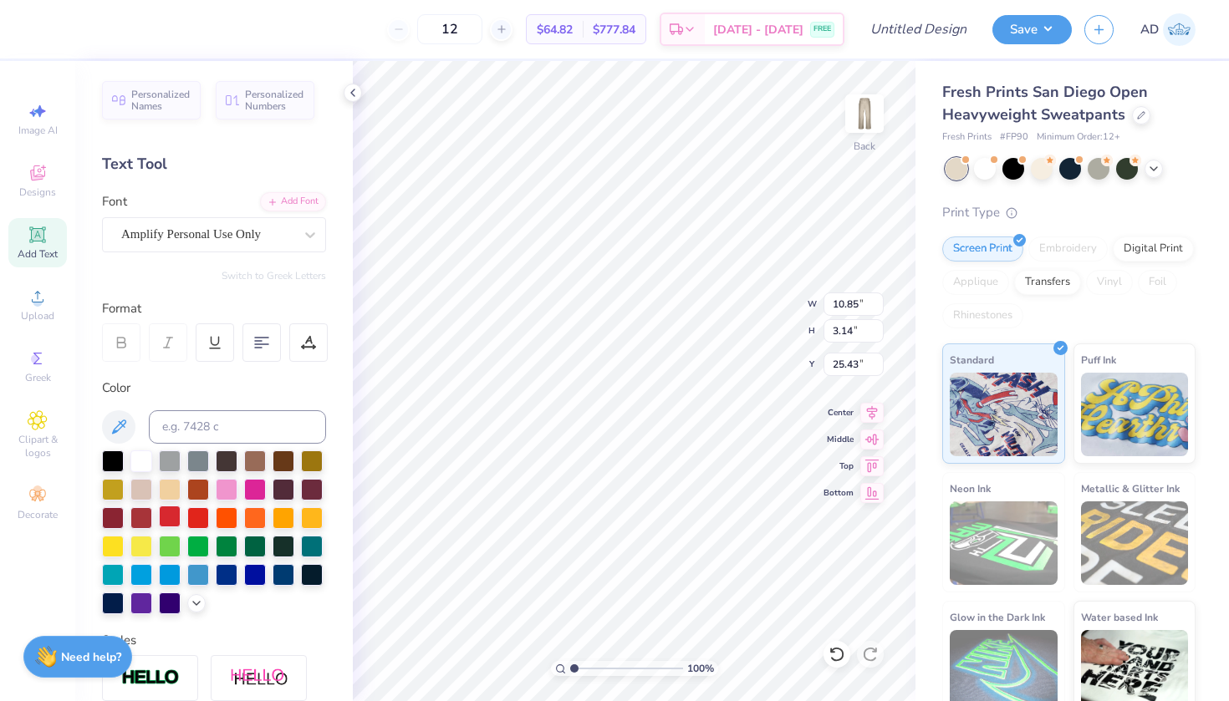
click at [172, 520] on div at bounding box center [170, 517] width 22 height 22
type input "6.85"
type input "1.38"
type input "9.15"
type input "8.46"
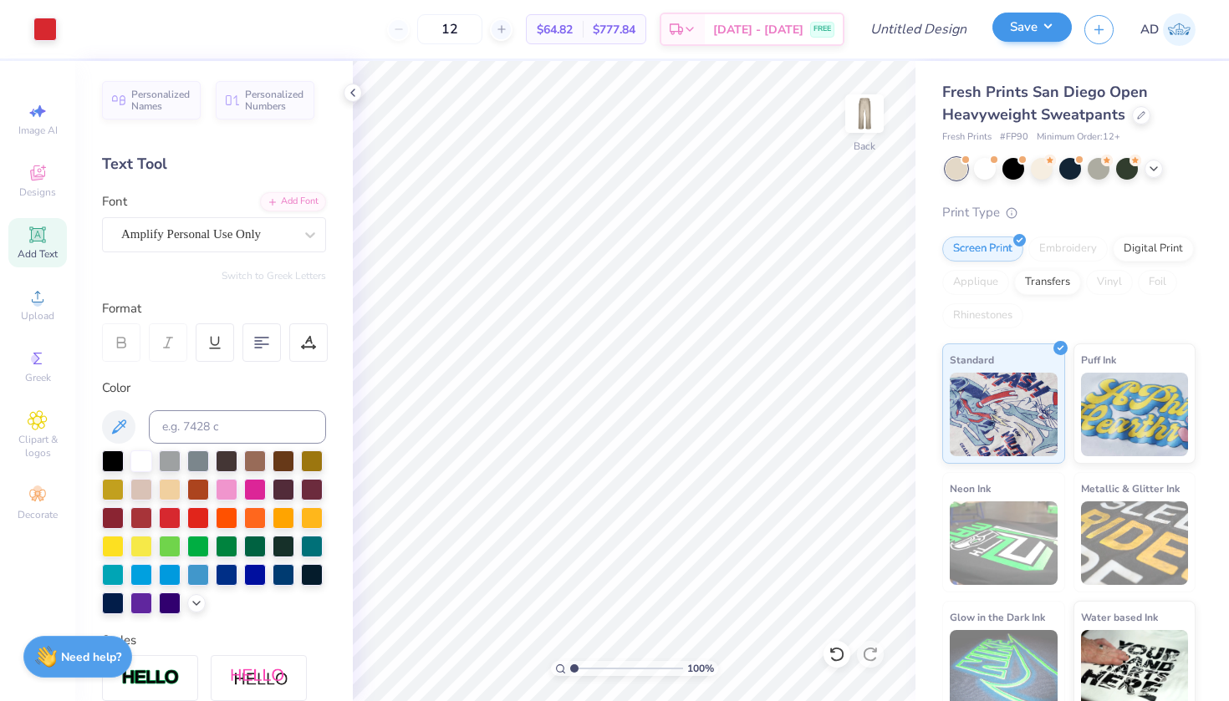
click at [1029, 25] on button "Save" at bounding box center [1031, 27] width 79 height 29
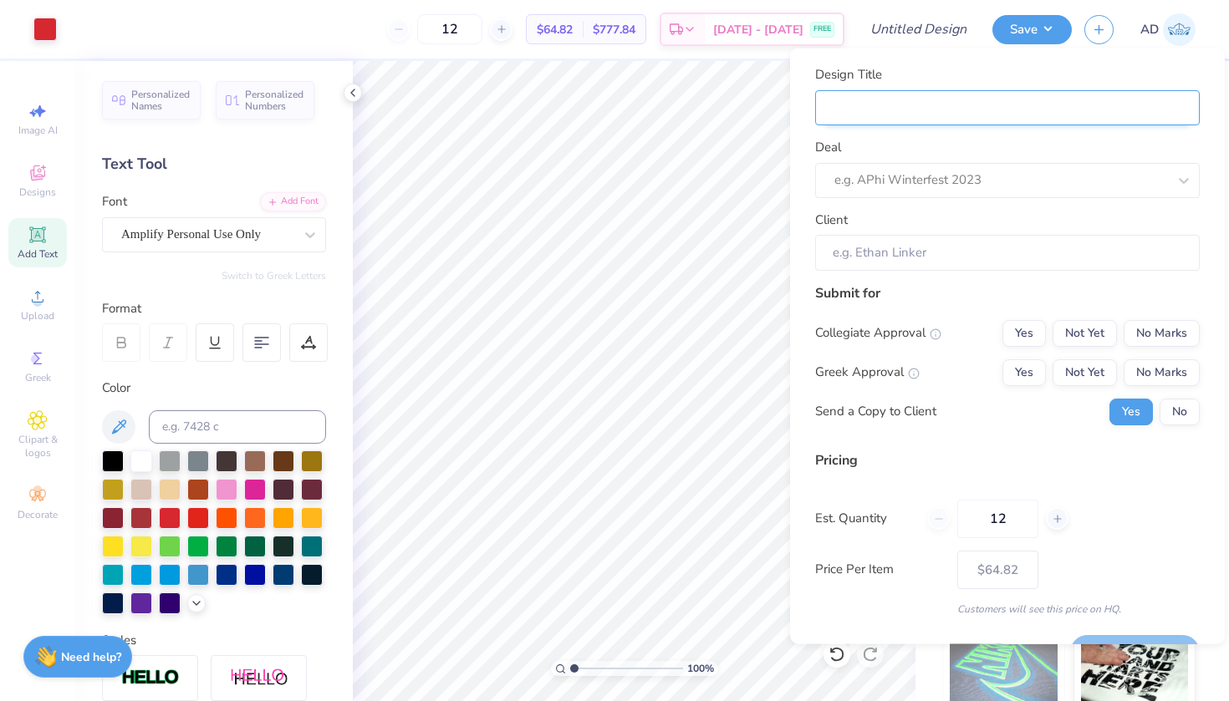
click at [919, 110] on input "Design Title" at bounding box center [1007, 107] width 385 height 36
type input "C"
type input "Ci"
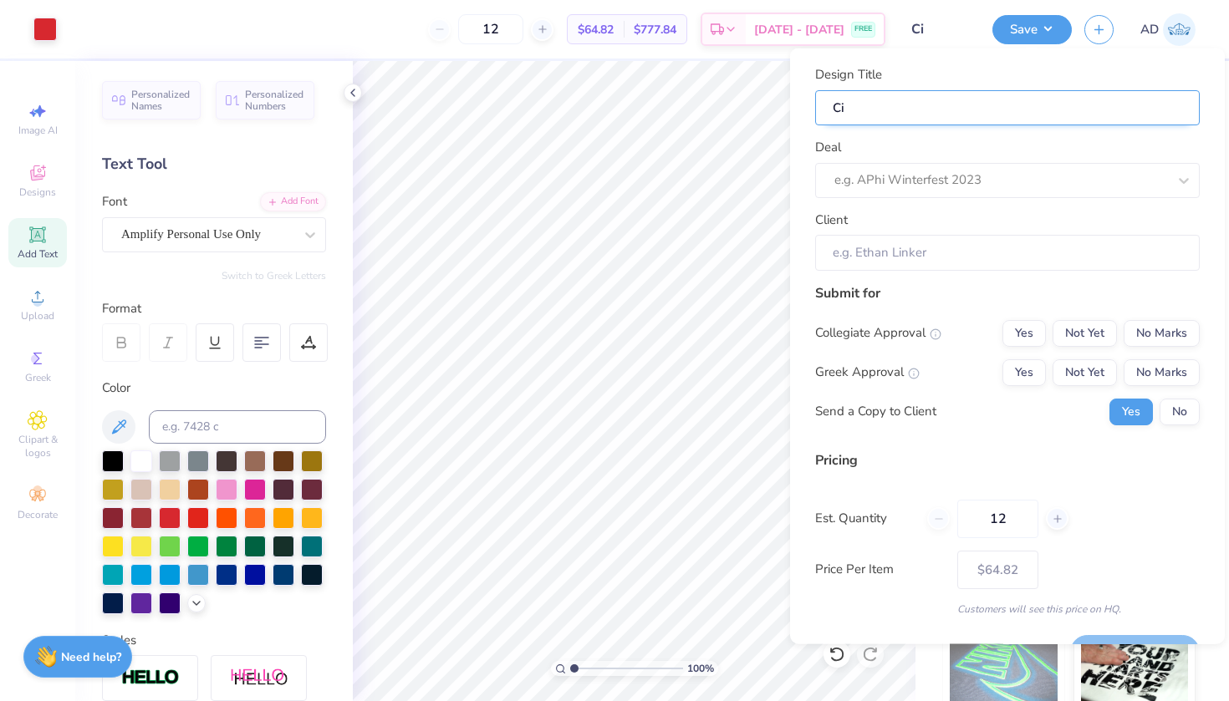
type input "Cir"
type input "Ci"
type input "C"
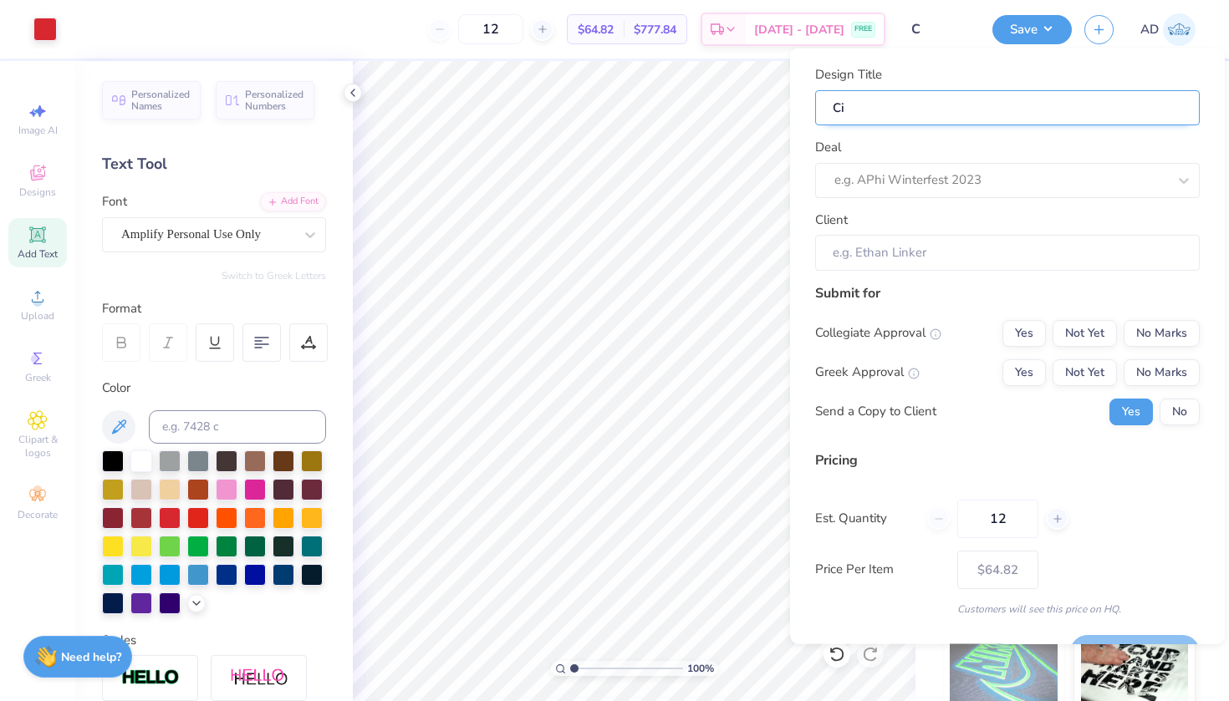
type input "C"
type input "A"
type input "At"
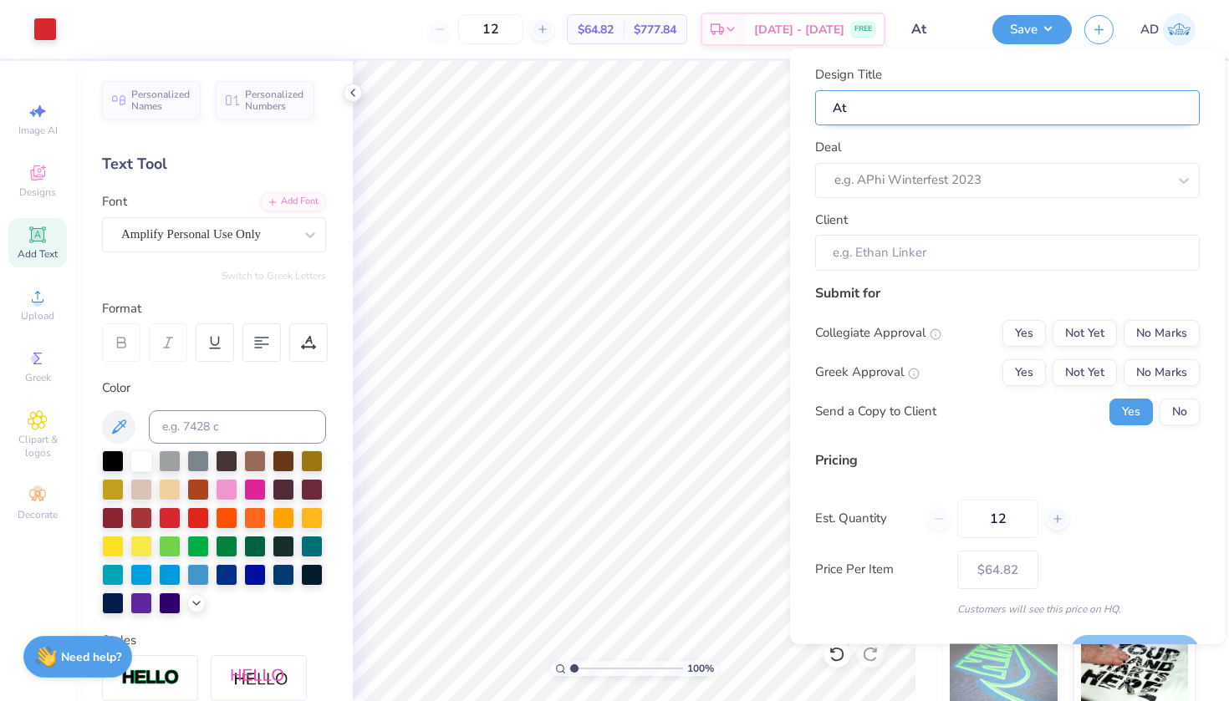
type input "Ath"
type input "Athl"
type input "Athle"
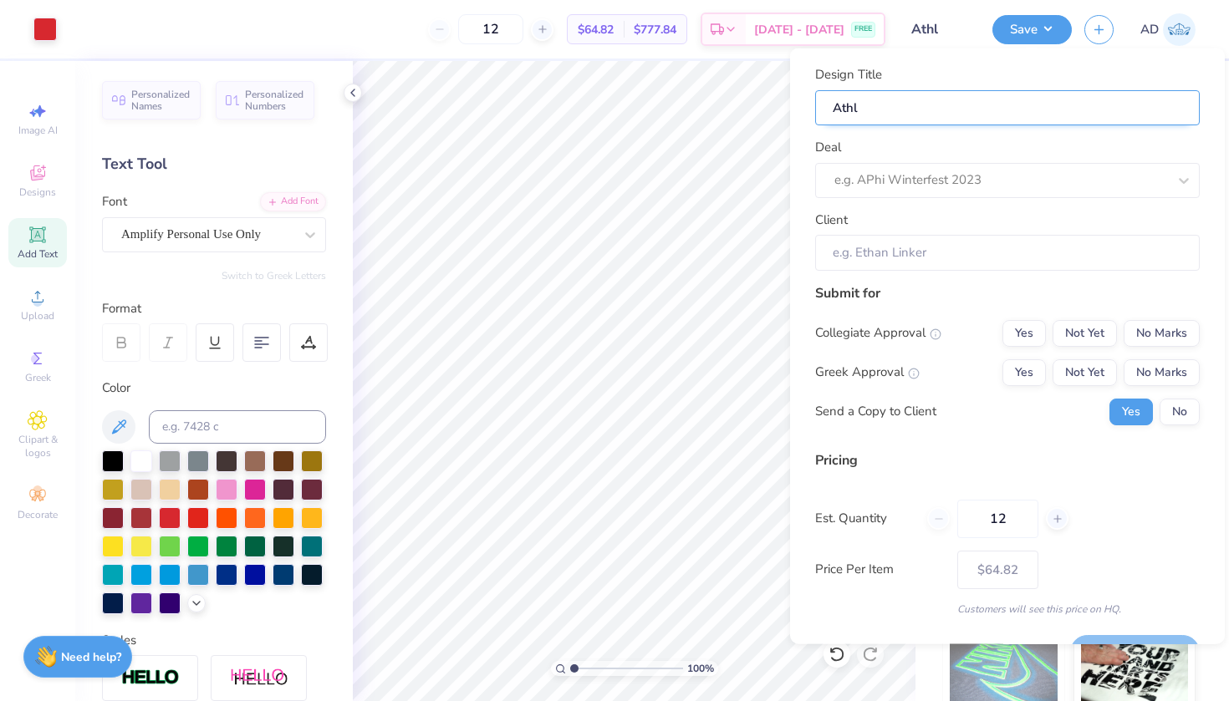
type input "Athle"
type input "Athlet"
type input "Athleti"
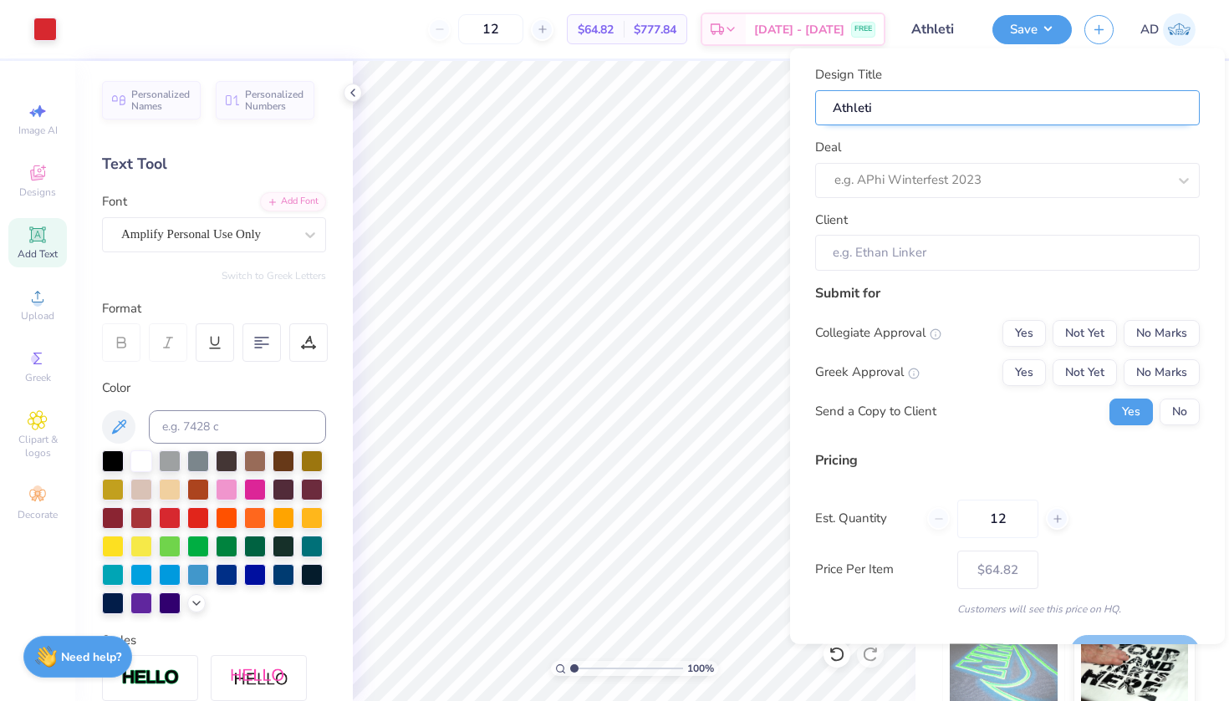
type input "Athletic"
type input "Athletic ""
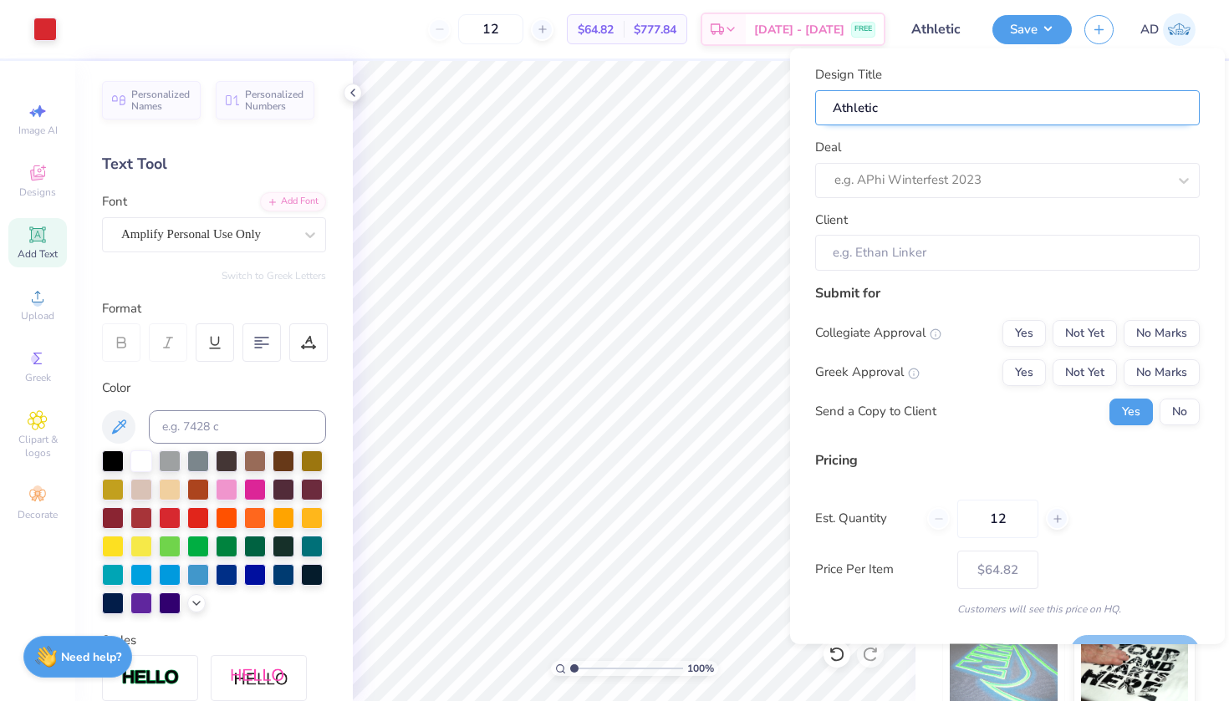
type input "Athletic ""
type input "Athletic"
type input "Athletic '"
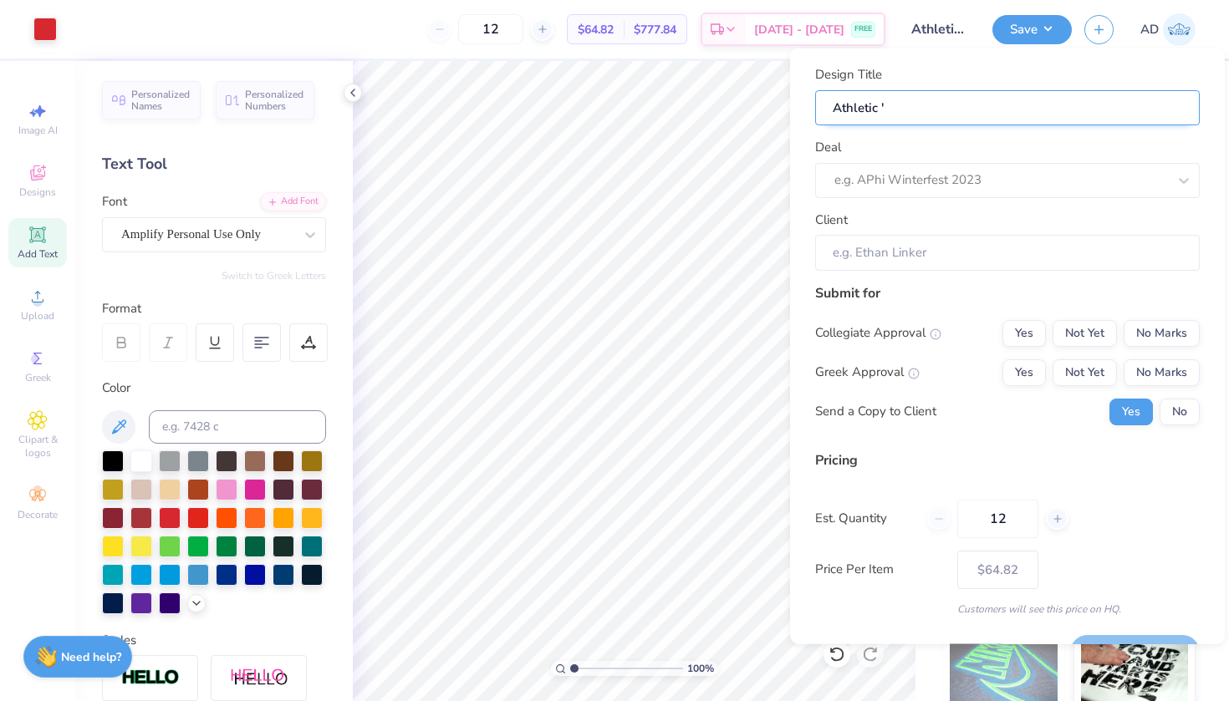
type input "Athletic 'W"
type input "Athletic 'W'"
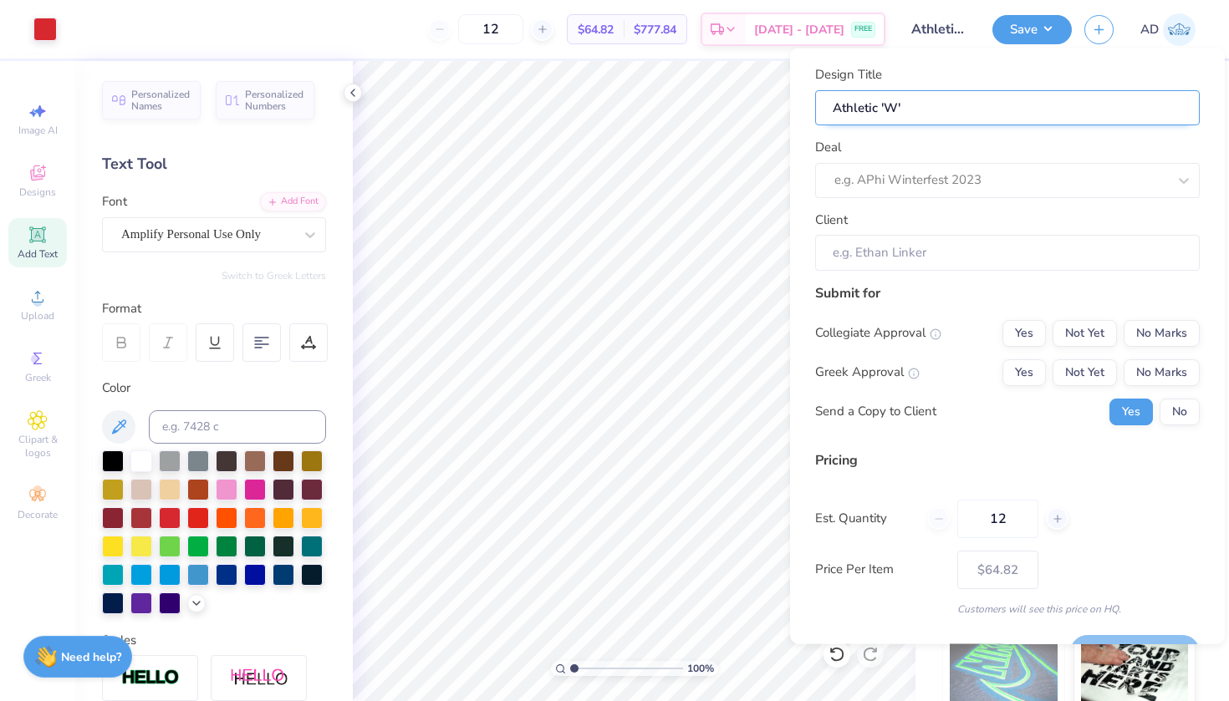
type input "Athletic 'W'"
type input "Athletic 'W' c"
type input "Athletic 'W' ci"
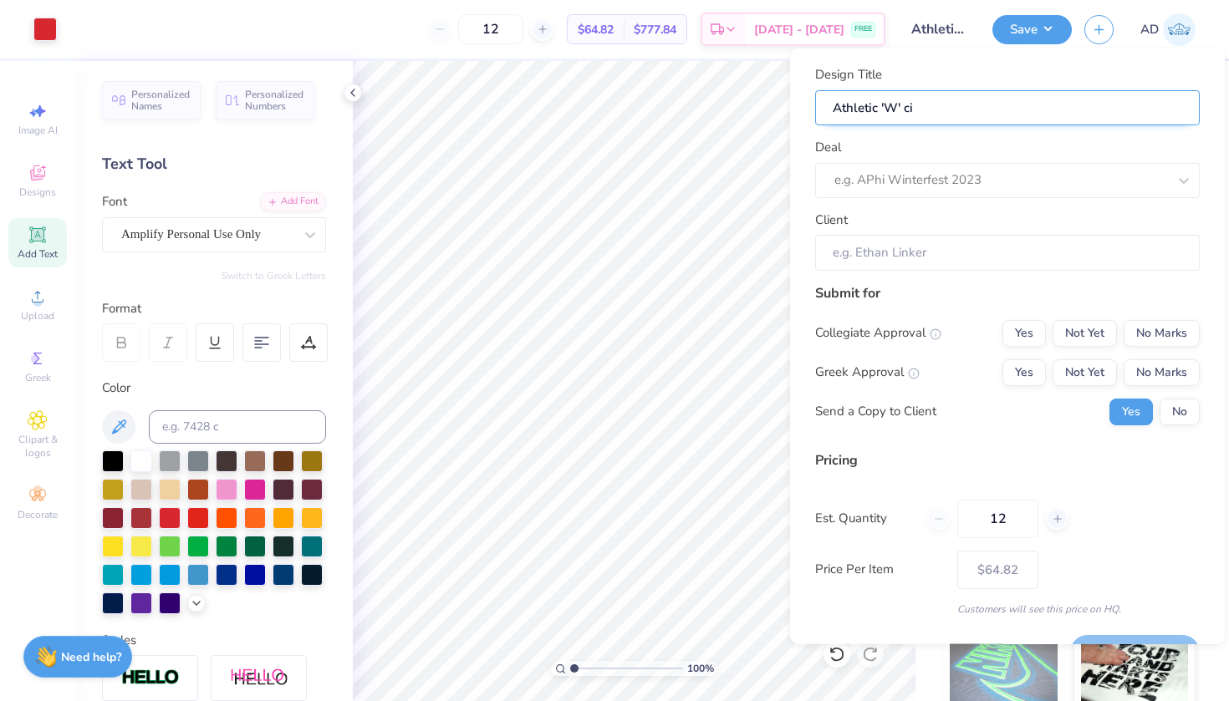
type input "Athletic 'W' cir"
type input "Athletic 'W' circ"
type input "Athletic 'W' circl"
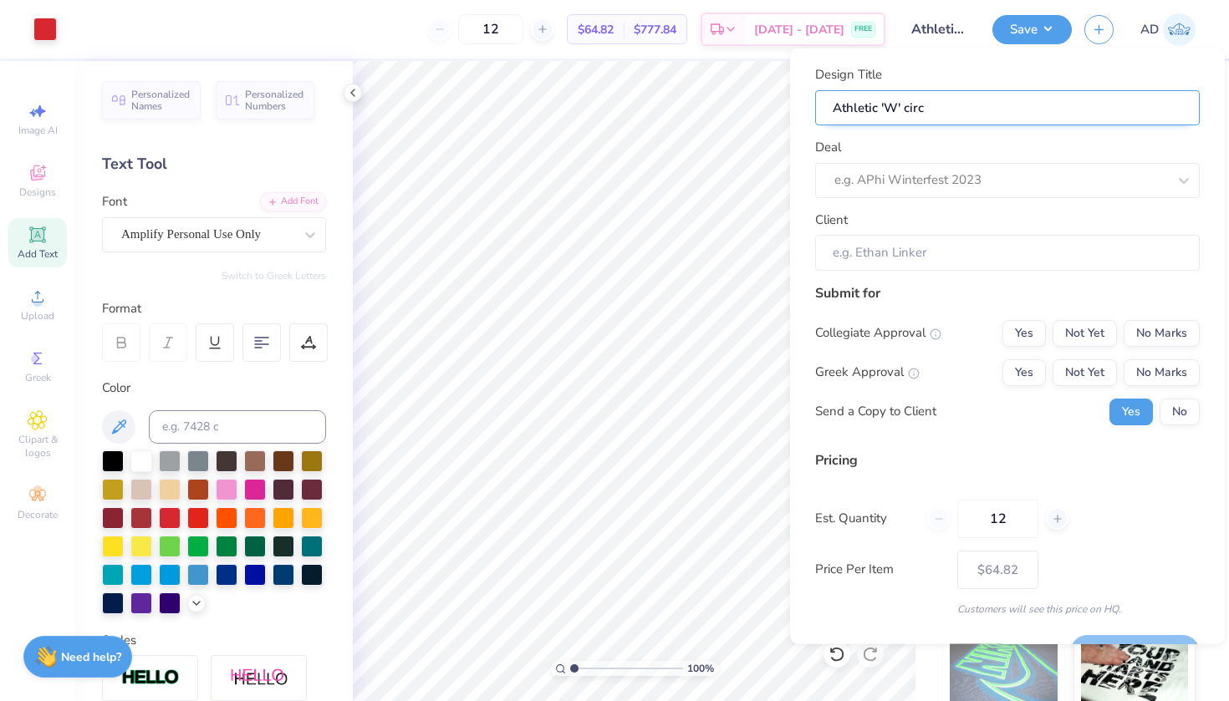
type input "Athletic 'W' circl"
type input "Athletic 'W' circle"
type input "Athletic 'W' circled"
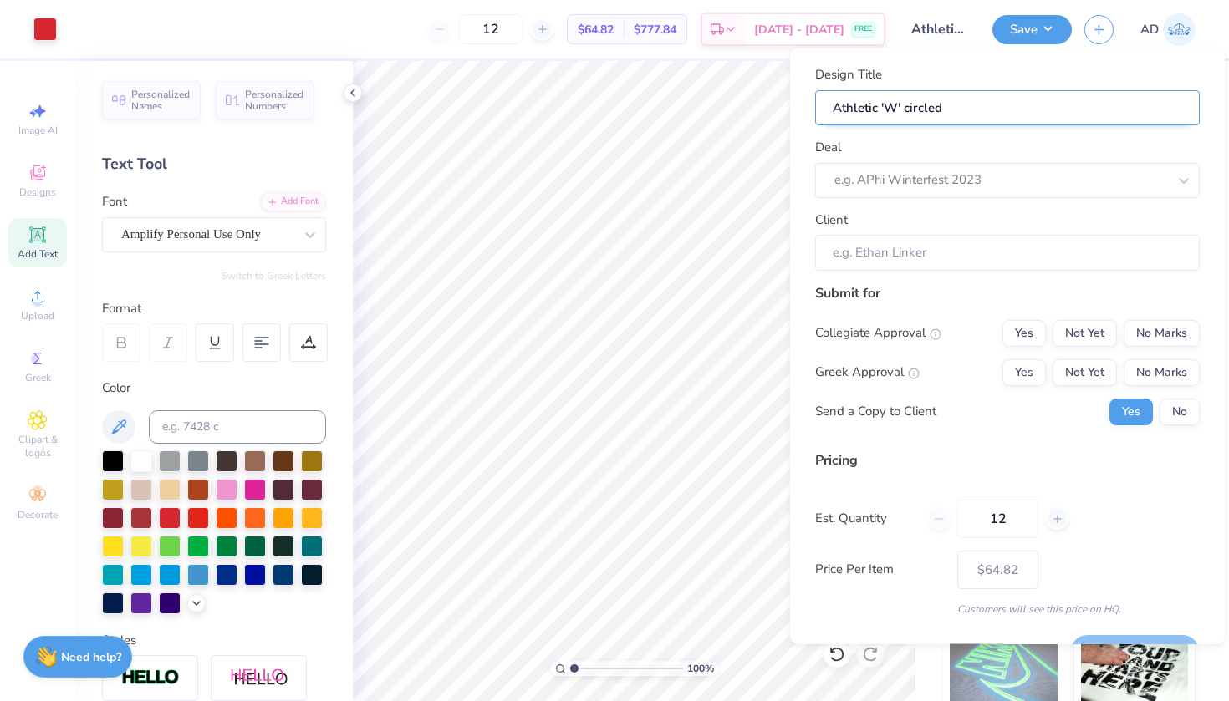
type input "Athletic 'W' circled"
type input "Athletic 'W' circled m"
type input "Athletic 'W' circled ma"
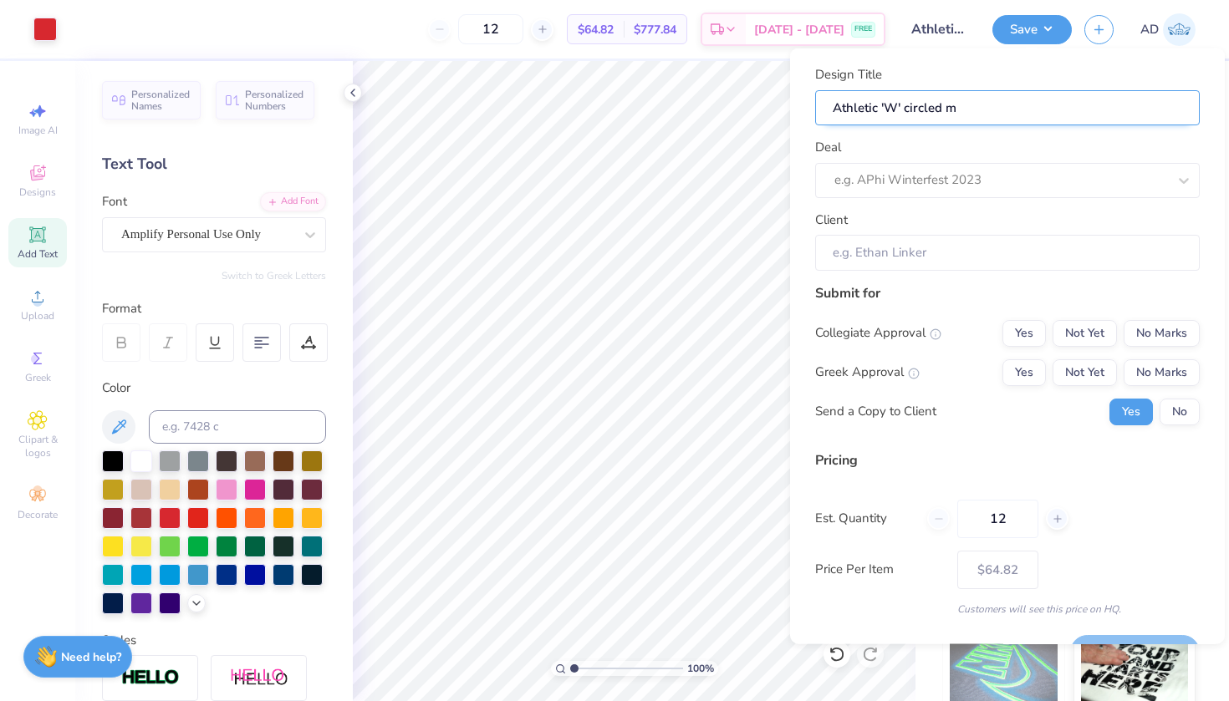
type input "Athletic 'W' circled ma"
type input "Athletic 'W' circled mat"
type input "Athletic 'W' circled matc"
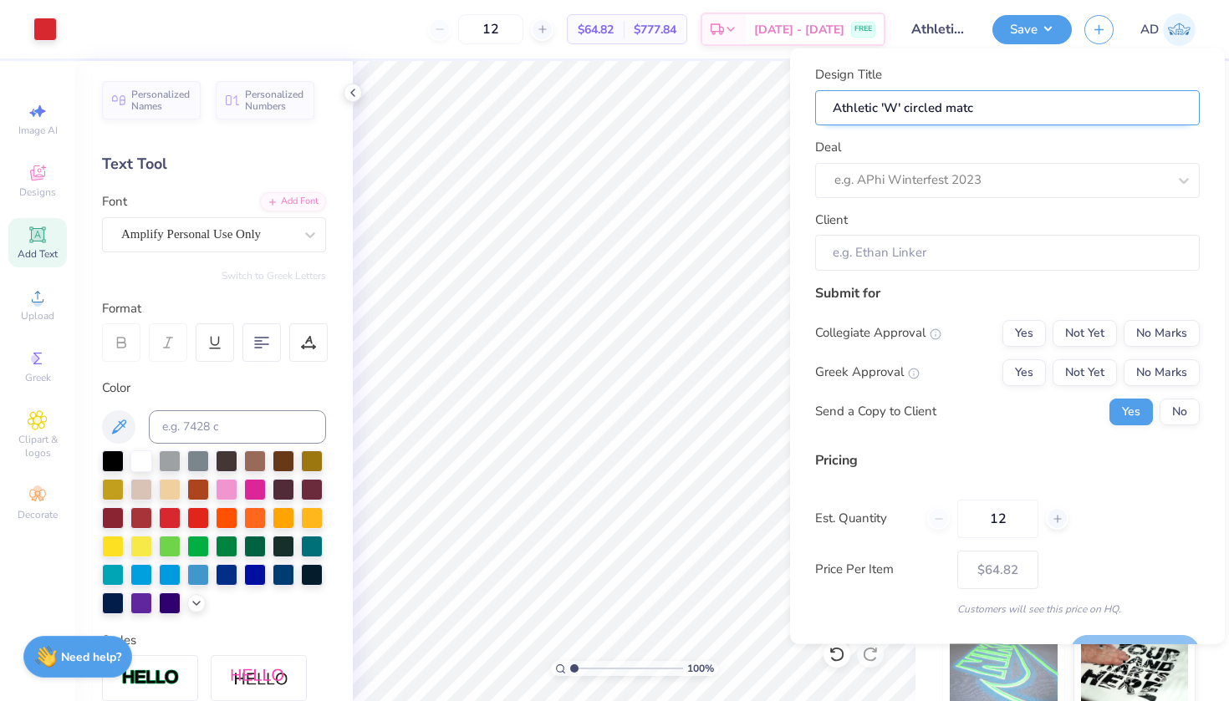
type input "Athletic 'W' circled match"
type input "Athletic 'W' circled matchi"
type input "Athletic 'W' circled matchin"
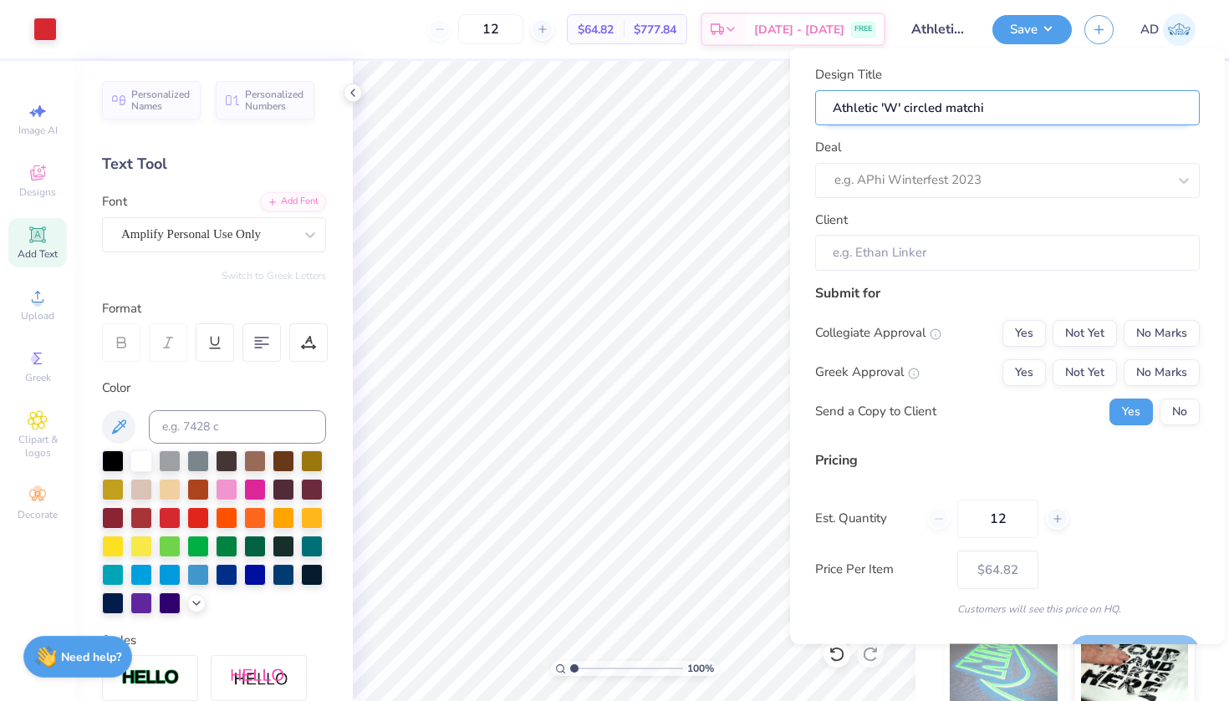
type input "Athletic 'W' circled matchin"
type input "Athletic 'W' circled matching"
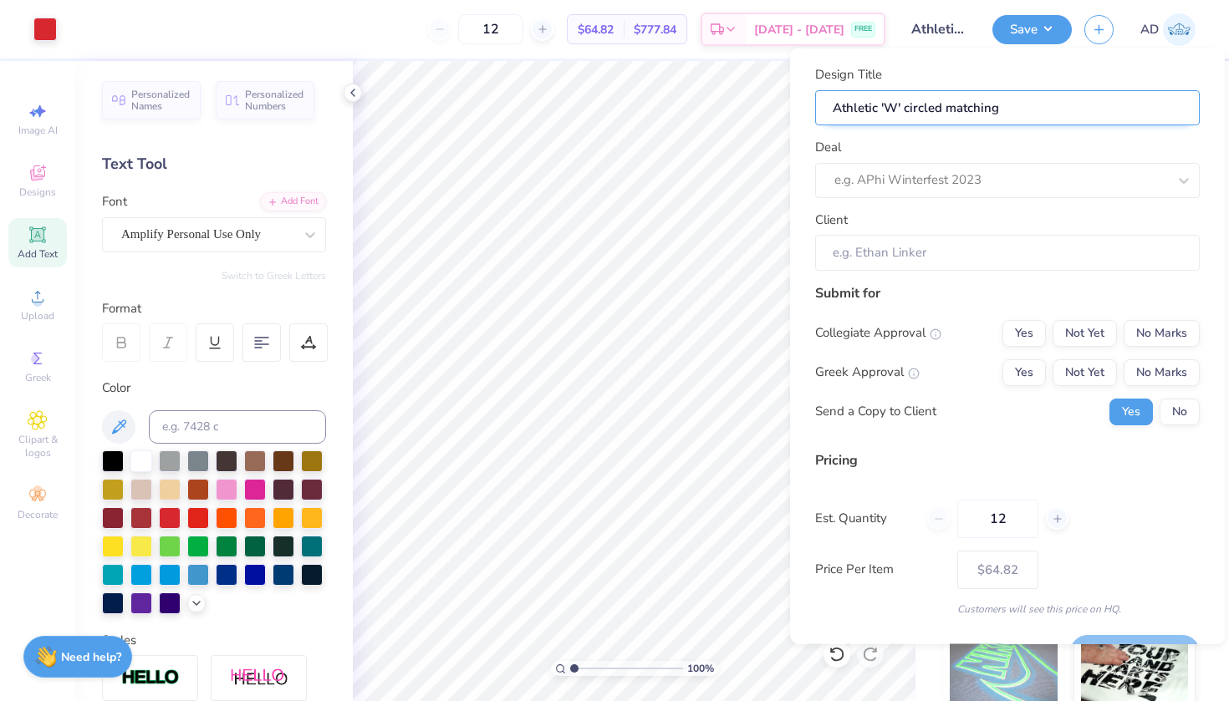
type input "Athletic 'W' circled matching s"
type input "Athletic 'W' circled matching sw"
type input "Athletic 'W' circled matching swe"
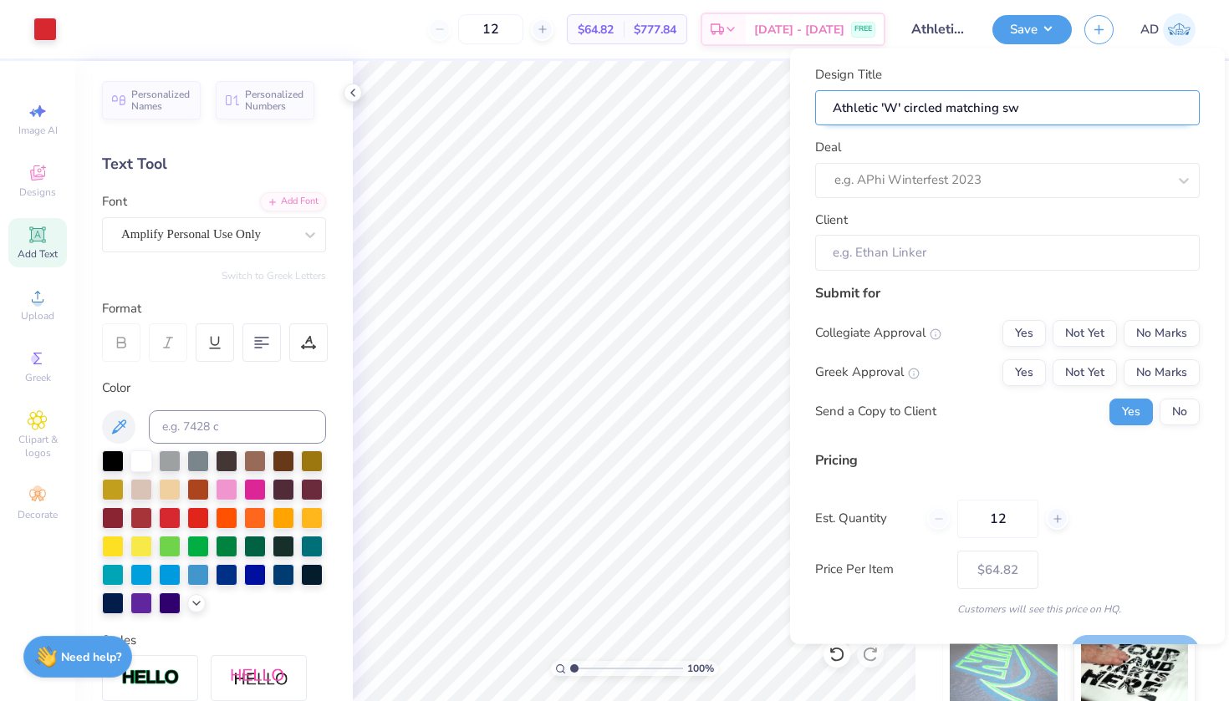
type input "Athletic 'W' circled matching swe"
type input "Athletic 'W' circled matching swea"
type input "Athletic 'W' circled matching sweat"
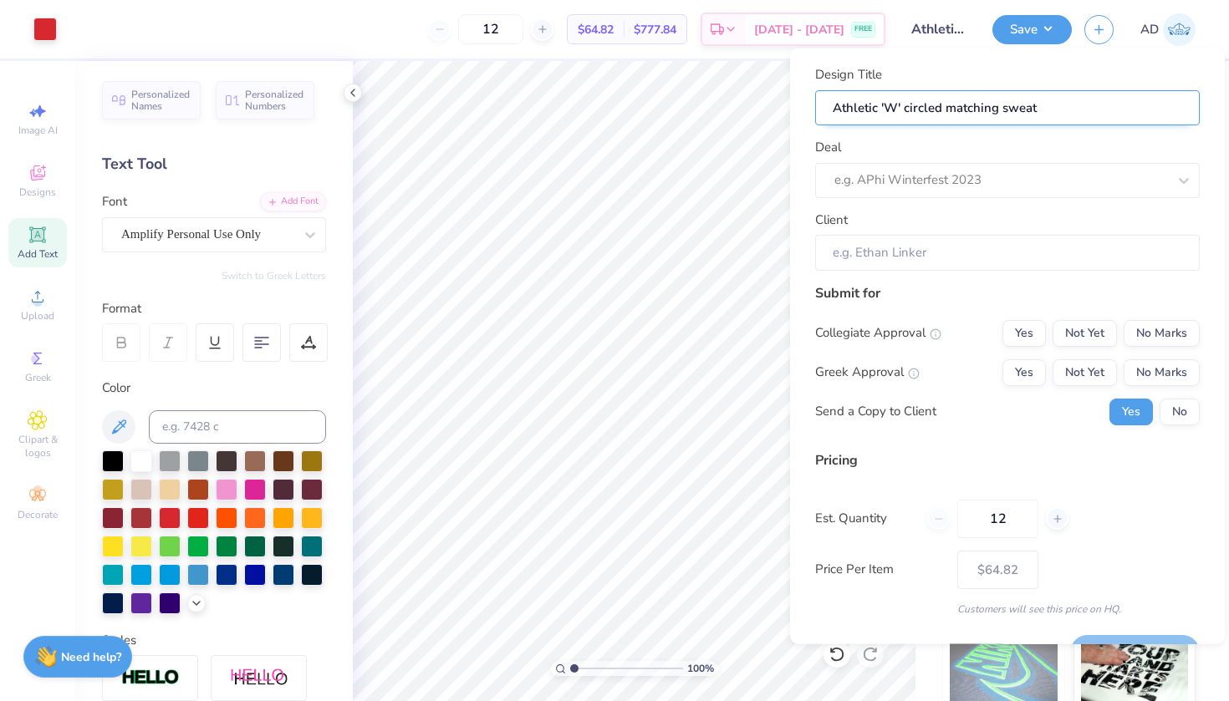
type input "Athletic 'W' circled matching sweatp"
type input "Athletic 'W' circled matching sweatpa"
type input "Athletic 'W' circled matching sweatpan"
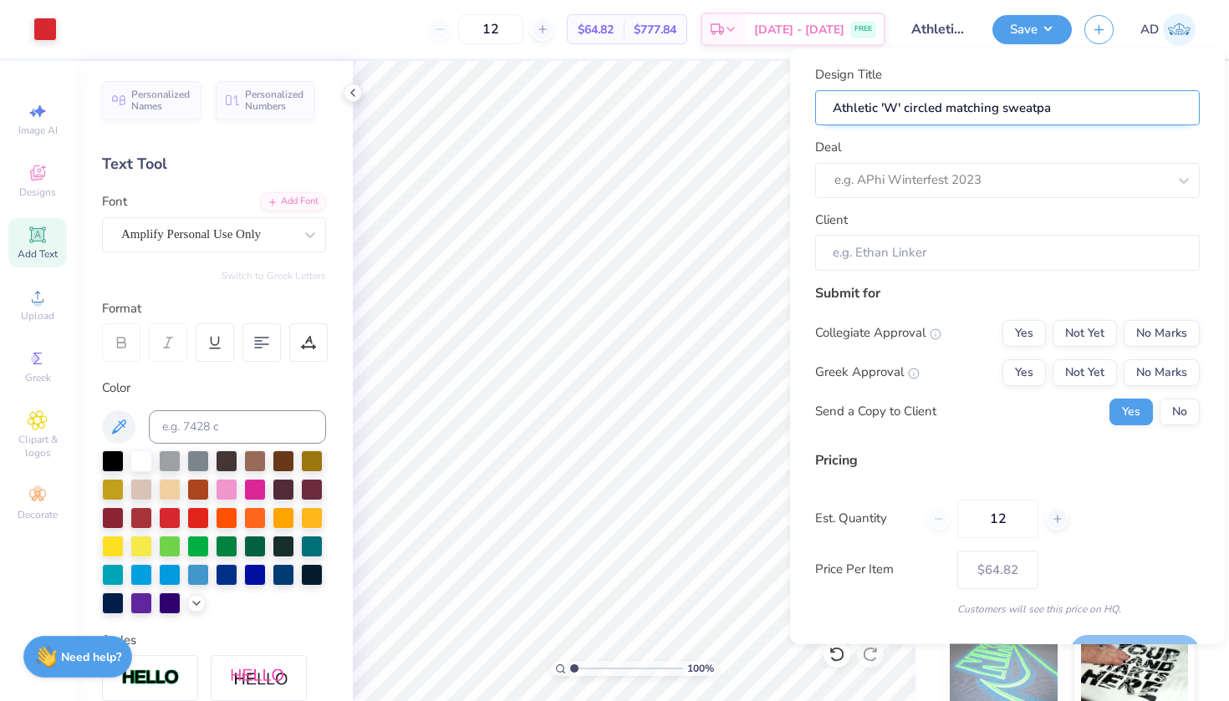
type input "Athletic 'W' circled matching sweatpan"
type input "Athletic 'W' circled matching sweatpant"
type input "Athletic 'W' circled matching sweatpants"
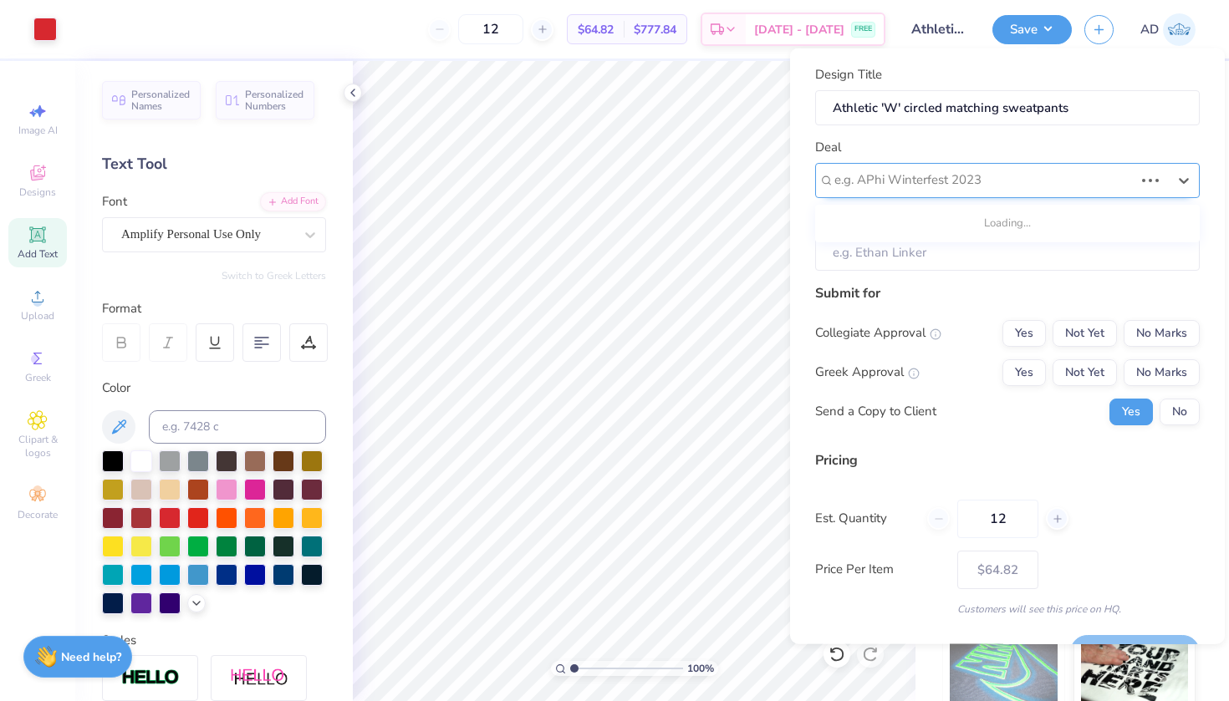
click at [962, 191] on div "e.g. APhi Winterfest 2023" at bounding box center [984, 180] width 303 height 26
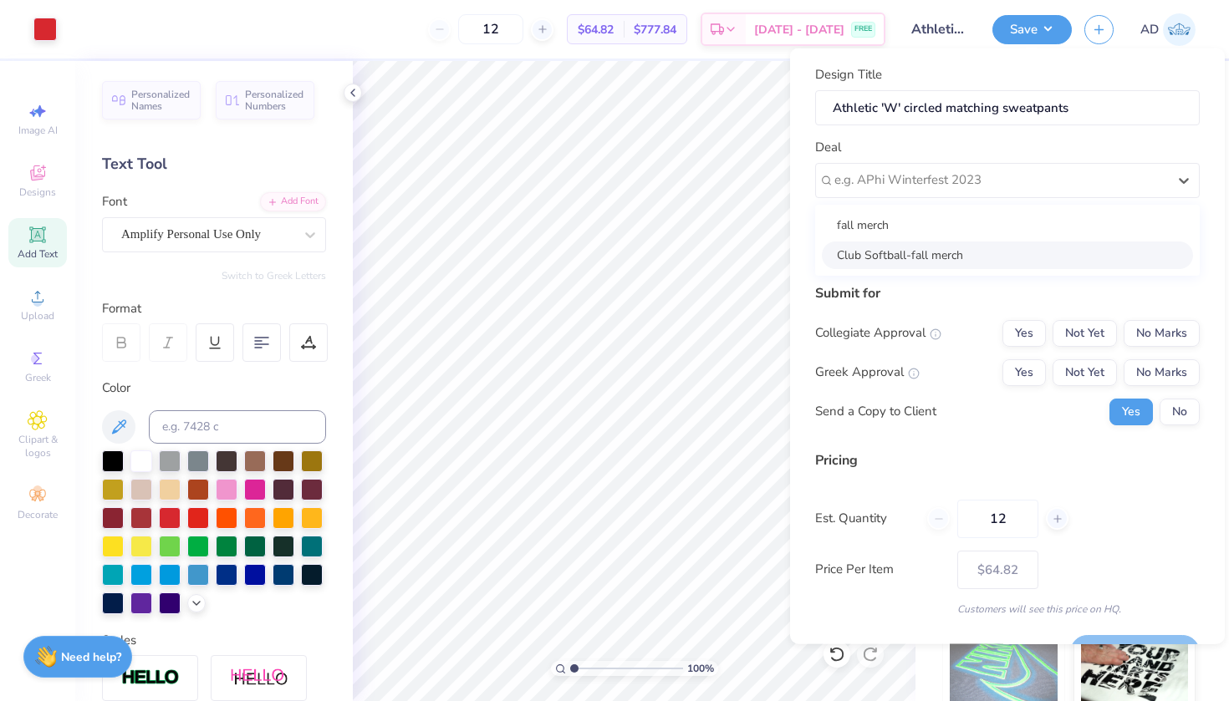
click at [920, 252] on div "Club Softball-fall merch" at bounding box center [1007, 255] width 371 height 28
type input "Becca Tuvey"
click at [1031, 334] on button "Yes" at bounding box center [1023, 332] width 43 height 27
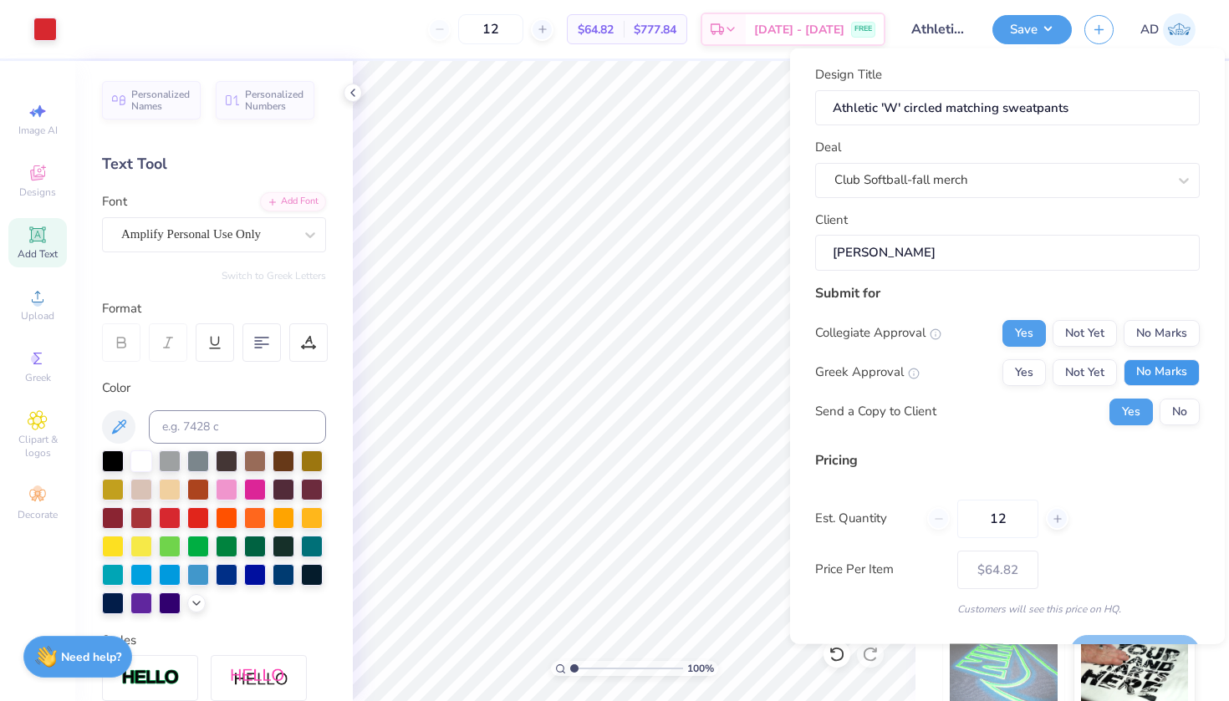
click at [1145, 370] on button "No Marks" at bounding box center [1162, 372] width 76 height 27
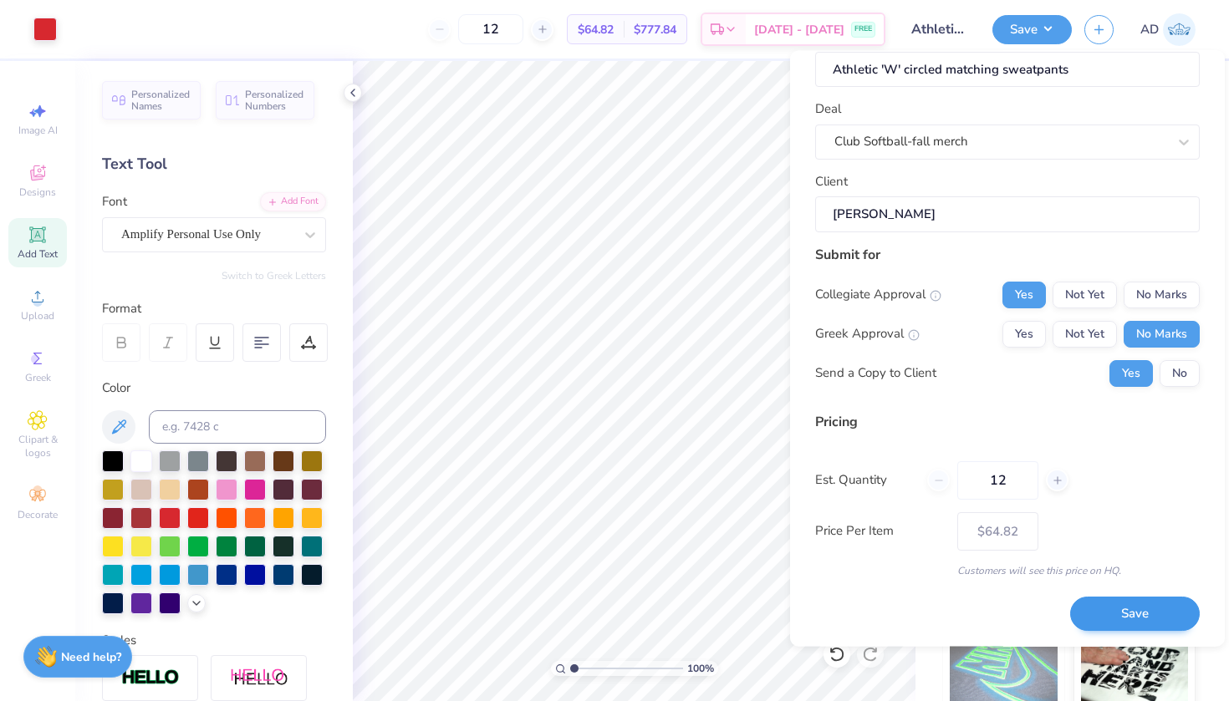
scroll to position [40, 0]
click at [1129, 619] on button "Save" at bounding box center [1135, 615] width 130 height 34
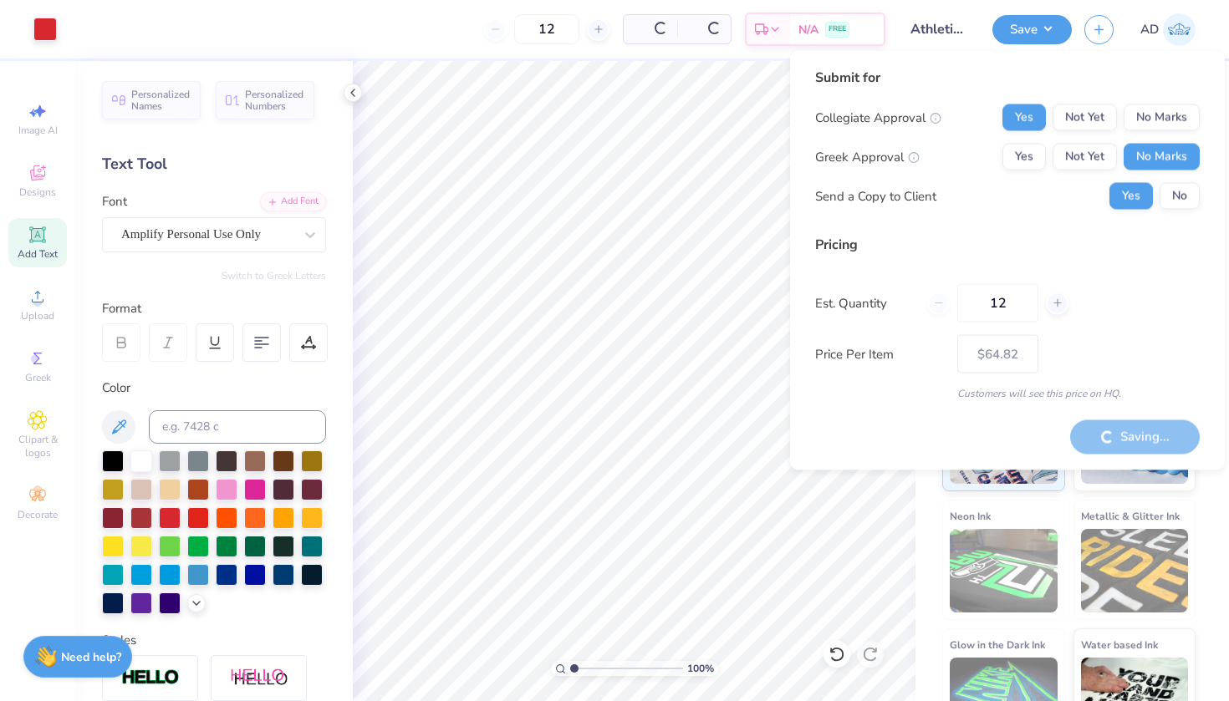
type input "– –"
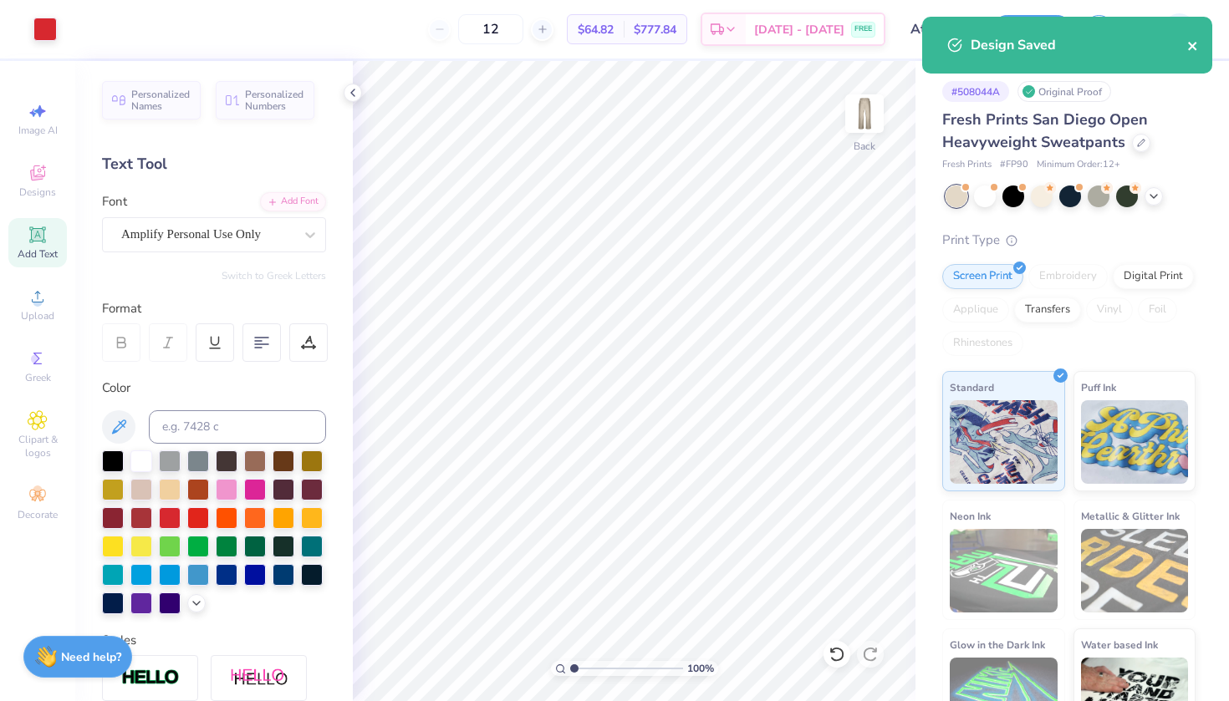
click at [1192, 48] on icon "close" at bounding box center [1193, 45] width 12 height 13
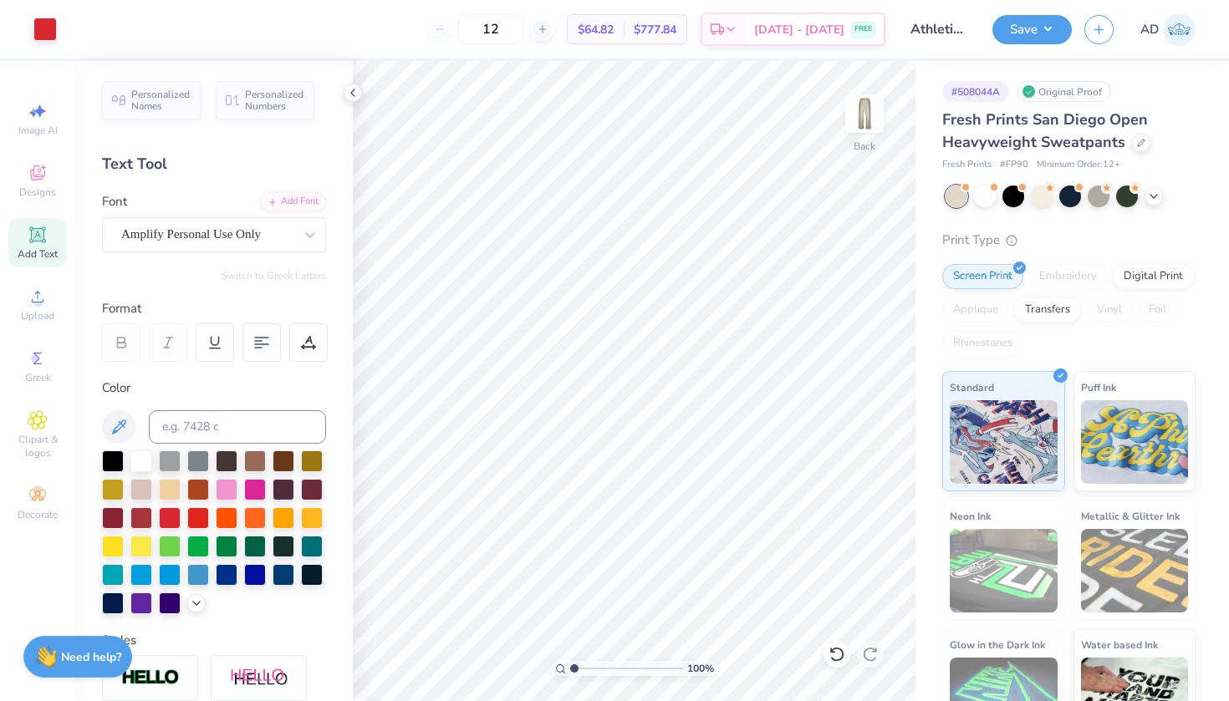
click at [1181, 28] on img at bounding box center [1179, 29] width 33 height 33
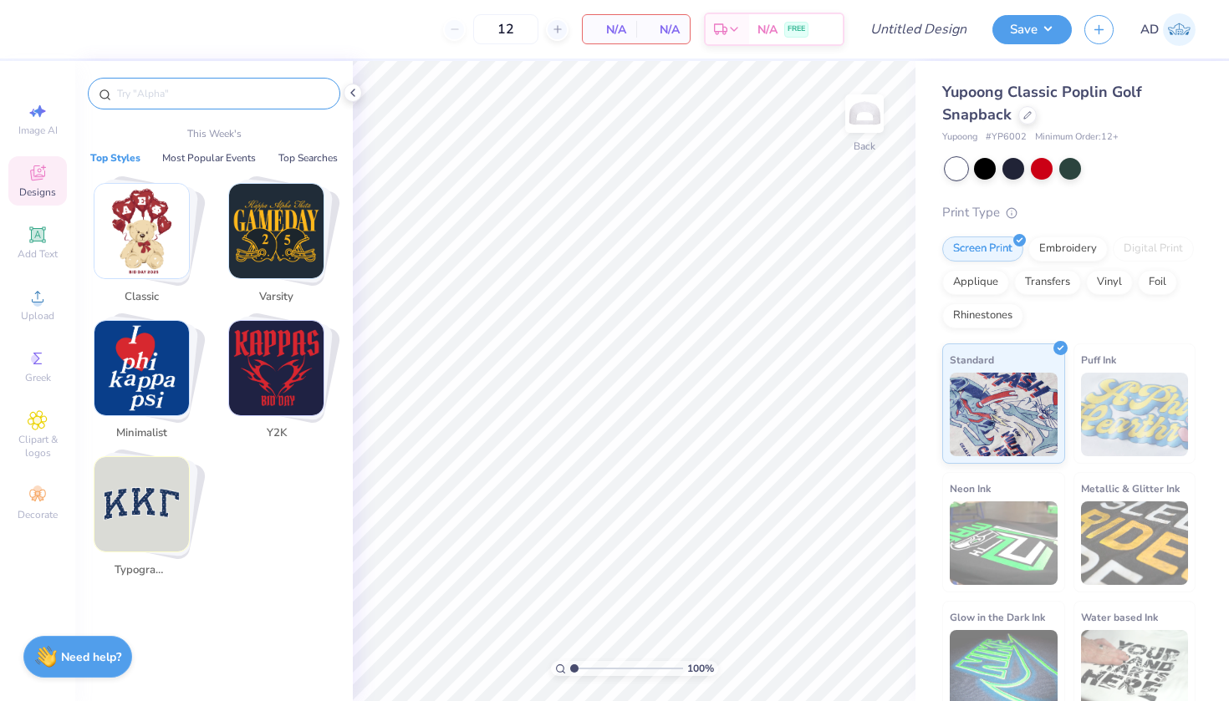
click at [161, 94] on input "text" at bounding box center [222, 93] width 214 height 17
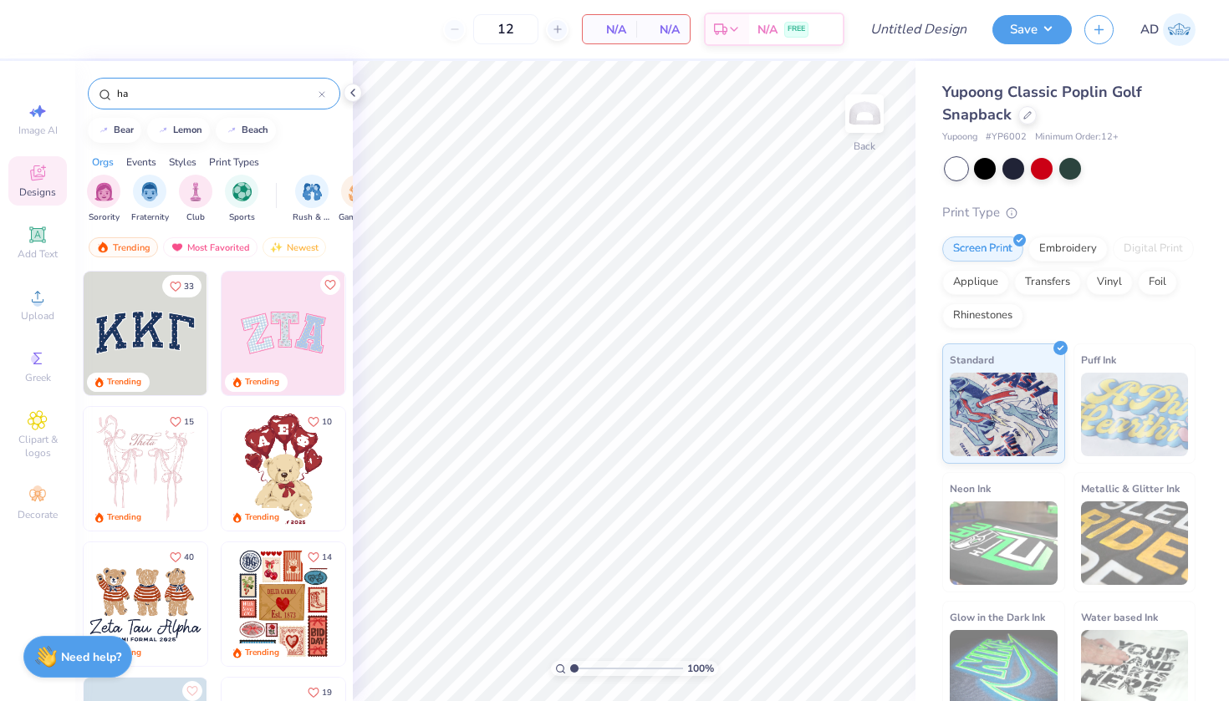
type input "hat"
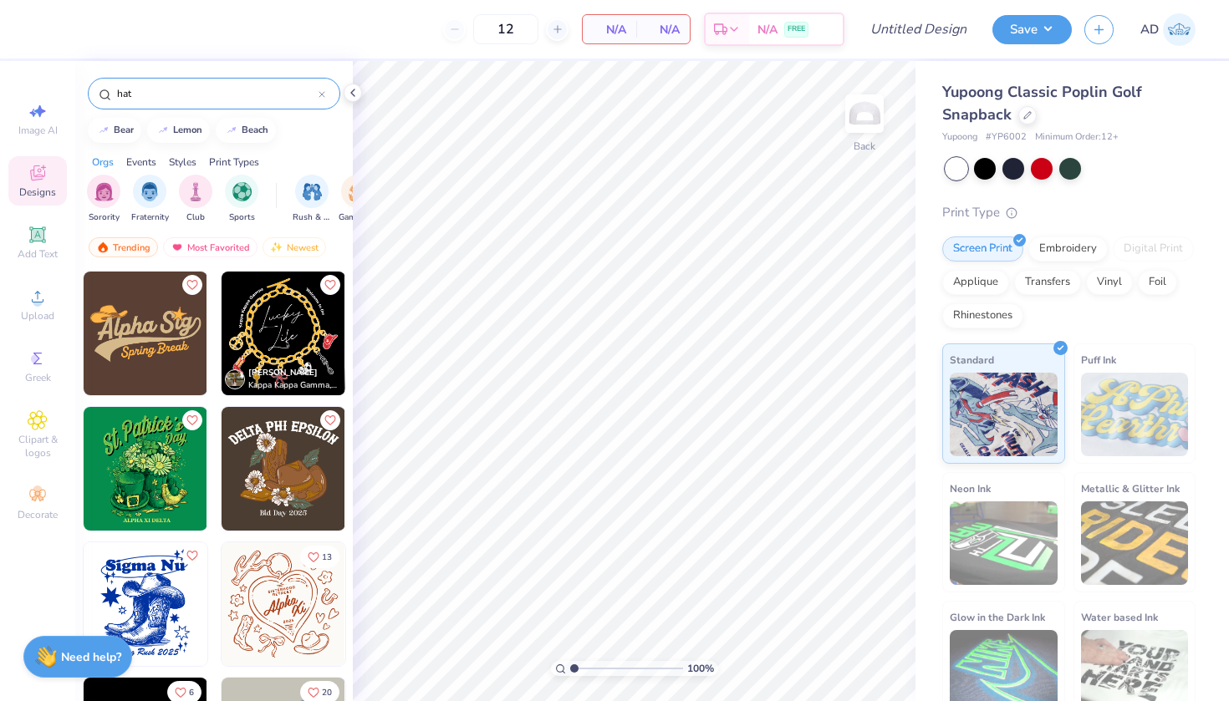
click at [322, 92] on icon at bounding box center [322, 94] width 7 height 7
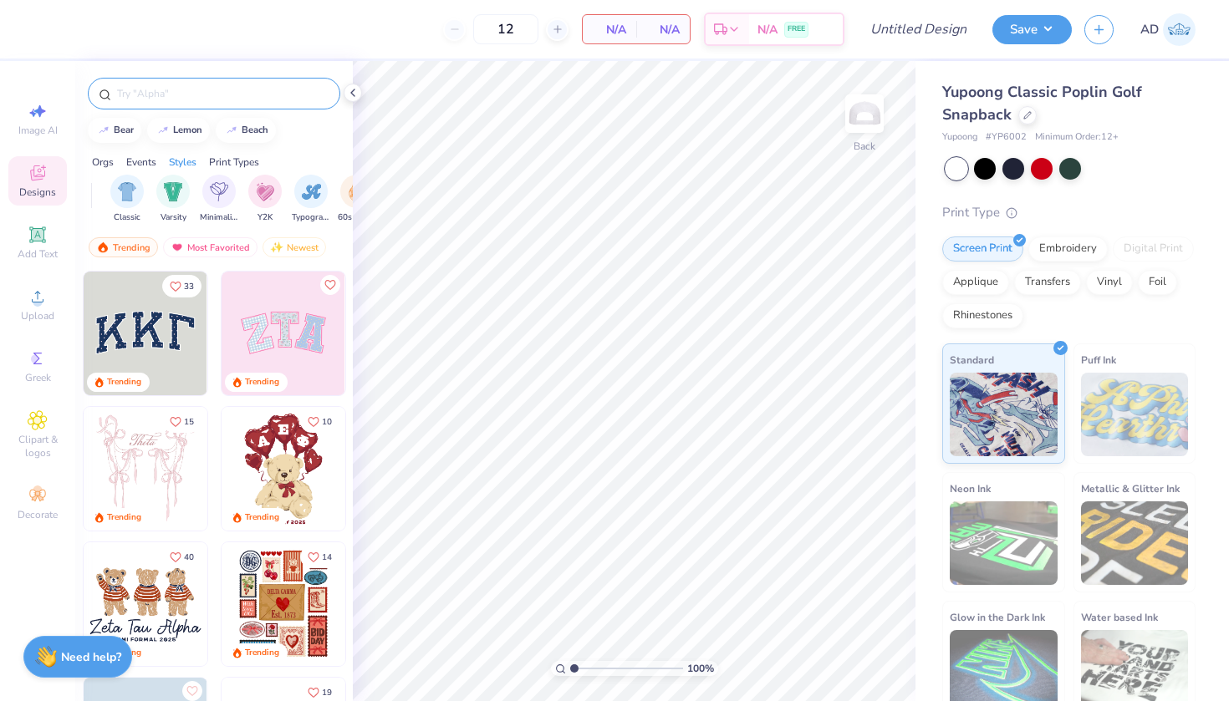
scroll to position [0, 861]
click at [171, 196] on img "filter for Varsity" at bounding box center [164, 190] width 19 height 19
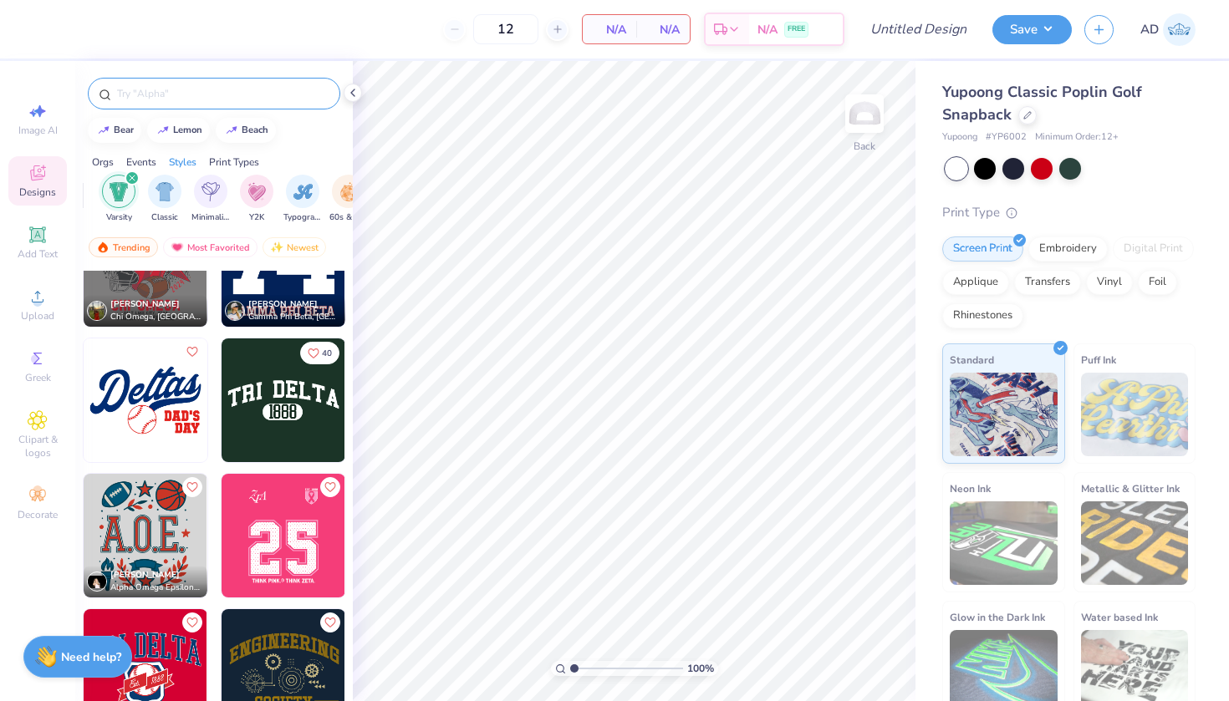
scroll to position [752, 0]
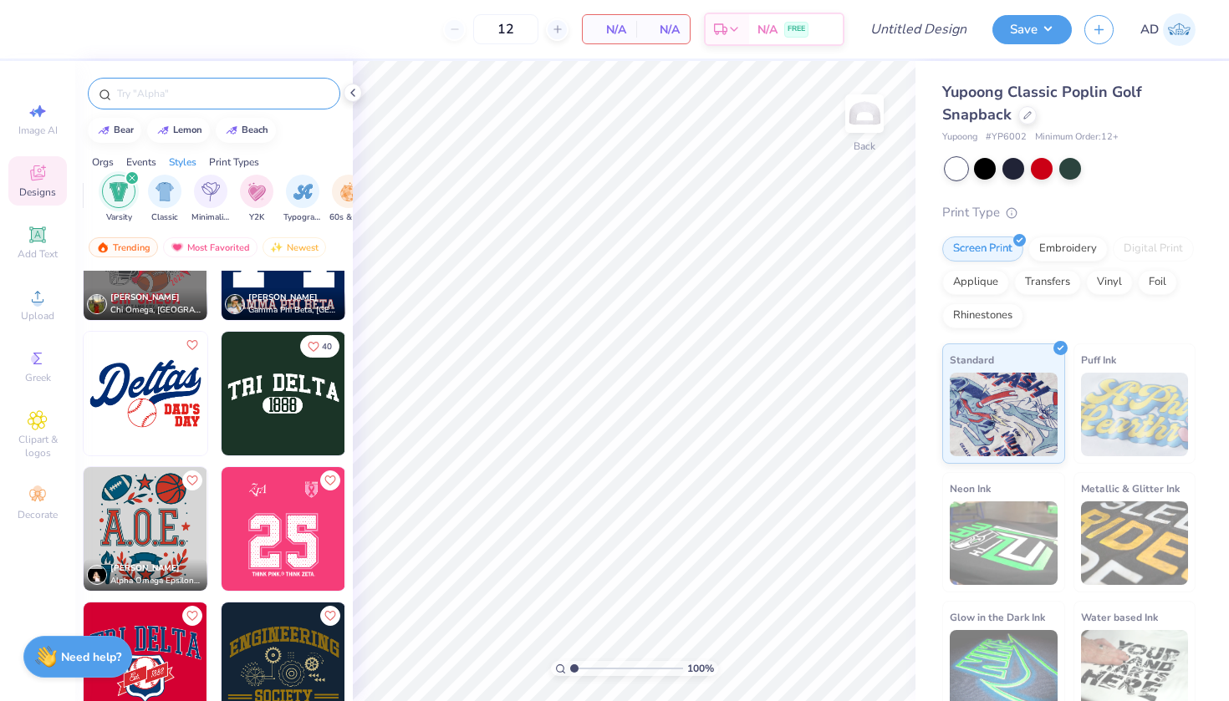
click at [143, 391] on img at bounding box center [146, 394] width 124 height 124
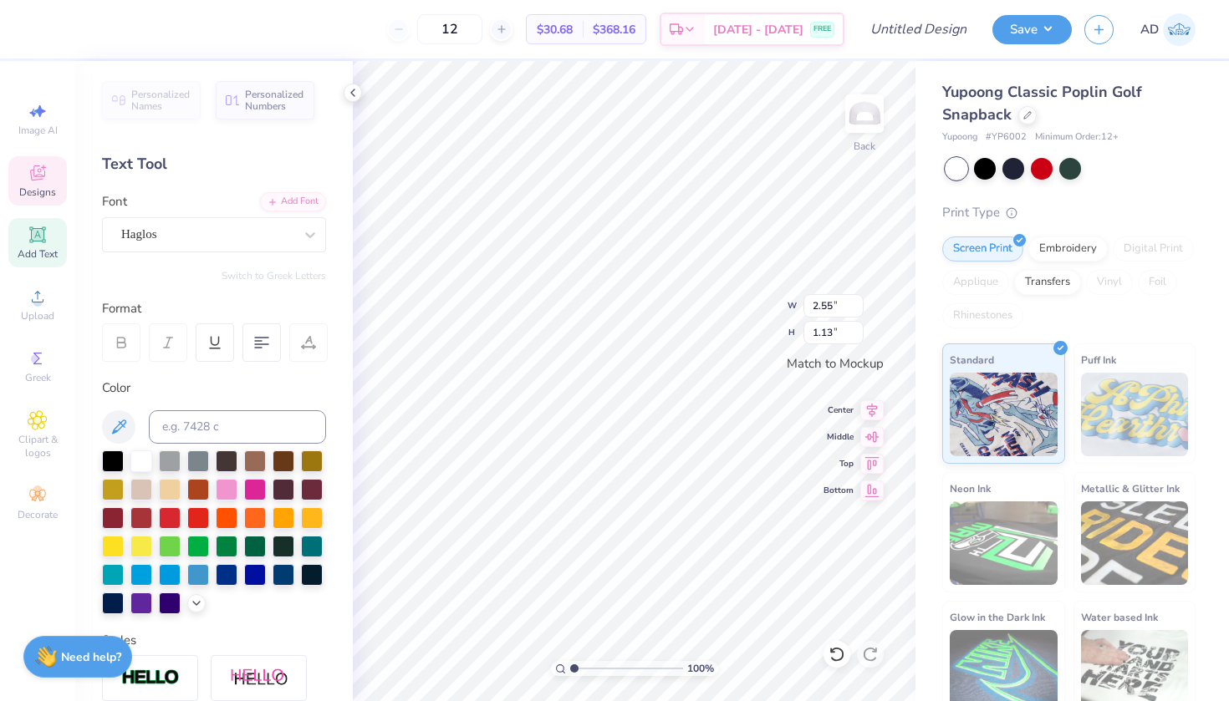
scroll to position [0, 3]
type textarea "[US_STATE]"
type input "0.64"
type input "2.55"
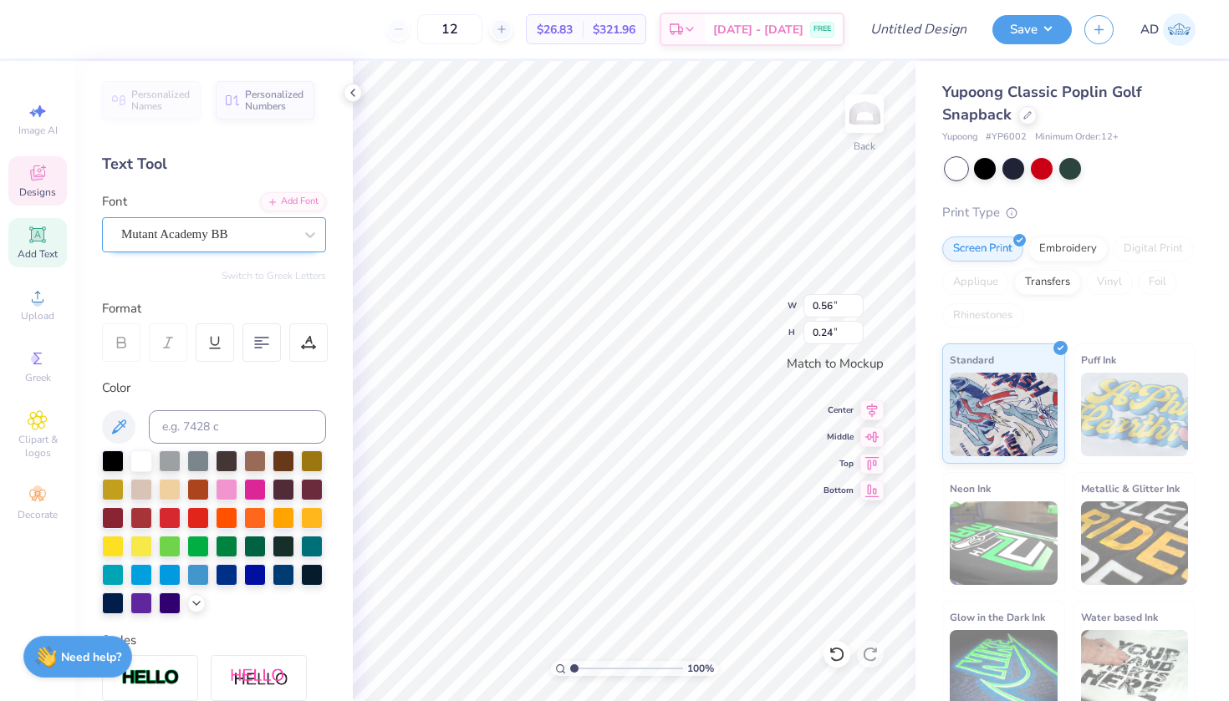
type input "1.14"
type input "3.88"
type input "1.73"
type input "0.56"
type input "0.24"
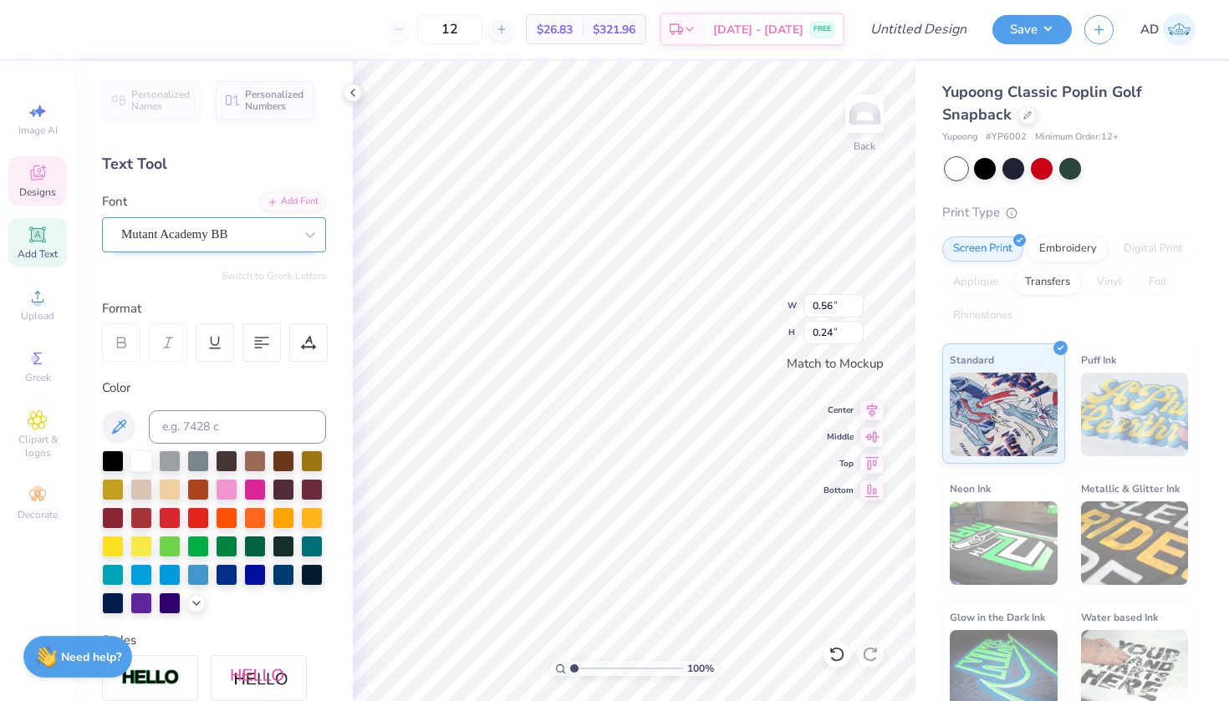
type textarea "Softball"
type input "0.81"
type textarea "Club"
type input "3.88"
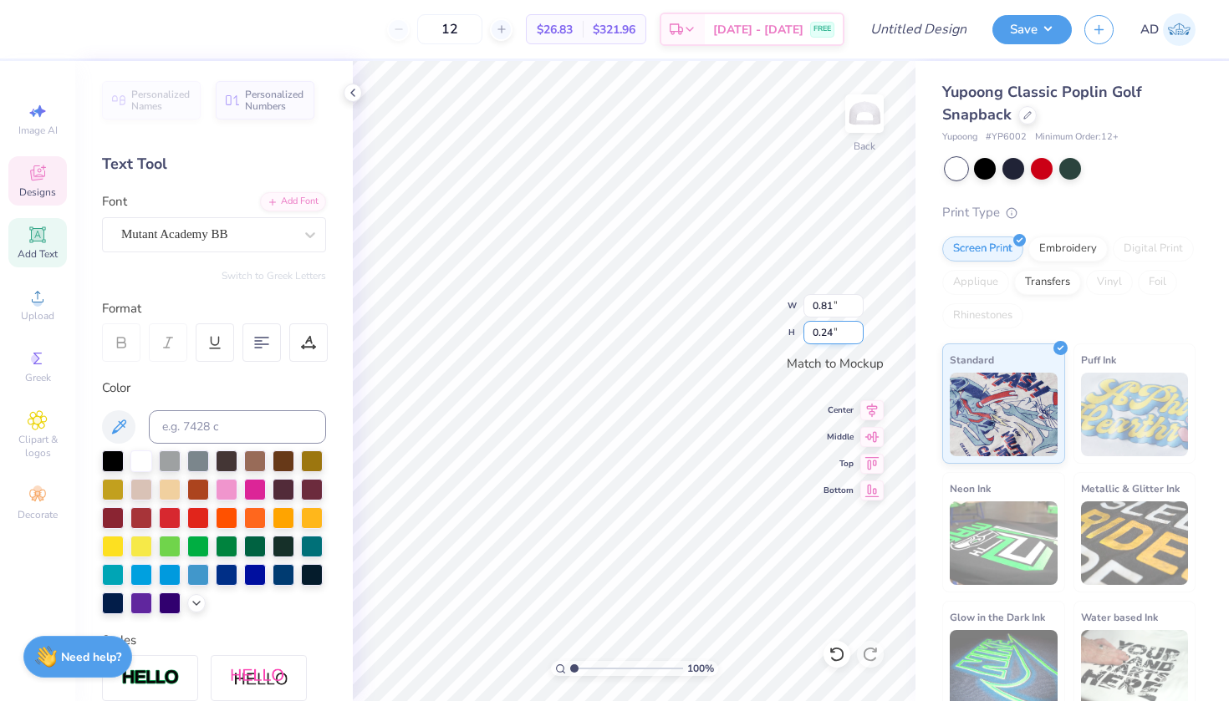
type input "1.73"
click at [166, 516] on div at bounding box center [170, 517] width 22 height 22
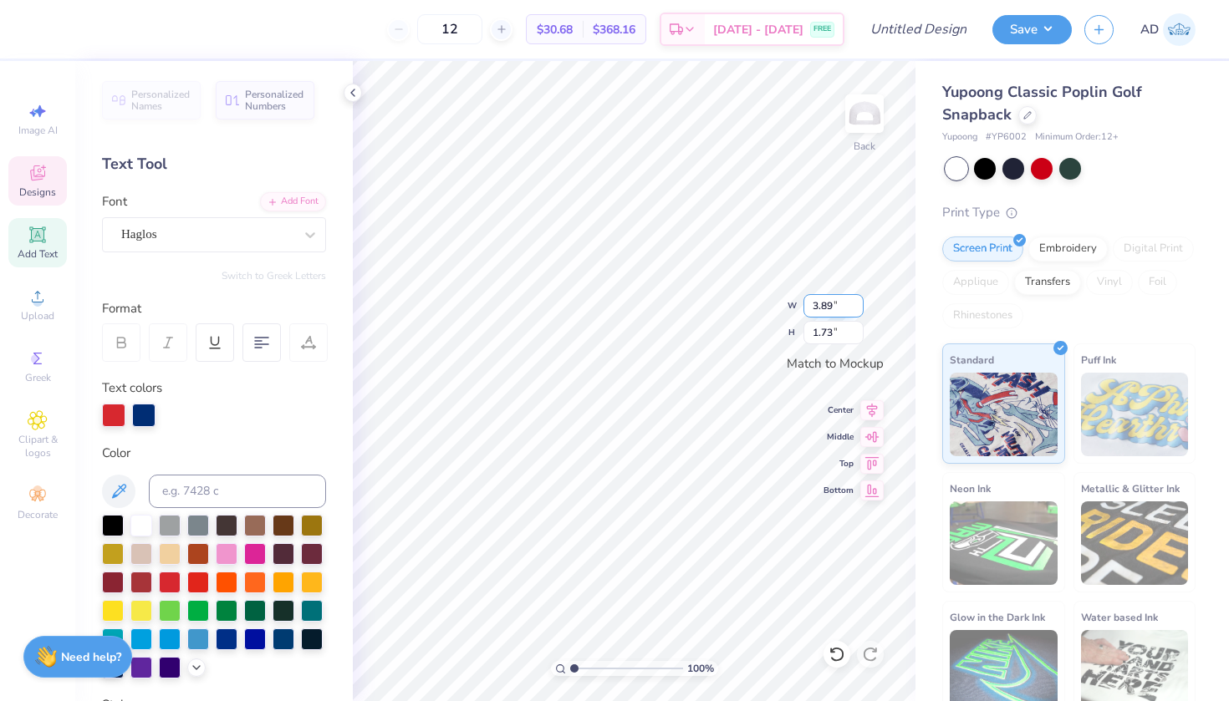
click at [856, 301] on input "3.89" at bounding box center [833, 305] width 60 height 23
click at [856, 301] on input "3.9" at bounding box center [833, 305] width 60 height 23
type input "3.91"
click at [856, 301] on input "3.91" at bounding box center [833, 305] width 60 height 23
type input "1.74"
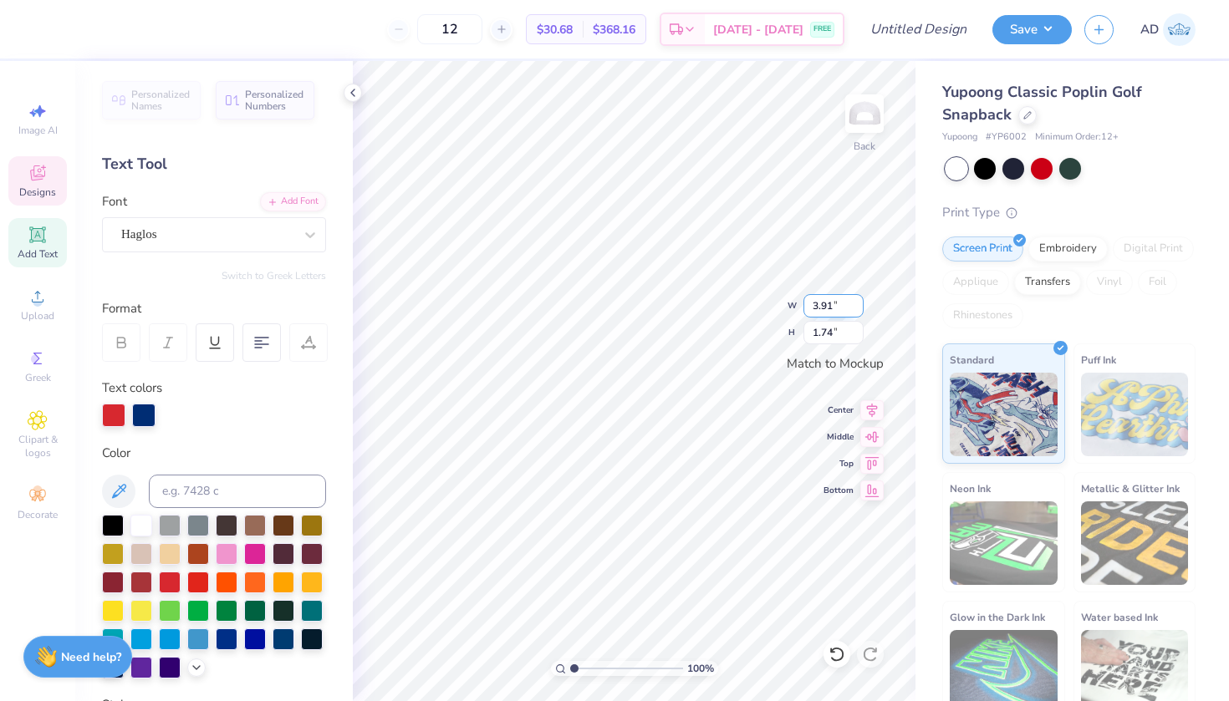
click at [795, 309] on div "100 % Back W 3.91 3.91 " H 1.74 1.74 " Match to Mockup Center Middle Top Bottom" at bounding box center [634, 381] width 563 height 640
click at [857, 303] on input "3.92" at bounding box center [833, 305] width 60 height 23
click at [857, 303] on input "3.93" at bounding box center [833, 305] width 60 height 23
click at [857, 303] on input "3.94" at bounding box center [833, 305] width 60 height 23
click at [857, 303] on input "3.95" at bounding box center [833, 305] width 60 height 23
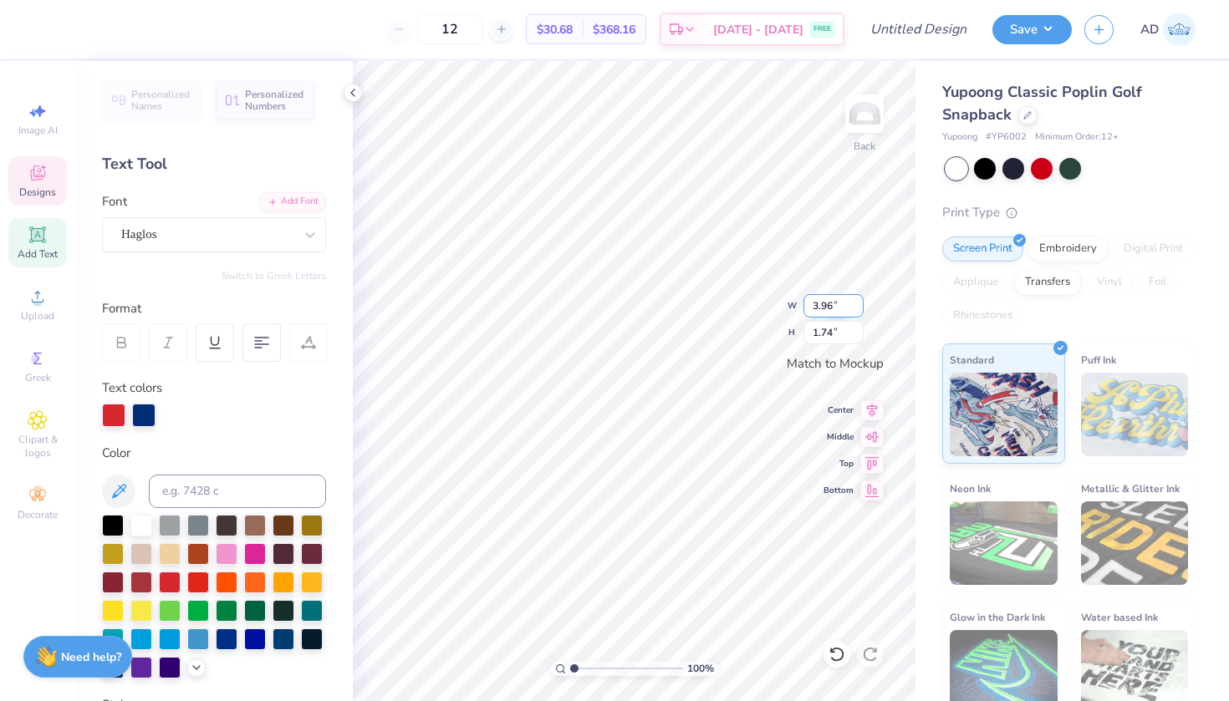
click at [857, 303] on input "3.96" at bounding box center [833, 305] width 60 height 23
click at [857, 303] on input "3.97" at bounding box center [833, 305] width 60 height 23
click at [857, 303] on input "3.98" at bounding box center [833, 305] width 60 height 23
click at [857, 303] on input "3.99" at bounding box center [833, 305] width 60 height 23
click at [857, 303] on input "4" at bounding box center [833, 305] width 60 height 23
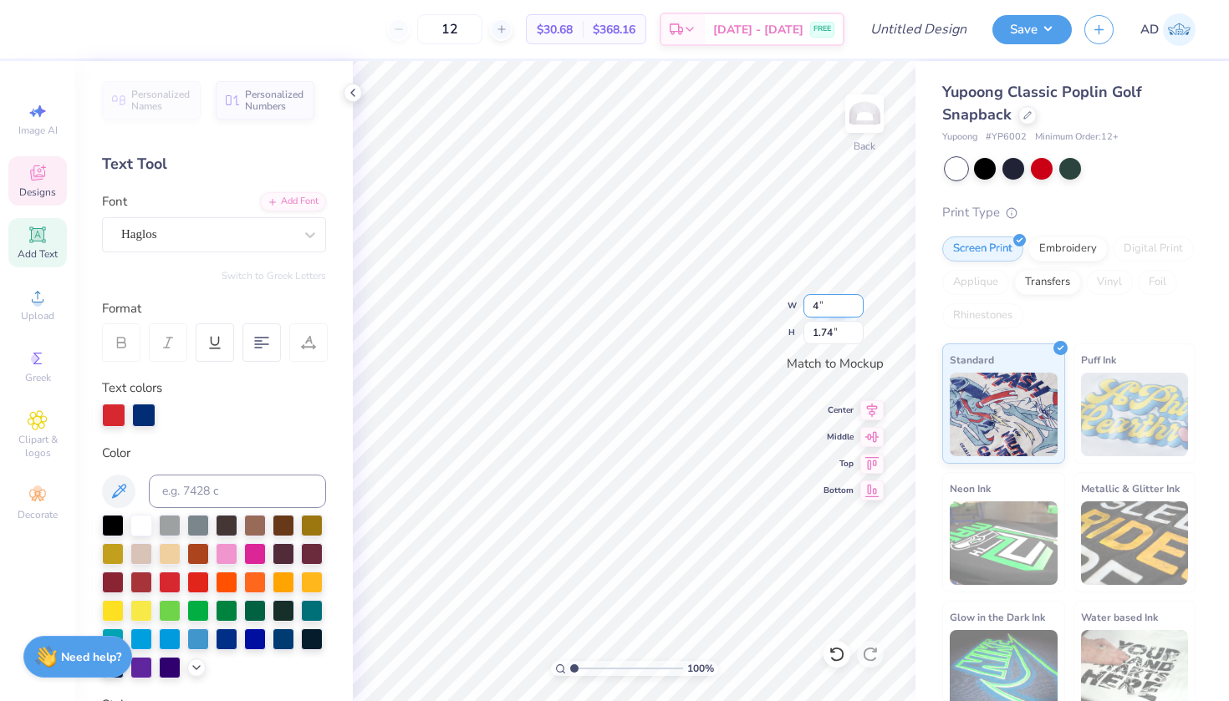
click at [857, 303] on input "4" at bounding box center [833, 305] width 60 height 23
type input "4.00"
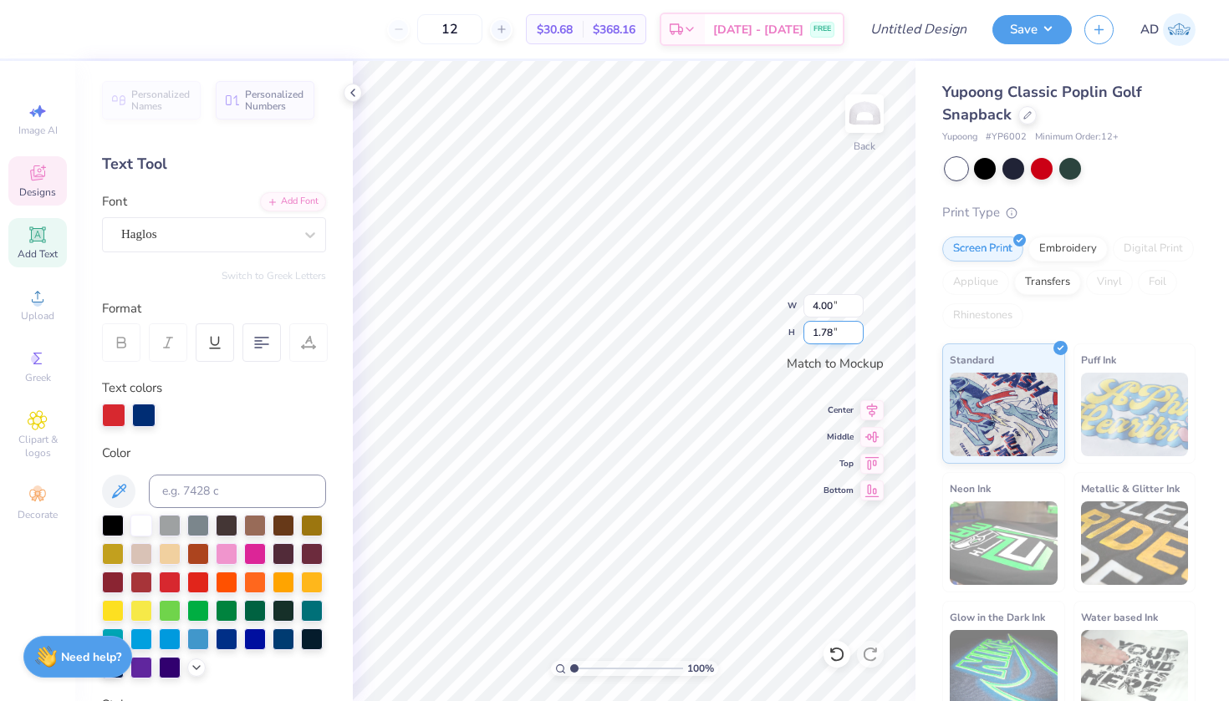
type input "1.79"
click at [857, 329] on input "1.79" at bounding box center [833, 332] width 60 height 23
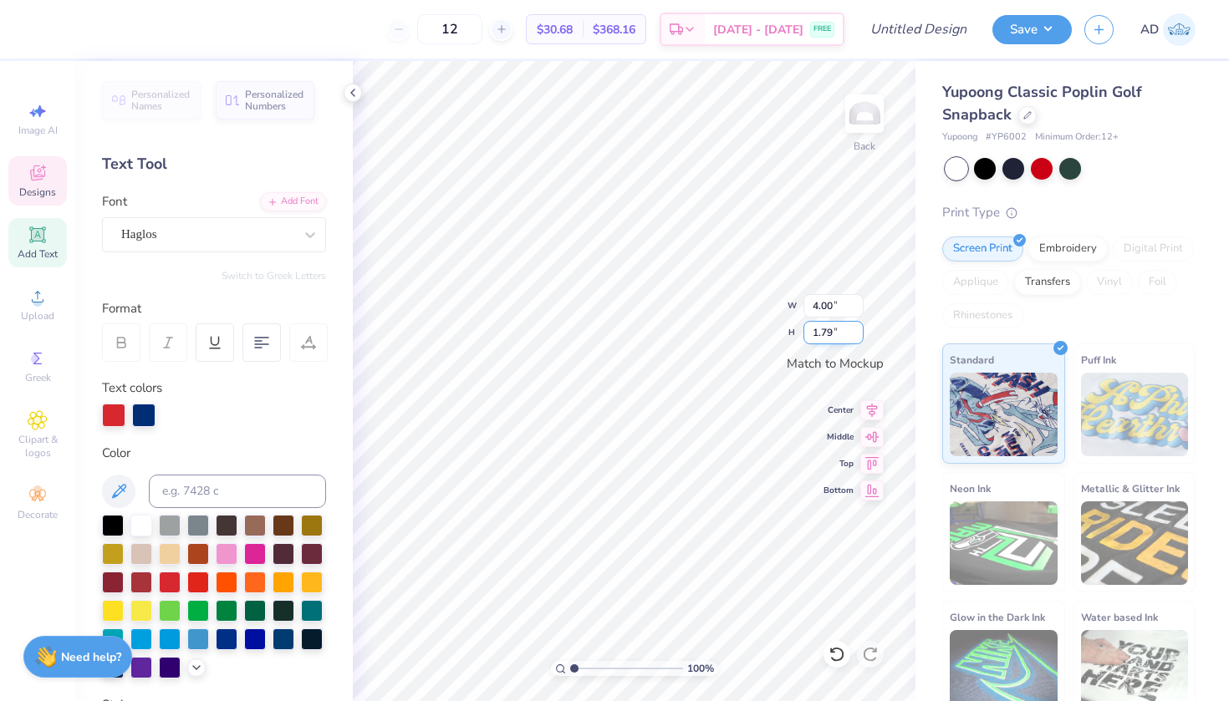
click at [857, 329] on input "1.79" at bounding box center [833, 332] width 60 height 23
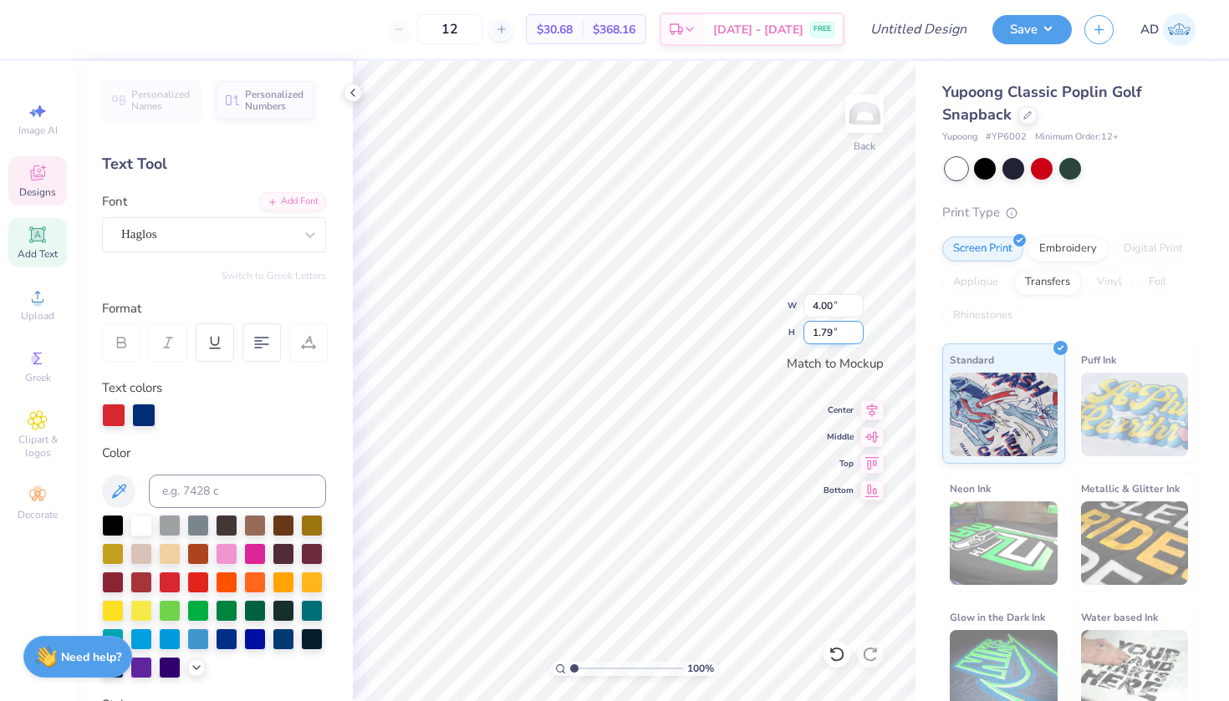
click at [857, 329] on input "1.79" at bounding box center [833, 332] width 60 height 23
click at [842, 330] on input "1.79" at bounding box center [833, 332] width 60 height 23
click at [857, 329] on input "1.79" at bounding box center [833, 332] width 60 height 23
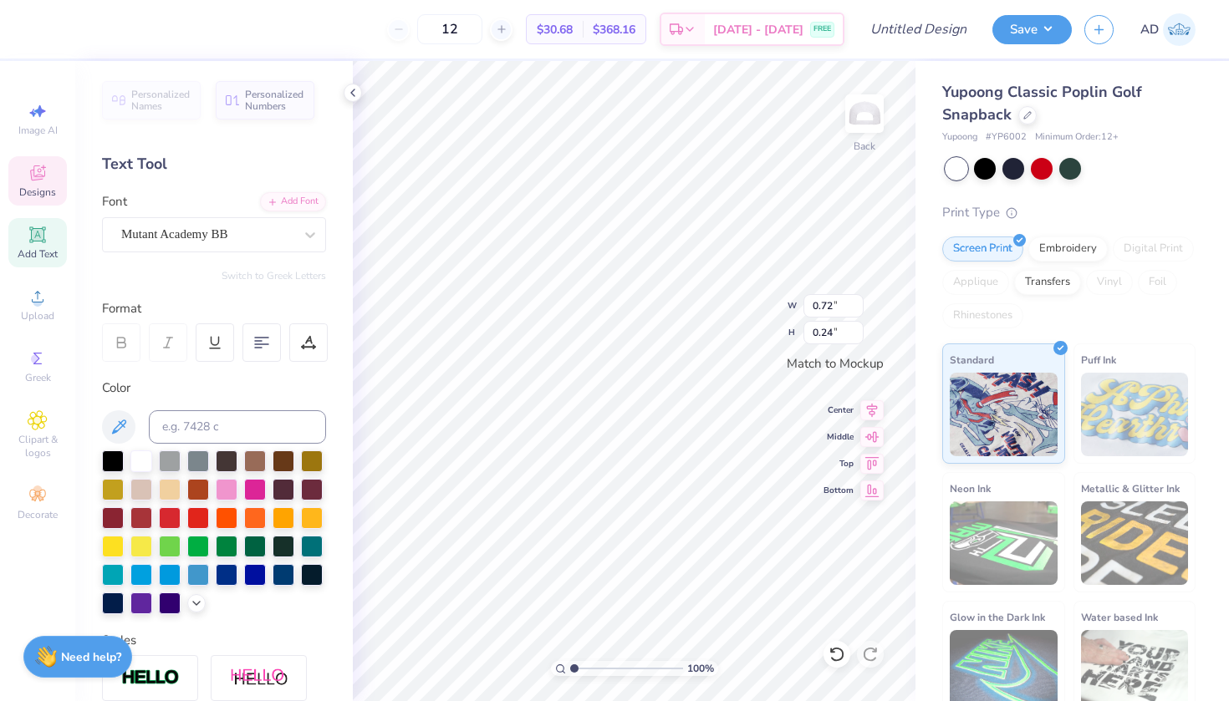
type input "0.72"
click at [1044, 163] on div at bounding box center [1042, 167] width 22 height 22
click at [45, 27] on div at bounding box center [44, 27] width 23 height 23
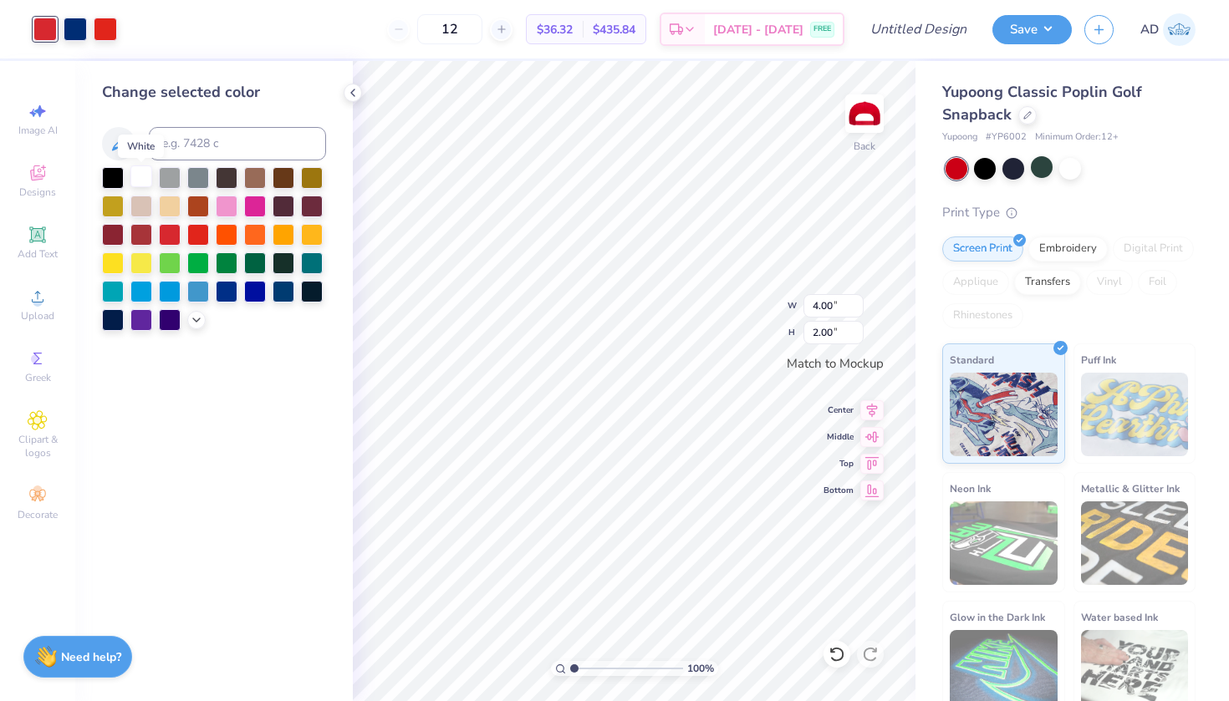
click at [142, 175] on div at bounding box center [141, 177] width 22 height 22
click at [101, 16] on div at bounding box center [105, 27] width 23 height 23
click at [143, 182] on div at bounding box center [141, 177] width 22 height 22
click at [77, 33] on div at bounding box center [75, 27] width 23 height 23
click at [145, 182] on div at bounding box center [141, 177] width 22 height 22
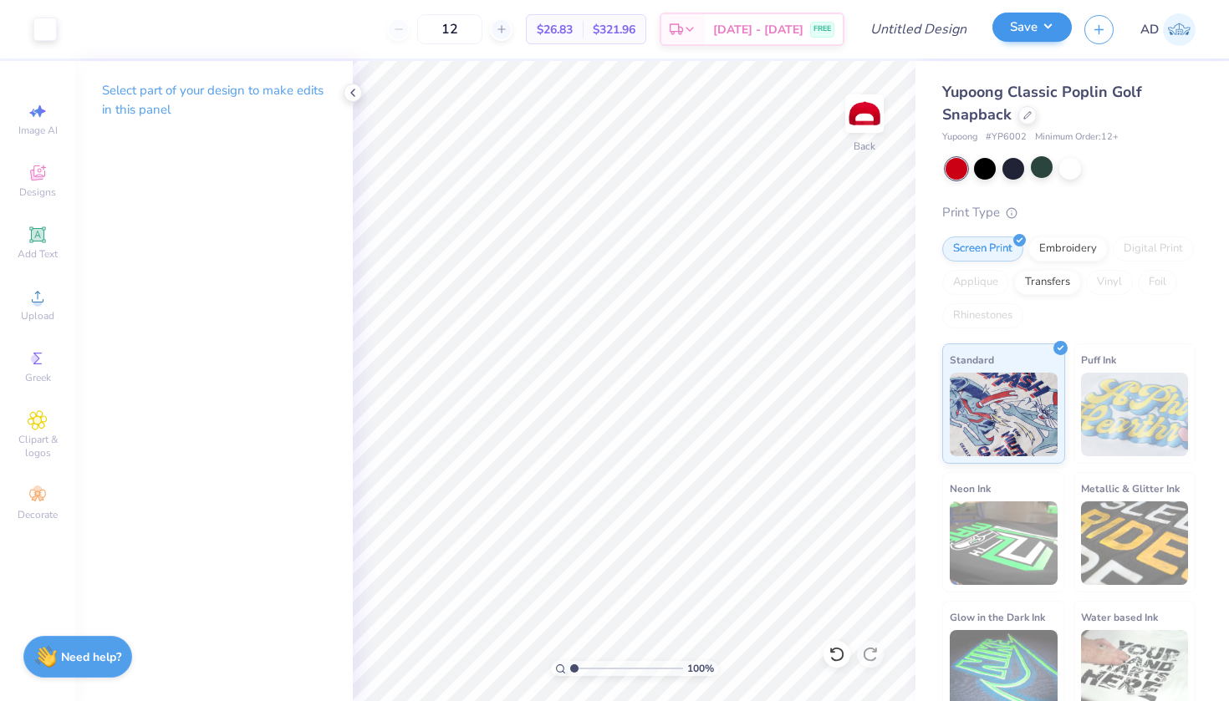
click at [1036, 25] on button "Save" at bounding box center [1031, 27] width 79 height 29
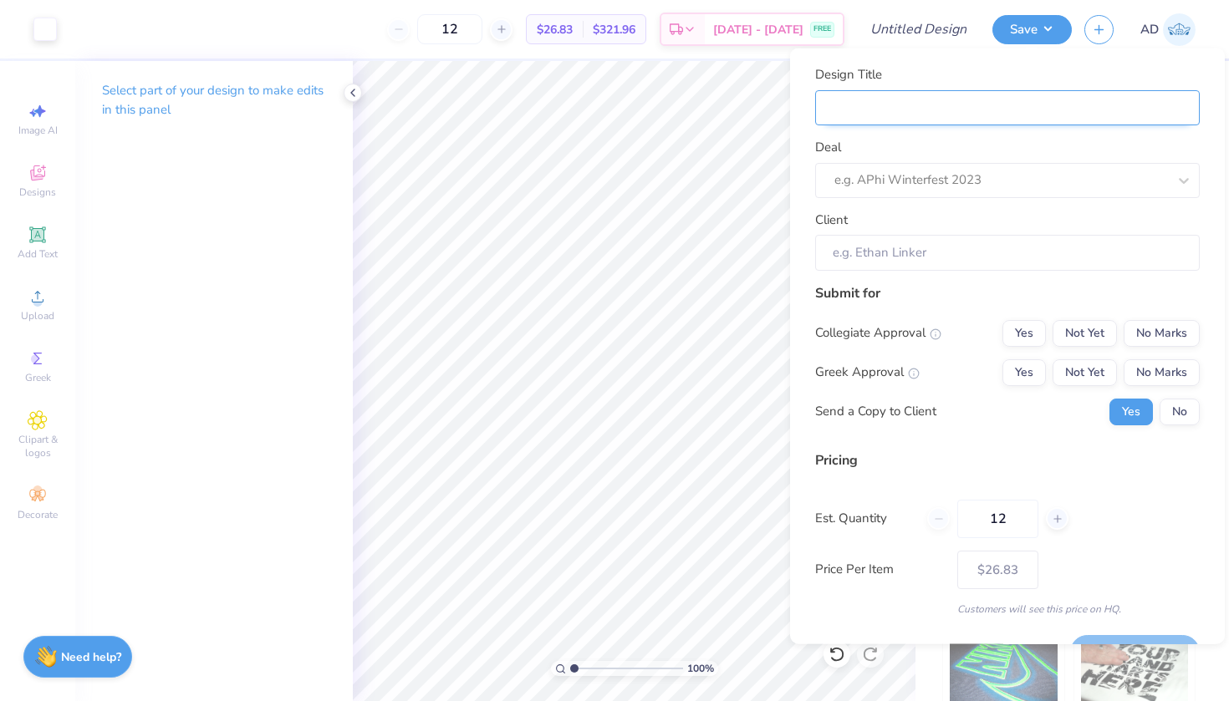
click at [898, 118] on input "Design Title" at bounding box center [1007, 107] width 385 height 36
type input "W"
type input "Wi"
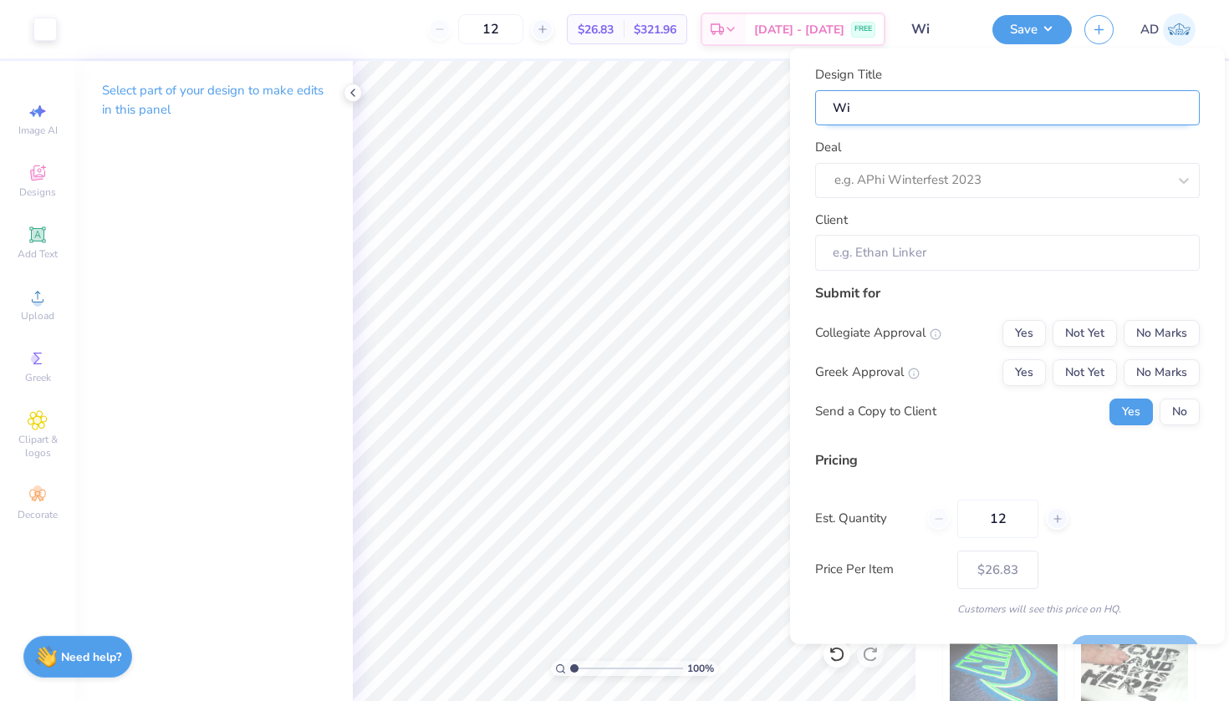
type input "Wis"
type input "Wisc"
type input "Wish"
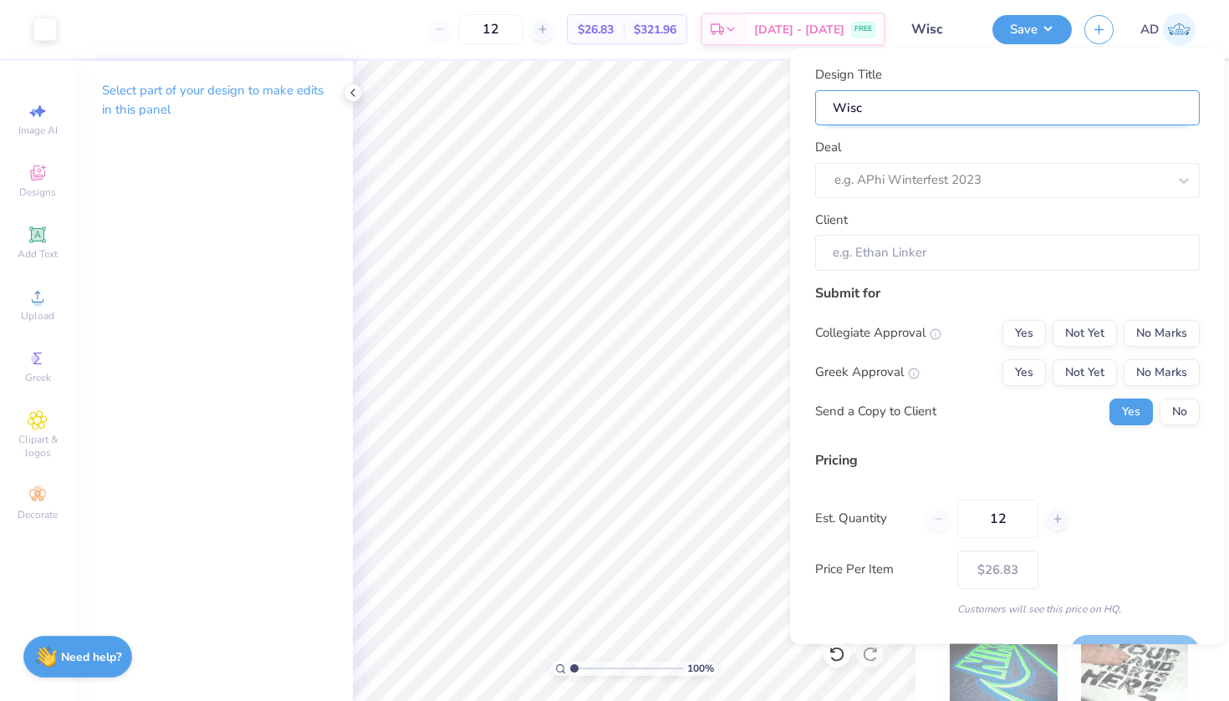
type input "Wish"
type input "Wish C"
type input "Wish Cl"
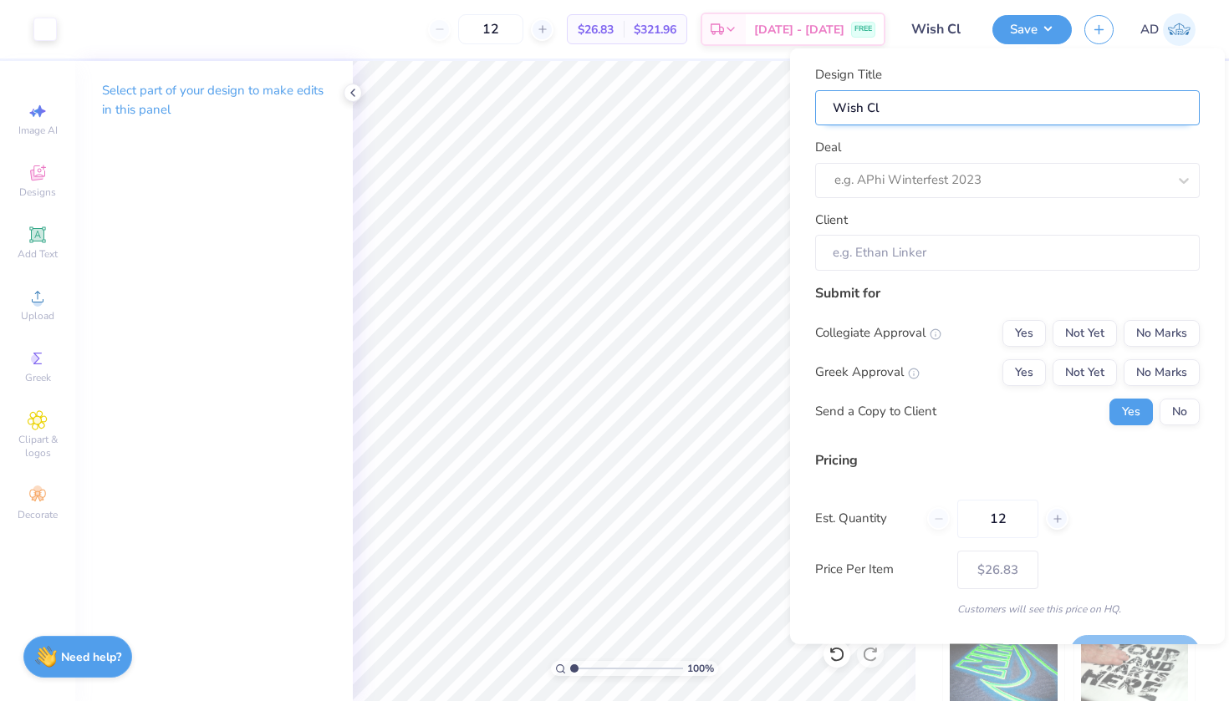
type input "Wish Clu"
type input "Wish Cl"
type input "Wish C"
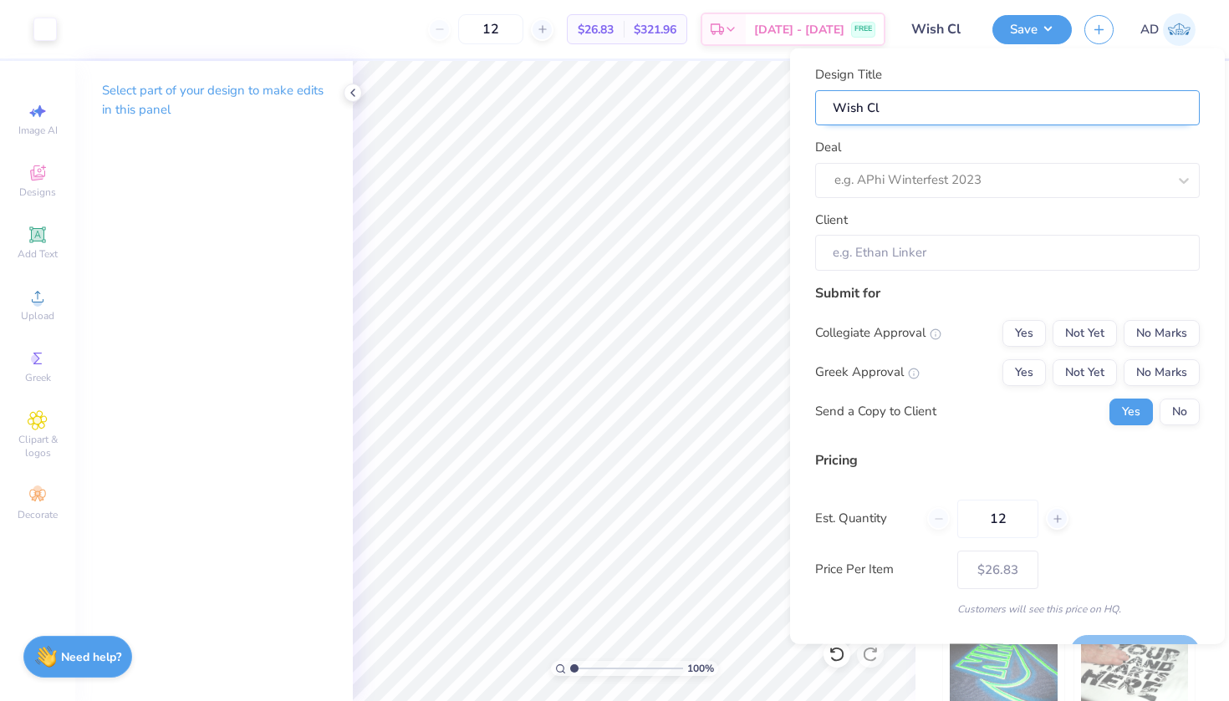
type input "Wish C"
type input "Wish"
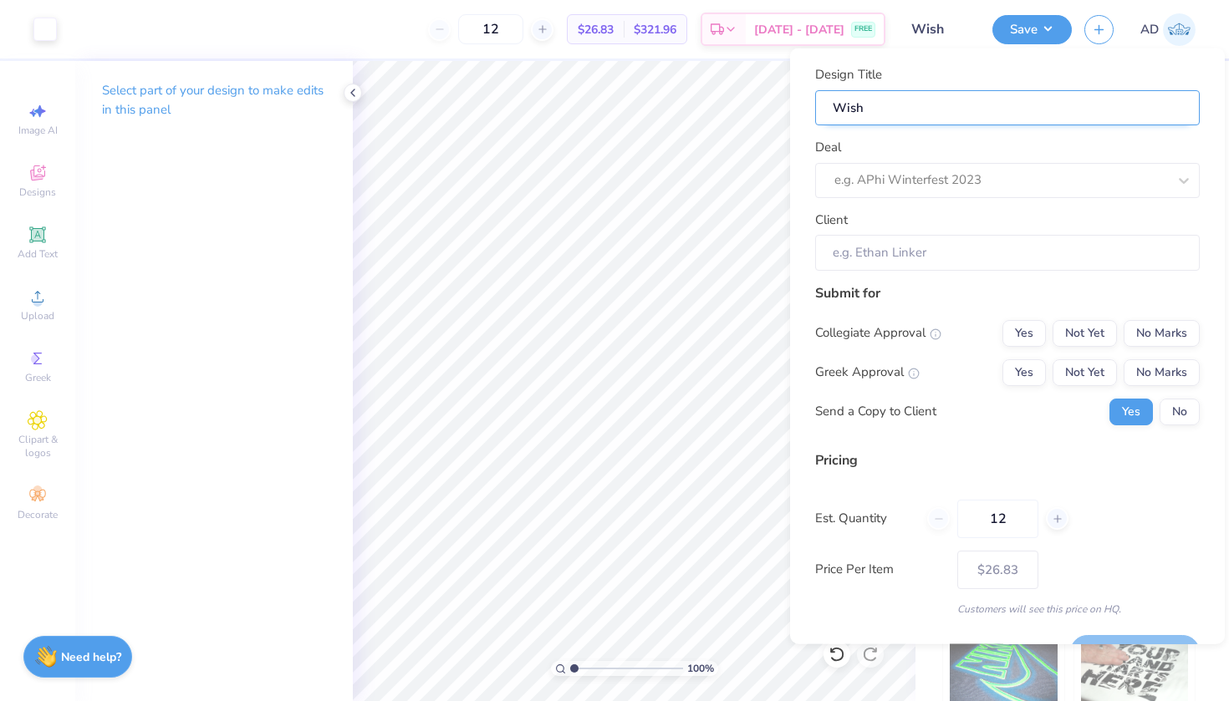
type input "Wis"
type input "Wisc"
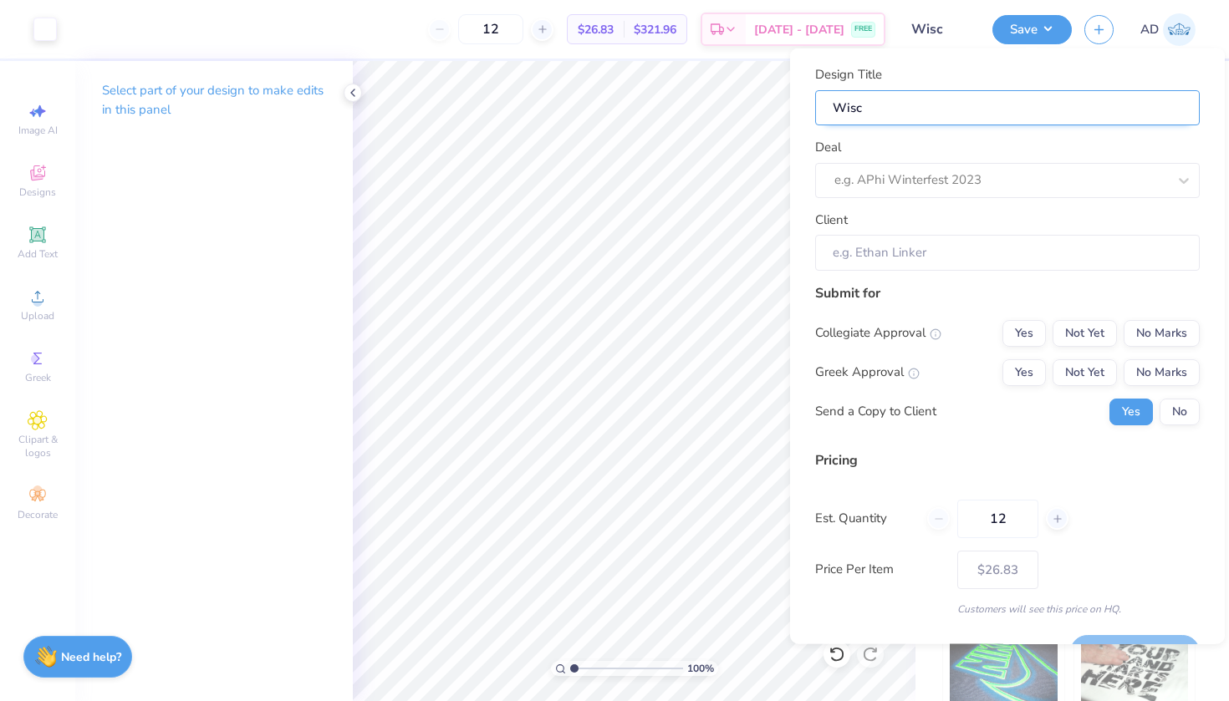
type input "Wisc"
type input "Wisc C"
type input "Wisc CL"
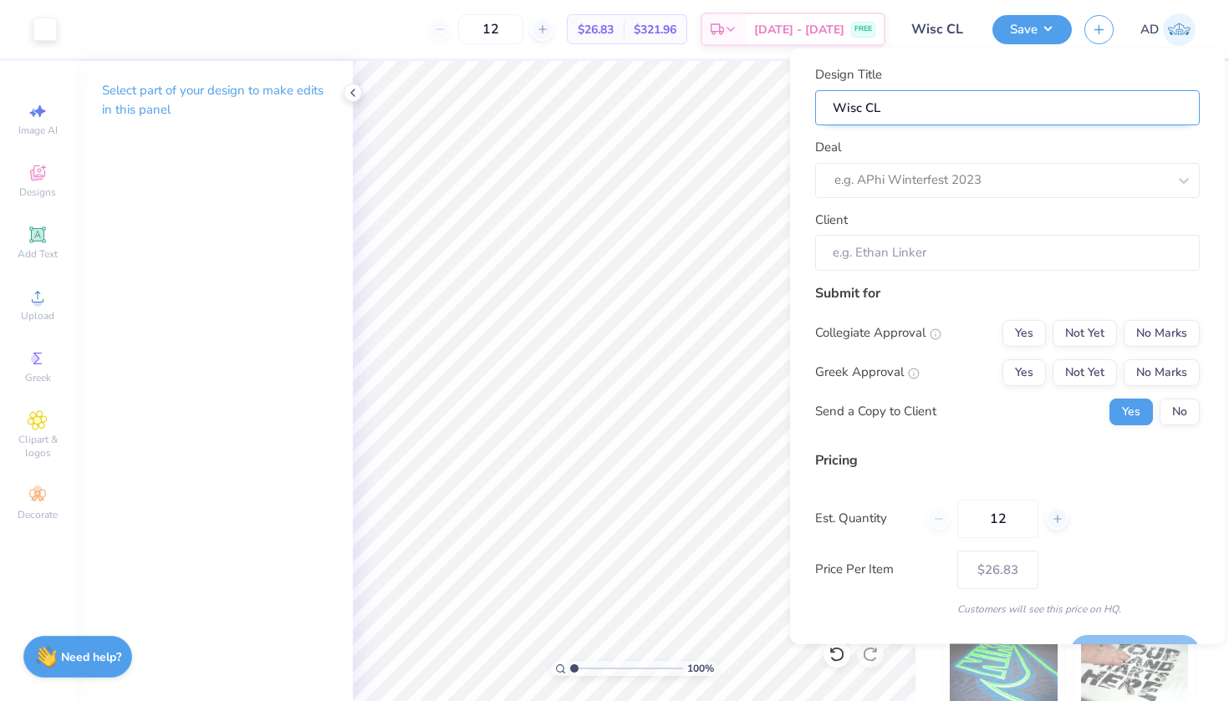
type input "Wisc CLu"
type input "Wisc CLub"
type input "Wisc CLu"
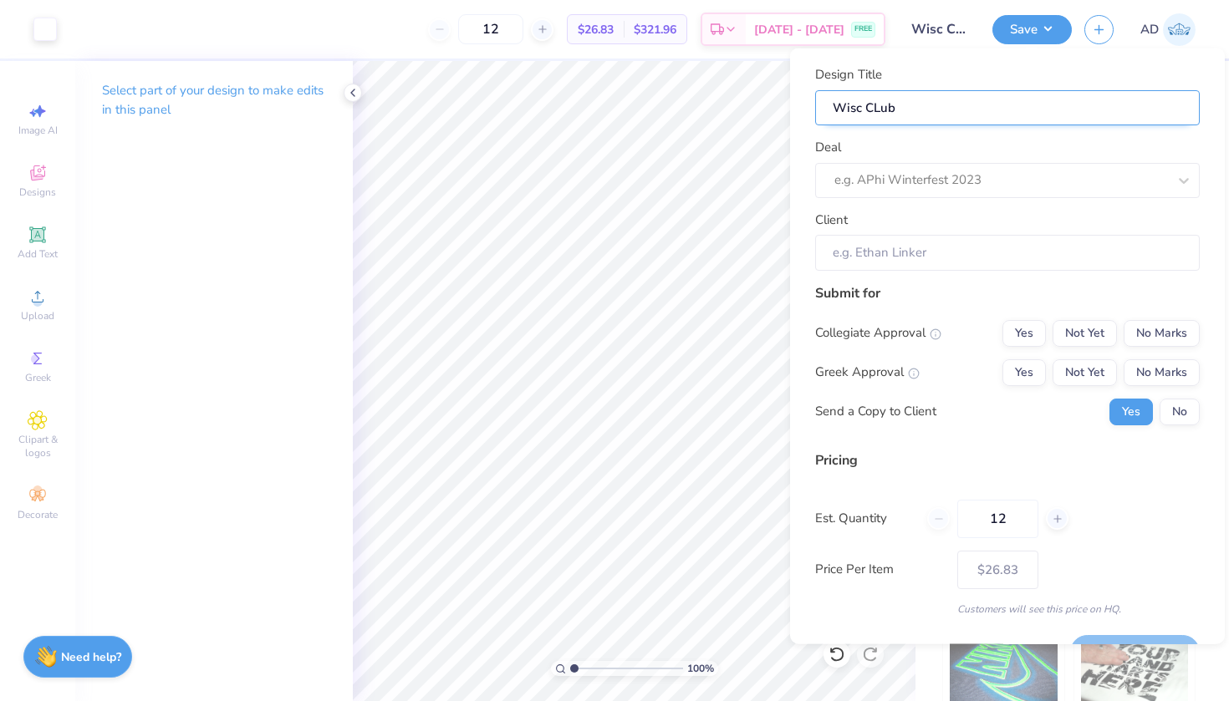
type input "Wisc CLu"
type input "Wisc CL"
type input "Wisc C"
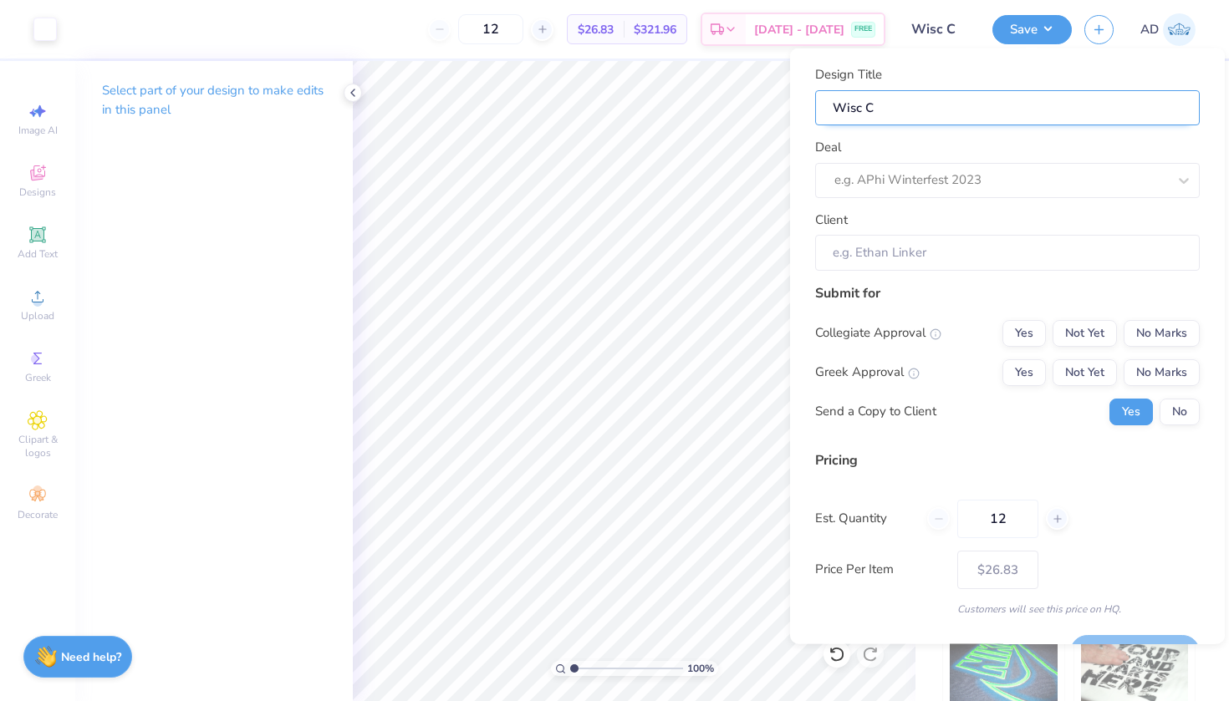
type input "Wisc Cl"
type input "Wisc Clu"
type input "Wisc Club"
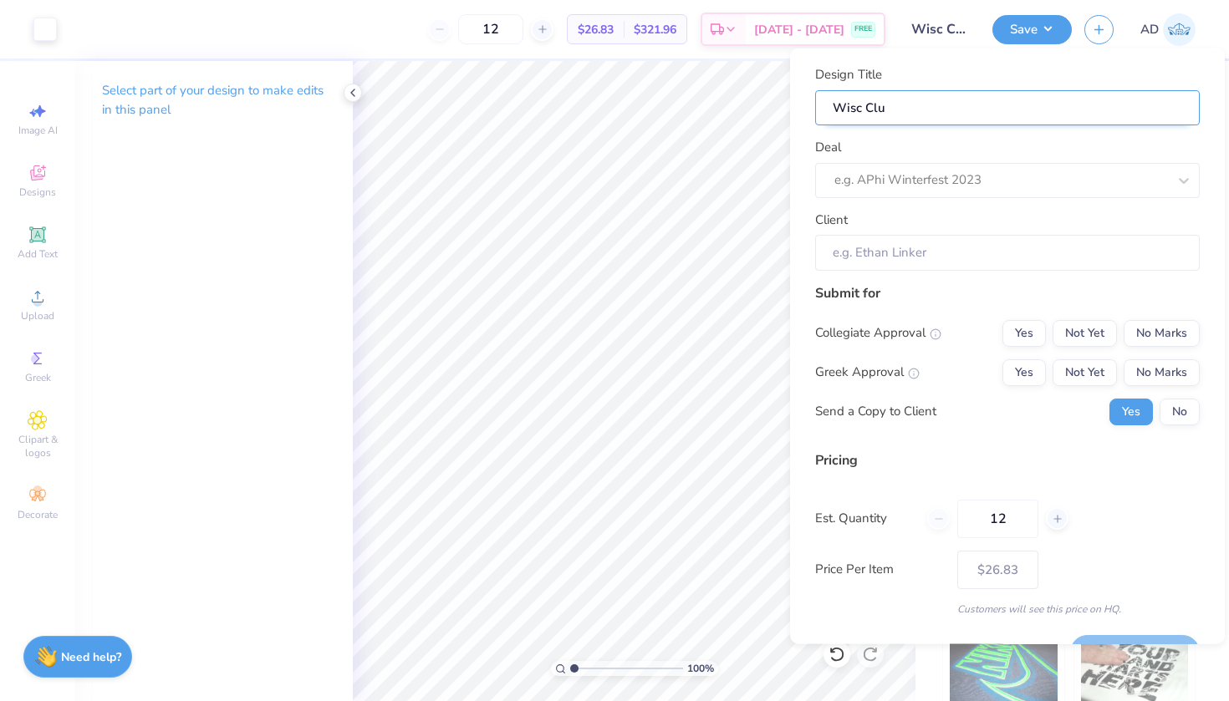
type input "Wisc Club"
type input "Wisc Club S"
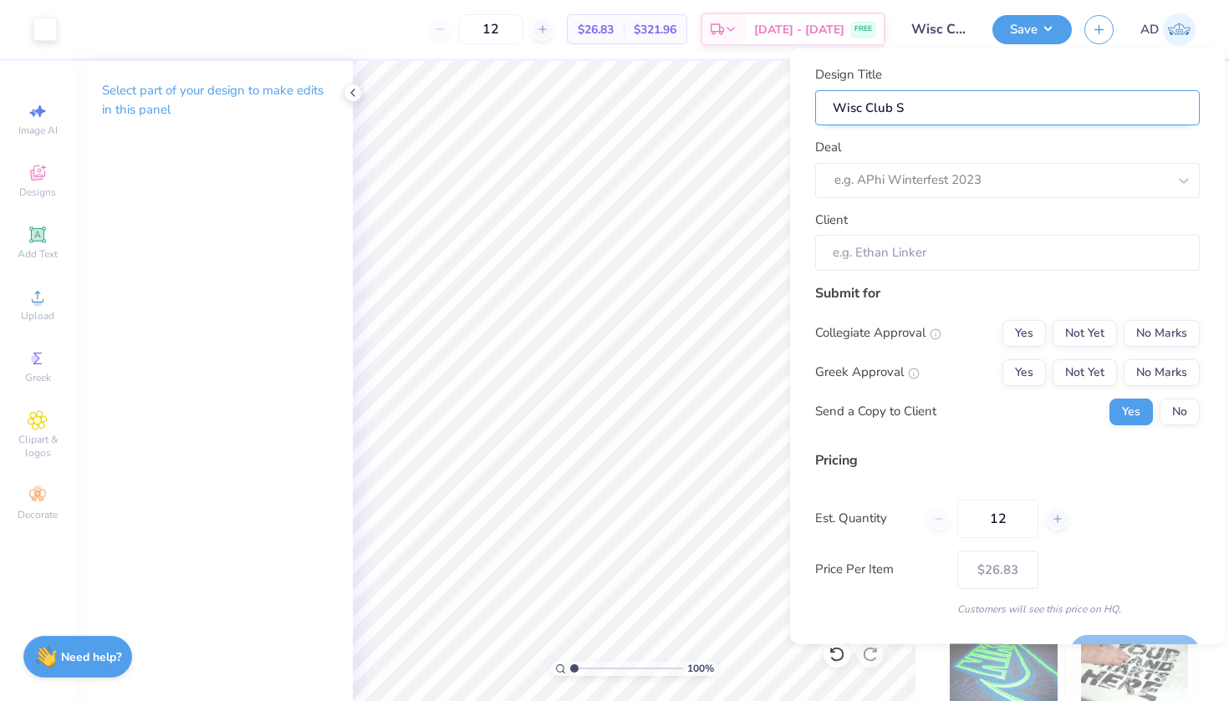
type input "Wisc Club So"
type input "Wisc Club Sof"
type input "Wisc Club Soft"
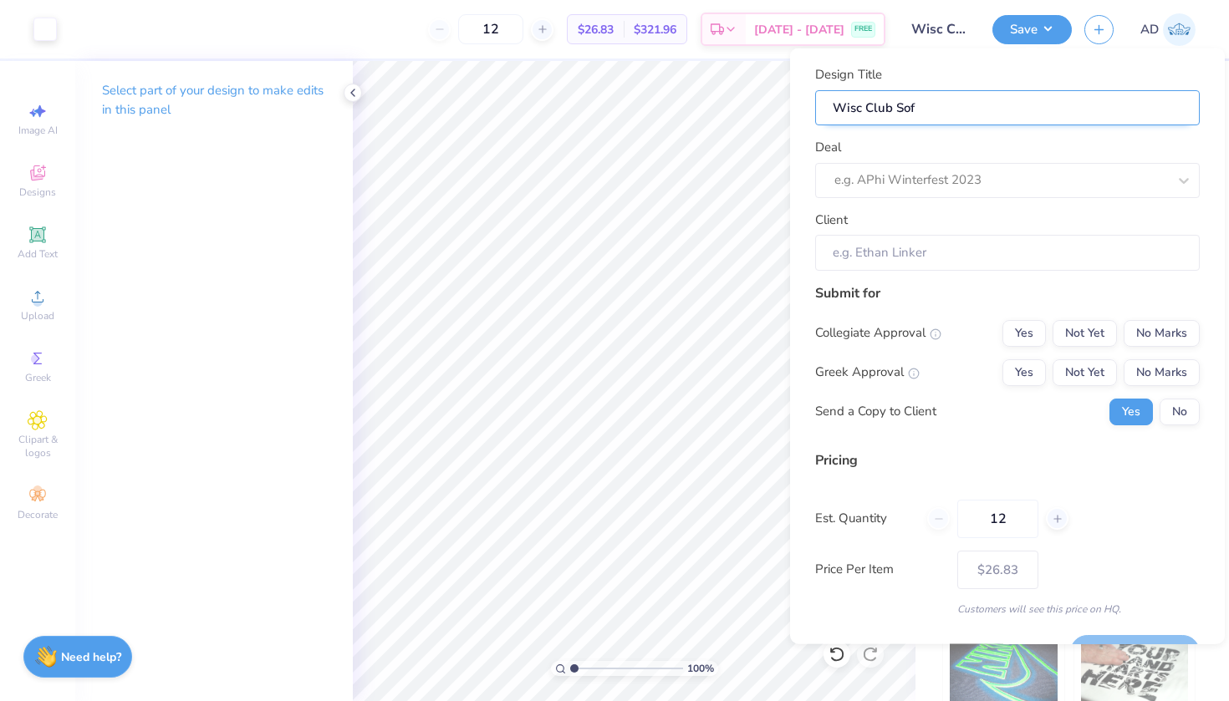
type input "Wisc Club Soft"
type input "Wisc Club Softb"
type input "Wisc Club Softba"
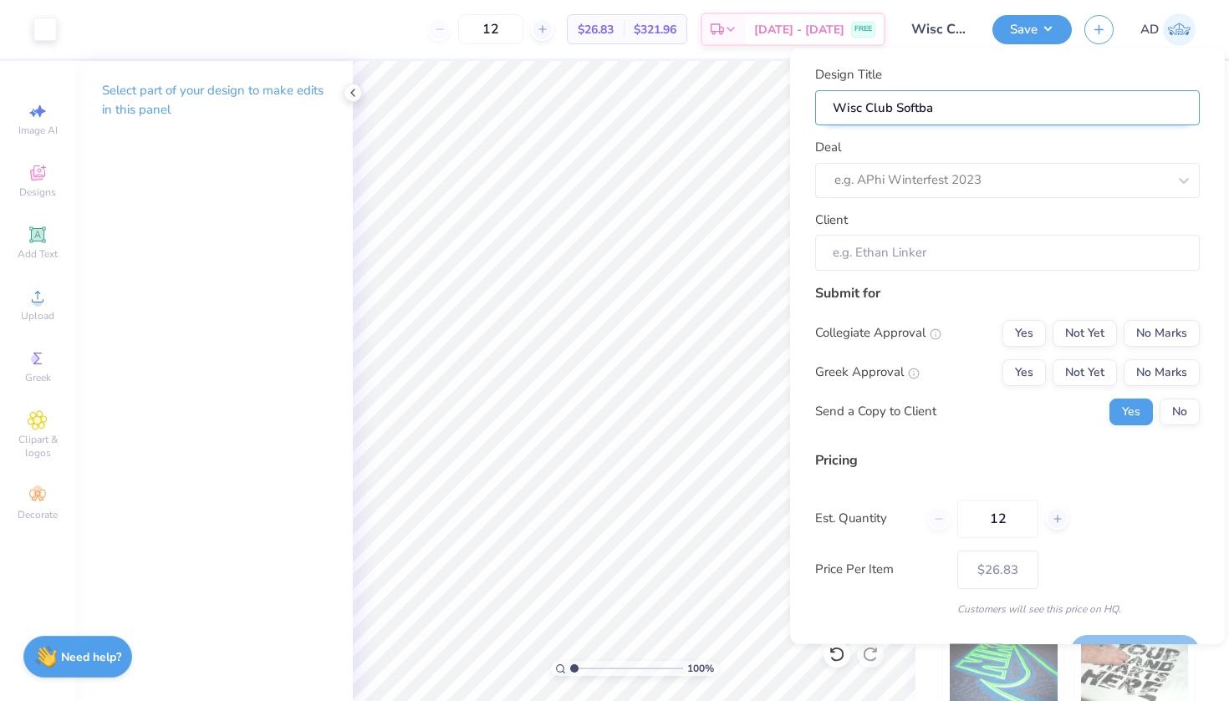
type input "Wisc Club Softbal"
type input "Wisc Club Softball"
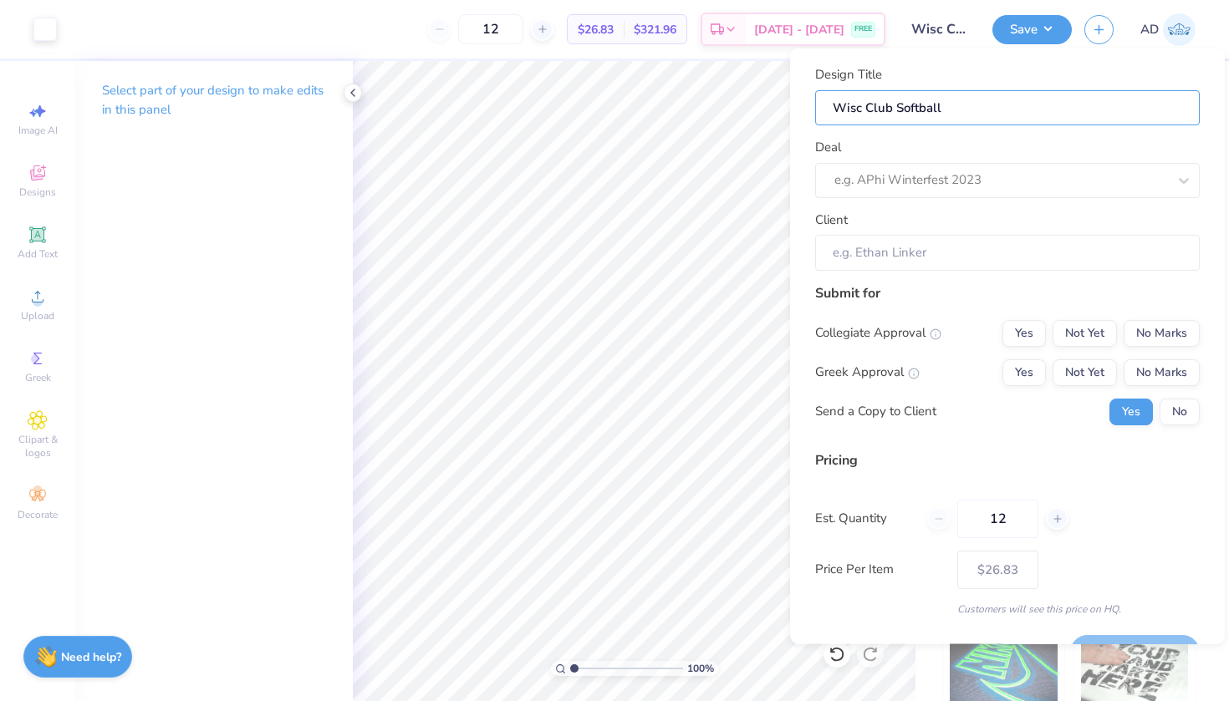
type input "Wisc Club Softball"
type input "Wisc Club Softball s"
type input "Wisc Club Softball sn"
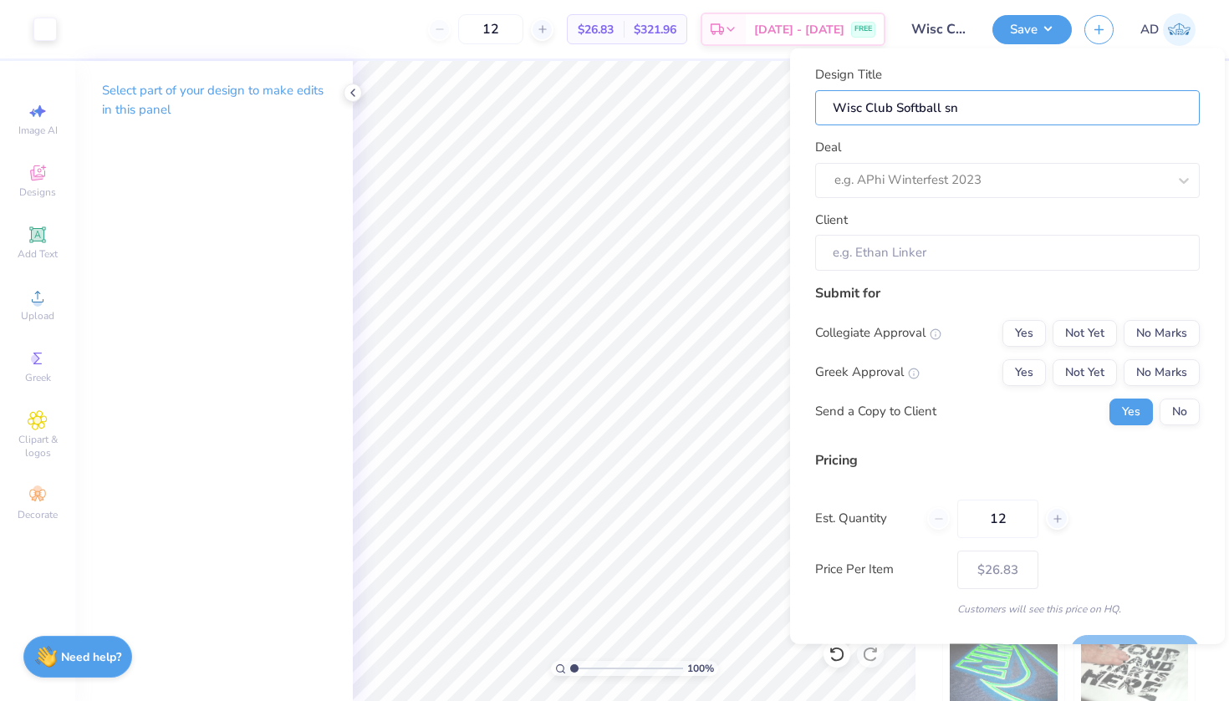
type input "Wisc Club Softball sna"
type input "Wisc Club Softball snap"
type input "Wisc Club Softball snapb"
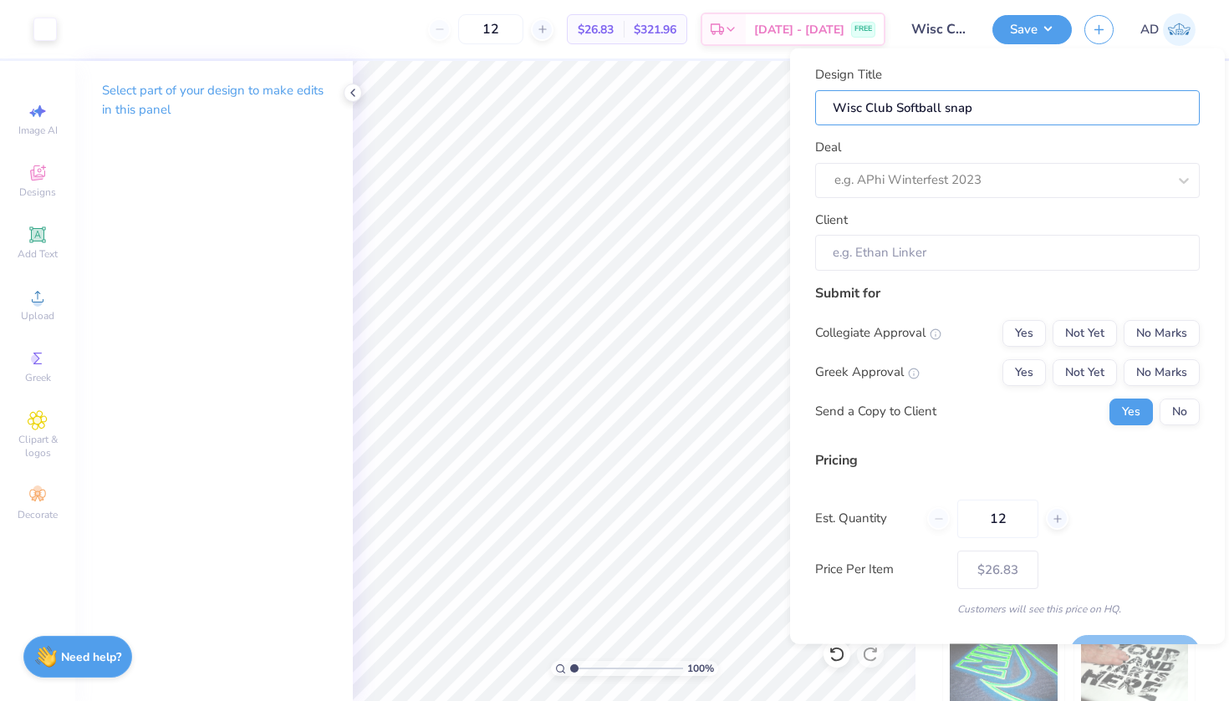
type input "Wisc Club Softball snapb"
type input "Wisc Club Softball snapba"
type input "Wisc Club Softball snapbac"
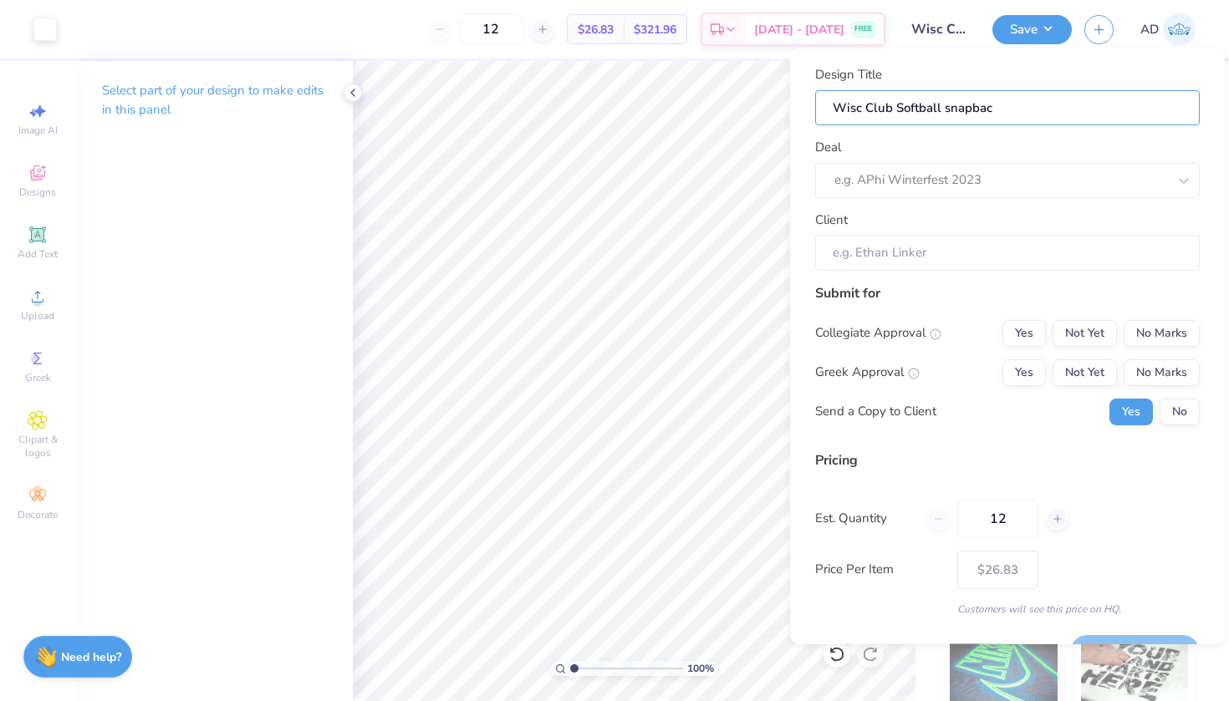
type input "Wisc Club Softball snapback"
type input "Wisc Club Softball snapback h"
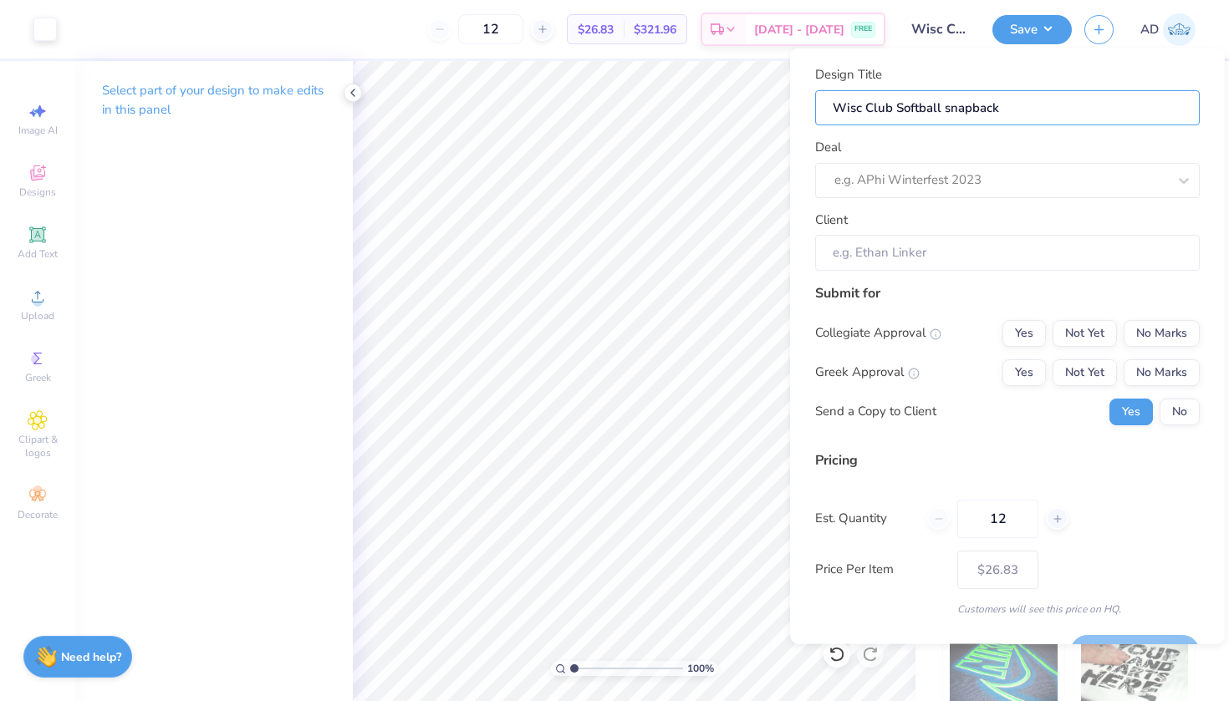
type input "Wisc Club Softball snapback h"
type input "Wisc Club Softball snapback ha"
type input "Wisc Club Softball snapback hat"
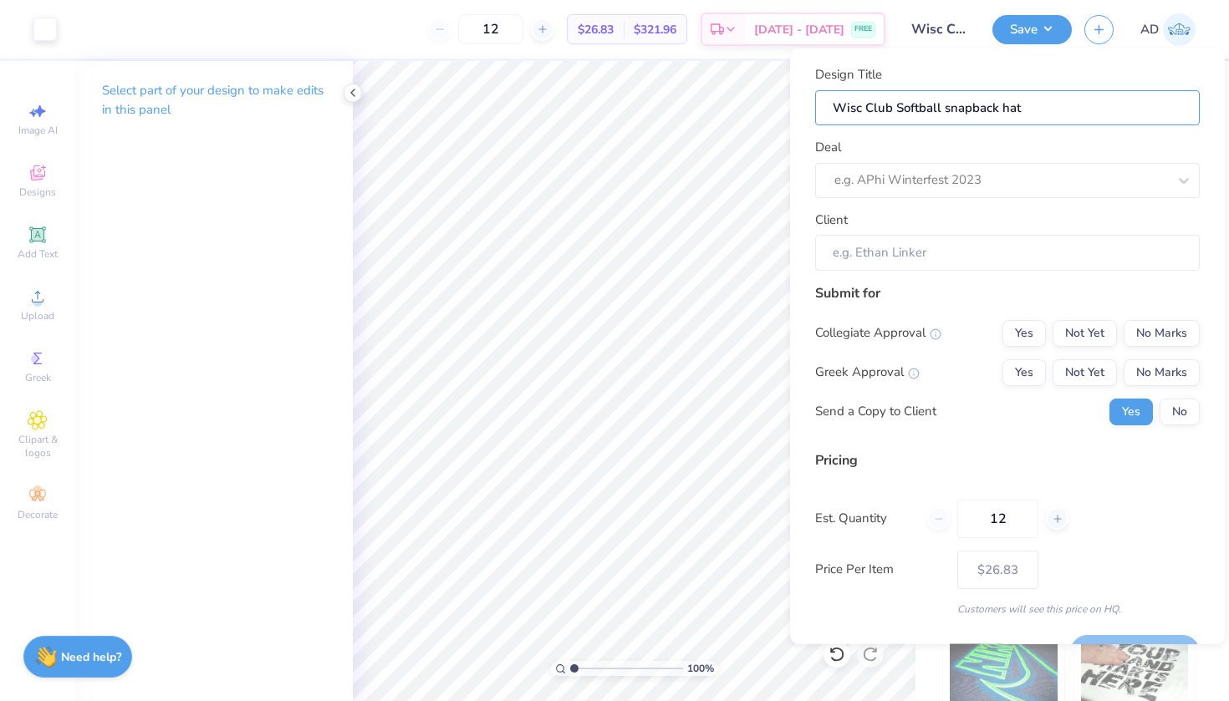
type input "Wisc Club Softball snapback hate"
click at [924, 179] on div "e.g. APhi Winterfest 2023" at bounding box center [983, 180] width 299 height 19
click at [910, 255] on div "Club Softball-fall merch" at bounding box center [1007, 255] width 371 height 28
type input "Becca Tuvey"
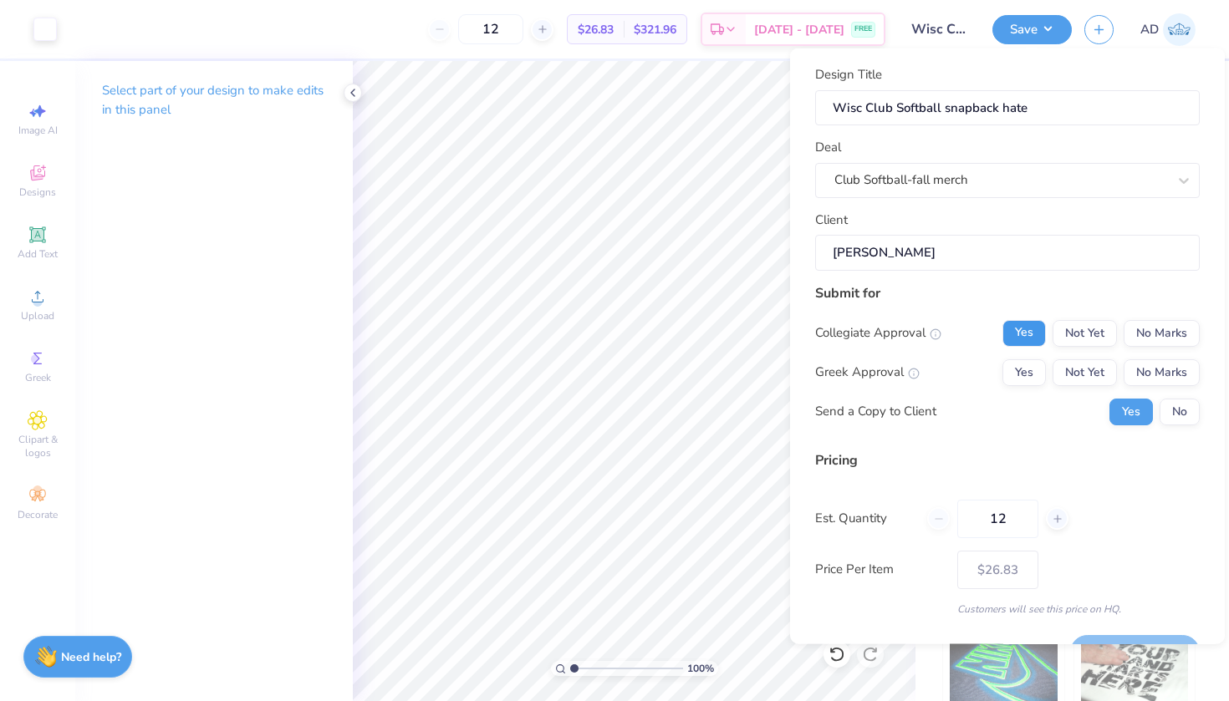
click at [1036, 324] on button "Yes" at bounding box center [1023, 332] width 43 height 27
click at [1095, 371] on button "Not Yet" at bounding box center [1085, 372] width 64 height 27
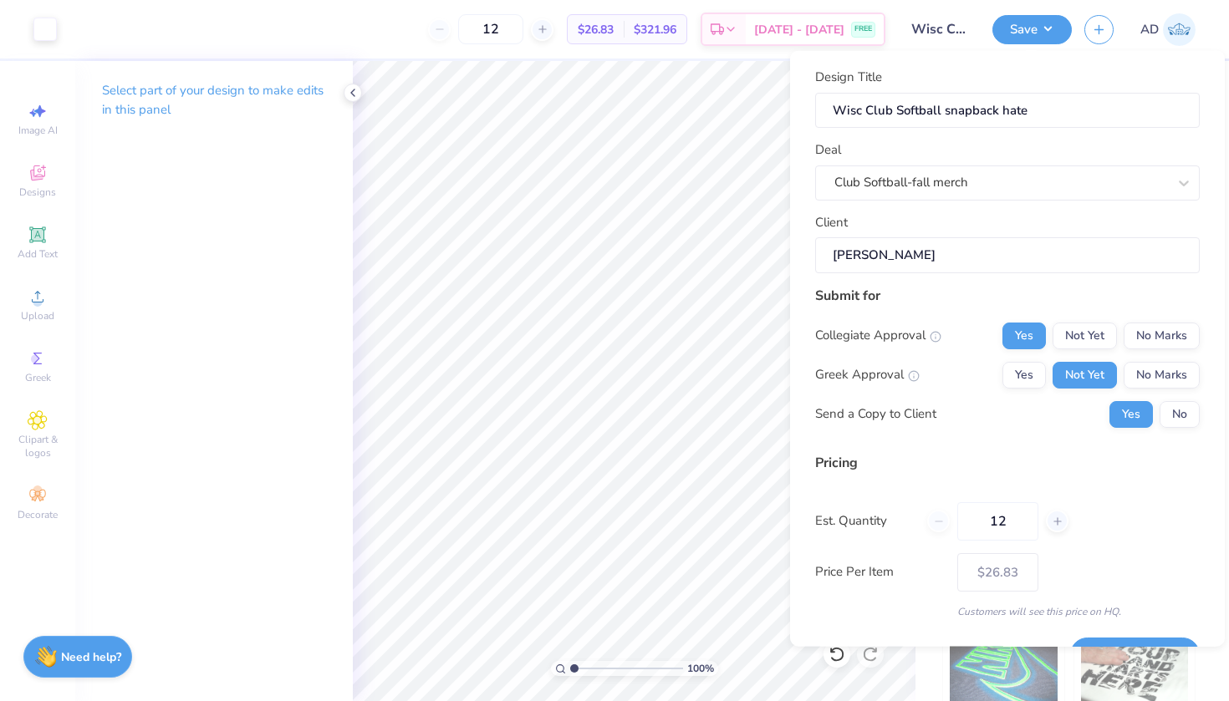
scroll to position [40, 0]
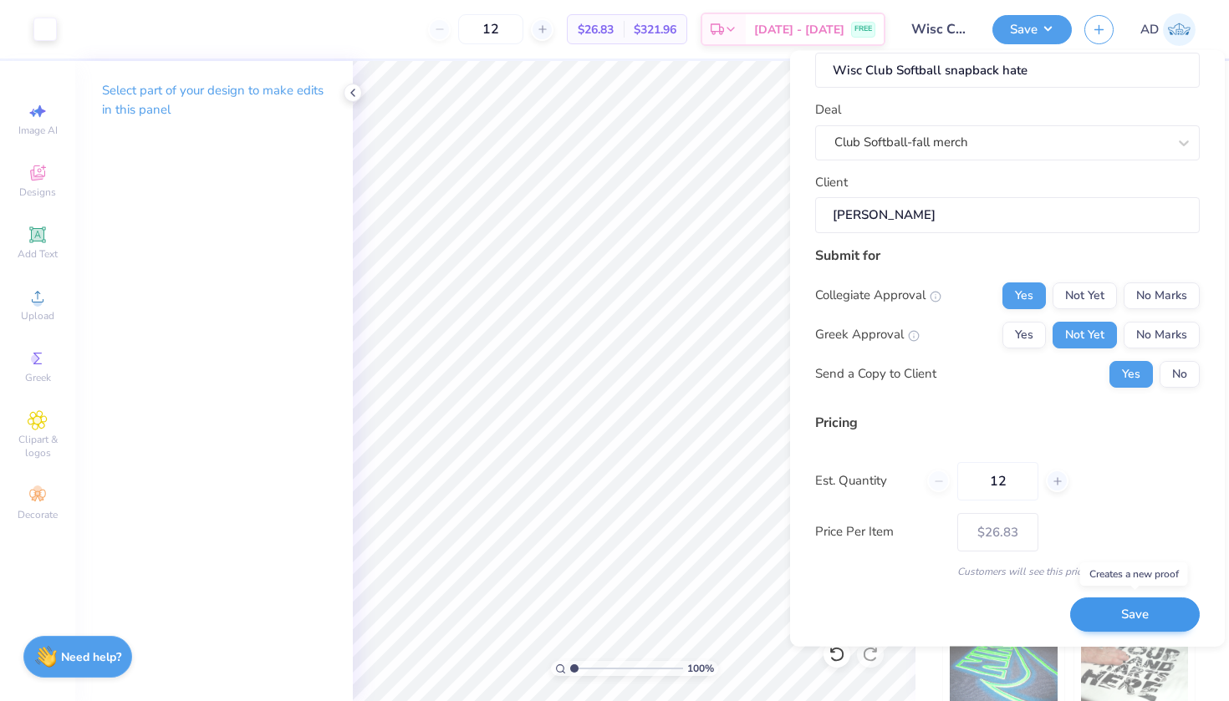
click at [1123, 609] on button "Save" at bounding box center [1135, 615] width 130 height 34
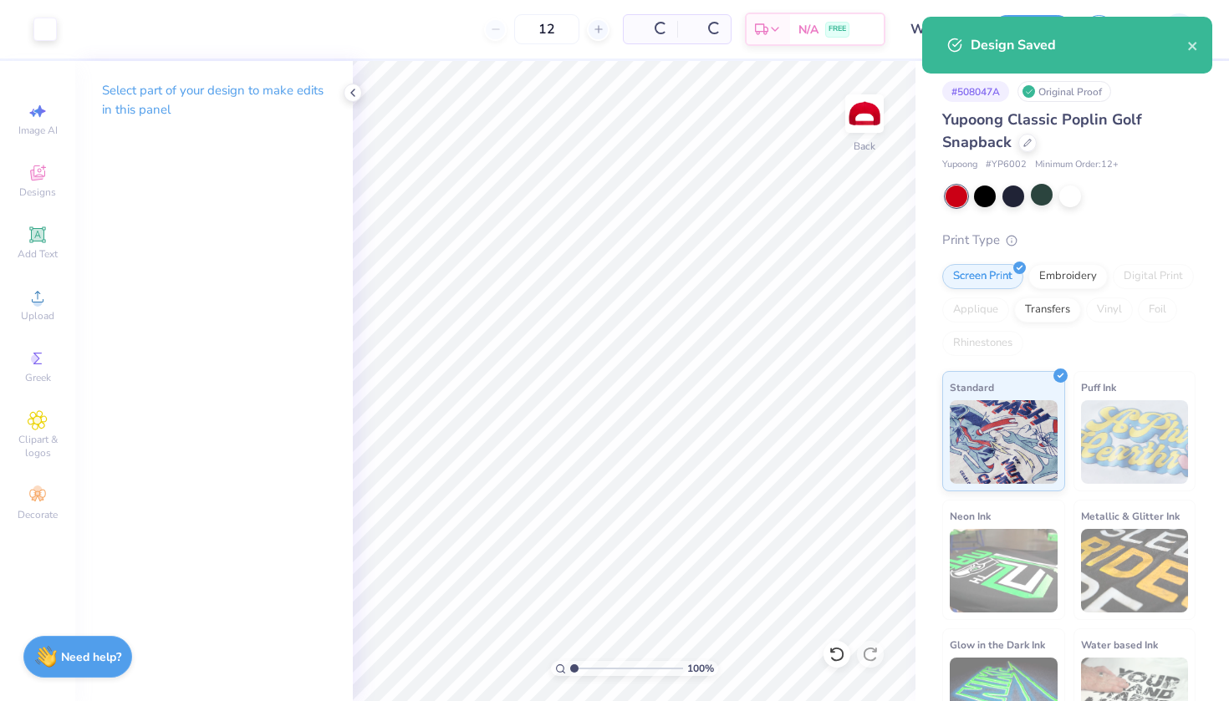
type input "$26.83"
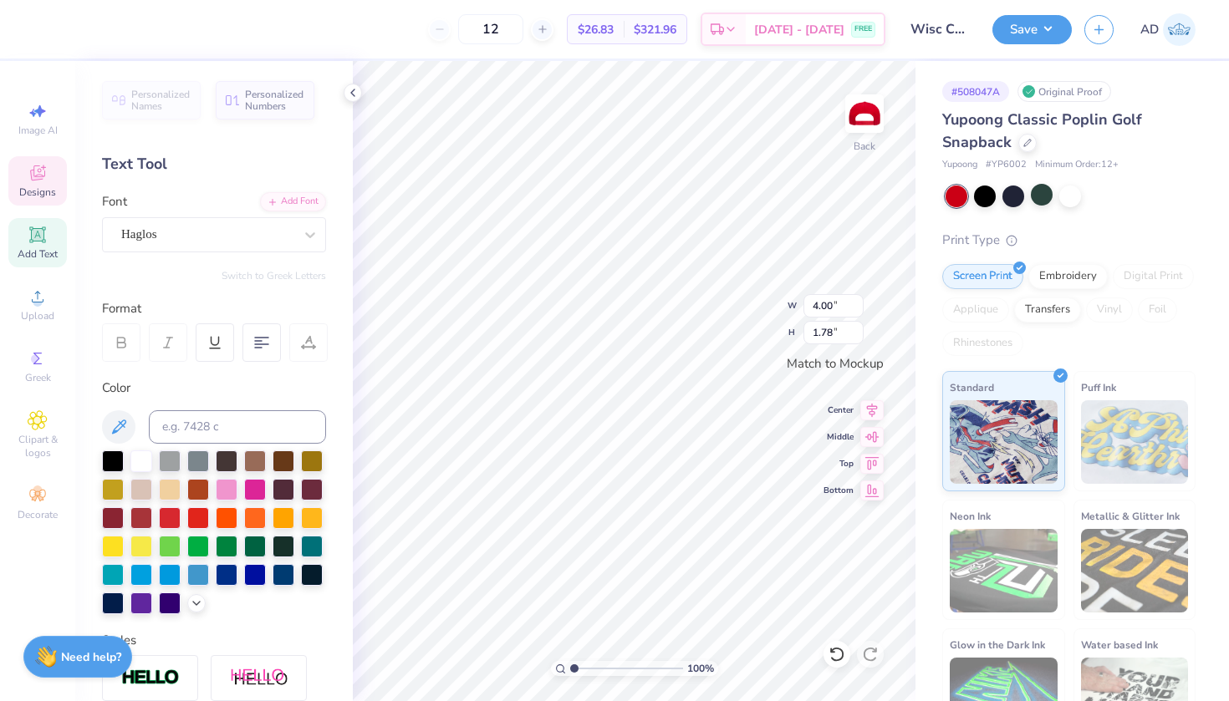
scroll to position [0, 1]
type textarea "Wisconsin"
click at [168, 247] on div "Haglos" at bounding box center [214, 234] width 224 height 35
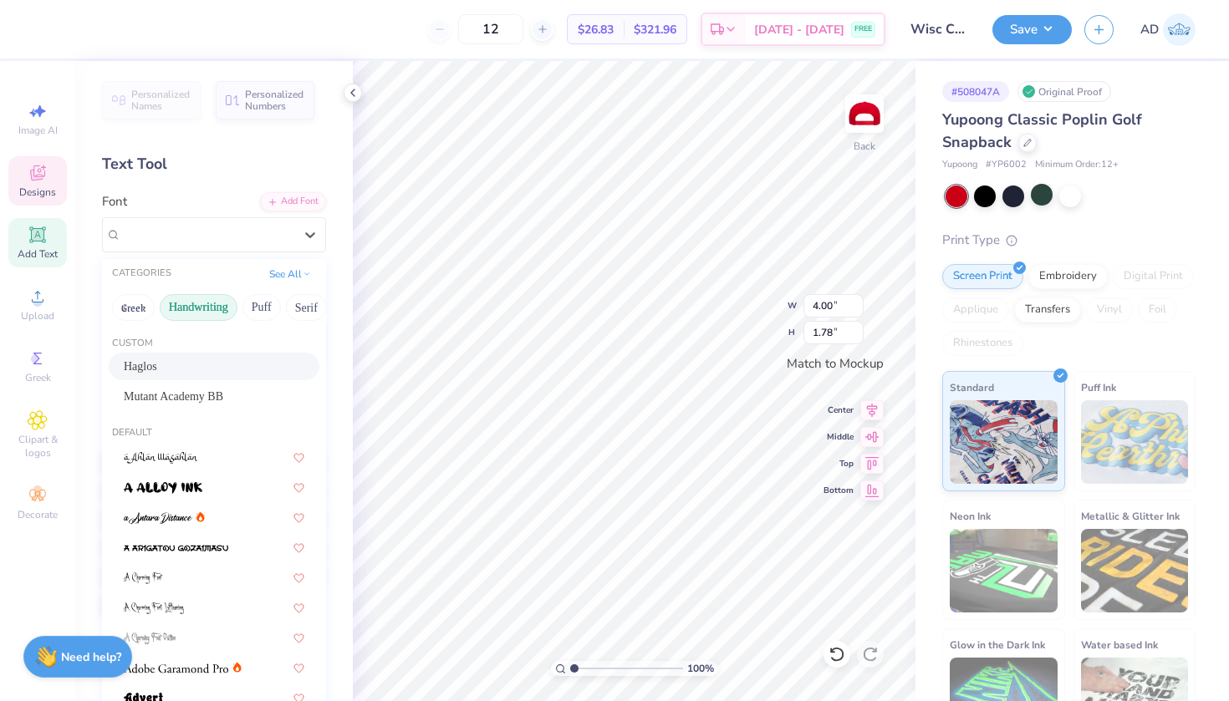
click at [170, 312] on button "Handwriting" at bounding box center [199, 307] width 78 height 27
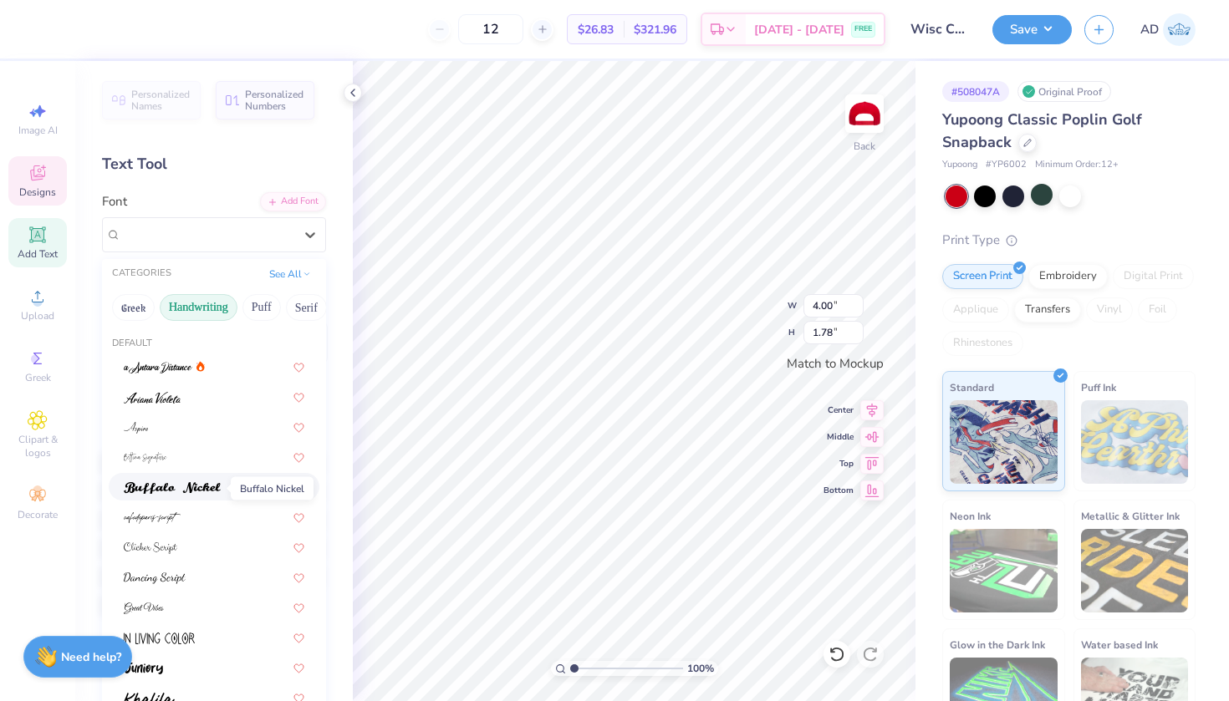
click at [158, 492] on img at bounding box center [172, 488] width 97 height 12
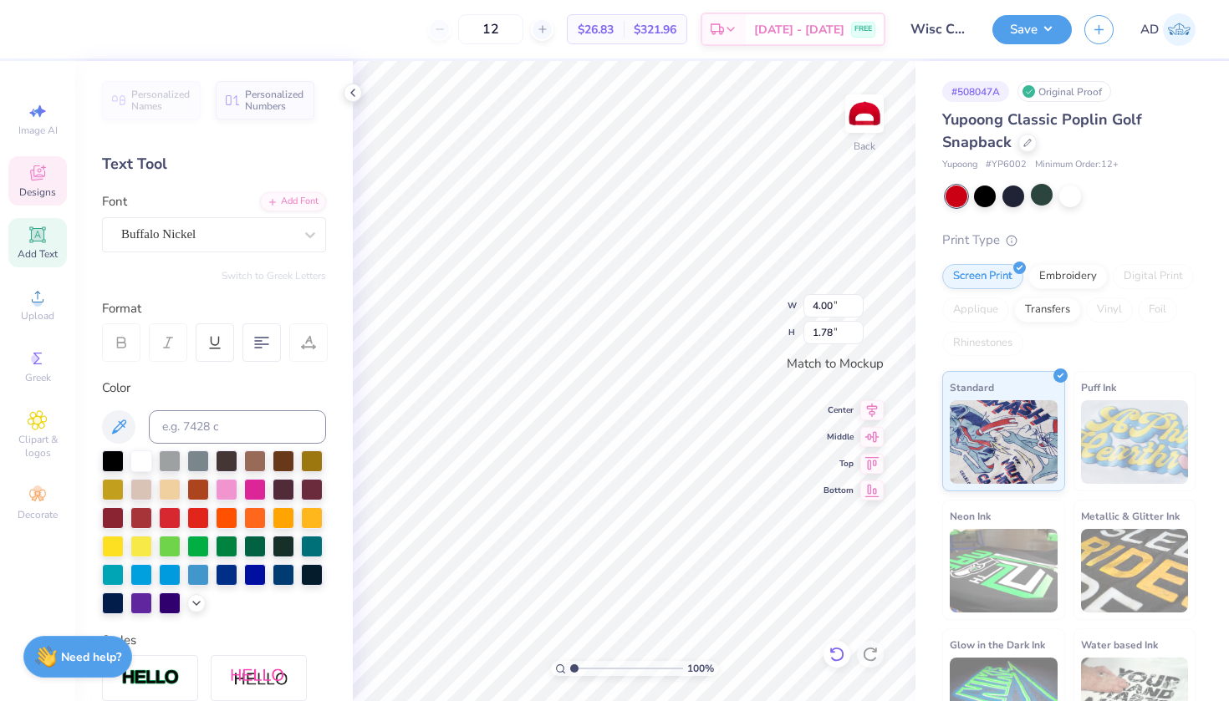
click at [836, 658] on icon at bounding box center [836, 654] width 17 height 17
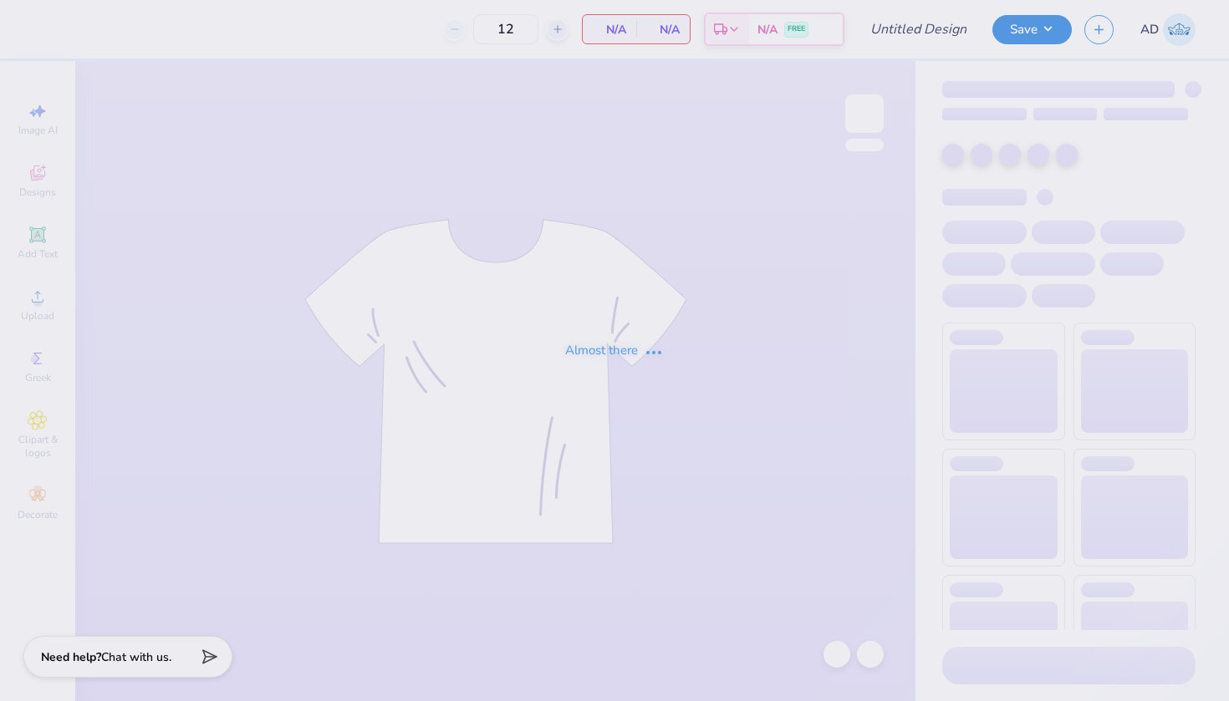
type input "Wisc Club Softball snapback hate"
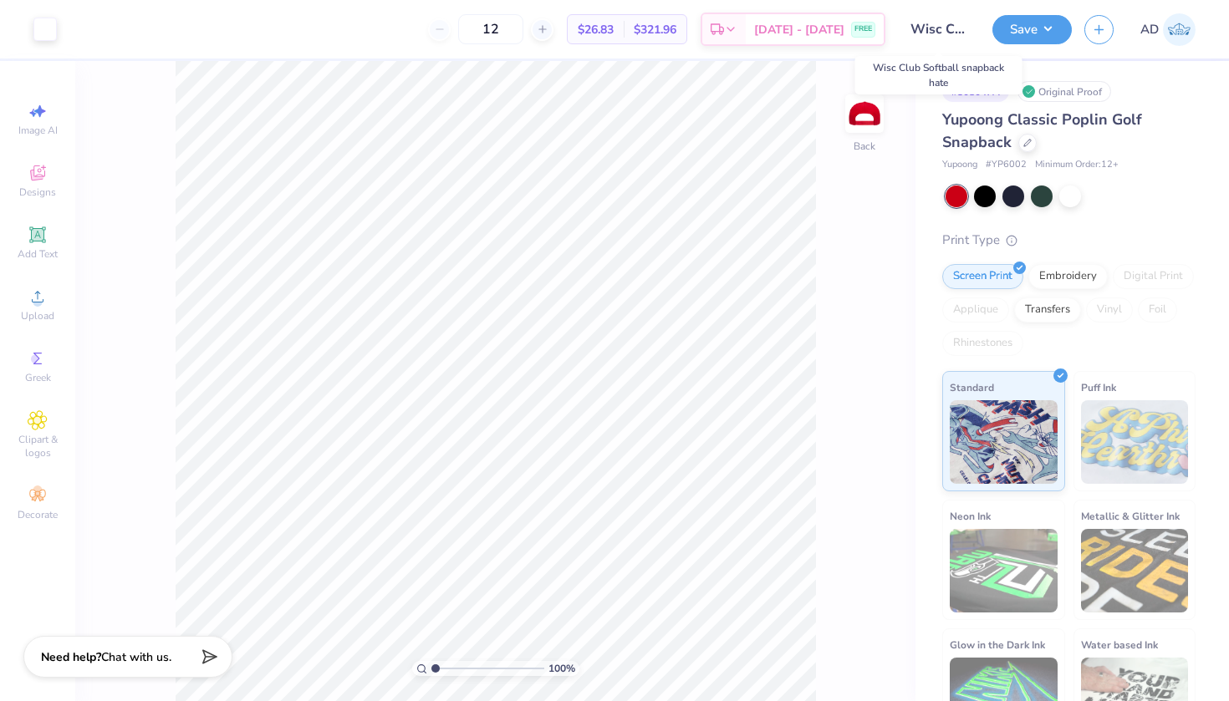
click at [952, 28] on input "Wisc Club Softball snapback hate" at bounding box center [939, 29] width 82 height 33
click at [942, 28] on input "Wisc Club Softball snapback hate" at bounding box center [939, 29] width 82 height 33
click at [950, 23] on input "Wisc Club Softball snapback hate" at bounding box center [939, 29] width 82 height 33
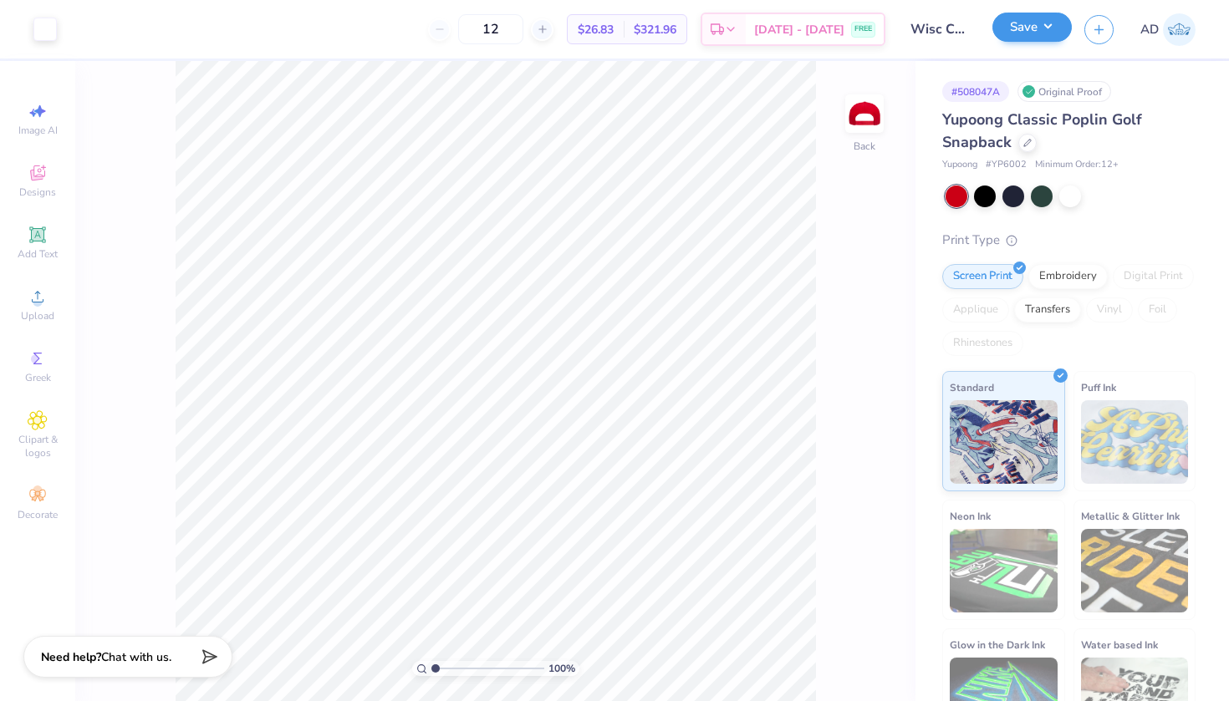
click at [1047, 27] on button "Save" at bounding box center [1031, 27] width 79 height 29
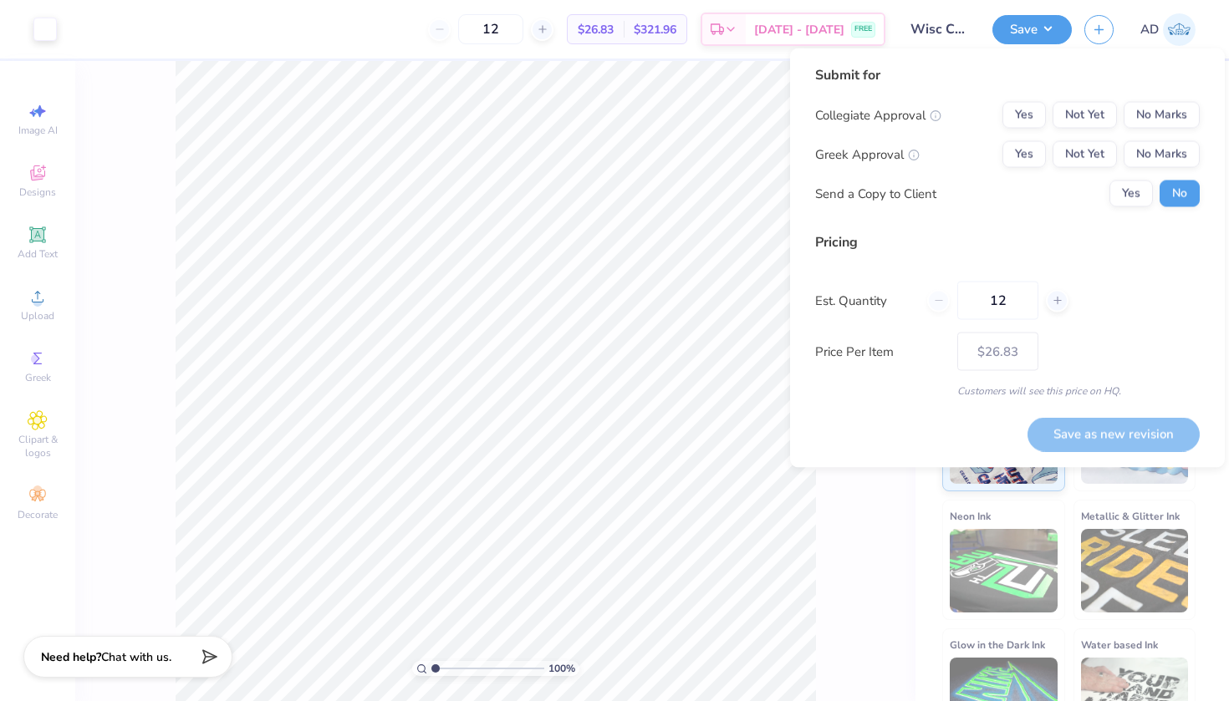
click at [941, 31] on input "Wisc Club Softball snapback hate" at bounding box center [939, 29] width 82 height 33
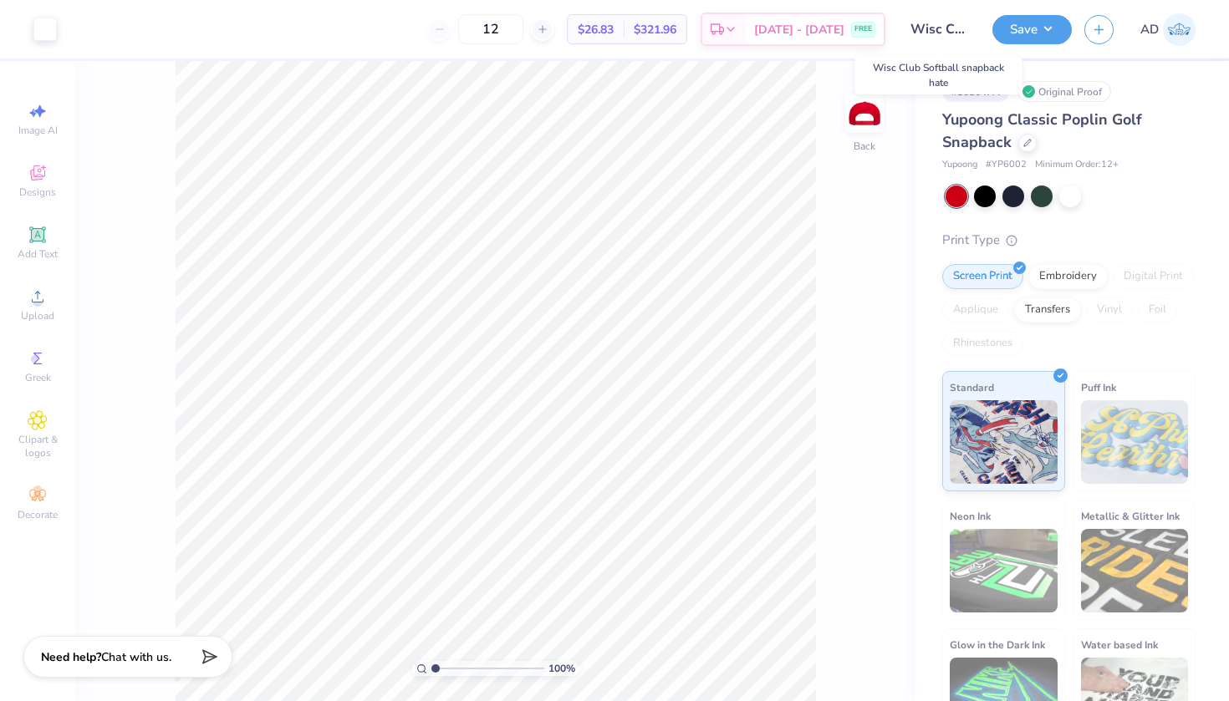
click at [950, 28] on input "Wisc Club Softball snapback hate" at bounding box center [939, 29] width 82 height 33
